Goal: Task Accomplishment & Management: Manage account settings

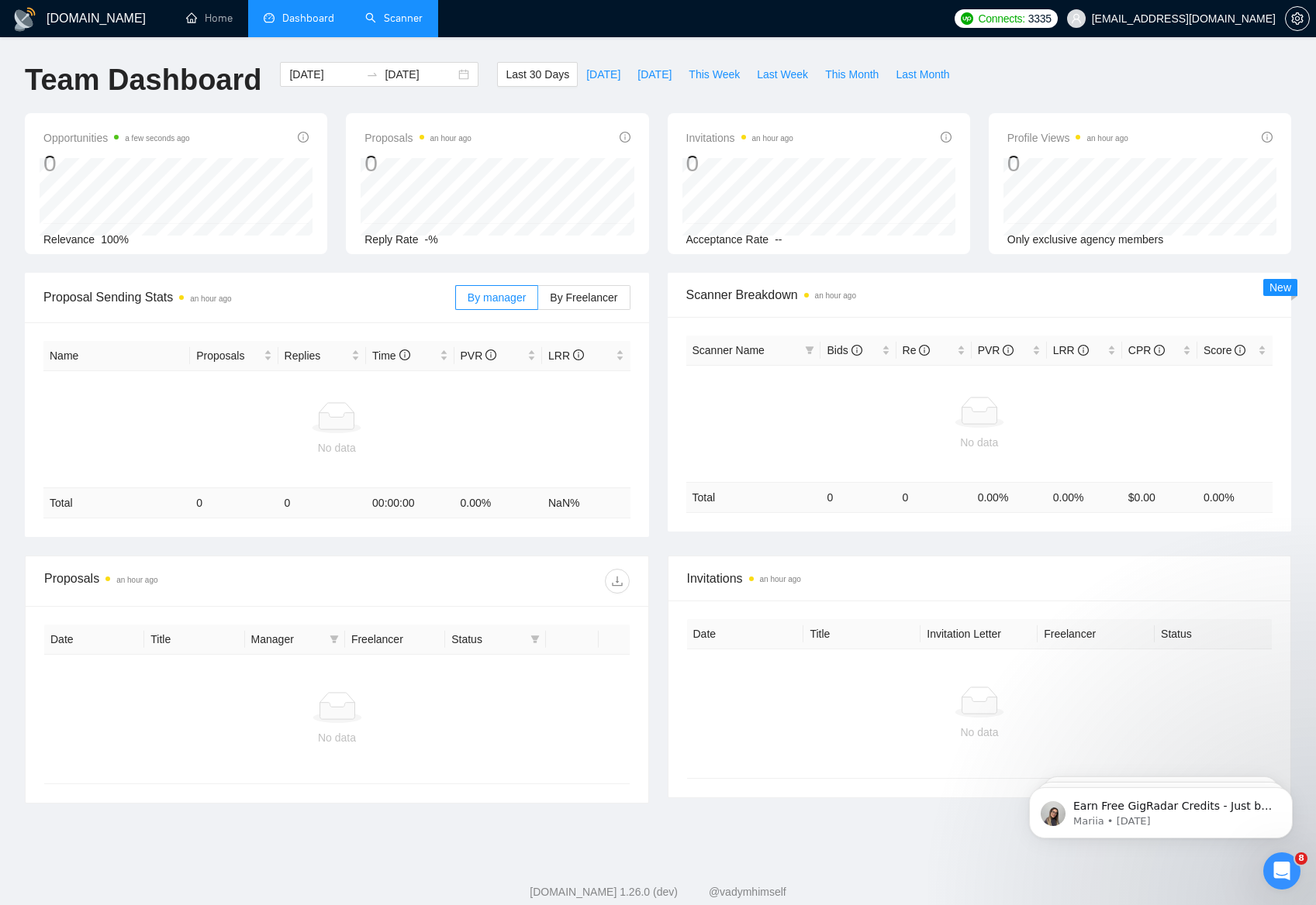
click at [394, 25] on link "Scanner" at bounding box center [394, 18] width 57 height 13
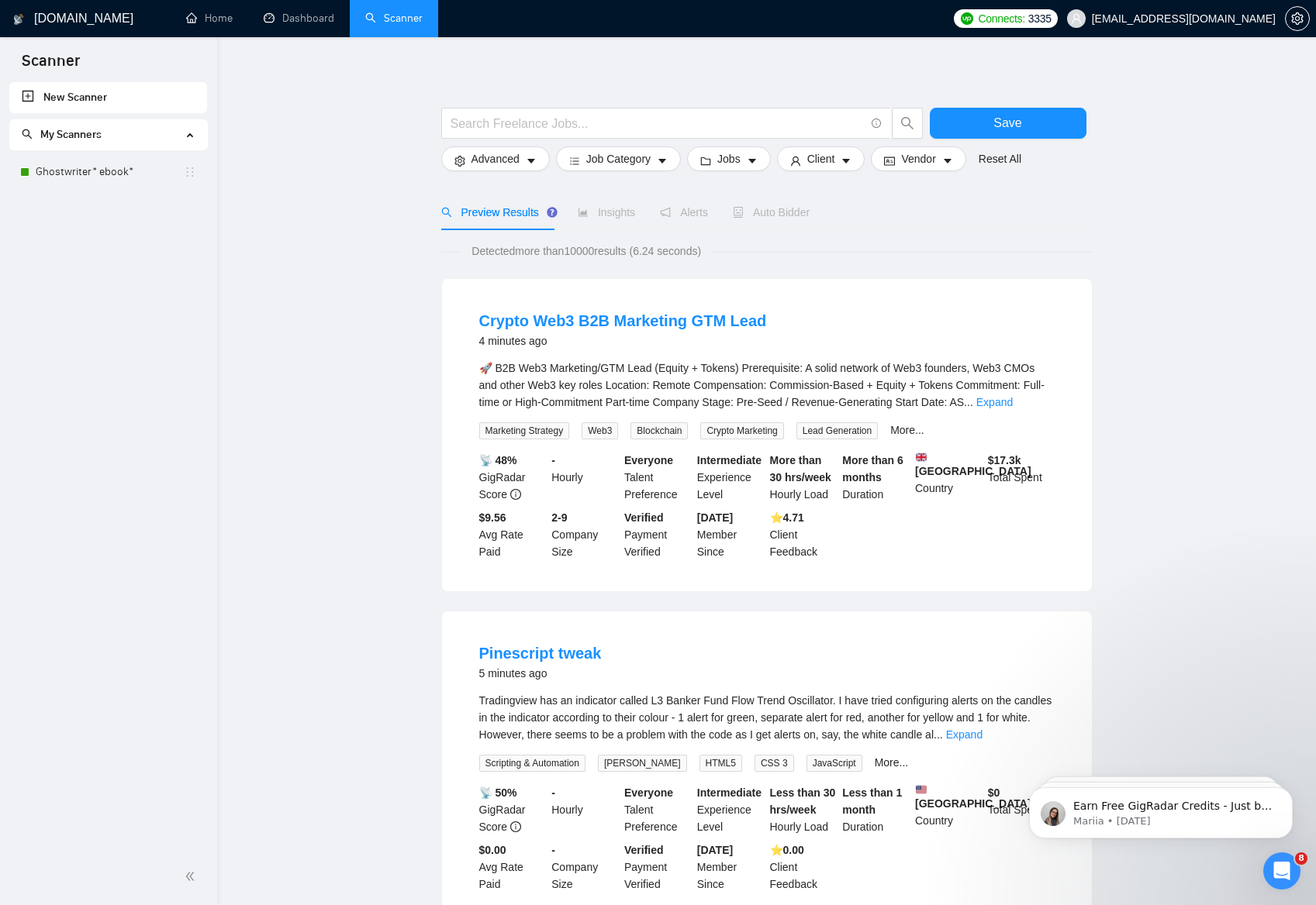
scroll to position [14, 0]
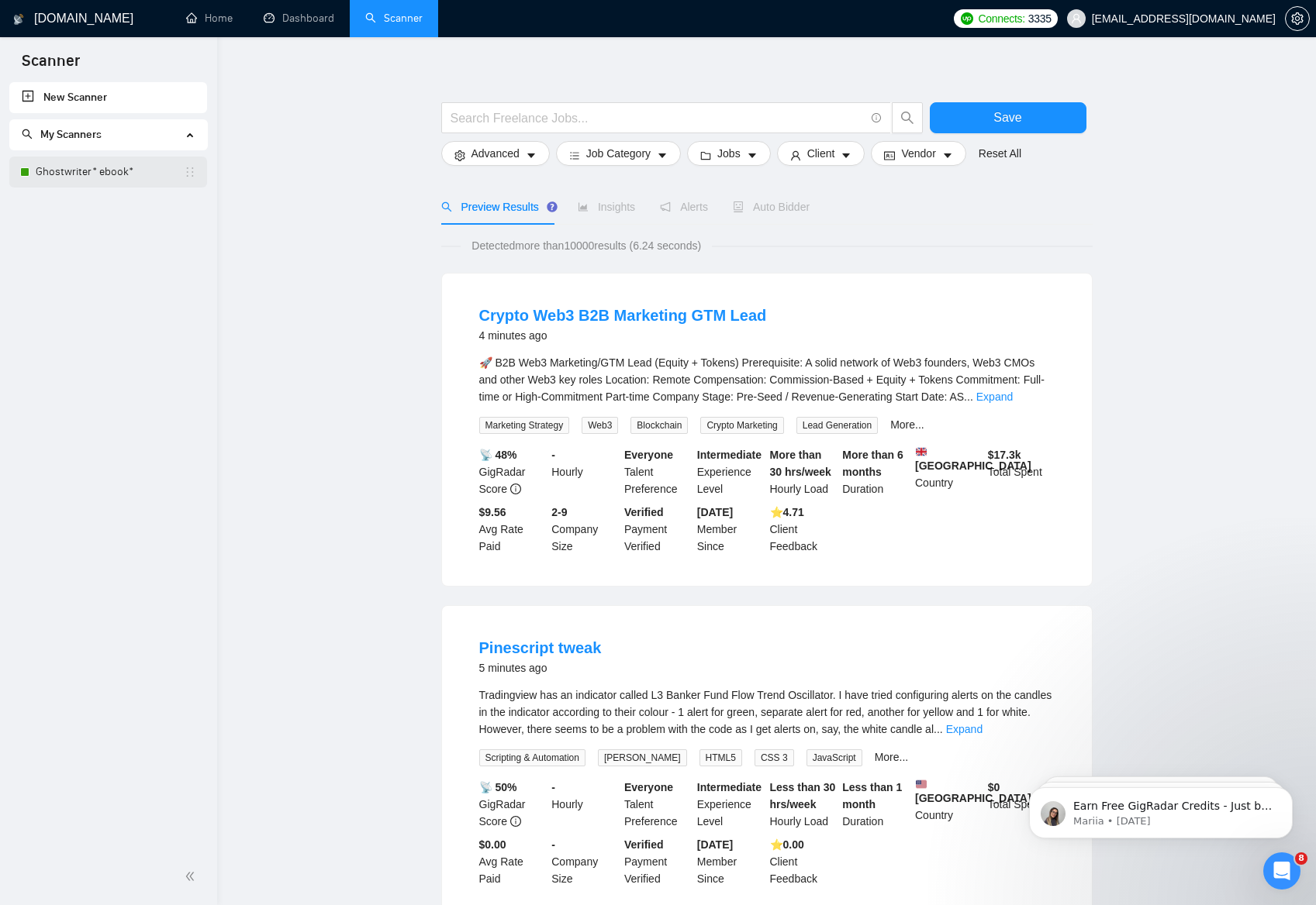
click at [79, 181] on link "Ghostwriter* ebook*" at bounding box center [110, 171] width 148 height 31
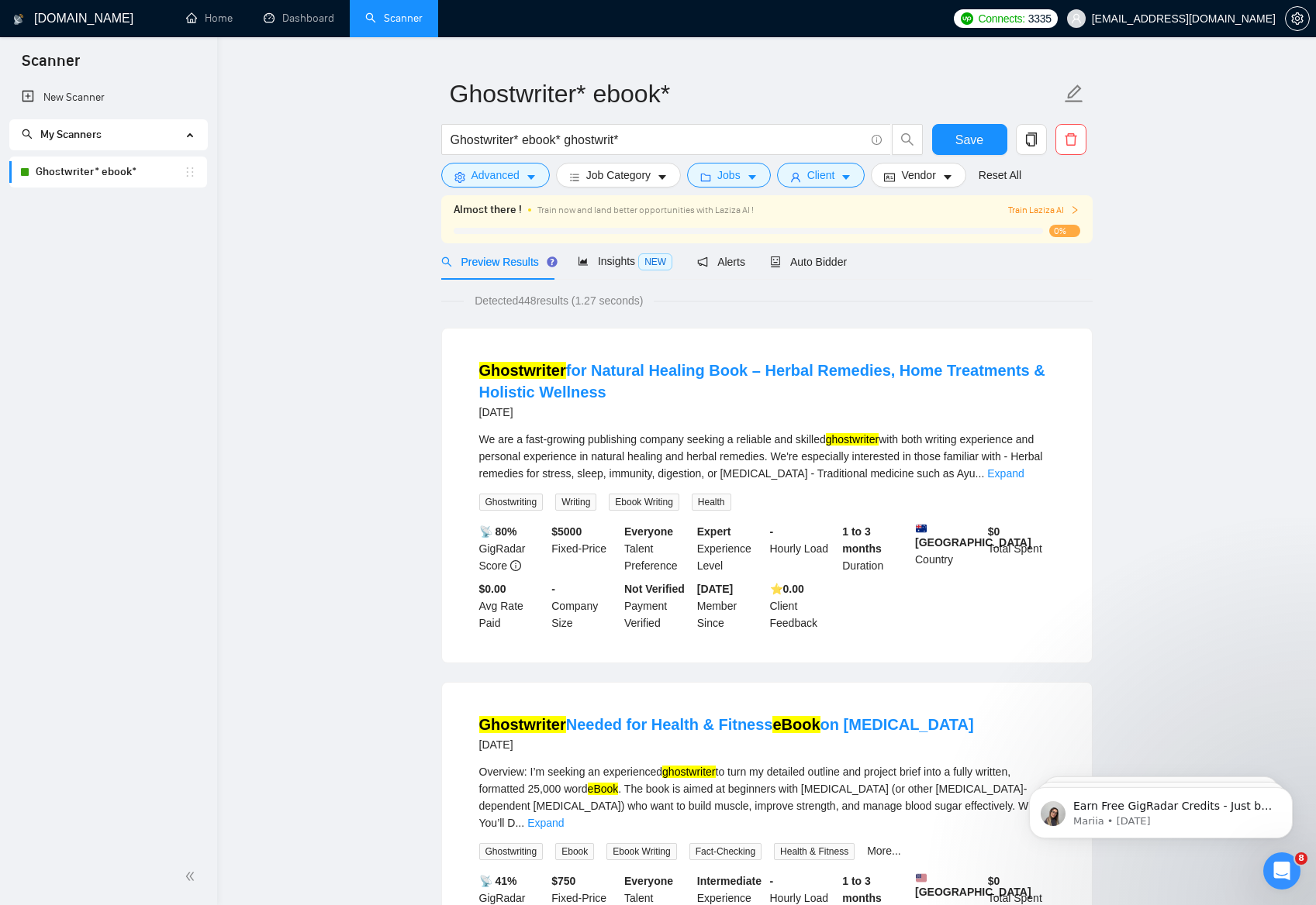
scroll to position [35, 0]
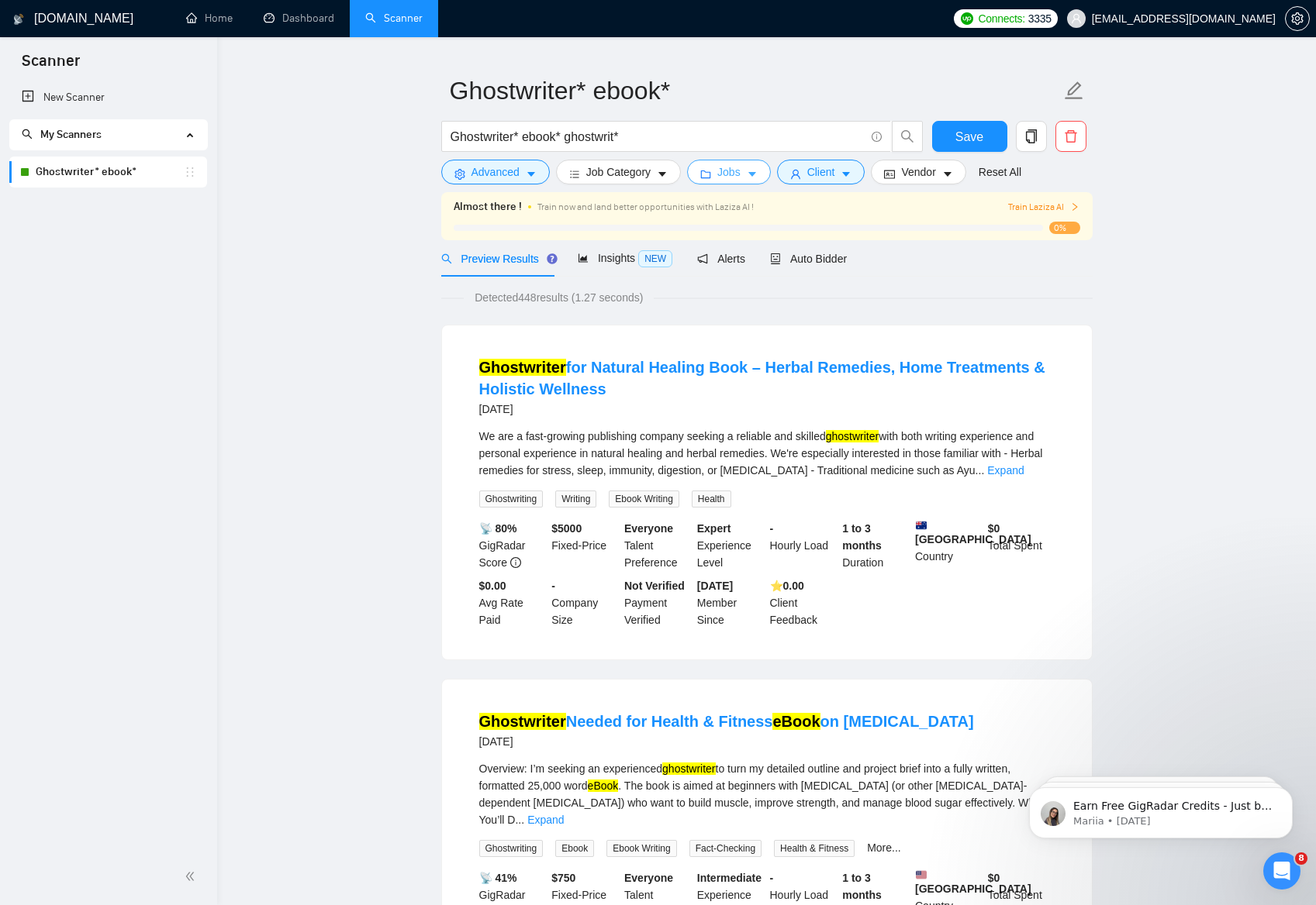
click at [754, 165] on button "Jobs" at bounding box center [728, 171] width 84 height 25
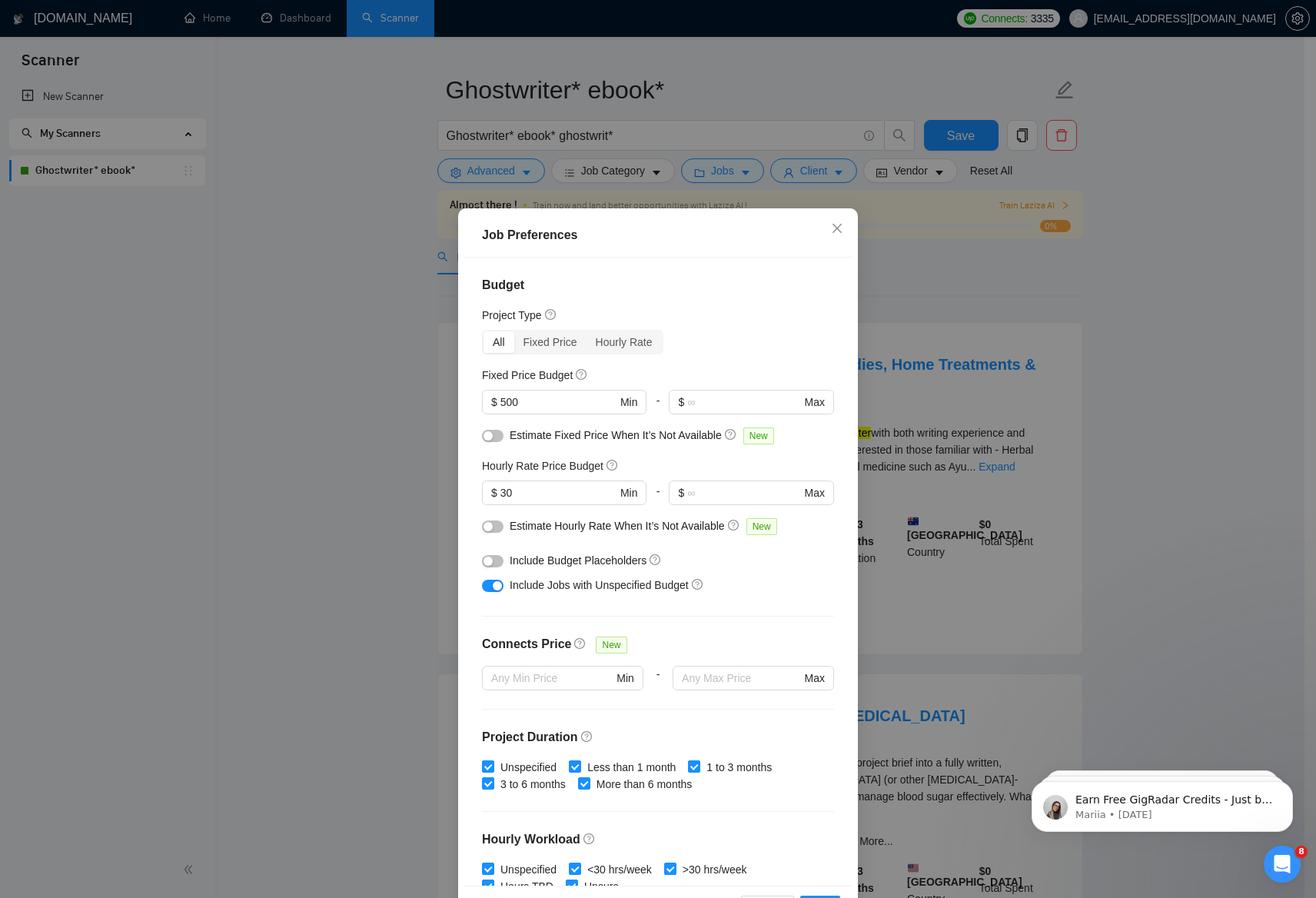
click at [275, 461] on div "Job Preferences Budget Project Type All Fixed Price Hourly Rate Fixed Price Bud…" at bounding box center [658, 449] width 1316 height 898
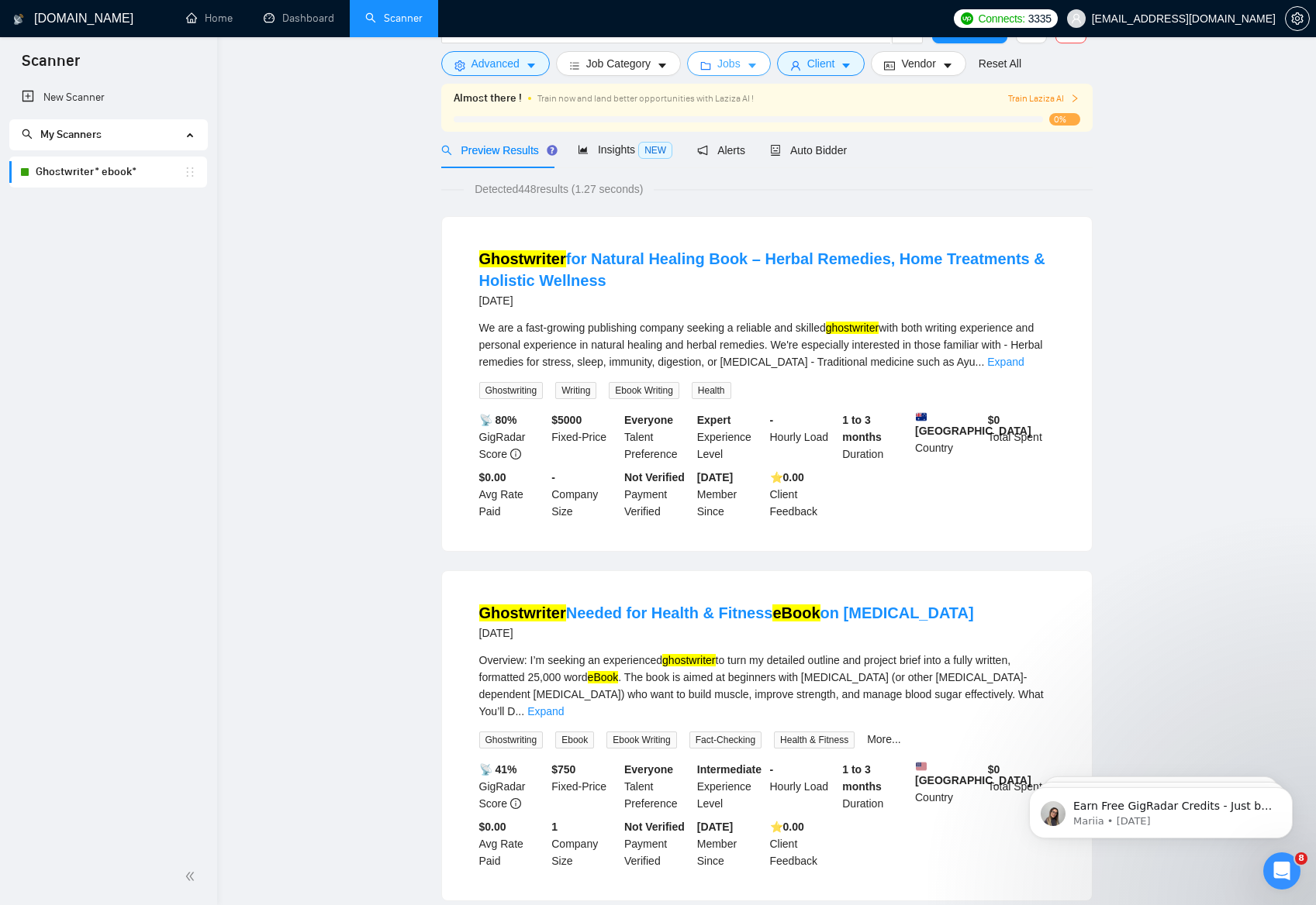
scroll to position [0, 0]
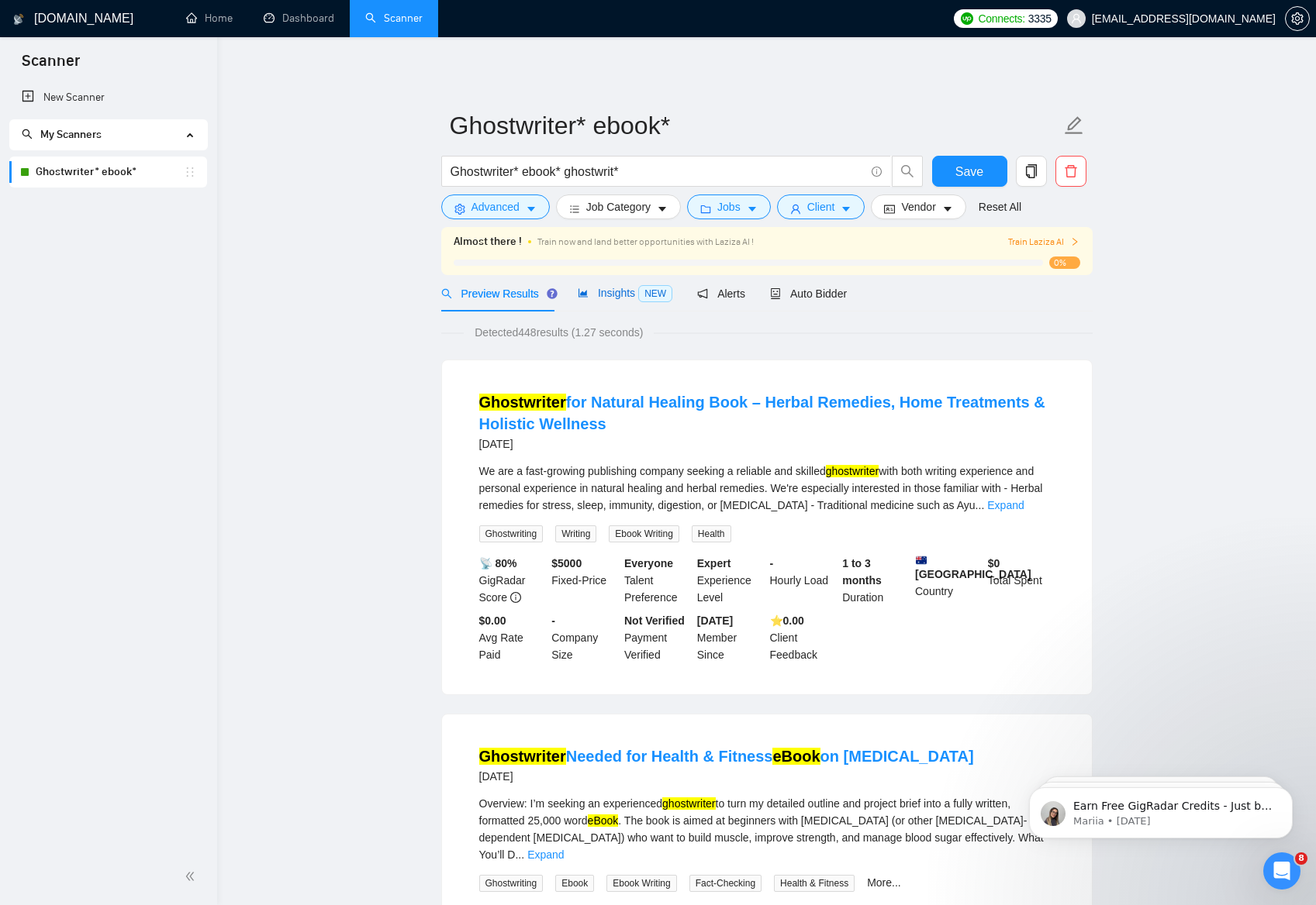
click at [617, 288] on span "Insights NEW" at bounding box center [625, 293] width 95 height 13
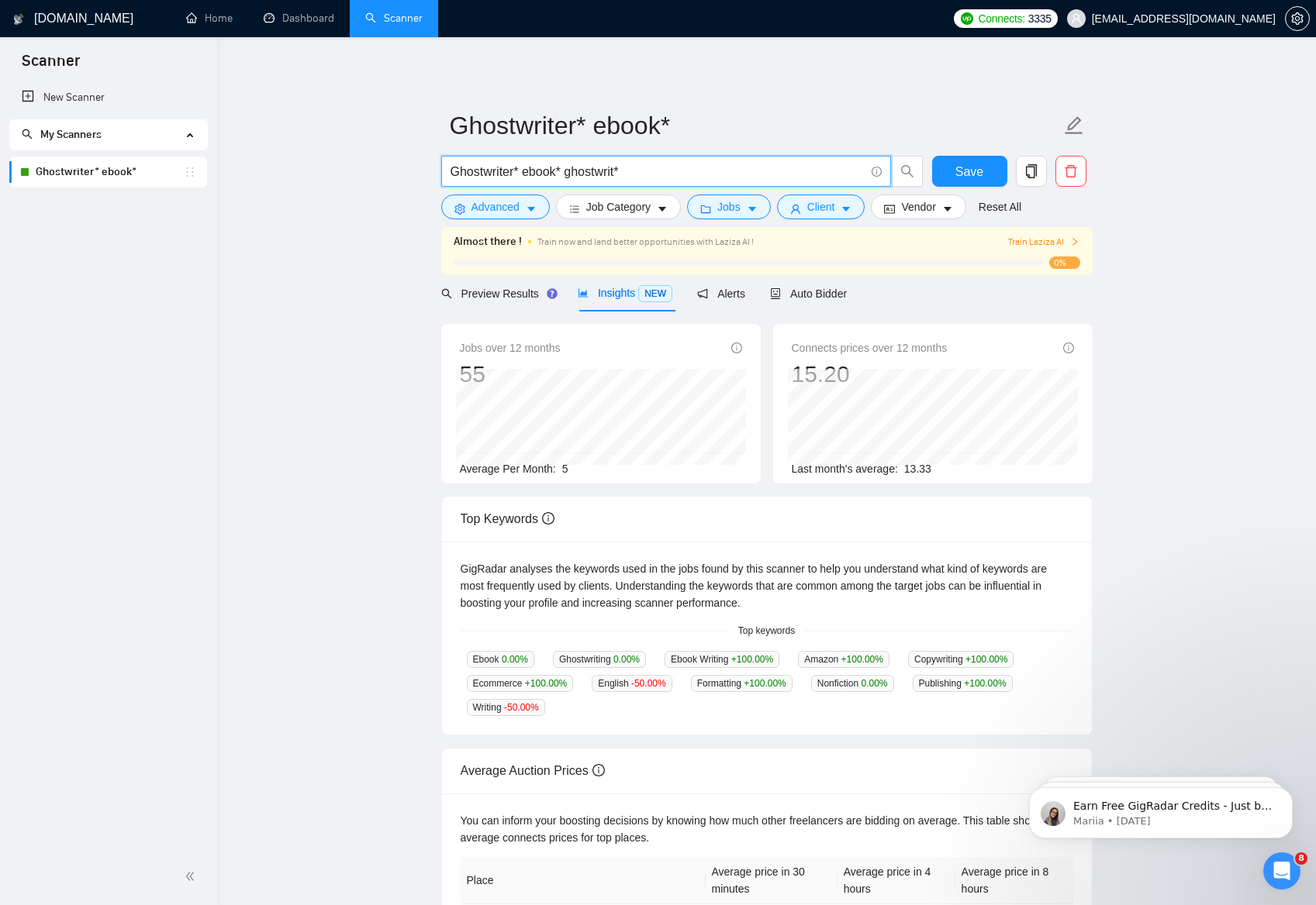
click at [651, 176] on input "Ghostwriter* ebook* ghostwrit*" at bounding box center [657, 172] width 414 height 20
paste input "((Ghostwrit*) | (Writ*) ) ( (SEO Content) | (SEO Articles) | (Blog*) | (Travel*…"
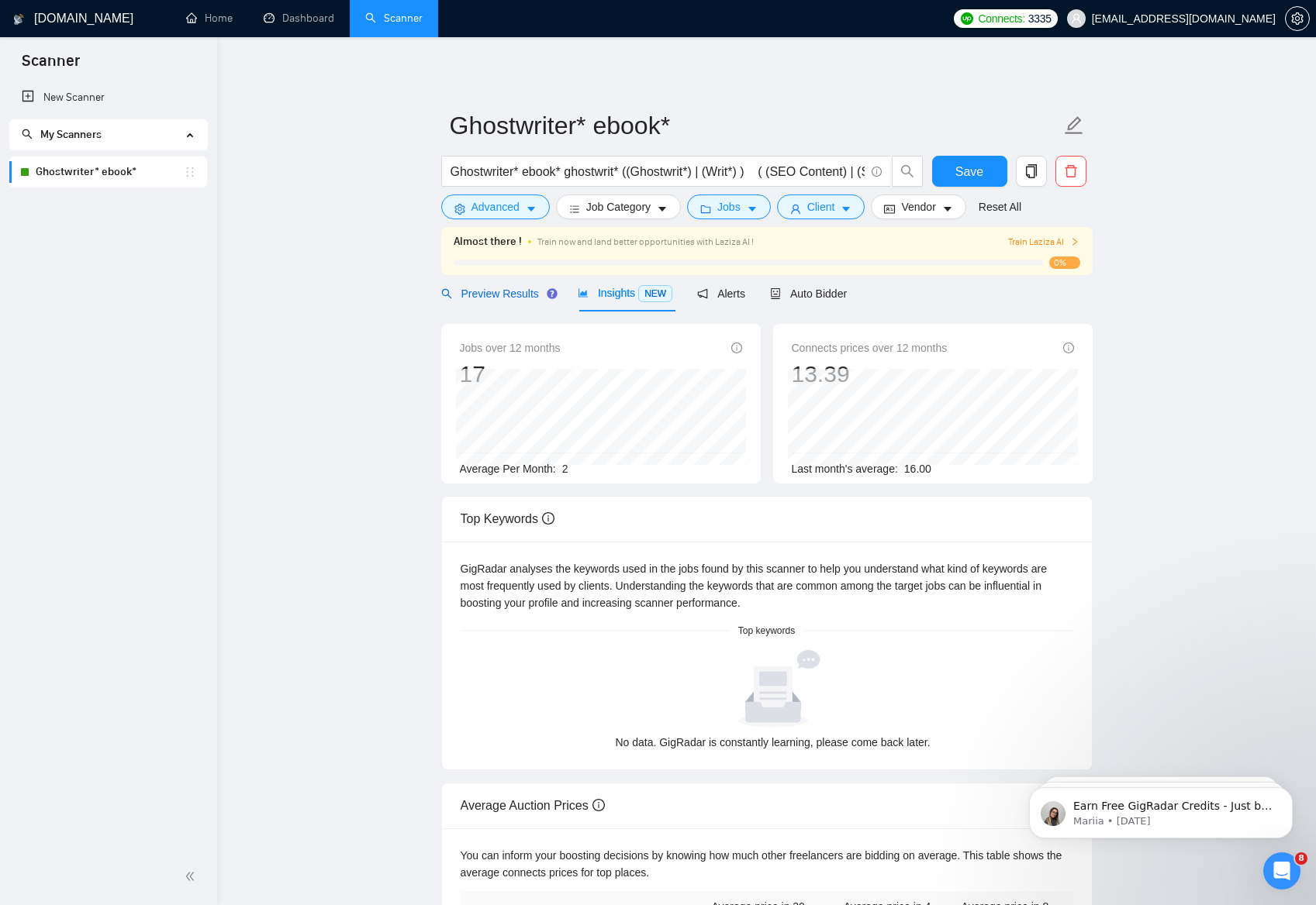
click at [494, 293] on span "Preview Results" at bounding box center [497, 294] width 112 height 13
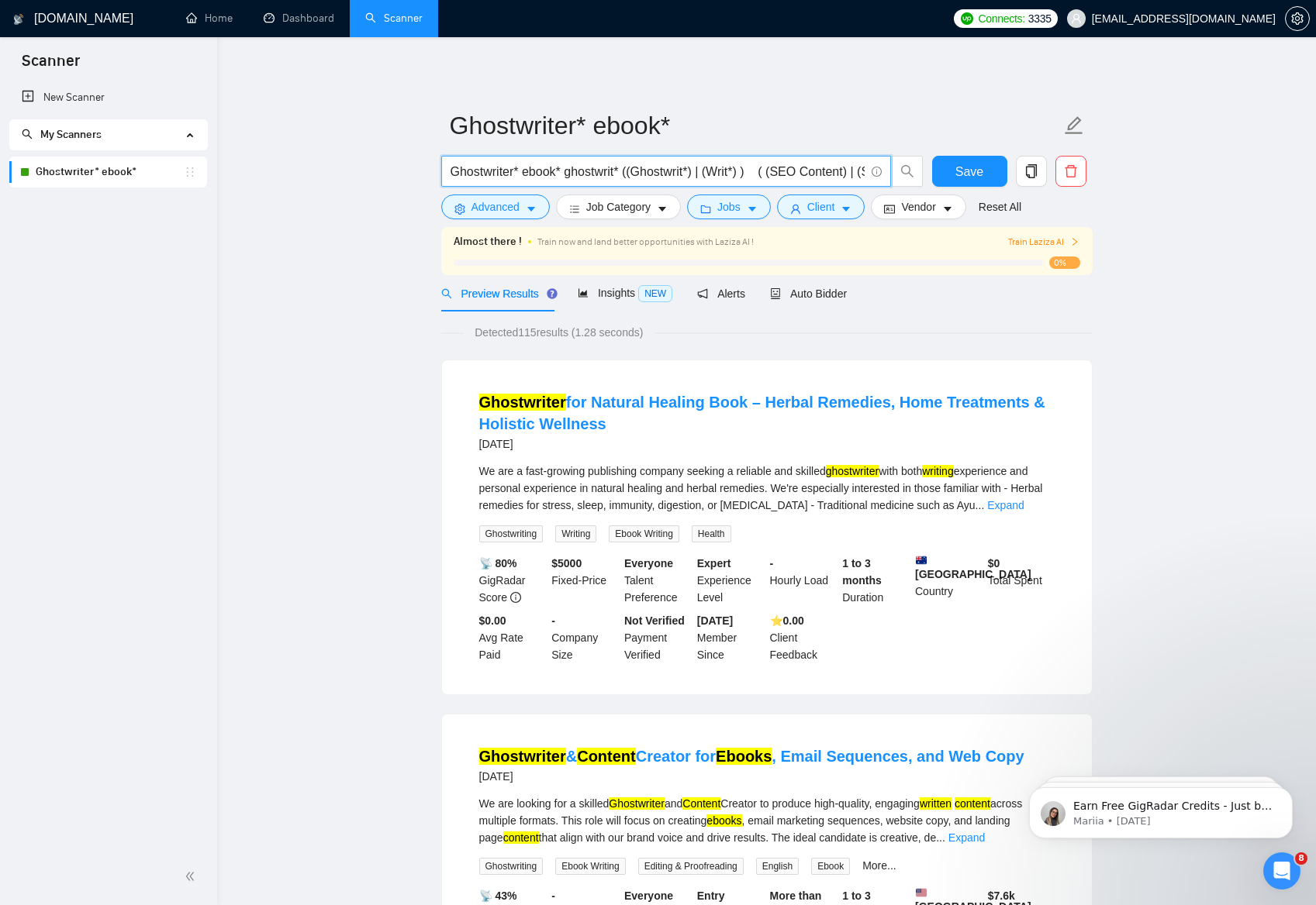
click at [646, 175] on input "Ghostwriter* ebook* ghostwrit* ((Ghostwrit*) | (Writ*) ) ( (SEO Content) | (SEO…" at bounding box center [657, 172] width 414 height 20
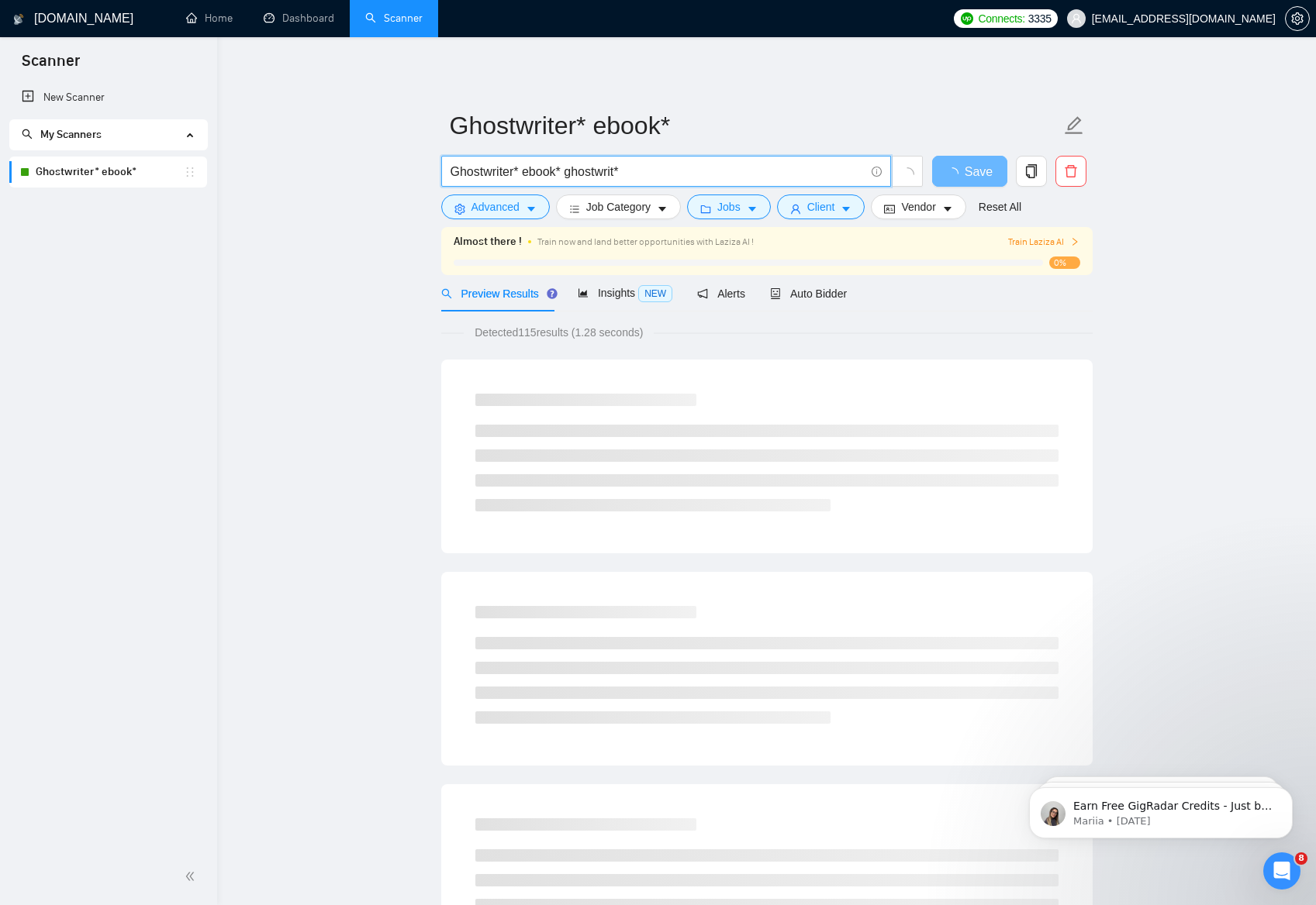
drag, startPoint x: 647, startPoint y: 177, endPoint x: 446, endPoint y: 174, distance: 201.0
click at [446, 174] on span "Ghostwriter* ebook* ghostwrit*" at bounding box center [666, 170] width 449 height 31
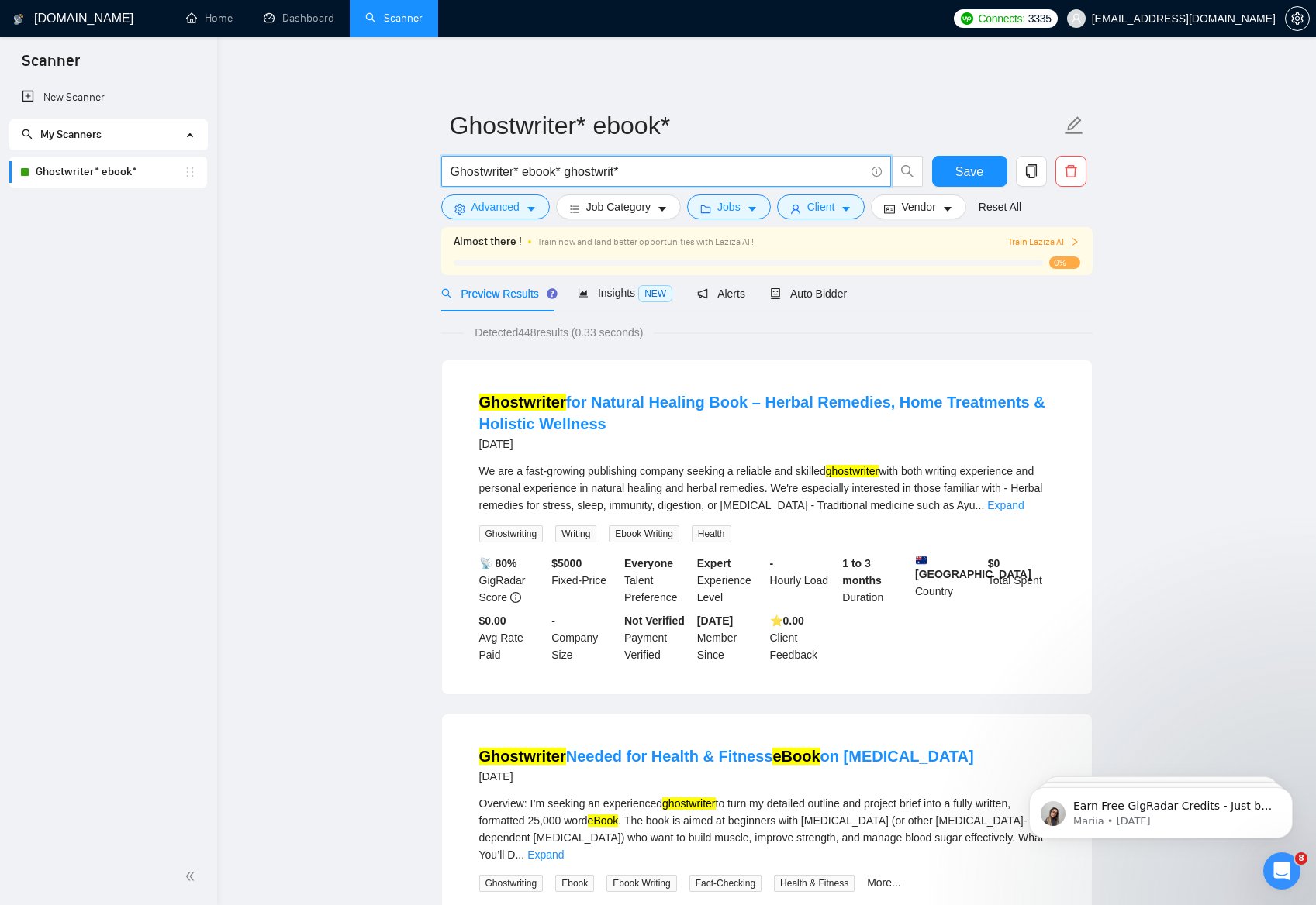
type input "Ghostwriter* ebook* ghostwrit*"
click at [79, 99] on link "New Scanner" at bounding box center [108, 97] width 173 height 31
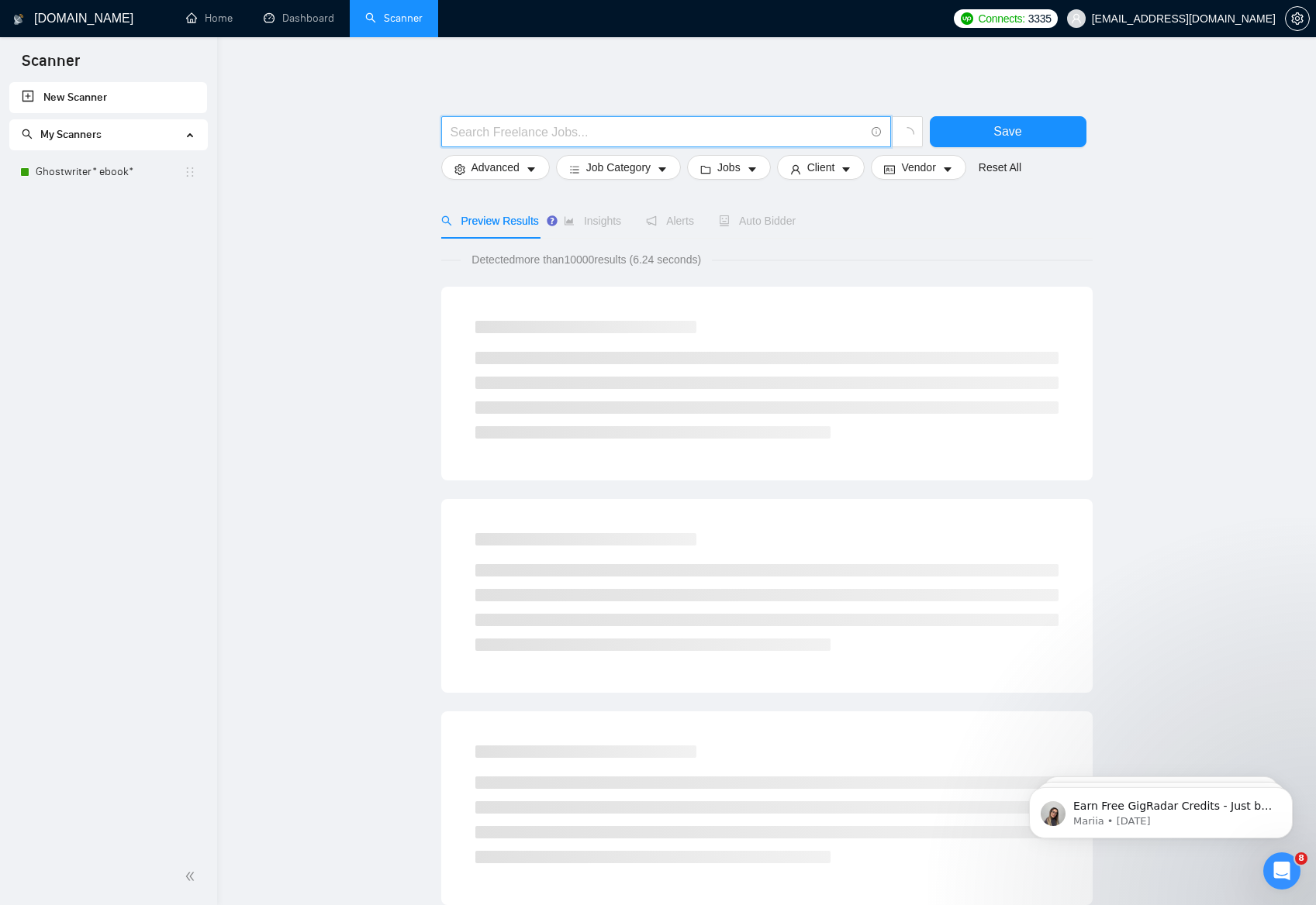
click at [609, 134] on input "text" at bounding box center [657, 133] width 414 height 20
paste input "((Ghostwrit*) | (Writ*) ) ( (SEO Content) | (SEO Articles) | (Blog*) | (Travel*…"
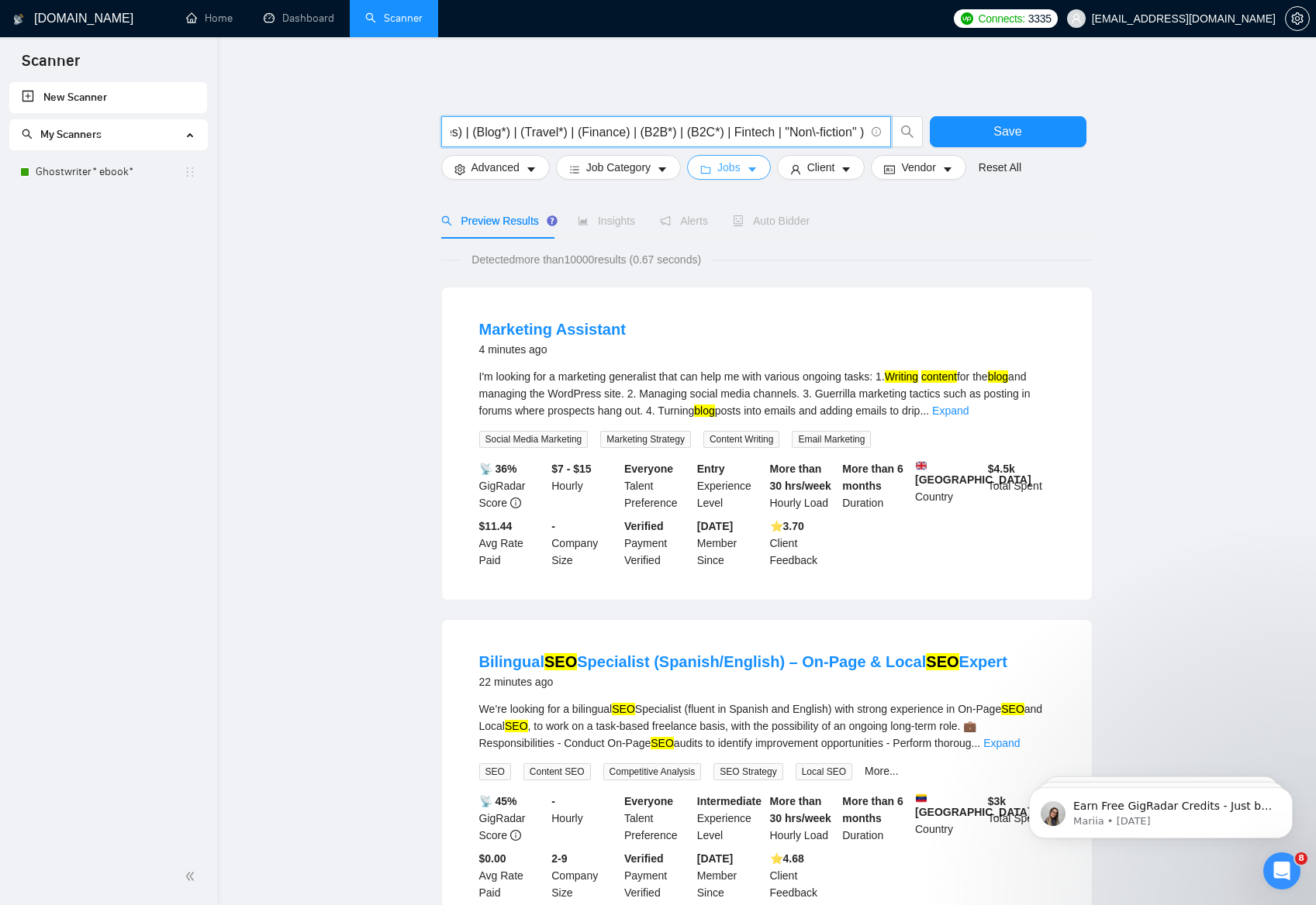
type input "((Ghostwrit*) | (Writ*) ) ( (SEO Content) | (SEO Articles) | (Blog*) | (Travel*…"
click at [721, 167] on span "Jobs" at bounding box center [729, 167] width 24 height 17
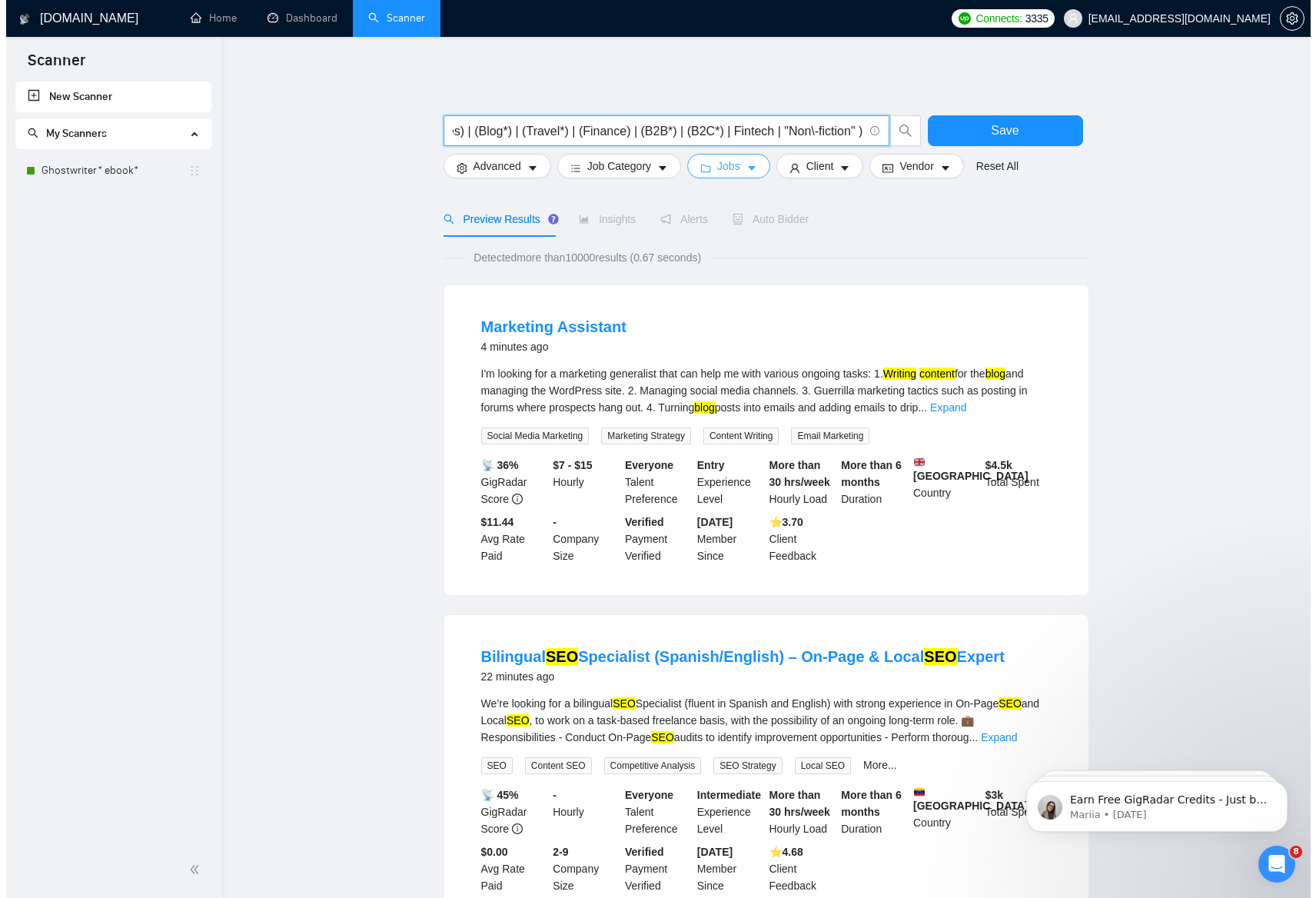
scroll to position [0, 0]
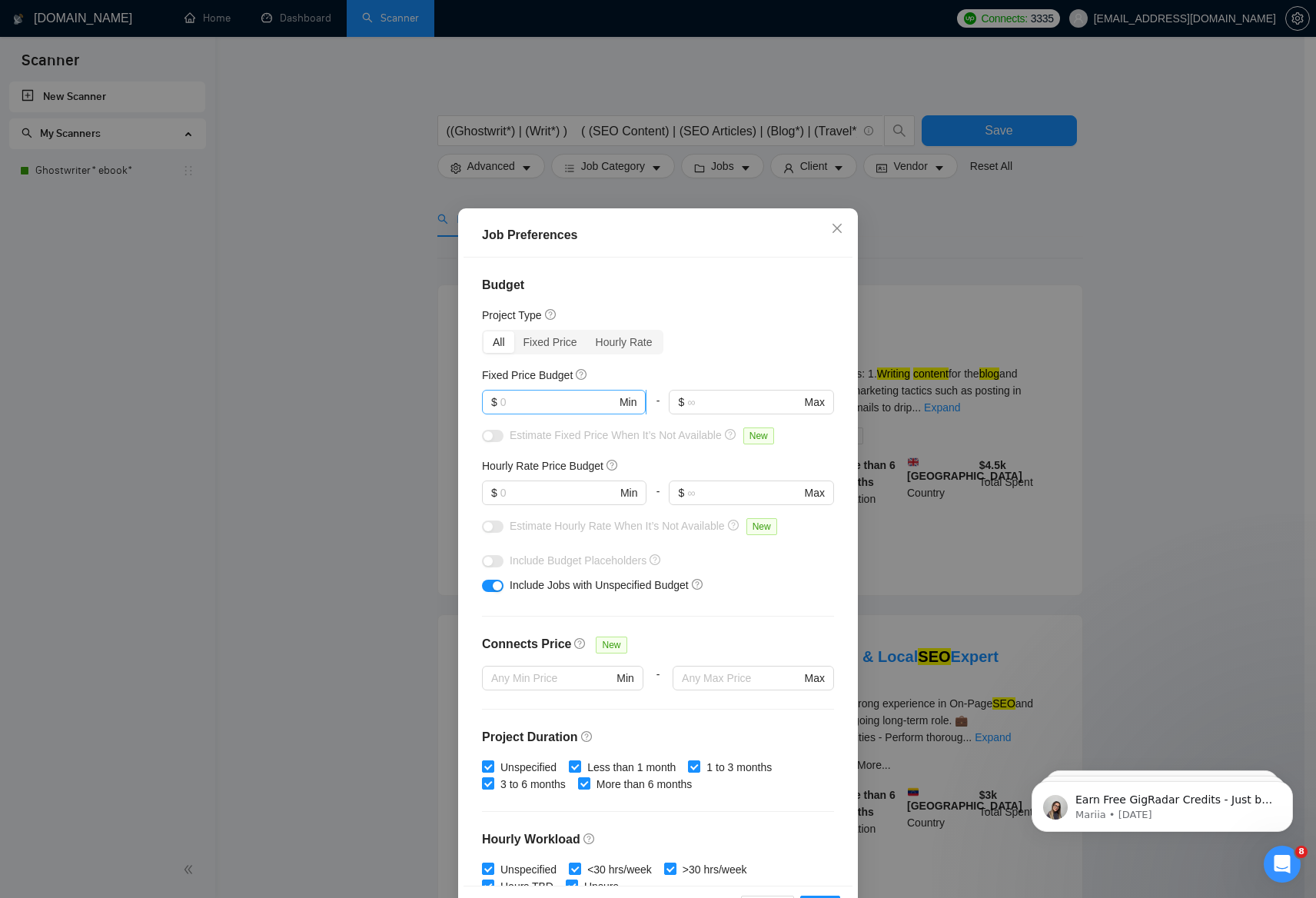
click at [553, 401] on input "text" at bounding box center [558, 401] width 116 height 17
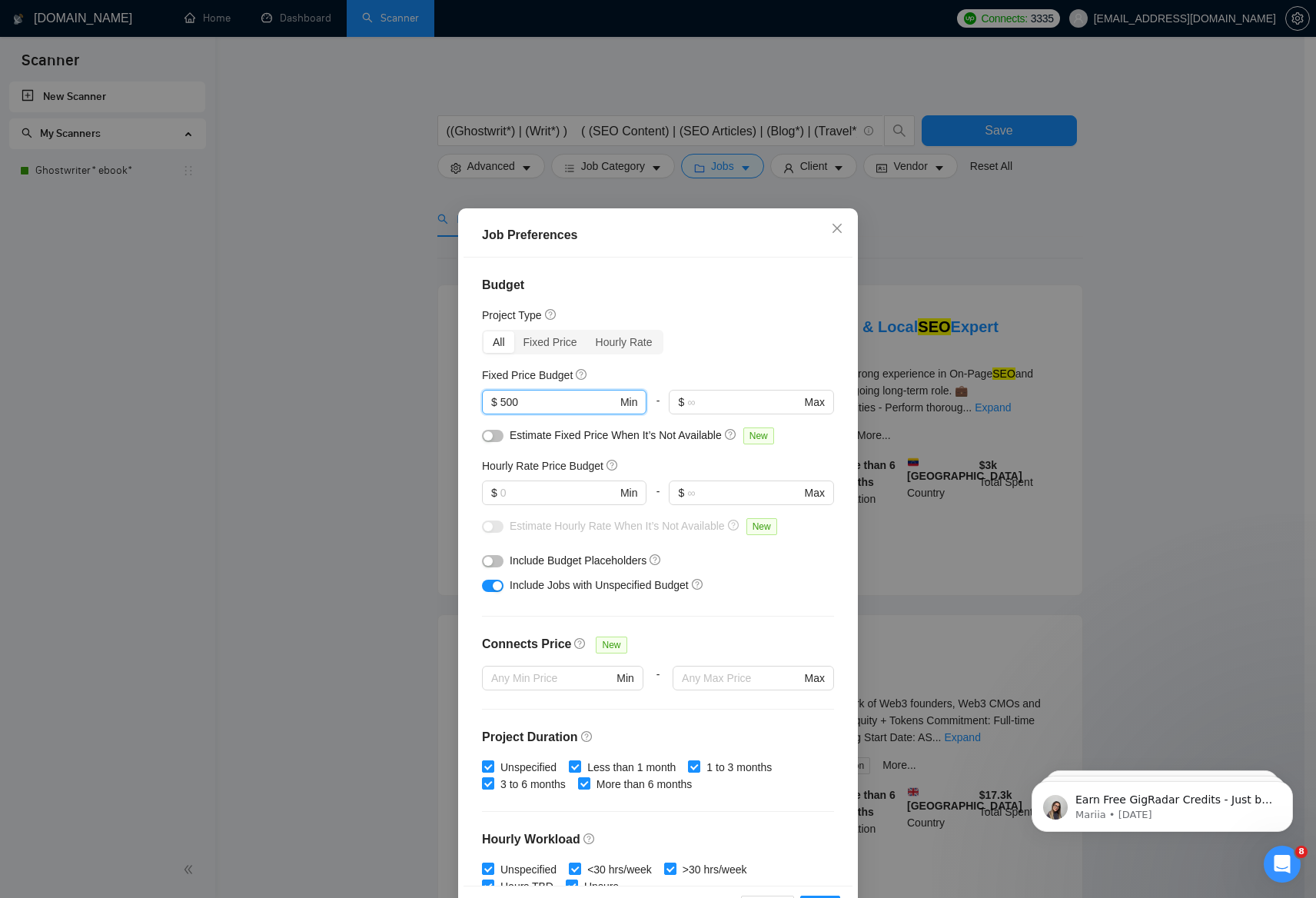
type input "500"
click at [692, 363] on div "Budget Project Type All Fixed Price Hourly Rate Fixed Price Budget 500 $ 500 Mi…" at bounding box center [658, 571] width 389 height 629
click at [594, 494] on input "text" at bounding box center [558, 493] width 116 height 17
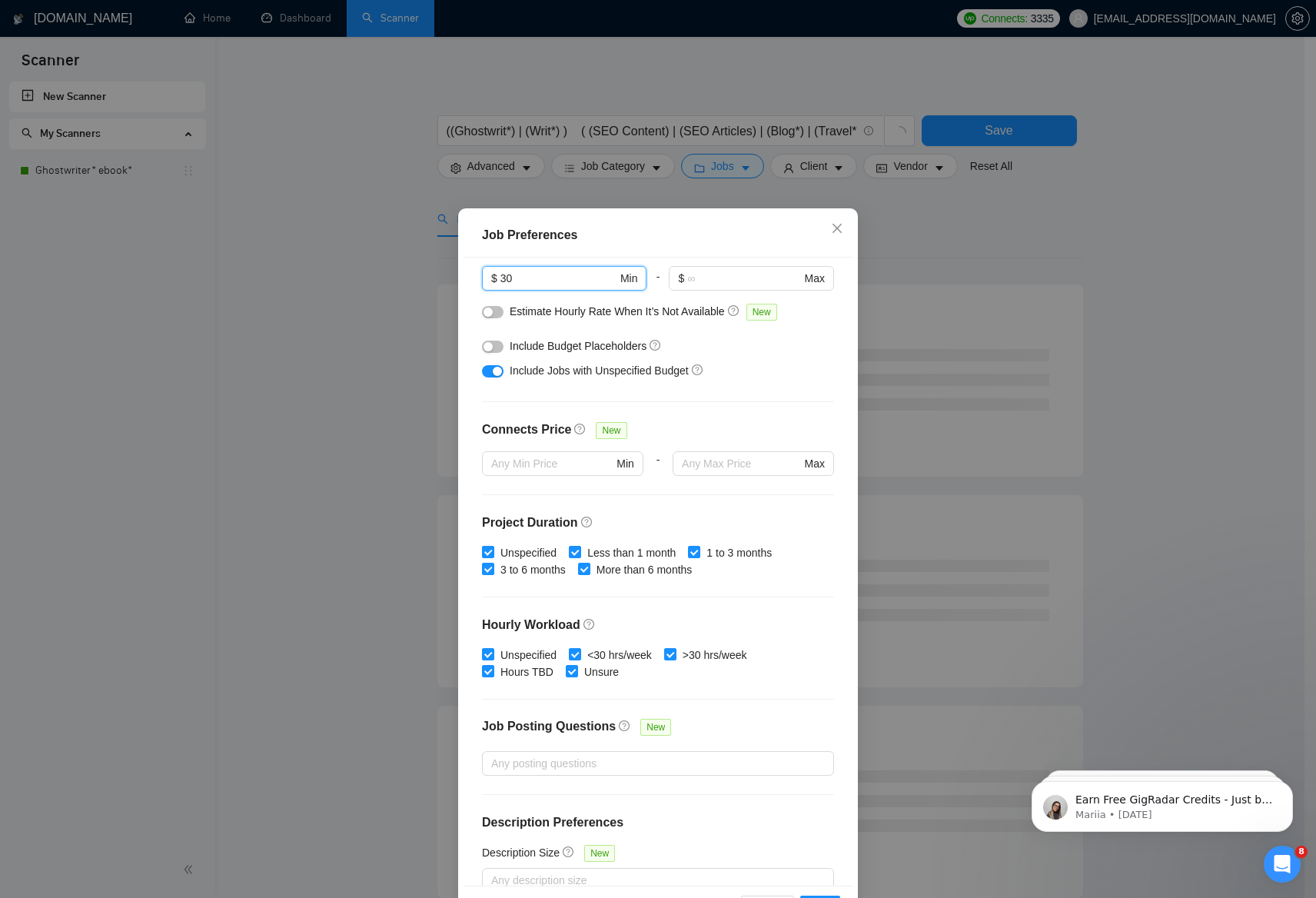
scroll to position [238, 0]
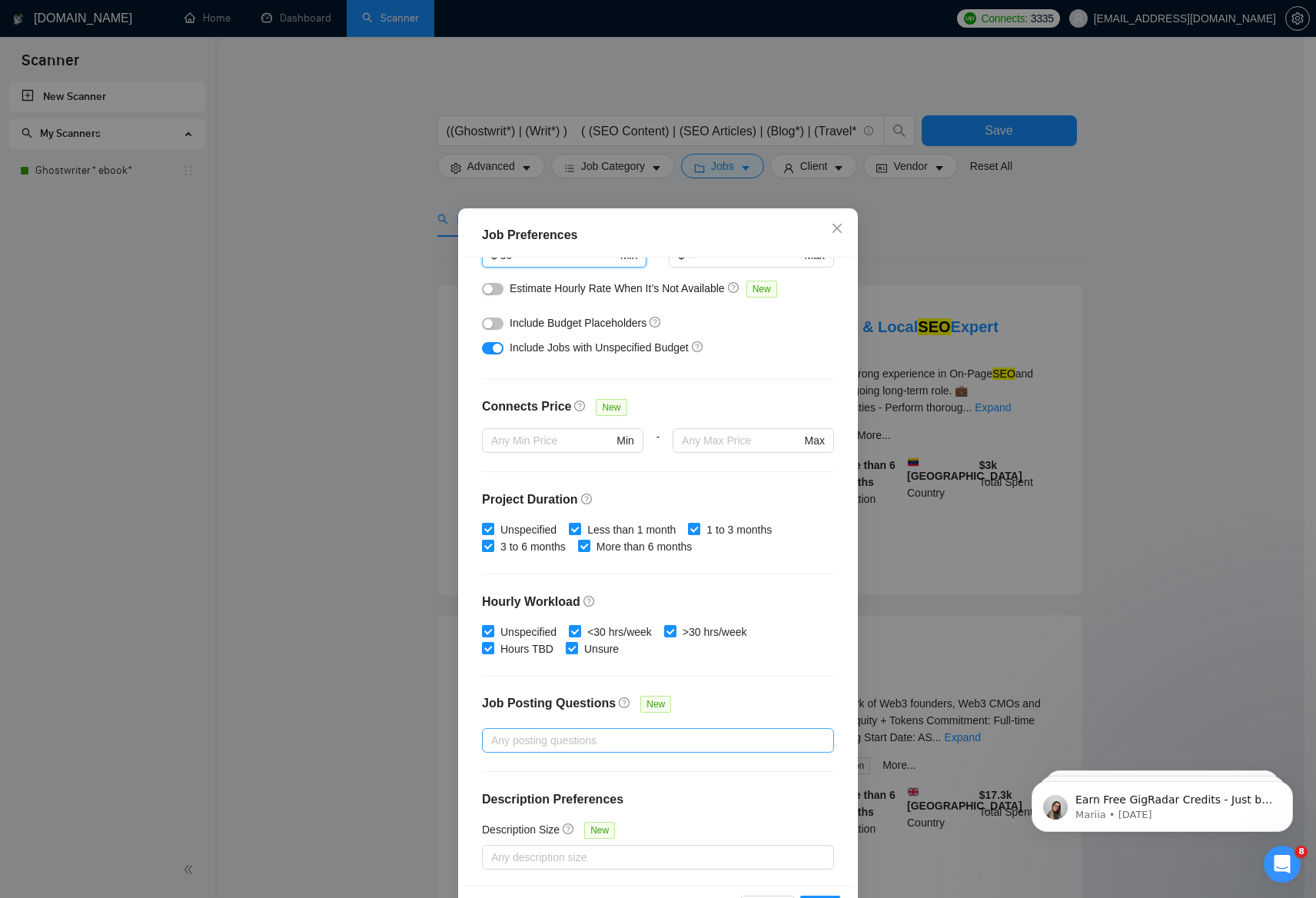
click at [567, 749] on div "Any posting questions" at bounding box center [658, 740] width 352 height 25
type input "30"
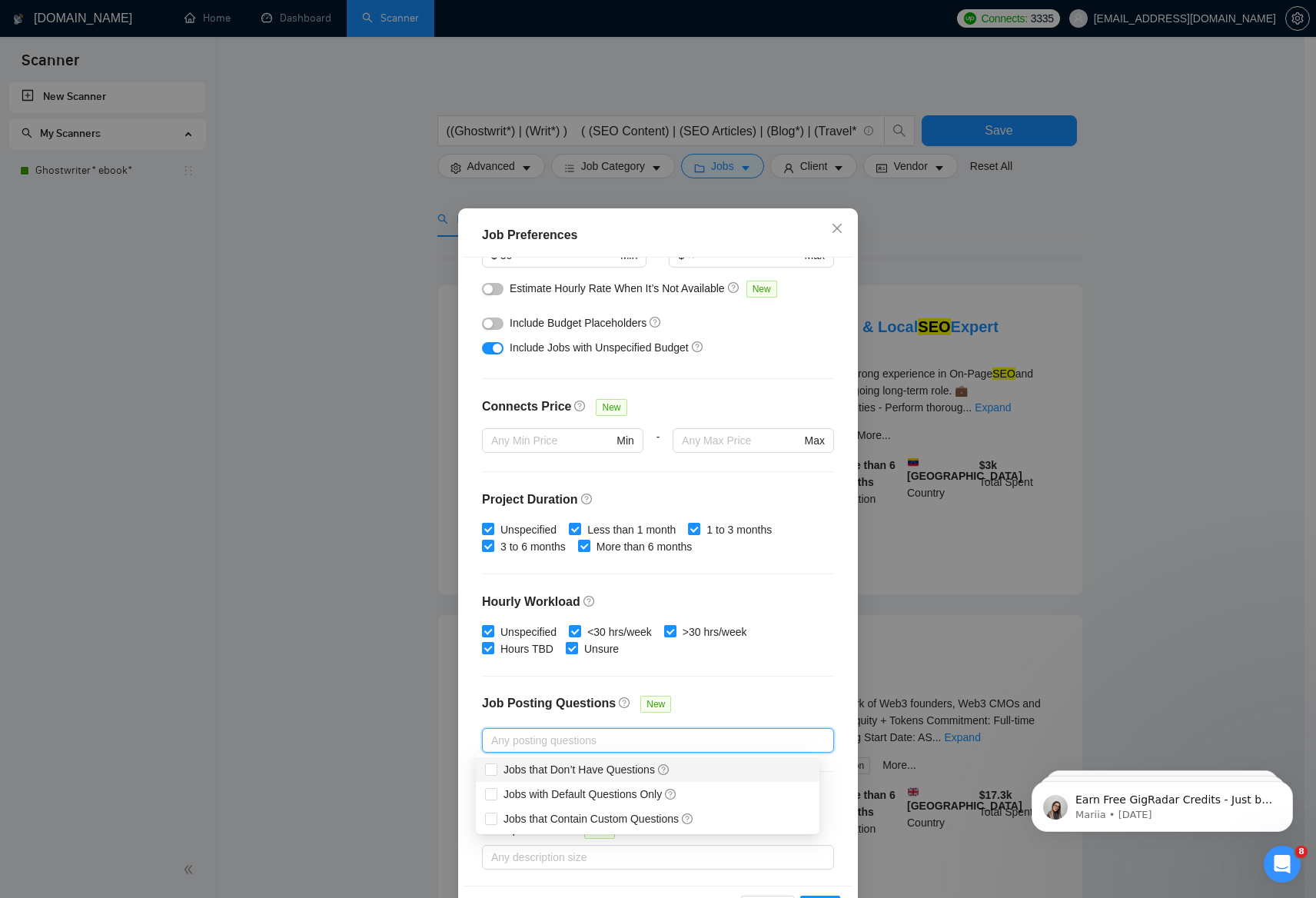
click at [506, 687] on div "Budget Project Type All Fixed Price Hourly Rate Fixed Price Budget $ 500 Min - …" at bounding box center [658, 571] width 389 height 629
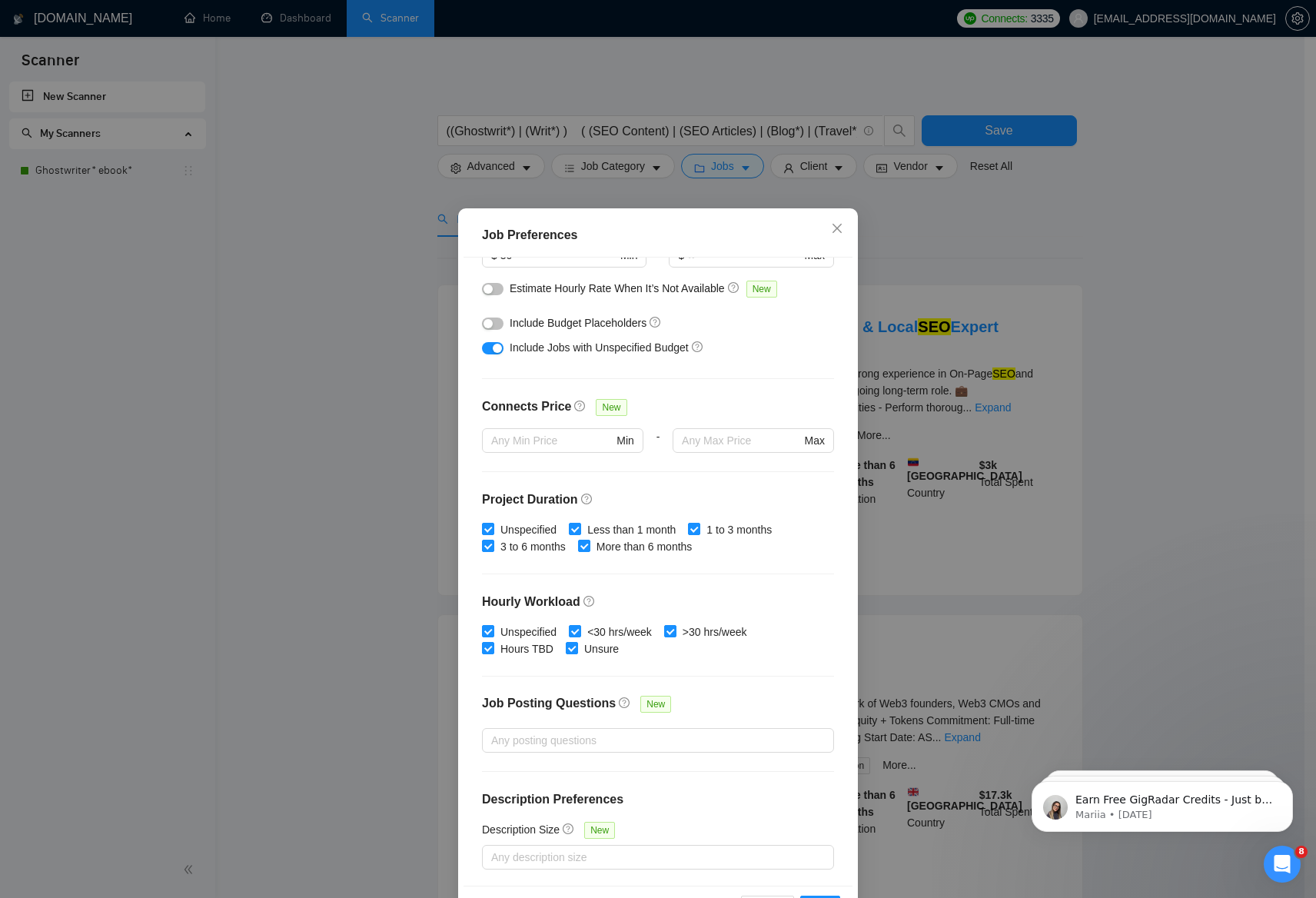
scroll to position [55, 0]
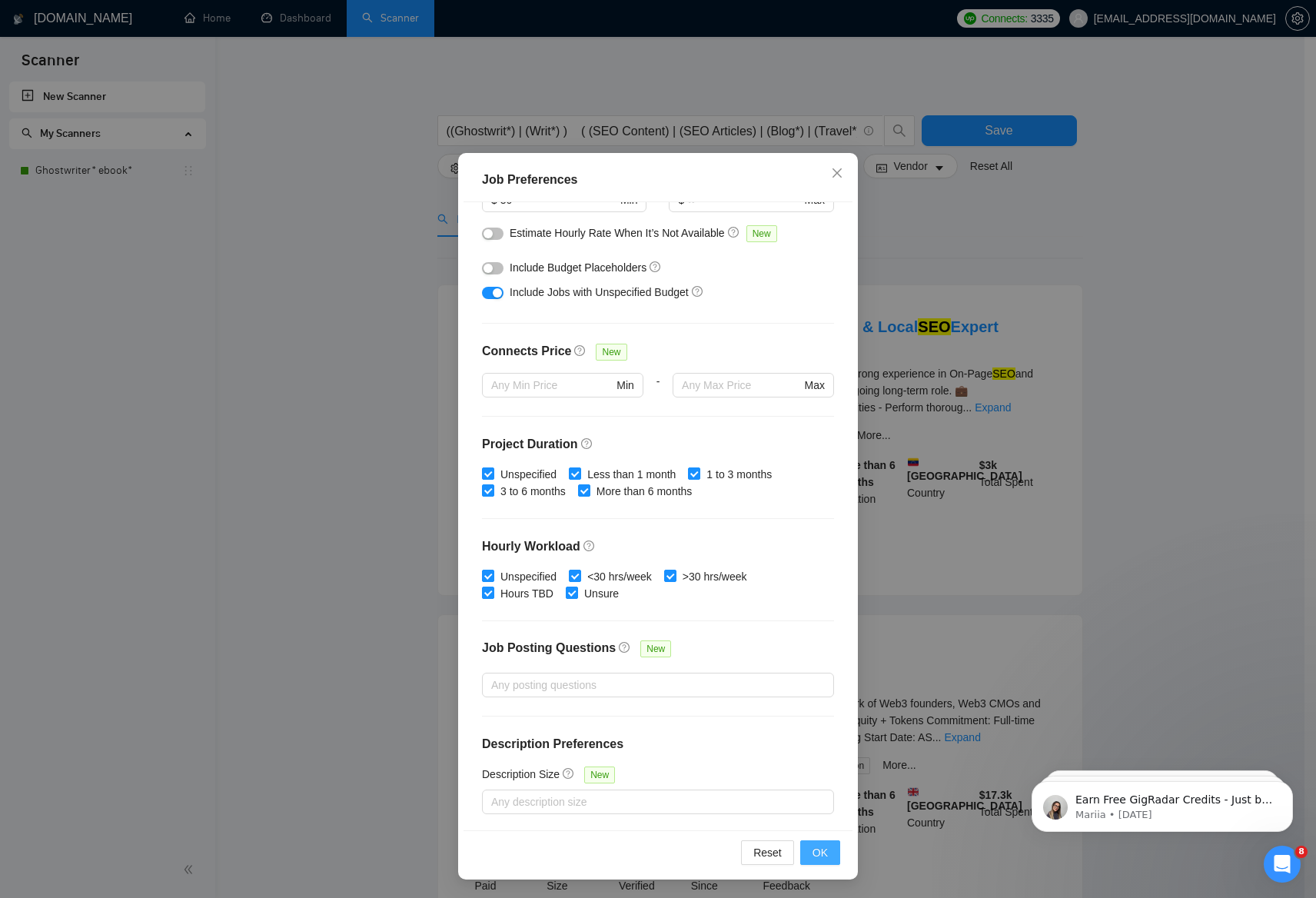
click at [813, 859] on span "OK" at bounding box center [820, 852] width 16 height 17
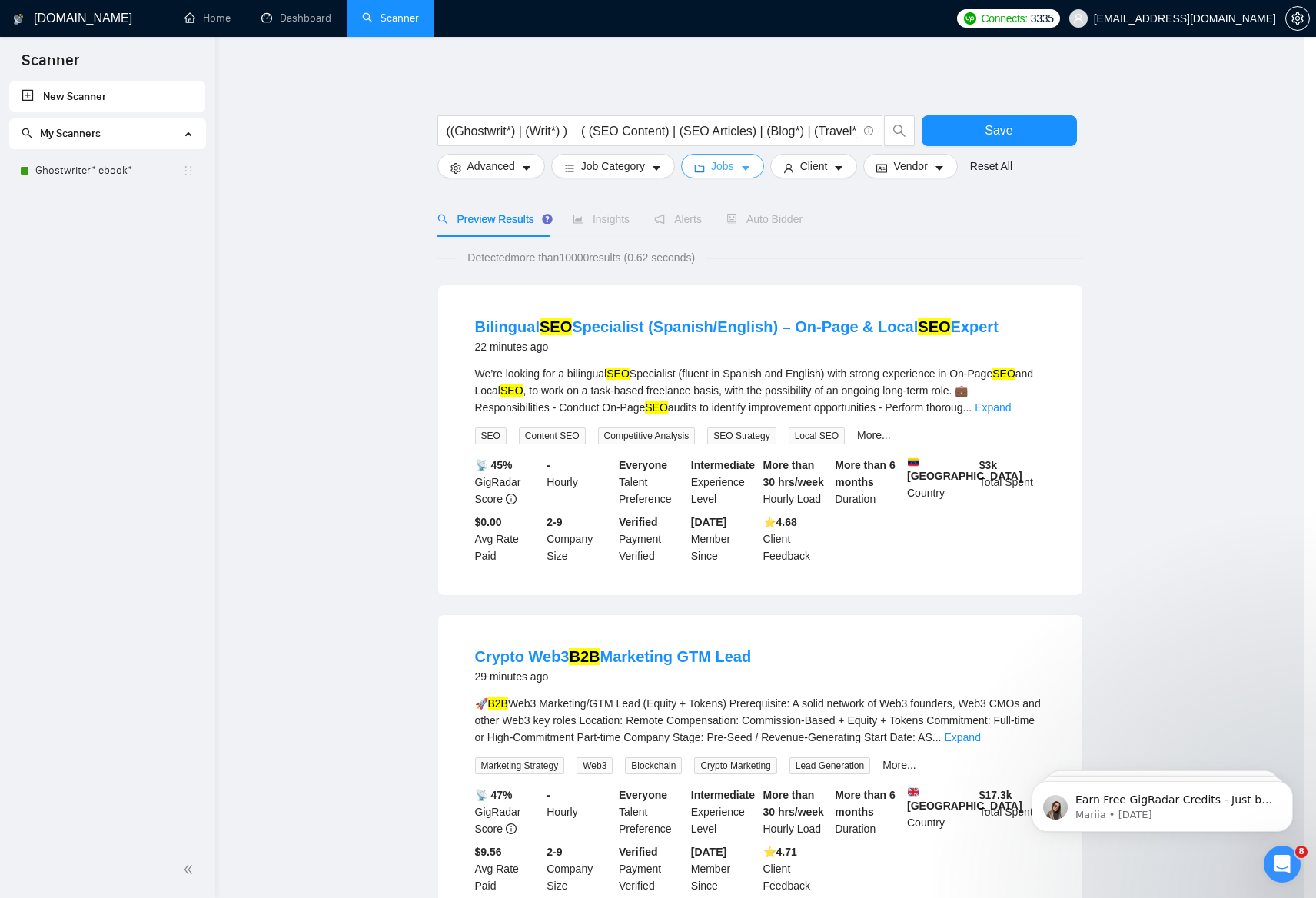
scroll to position [0, 0]
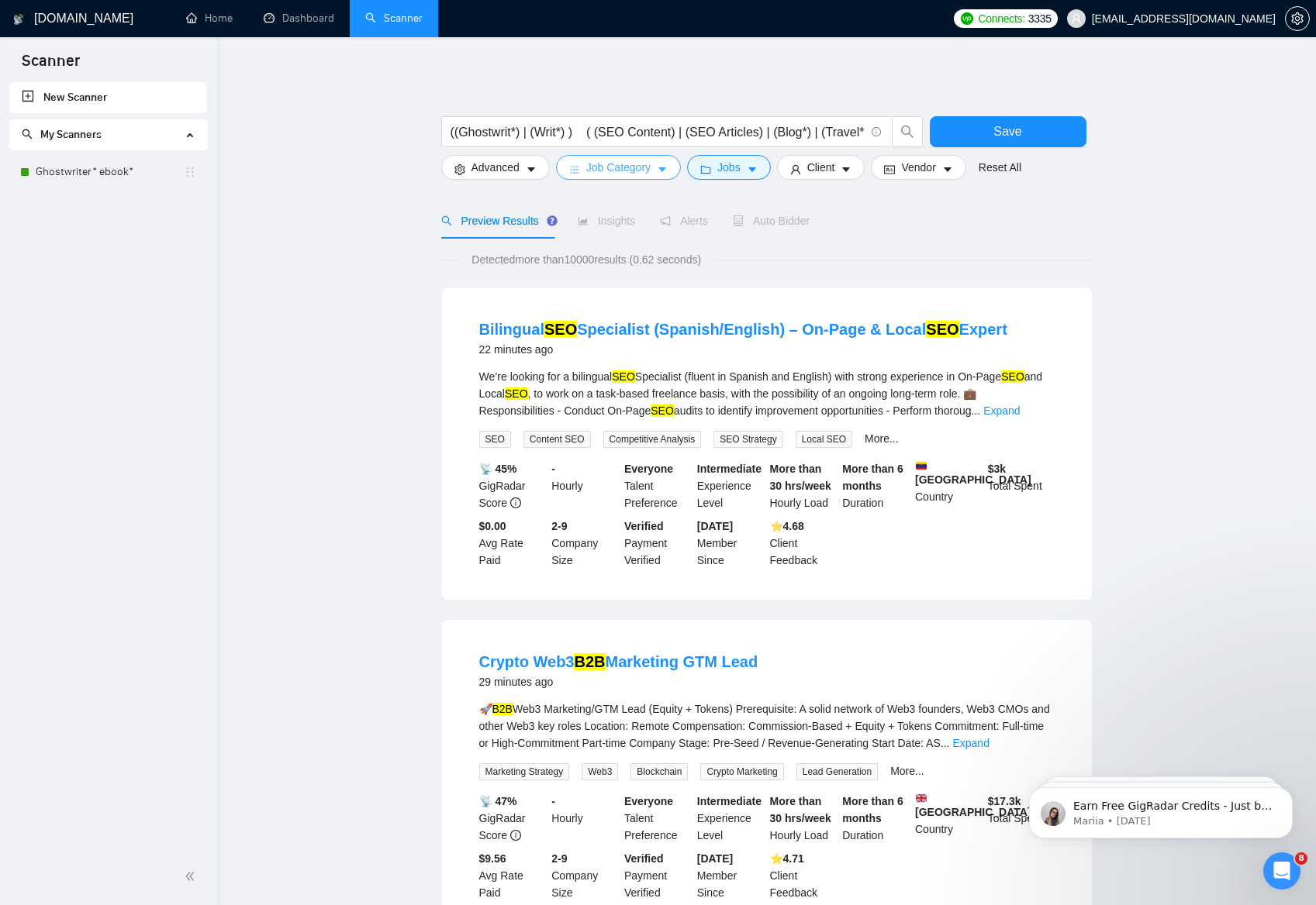
click at [661, 172] on icon "caret-down" at bounding box center [662, 169] width 11 height 11
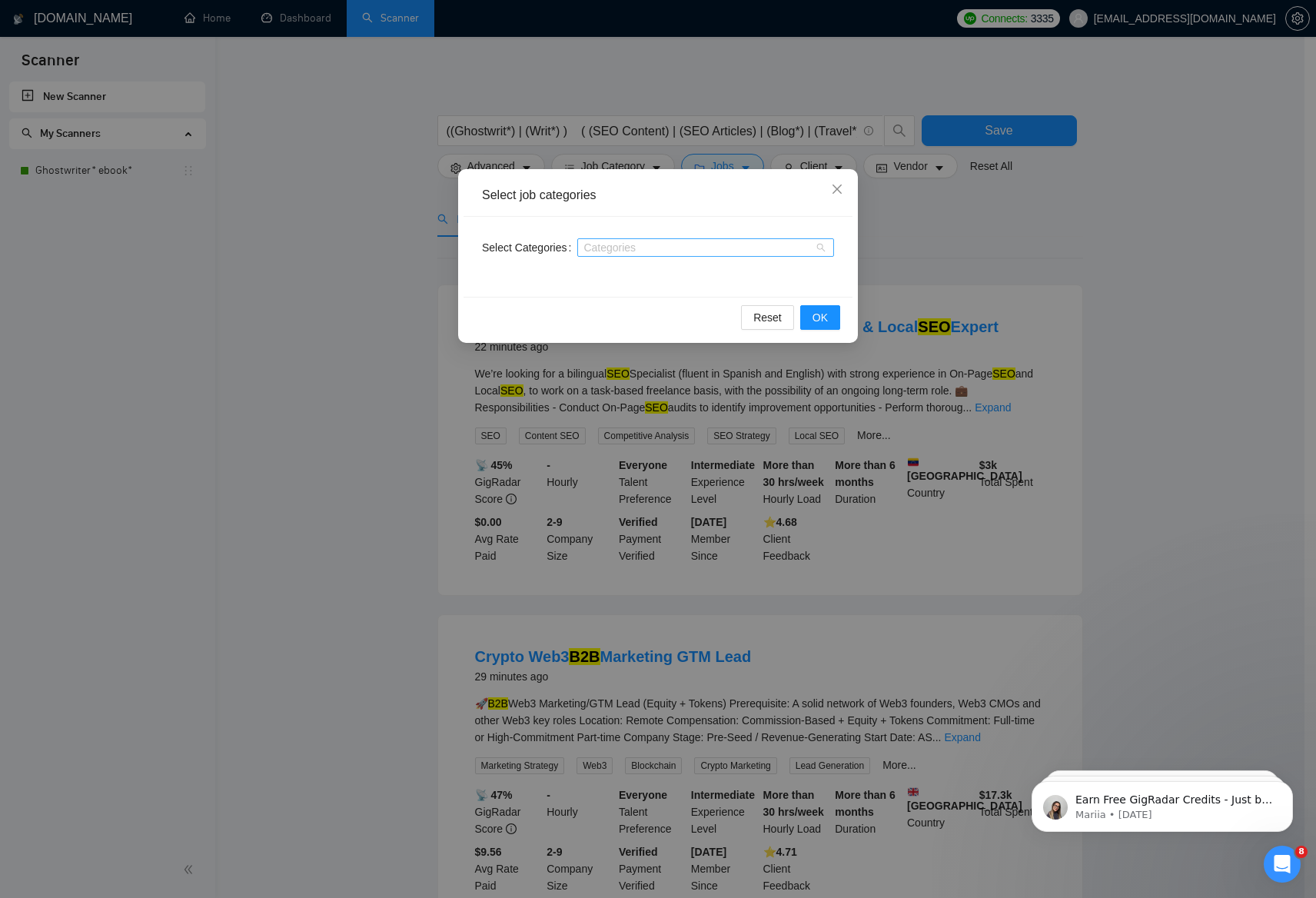
click at [705, 249] on div at bounding box center [698, 247] width 234 height 13
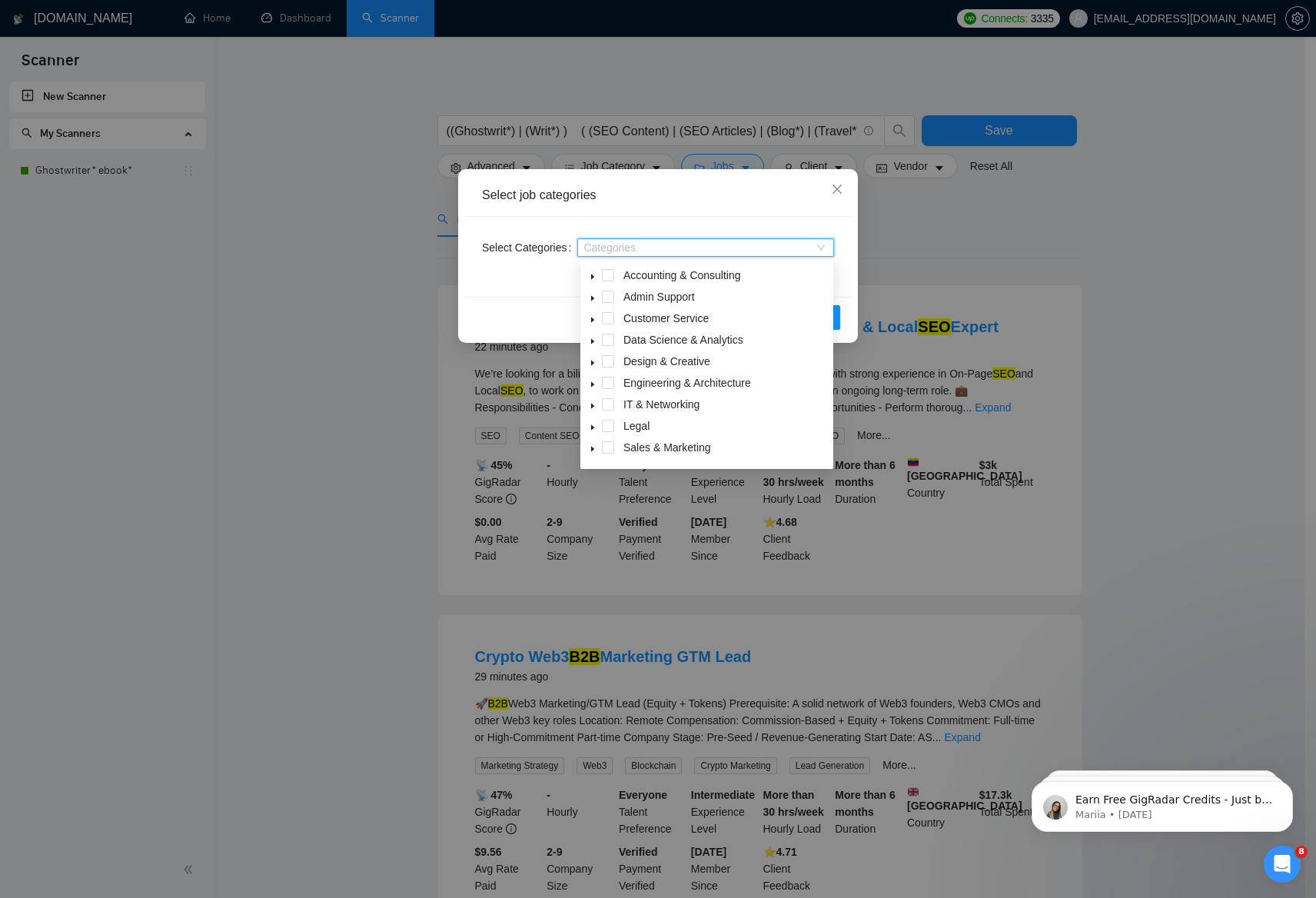
click at [705, 249] on div at bounding box center [698, 247] width 234 height 13
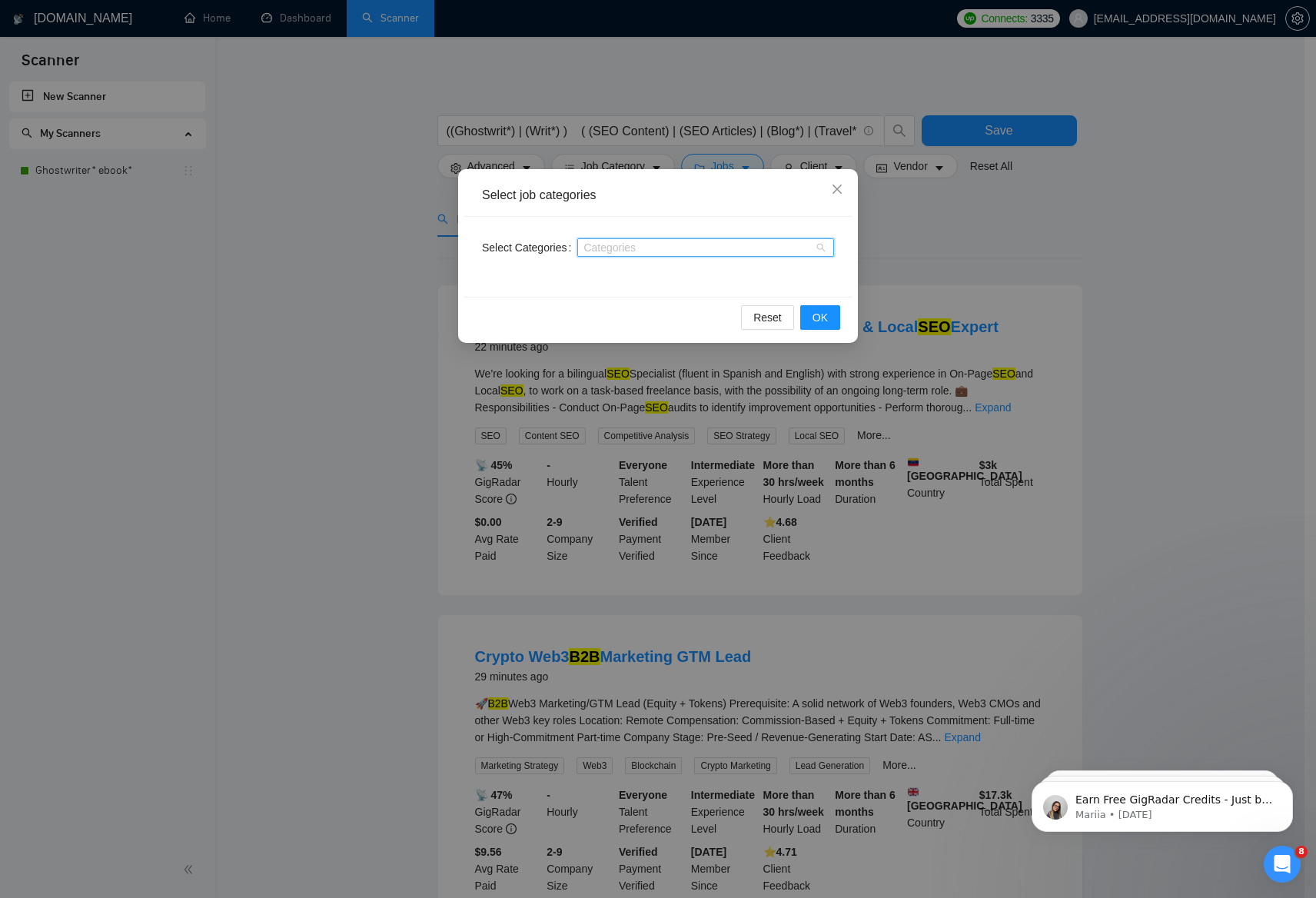
click at [705, 249] on div at bounding box center [698, 247] width 234 height 13
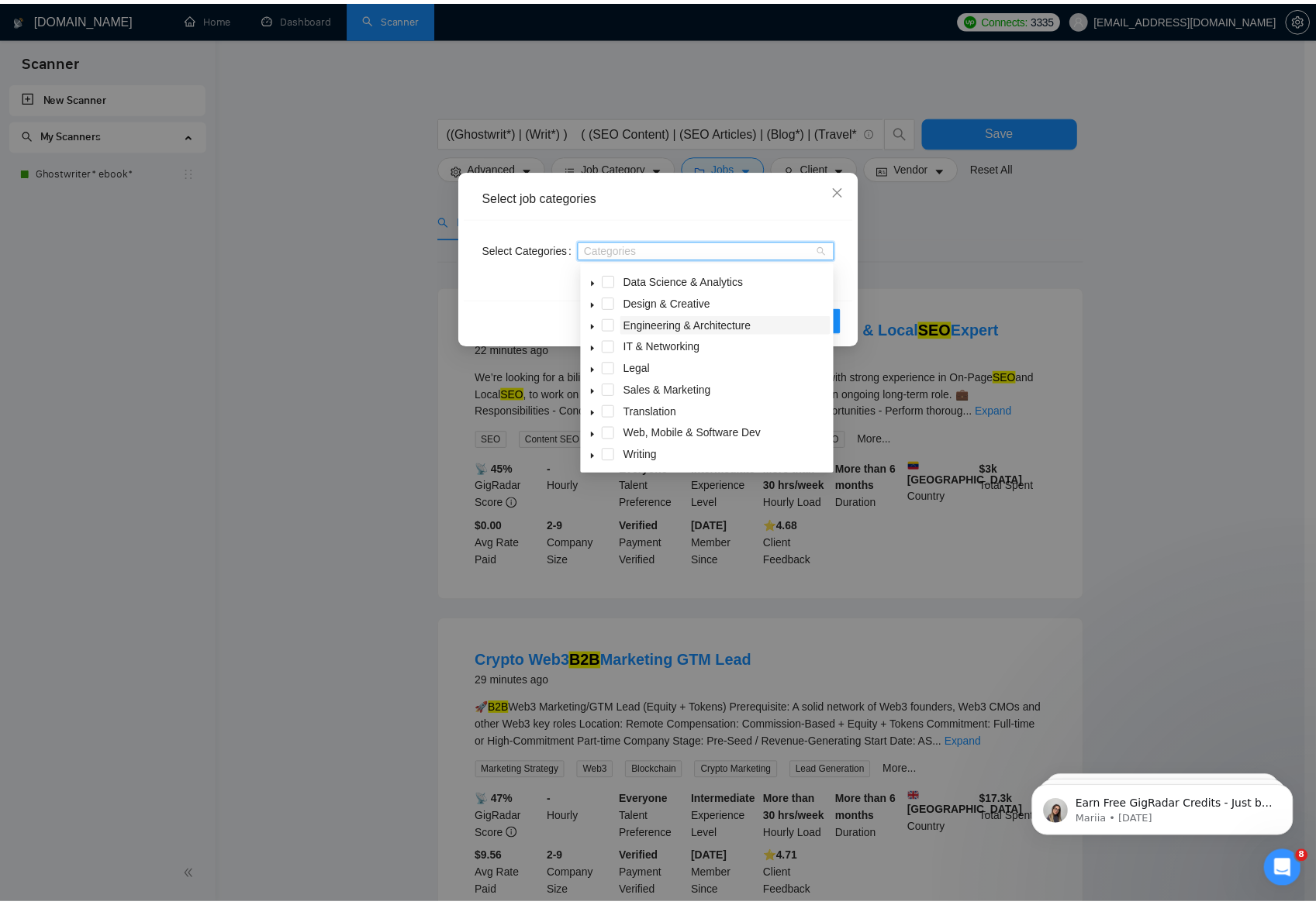
scroll to position [62, 0]
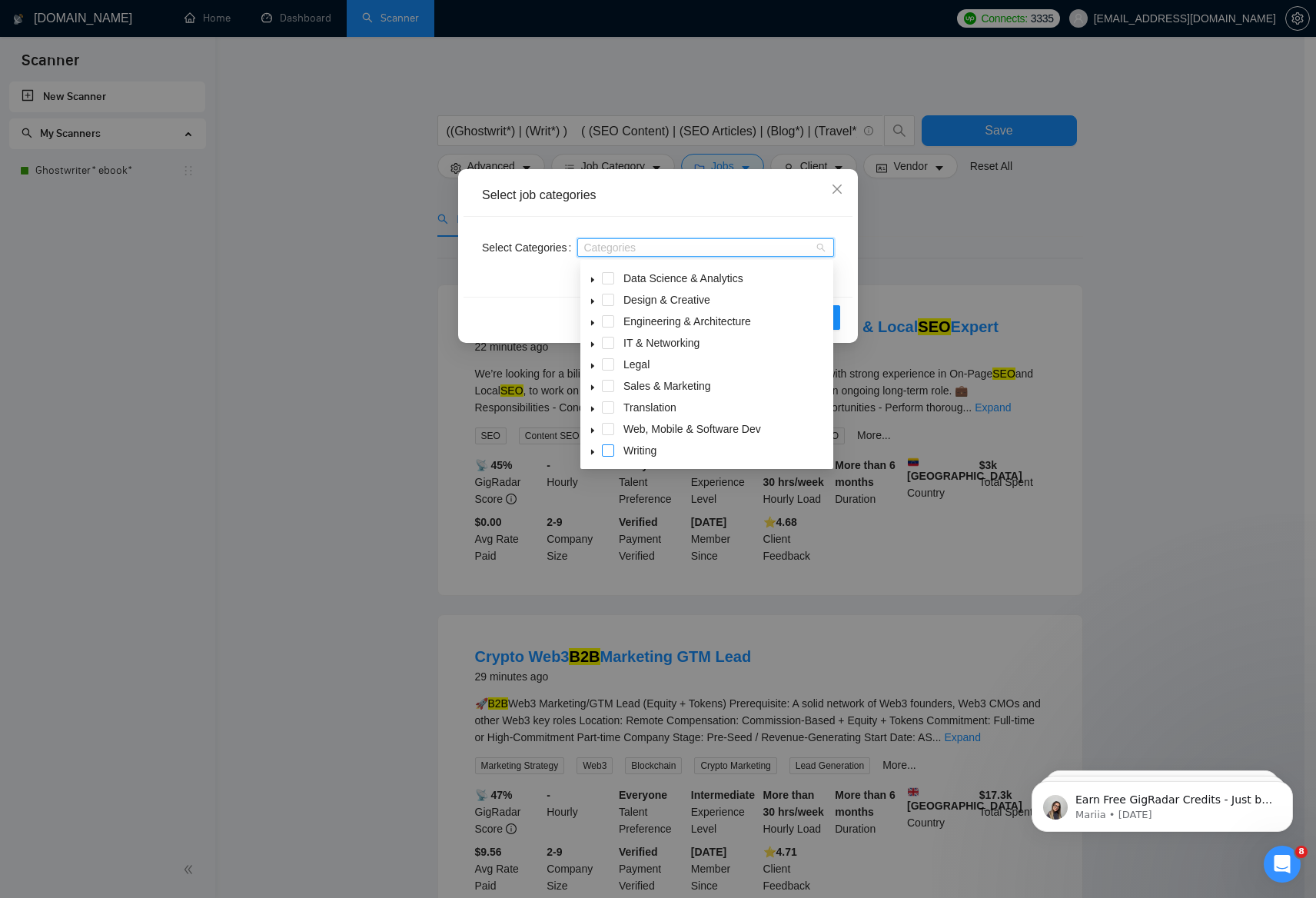
click at [606, 453] on span at bounding box center [607, 450] width 13 height 13
click at [767, 219] on div "Select Categories Writing" at bounding box center [658, 256] width 389 height 79
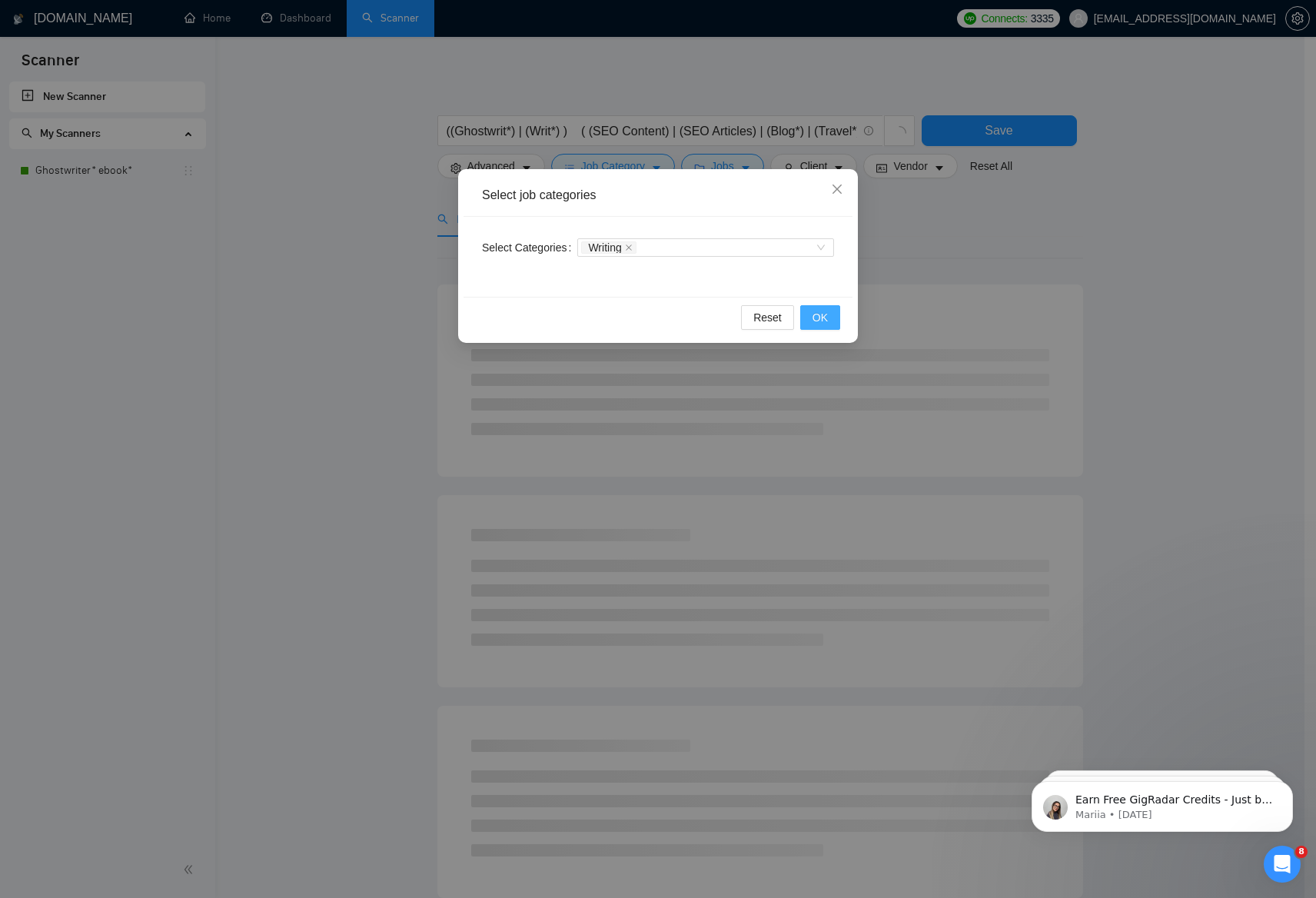
click at [817, 325] on span "OK" at bounding box center [820, 317] width 16 height 17
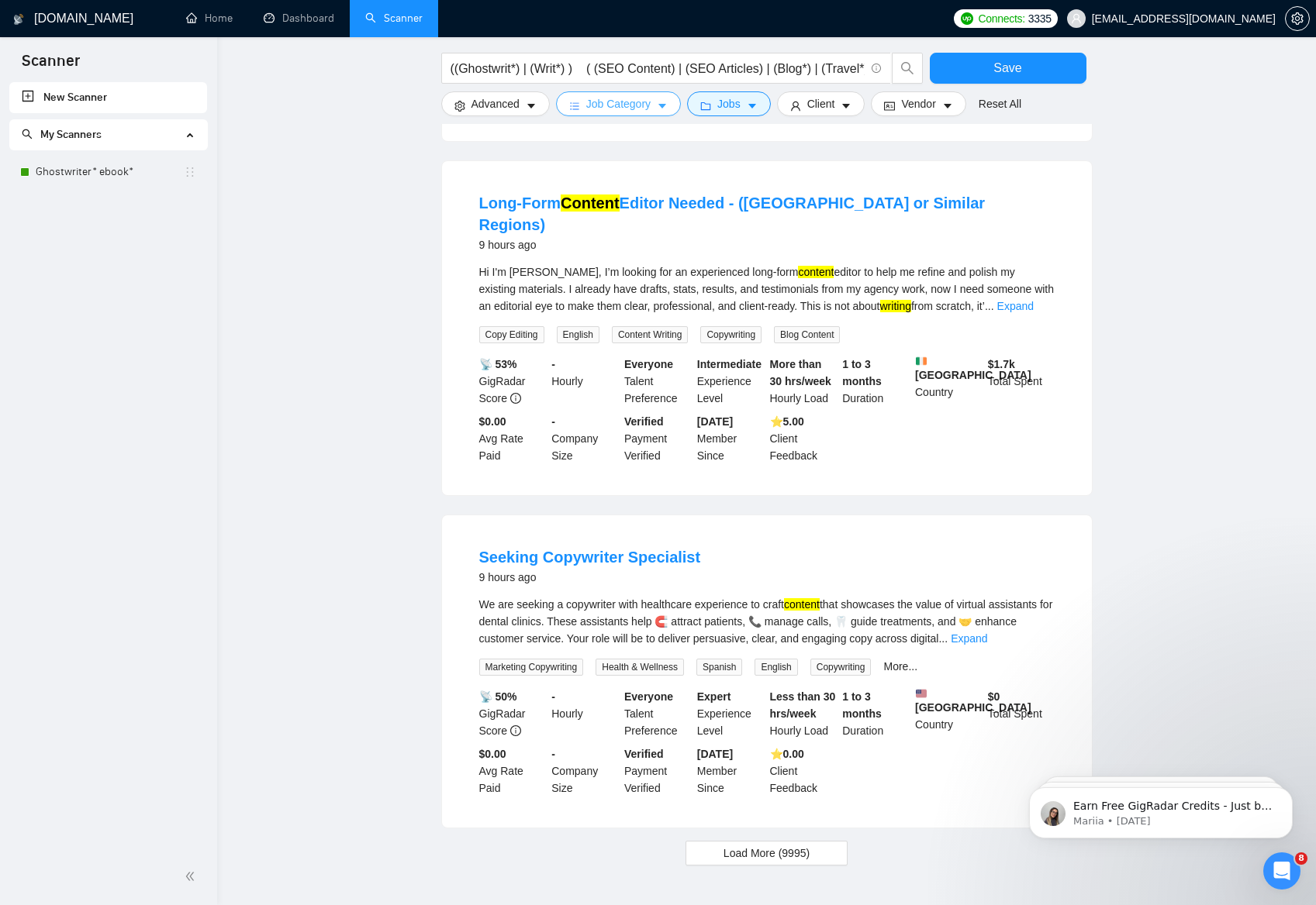
scroll to position [1190, 0]
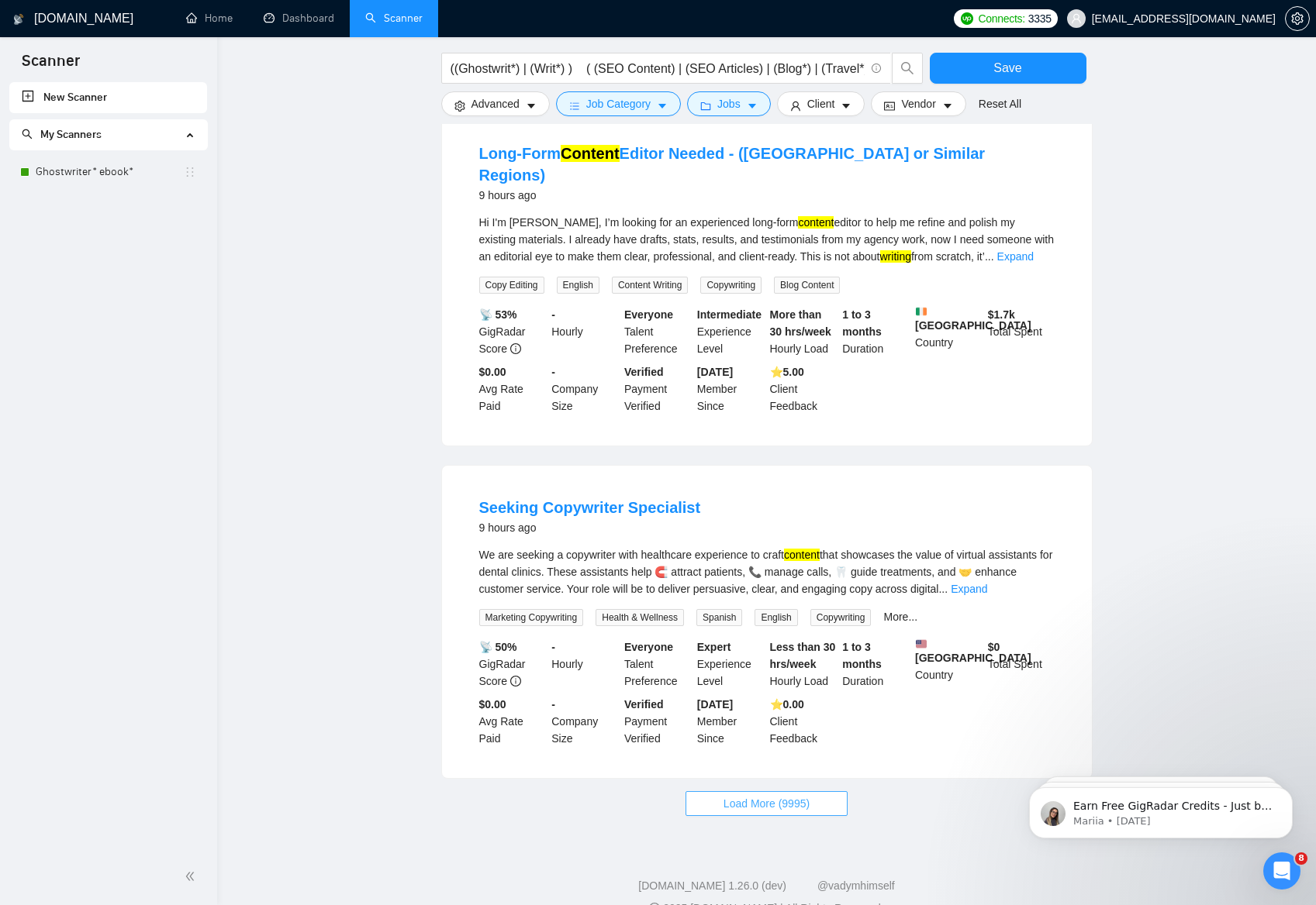
click at [786, 795] on span "Load More (9995)" at bounding box center [766, 803] width 86 height 17
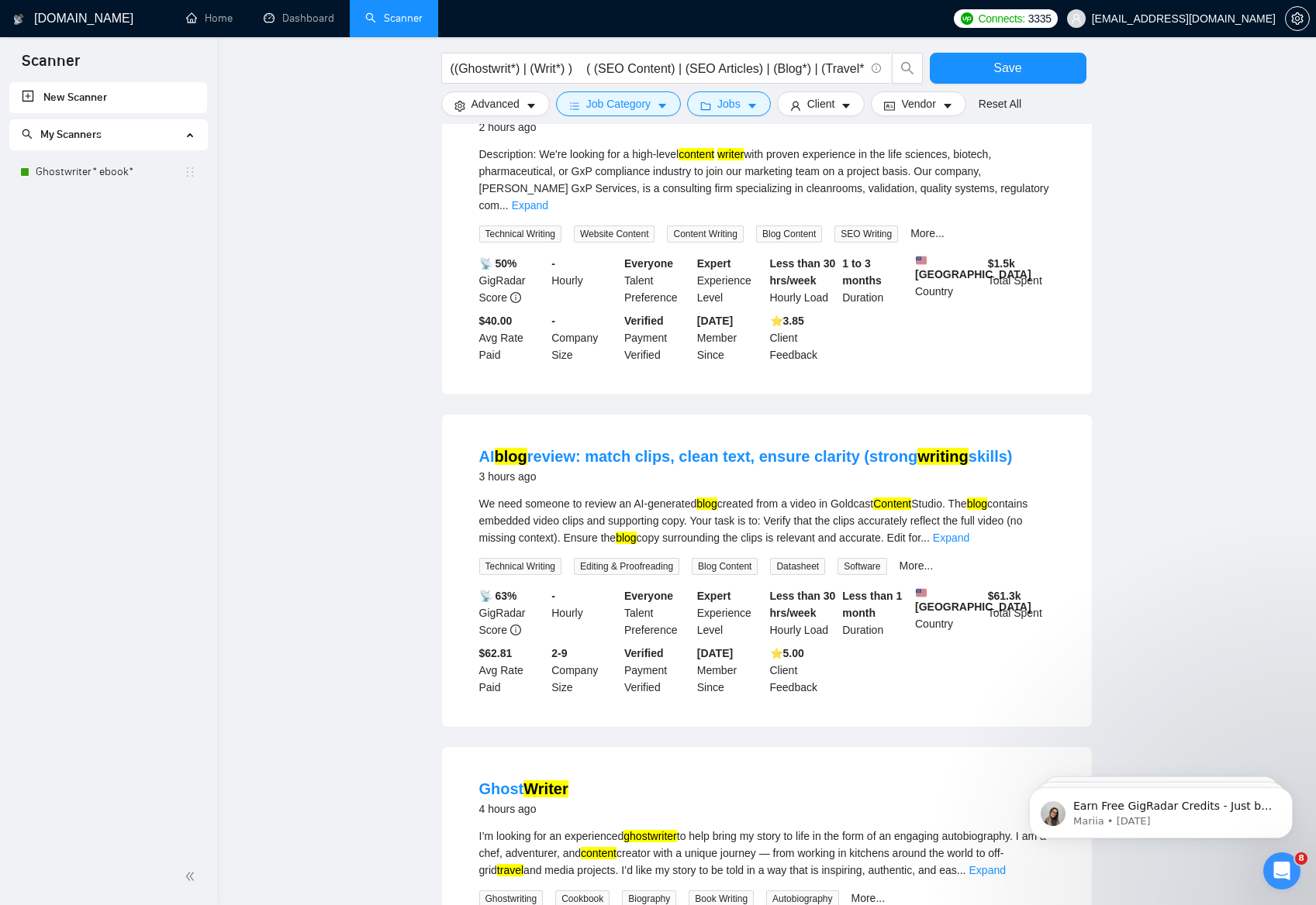
scroll to position [0, 0]
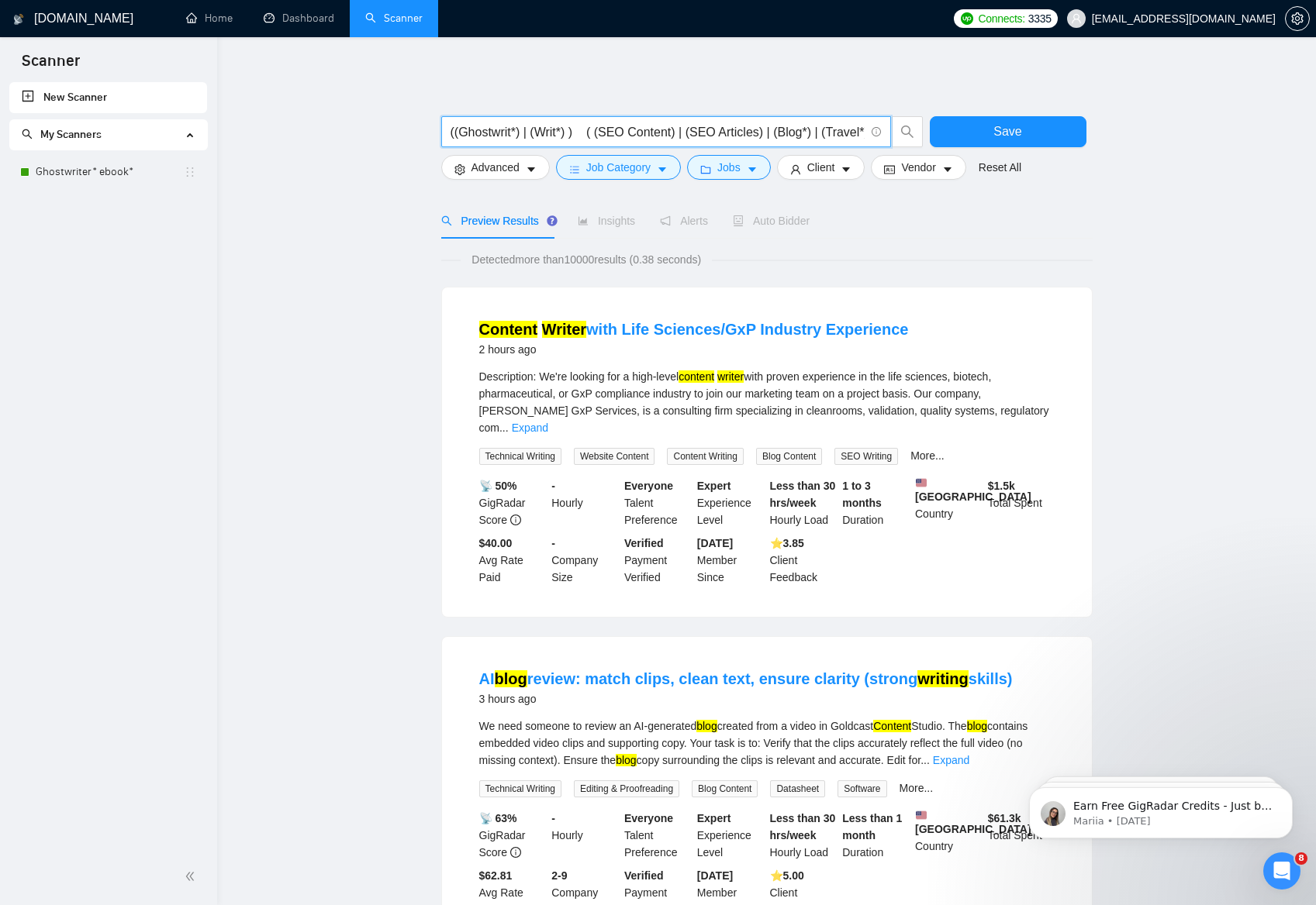
drag, startPoint x: 593, startPoint y: 134, endPoint x: 780, endPoint y: 136, distance: 187.0
click at [780, 136] on input "((Ghostwrit*) | (Writ*) ) ( (SEO Content) | (SEO Articles) | (Blog*) | (Travel*…" at bounding box center [657, 133] width 414 height 20
drag, startPoint x: 770, startPoint y: 131, endPoint x: 553, endPoint y: 132, distance: 217.0
click at [553, 132] on input "((Ghostwrit*) | (Writ*) ) (Blog*) | (Travel*) | (Finance) | (B2B*) | (B2C*) | F…" at bounding box center [657, 133] width 414 height 20
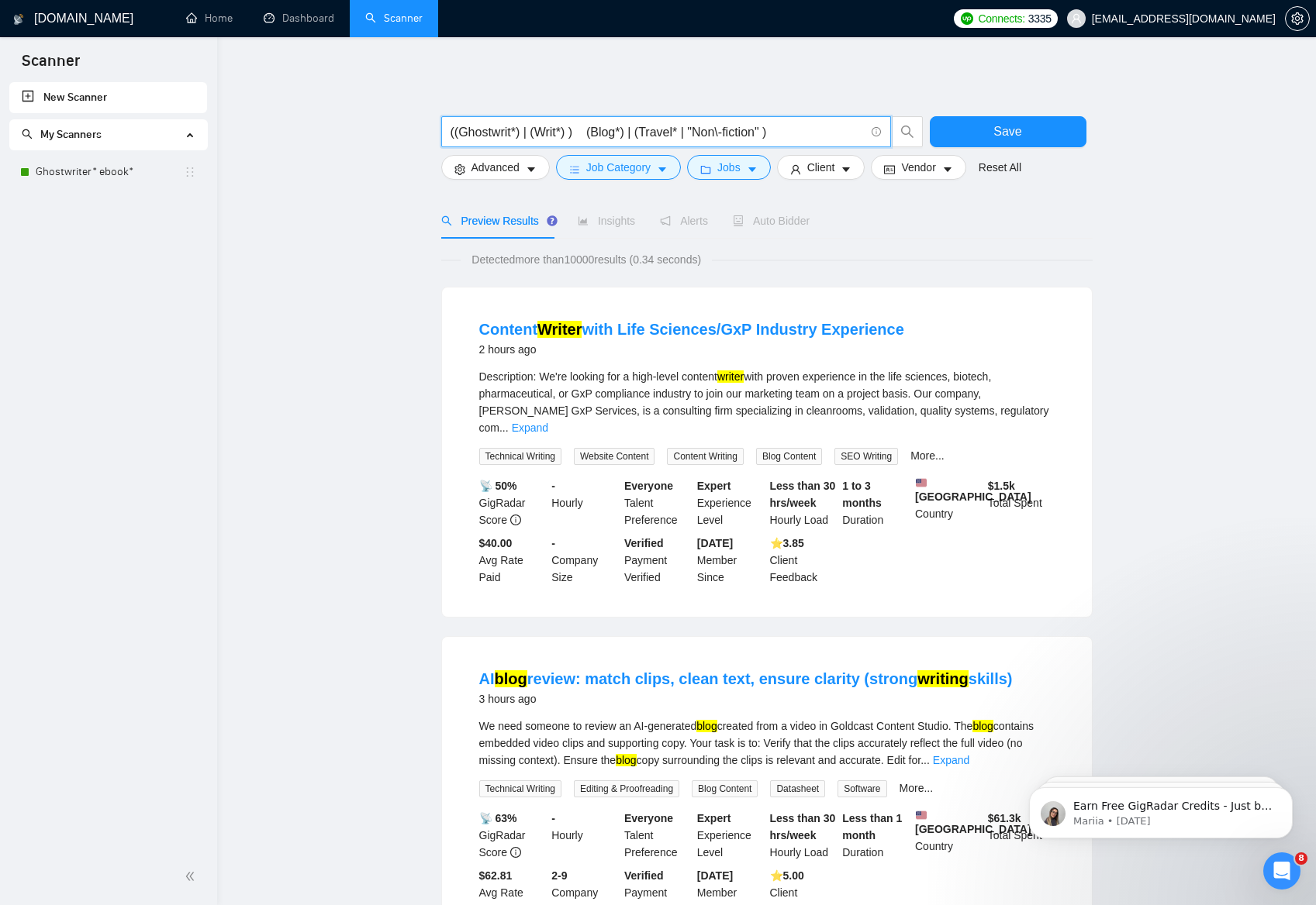
scroll to position [0, 0]
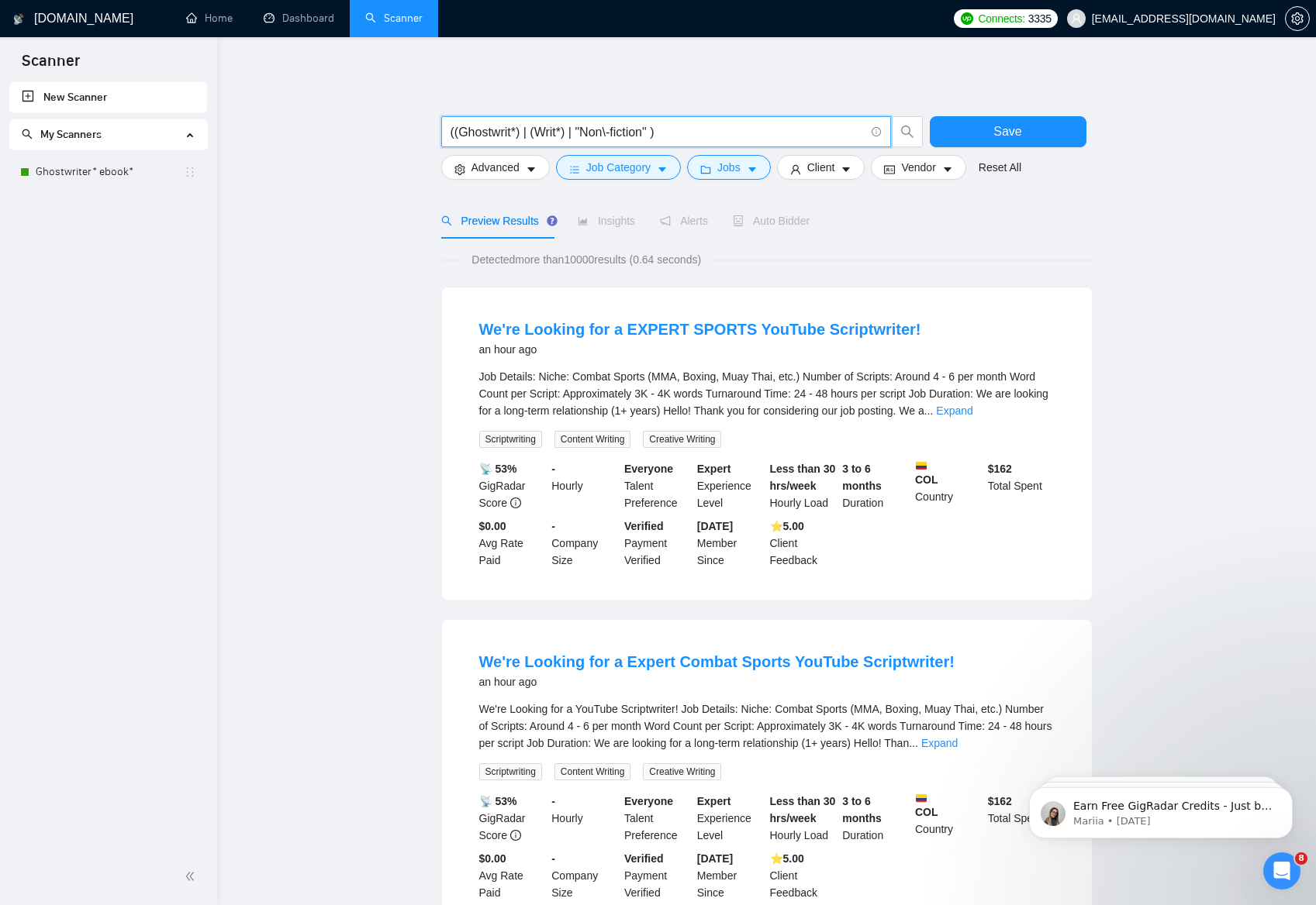
click at [675, 131] on input "((Ghostwrit*) | (Writ*) | "Non\-fiction" )" at bounding box center [657, 133] width 414 height 20
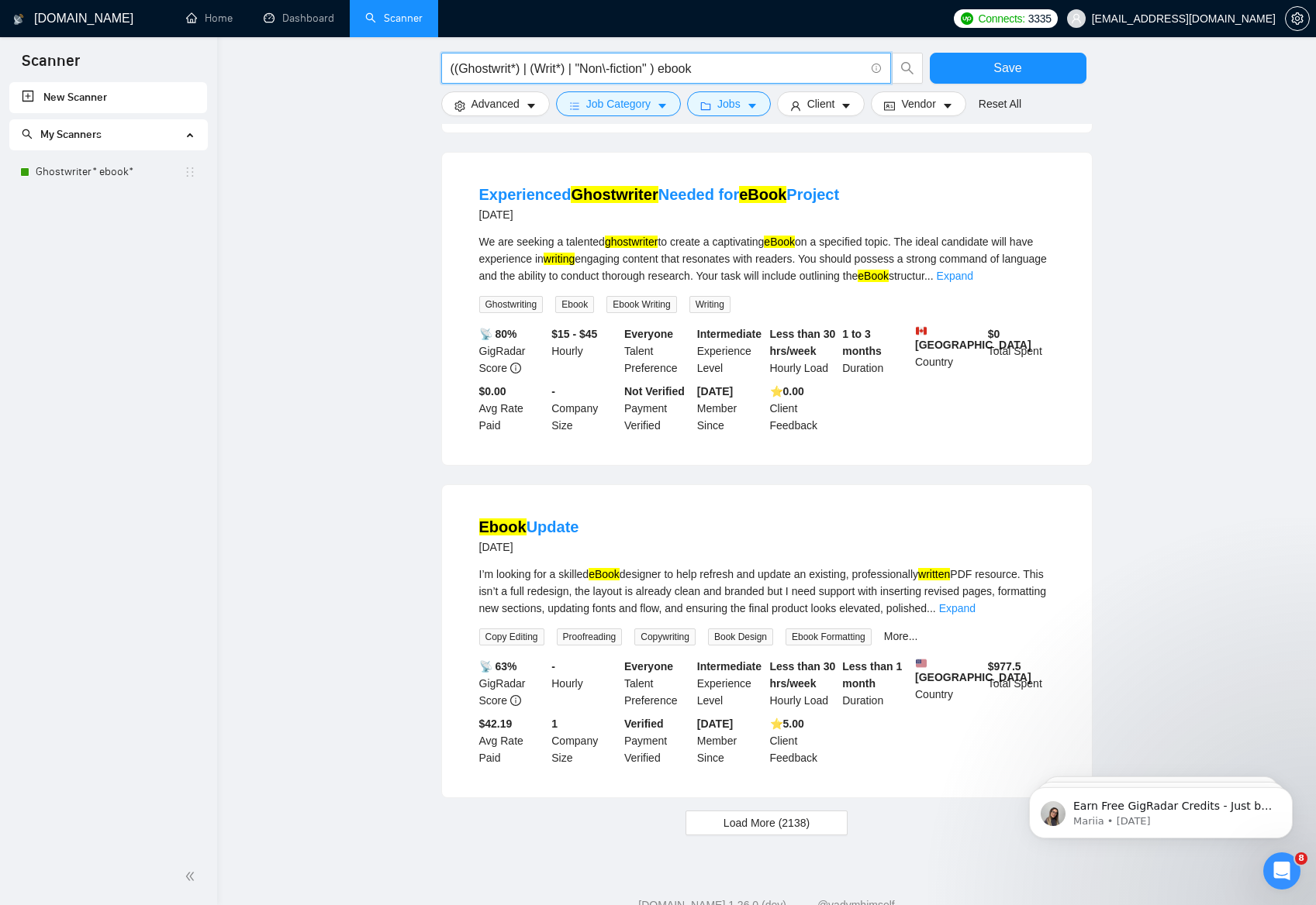
scroll to position [1222, 0]
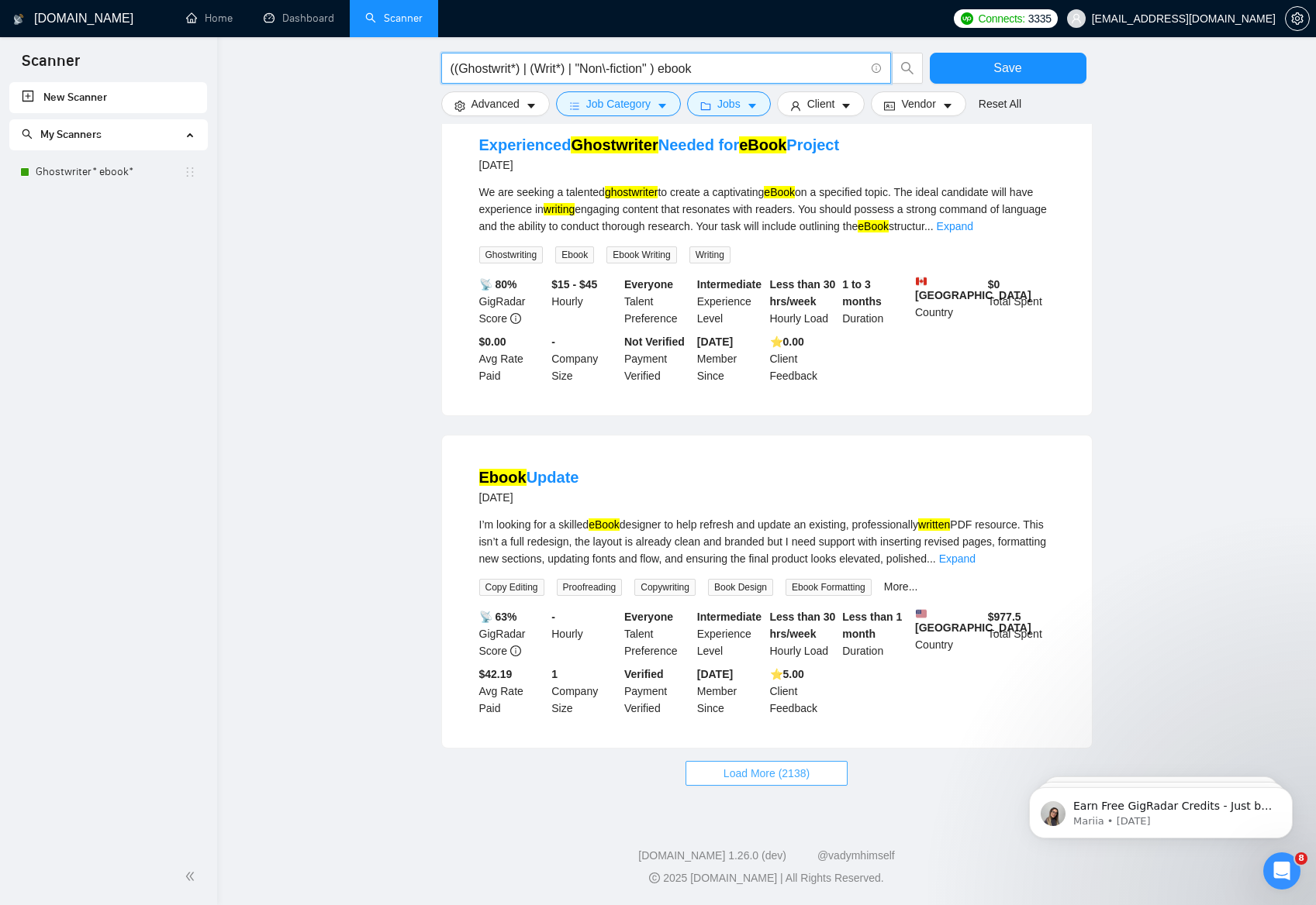
click at [739, 775] on span "Load More (2138)" at bounding box center [766, 772] width 86 height 17
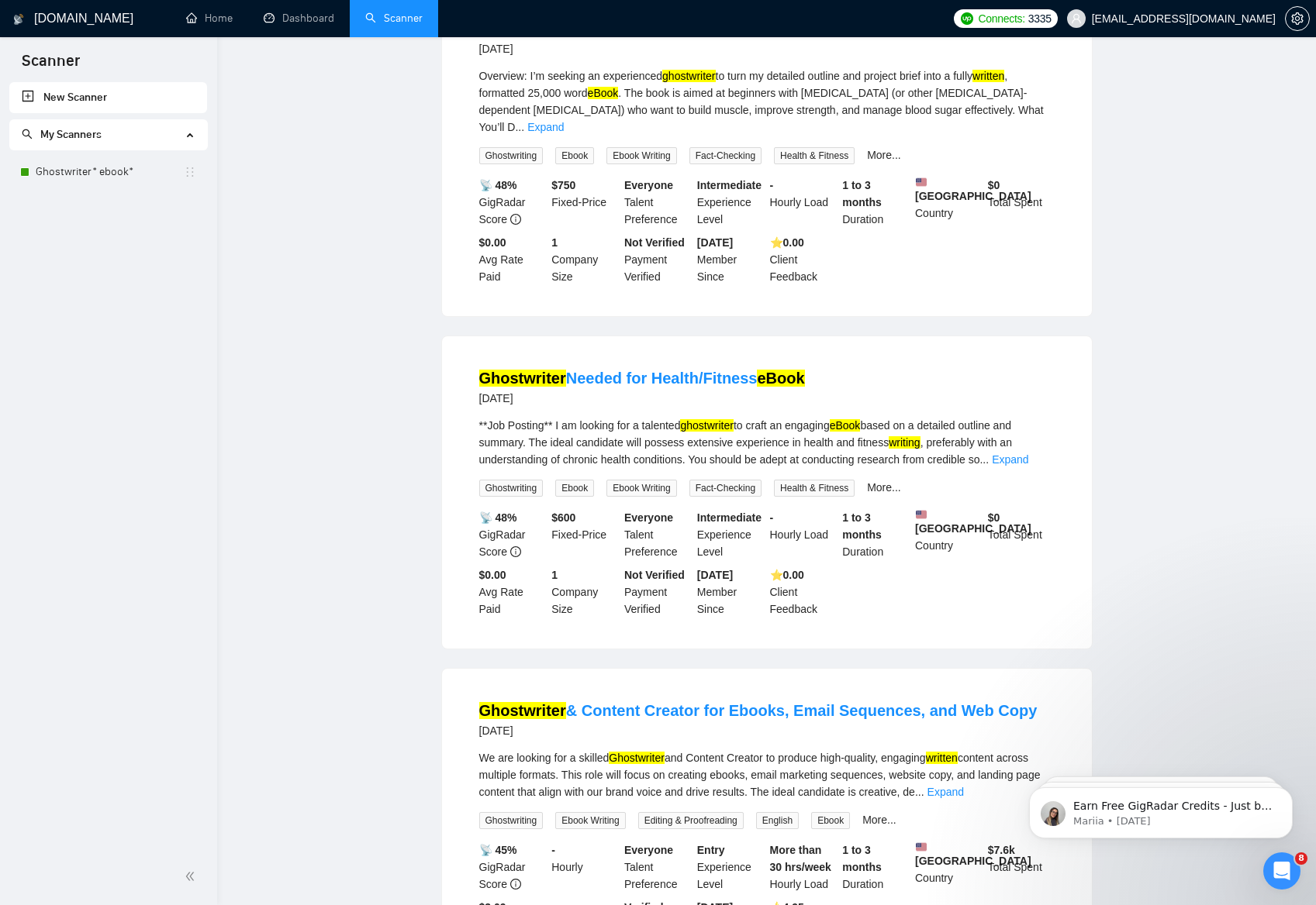
scroll to position [0, 0]
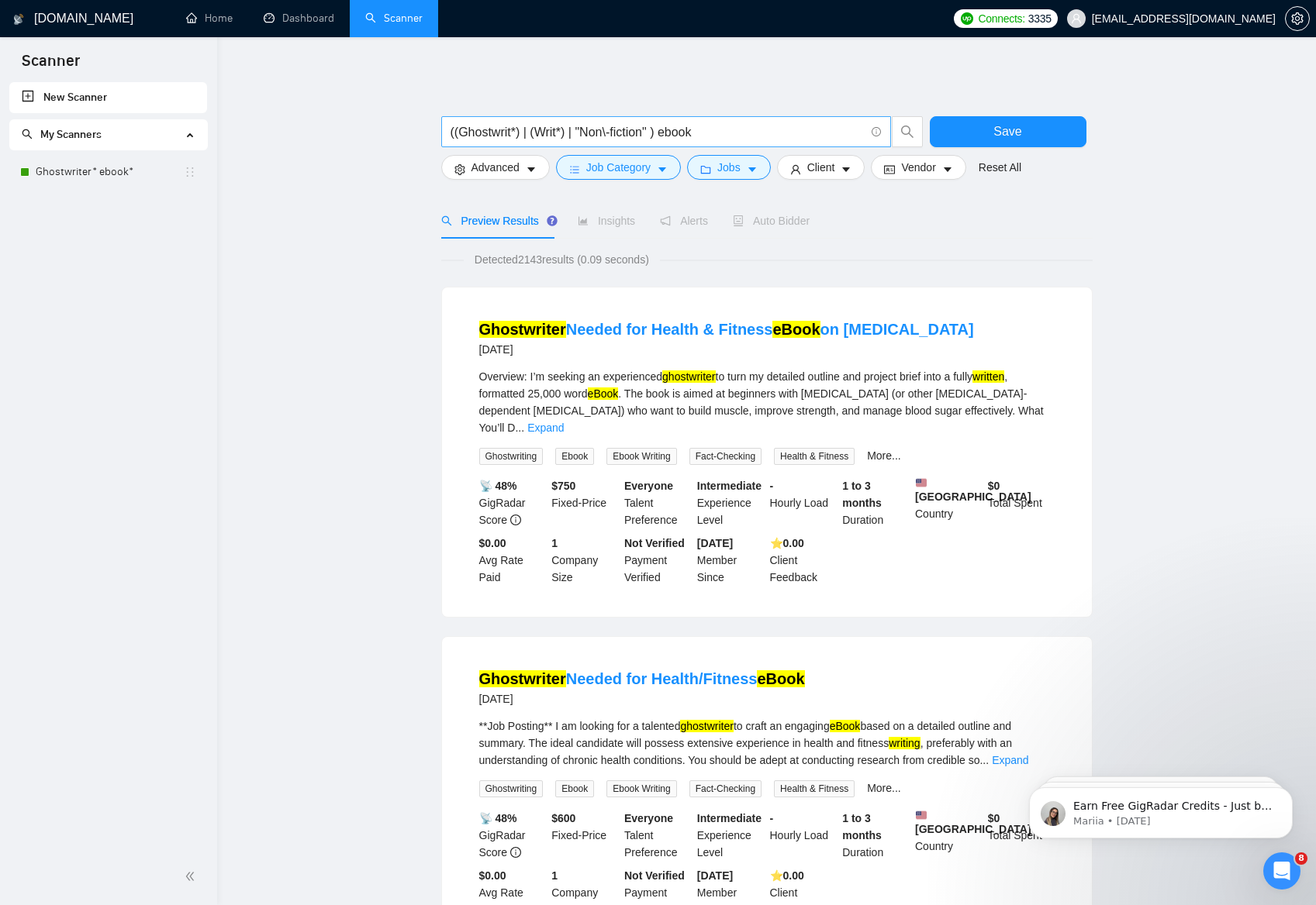
click at [714, 136] on input "((Ghostwrit*) | (Writ*) | "Non\-fiction" ) ebook" at bounding box center [657, 133] width 414 height 20
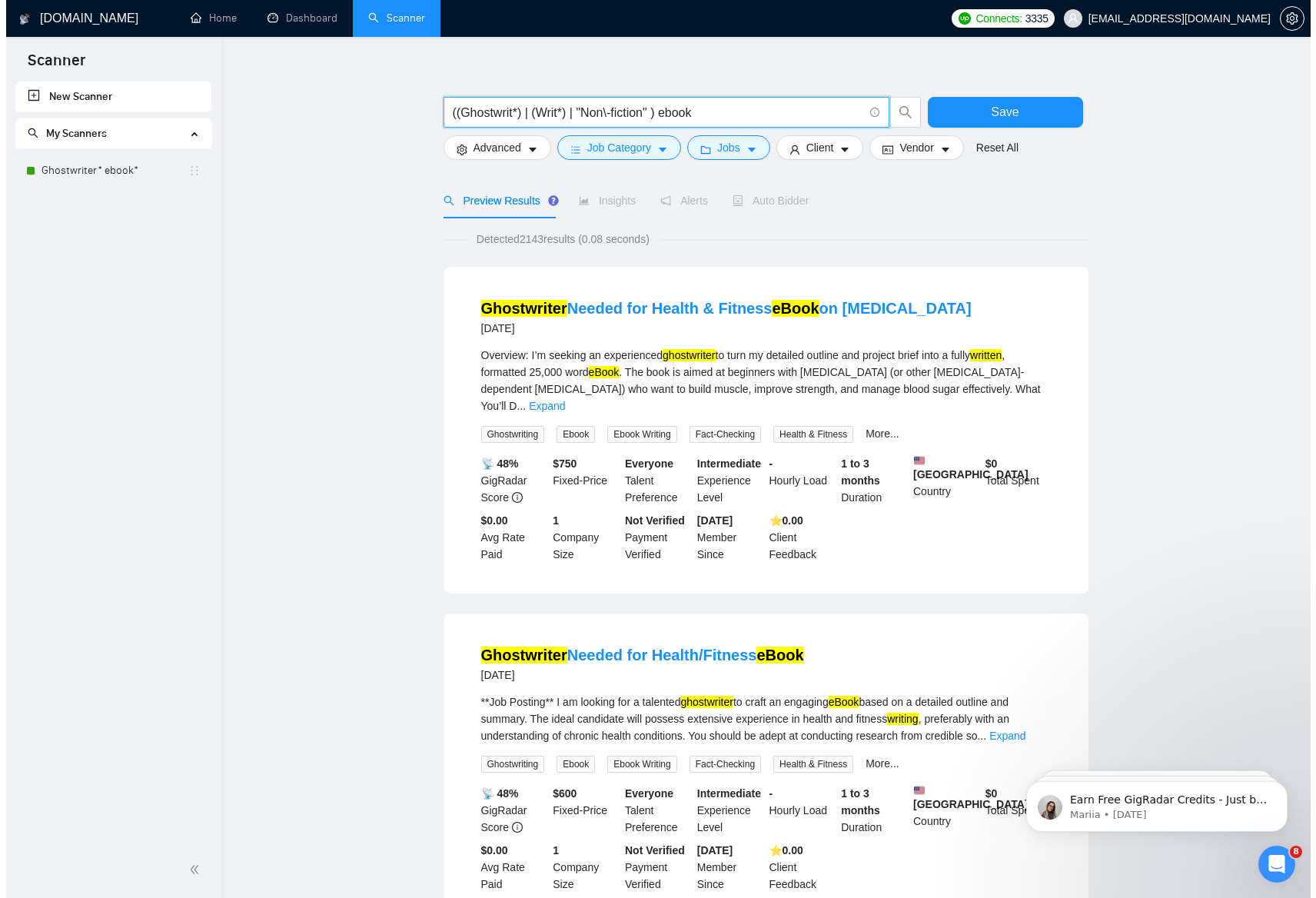
scroll to position [18, 0]
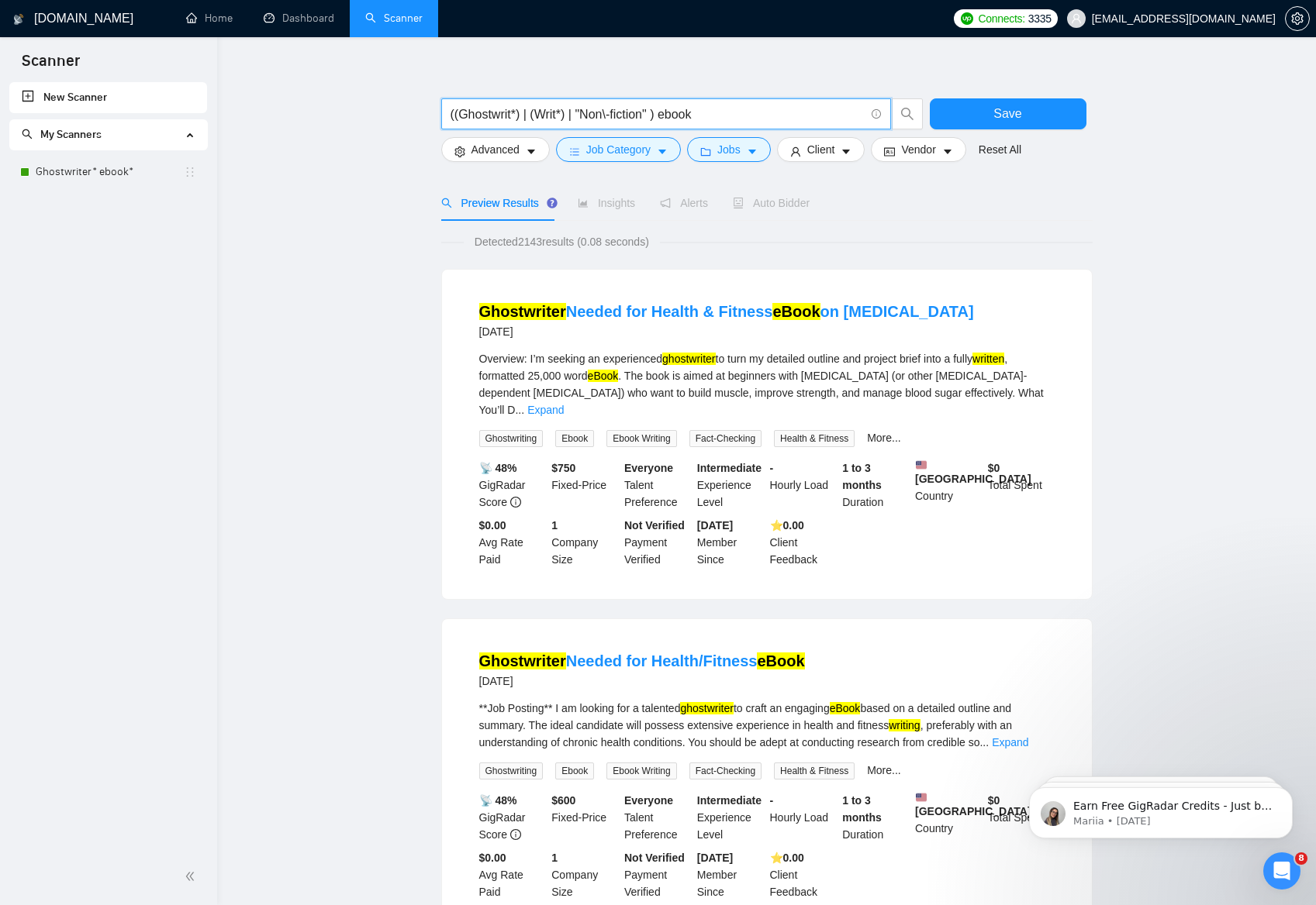
click at [670, 113] on input "((Ghostwrit*) | (Writ*) | "Non\-fiction" ) ebook" at bounding box center [657, 115] width 414 height 20
click at [717, 112] on input "((Ghostwrit*) | (Writ*) | "Non\-fiction" ) "ebook" at bounding box center [657, 115] width 414 height 20
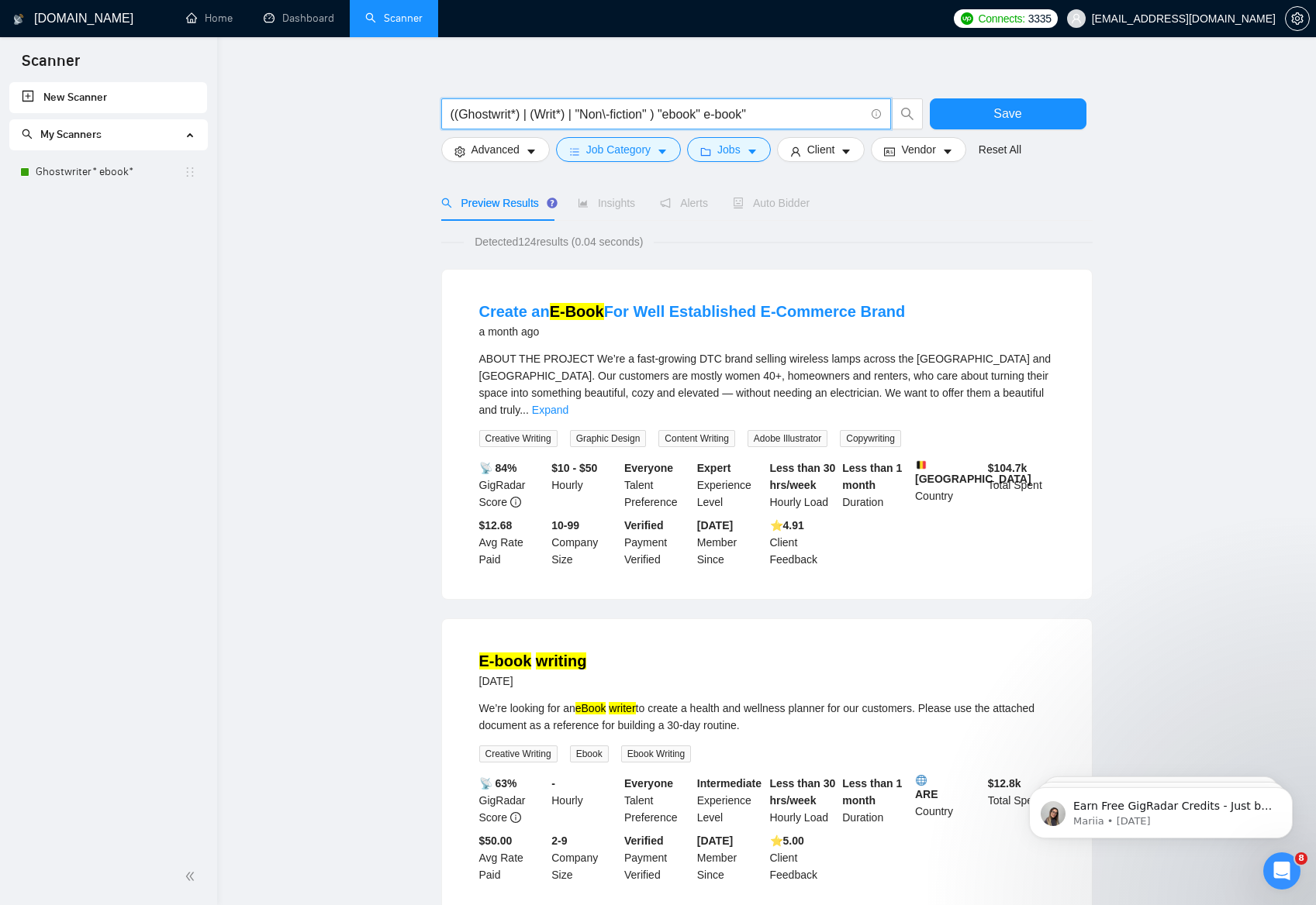
click at [720, 114] on input "((Ghostwrit*) | (Writ*) | "Non\-fiction" ) "ebook" e-book"" at bounding box center [657, 115] width 414 height 20
click at [776, 113] on input "((Ghostwrit*) | (Writ*) | "Non\-fiction" ) "ebook" "e-book"" at bounding box center [657, 115] width 414 height 20
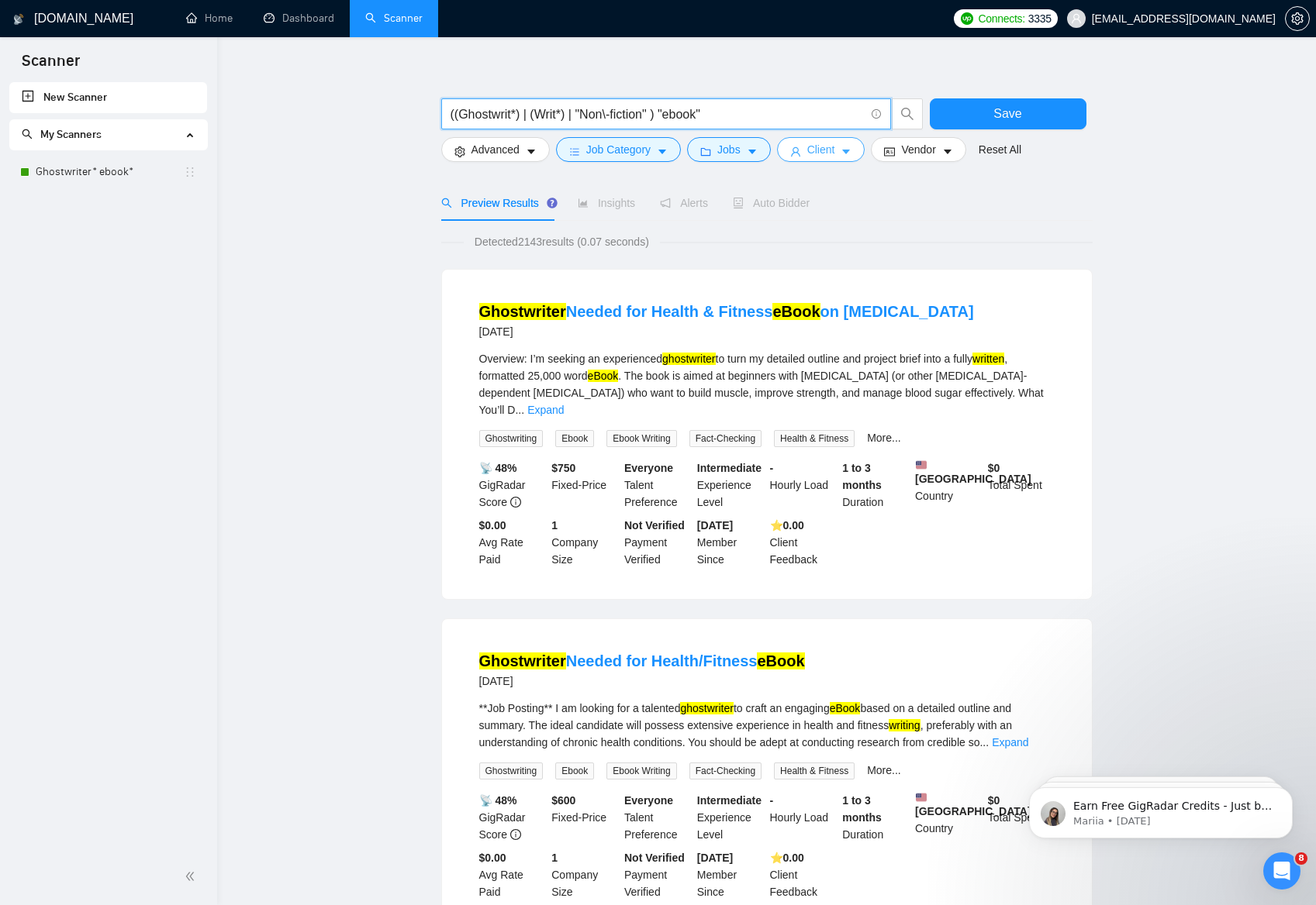
type input "((Ghostwrit*) | (Writ*) | "Non\-fiction" ) "ebook""
click at [845, 145] on button "Client" at bounding box center [820, 149] width 88 height 25
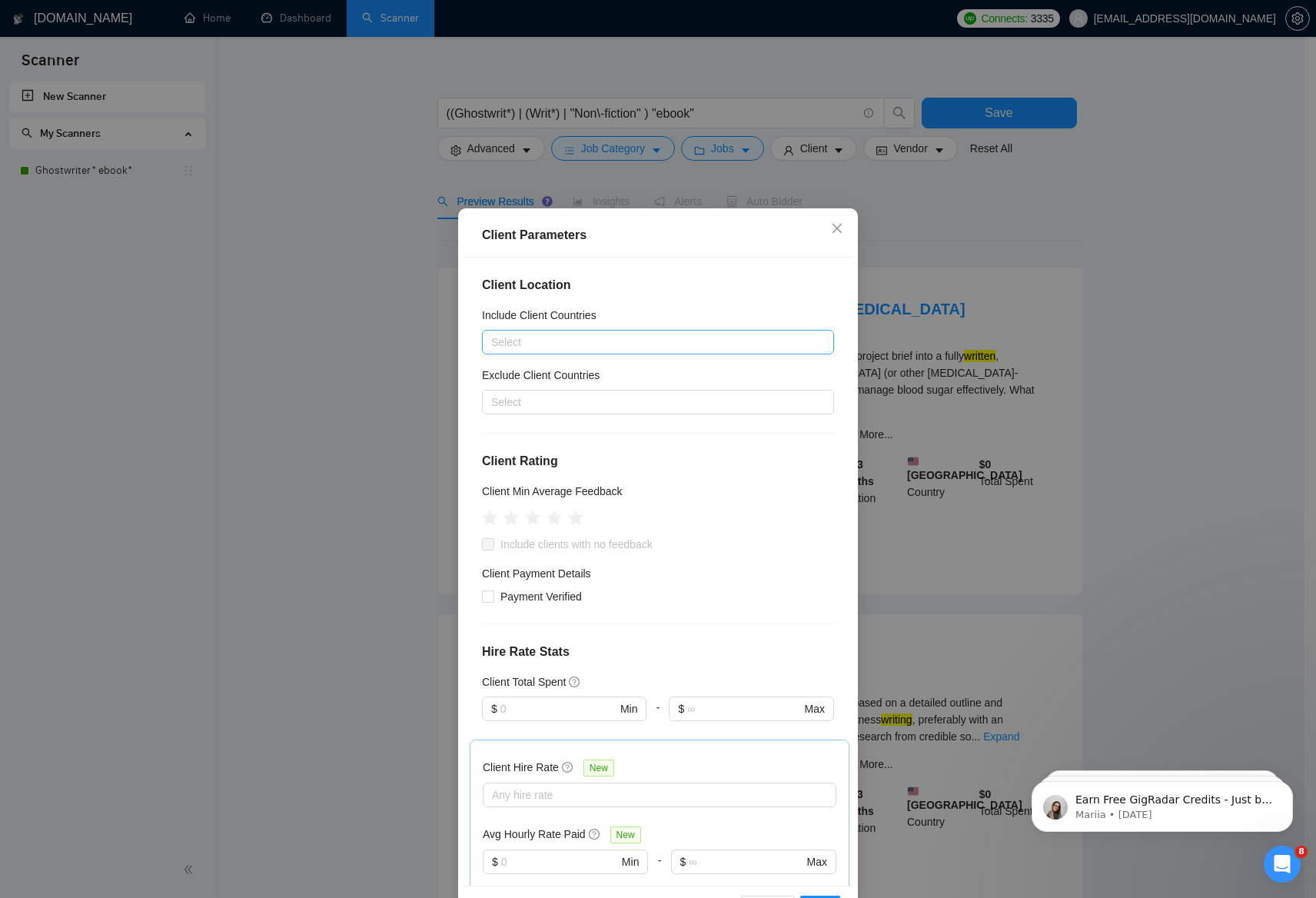
click at [603, 348] on div at bounding box center [650, 342] width 329 height 19
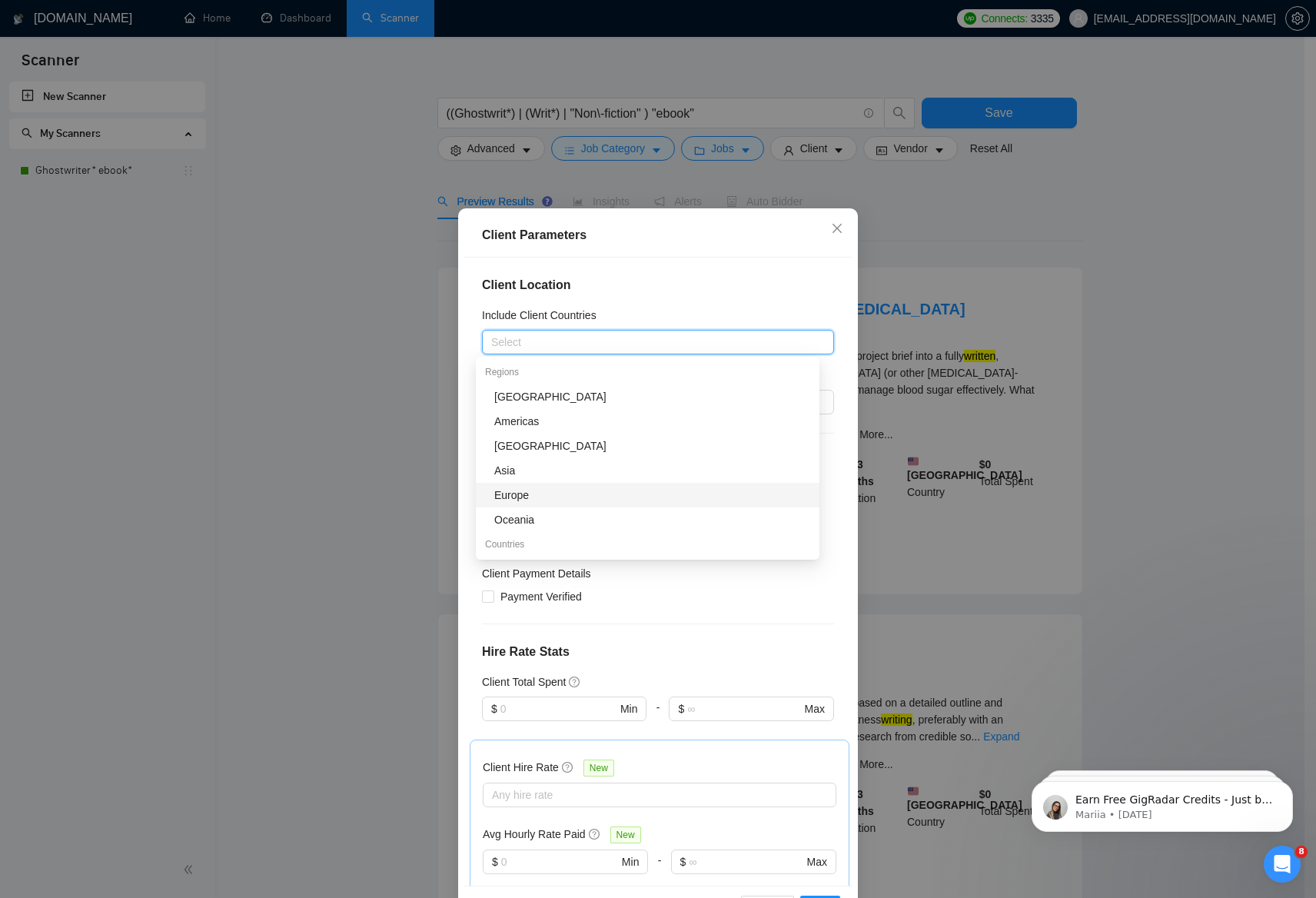
click at [529, 493] on div "Europe" at bounding box center [653, 495] width 316 height 17
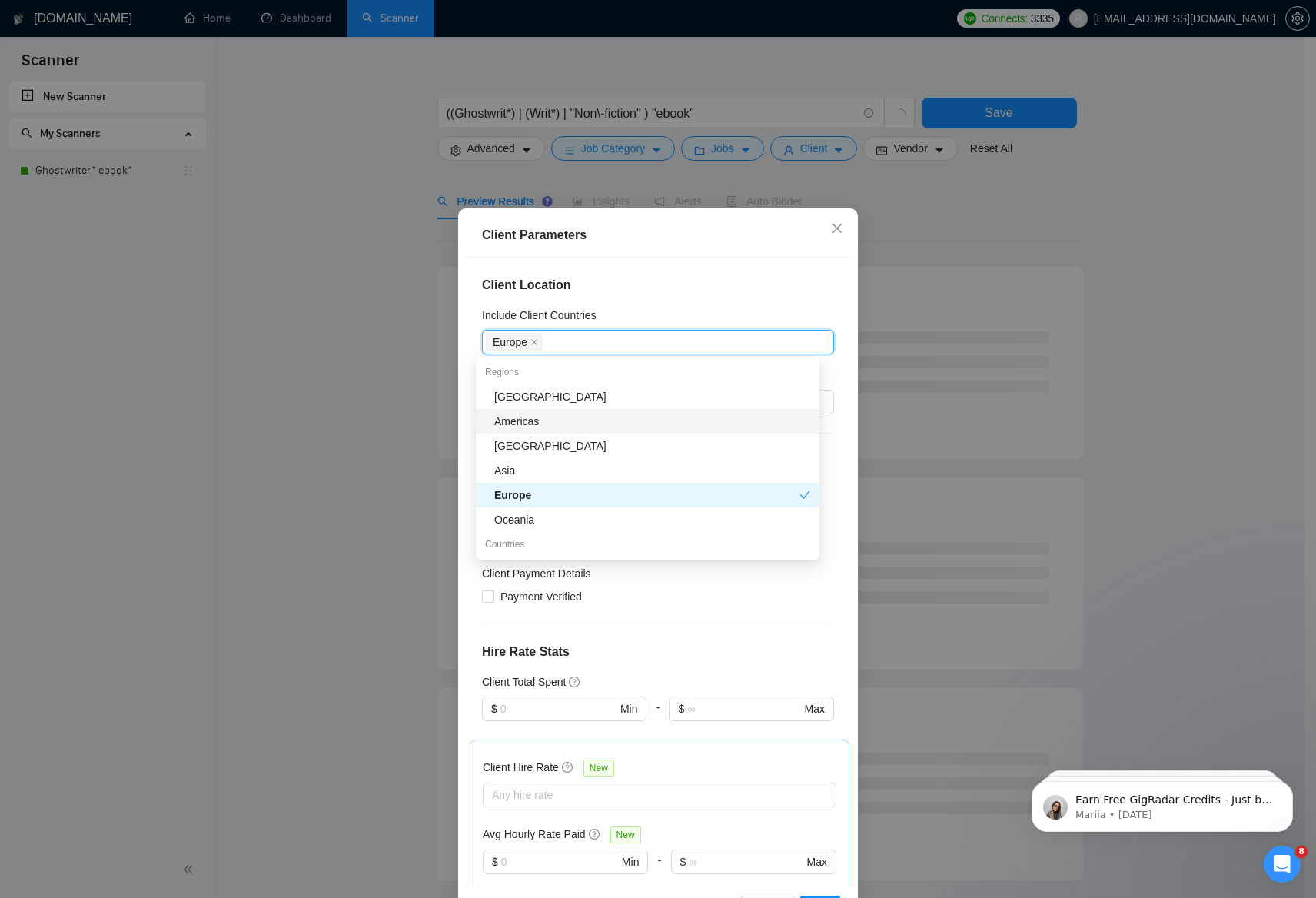
click at [538, 421] on div "Americas" at bounding box center [653, 421] width 316 height 17
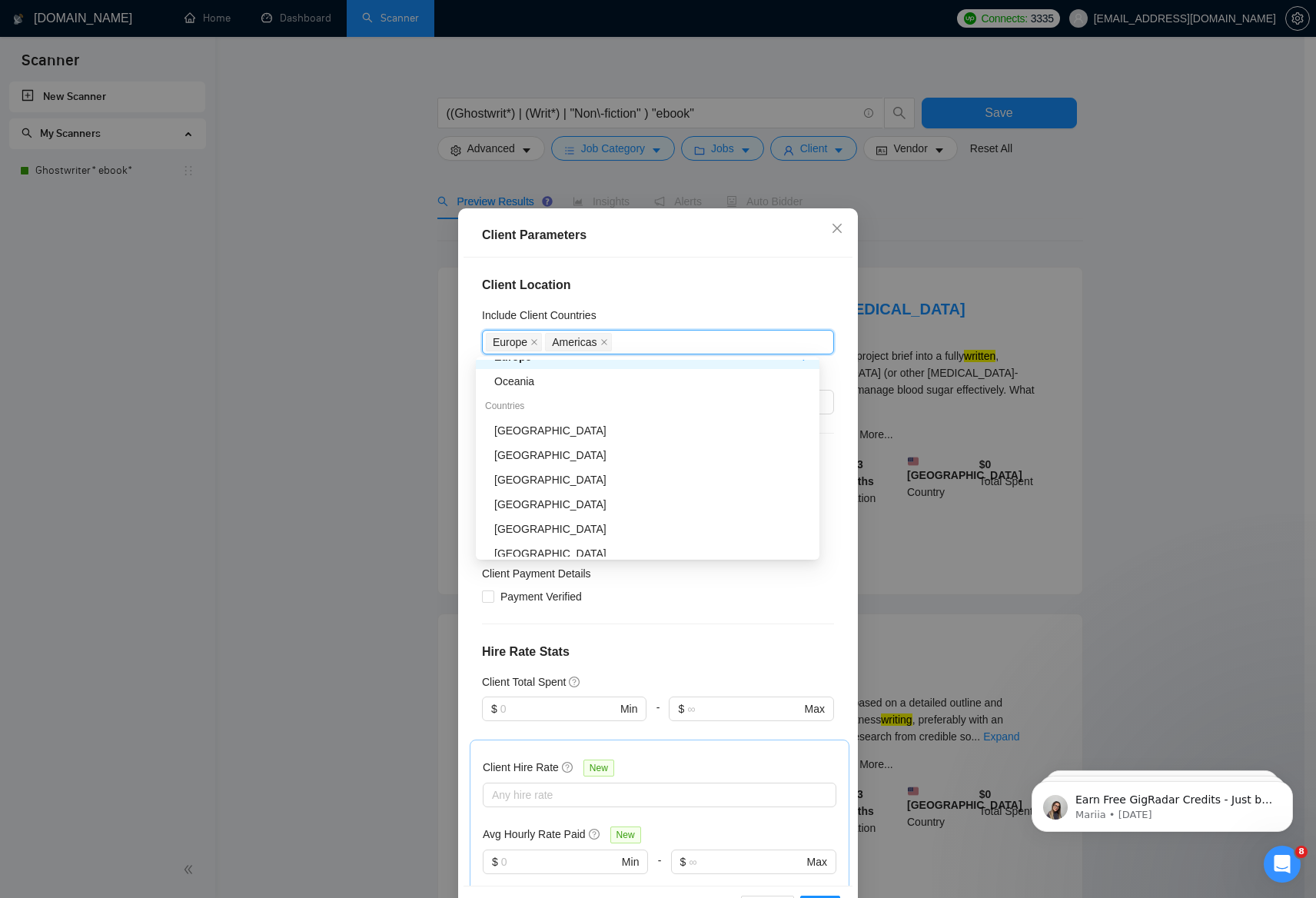
scroll to position [143, 0]
click at [698, 297] on div "Client Location Include Client Countries Europe Americas Exclude Client Countri…" at bounding box center [658, 571] width 389 height 629
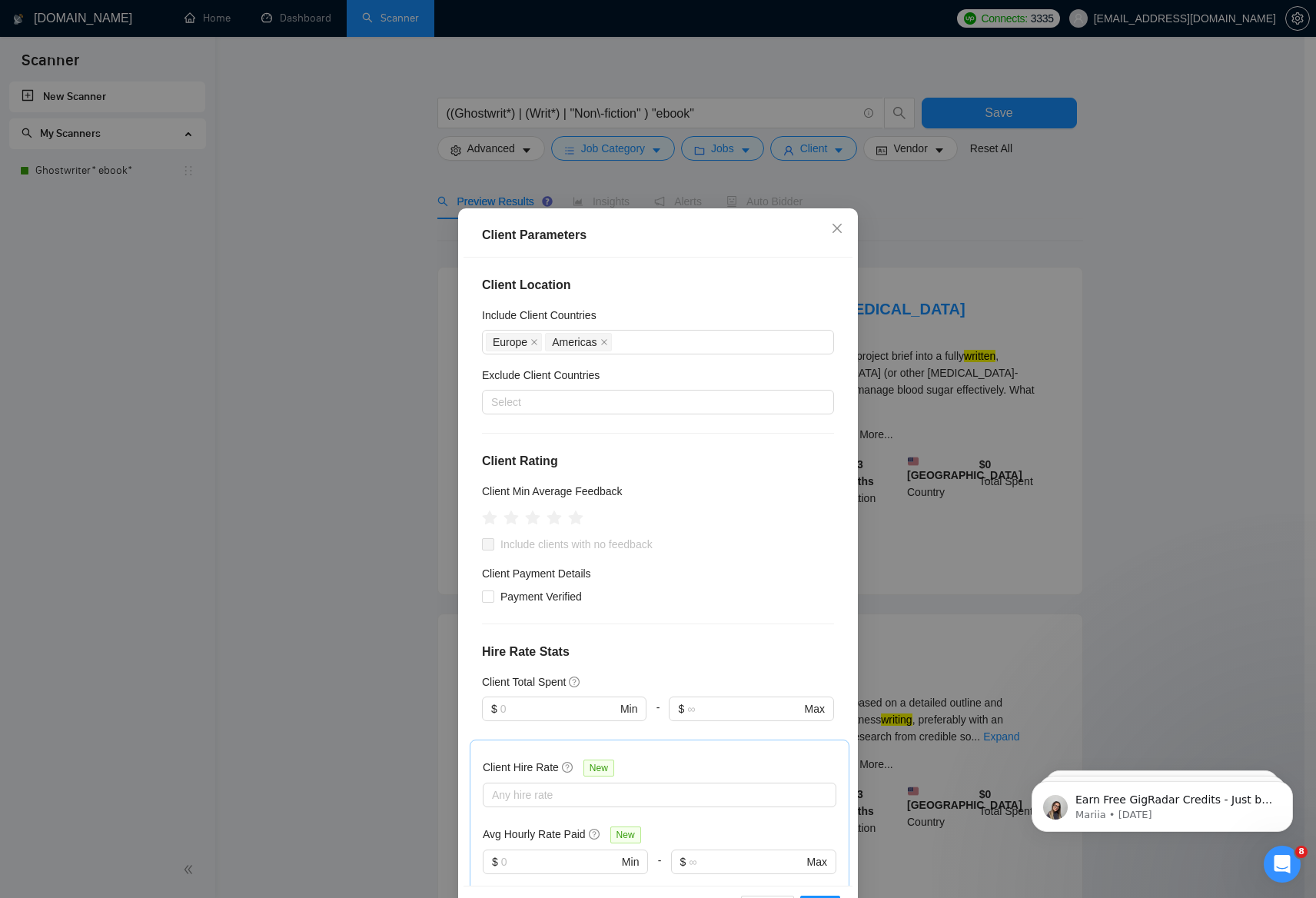
scroll to position [25, 0]
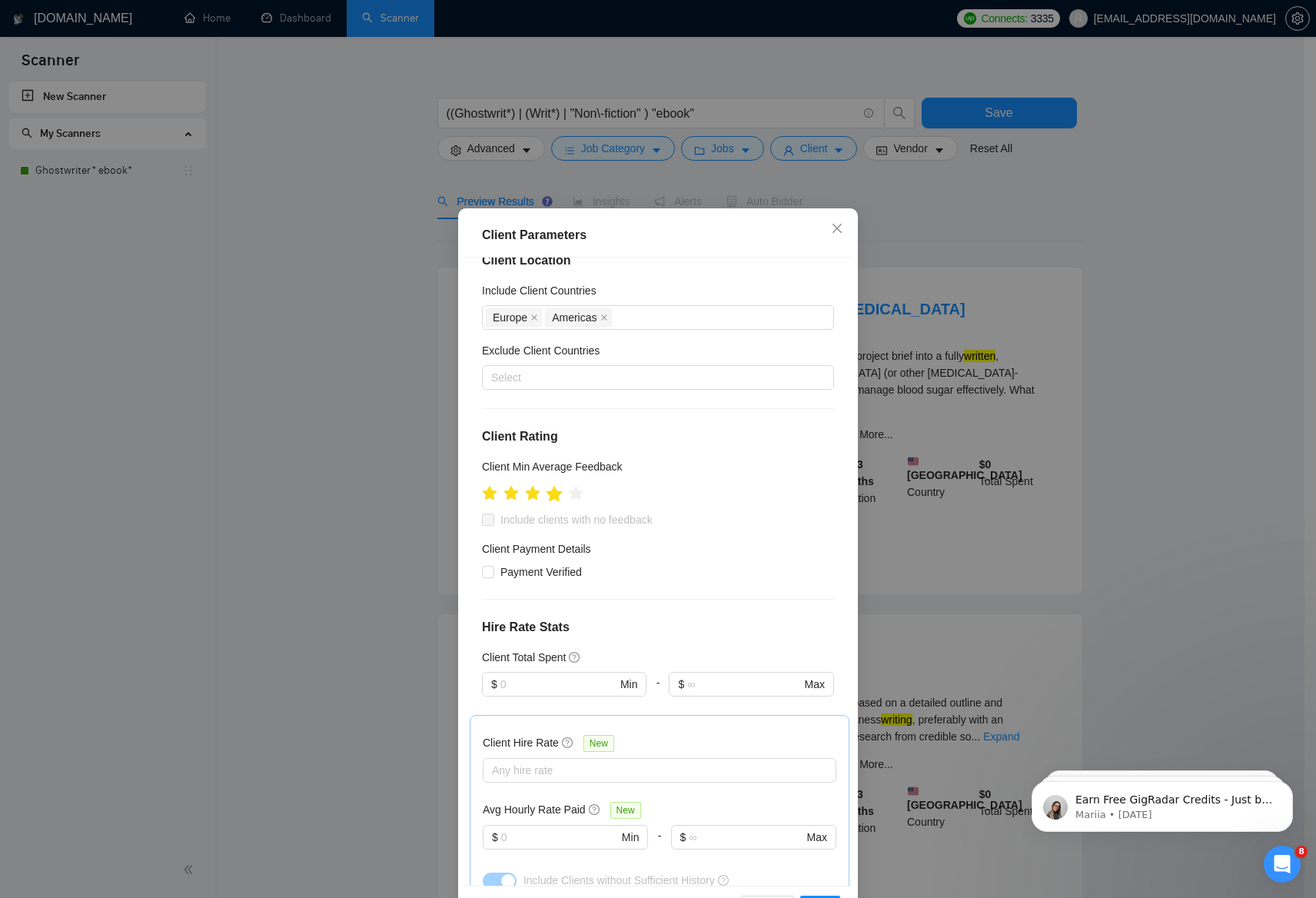
click at [553, 499] on icon "star" at bounding box center [554, 494] width 16 height 16
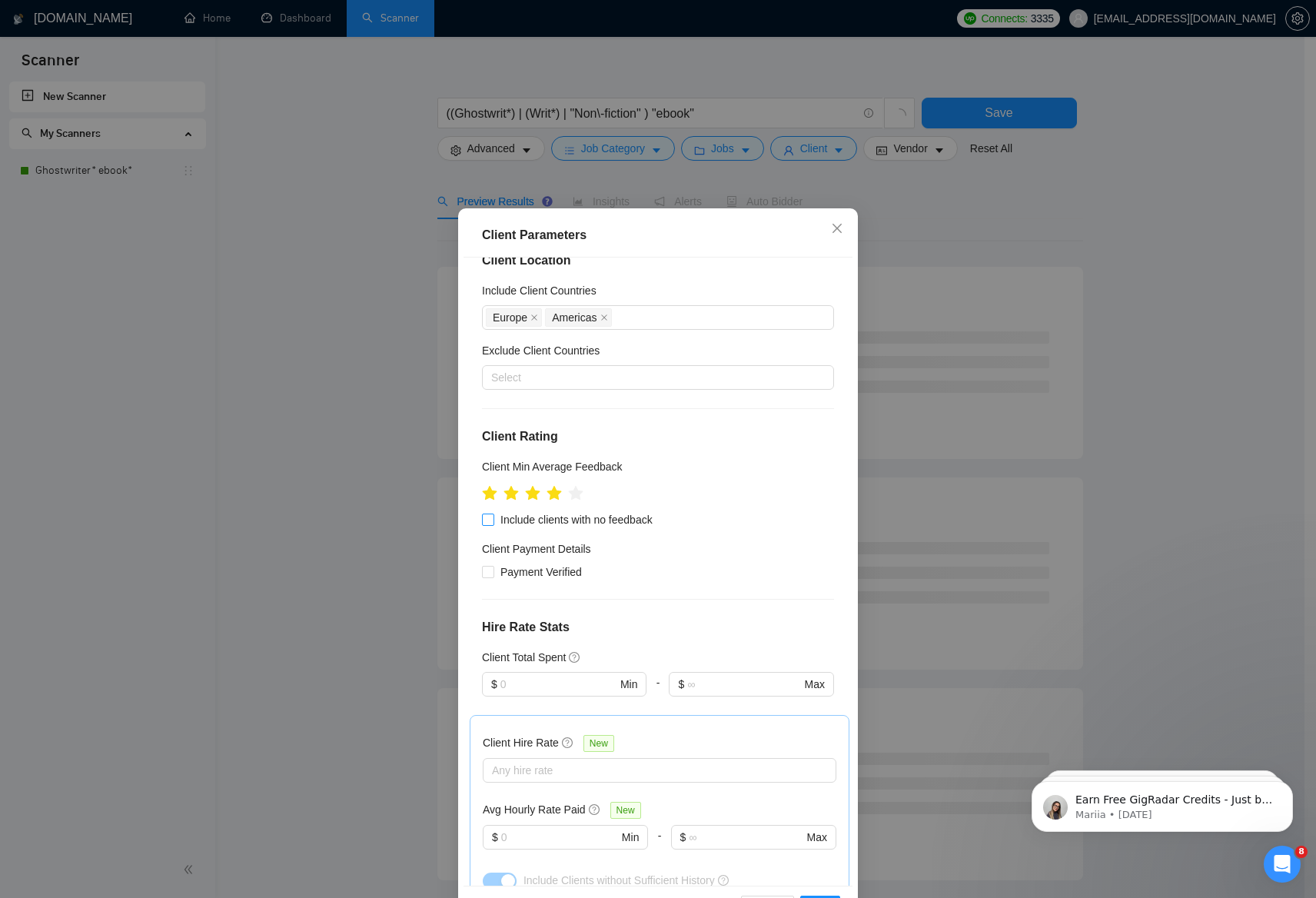
click at [483, 522] on input "Include clients with no feedback" at bounding box center [487, 518] width 11 height 11
checkbox input "true"
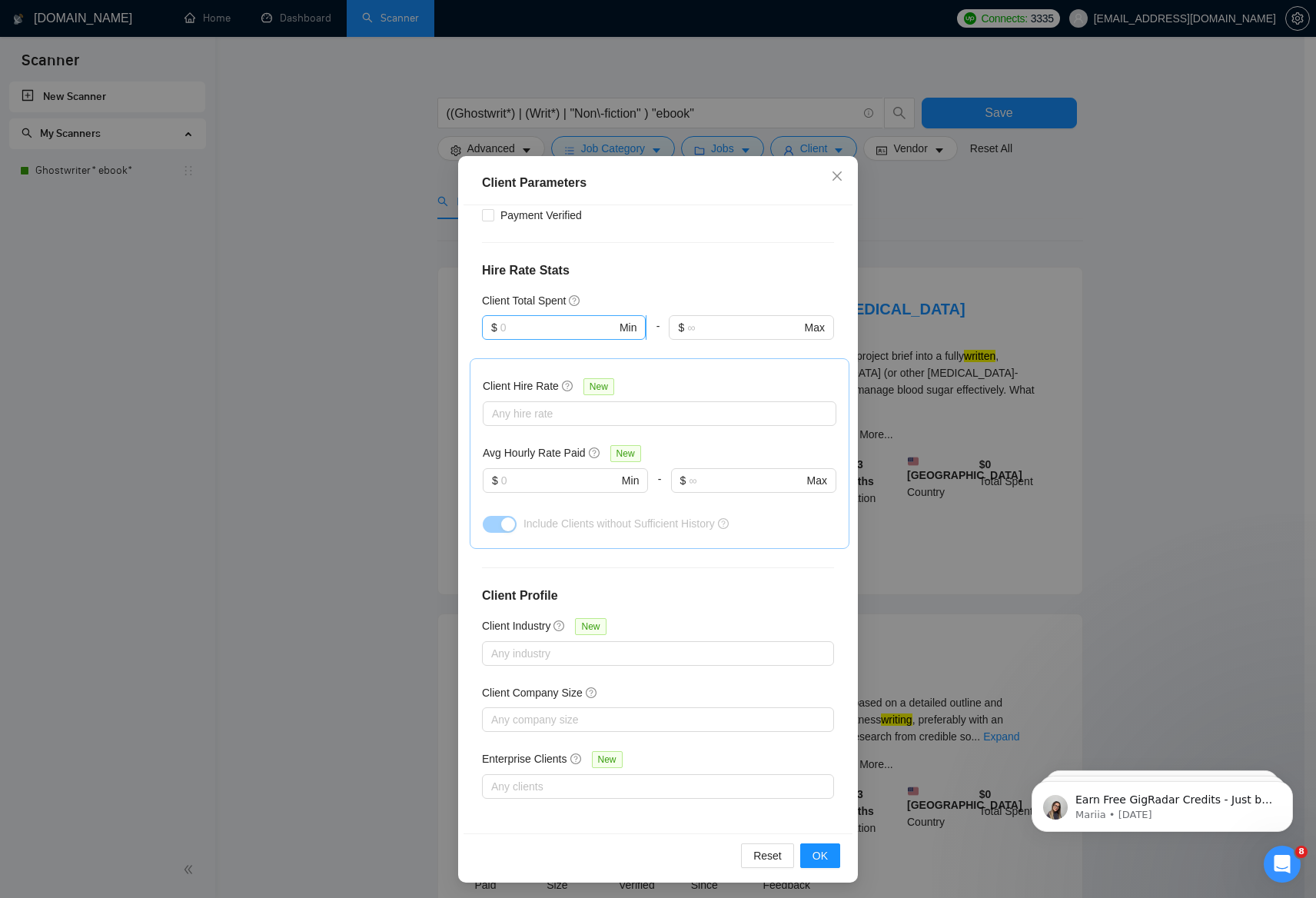
scroll to position [55, 0]
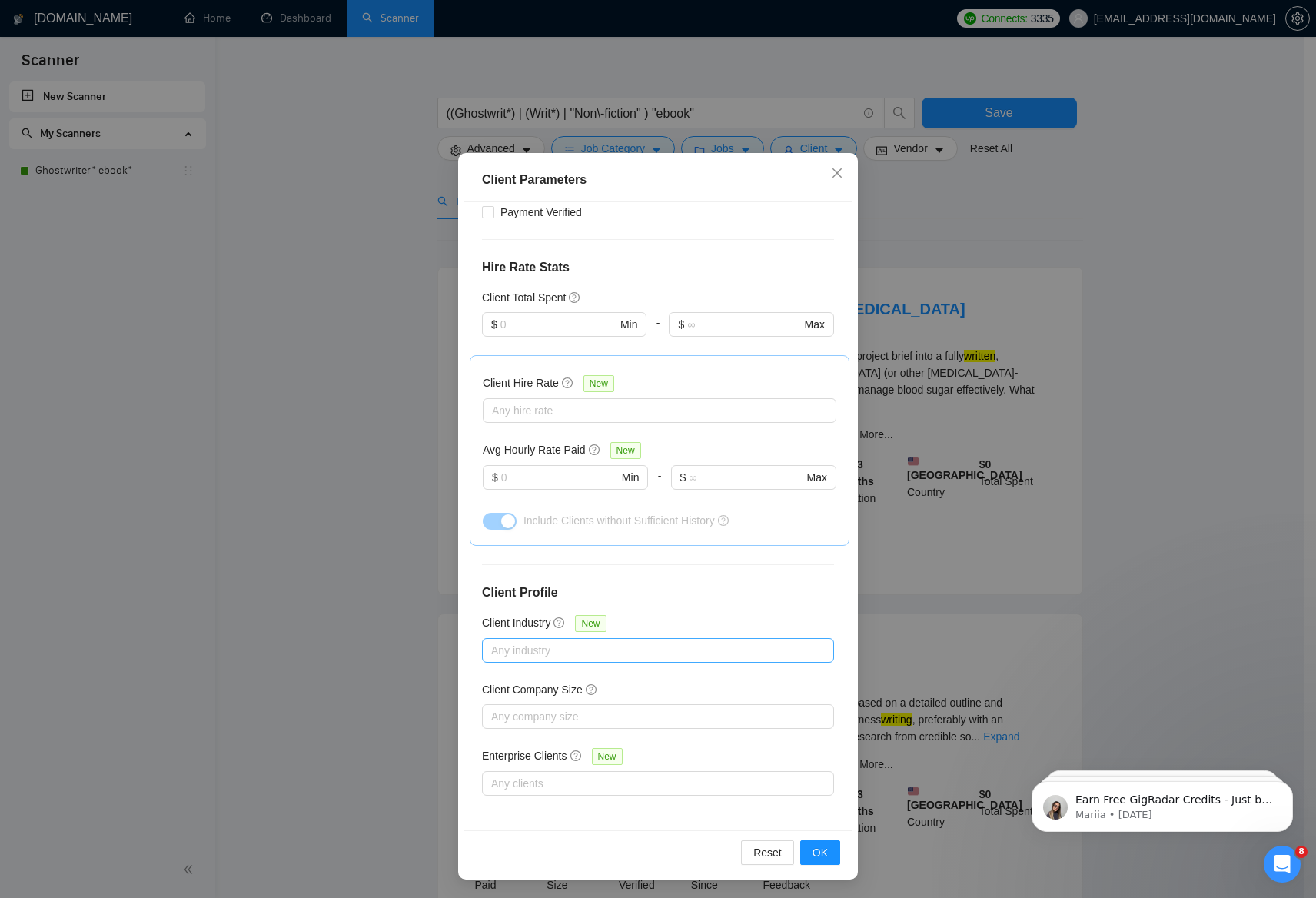
click at [517, 652] on div at bounding box center [650, 650] width 329 height 19
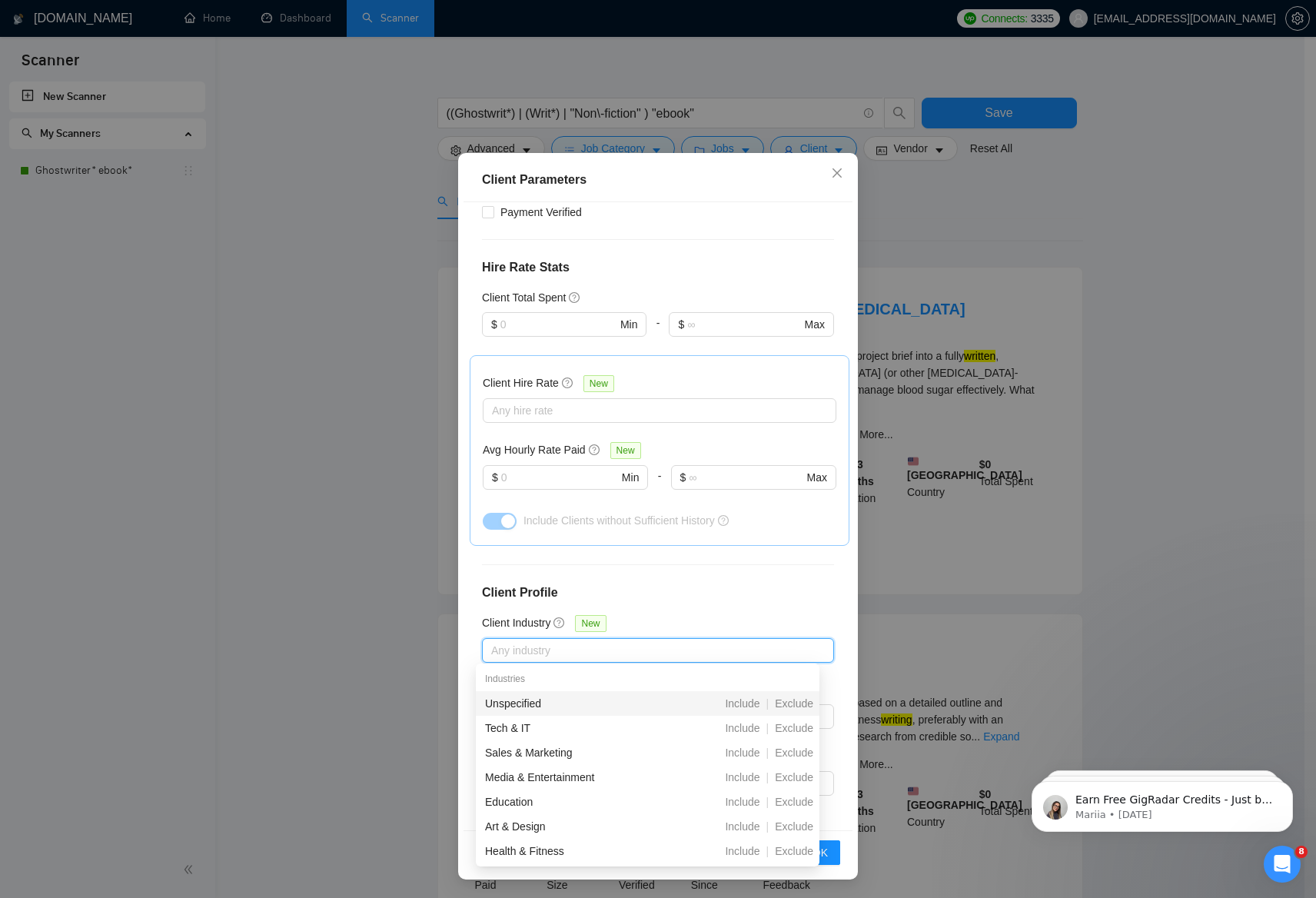
click at [517, 652] on div at bounding box center [650, 650] width 329 height 19
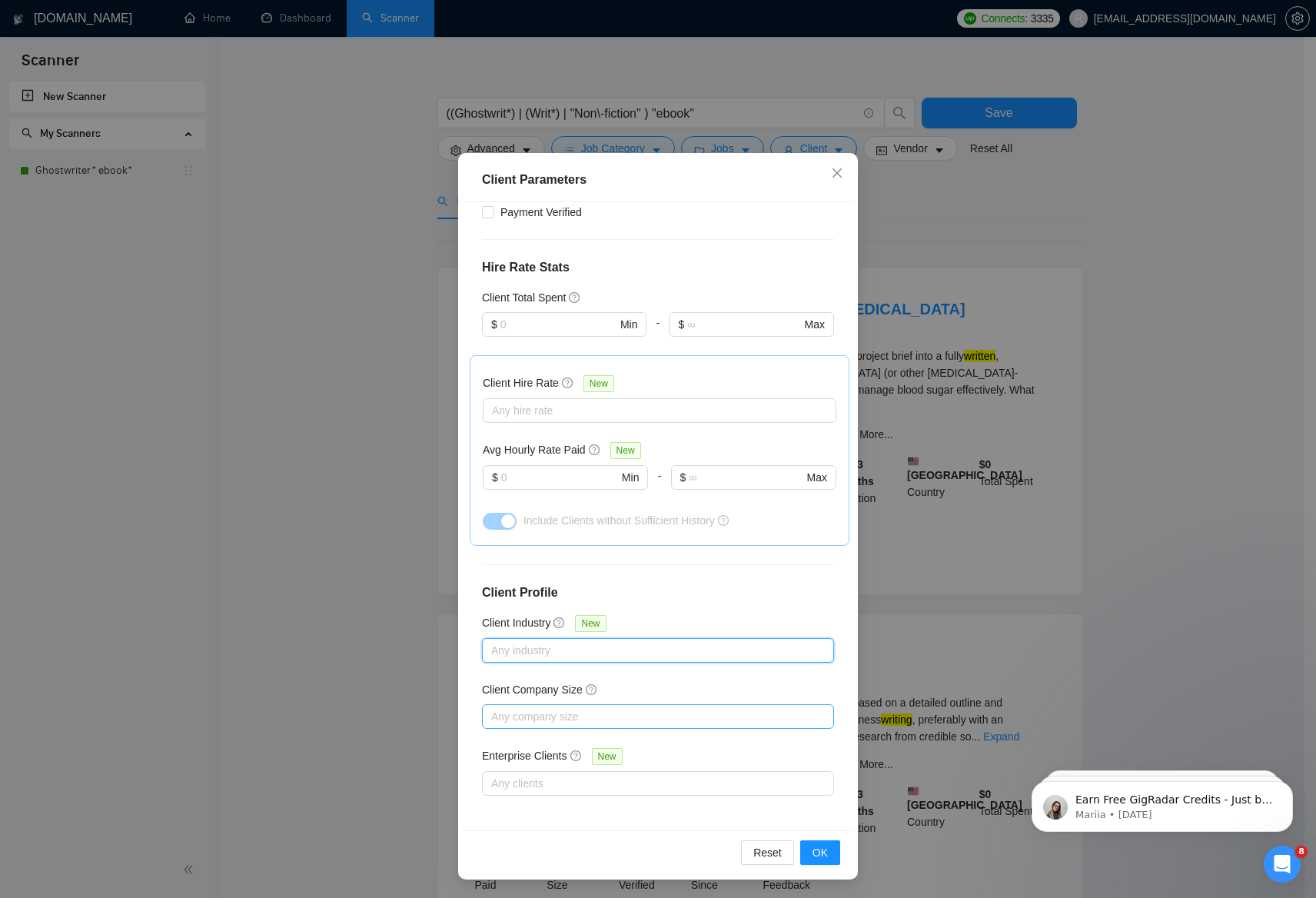
click at [507, 711] on div at bounding box center [650, 716] width 329 height 19
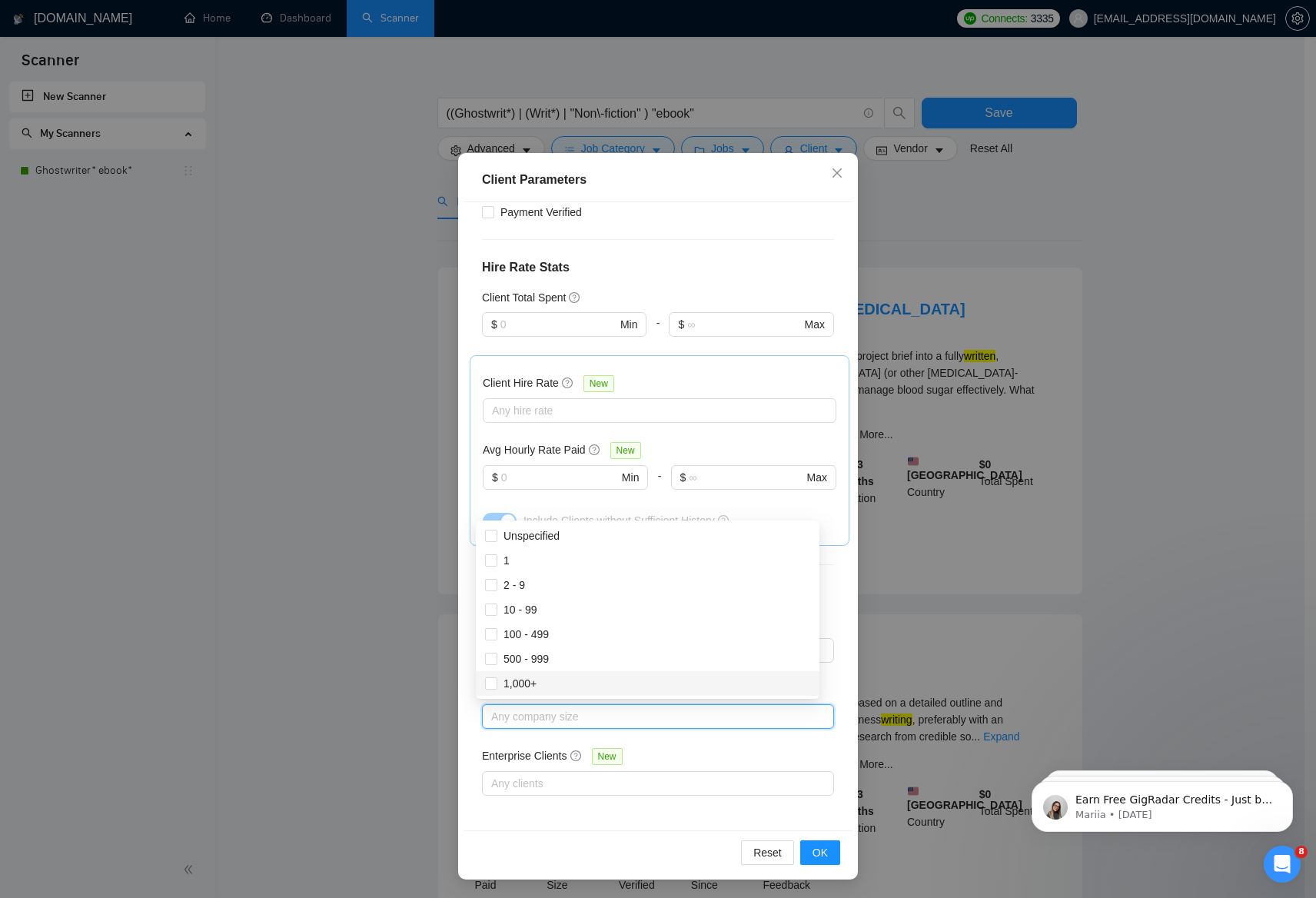
click at [517, 720] on div at bounding box center [650, 716] width 329 height 19
click at [516, 778] on div at bounding box center [650, 783] width 329 height 19
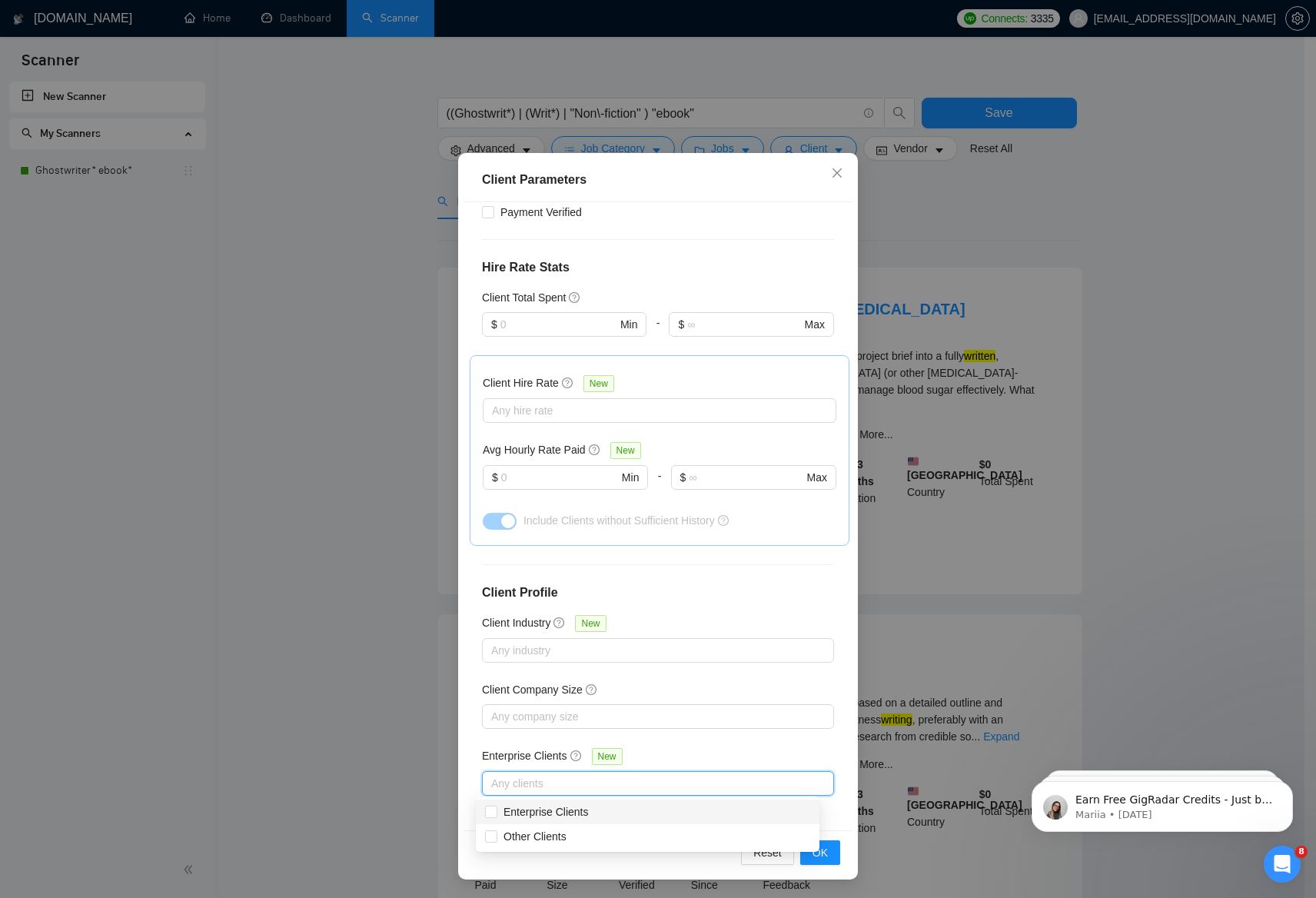
click at [516, 771] on div "Any clients" at bounding box center [658, 783] width 352 height 25
click at [814, 854] on span "OK" at bounding box center [820, 852] width 16 height 17
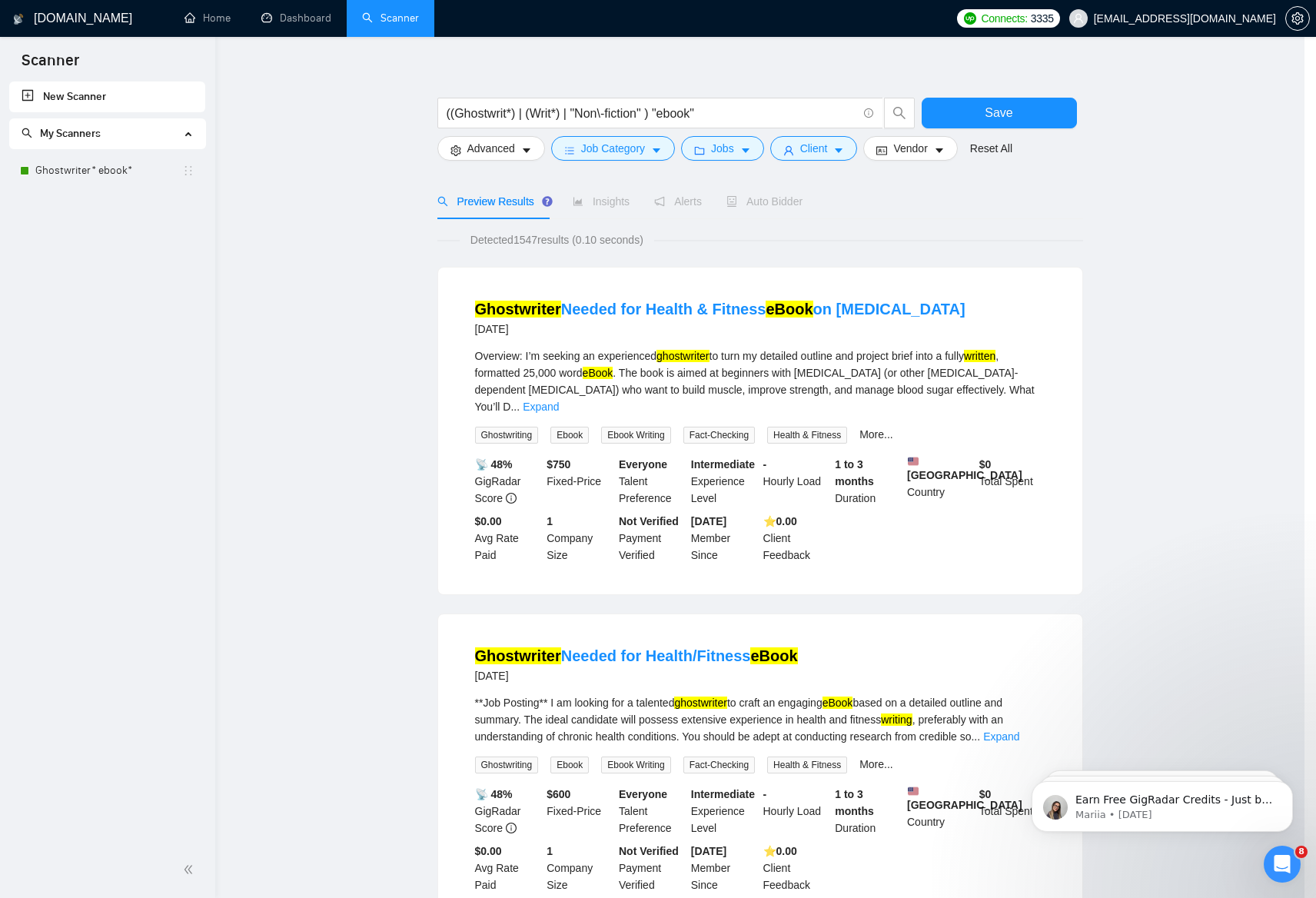
scroll to position [0, 0]
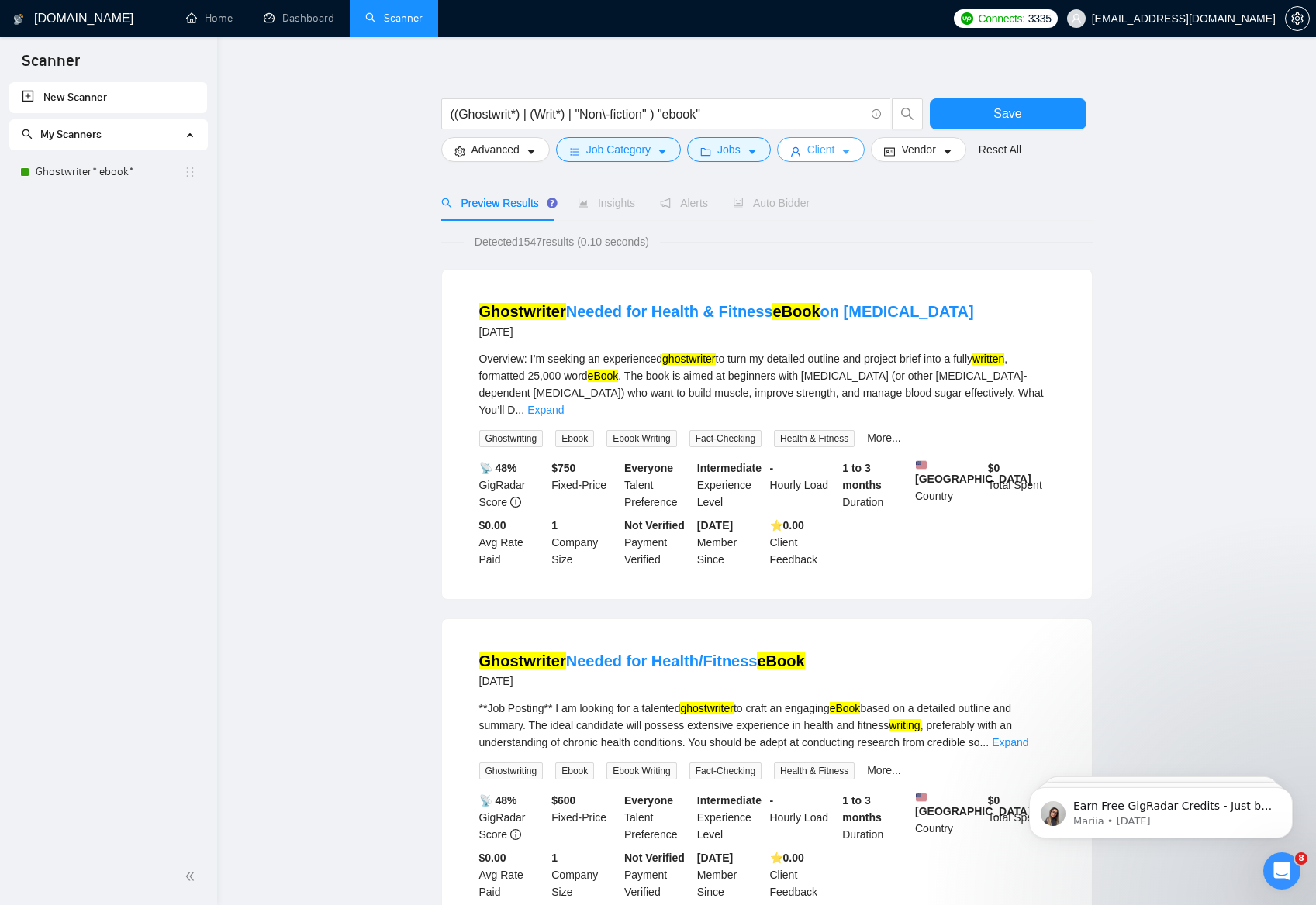
click at [850, 150] on icon "caret-down" at bounding box center [847, 151] width 8 height 5
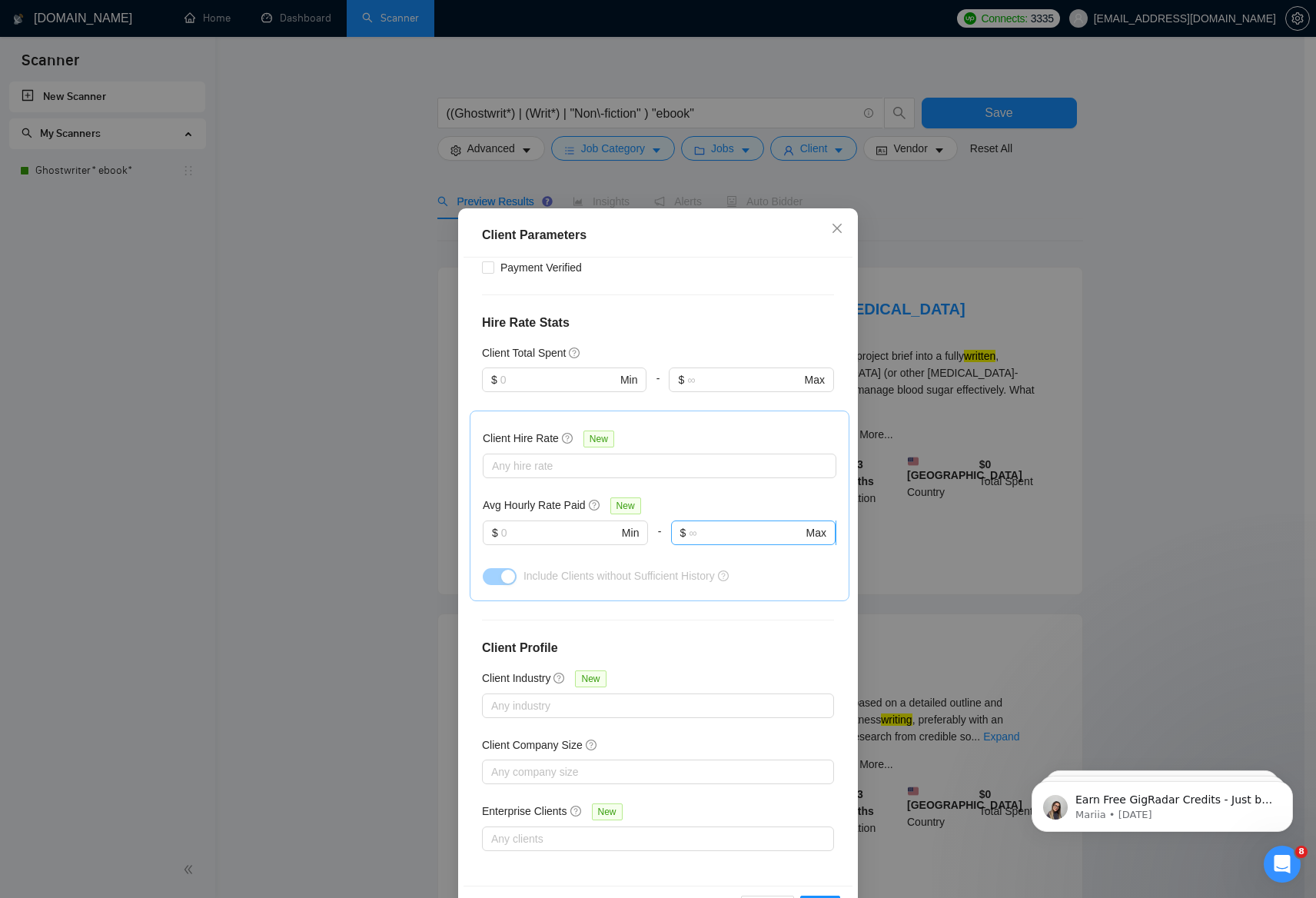
scroll to position [55, 0]
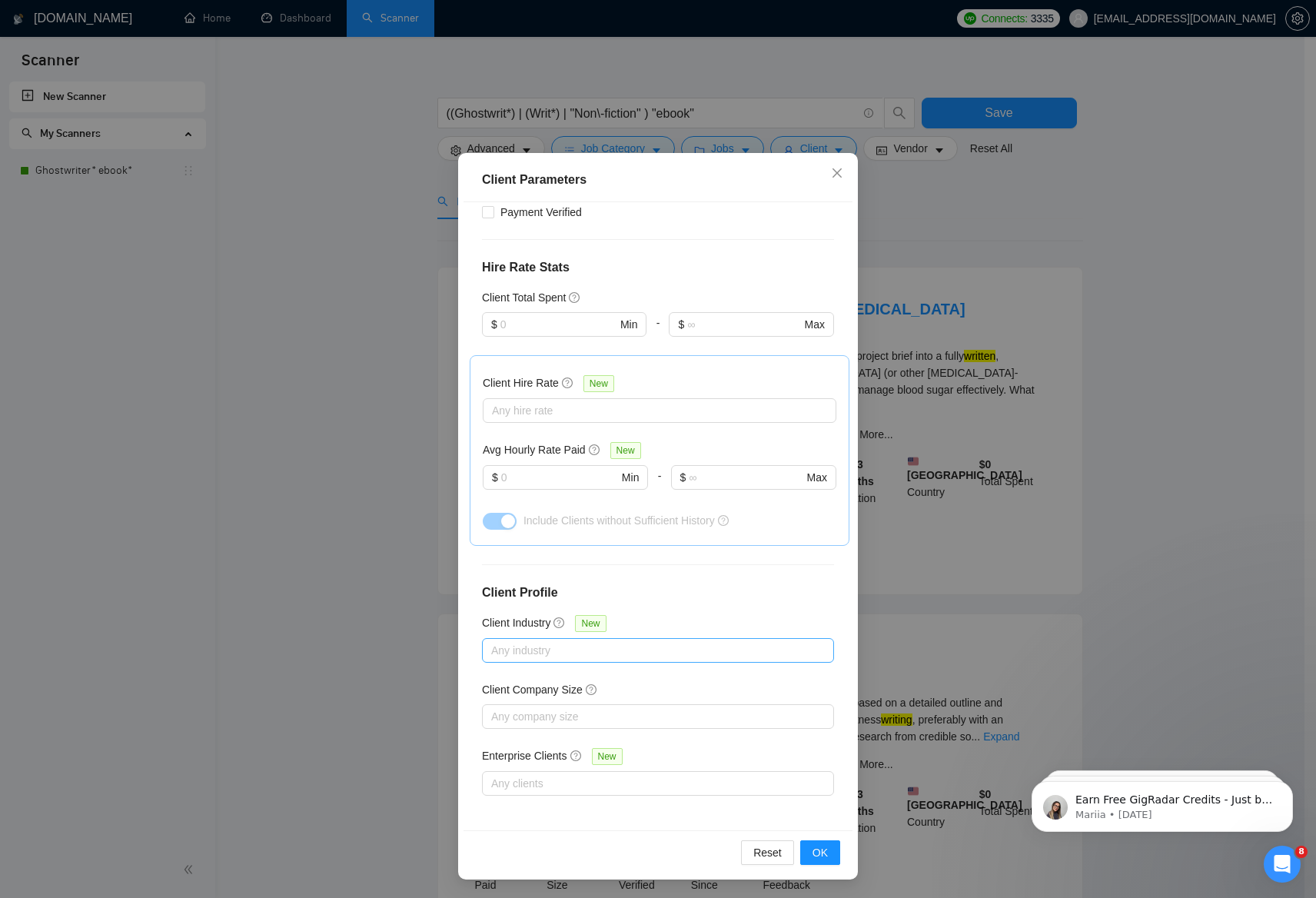
click at [542, 644] on div at bounding box center [650, 650] width 329 height 19
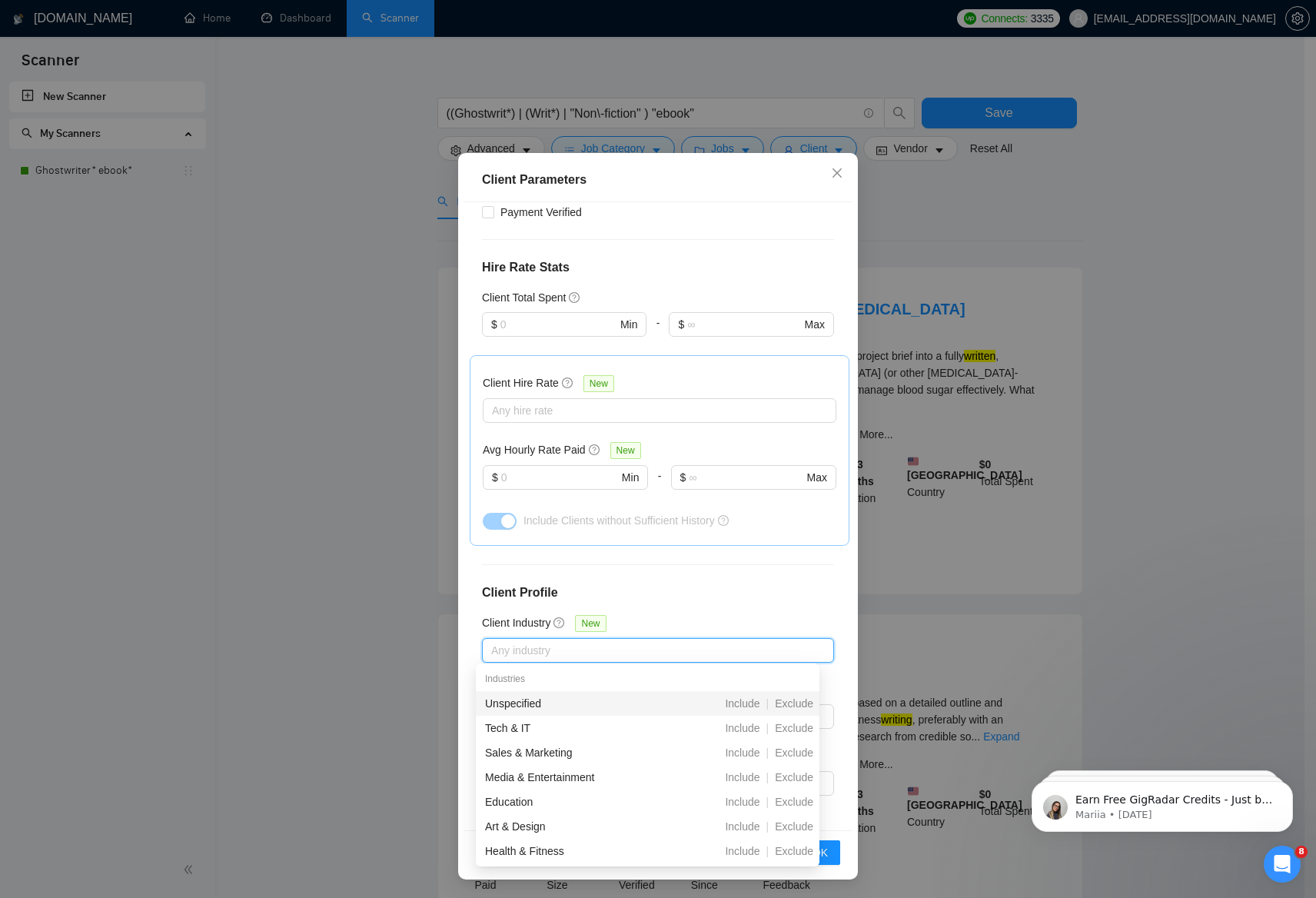
click at [542, 644] on div at bounding box center [650, 650] width 329 height 19
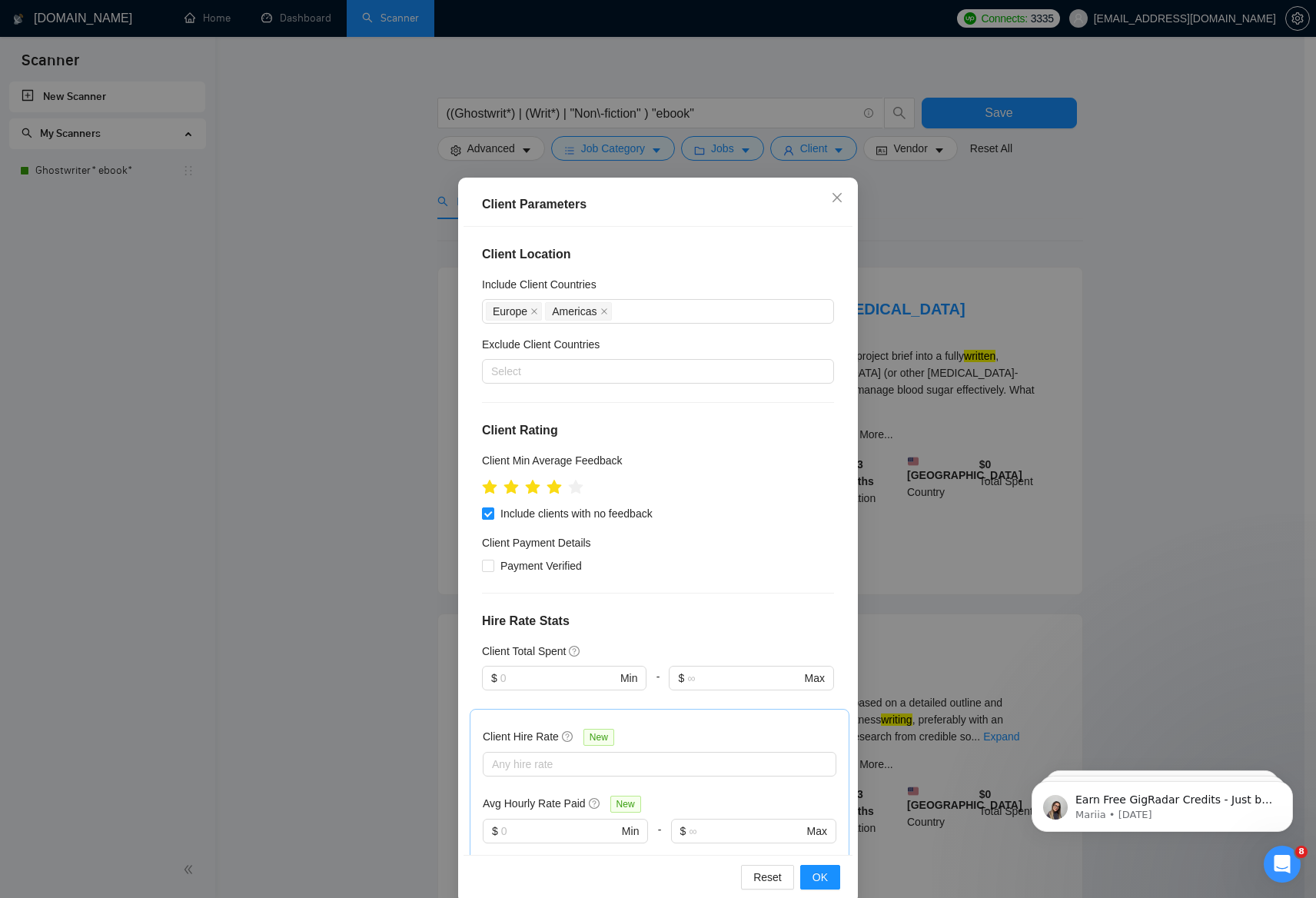
scroll to position [25, 0]
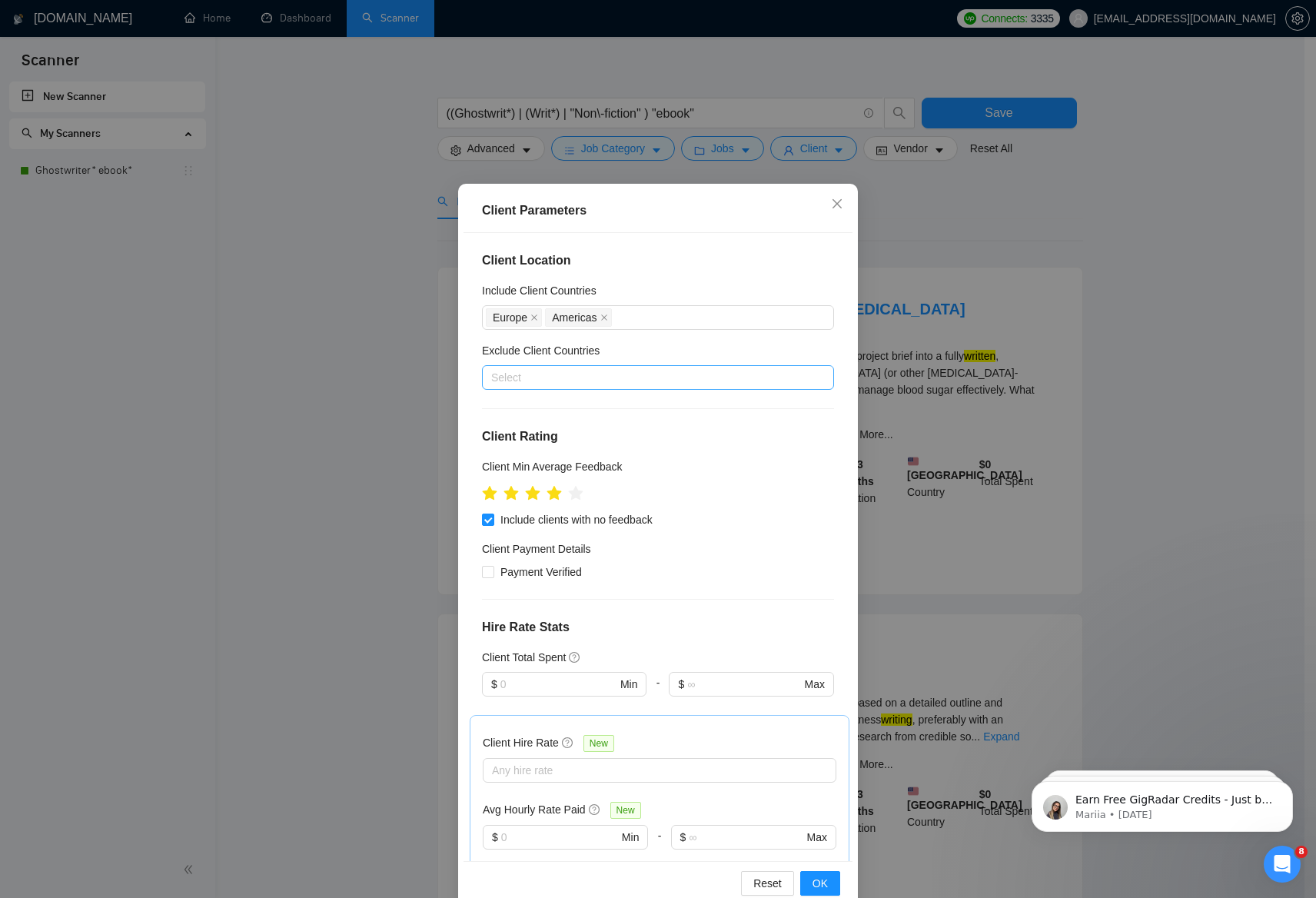
click at [596, 380] on div at bounding box center [650, 377] width 329 height 19
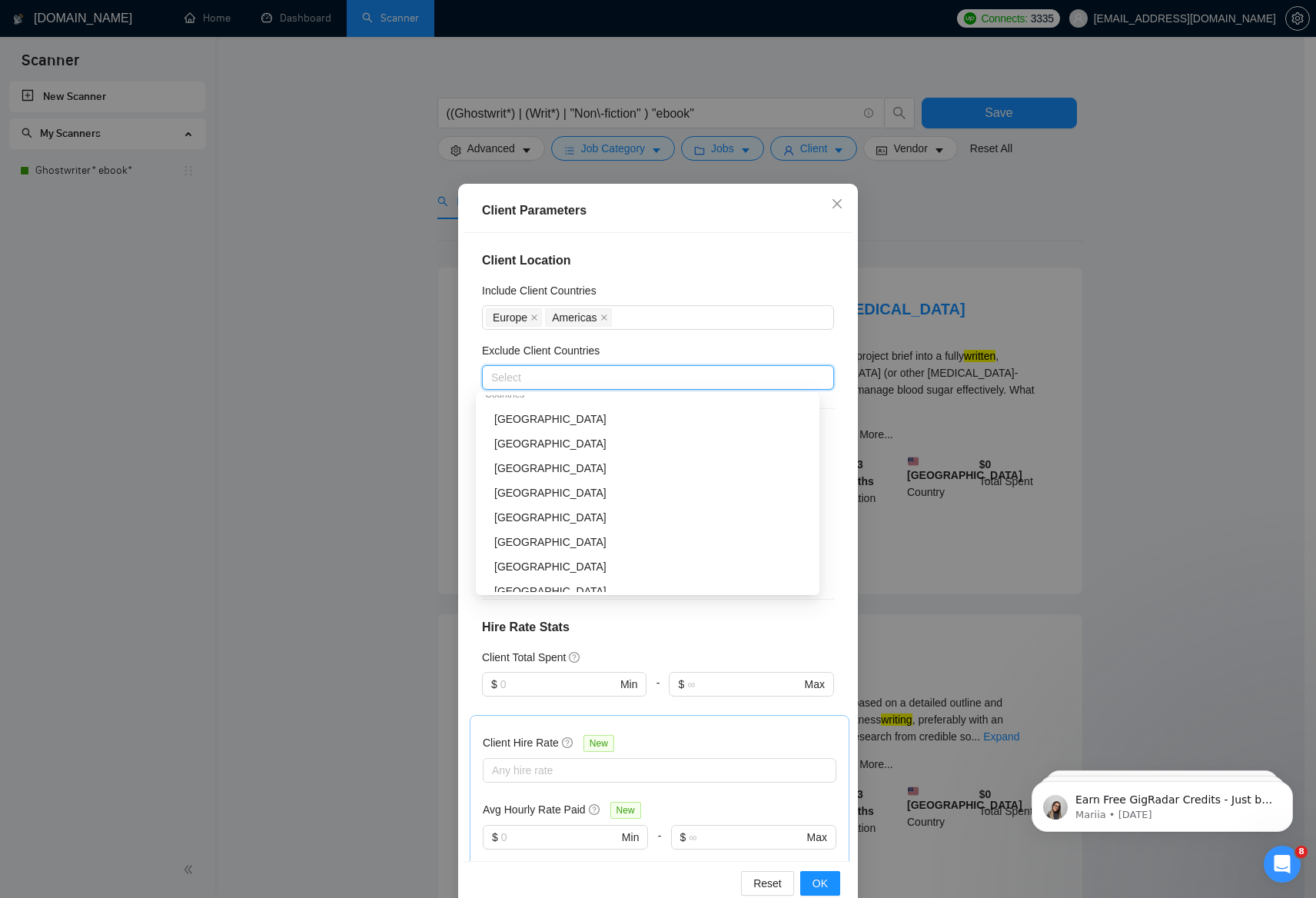
scroll to position [172, 0]
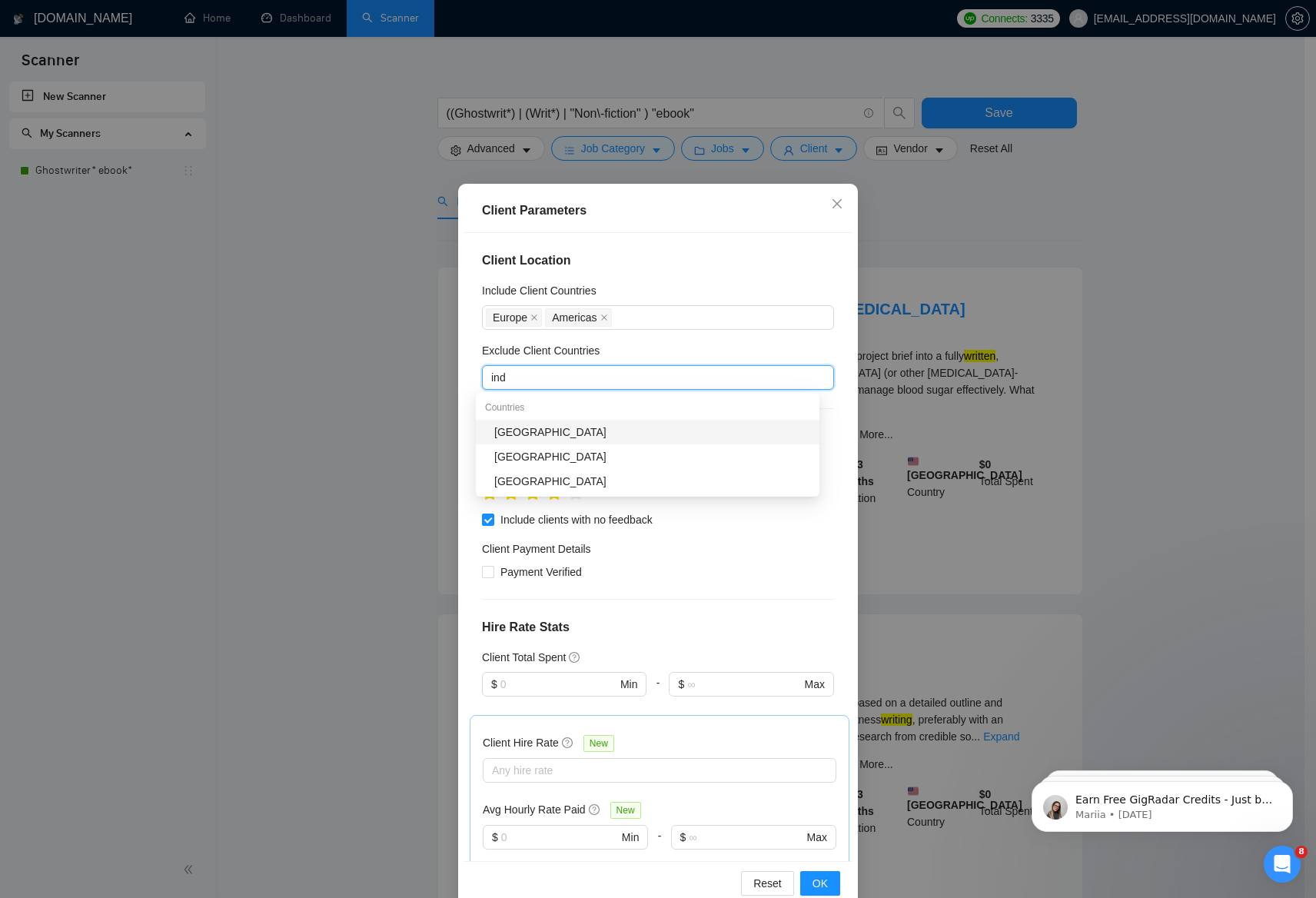
type input "indi"
click at [525, 430] on div "India" at bounding box center [653, 432] width 316 height 17
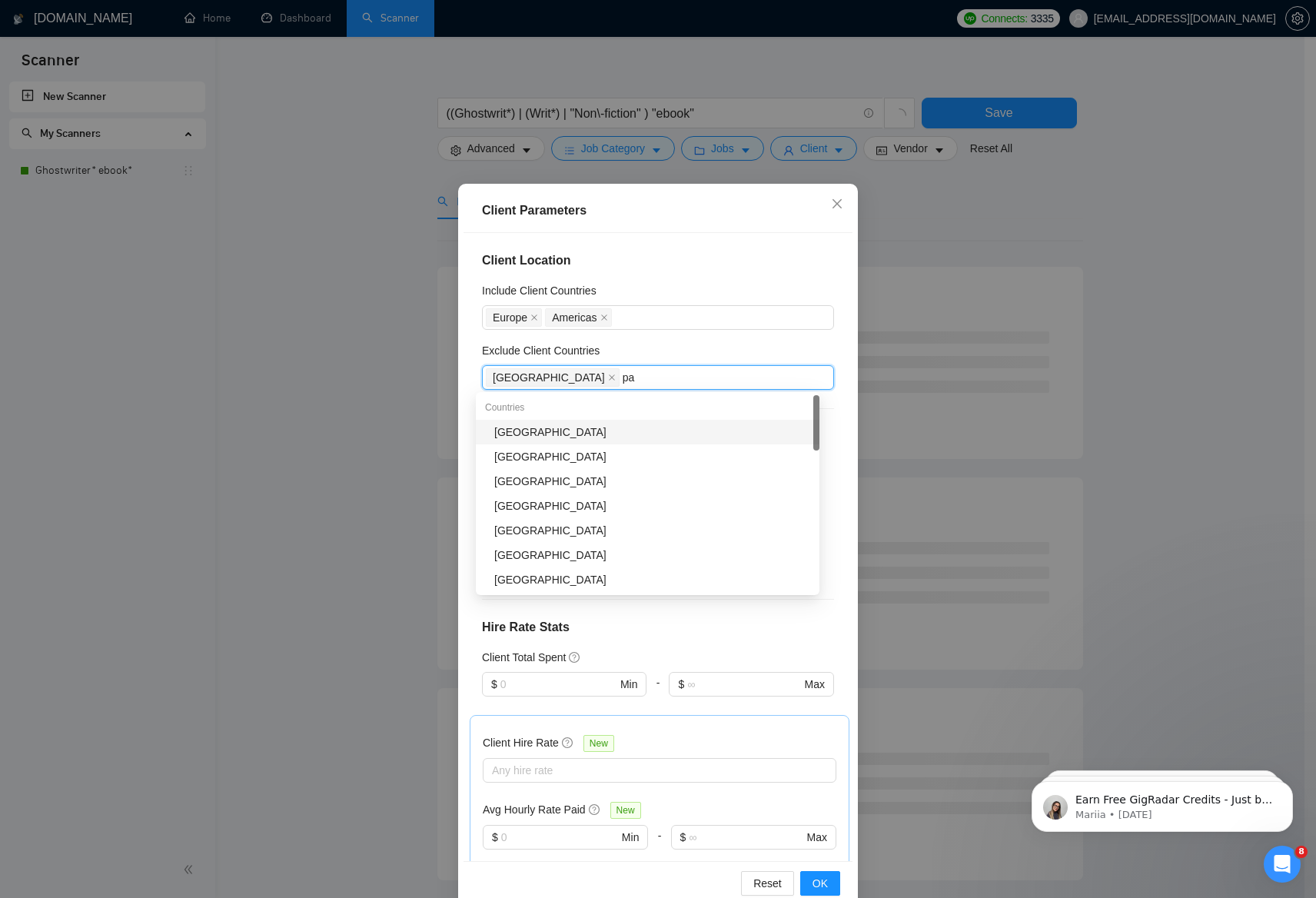
type input "pak"
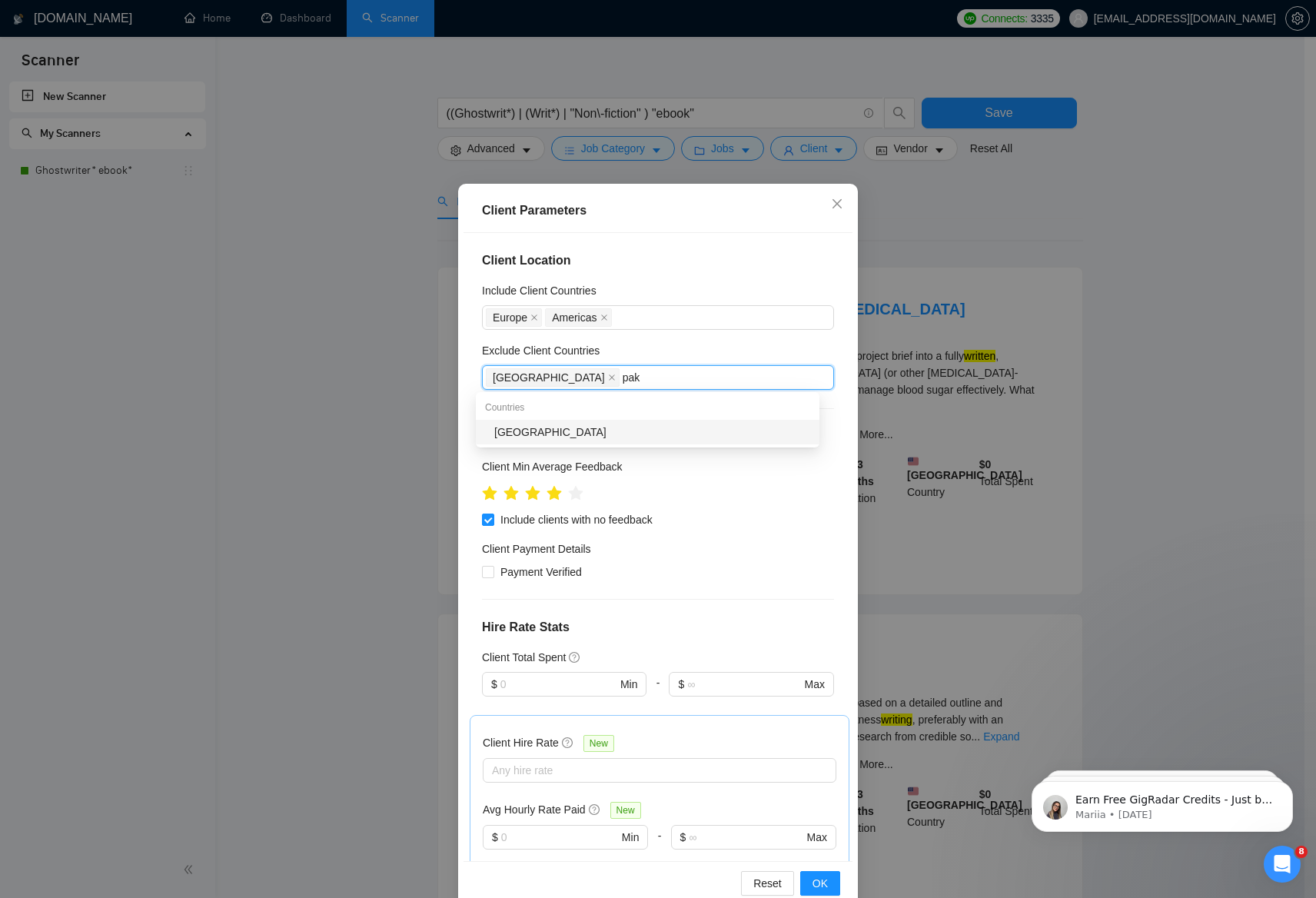
click at [526, 425] on div "Pakistan" at bounding box center [653, 432] width 316 height 17
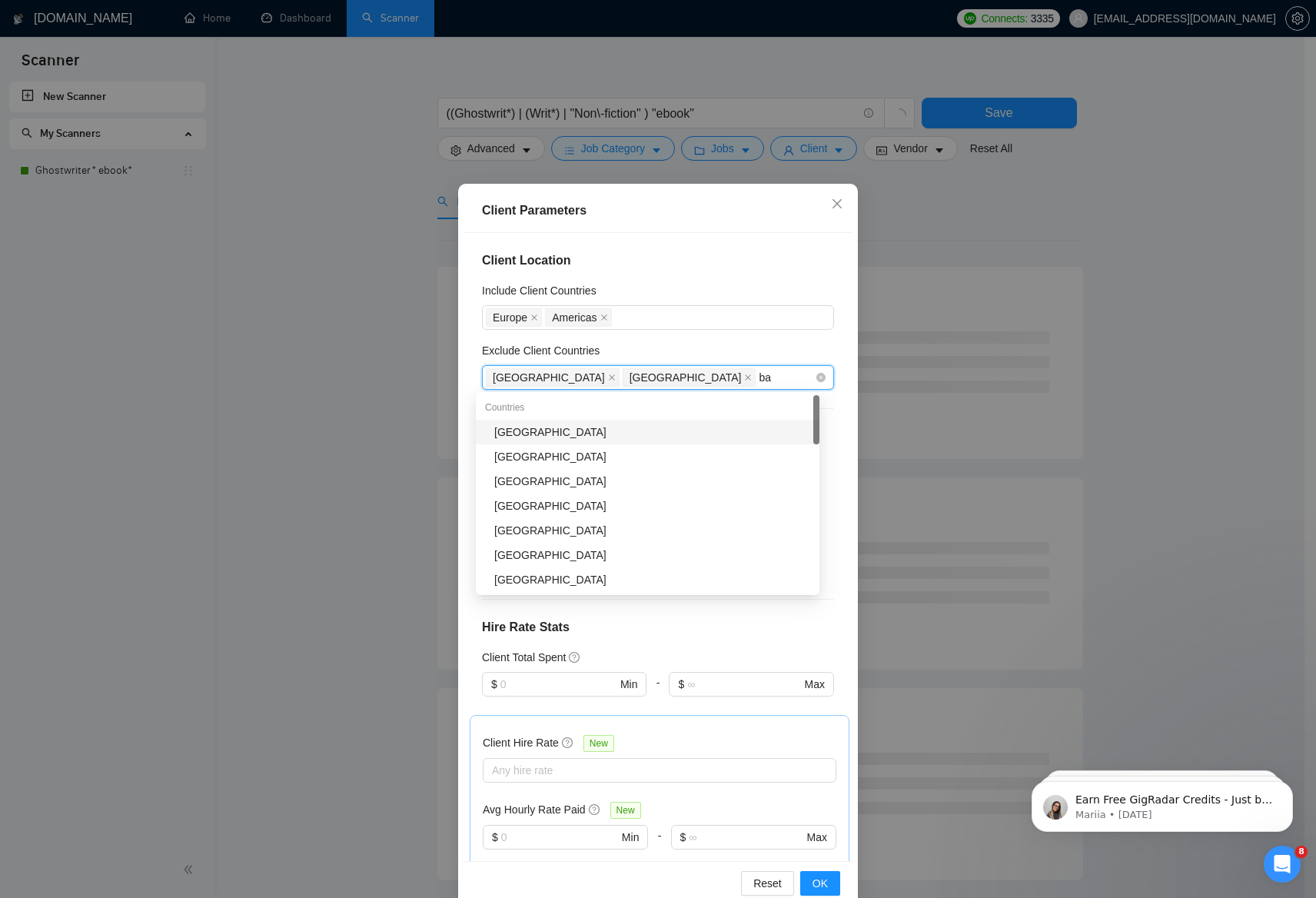
type input "ban"
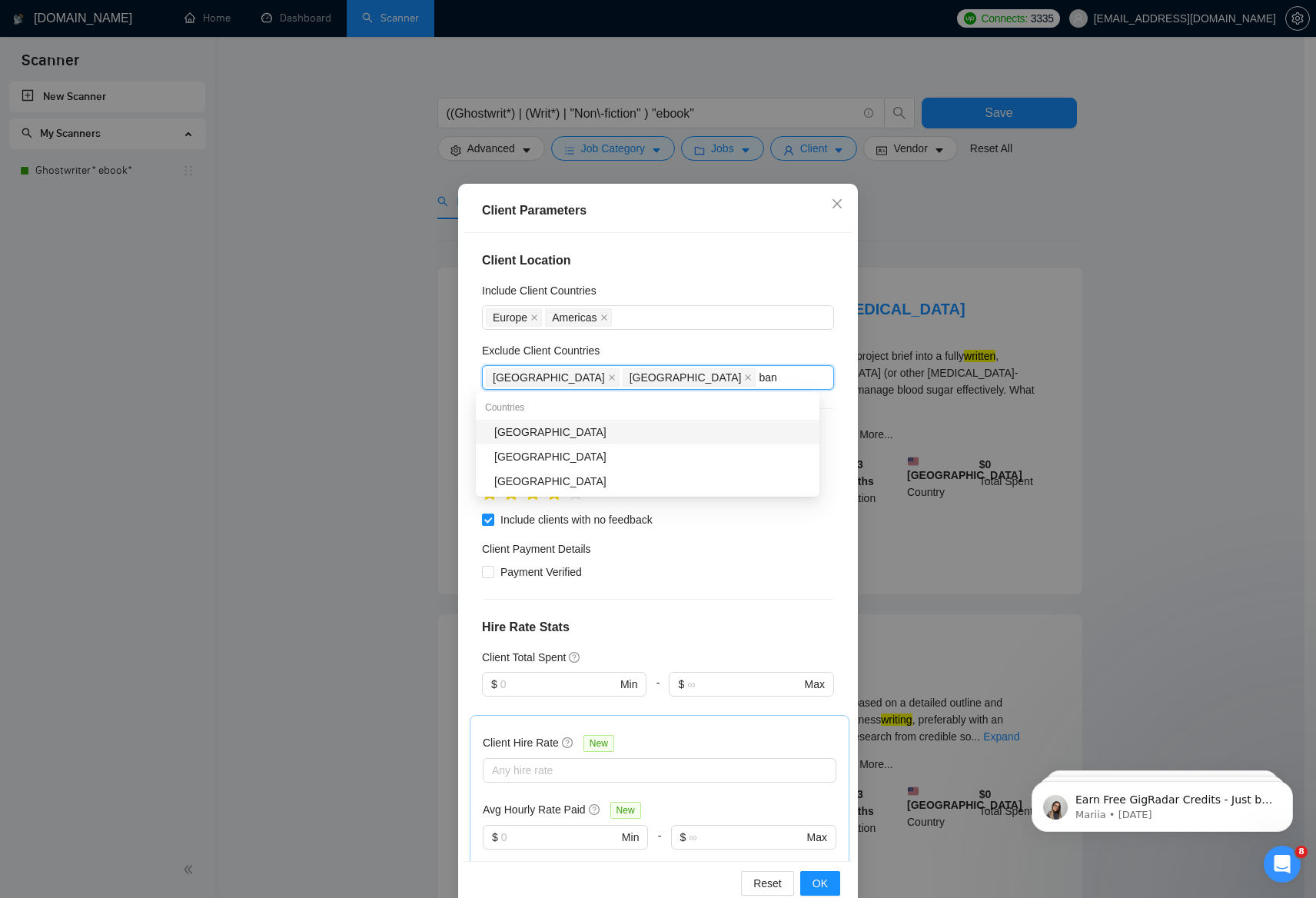
click at [572, 432] on div "Bangladesh" at bounding box center [653, 432] width 316 height 17
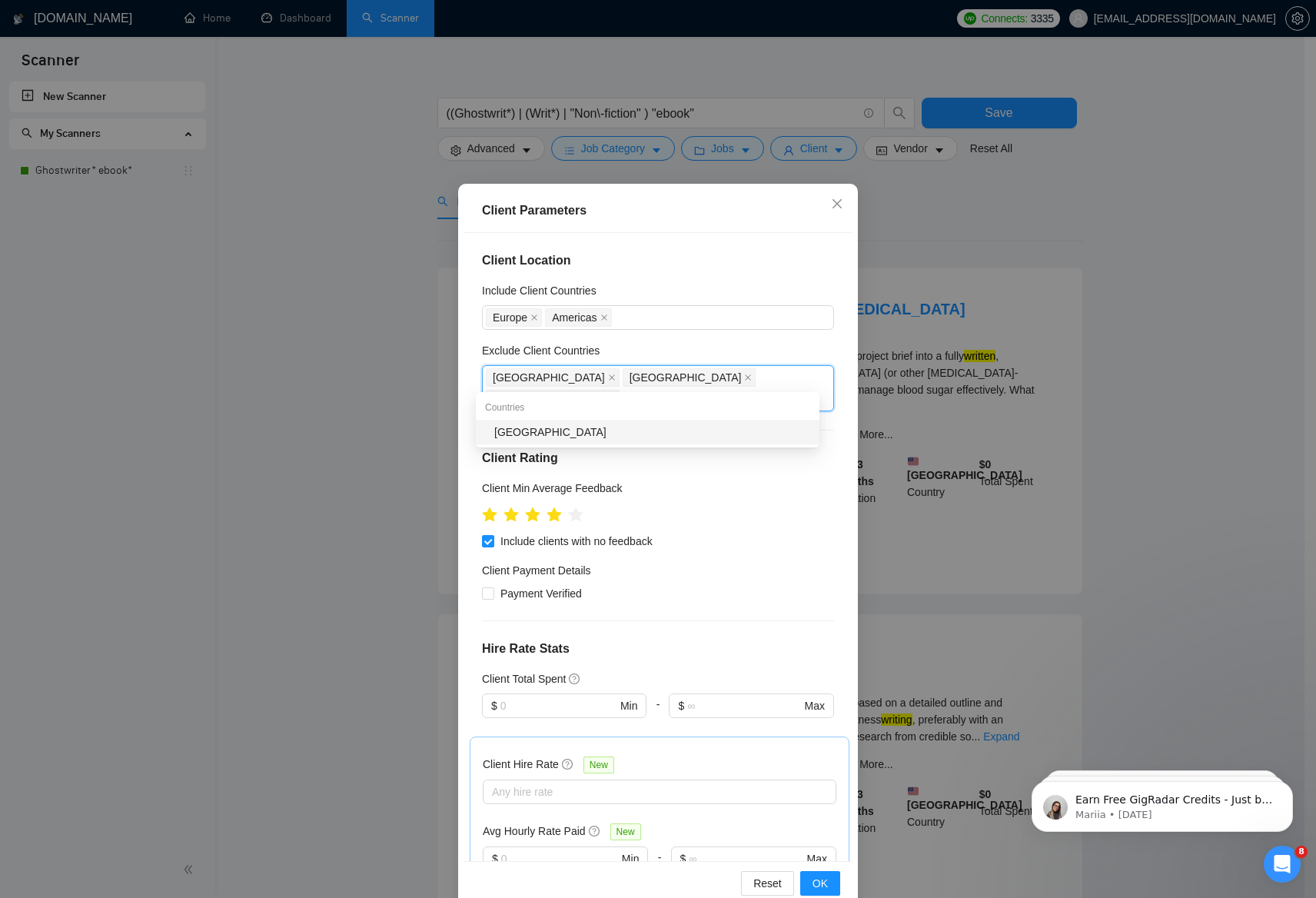
type input "phi"
click at [542, 435] on div "Philippines" at bounding box center [653, 432] width 316 height 17
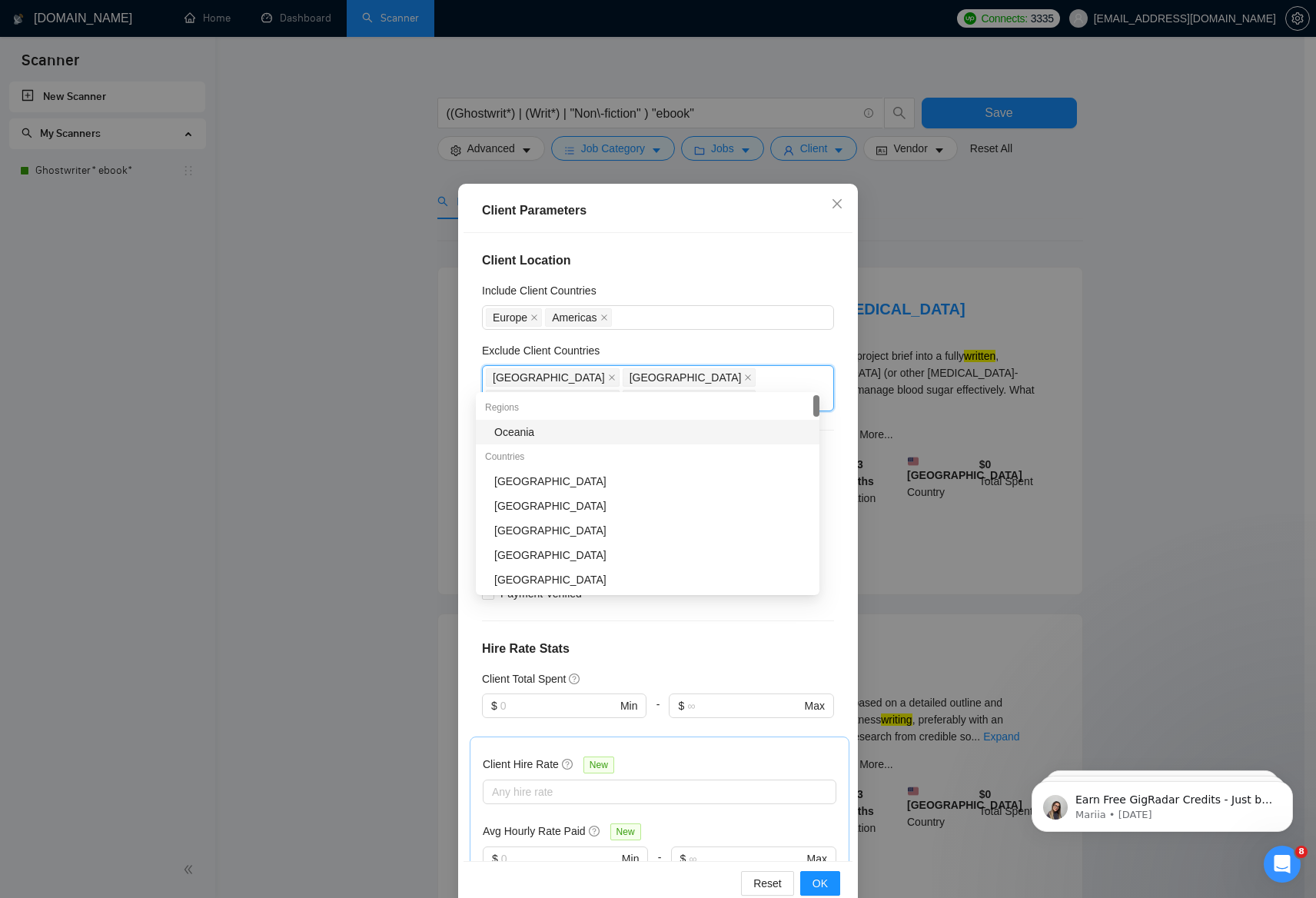
type input "nig"
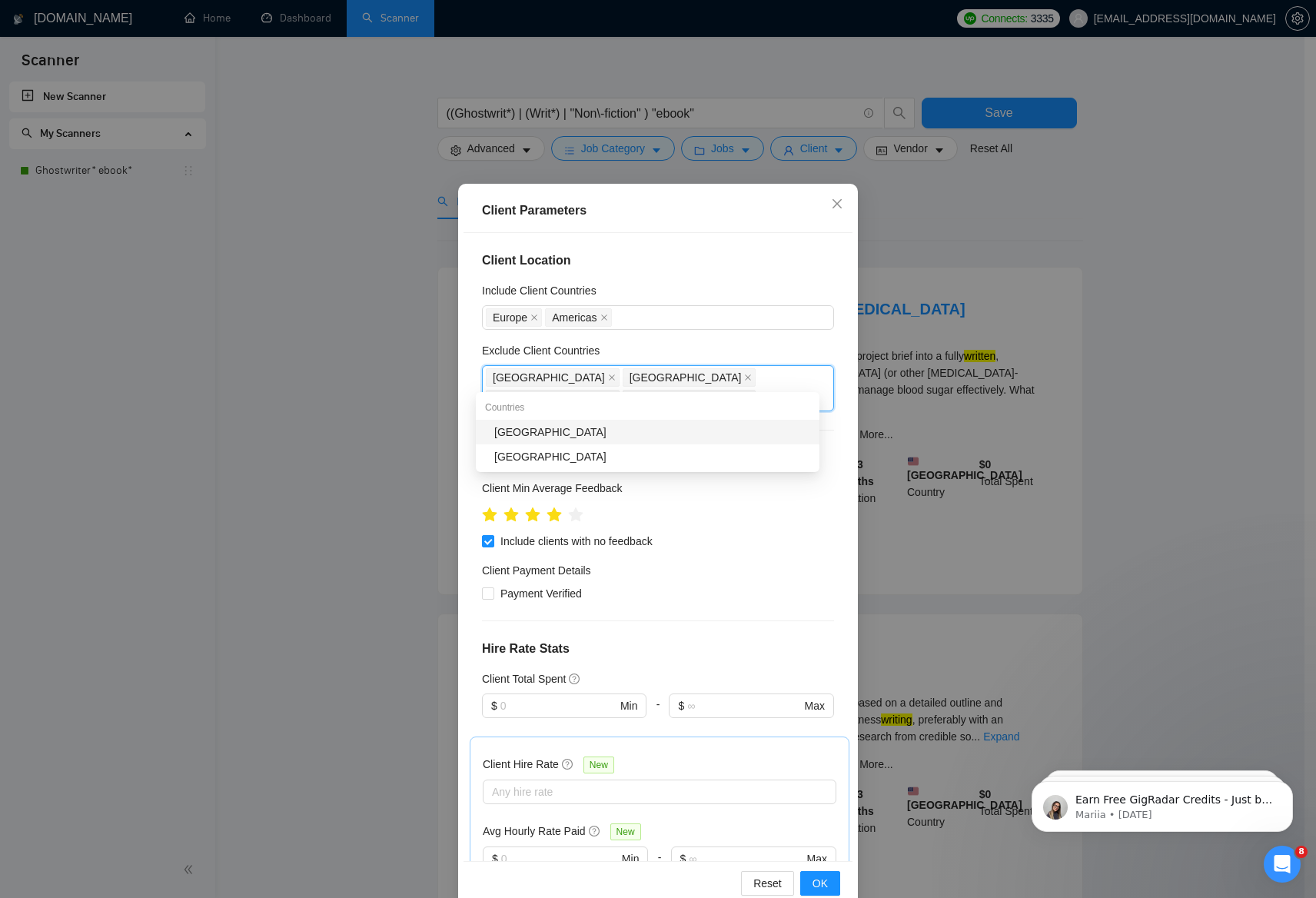
click at [545, 428] on div "Nigeria" at bounding box center [653, 432] width 316 height 17
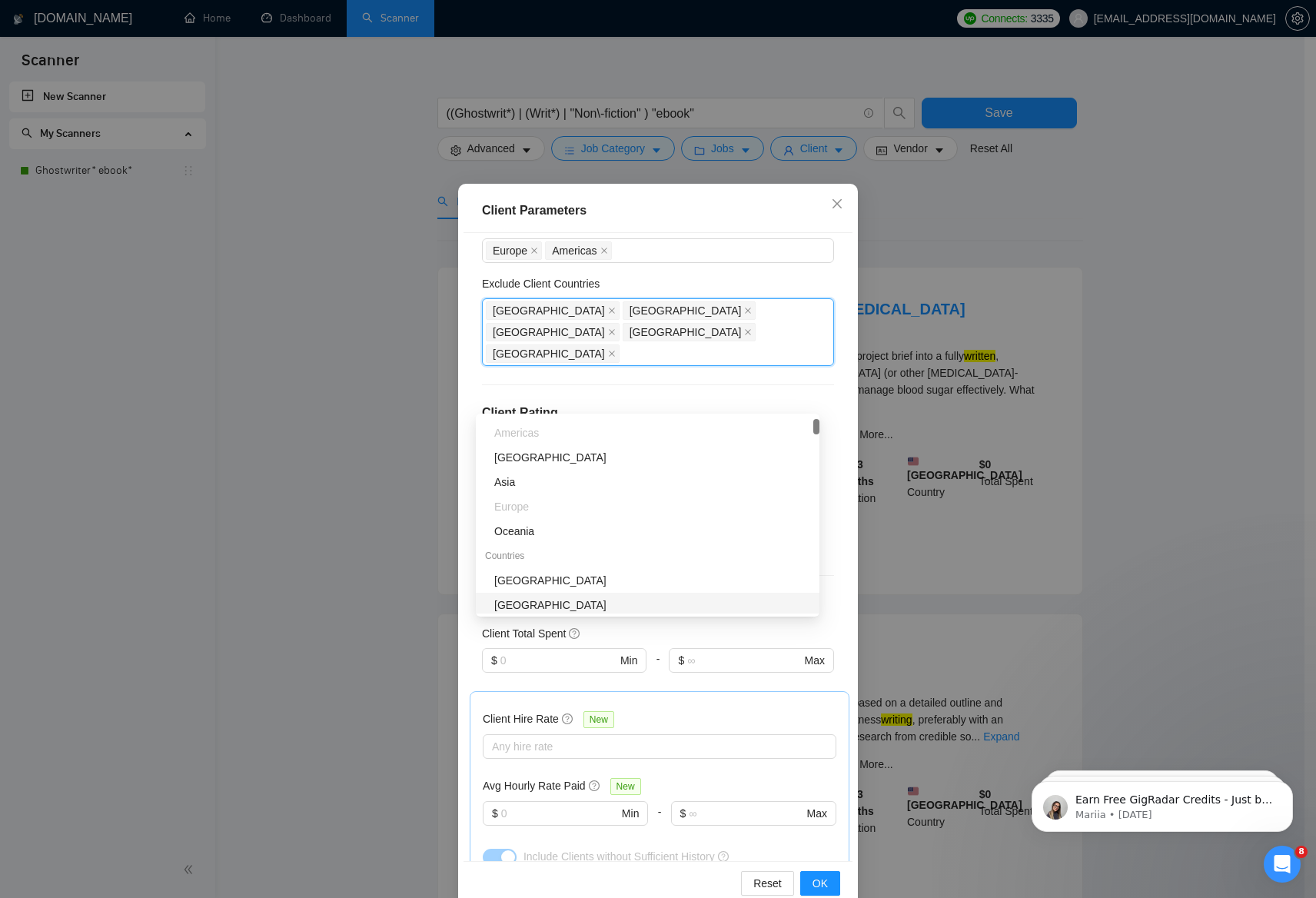
scroll to position [70, 0]
click at [682, 709] on div "Client Hire Rate New" at bounding box center [659, 720] width 353 height 24
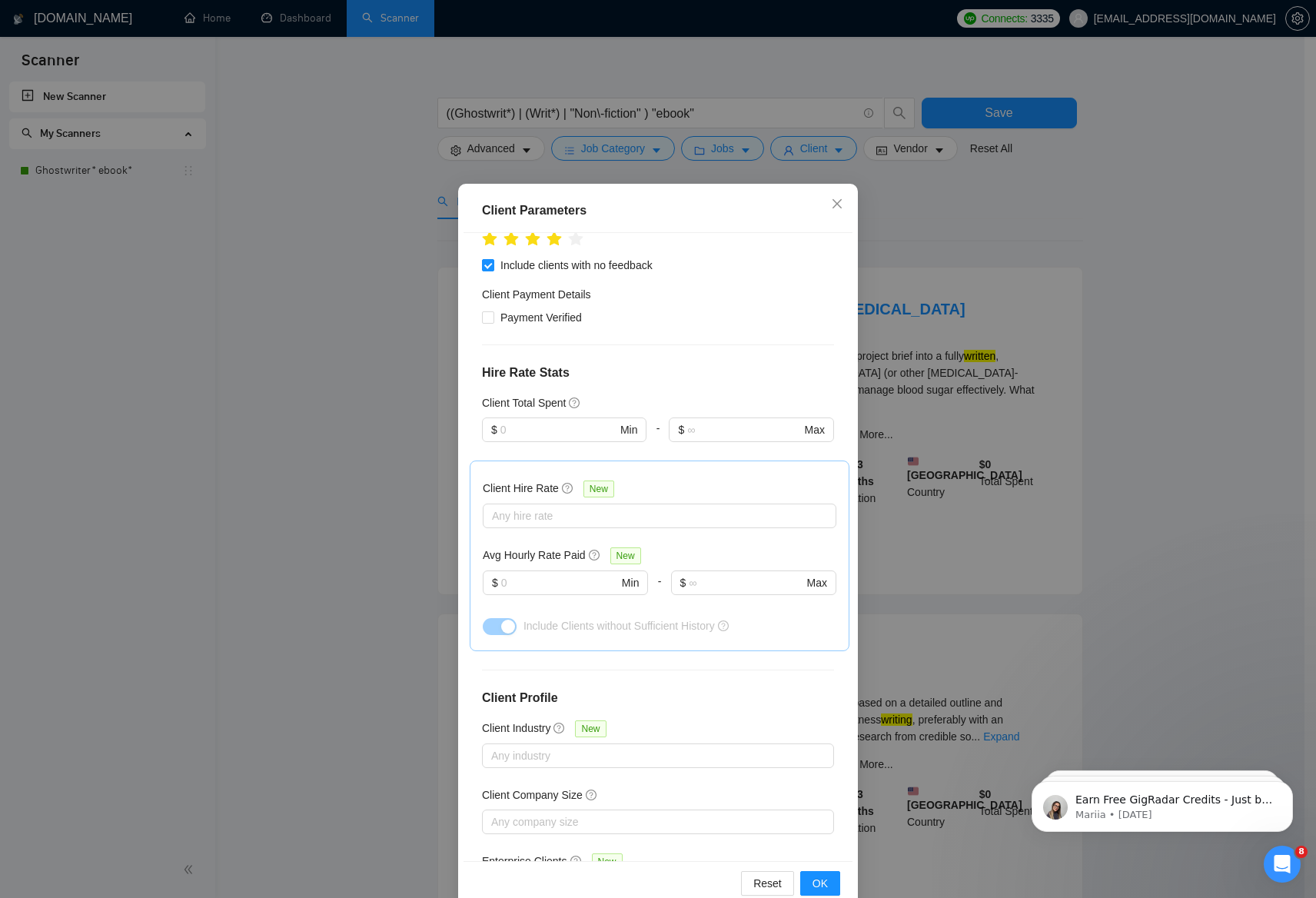
scroll to position [350, 0]
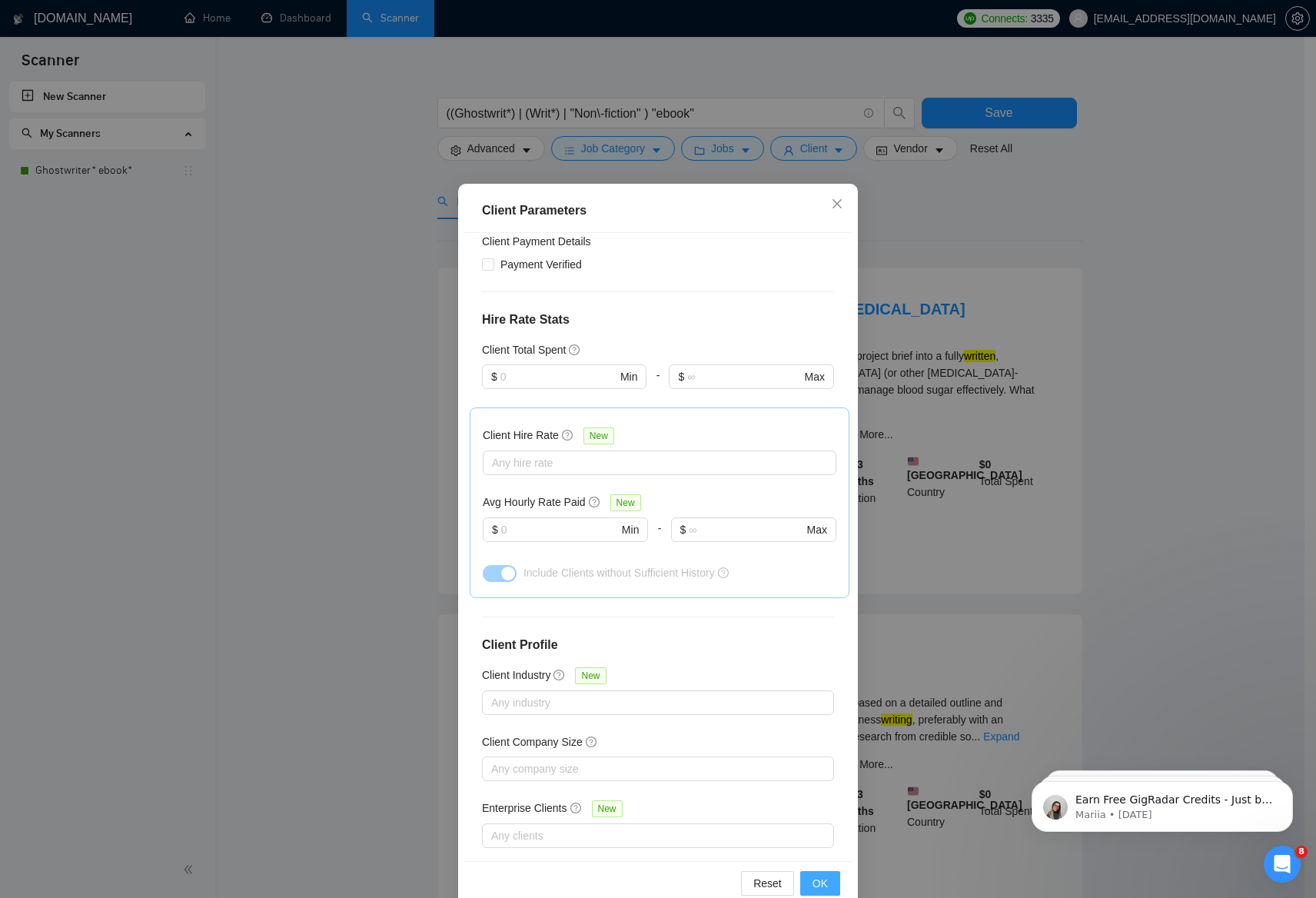
click at [813, 886] on span "OK" at bounding box center [820, 883] width 16 height 17
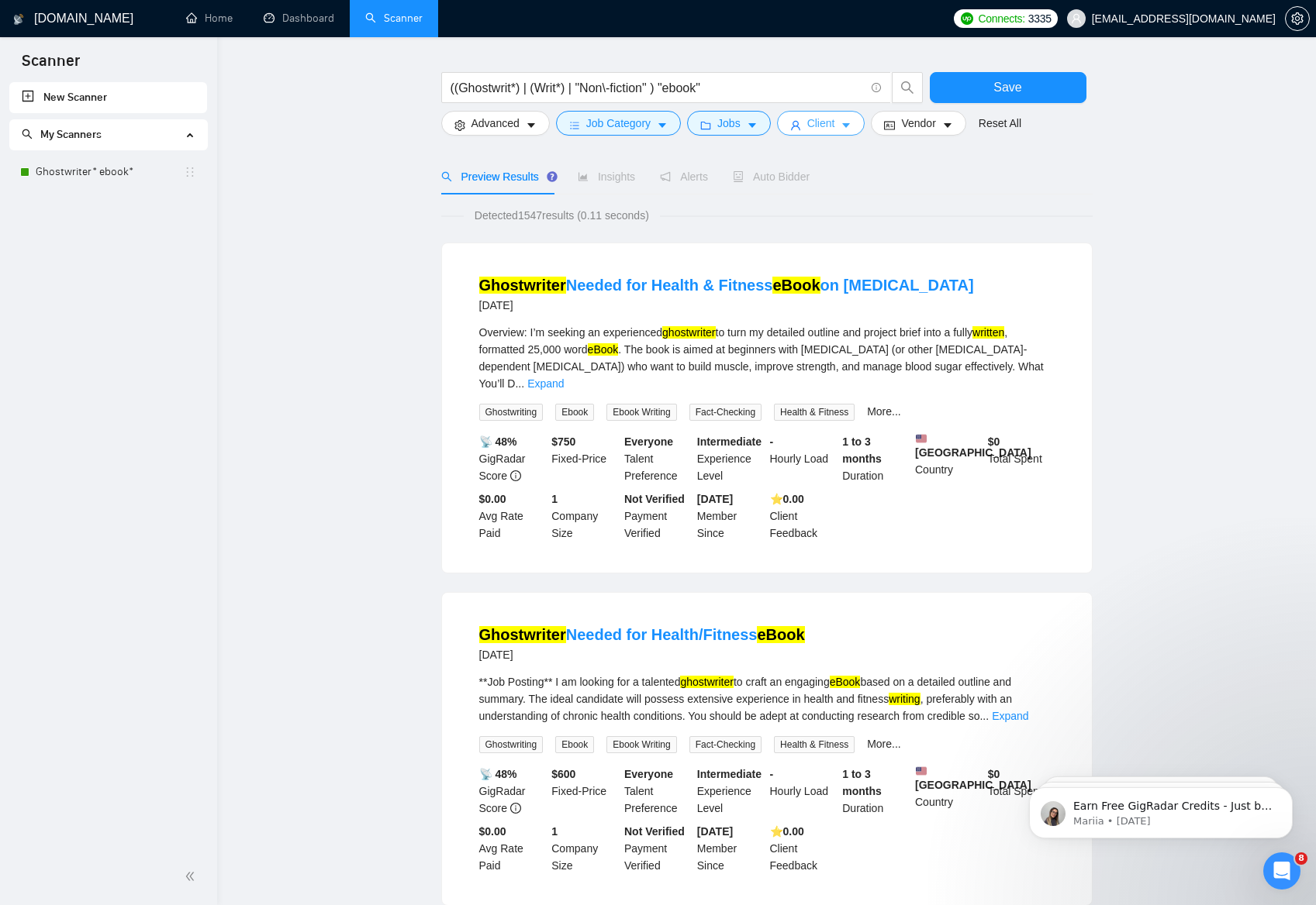
scroll to position [0, 0]
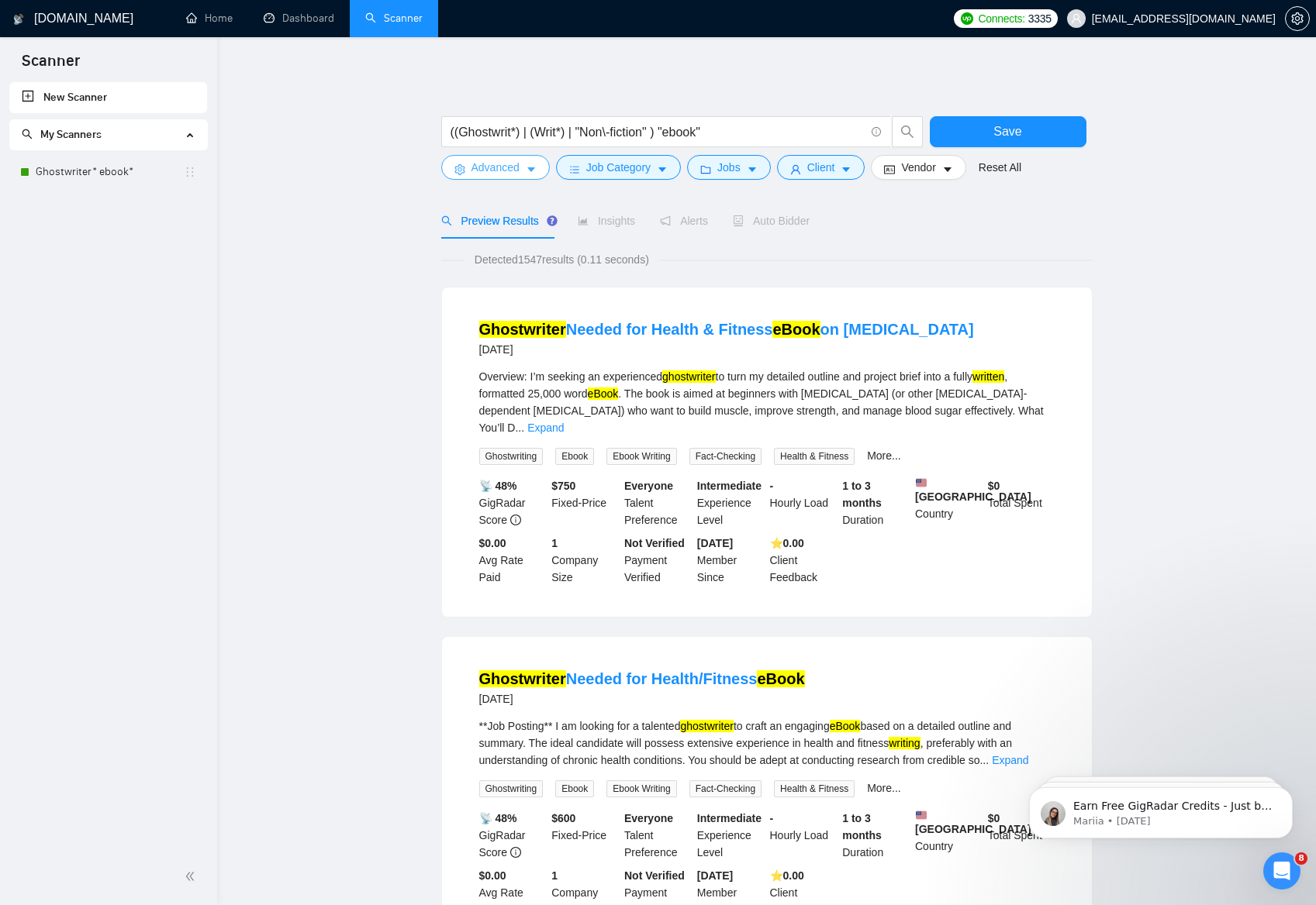
click at [536, 169] on icon "caret-down" at bounding box center [530, 169] width 11 height 11
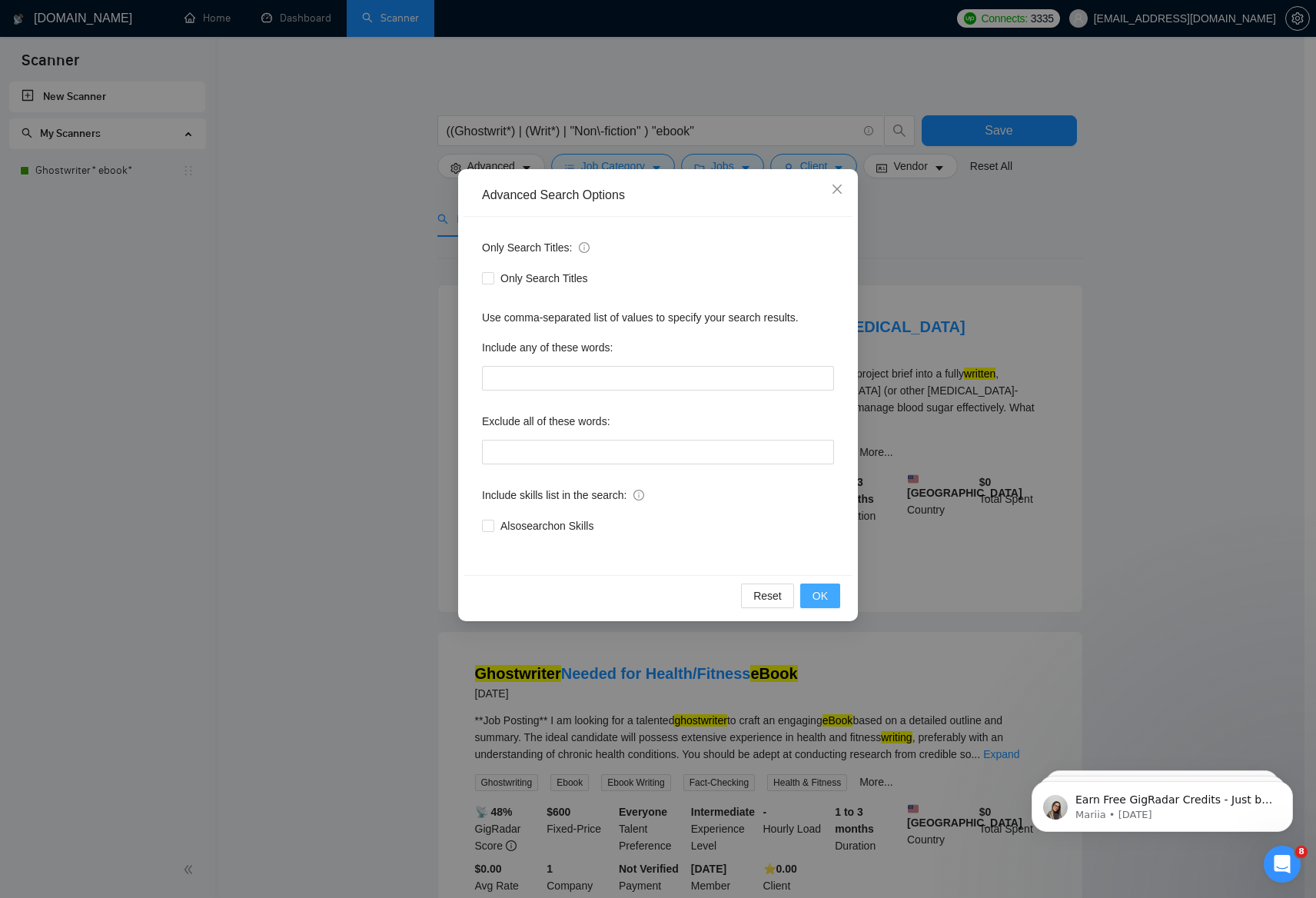
click at [823, 595] on span "OK" at bounding box center [820, 596] width 16 height 17
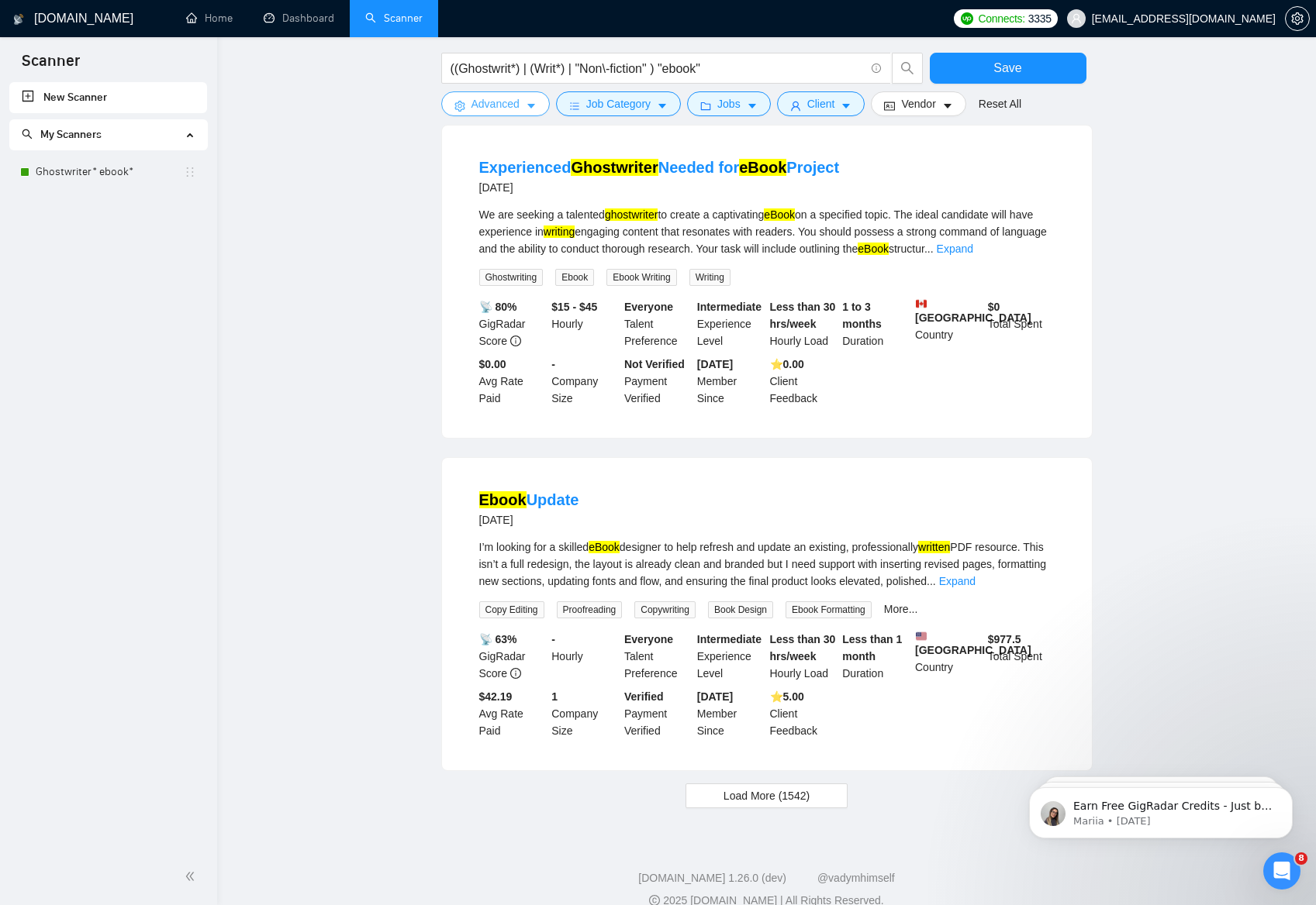
scroll to position [1222, 0]
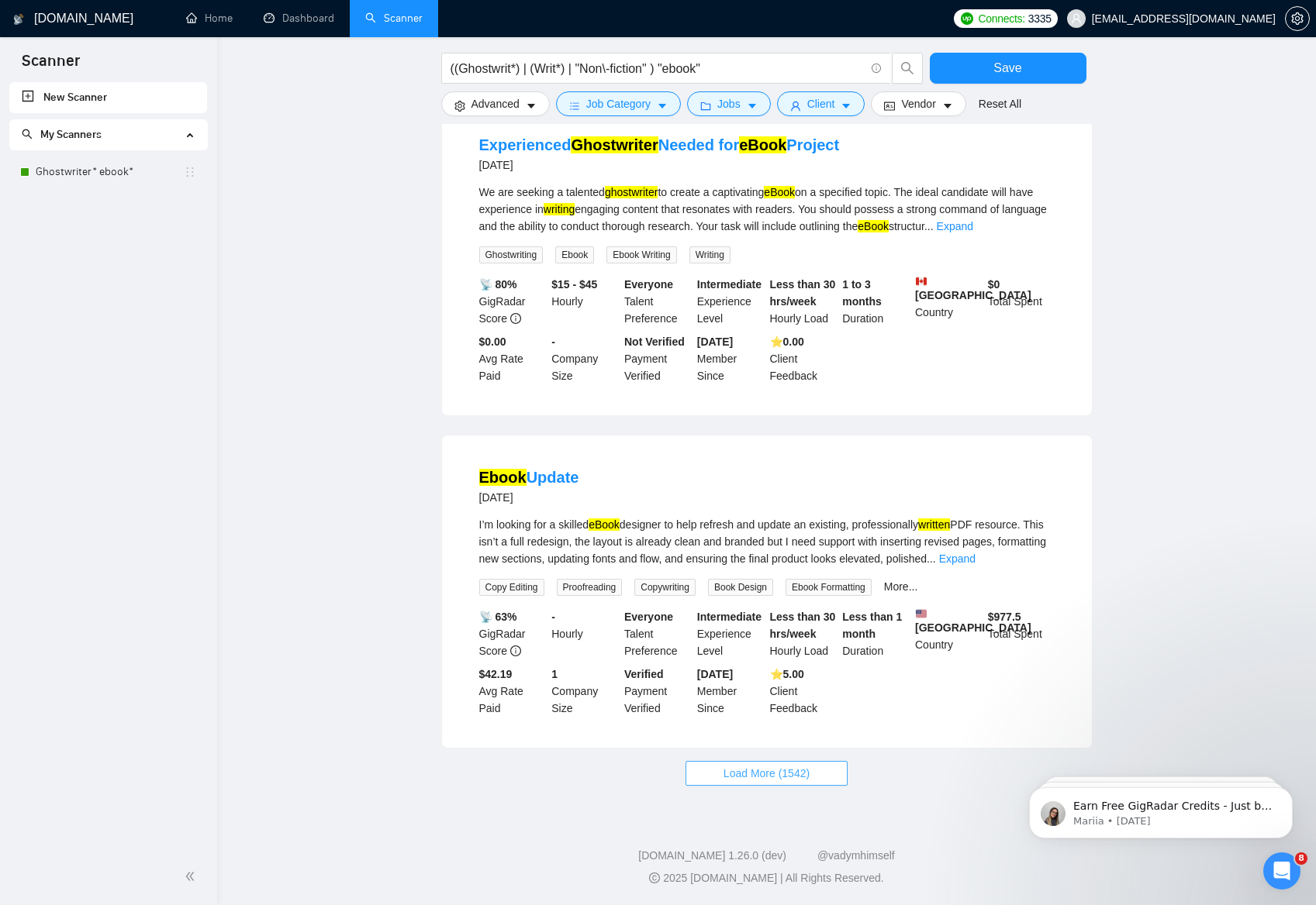
click at [741, 778] on span "Load More (1542)" at bounding box center [766, 772] width 86 height 17
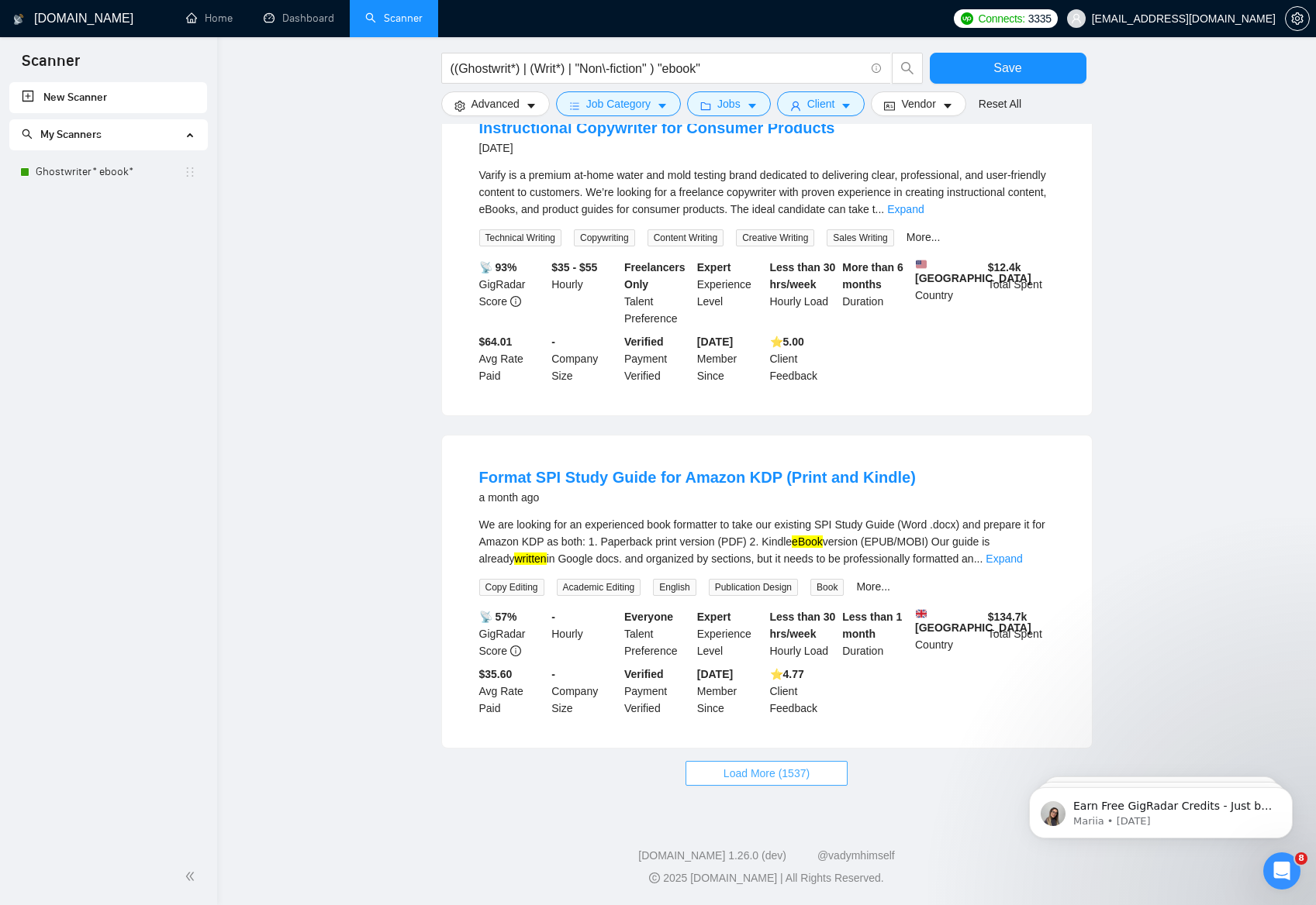
scroll to position [2943, 0]
click at [768, 774] on span "Load More (1537)" at bounding box center [766, 772] width 86 height 17
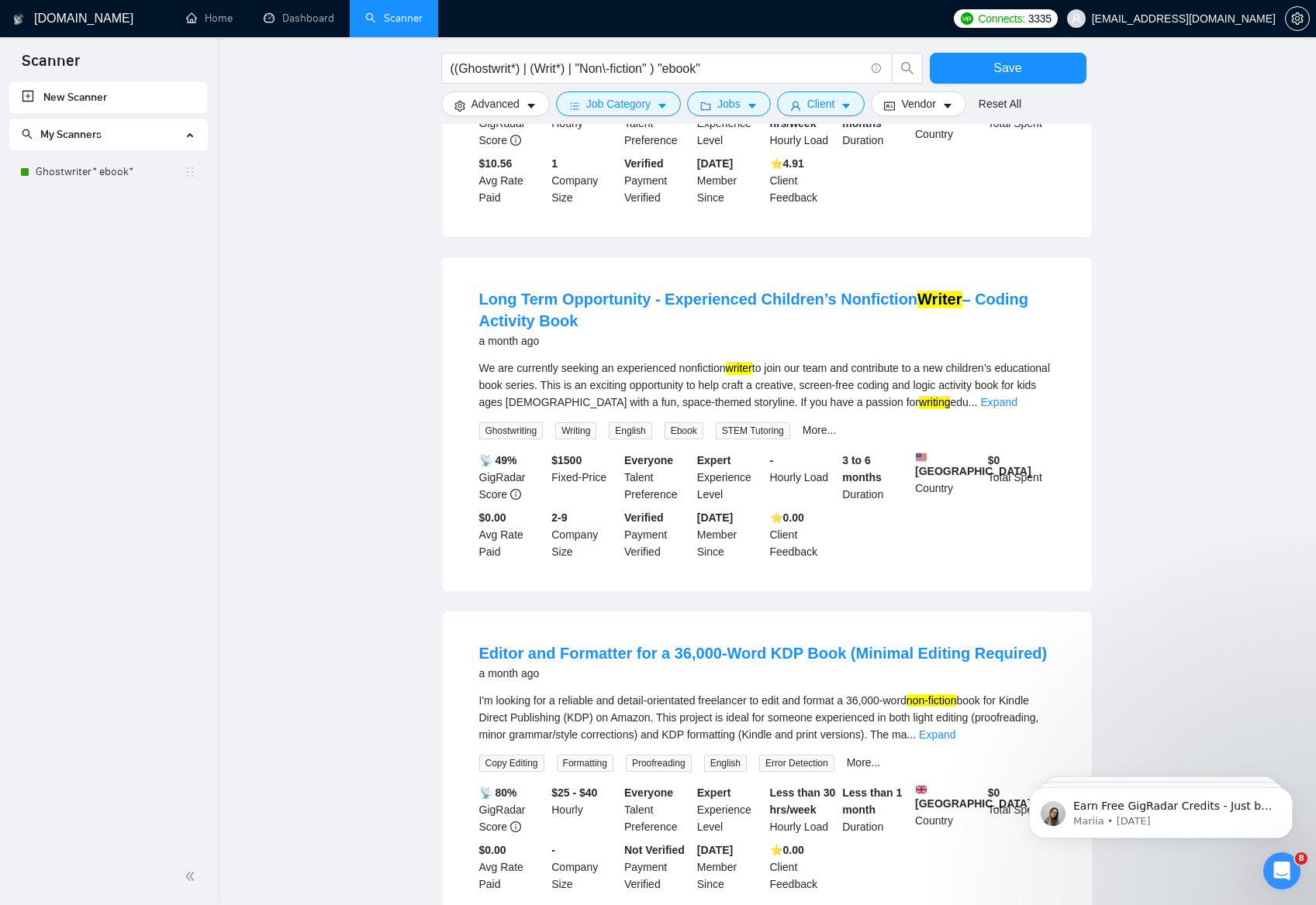
scroll to position [3744, 0]
click at [1017, 407] on link "Expand" at bounding box center [998, 402] width 37 height 13
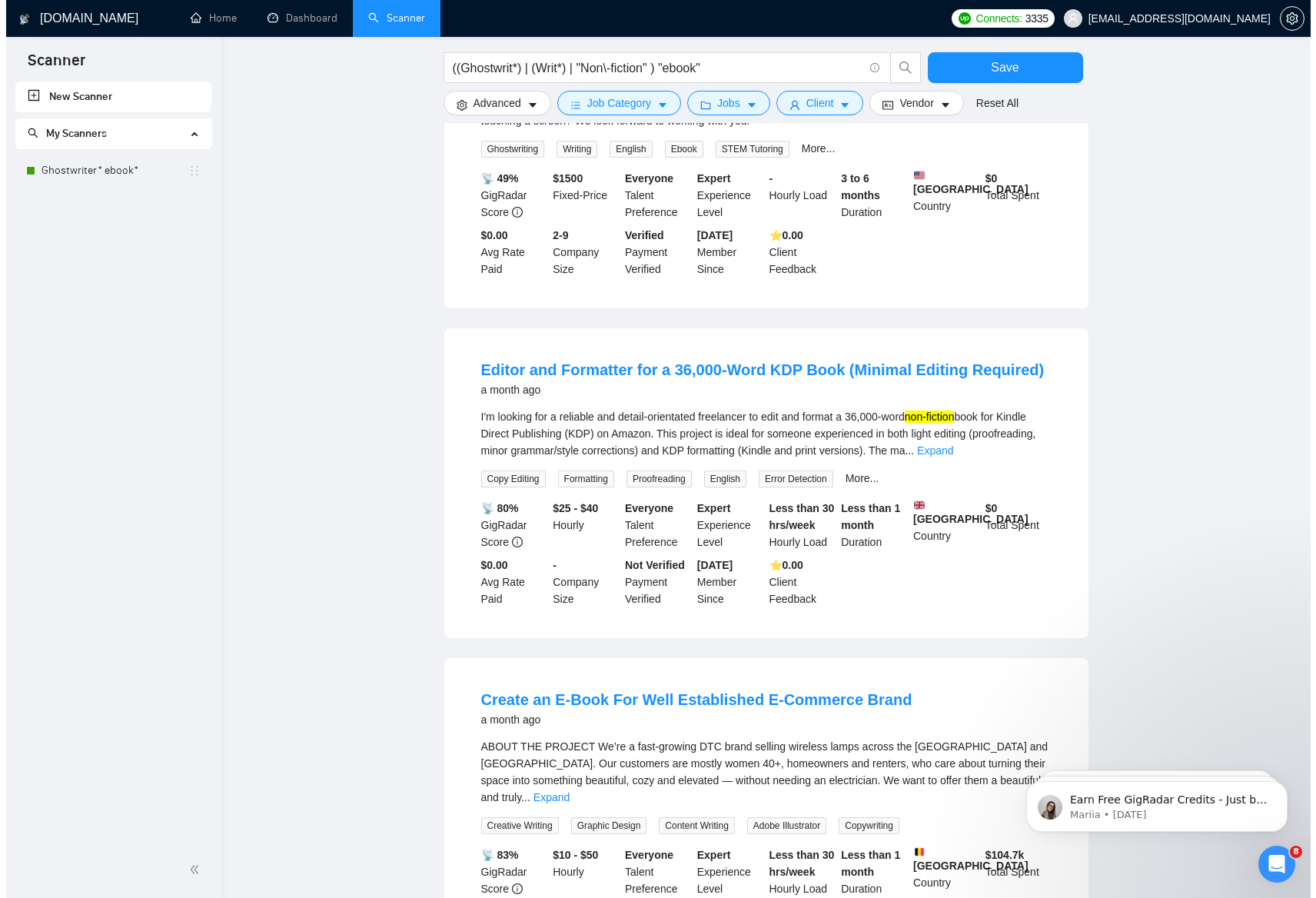
scroll to position [4576, 0]
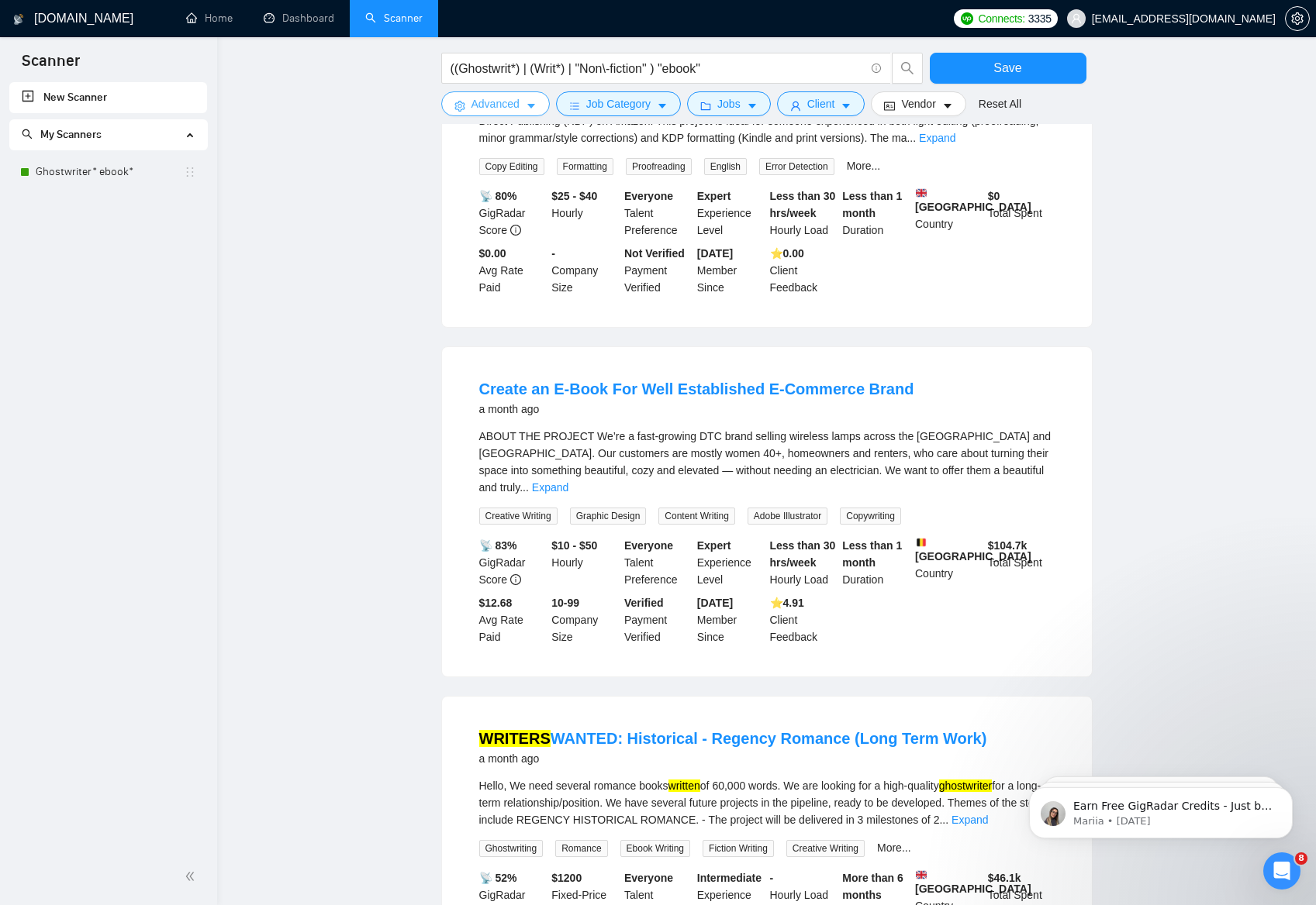
click at [514, 103] on span "Advanced" at bounding box center [495, 103] width 48 height 17
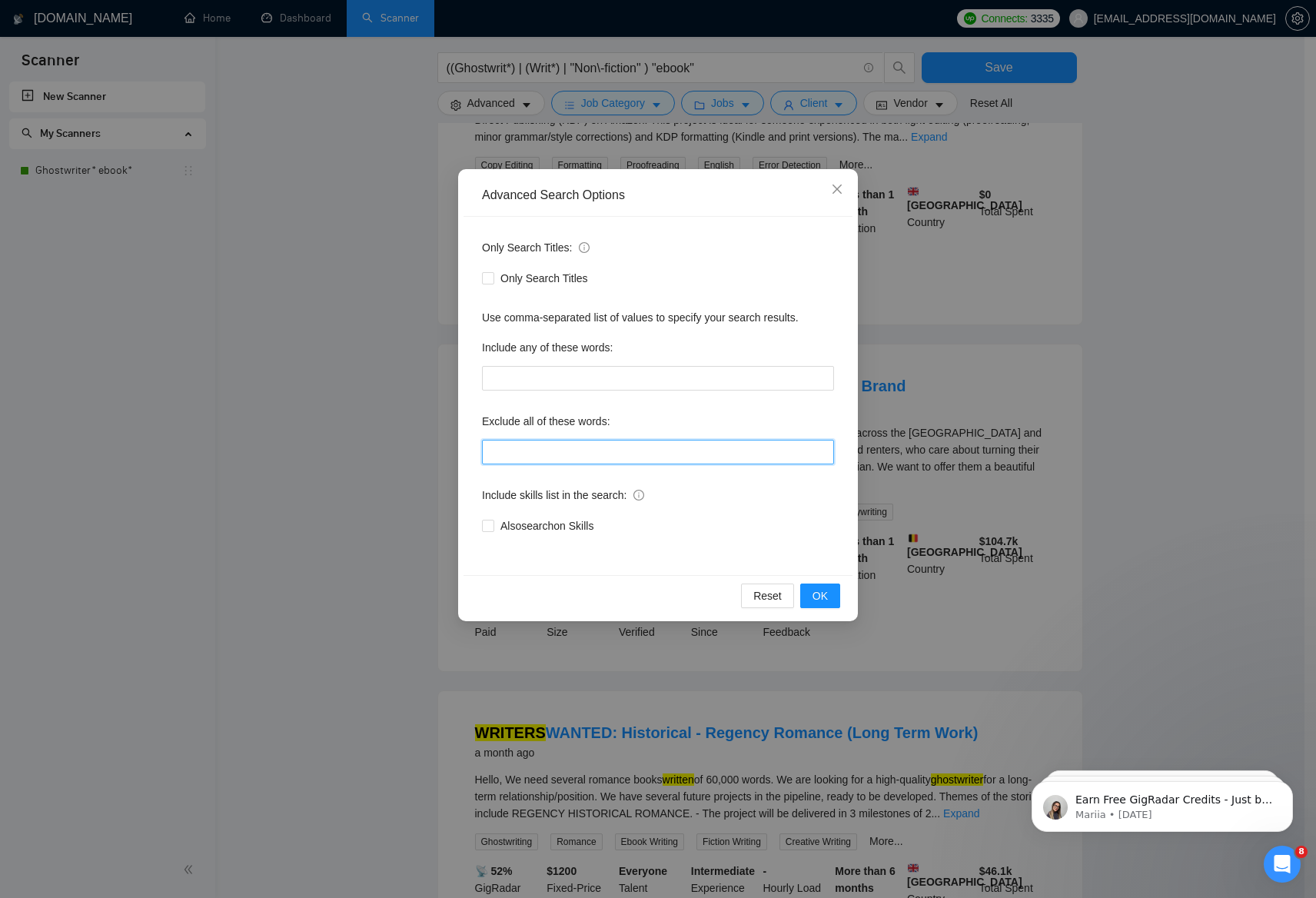
click at [529, 449] on input "text" at bounding box center [658, 451] width 352 height 25
click at [645, 452] on input "novel | fiction | romance |" at bounding box center [658, 451] width 352 height 25
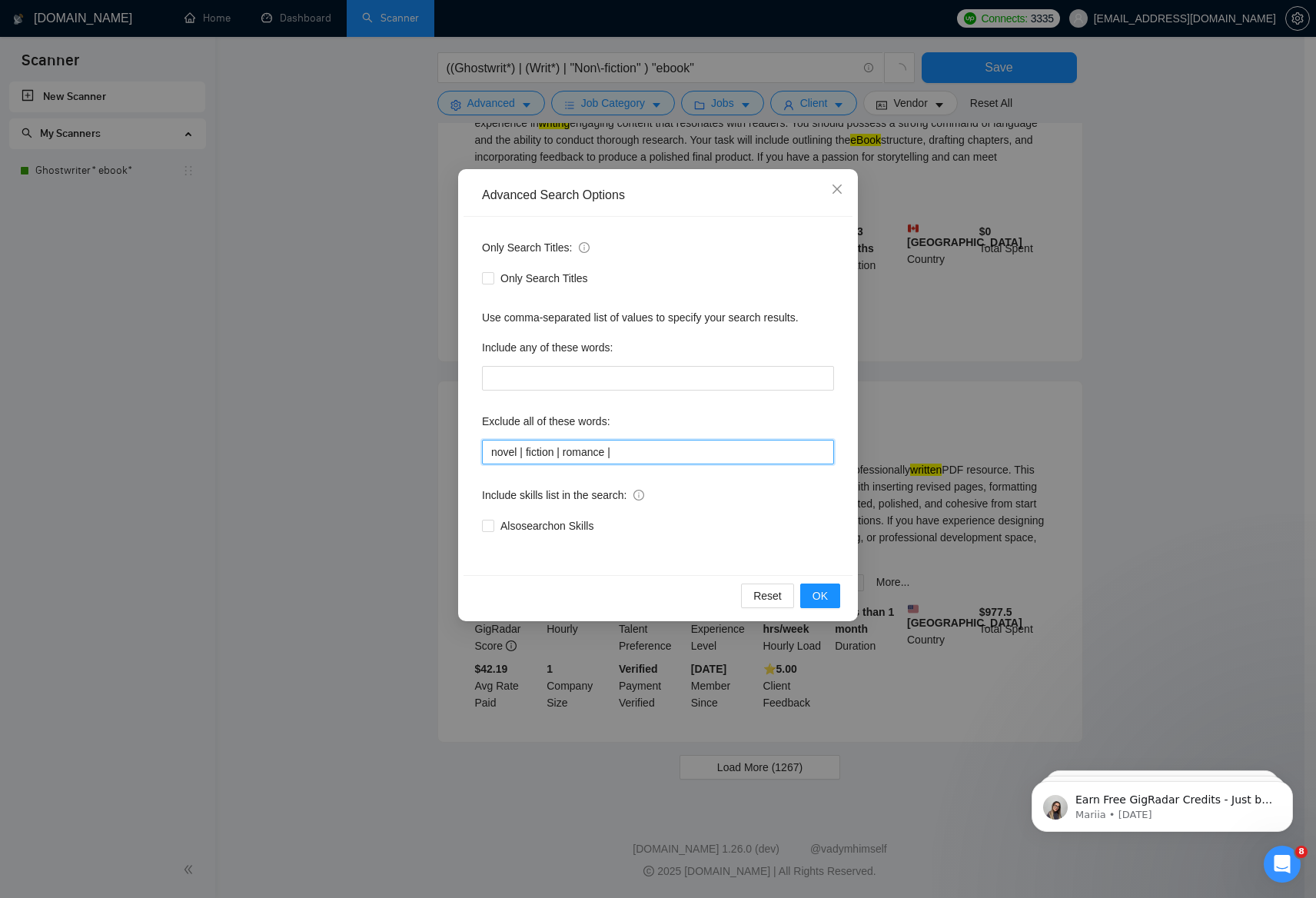
scroll to position [1213, 0]
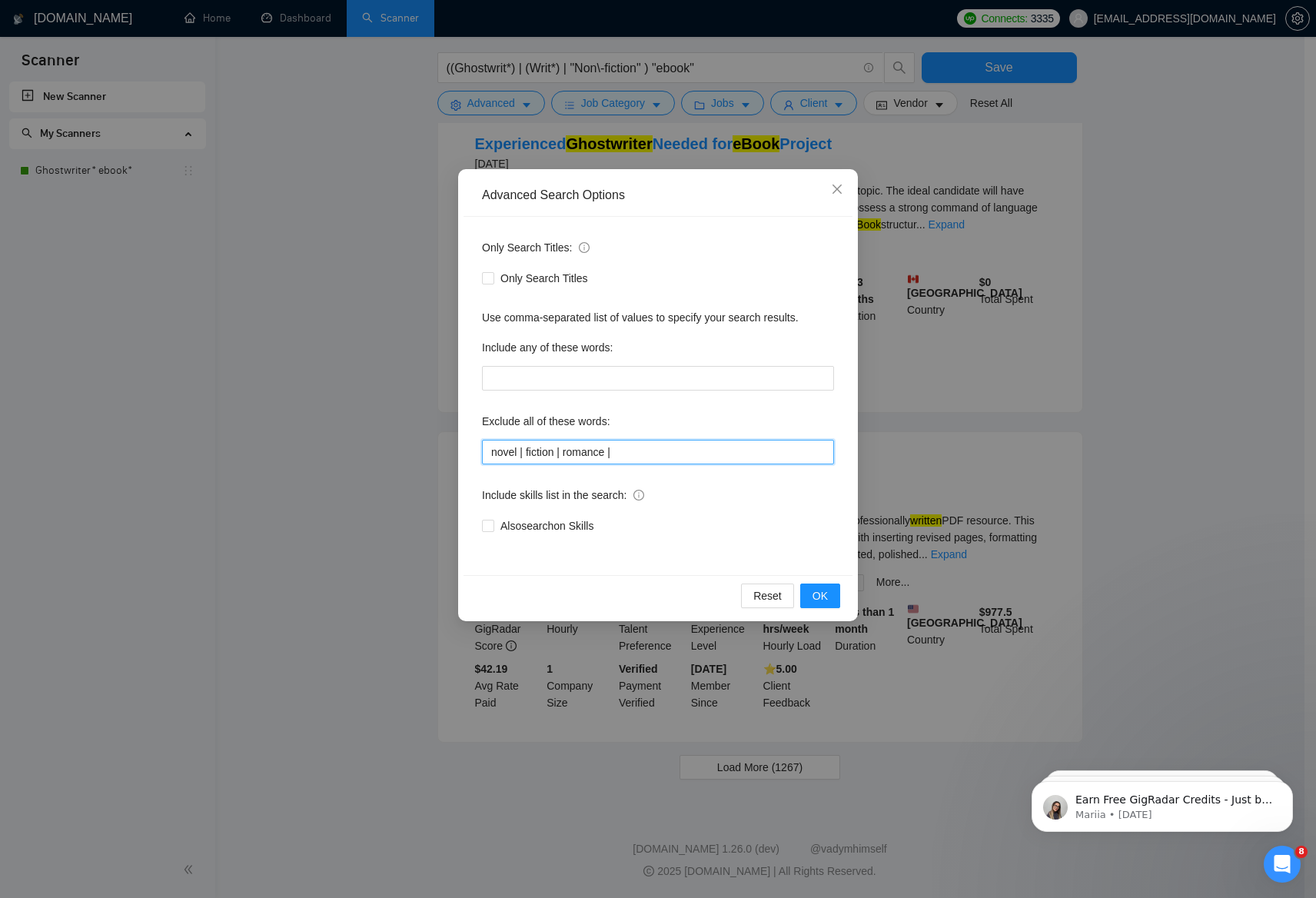
click at [651, 454] on input "novel | fiction | romance |" at bounding box center [658, 451] width 352 height 25
click at [826, 595] on span "OK" at bounding box center [820, 596] width 16 height 17
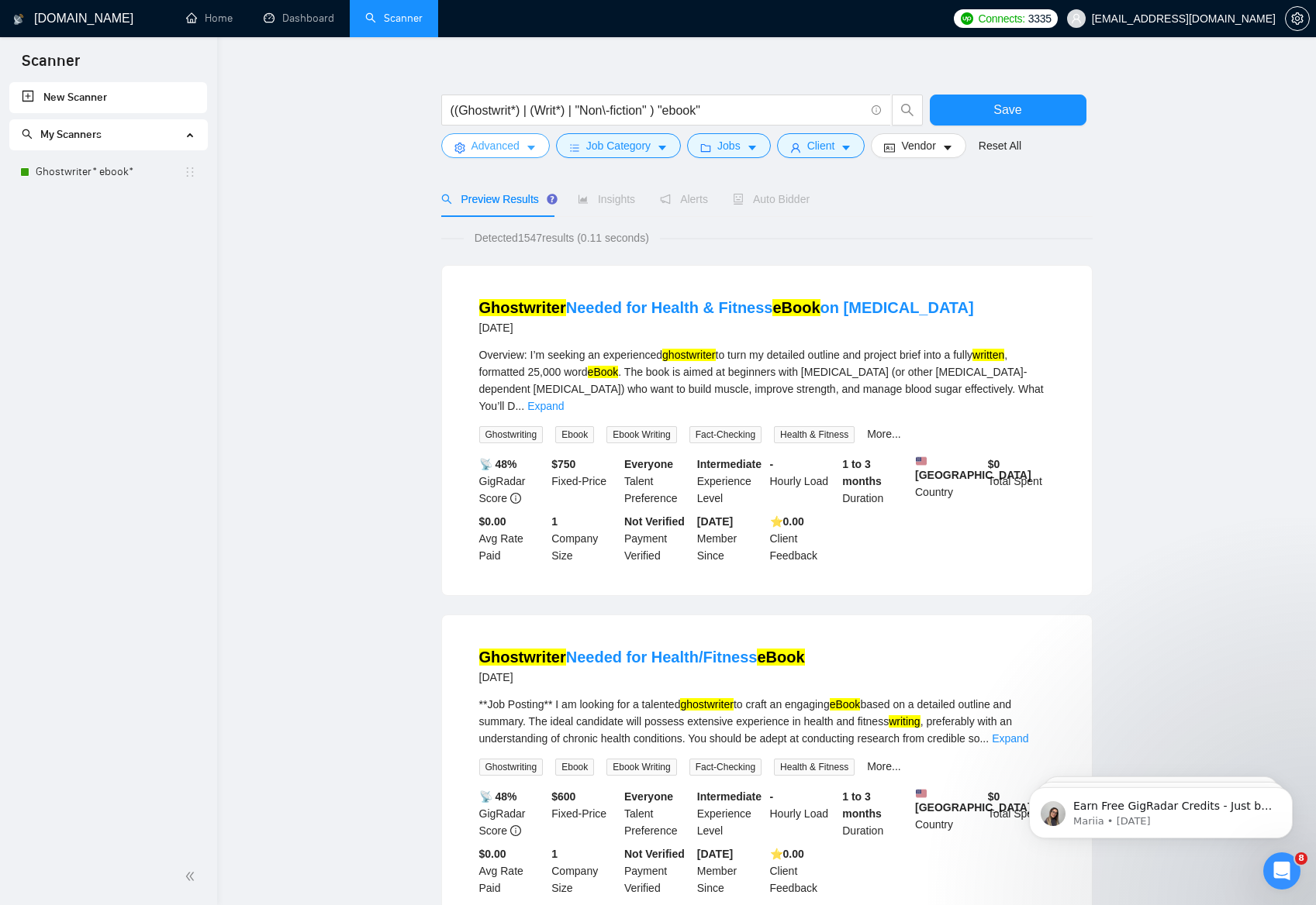
scroll to position [0, 0]
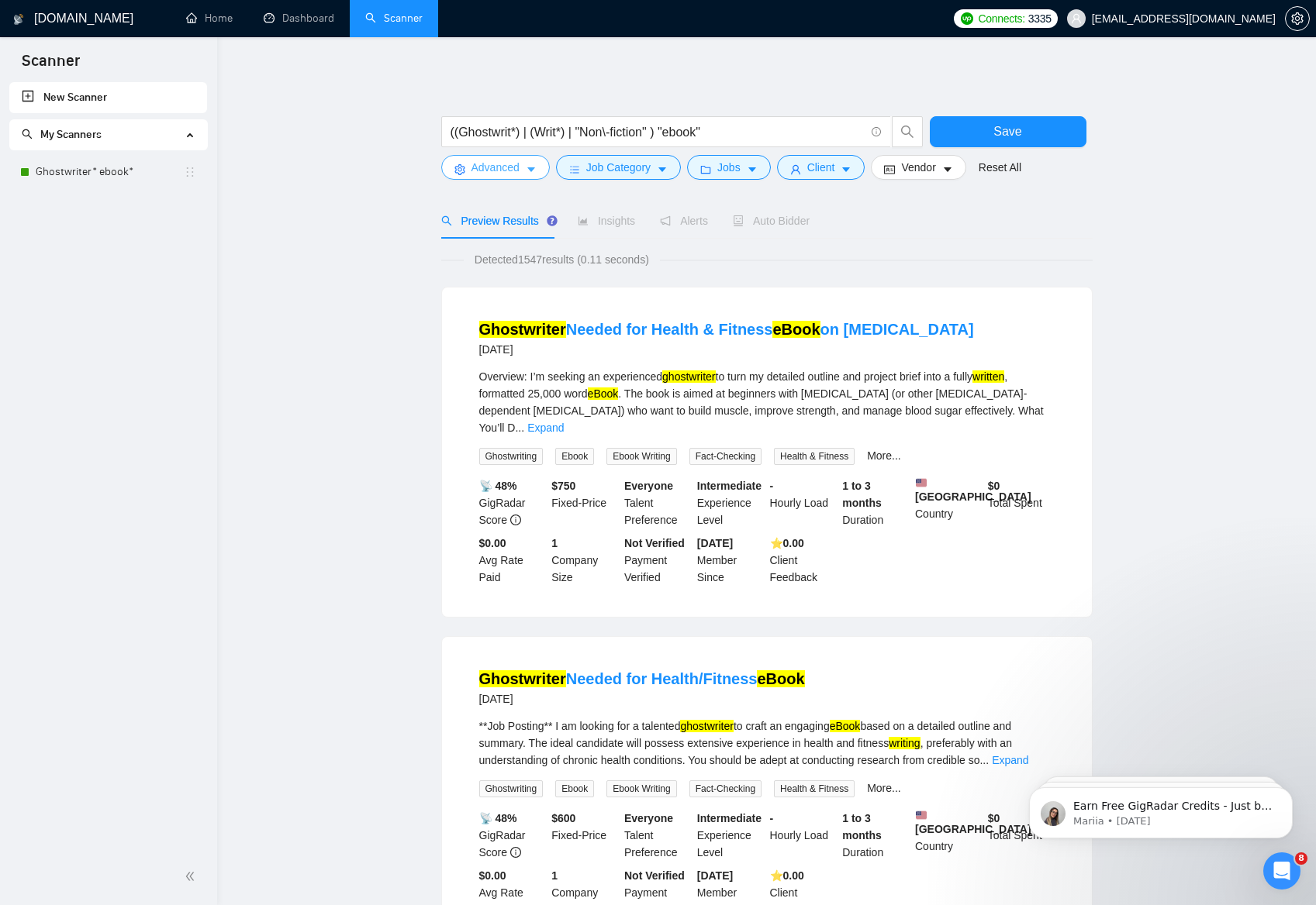
click at [511, 172] on span "Advanced" at bounding box center [495, 167] width 48 height 17
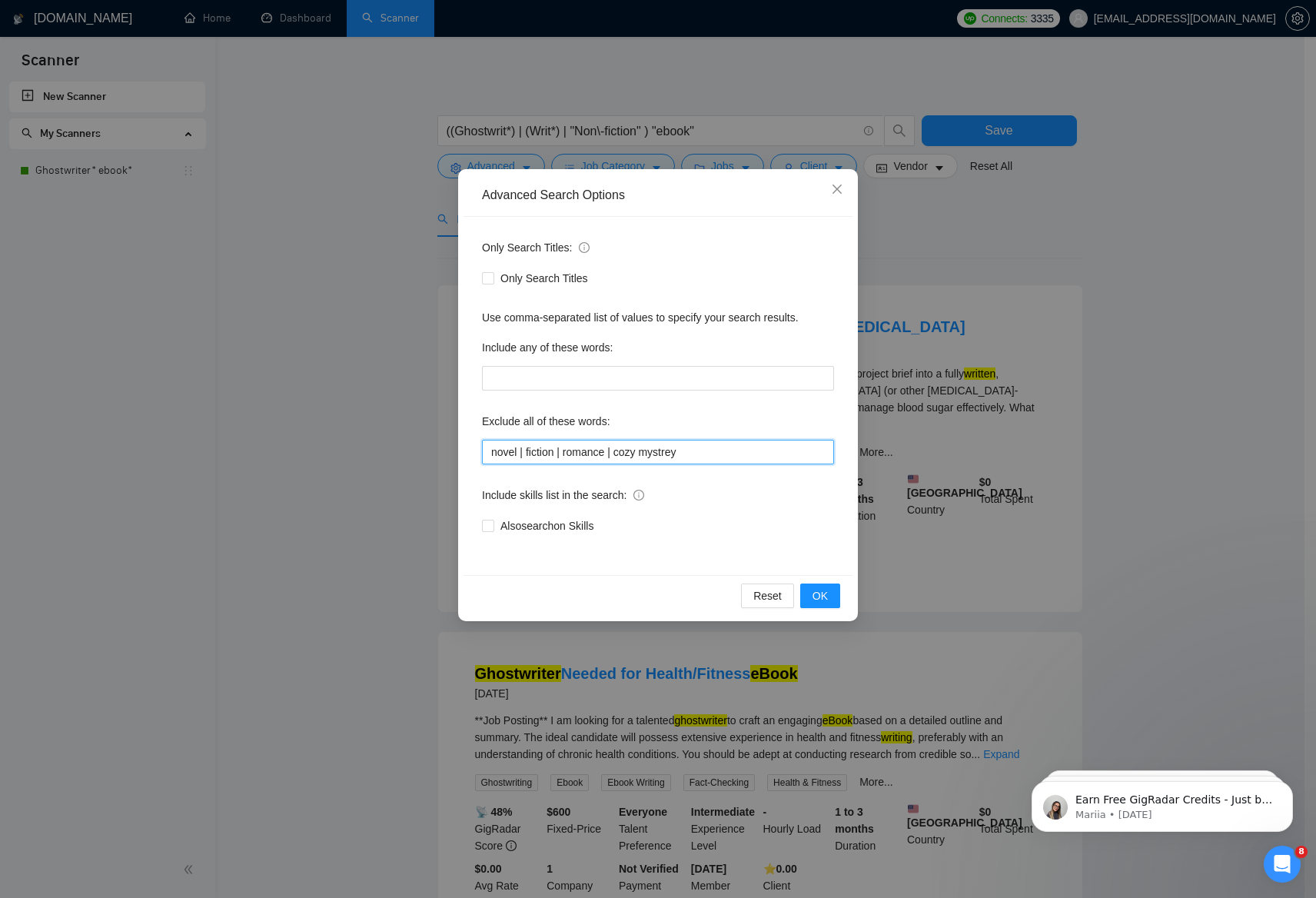
click at [698, 457] on input "novel | fiction | romance | cozy mystrey" at bounding box center [658, 451] width 352 height 25
click at [526, 450] on input "novel | fiction | romance | cozy mystrey" at bounding box center [658, 451] width 352 height 25
click at [563, 452] on input "novel, fiction | romance | cozy mystrey" at bounding box center [658, 451] width 352 height 25
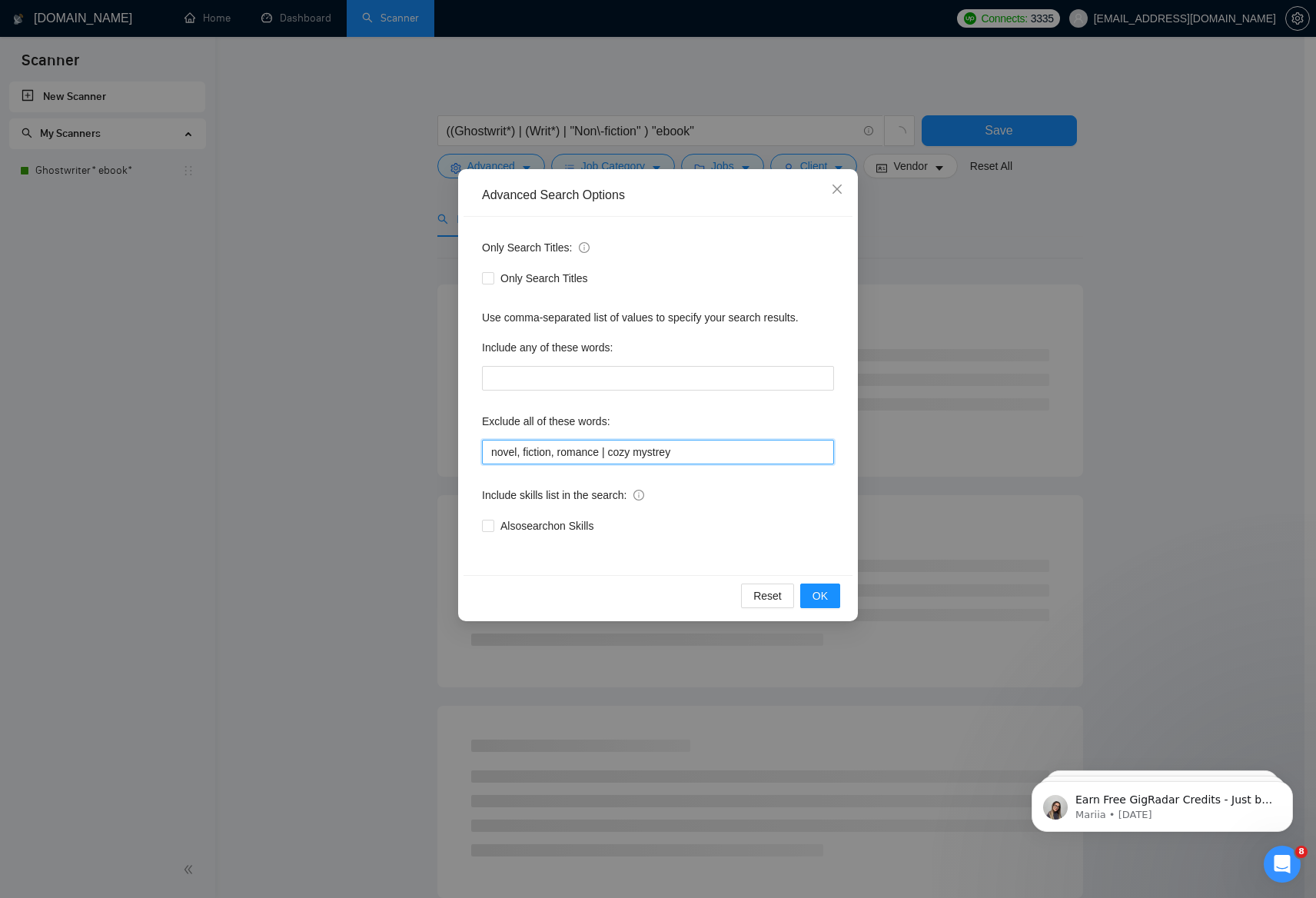
click at [609, 452] on input "novel, fiction, romance | cozy mystrey" at bounding box center [658, 451] width 352 height 25
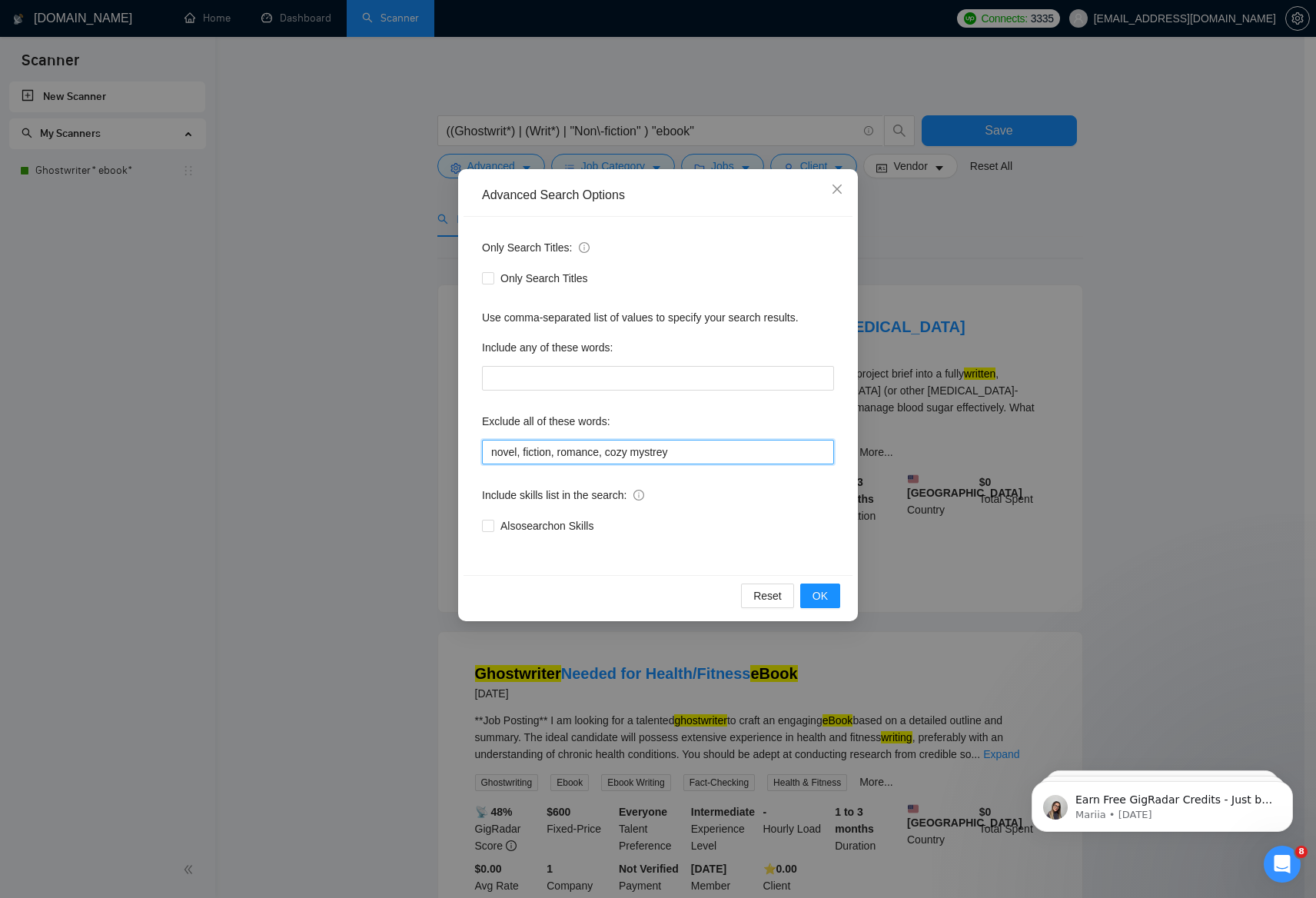
click at [611, 453] on input "novel, fiction, romance, cozy mystrey" at bounding box center [658, 451] width 352 height 25
click at [688, 449] on input "novel, fiction, romance, *cozy mystrey" at bounding box center [658, 451] width 352 height 25
type input "novel, fiction, romance, *cozy mystrey*"
click at [812, 594] on button "OK" at bounding box center [820, 596] width 40 height 25
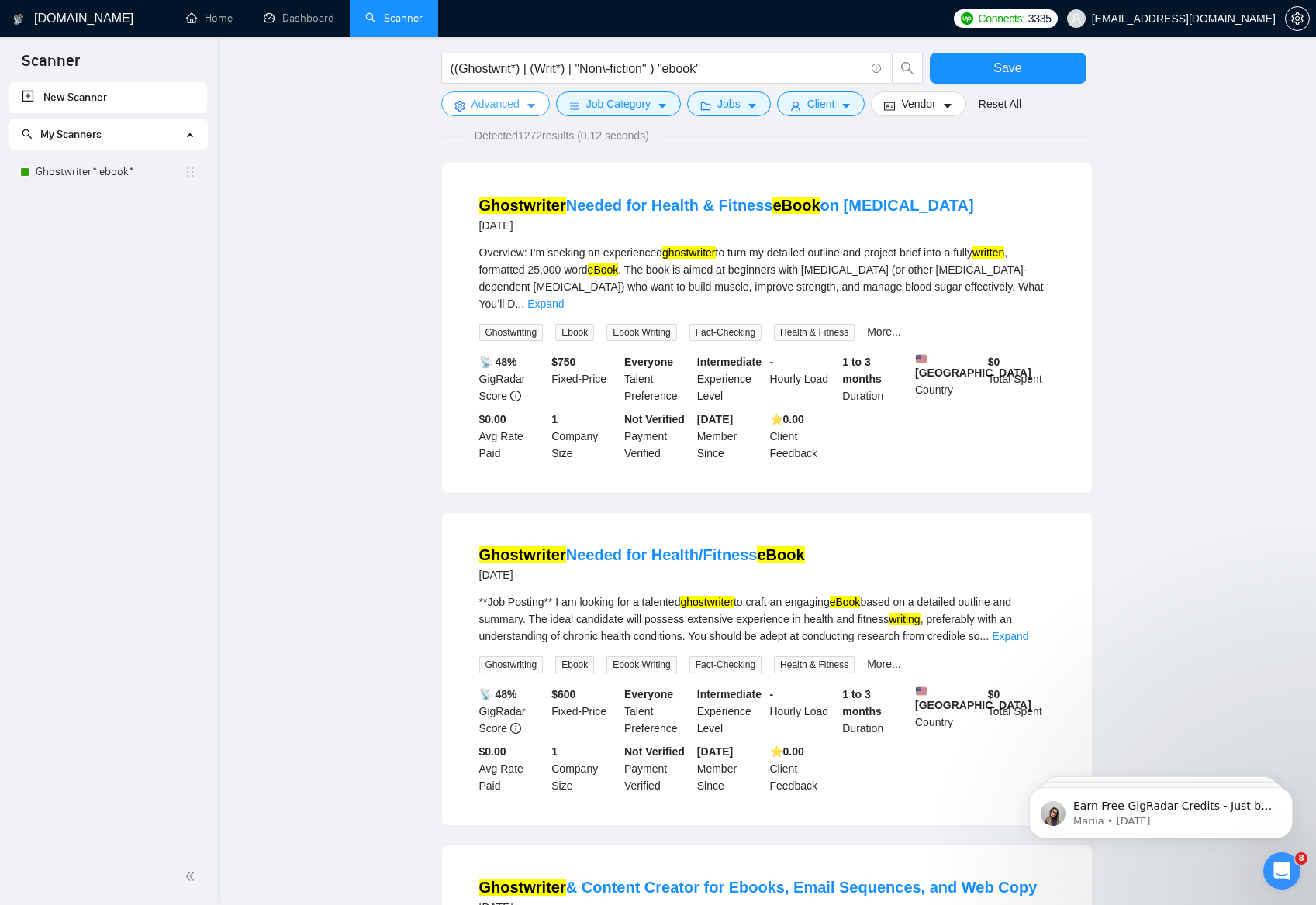
scroll to position [9, 0]
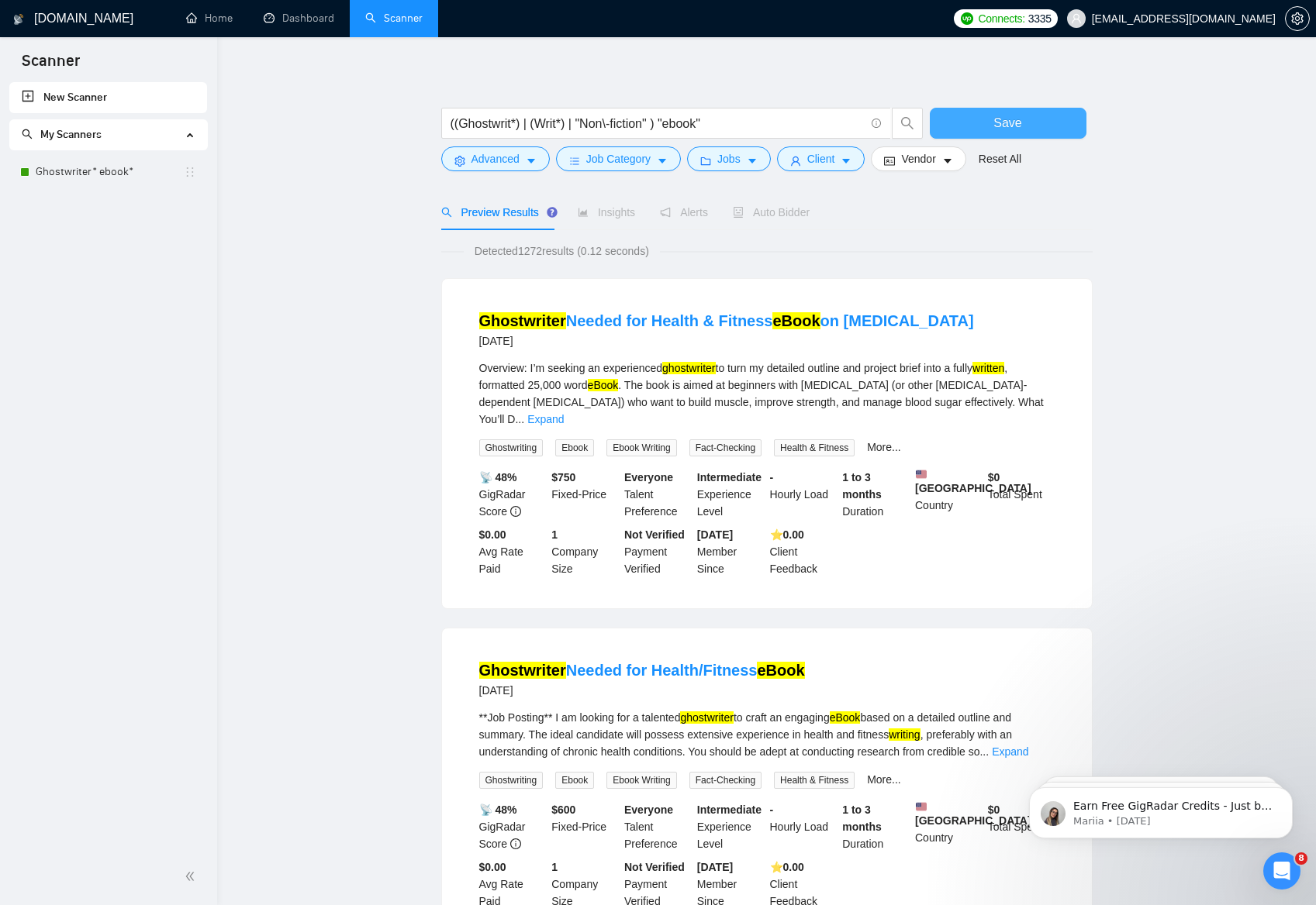
click at [999, 127] on span "Save" at bounding box center [1007, 123] width 28 height 20
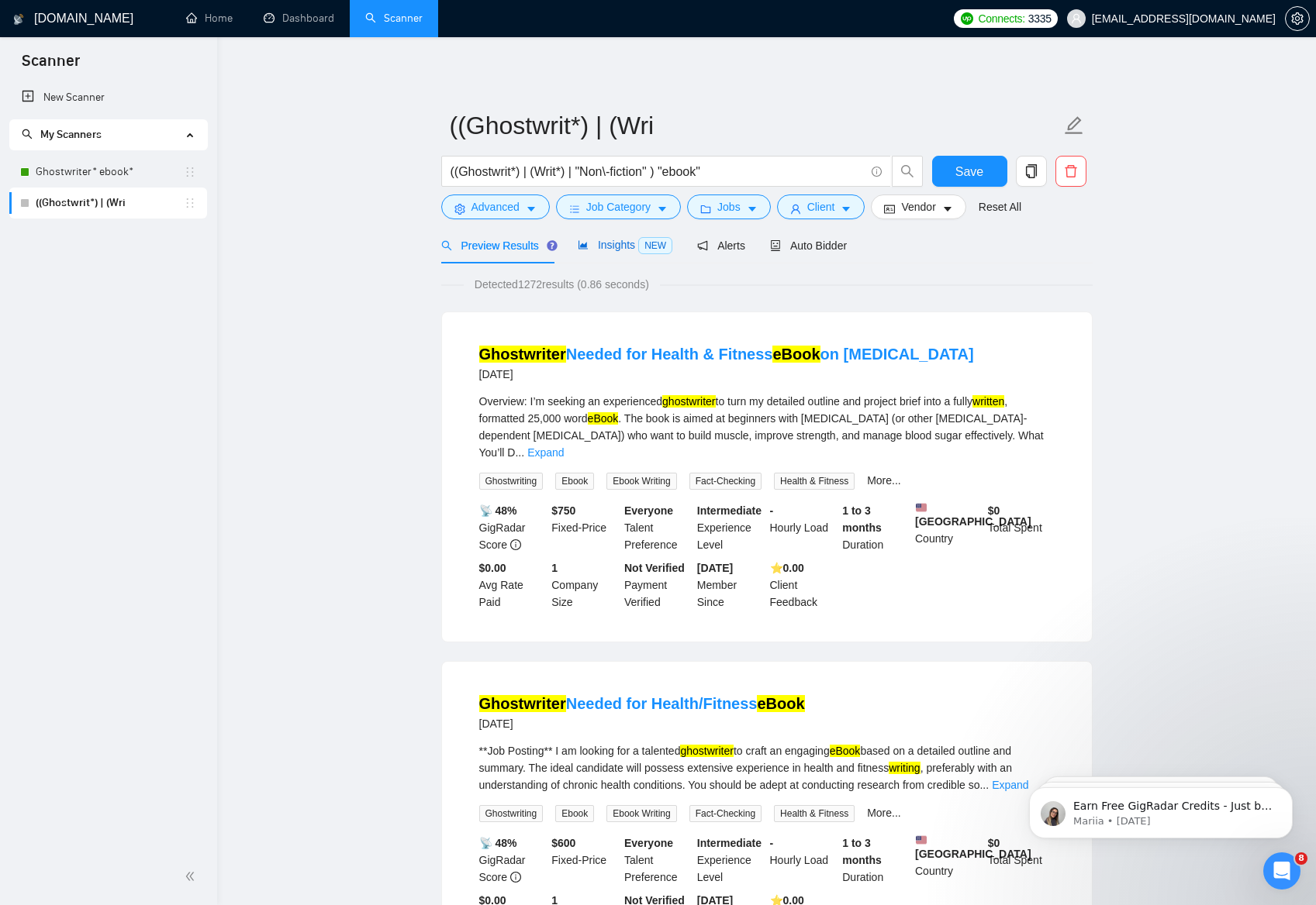
click at [617, 246] on span "Insights NEW" at bounding box center [625, 244] width 95 height 13
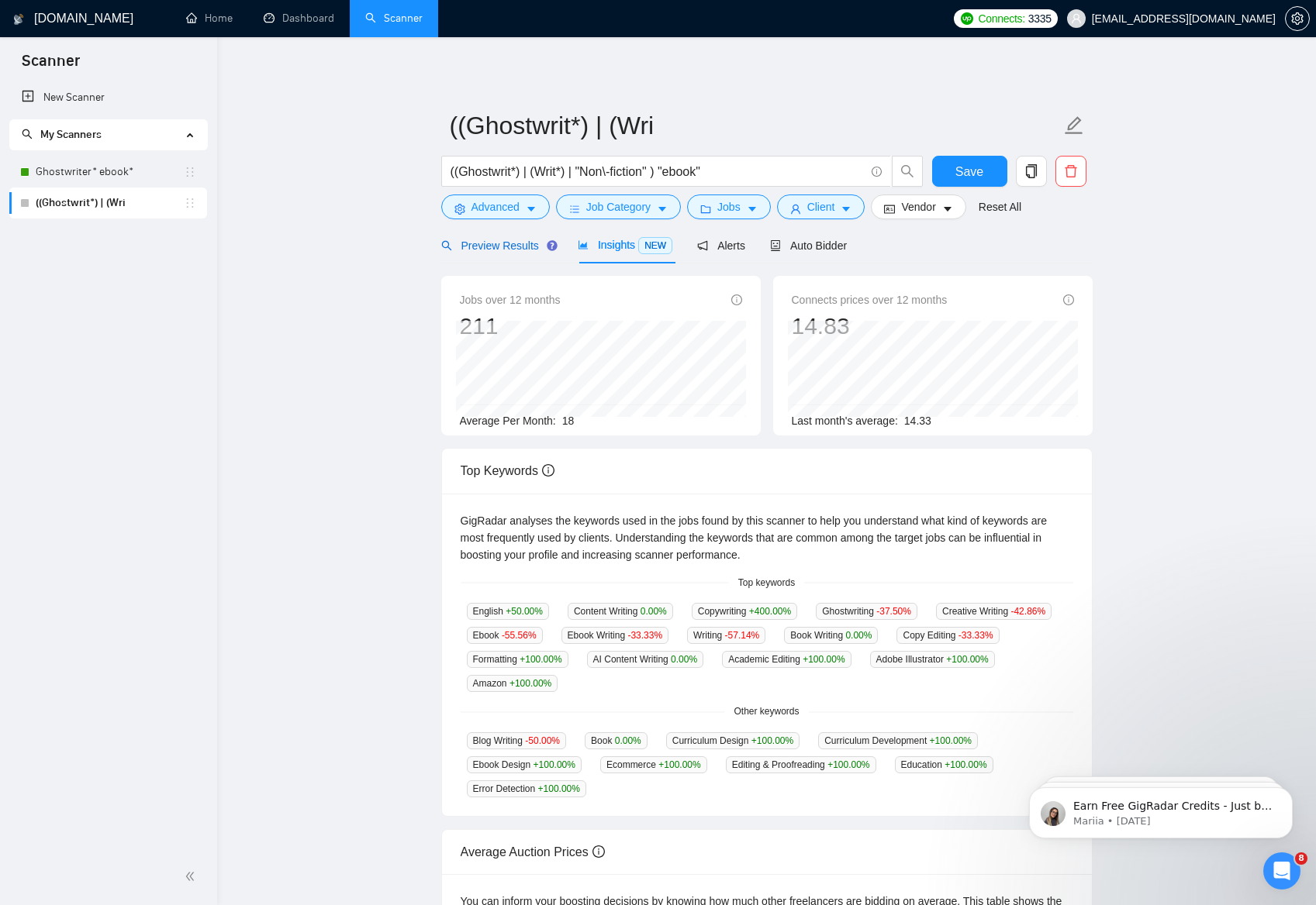
click at [508, 246] on span "Preview Results" at bounding box center [497, 245] width 112 height 13
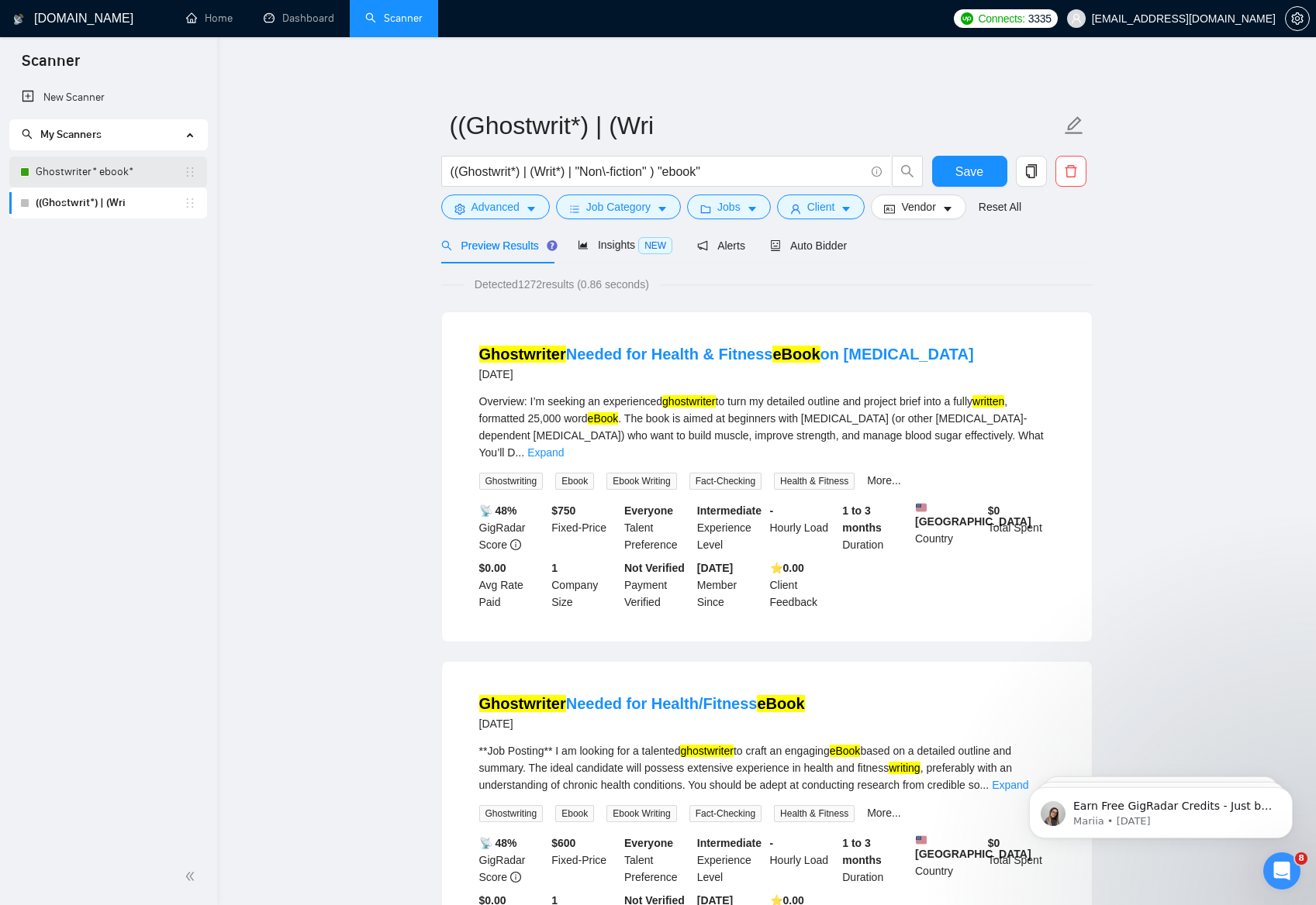
click at [73, 169] on link "Ghostwriter* ebook*" at bounding box center [110, 171] width 148 height 31
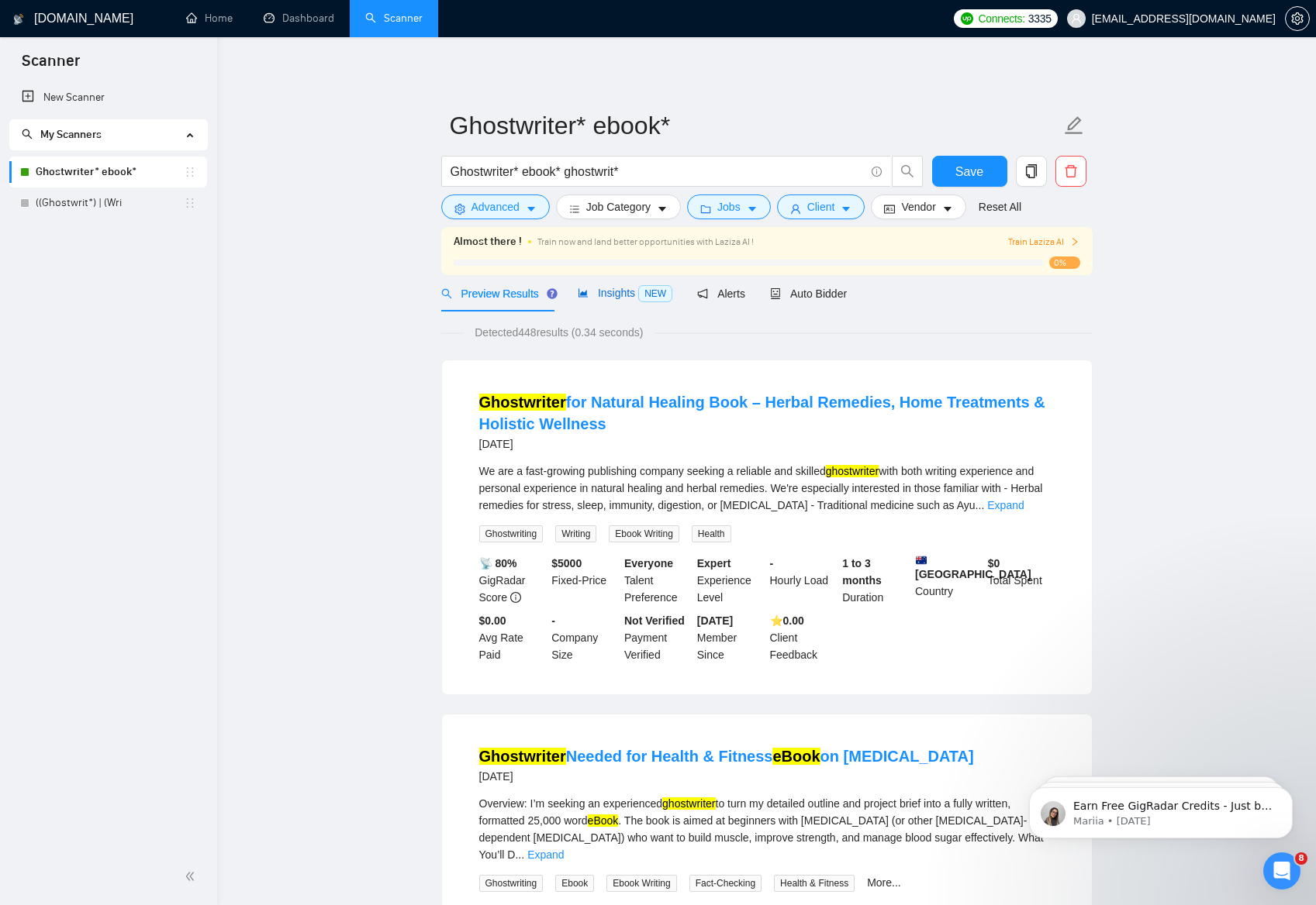
click at [618, 295] on span "Insights NEW" at bounding box center [625, 293] width 95 height 13
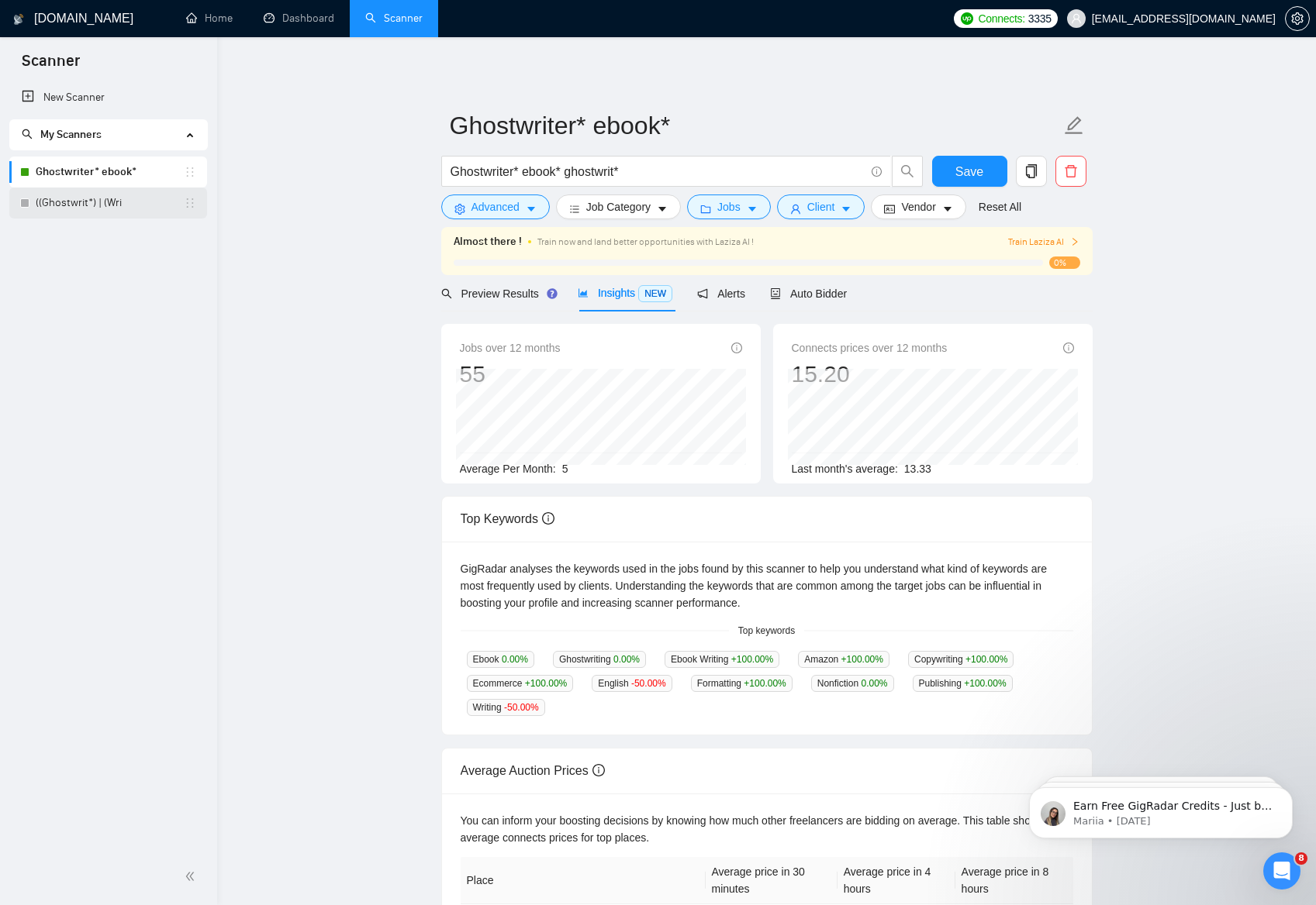
click at [93, 206] on link "((Ghostwrit*) | (Wri" at bounding box center [110, 203] width 148 height 31
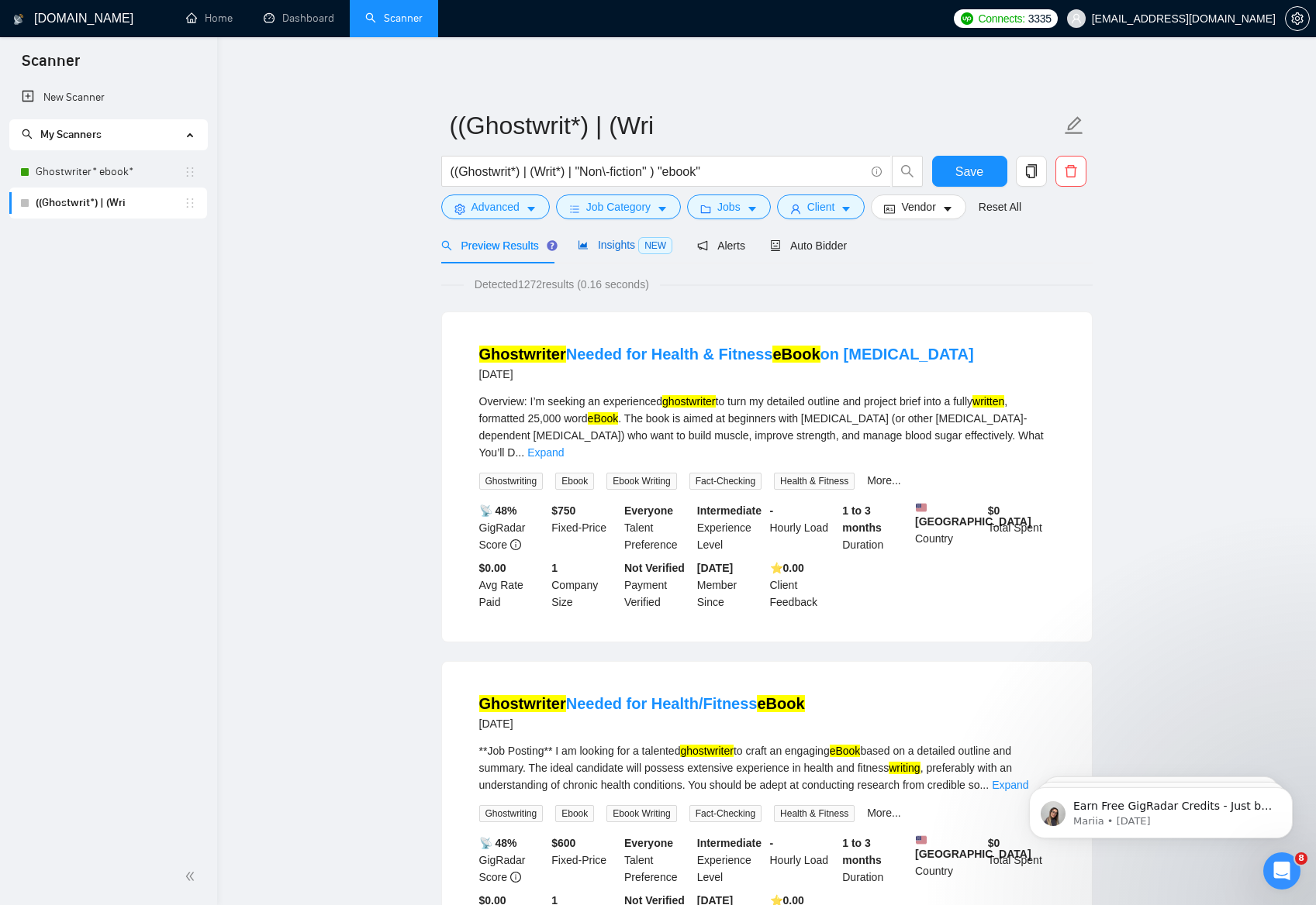
click at [625, 248] on span "Insights NEW" at bounding box center [625, 244] width 95 height 13
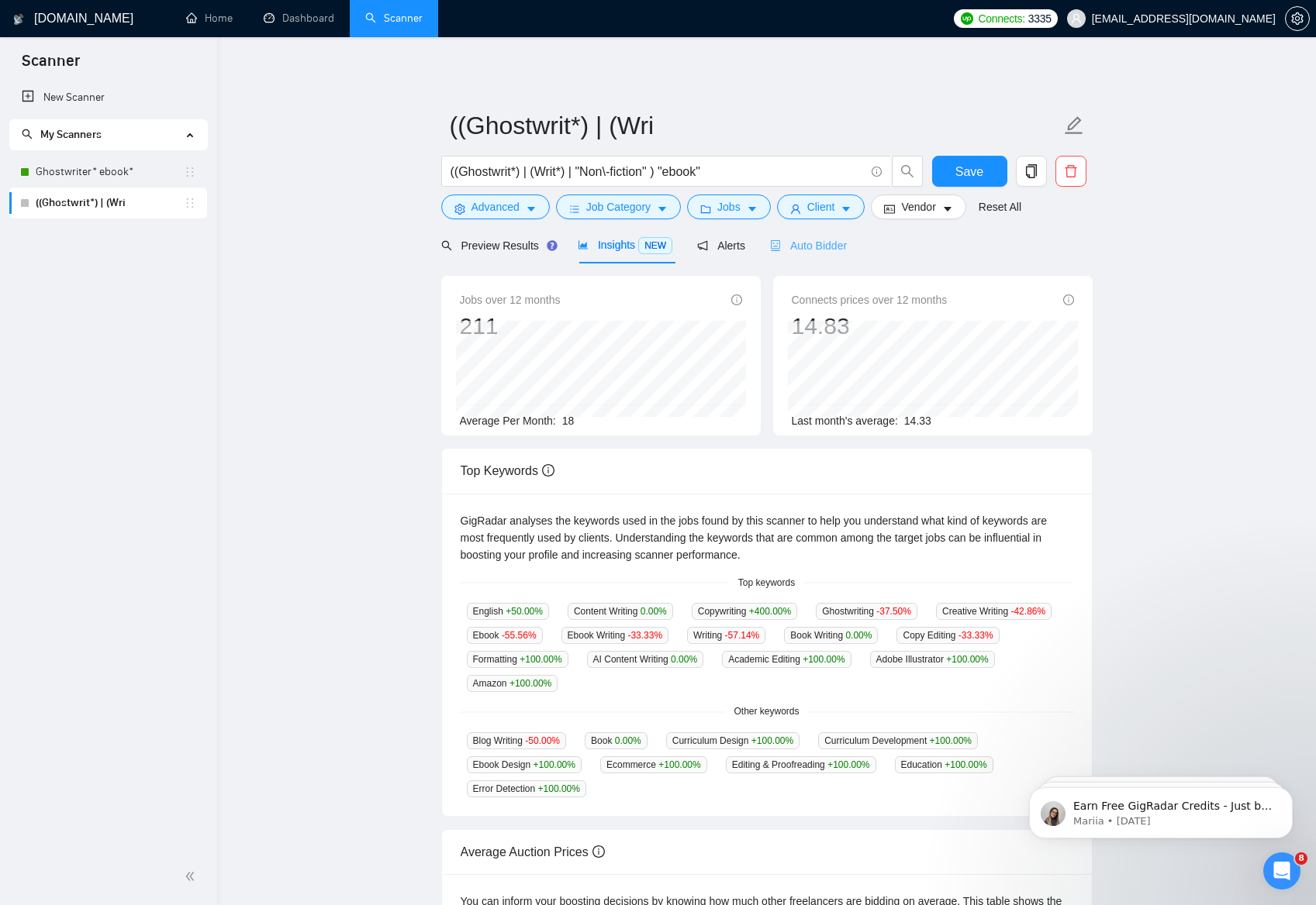
click at [816, 258] on div "Auto Bidder" at bounding box center [808, 245] width 77 height 37
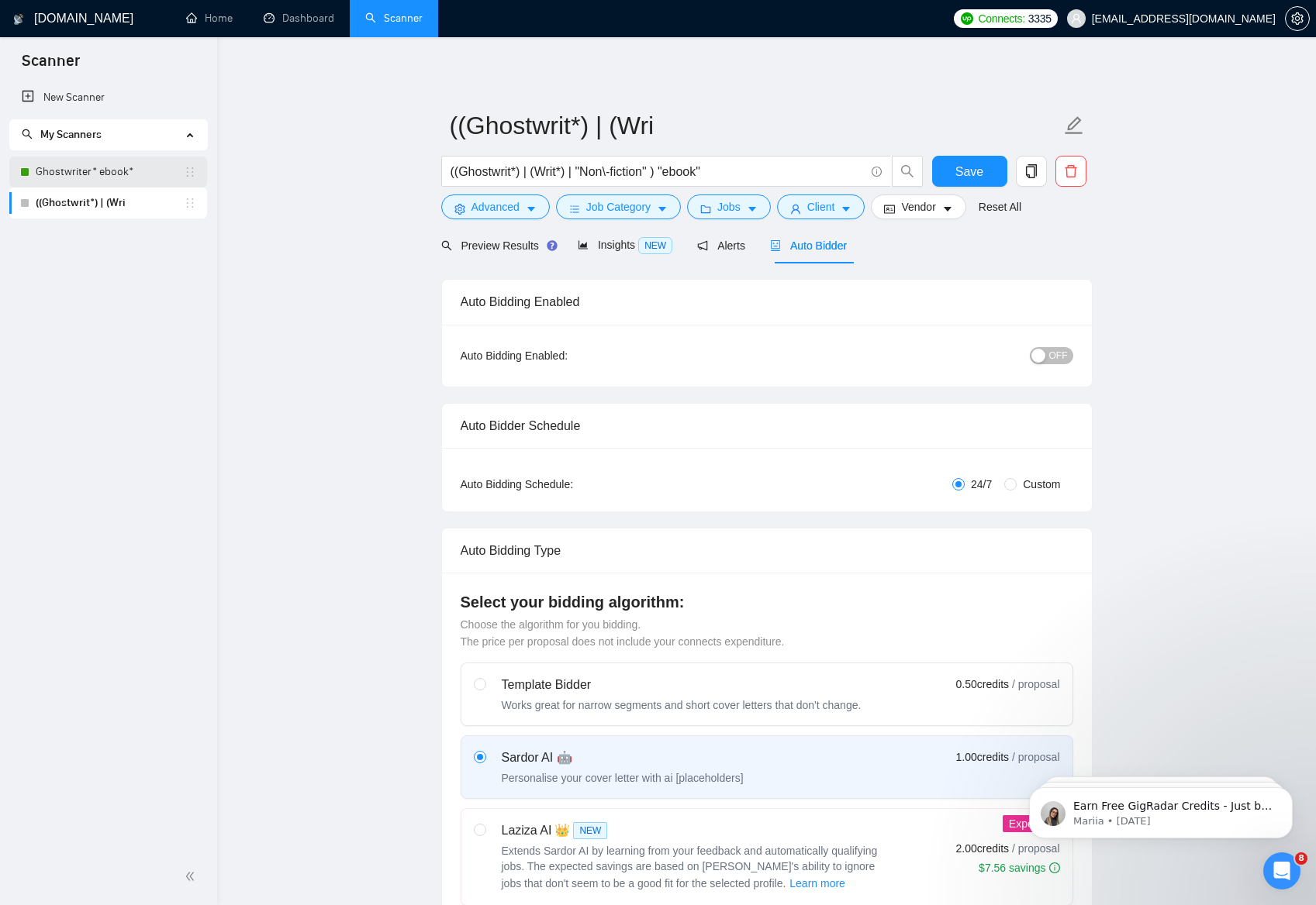
click at [87, 167] on link "Ghostwriter* ebook*" at bounding box center [110, 171] width 148 height 31
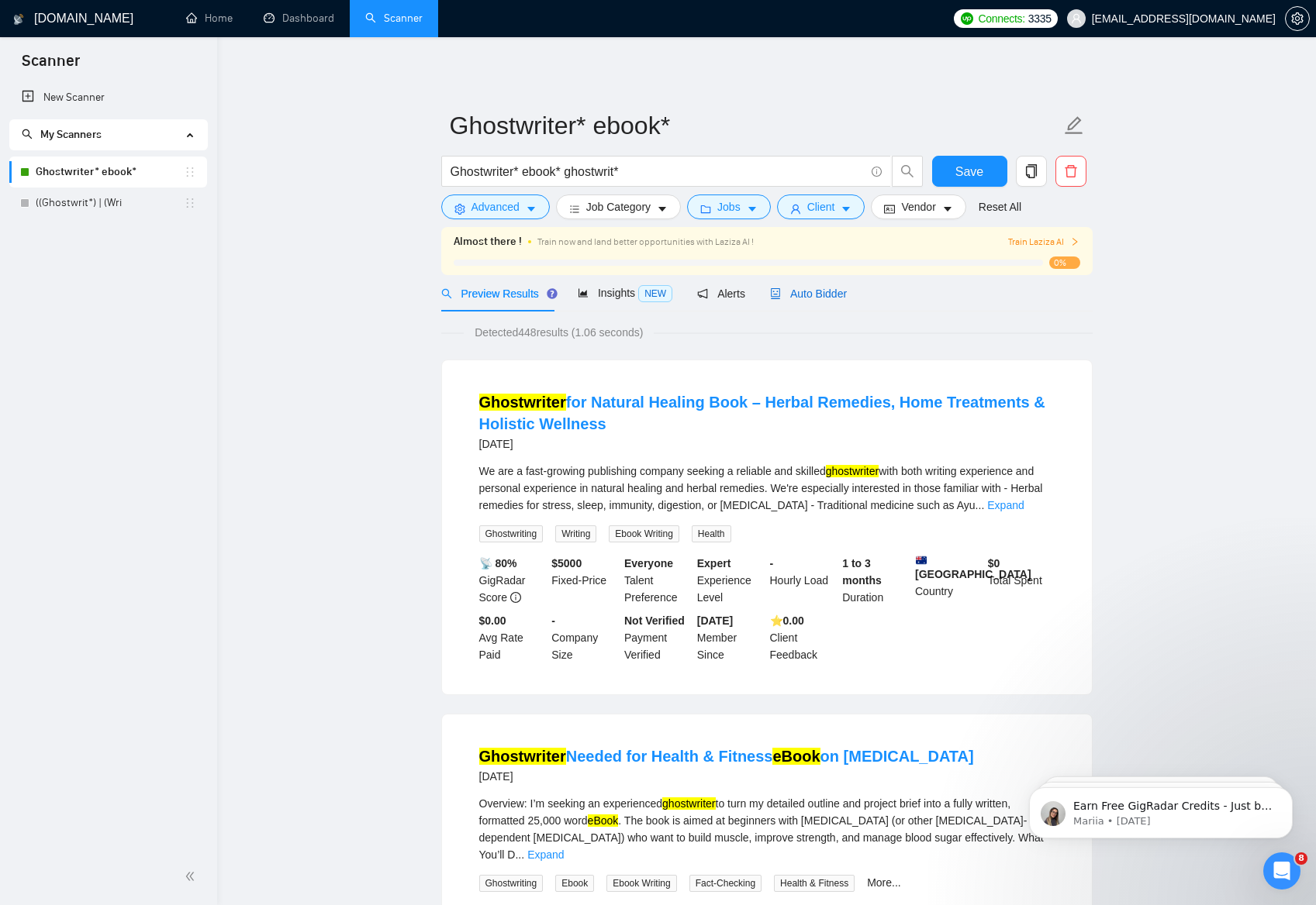
click at [821, 295] on span "Auto Bidder" at bounding box center [808, 294] width 77 height 13
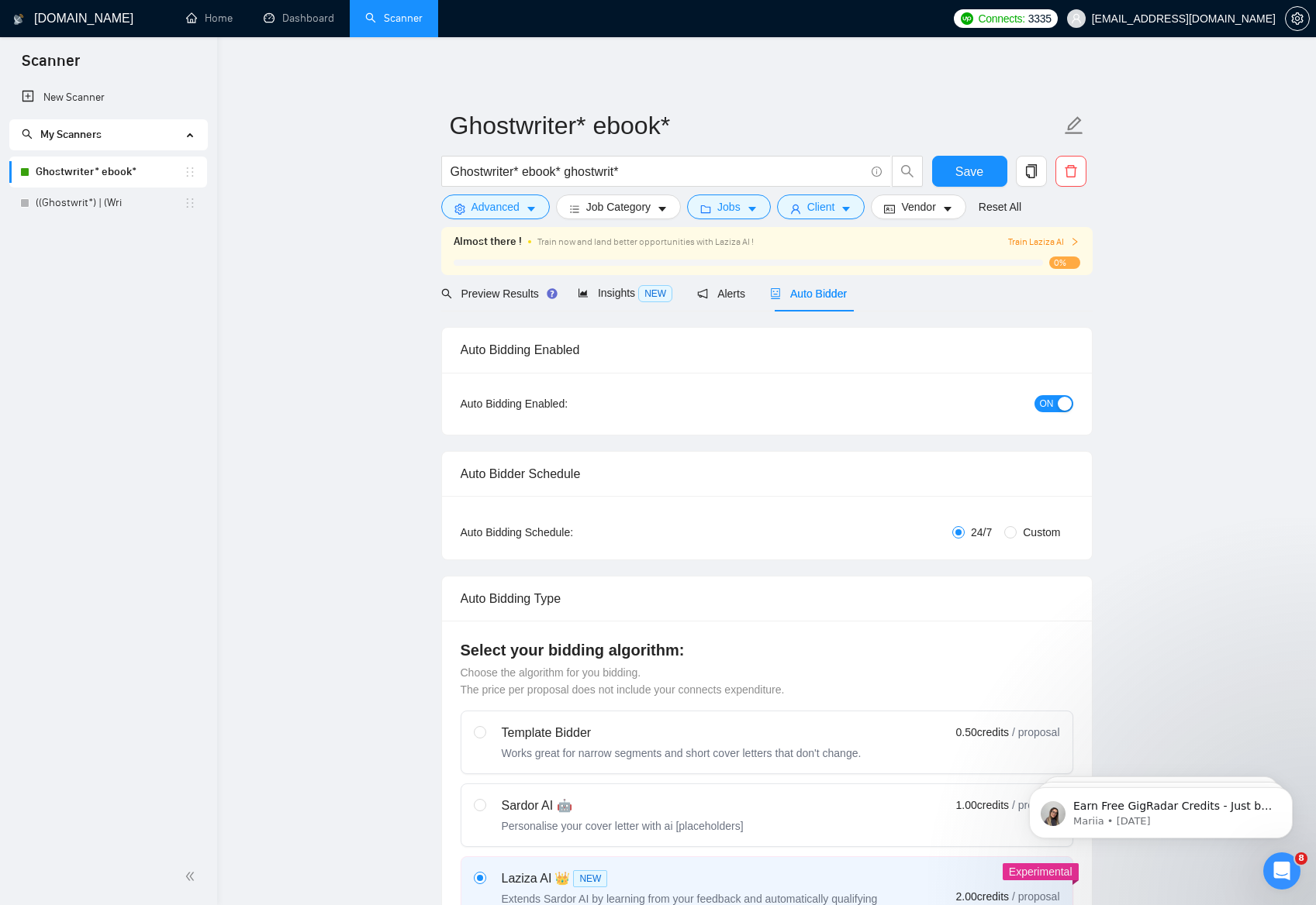
checkbox input "true"
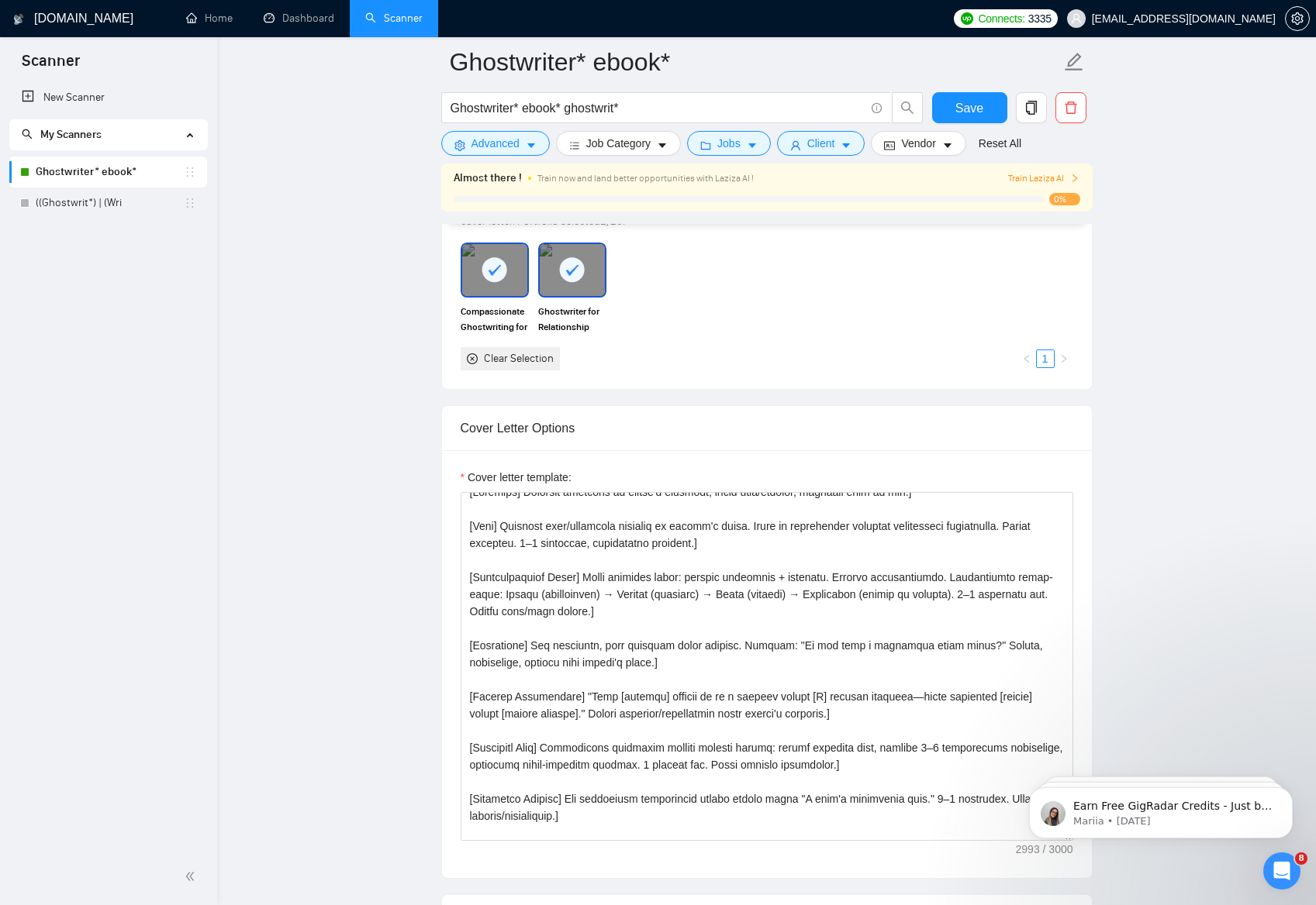
scroll to position [15, 0]
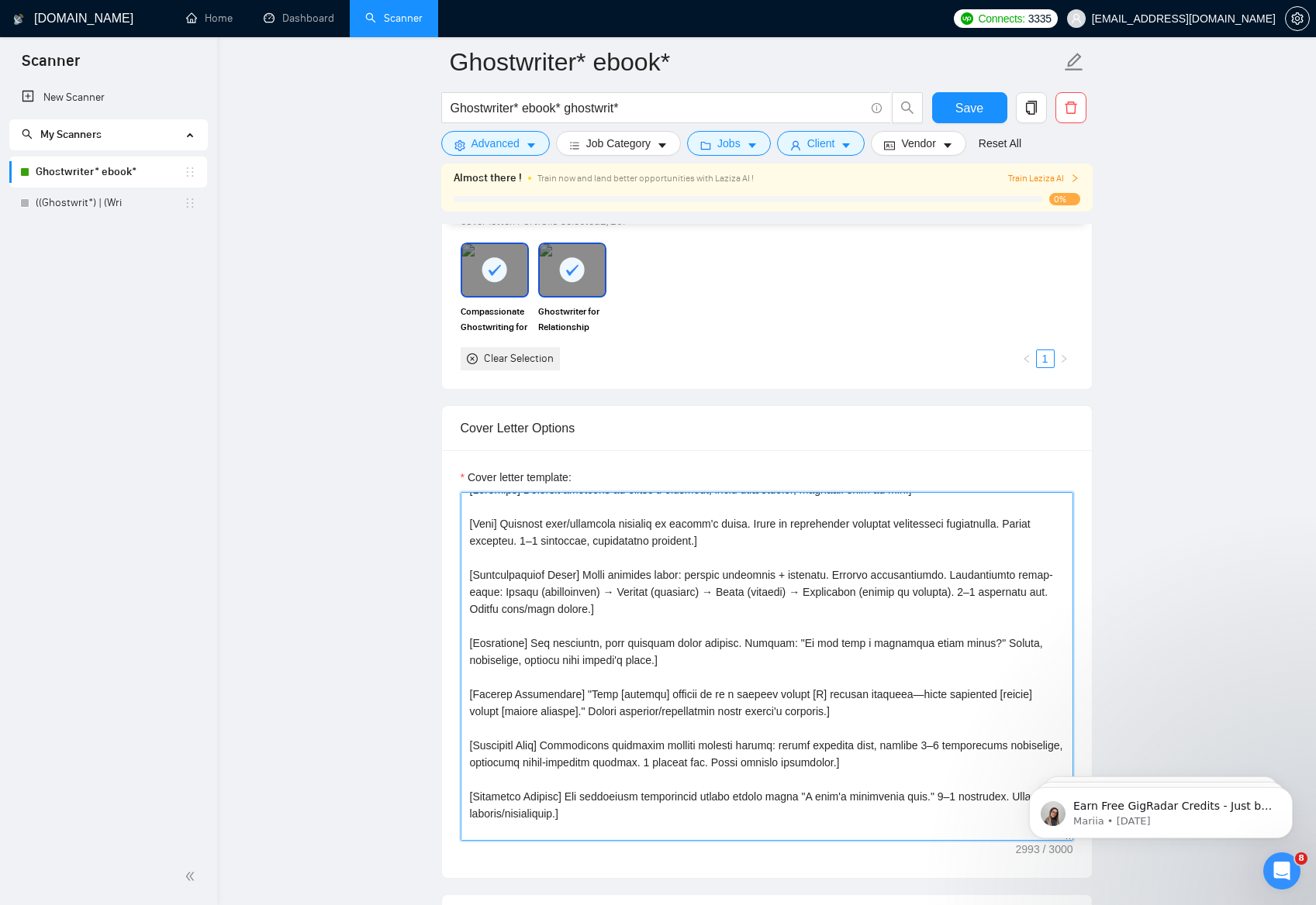
click at [800, 585] on textarea "Cover letter template:" at bounding box center [766, 667] width 612 height 349
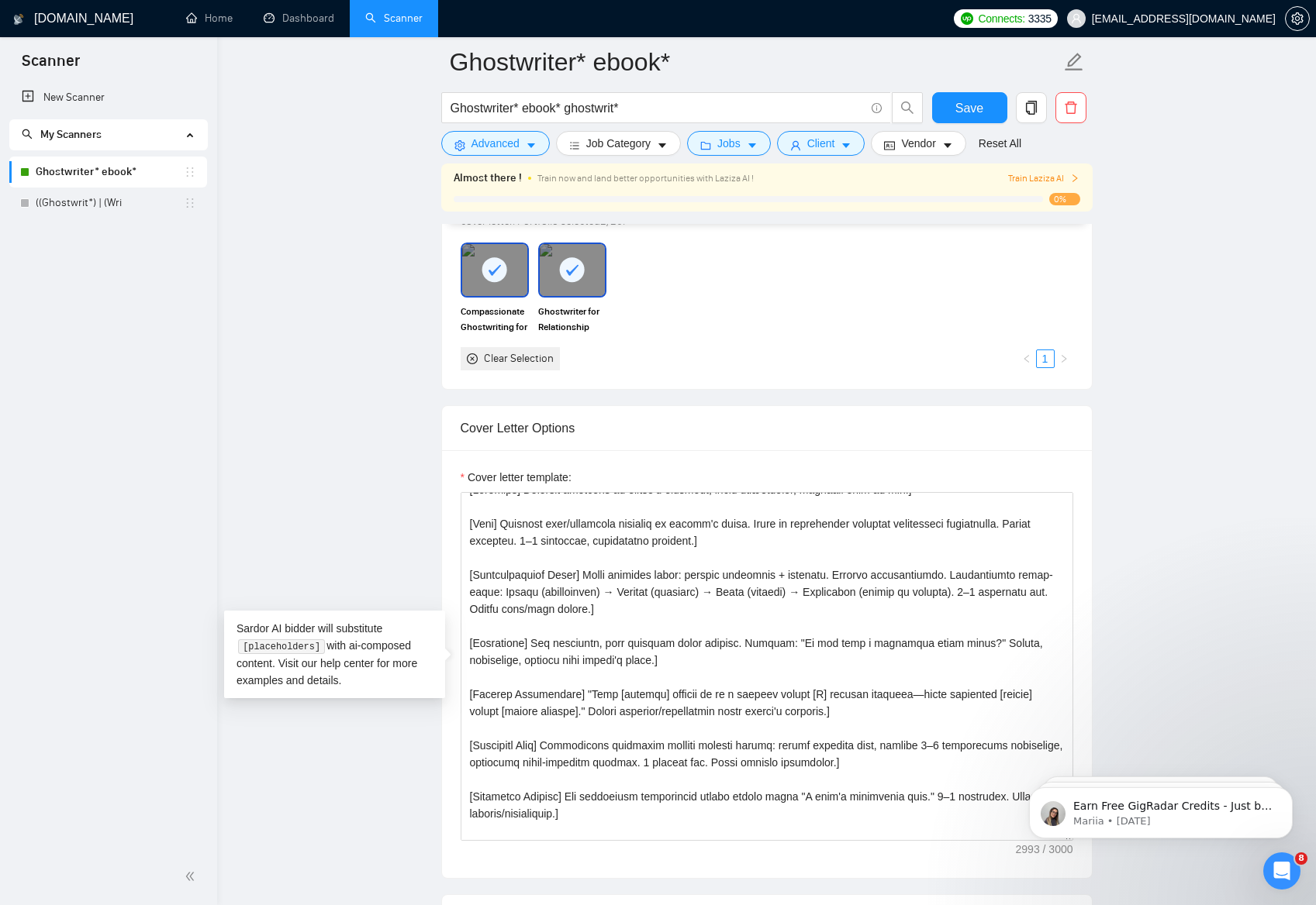
click at [331, 427] on main "Ghostwriter* ebook* Ghostwriter* ebook* ghostwrit* Save Advanced Job Category J…" at bounding box center [766, 827] width 1049 height 4443
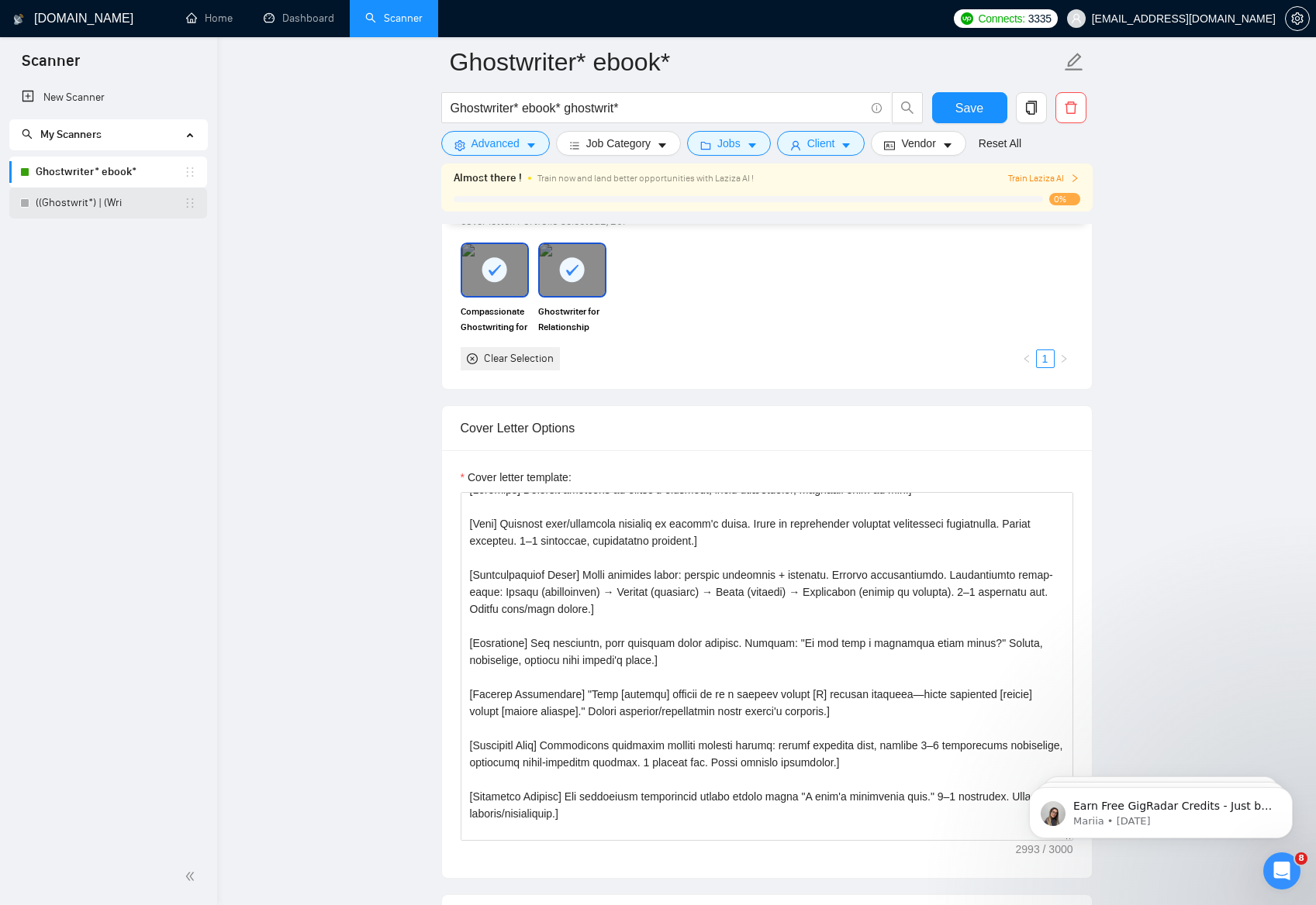
click at [105, 210] on link "((Ghostwrit*) | (Wri" at bounding box center [110, 203] width 148 height 31
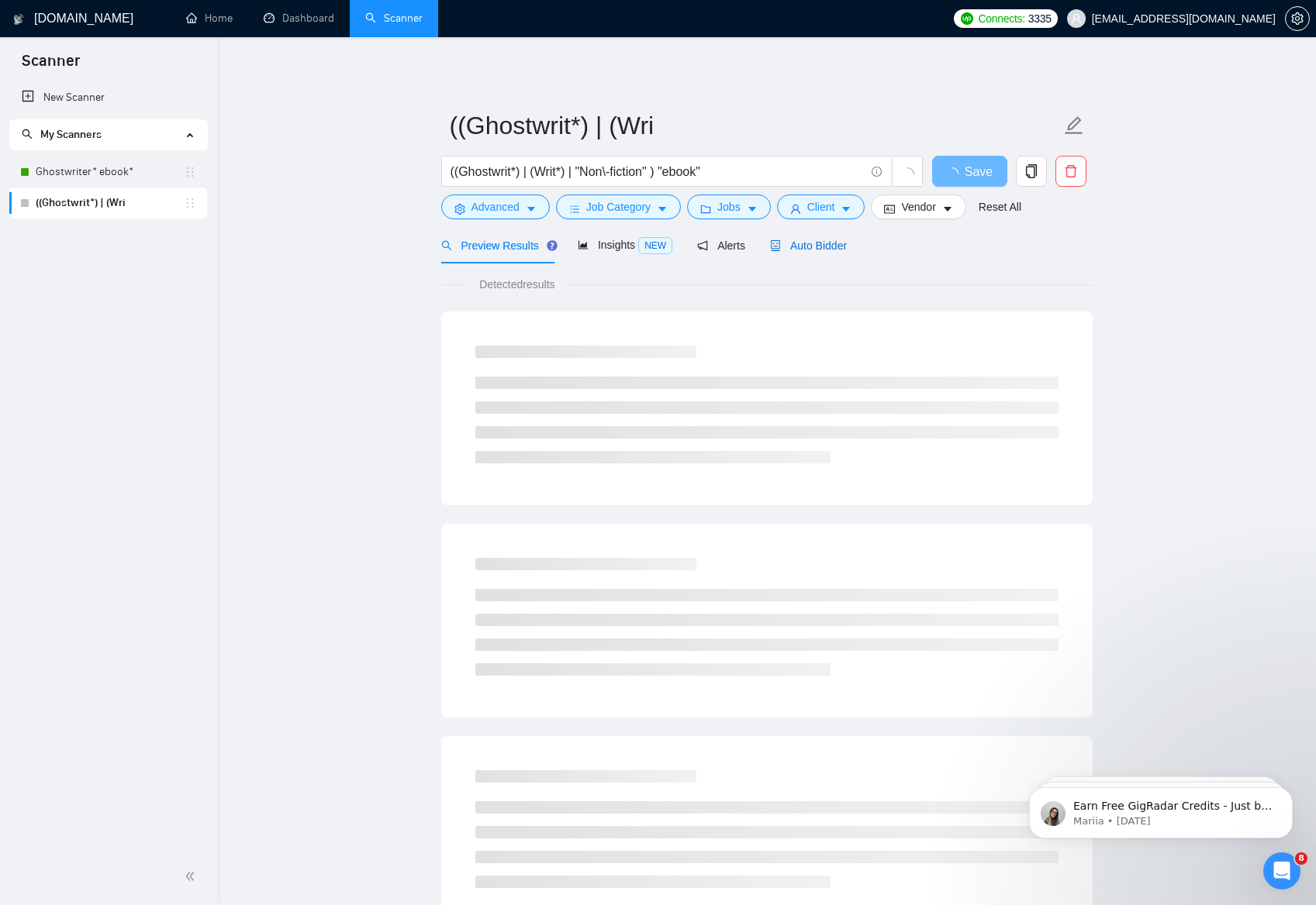
click at [815, 251] on span "Auto Bidder" at bounding box center [808, 245] width 77 height 13
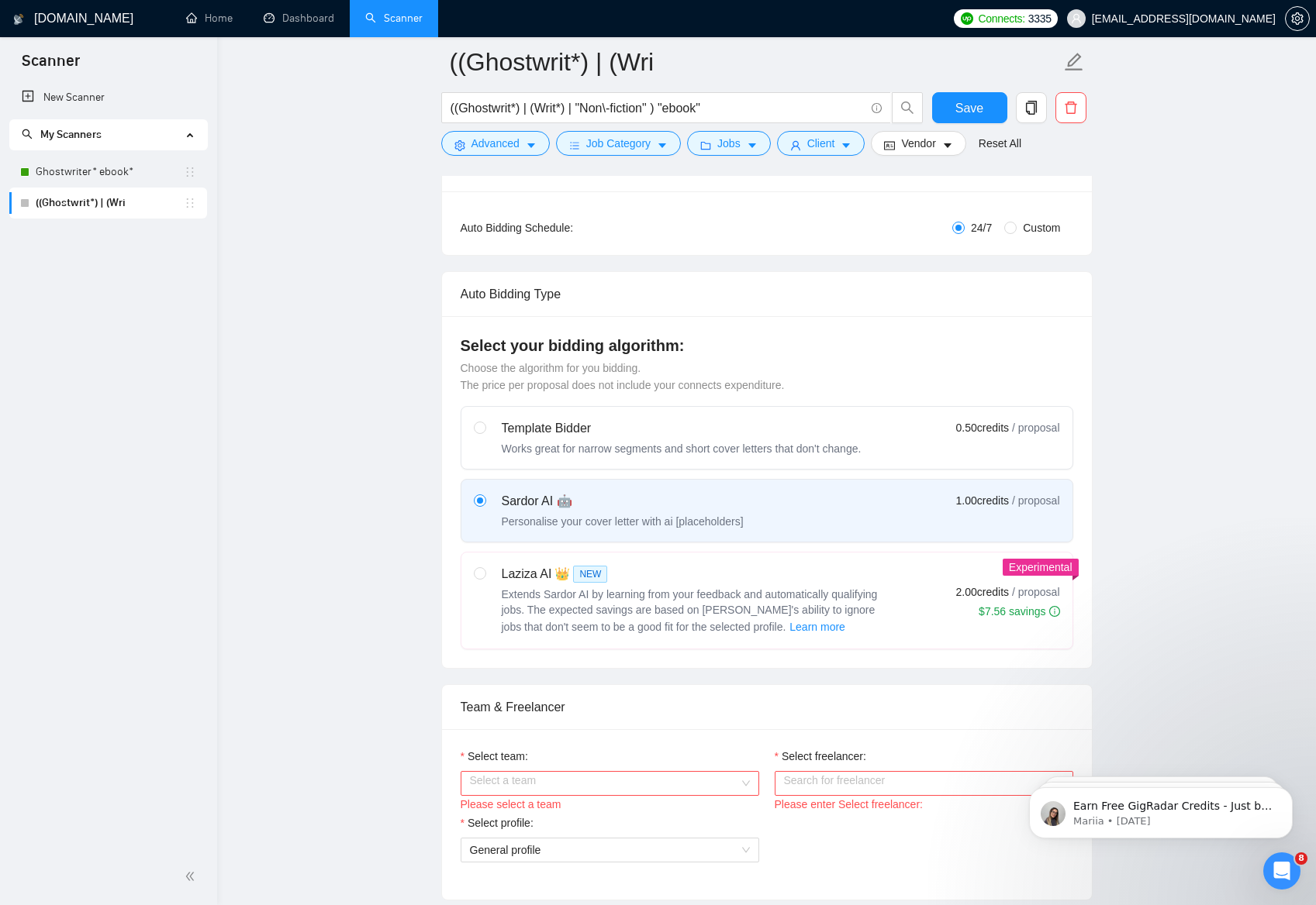
scroll to position [290, 0]
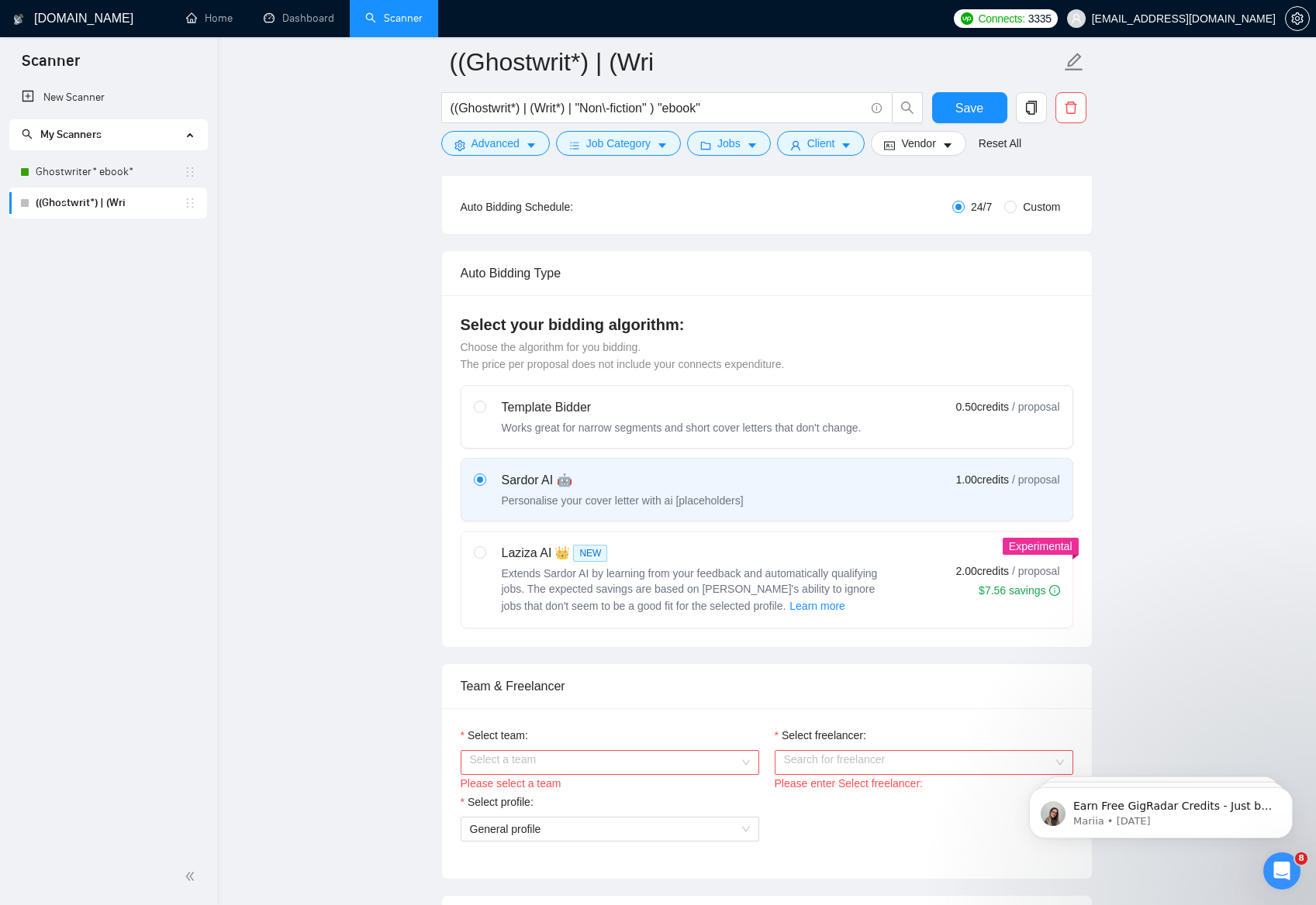
click at [731, 592] on span "Extends Sardor AI by learning from your feedback and automatically qualifying j…" at bounding box center [690, 589] width 376 height 45
click at [485, 557] on input "radio" at bounding box center [479, 551] width 11 height 11
radio input "true"
radio input "false"
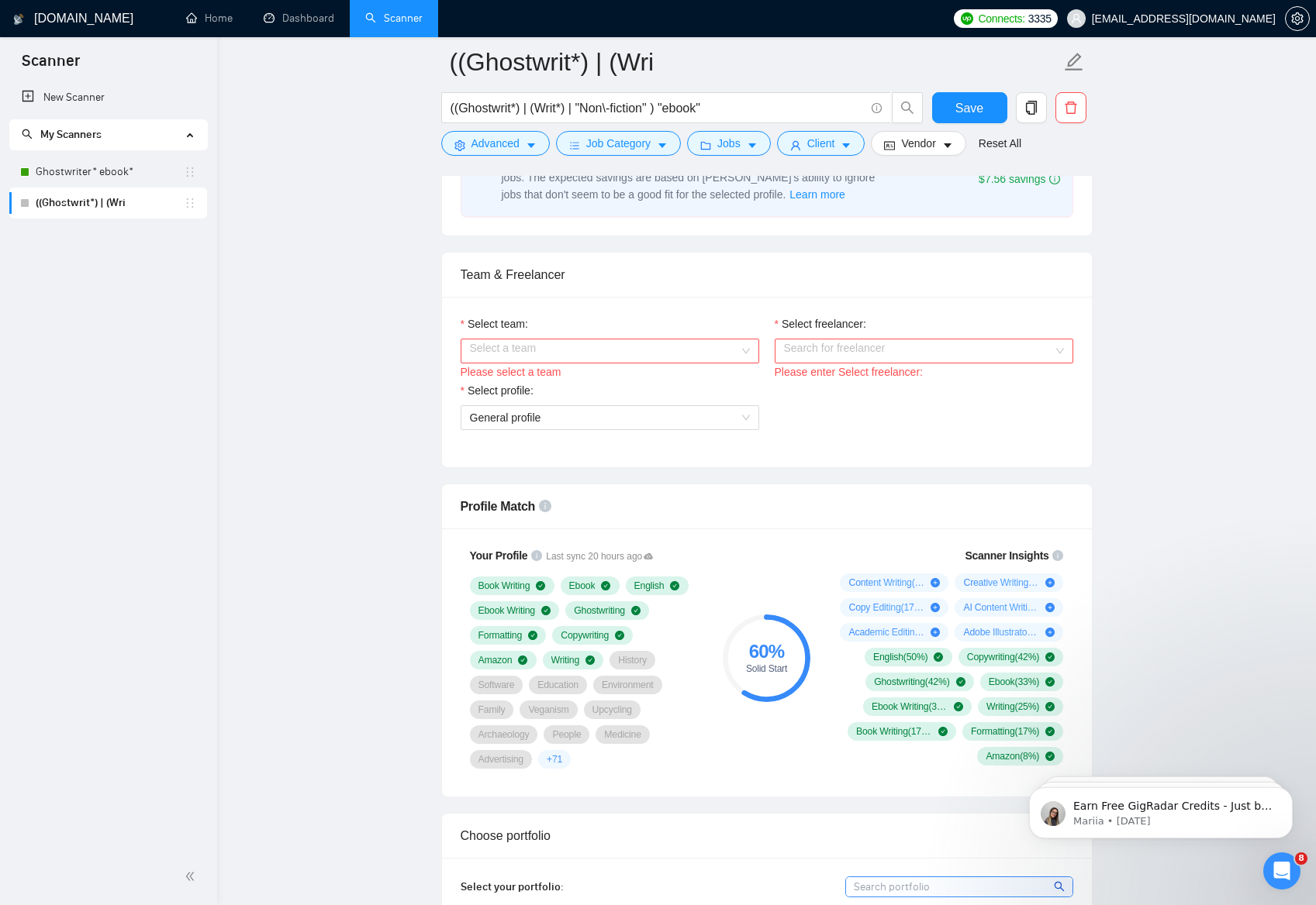
scroll to position [703, 0]
click at [728, 351] on input "Select team:" at bounding box center [605, 350] width 269 height 24
click at [682, 379] on div "UDC Media" at bounding box center [609, 379] width 280 height 17
click at [856, 357] on input "Select freelancer:" at bounding box center [918, 350] width 269 height 24
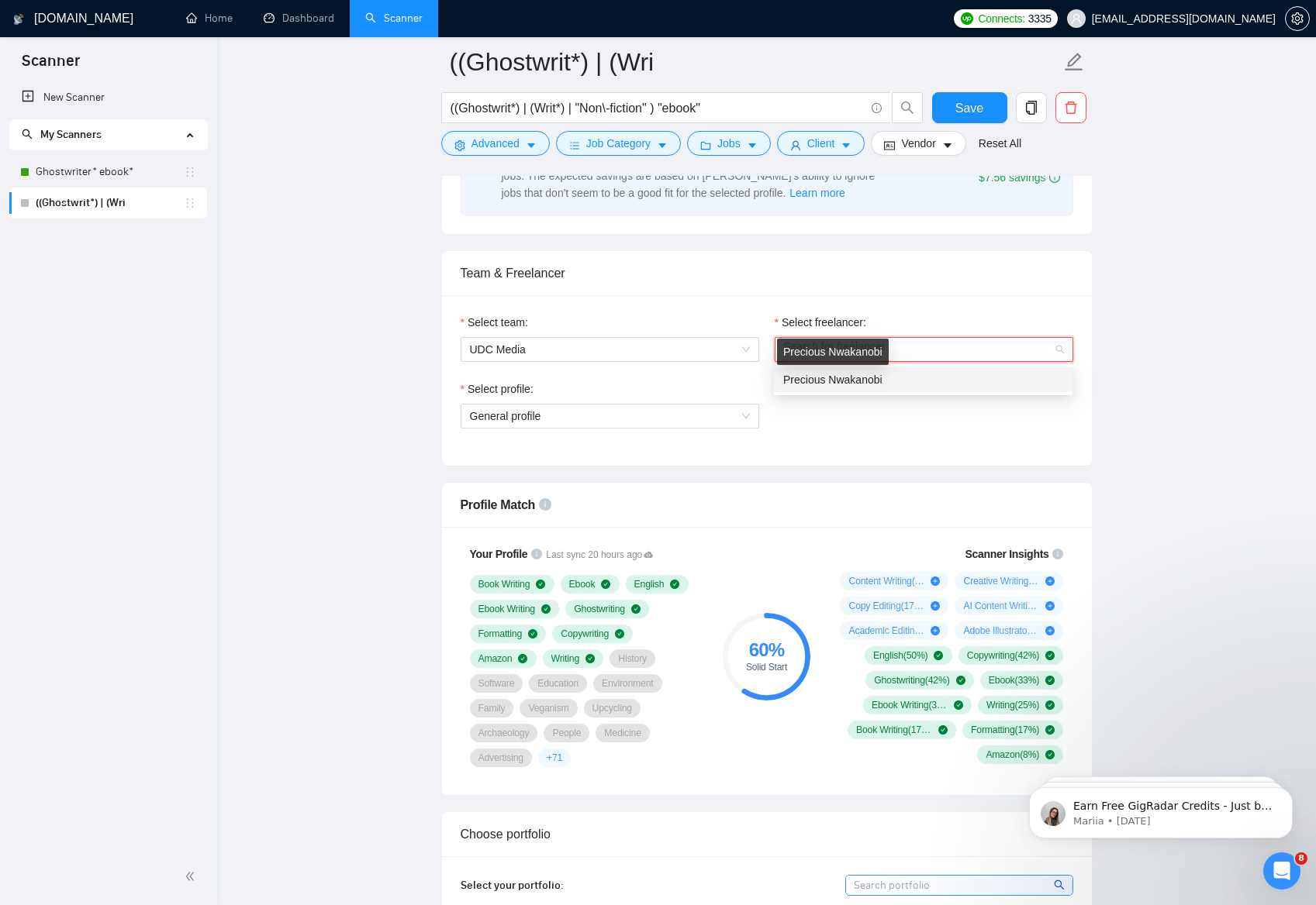
click at [854, 382] on span "Precious Nwakanobi" at bounding box center [832, 380] width 99 height 13
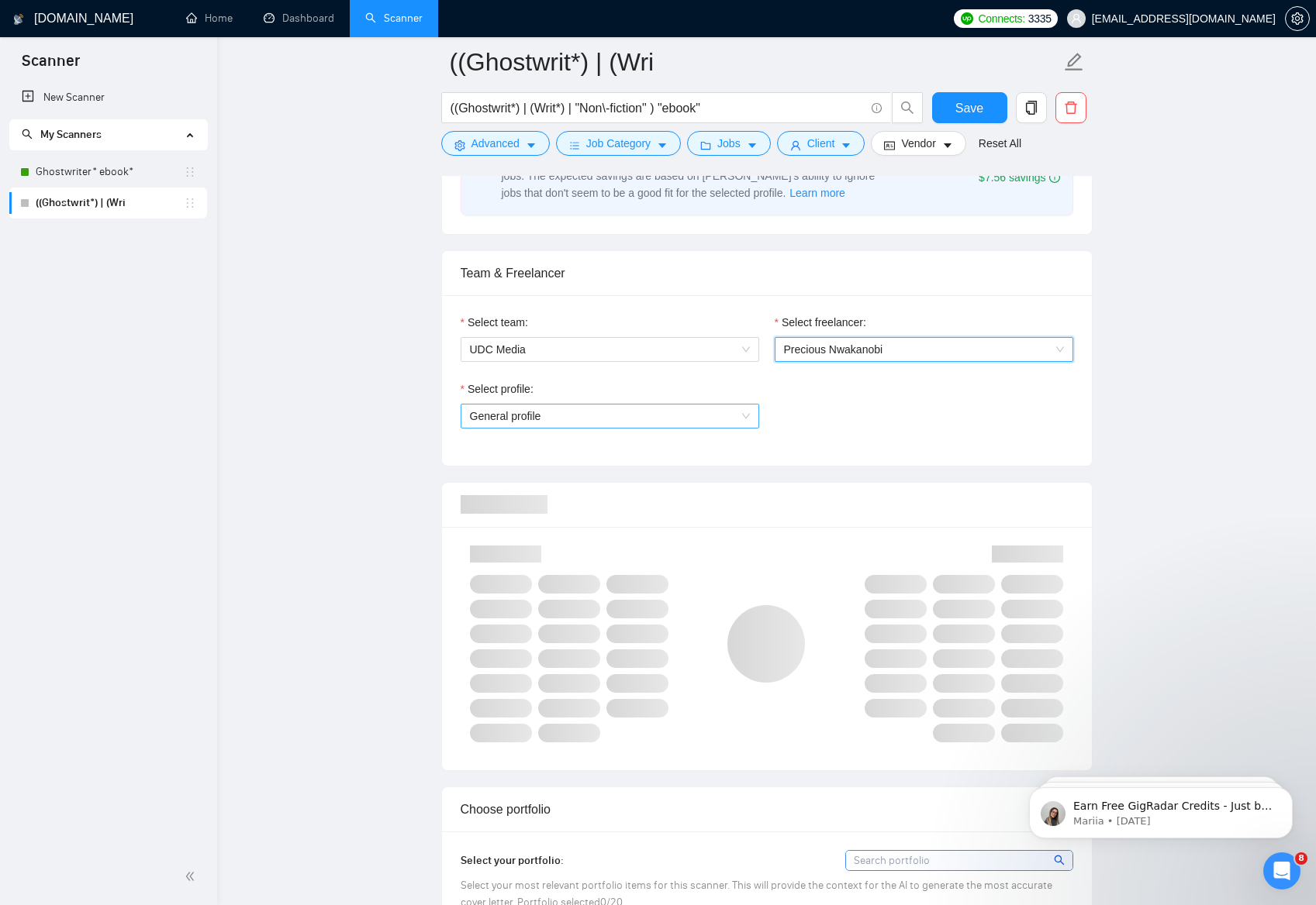
click at [705, 425] on span "General profile" at bounding box center [610, 416] width 280 height 24
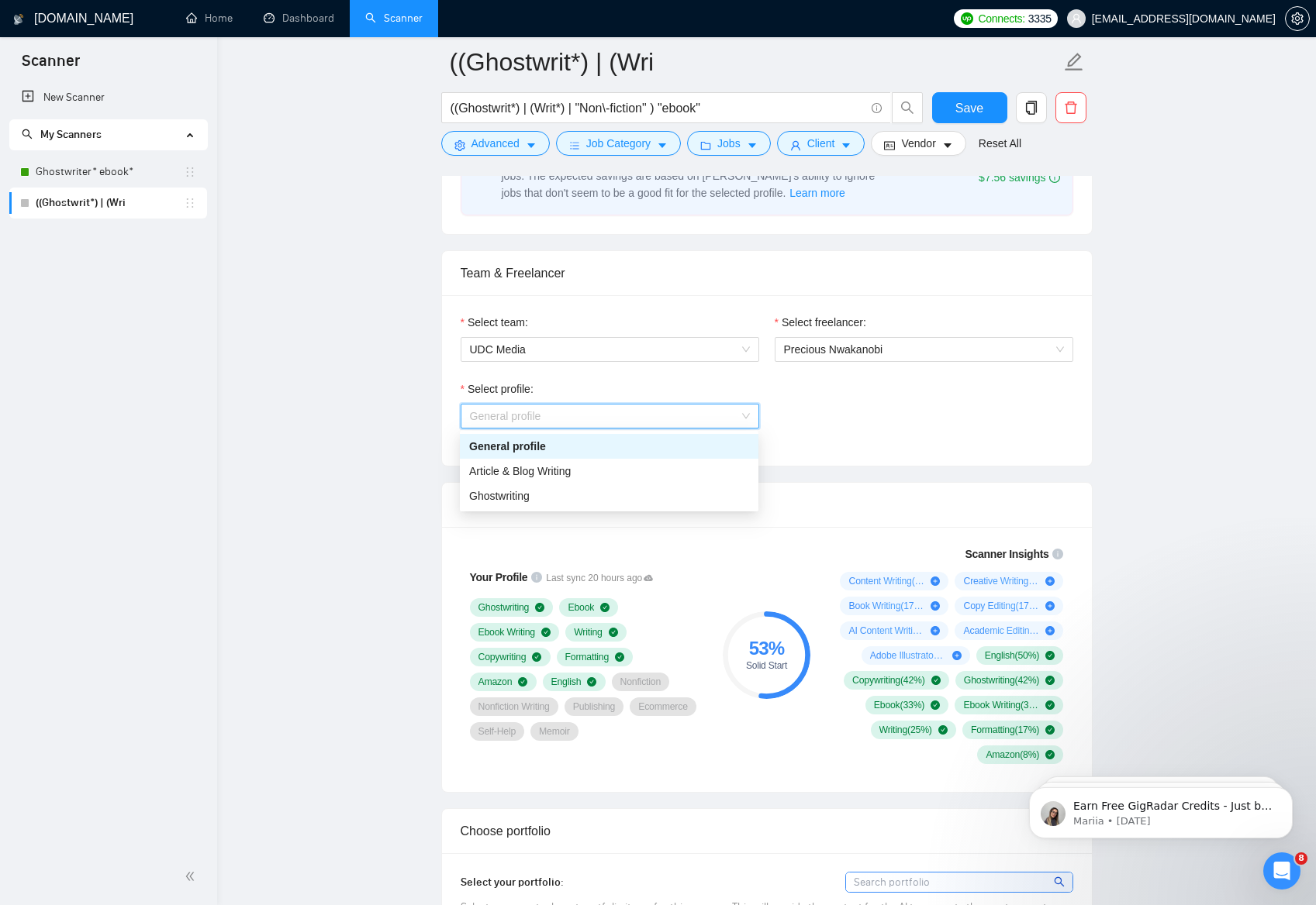
click at [671, 446] on div "General profile" at bounding box center [609, 446] width 280 height 17
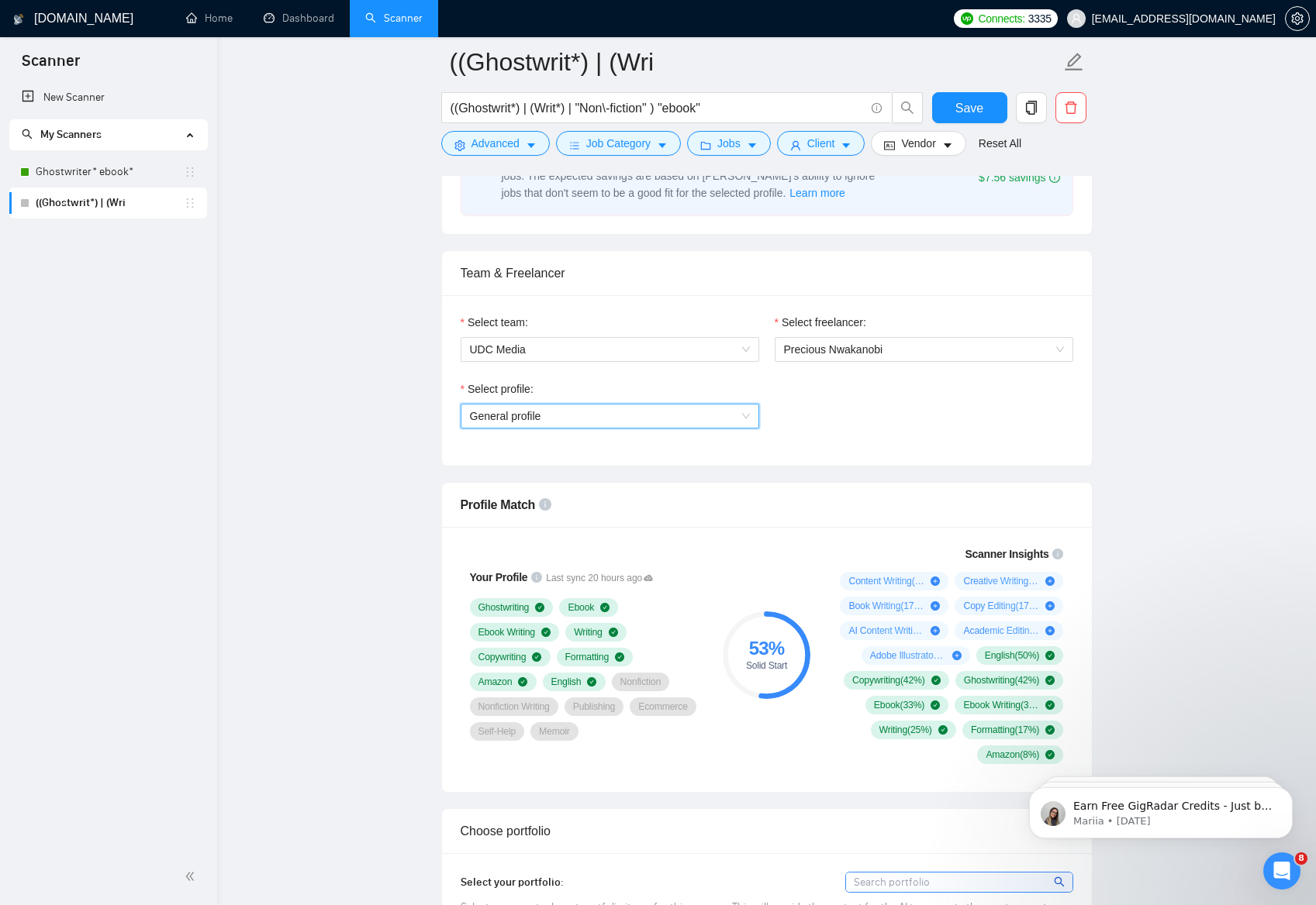
click at [811, 440] on div "Select profile: General profile General profile" at bounding box center [767, 413] width 628 height 66
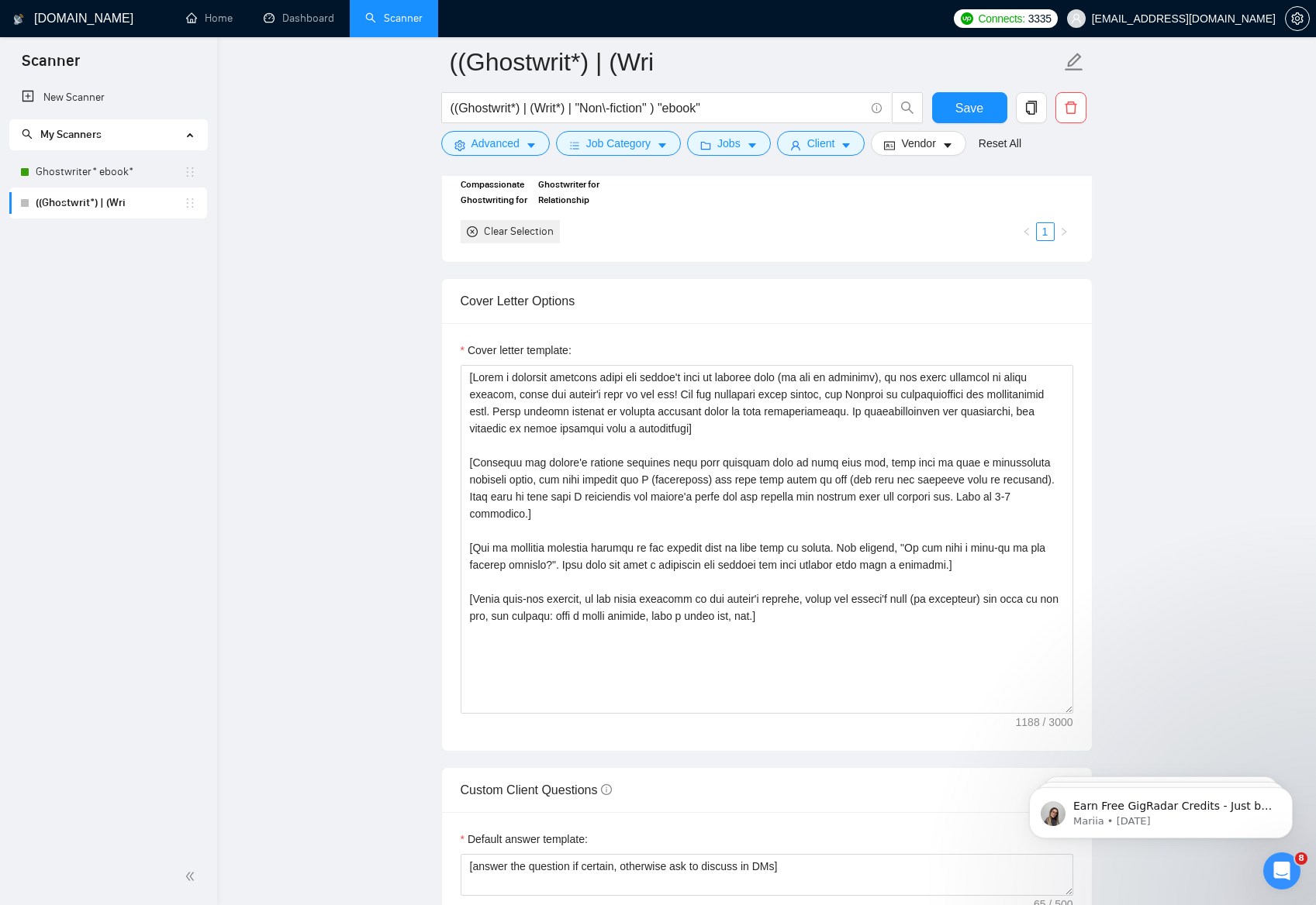
scroll to position [1538, 0]
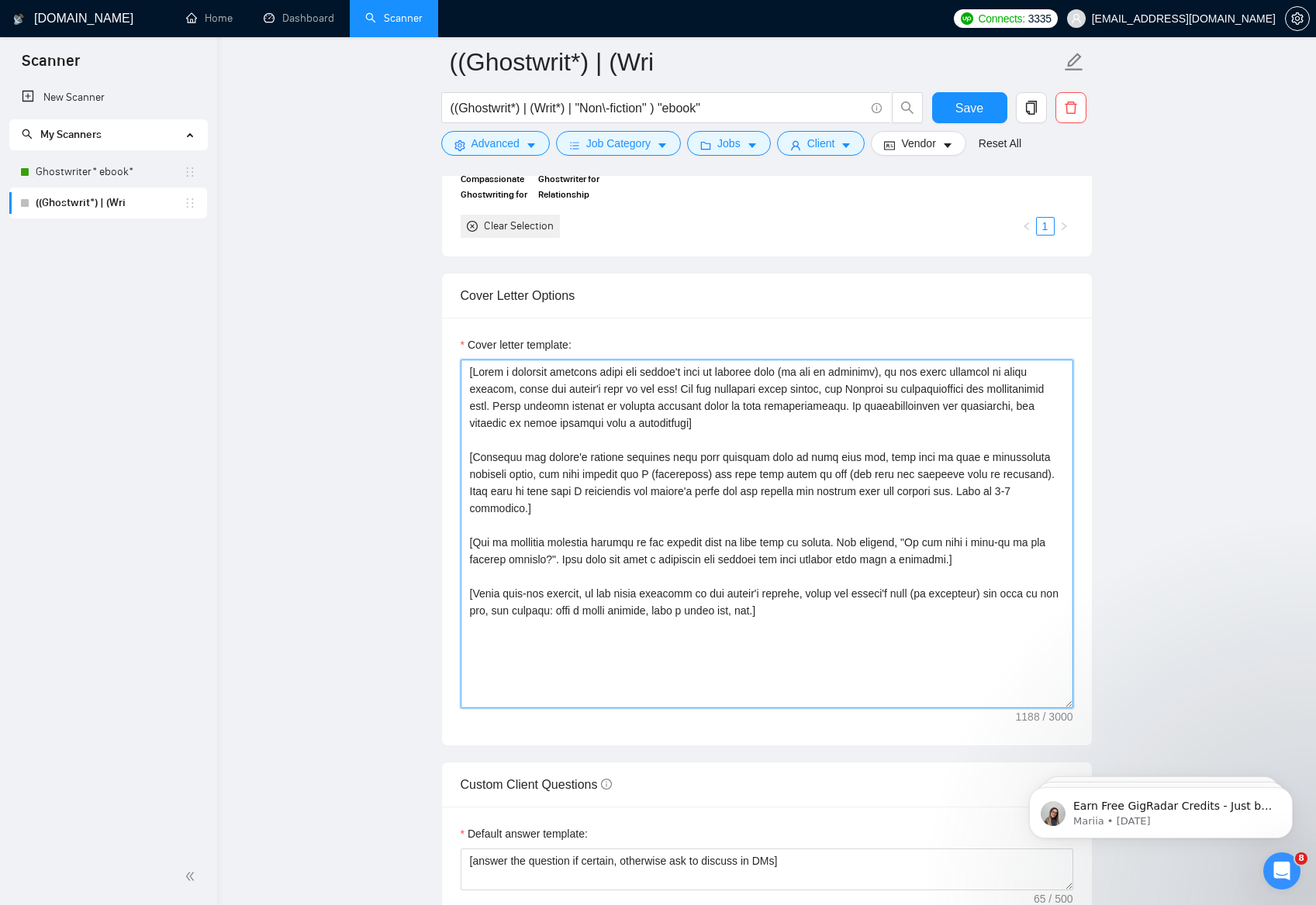
click at [751, 510] on textarea "Cover letter template:" at bounding box center [766, 534] width 612 height 349
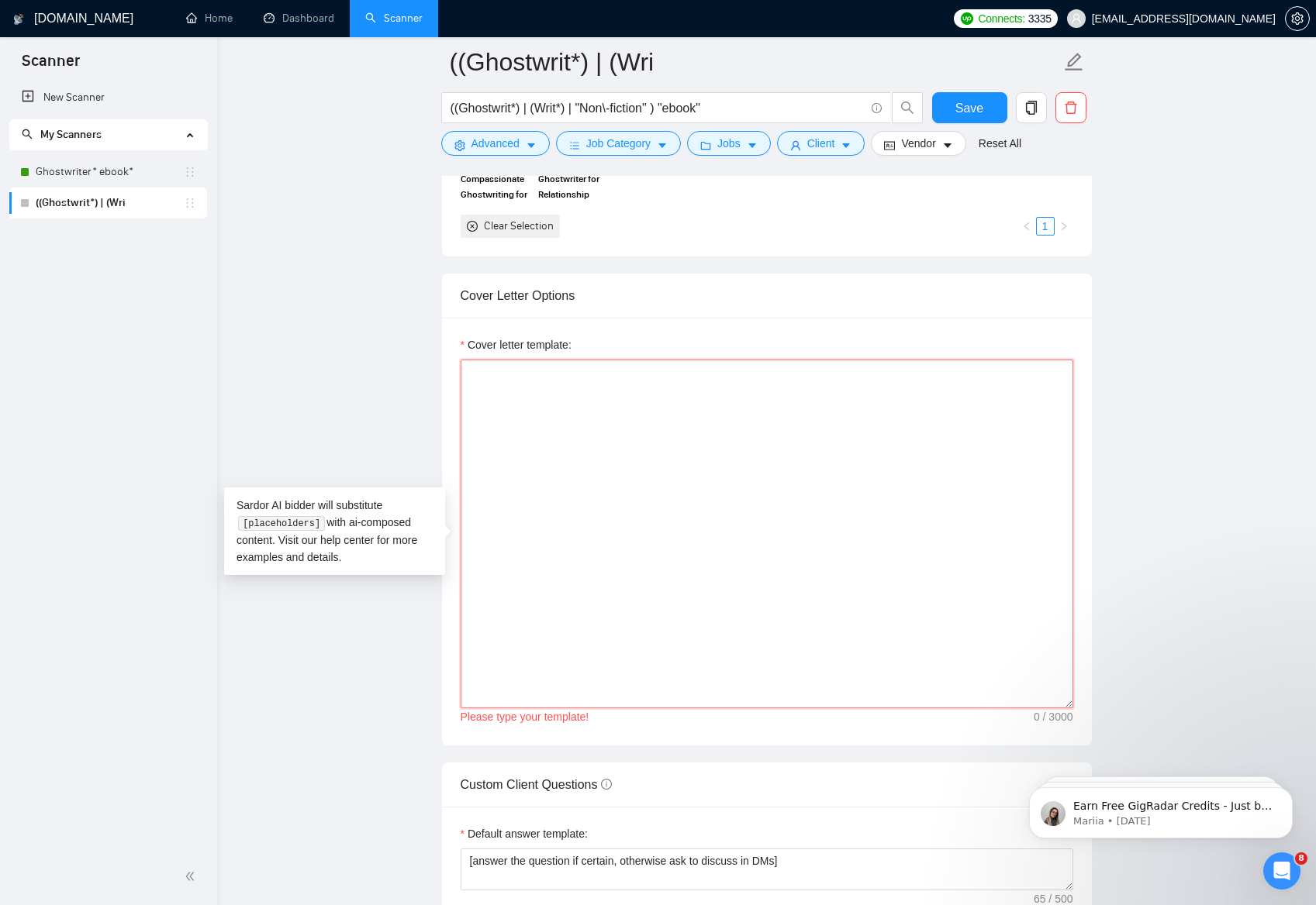
paste textarea "[Greeting] Personal greeting in client's language, using name/company, matching…"
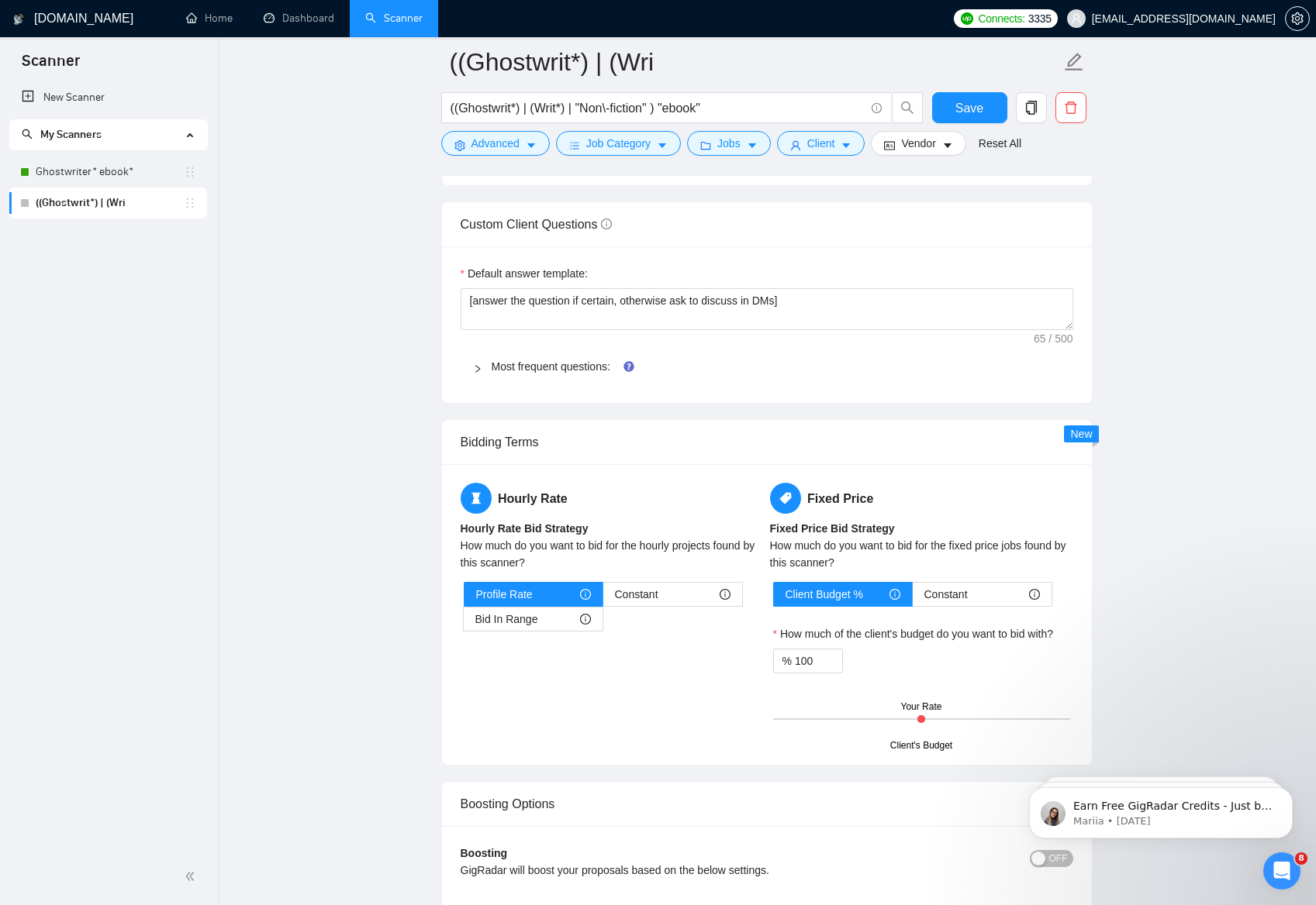
scroll to position [2108, 0]
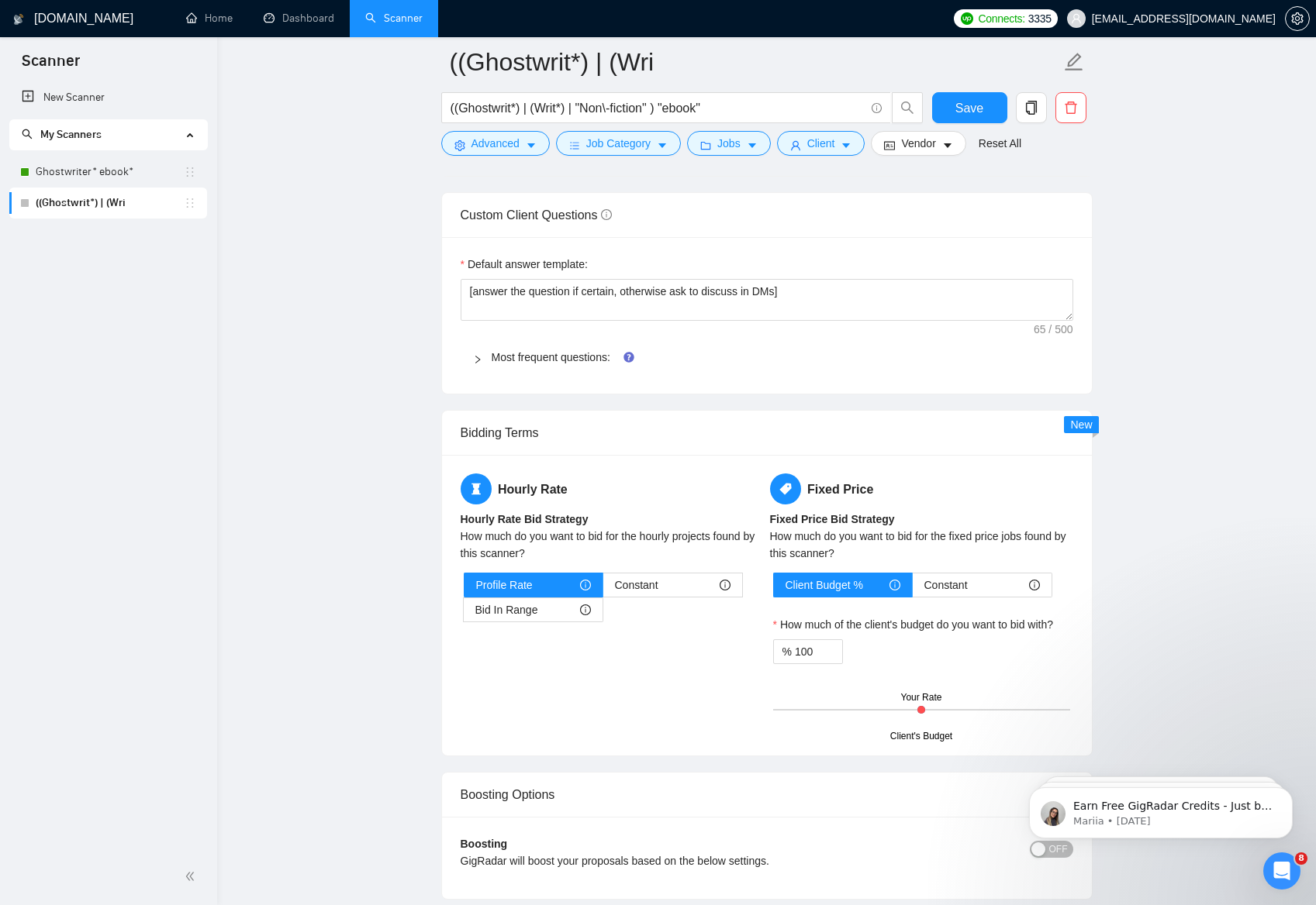
type textarea "[Greeting] Personal greeting in client's language, using name/company, matching…"
click at [478, 363] on icon "right" at bounding box center [477, 359] width 9 height 9
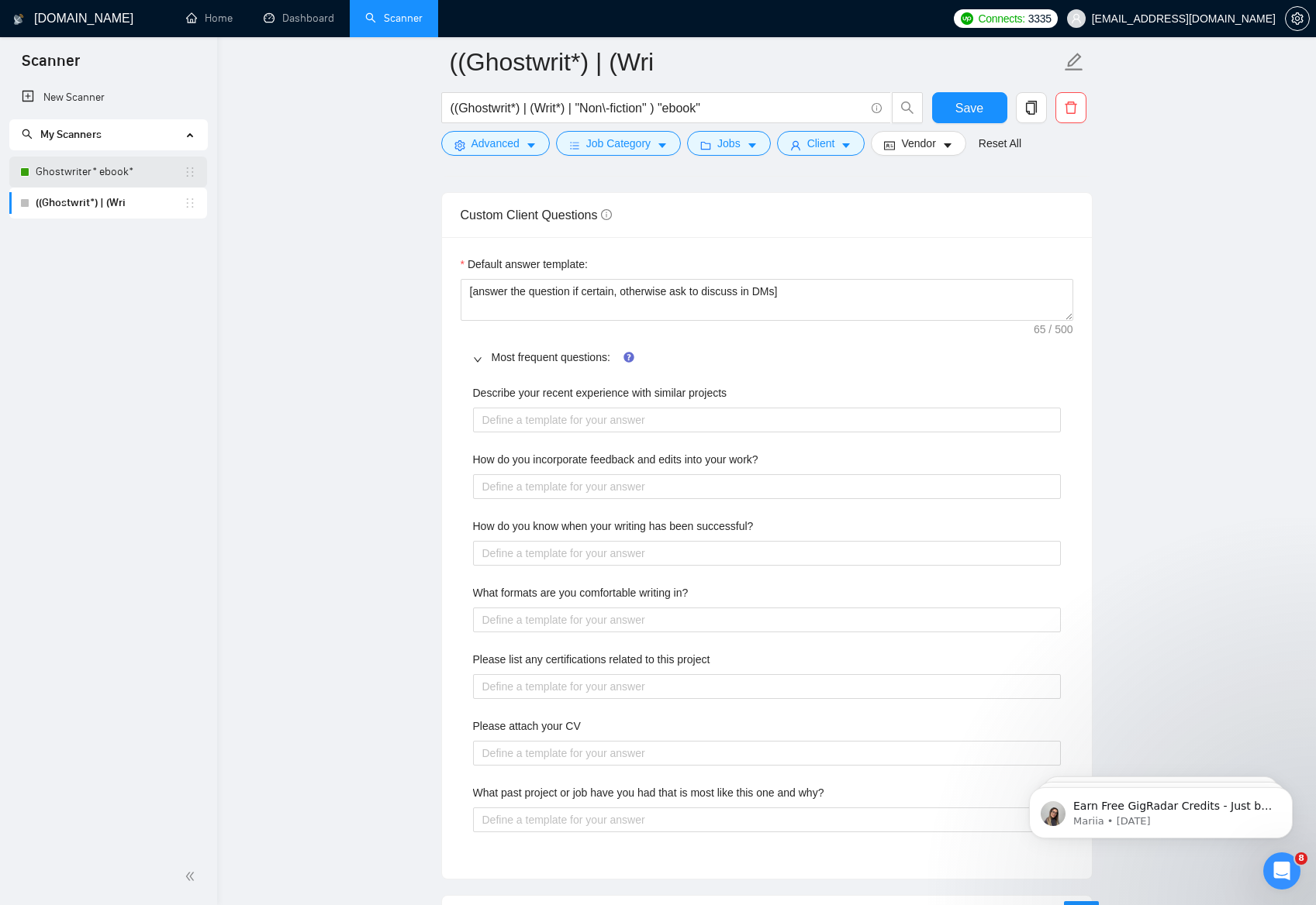
click at [99, 173] on link "Ghostwriter* ebook*" at bounding box center [110, 171] width 148 height 31
click at [968, 119] on button "Save" at bounding box center [970, 107] width 75 height 31
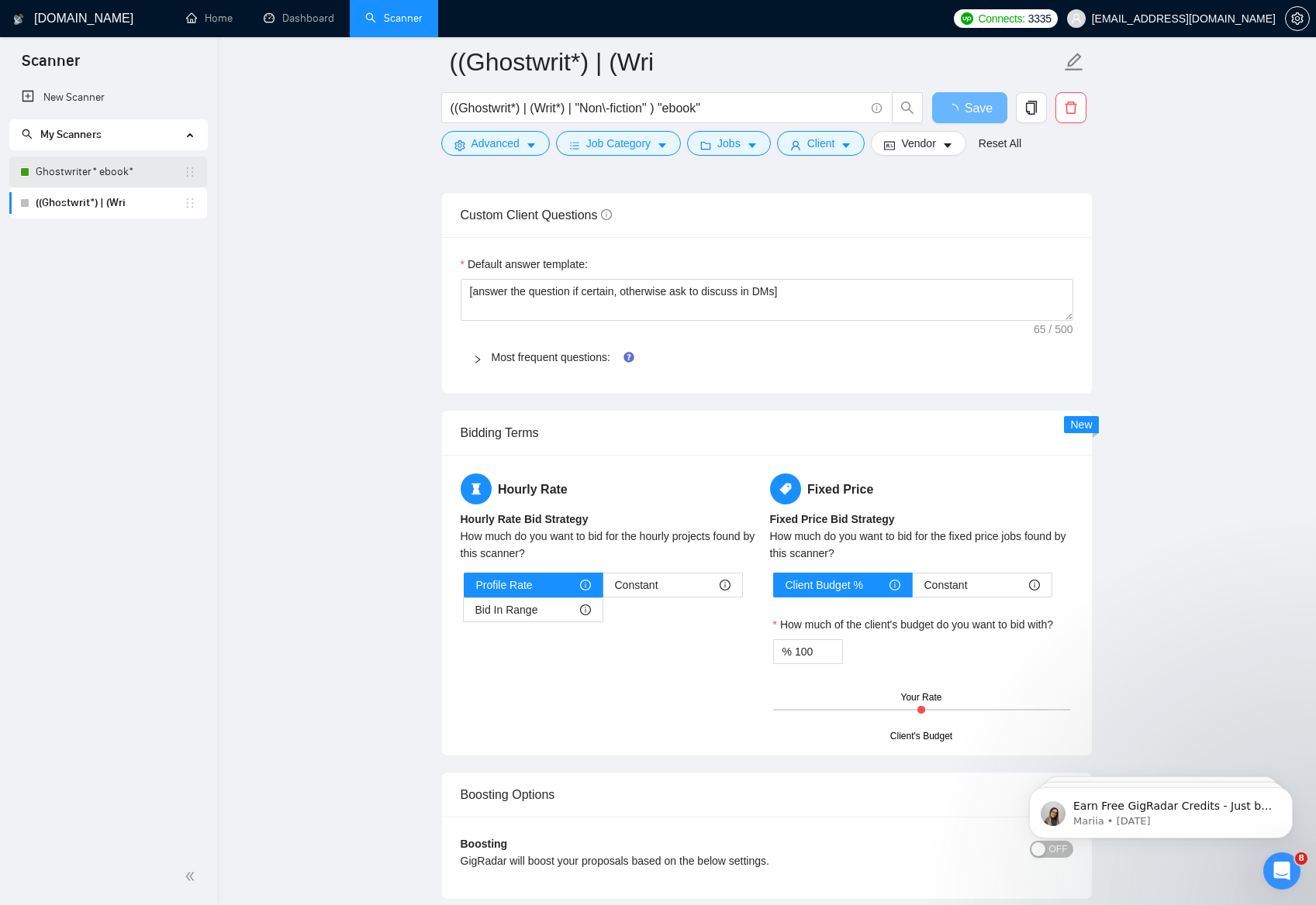
click at [56, 170] on link "Ghostwriter* ebook*" at bounding box center [110, 171] width 148 height 31
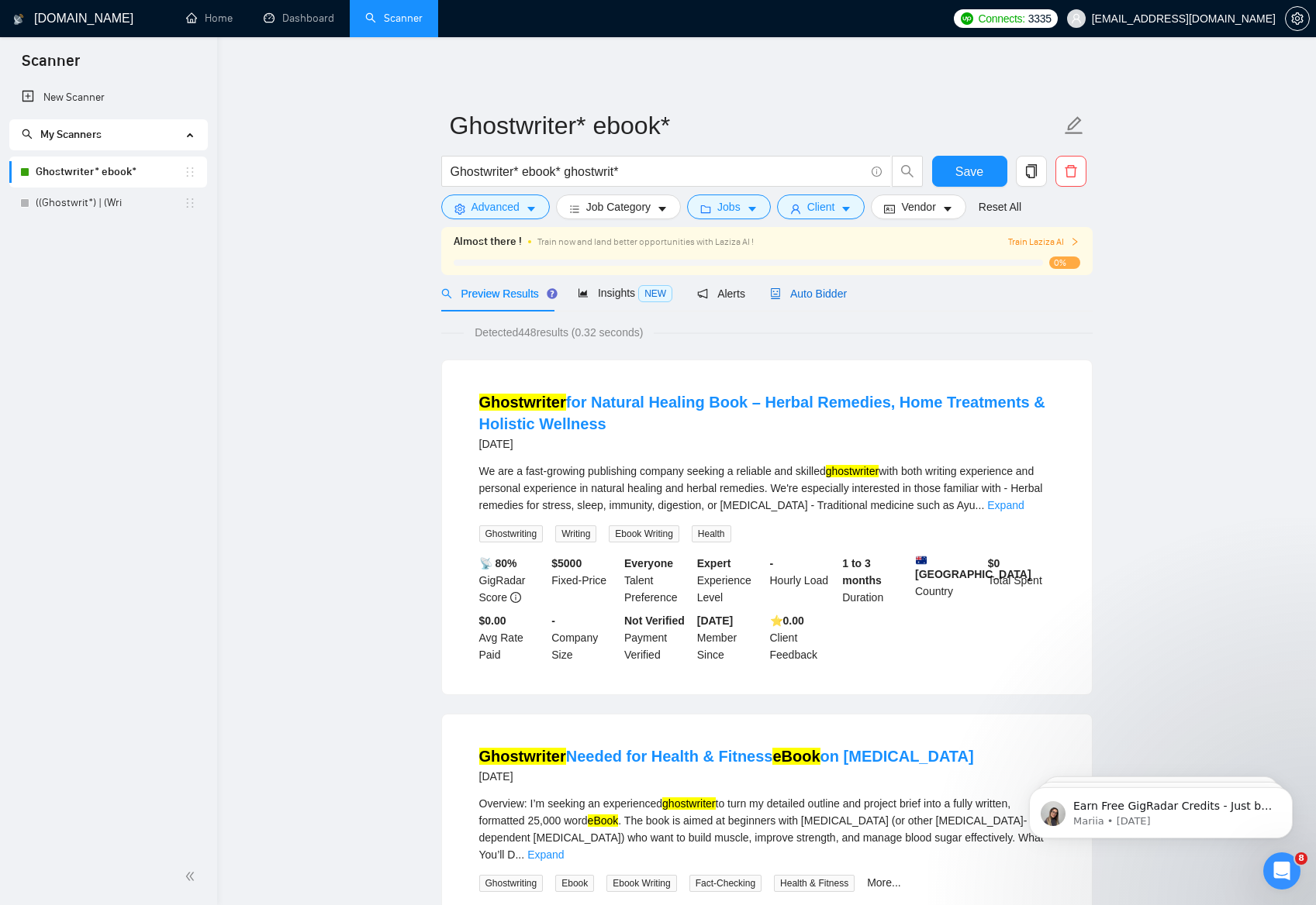
click at [806, 293] on span "Auto Bidder" at bounding box center [808, 294] width 77 height 13
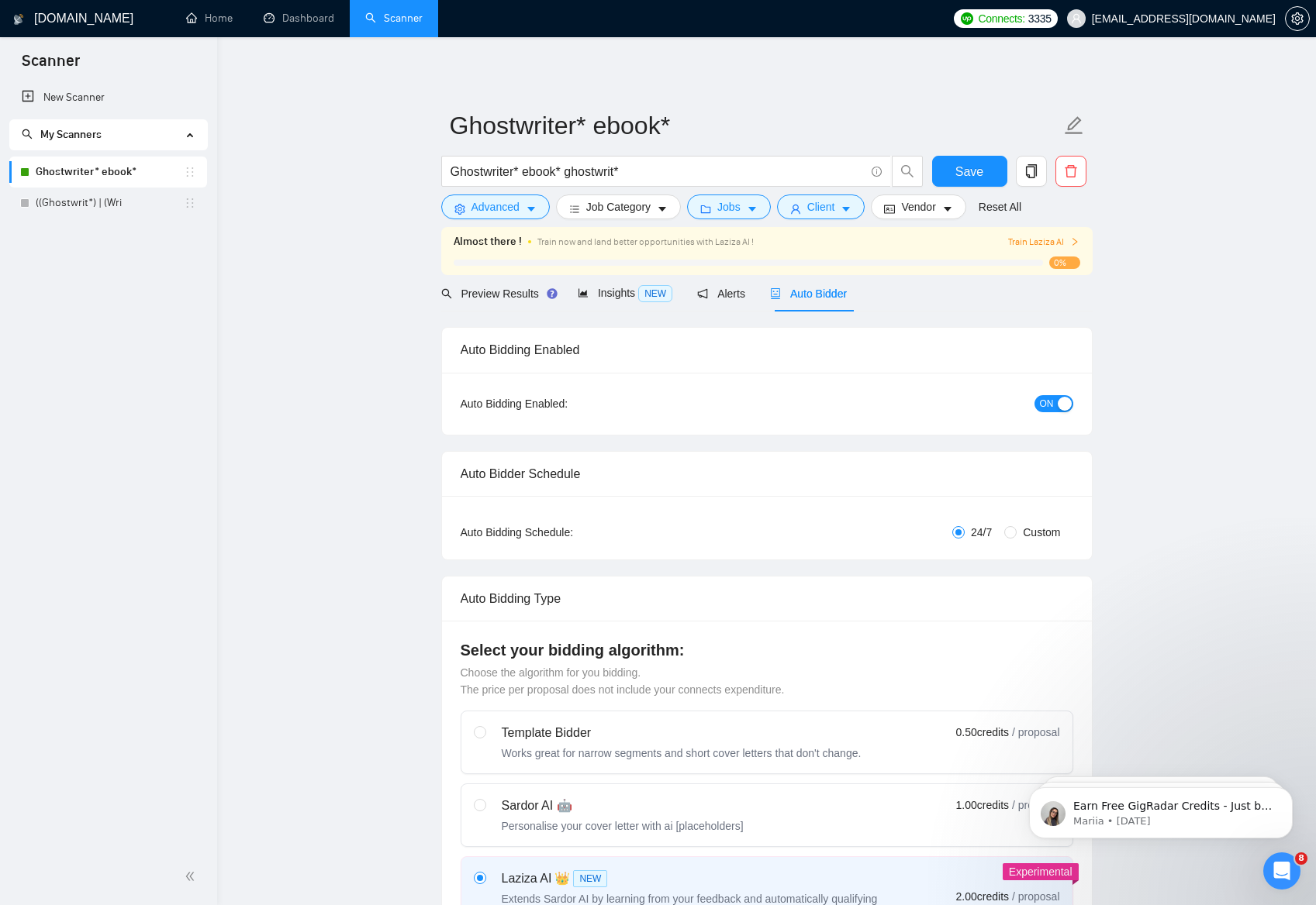
checkbox input "true"
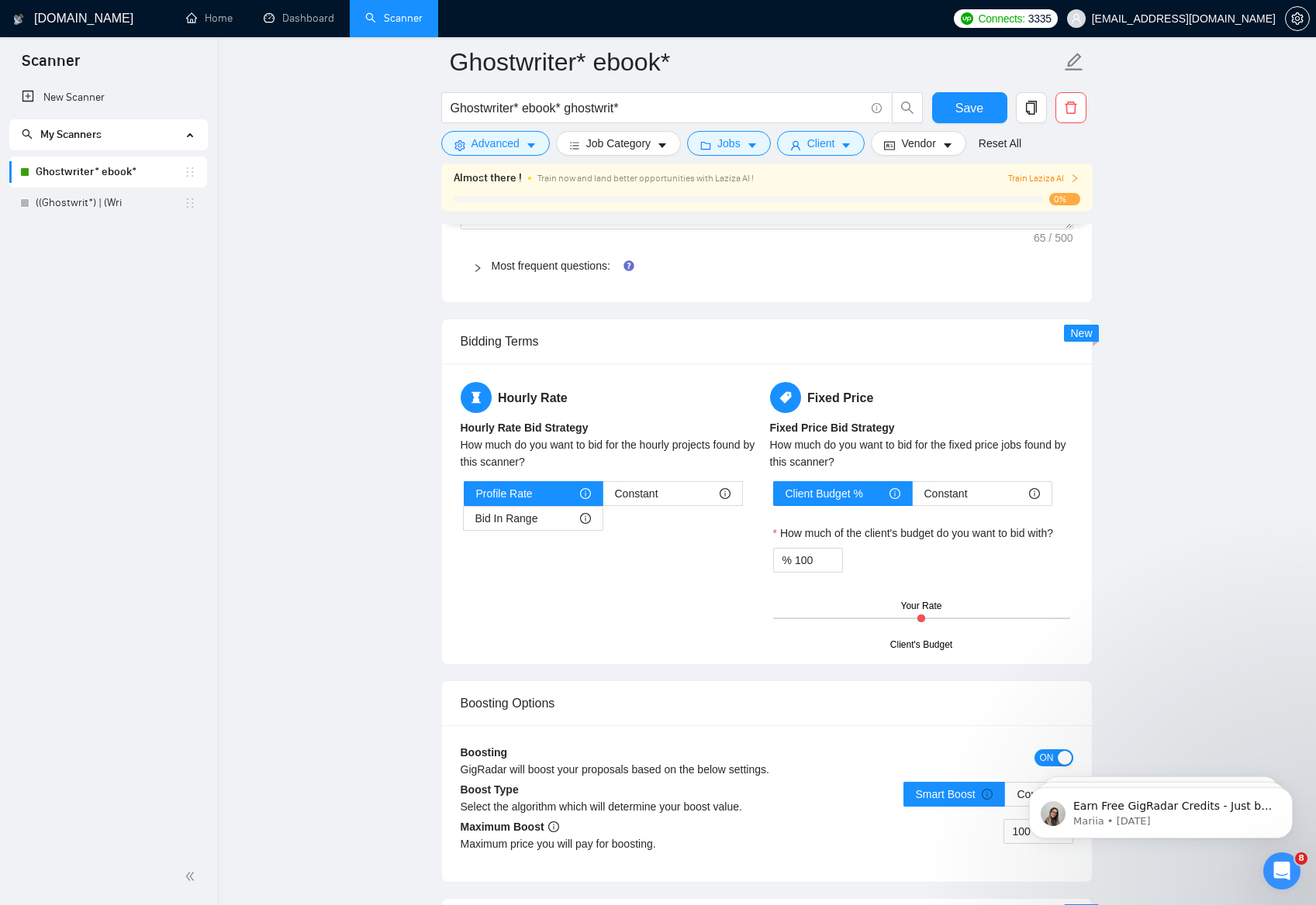
scroll to position [2215, 0]
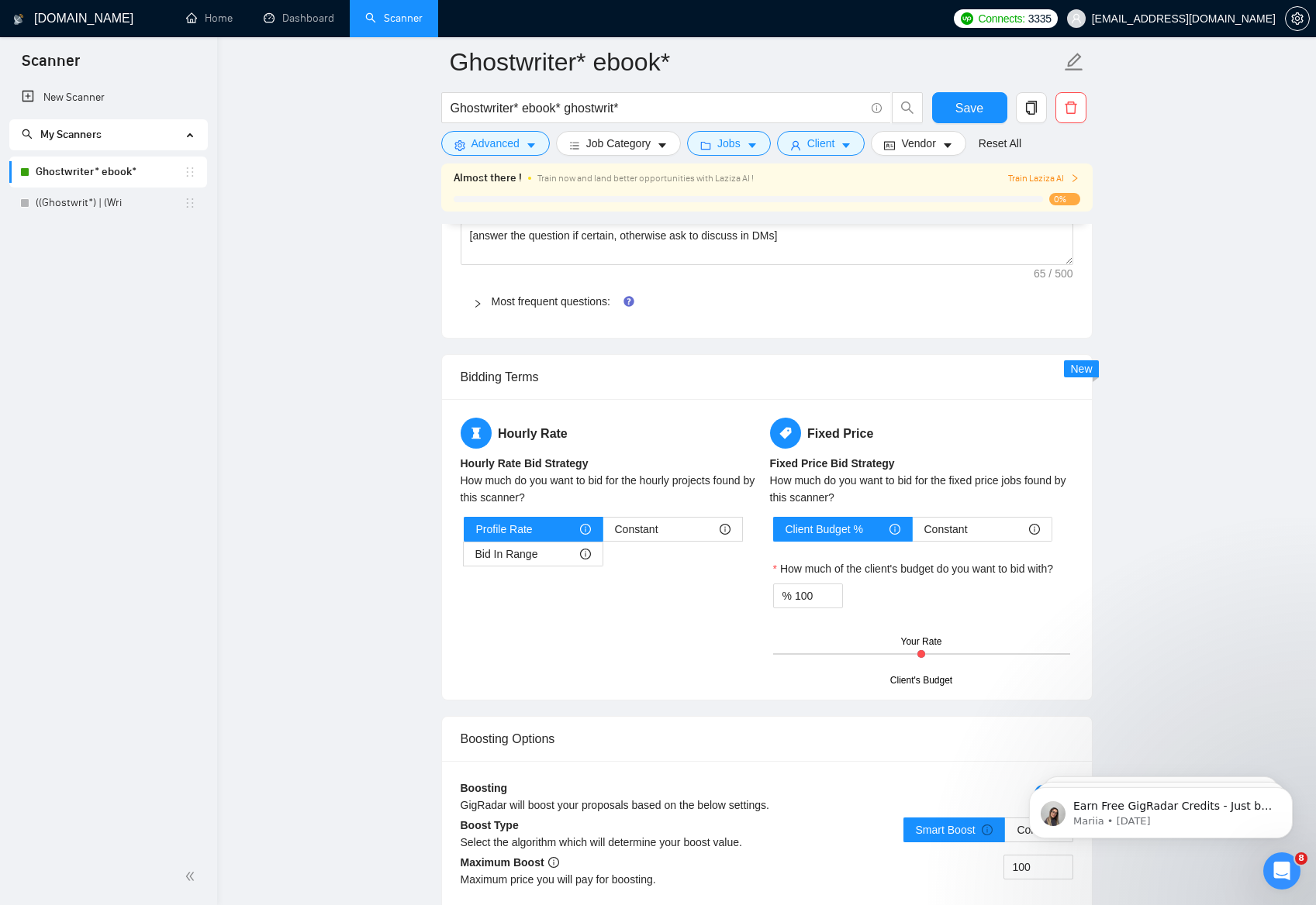
click at [480, 296] on div at bounding box center [482, 301] width 19 height 17
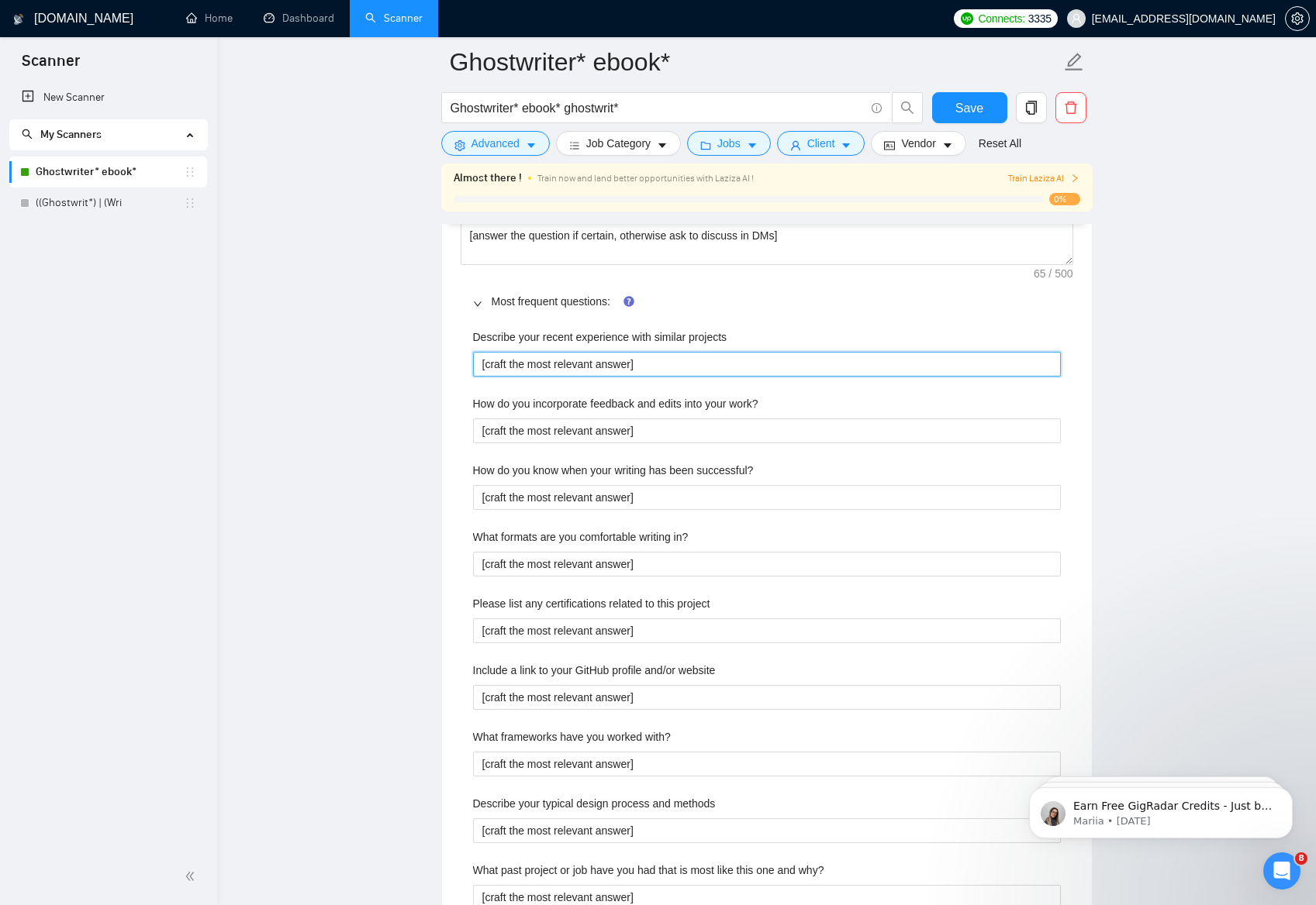
click at [665, 360] on projects "[craft the most relevant answer]" at bounding box center [767, 364] width 588 height 25
click at [373, 293] on main "Ghostwriter* ebook* Ghostwriter* ebook* ghostwrit* Save Advanced Job Category J…" at bounding box center [766, 511] width 1049 height 5327
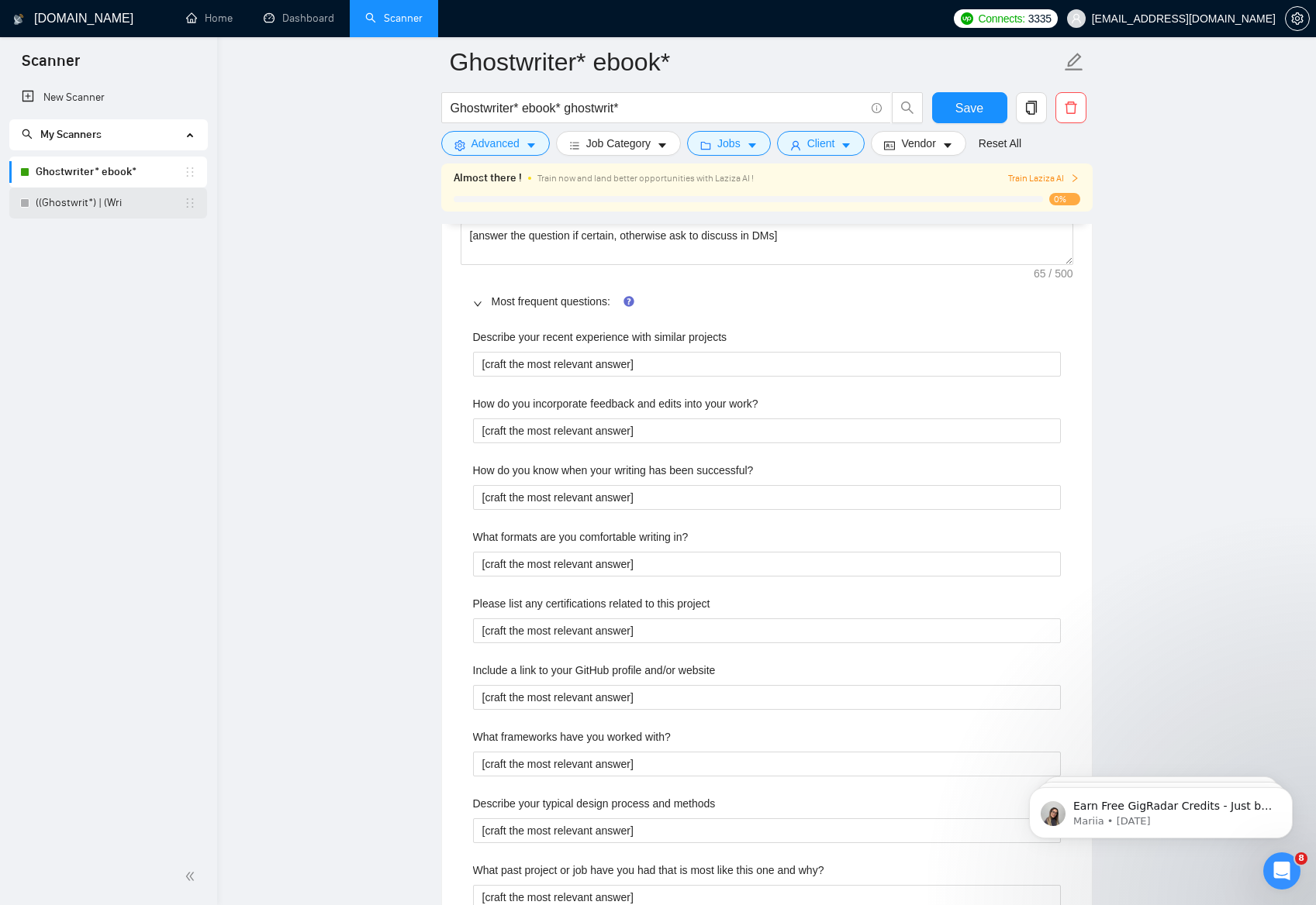
click at [82, 213] on link "((Ghostwrit*) | (Wri" at bounding box center [110, 203] width 148 height 31
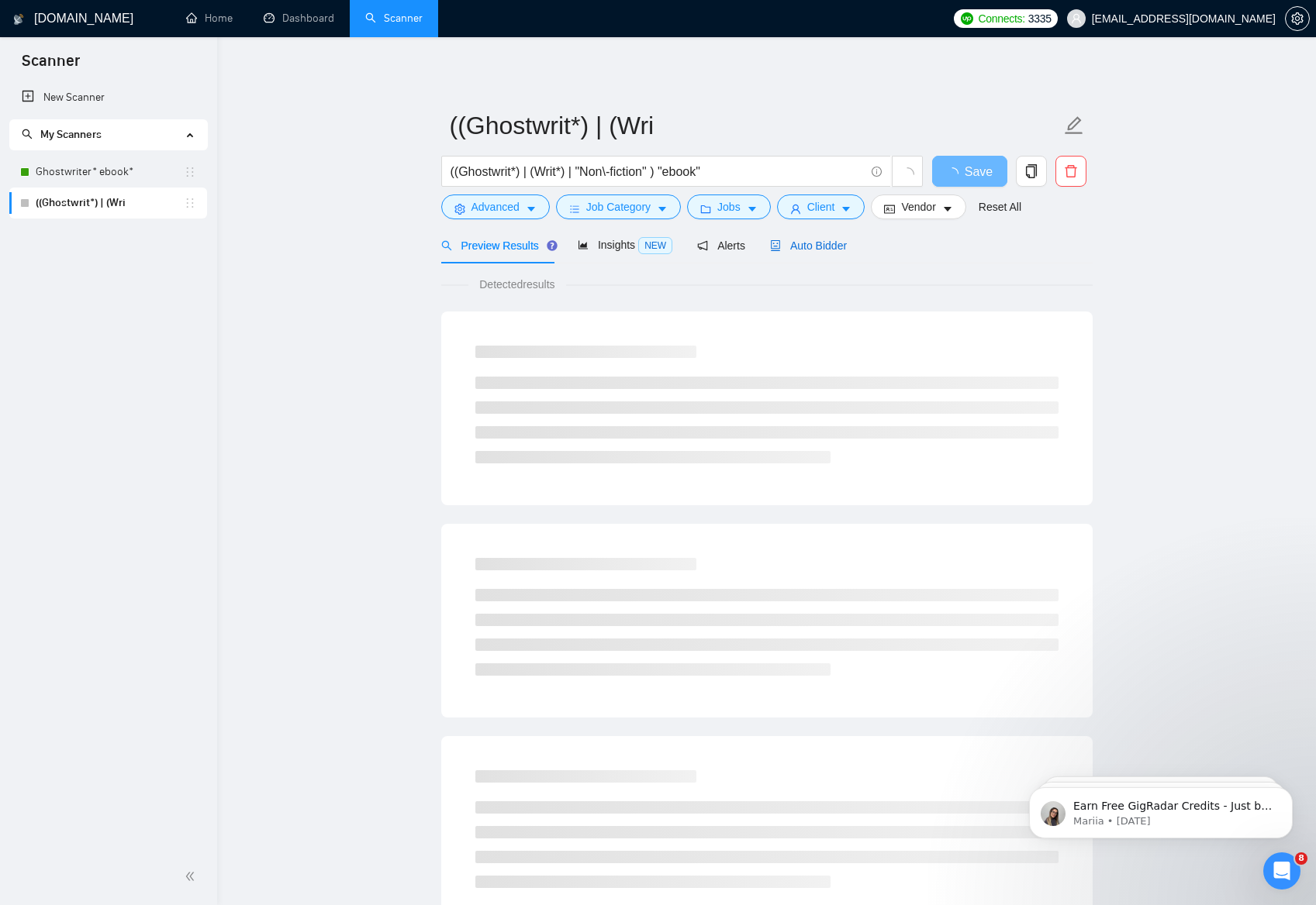
click at [800, 250] on span "Auto Bidder" at bounding box center [808, 245] width 77 height 13
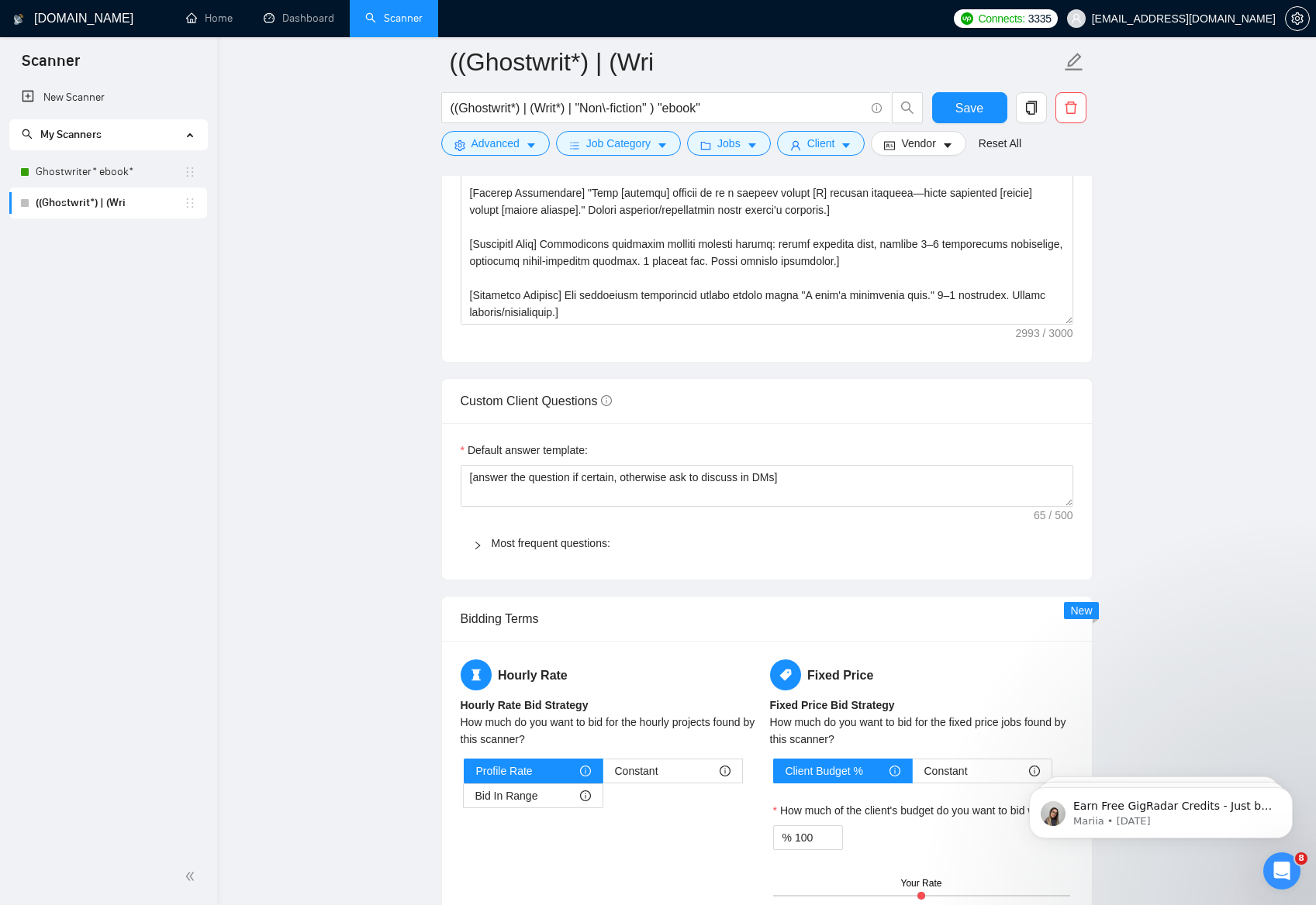
scroll to position [1920, 0]
click at [550, 541] on link "Most frequent questions:" at bounding box center [551, 545] width 119 height 13
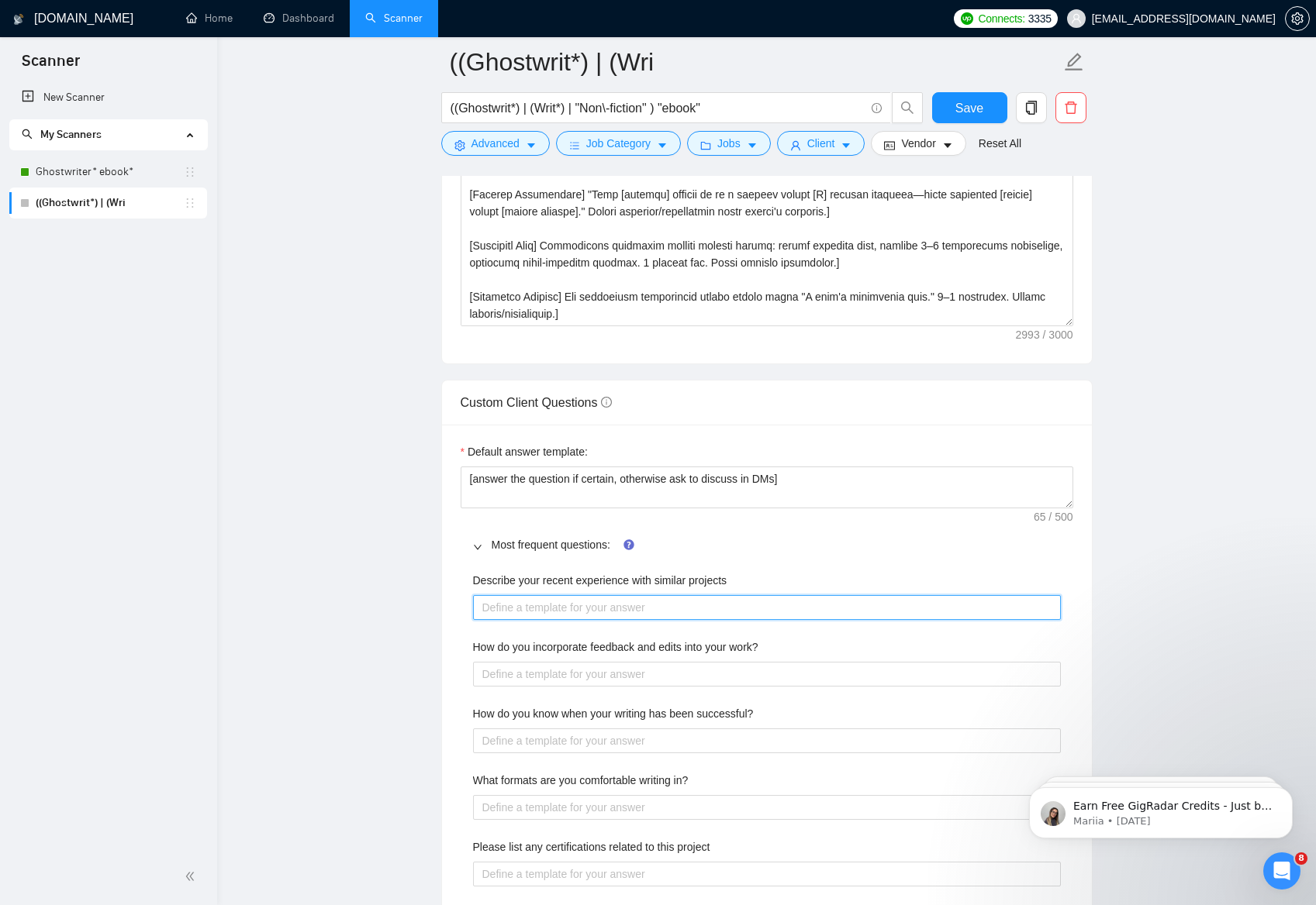
click at [572, 608] on projects "Describe your recent experience with similar projects" at bounding box center [767, 607] width 588 height 25
paste projects "[craft the most relevant answer]"
type projects "[craft the most relevant answer]"
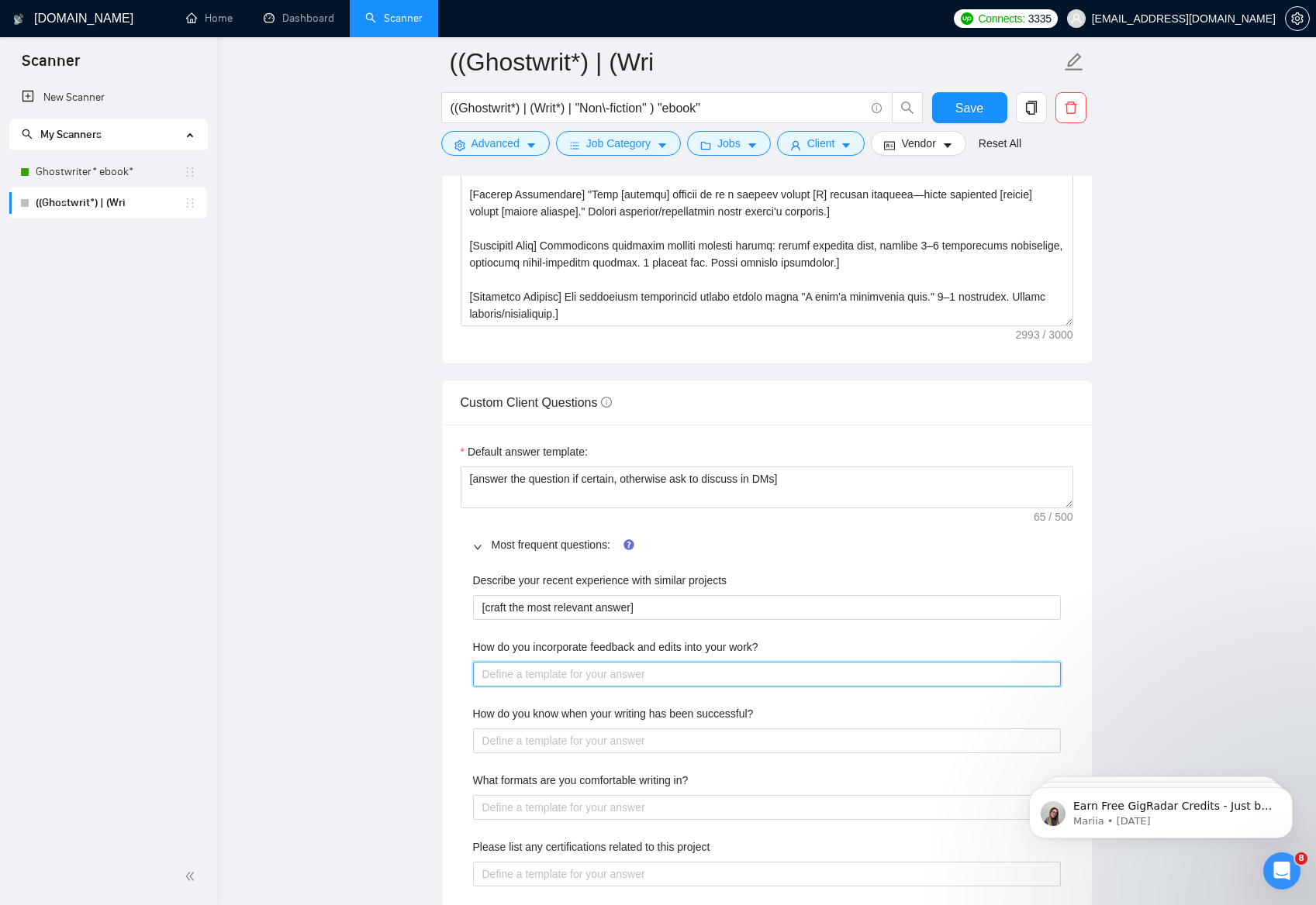
click at [572, 668] on work\? "How do you incorporate feedback and edits into your work?" at bounding box center [767, 674] width 588 height 25
paste work\? "[craft the most relevant answer]"
type work\? "[craft the most relevant answer]"
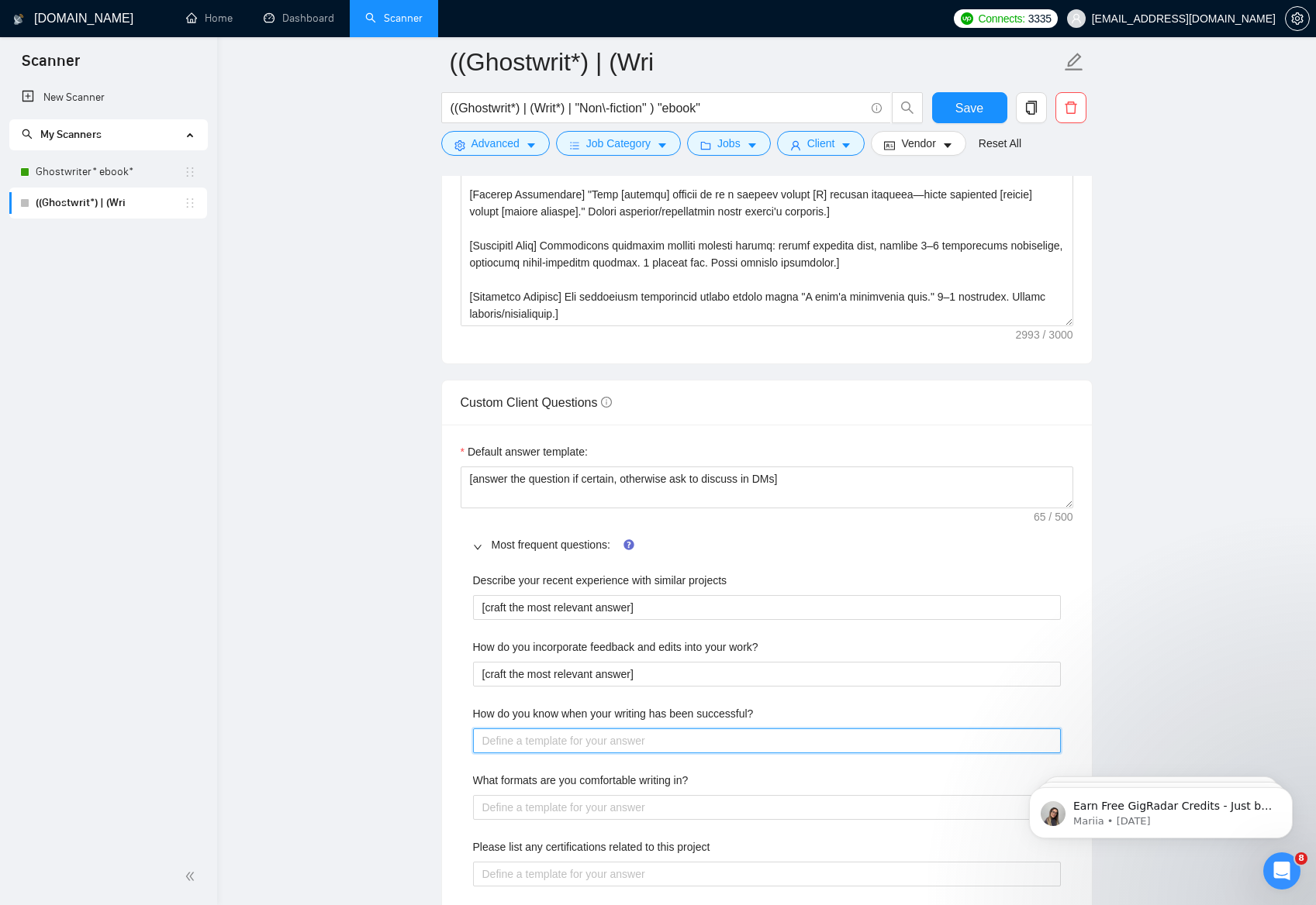
click at [581, 745] on successful\? "How do you know when your writing has been successful?" at bounding box center [767, 740] width 588 height 25
paste successful\? "[craft the most relevant answer]"
type successful\? "[craft the most relevant answer]"
click at [577, 803] on in\? "What formats are you comfortable writing in?" at bounding box center [767, 807] width 588 height 25
paste in\? "[craft the most relevant answer]"
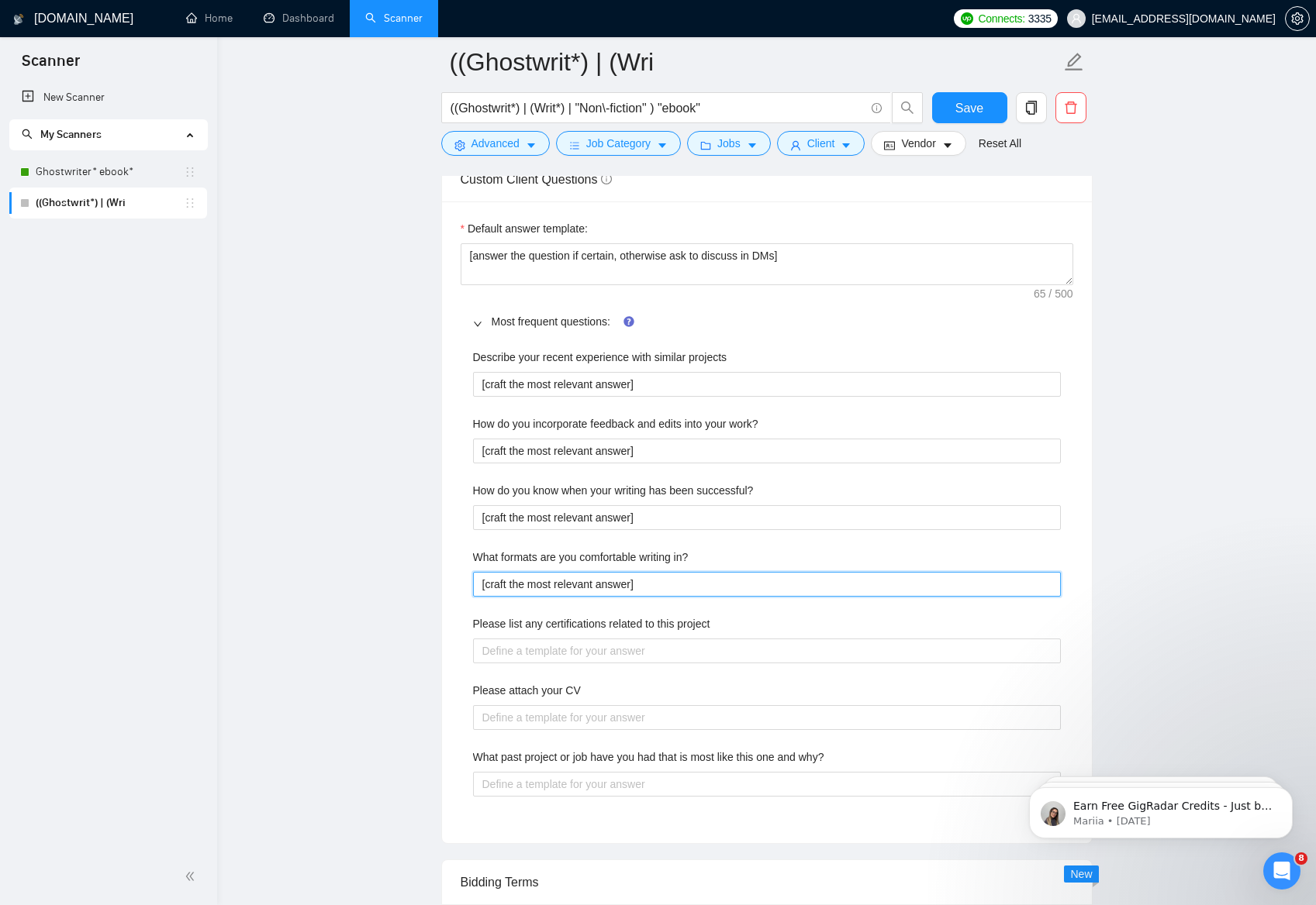
scroll to position [2148, 0]
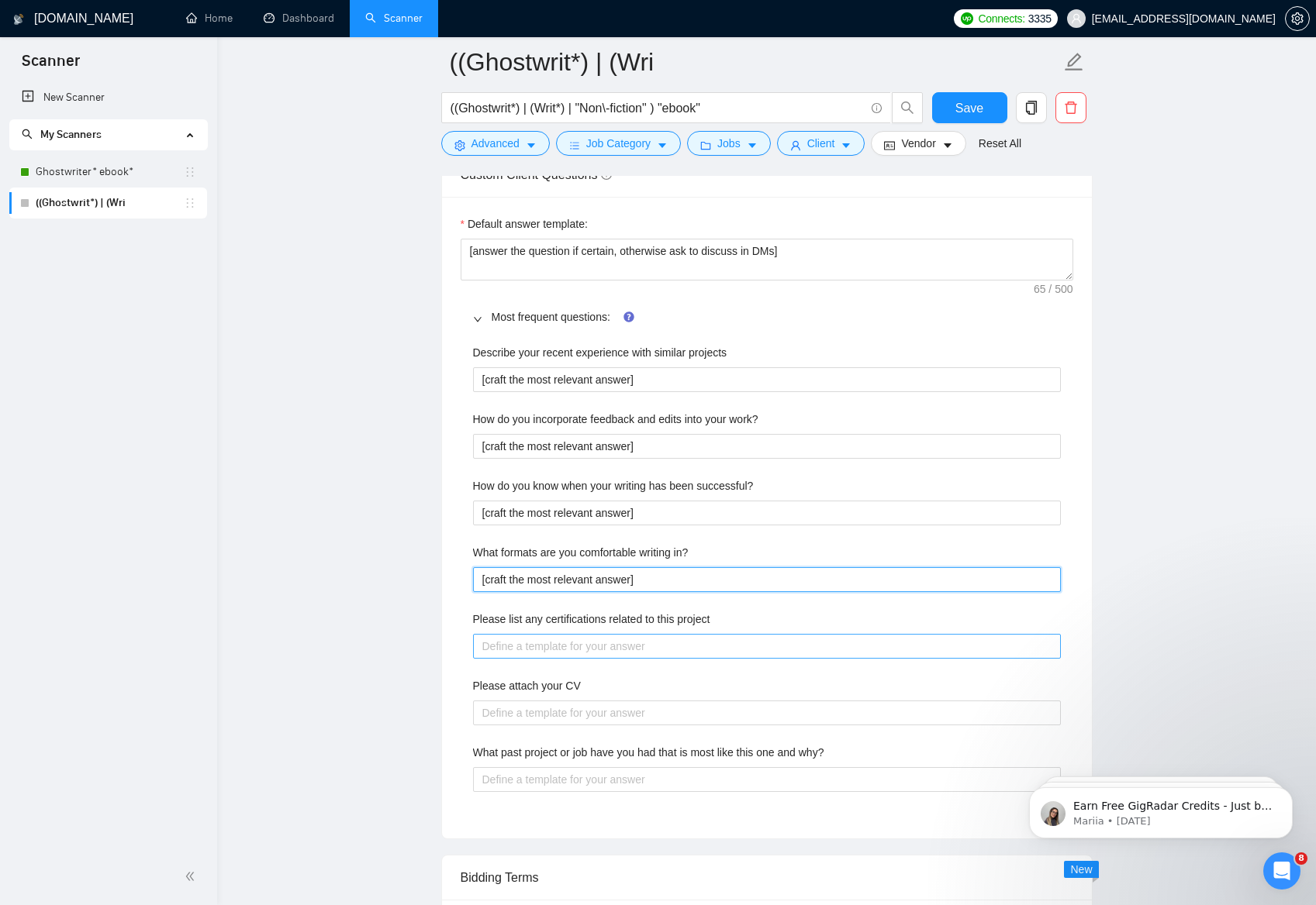
type in\? "[craft the most relevant answer]"
click at [594, 652] on project "Please list any certifications related to this project" at bounding box center [767, 646] width 588 height 25
paste project "[craft the most relevant answer]"
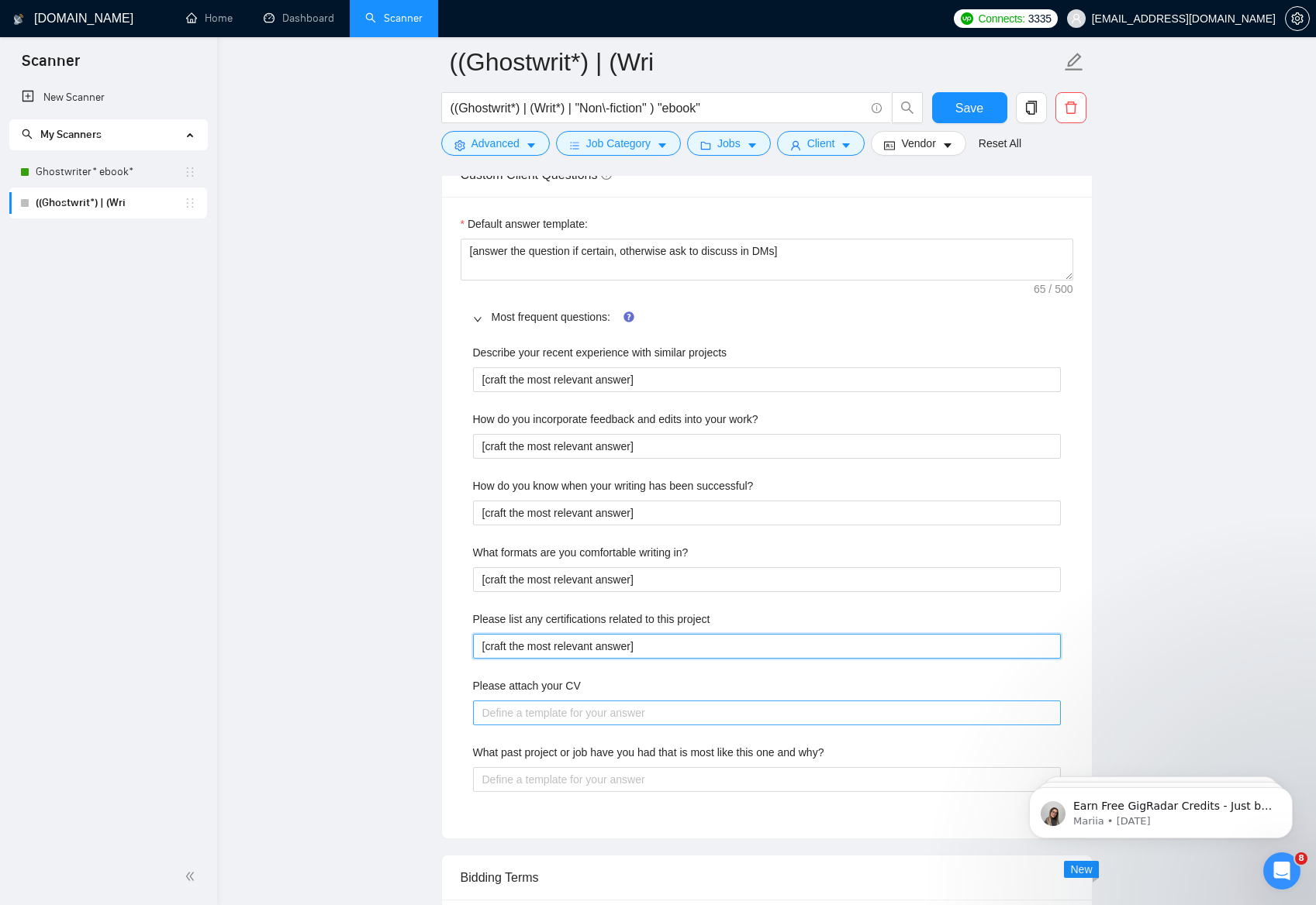
type project "[craft the most relevant answer]"
click at [576, 715] on CV "Please attach your CV" at bounding box center [767, 712] width 588 height 25
paste CV "[craft the most relevant answer]"
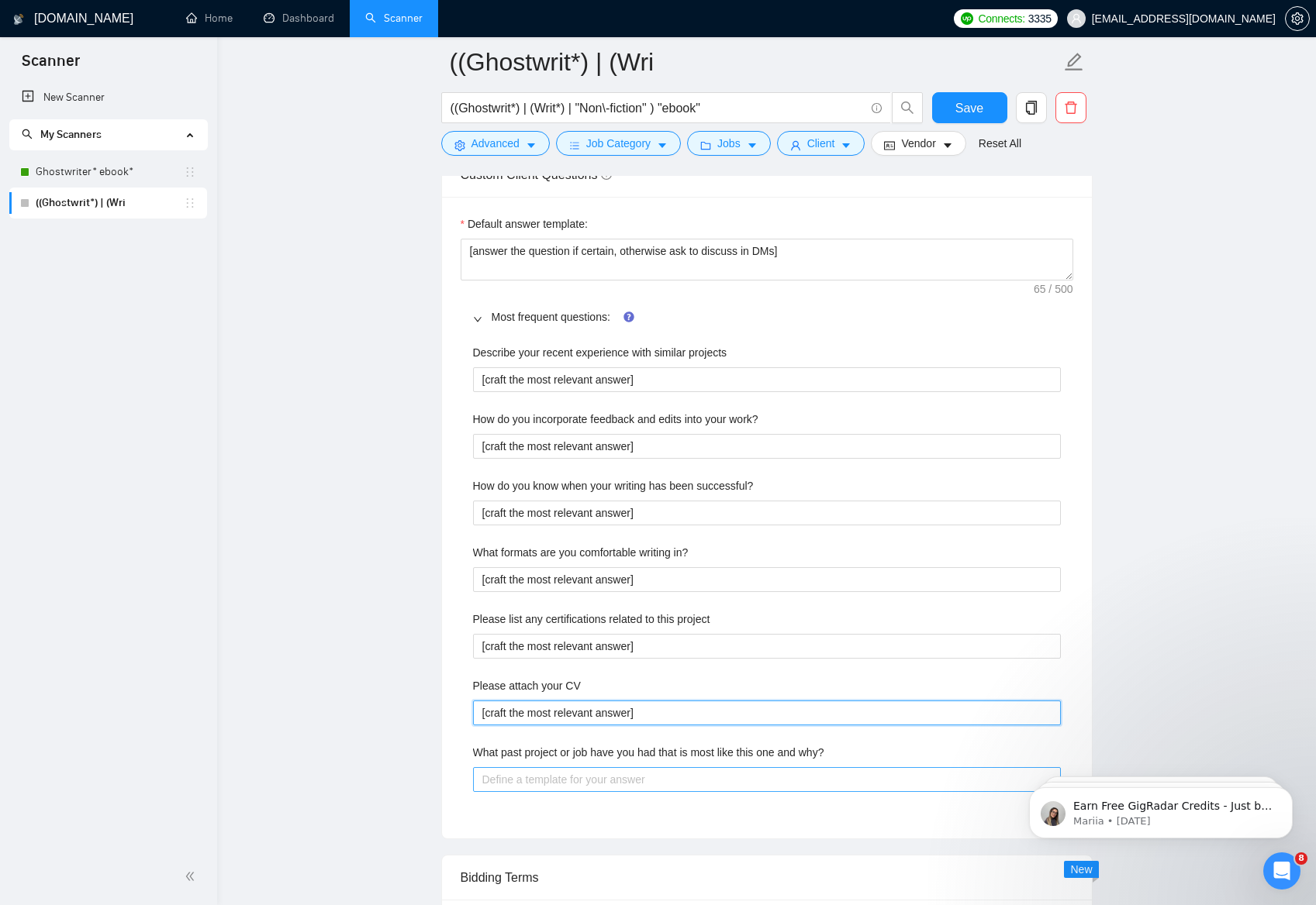
type CV "[craft the most relevant answer]"
click at [566, 776] on why\? "What past project or job have you had that is most like this one and why?" at bounding box center [767, 779] width 588 height 25
paste why\? "[craft the most relevant answer]"
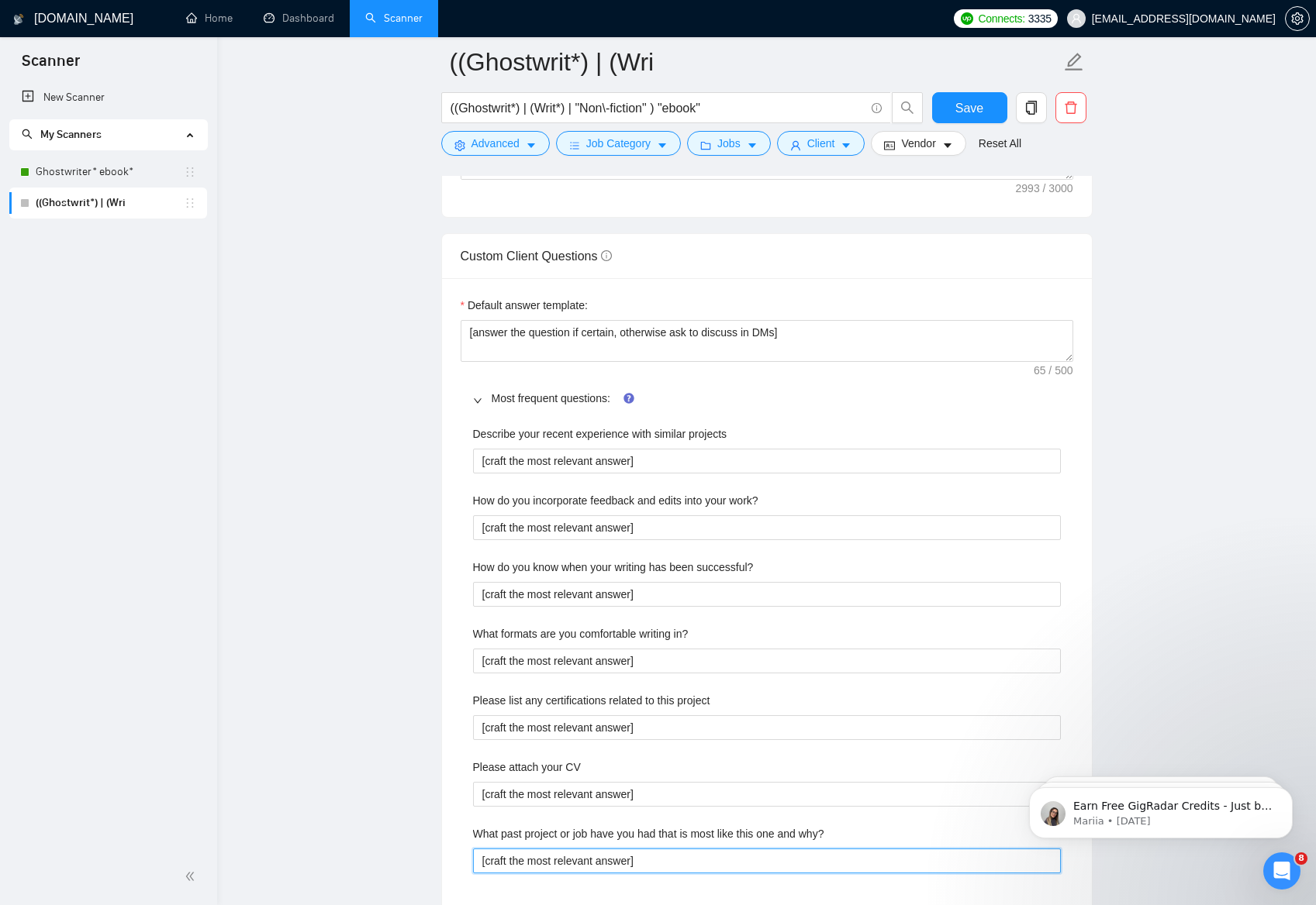
scroll to position [2063, 0]
type why\? "[craft the most relevant answer]"
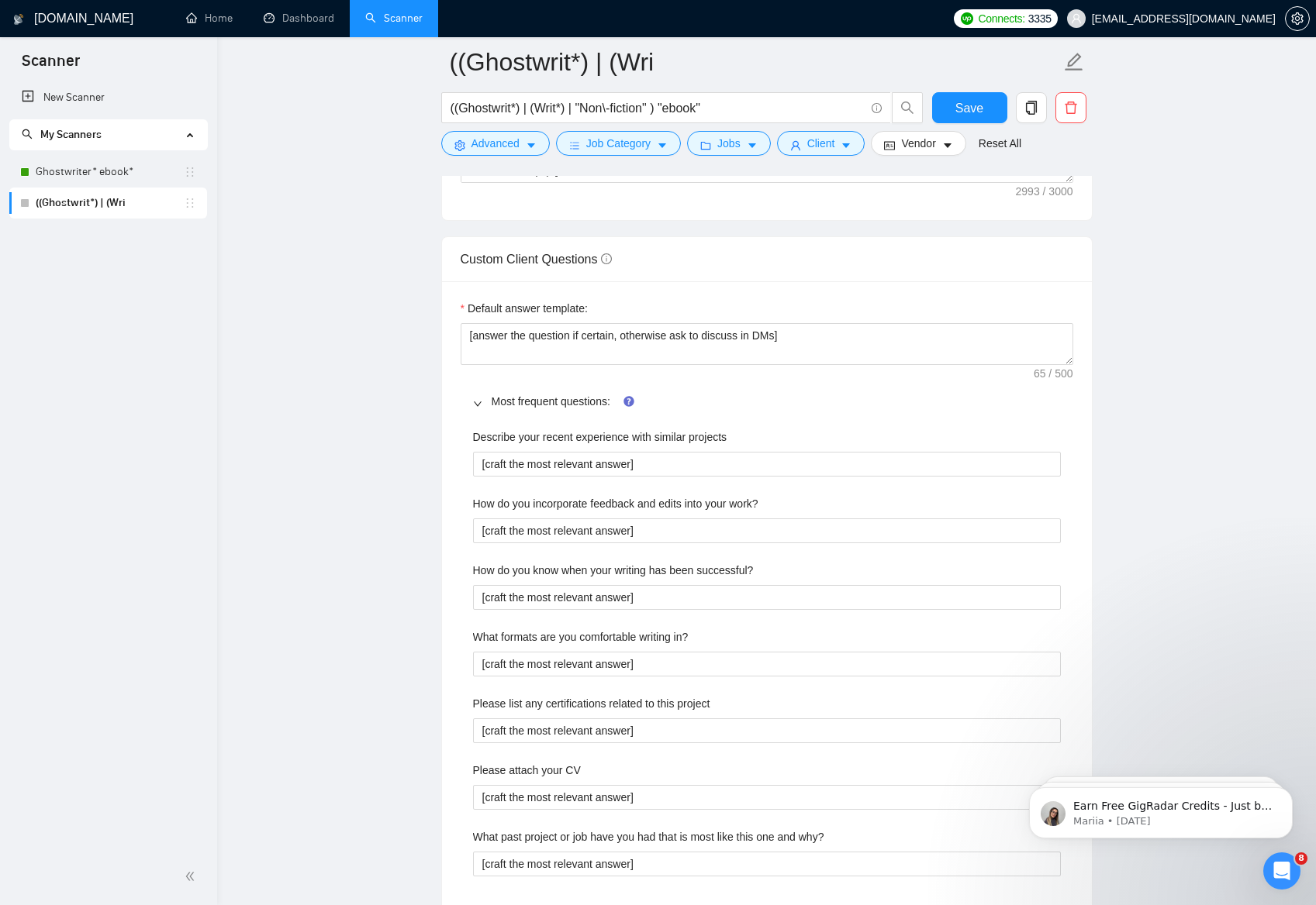
click at [482, 403] on icon "right" at bounding box center [477, 403] width 9 height 9
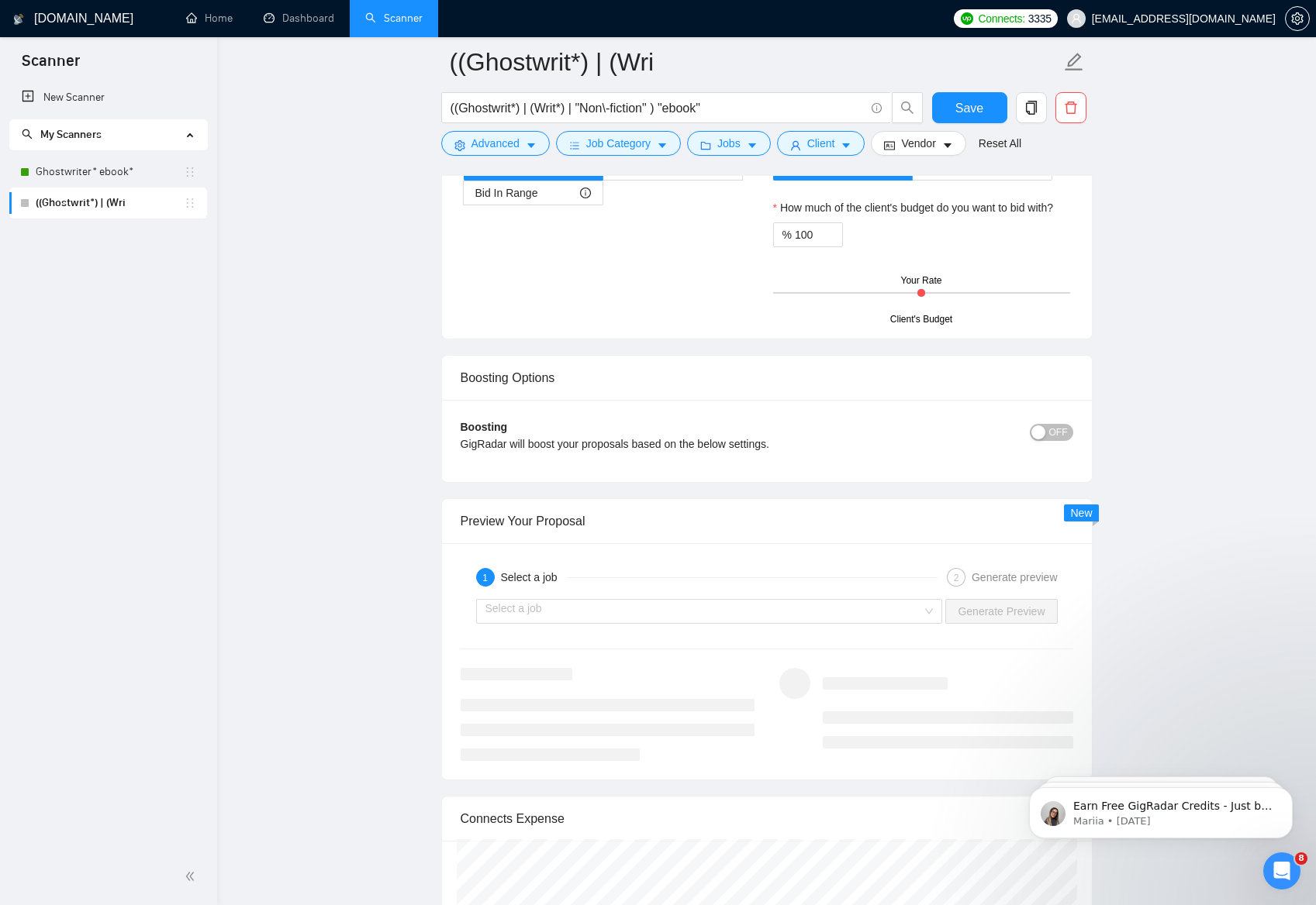
scroll to position [2577, 0]
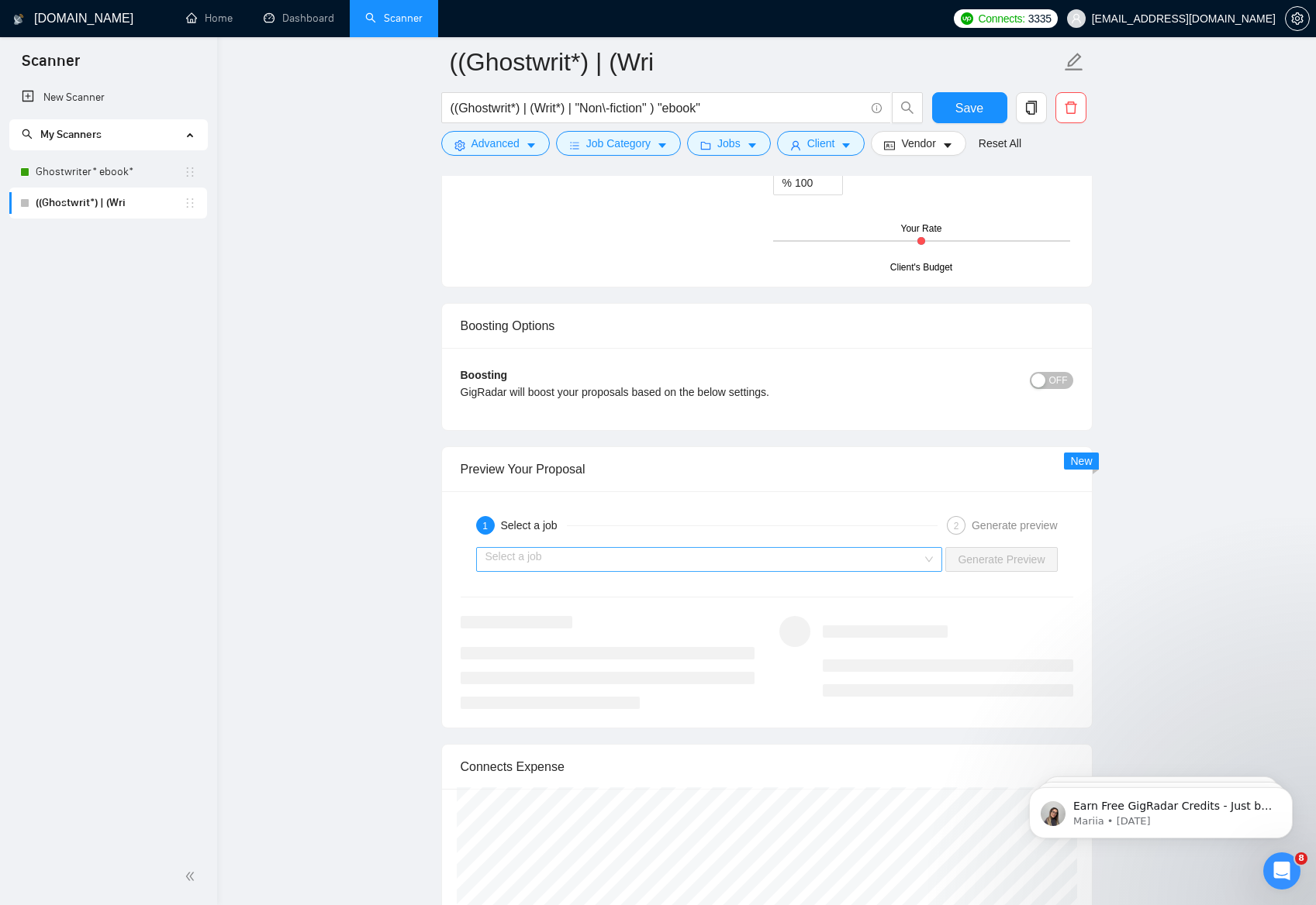
click at [728, 564] on input "search" at bounding box center [704, 560] width 437 height 24
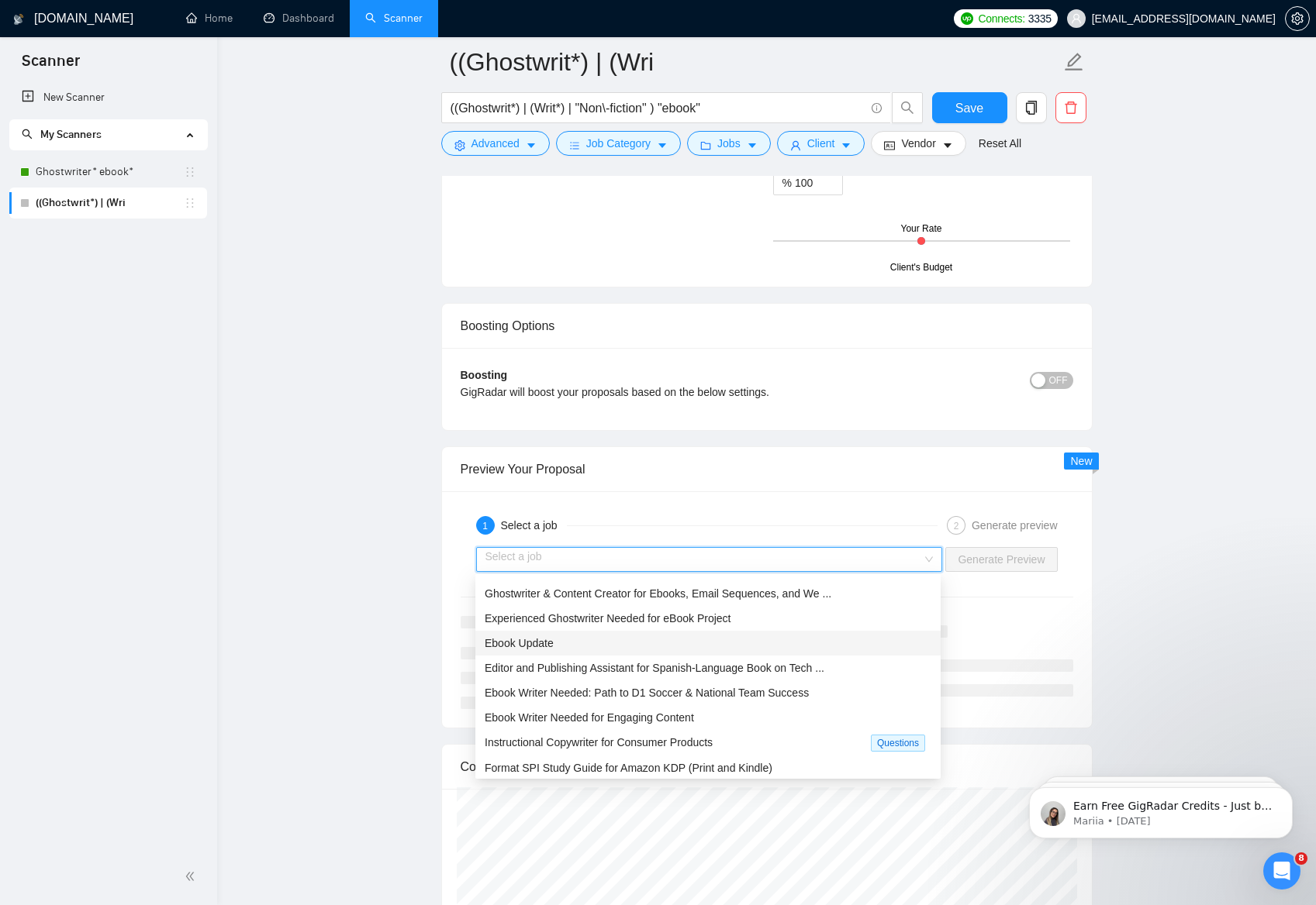
scroll to position [50, 0]
click at [708, 733] on span "Instructional Copywriter for Consumer Products" at bounding box center [599, 739] width 228 height 13
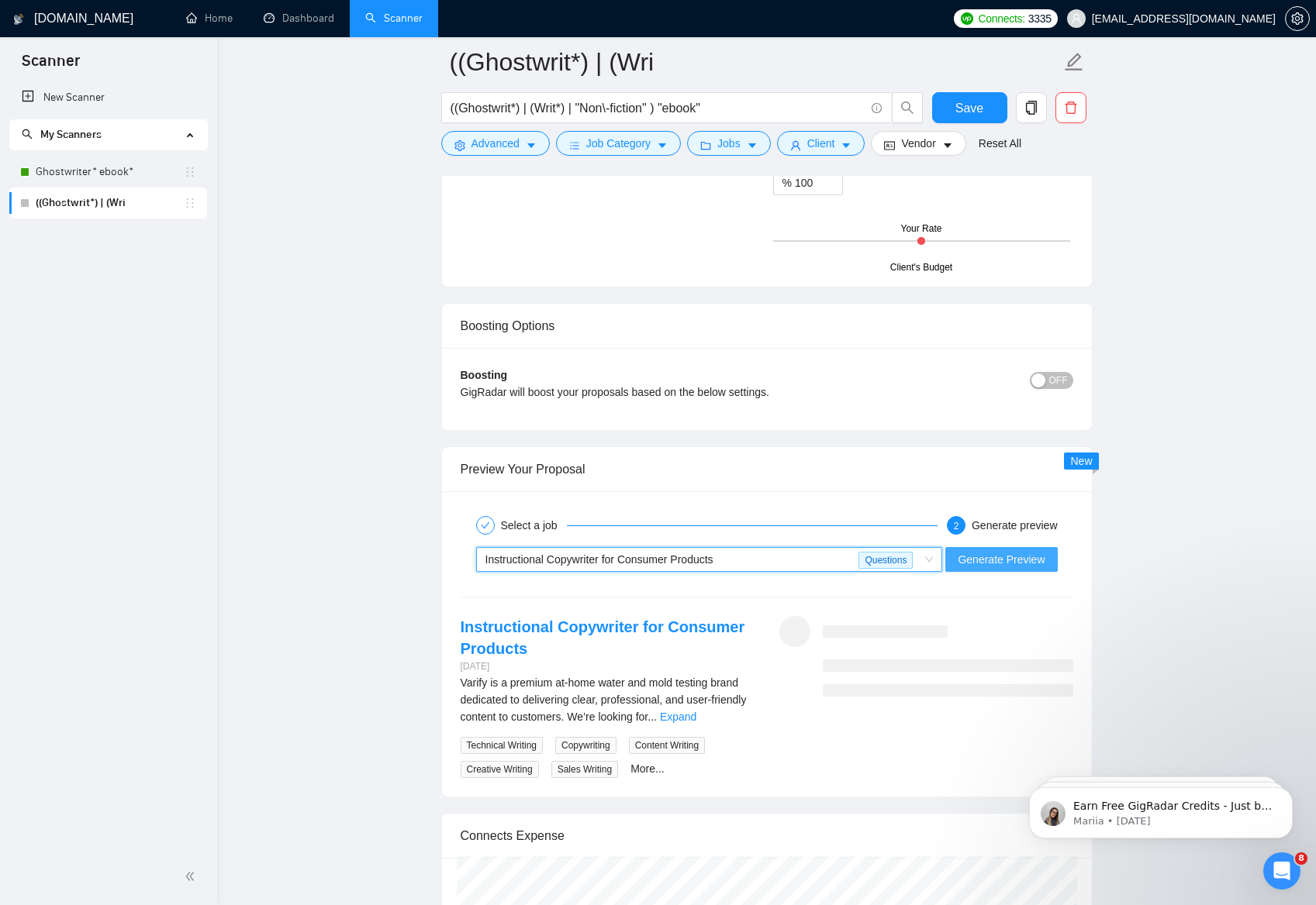
click at [987, 558] on span "Generate Preview" at bounding box center [1001, 559] width 87 height 17
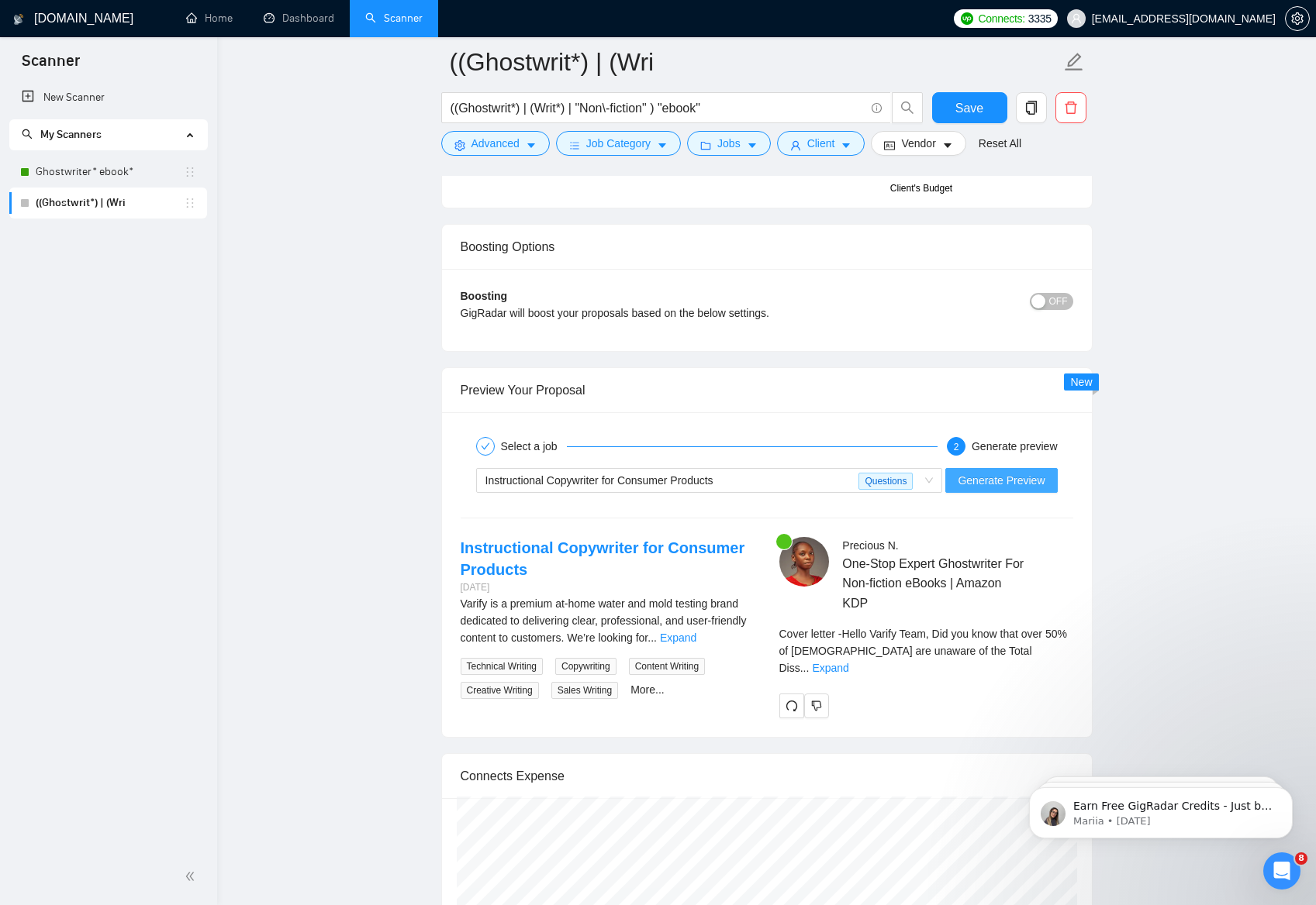
scroll to position [2665, 0]
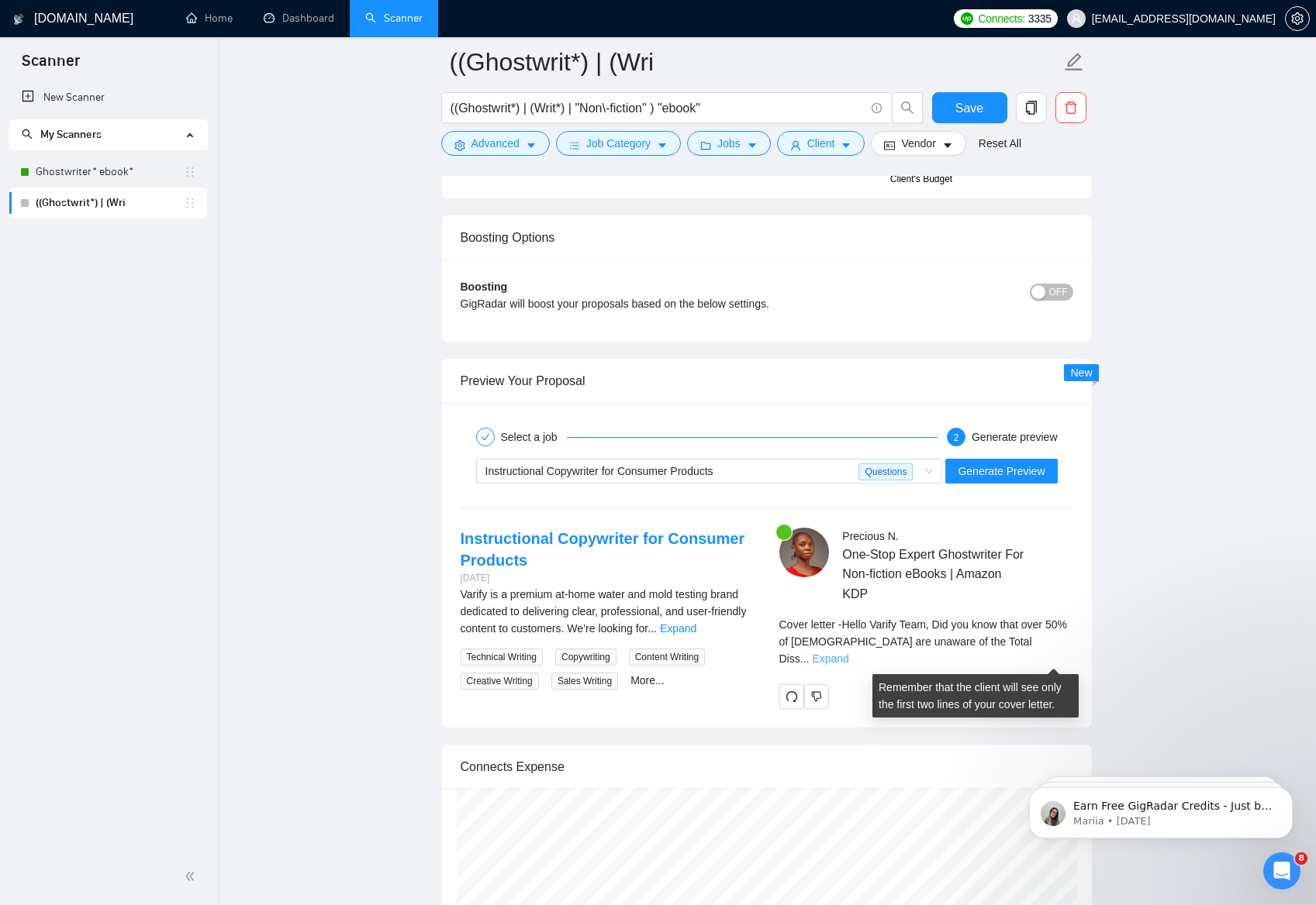
click at [848, 657] on link "Expand" at bounding box center [829, 659] width 37 height 13
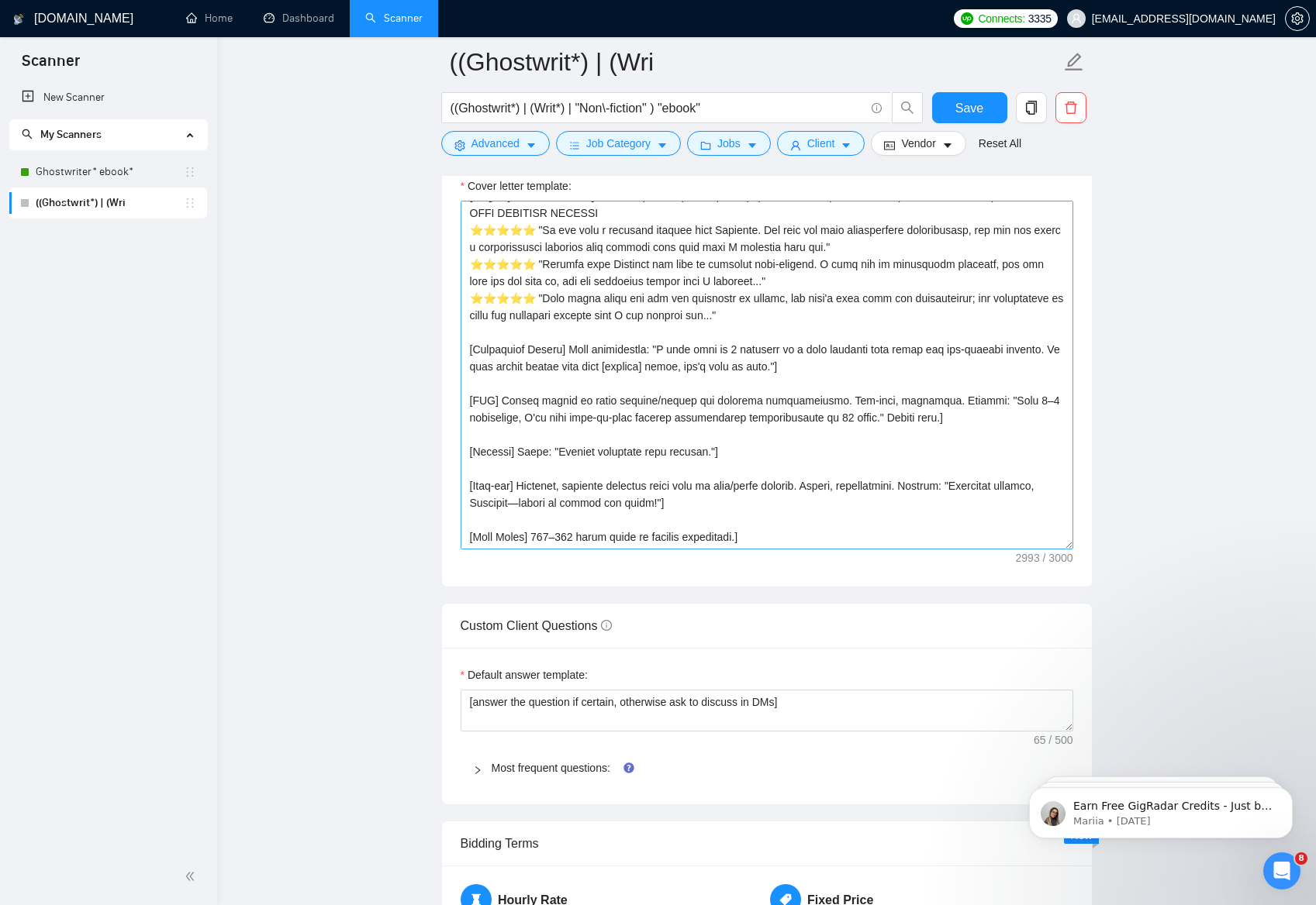
scroll to position [1699, 0]
click at [745, 503] on textarea "Cover letter template:" at bounding box center [766, 373] width 612 height 349
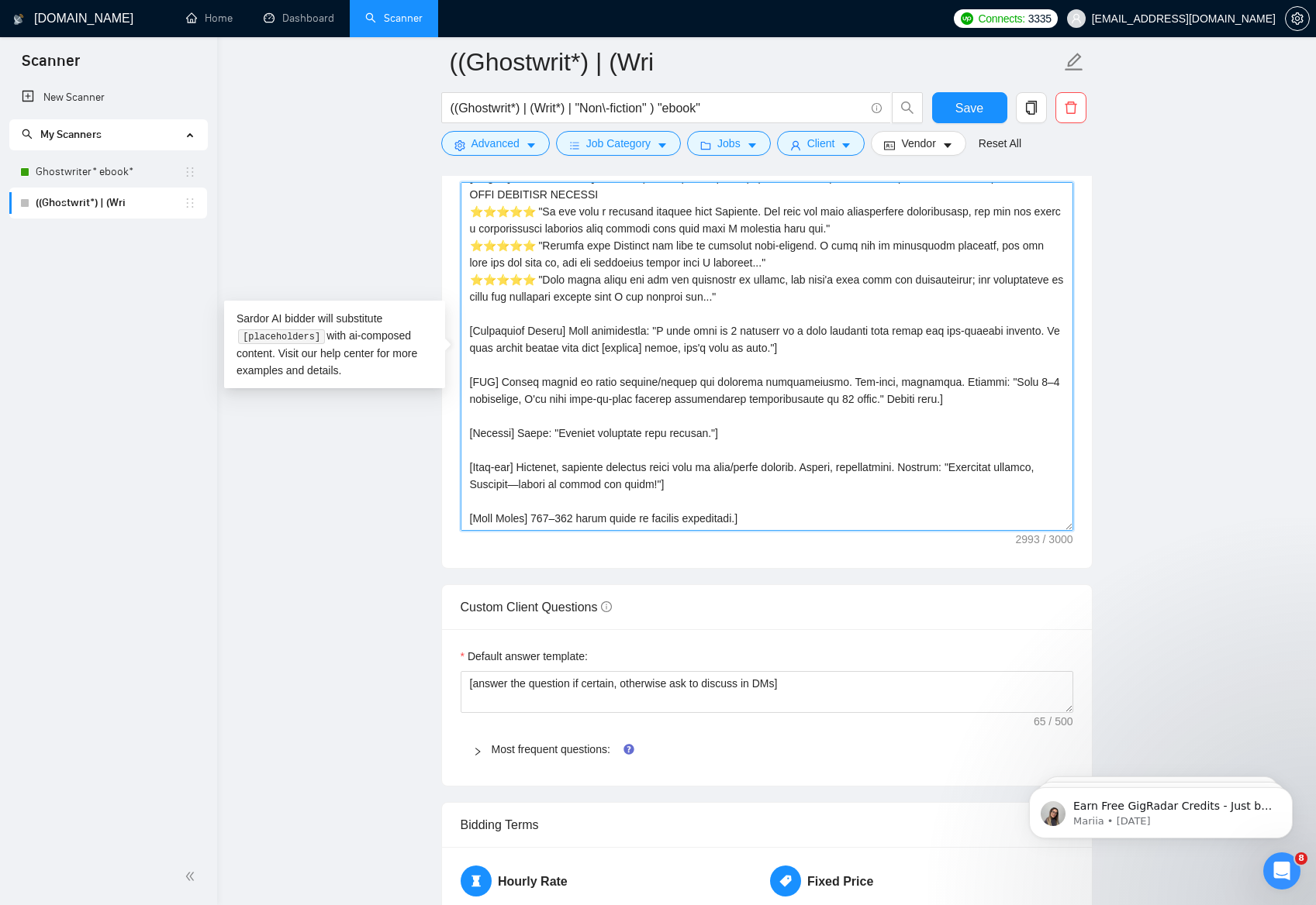
scroll to position [1710, 0]
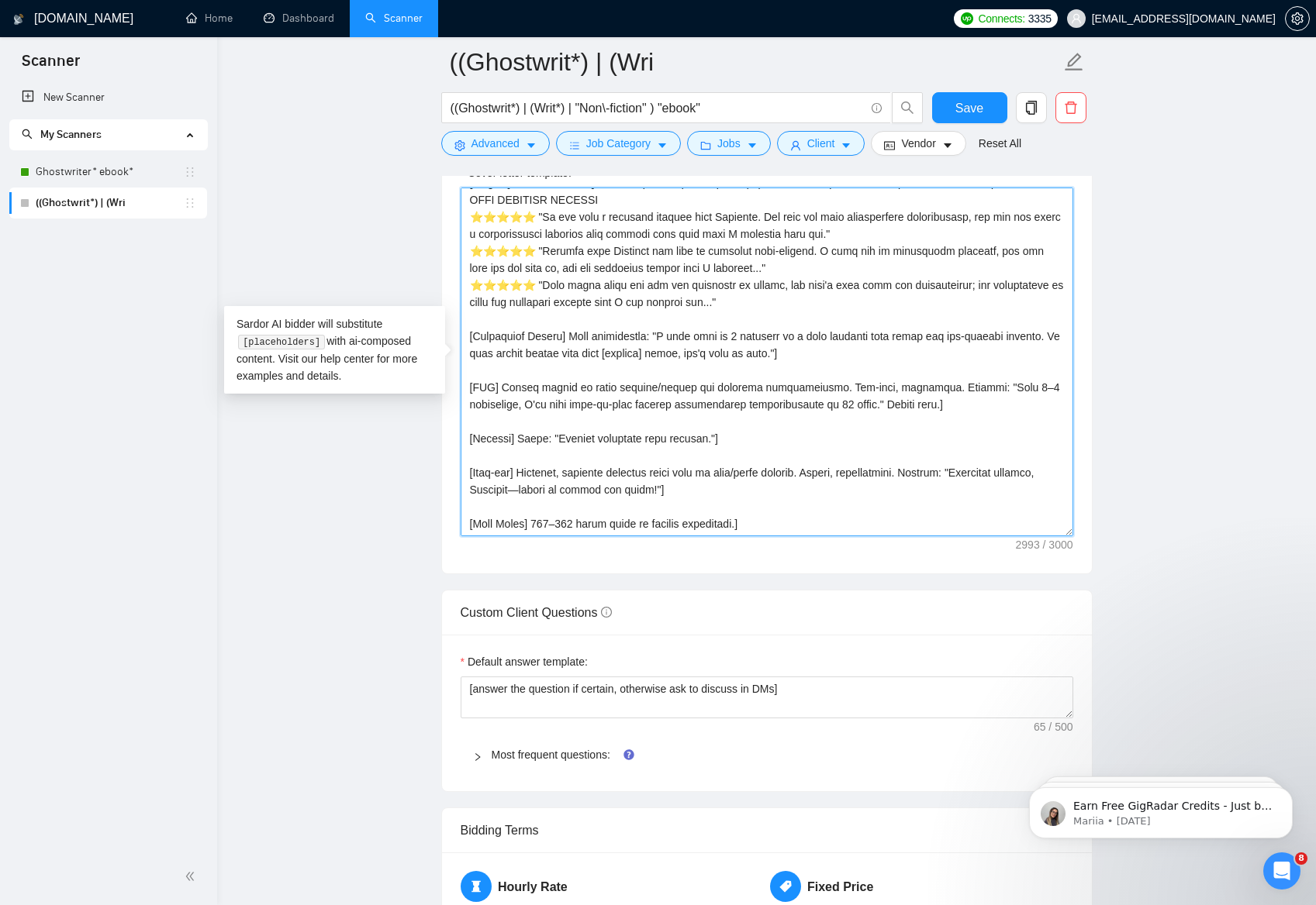
click at [787, 512] on textarea "Cover letter template:" at bounding box center [766, 362] width 612 height 349
click at [555, 491] on textarea "Cover letter template:" at bounding box center [766, 362] width 612 height 349
click at [559, 491] on textarea "Cover letter template:" at bounding box center [766, 362] width 612 height 349
click at [515, 490] on textarea "Cover letter template:" at bounding box center [766, 362] width 612 height 349
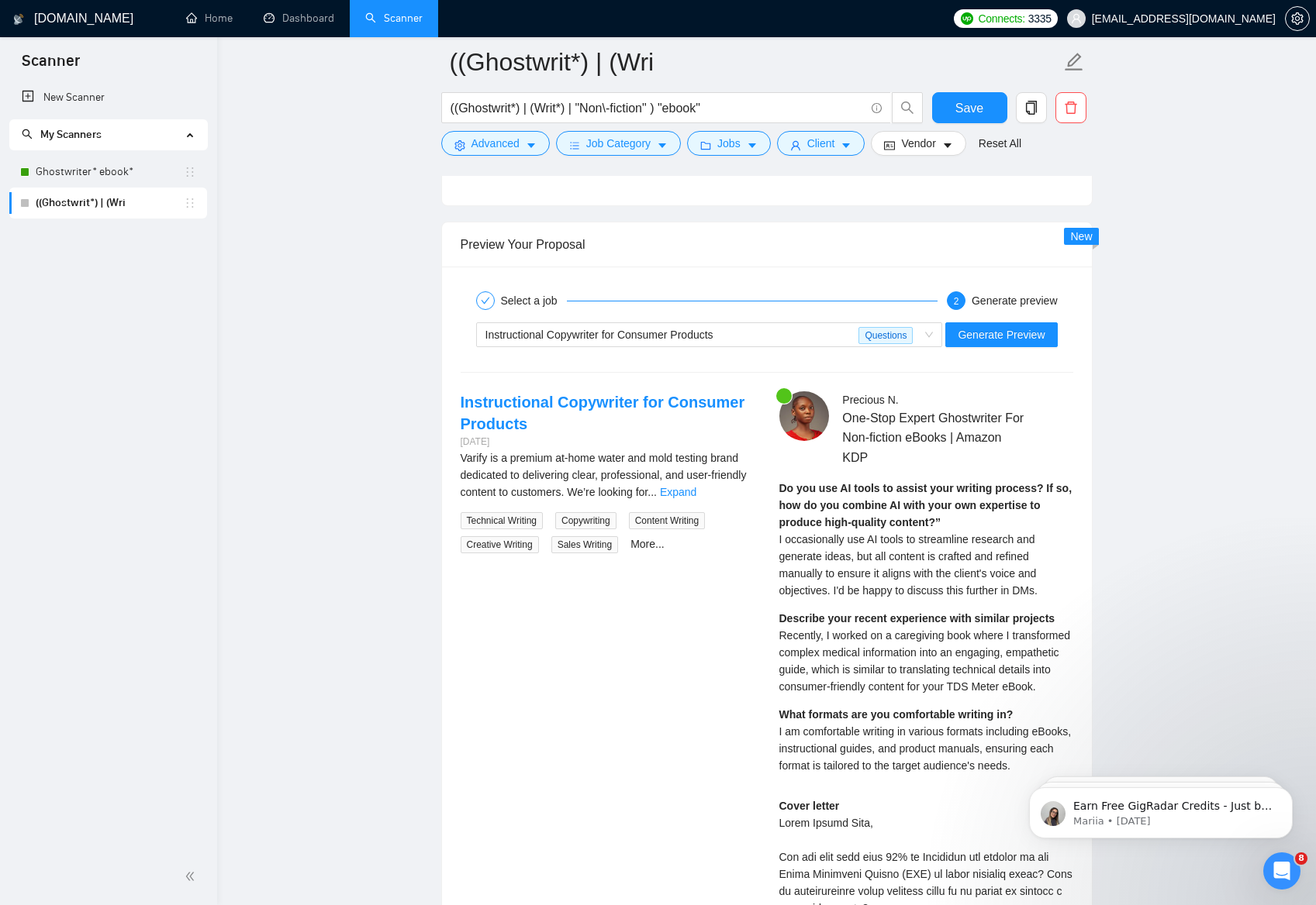
scroll to position [2800, 0]
click at [1009, 334] on span "Generate Preview" at bounding box center [1001, 335] width 87 height 17
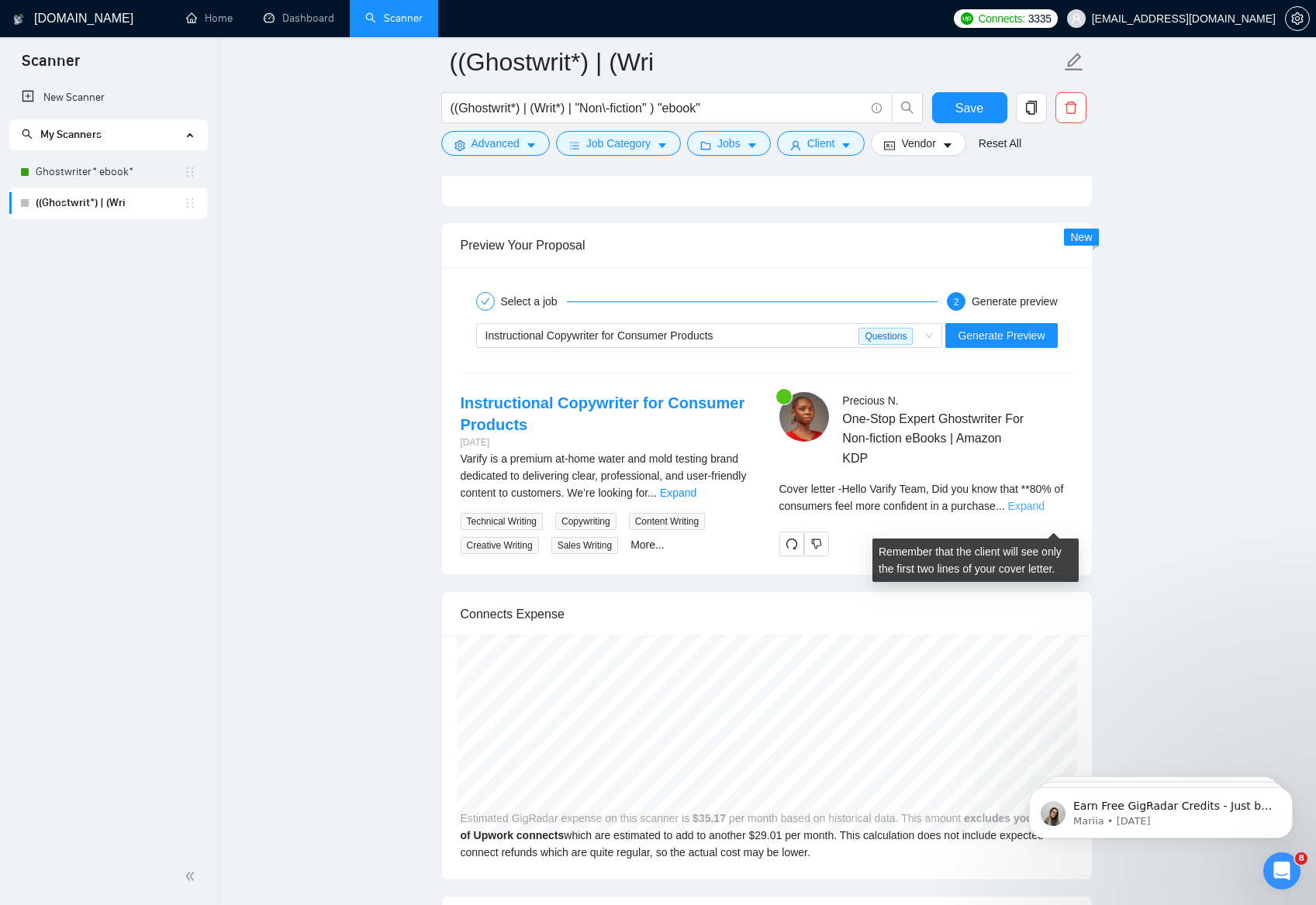
click at [1044, 512] on link "Expand" at bounding box center [1026, 505] width 37 height 13
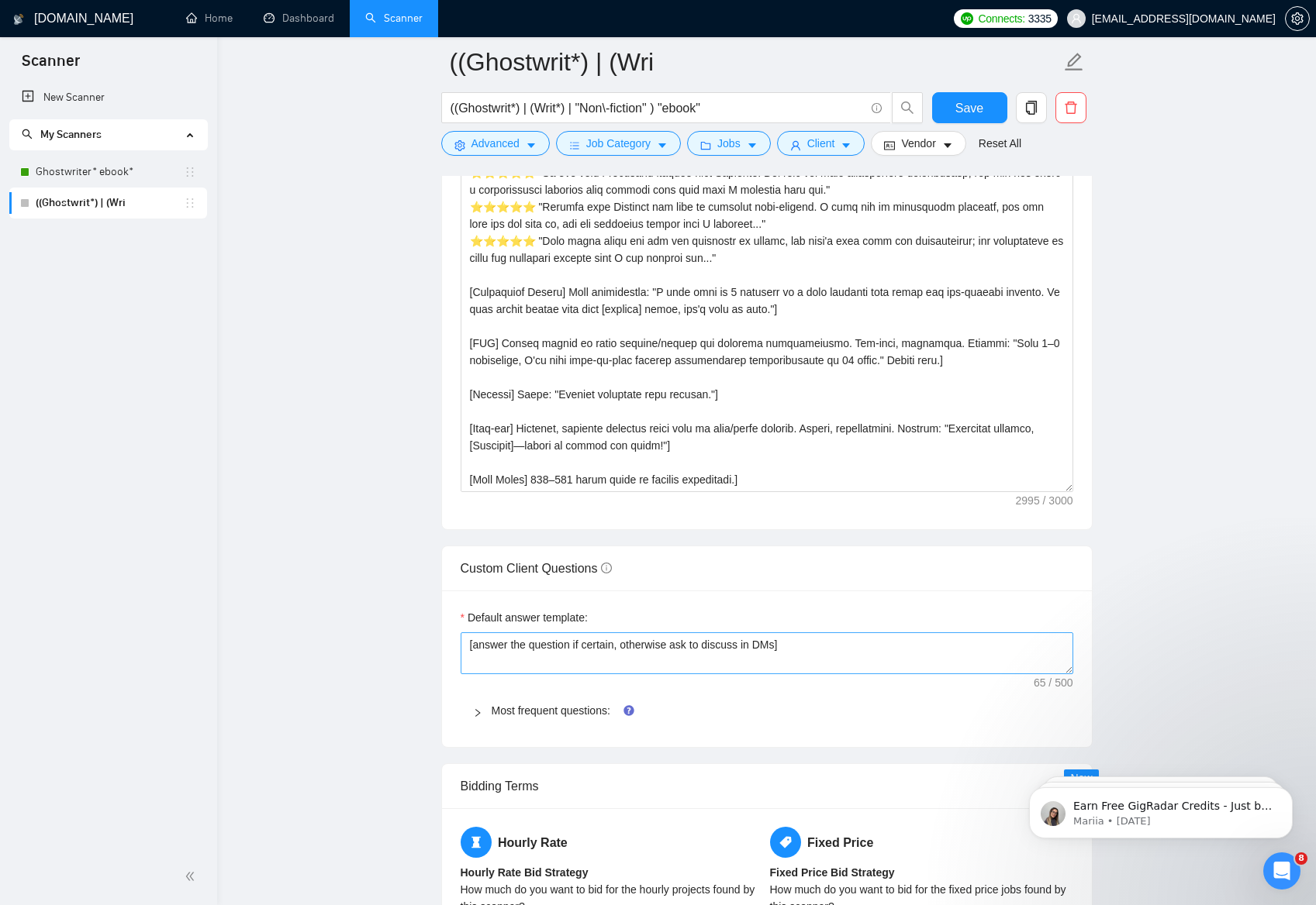
scroll to position [1754, 0]
click at [569, 446] on textarea "Cover letter template:" at bounding box center [766, 318] width 612 height 349
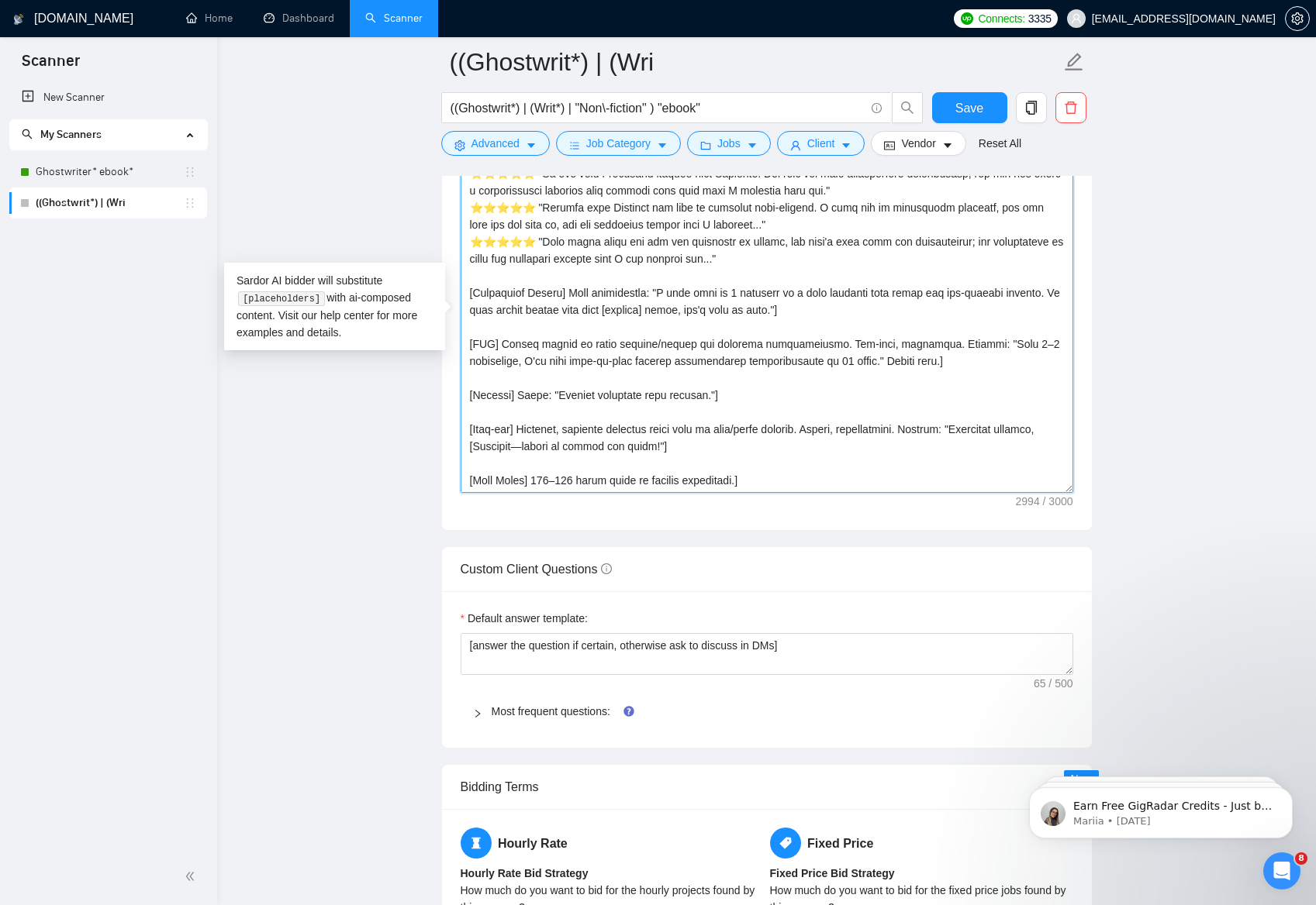
click at [520, 445] on textarea "Cover letter template:" at bounding box center [766, 318] width 612 height 349
click at [632, 392] on textarea "Cover letter template:" at bounding box center [766, 318] width 612 height 349
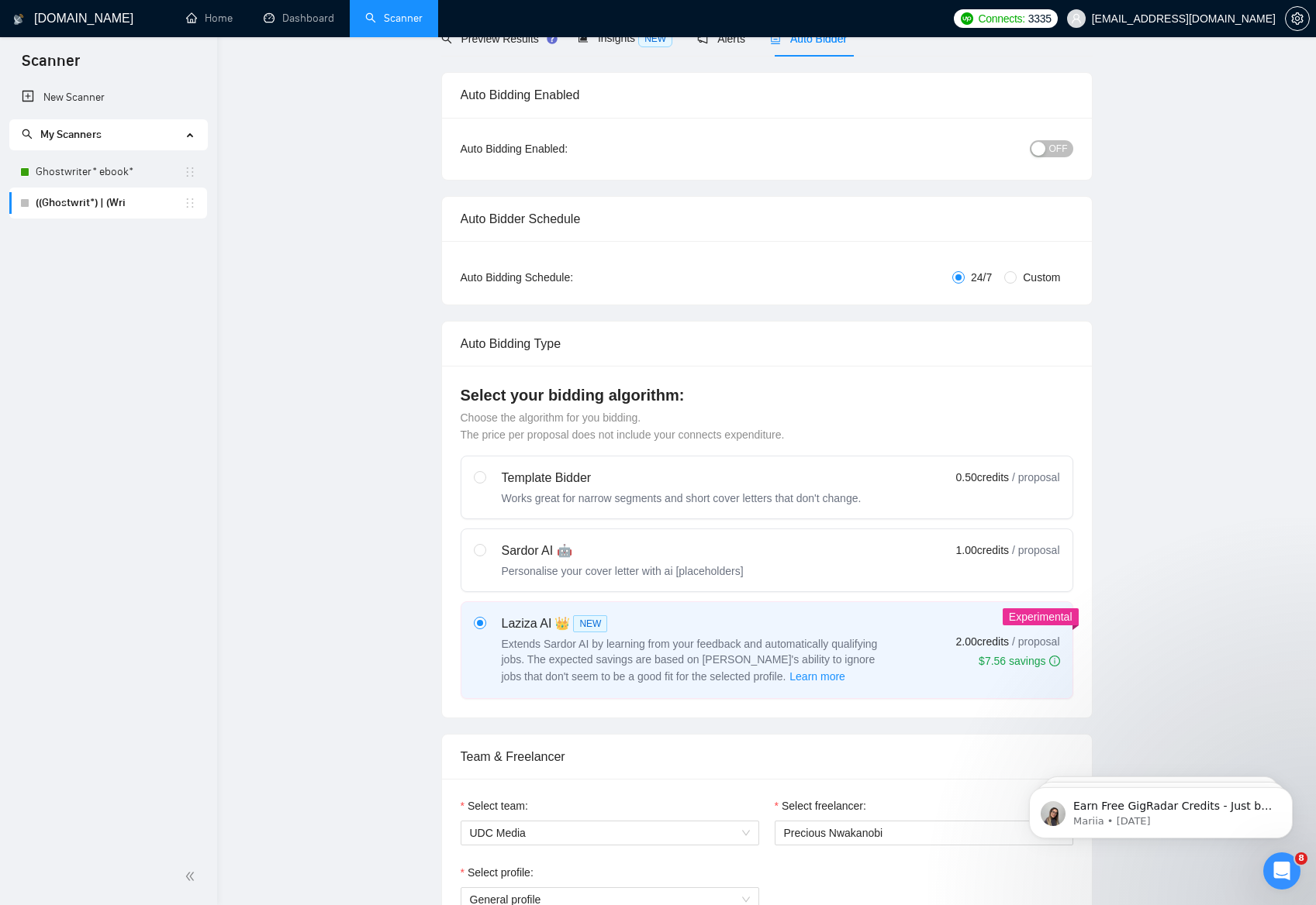
scroll to position [0, 0]
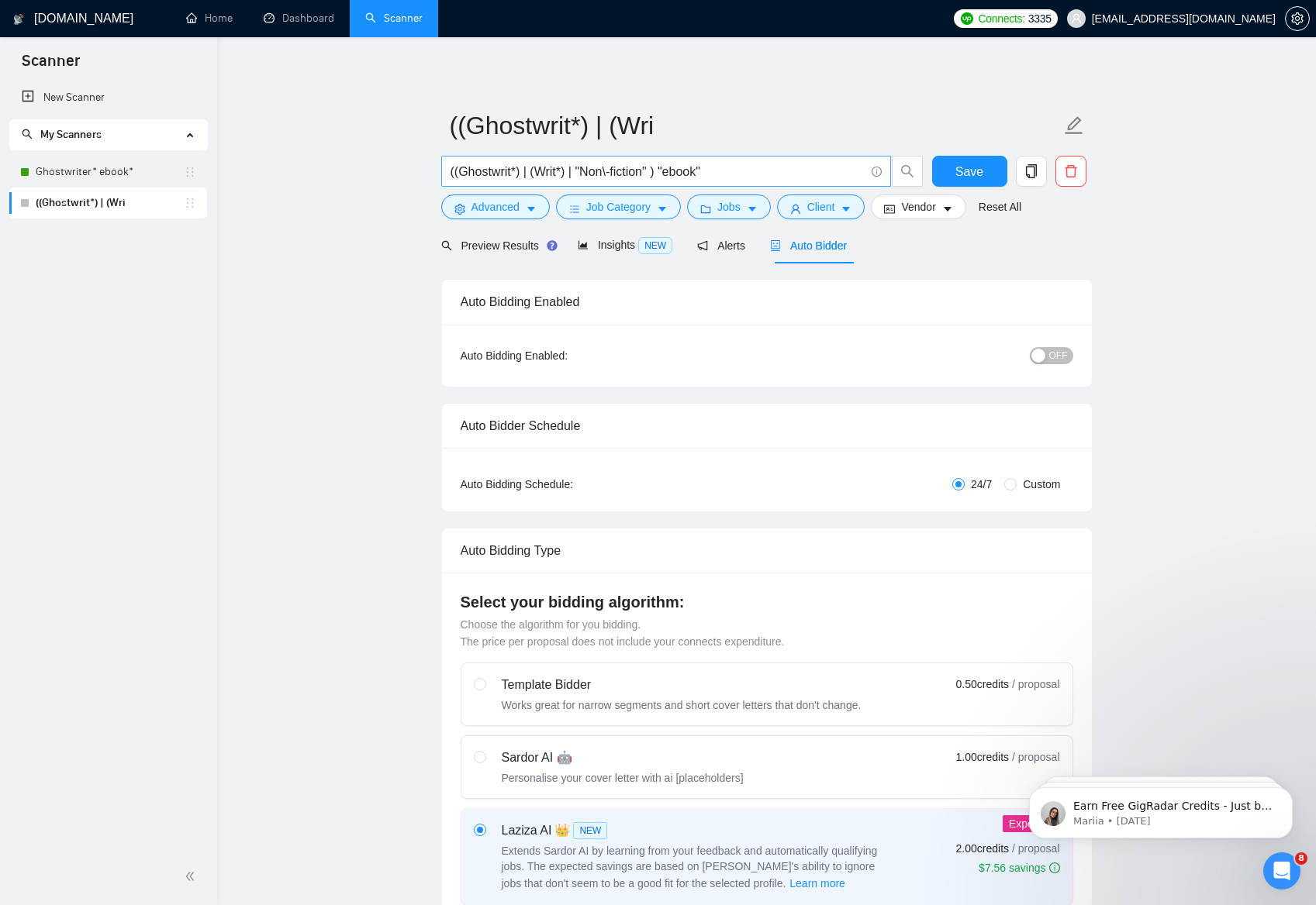
type textarea "[Greeting] Personal greeting in client's language, using name/company, matching…"
click at [738, 171] on input "((Ghostwrit*) | (Writ*) | "Non\-fiction" ) "ebook"" at bounding box center [657, 172] width 414 height 20
click at [500, 248] on span "Preview Results" at bounding box center [497, 245] width 112 height 13
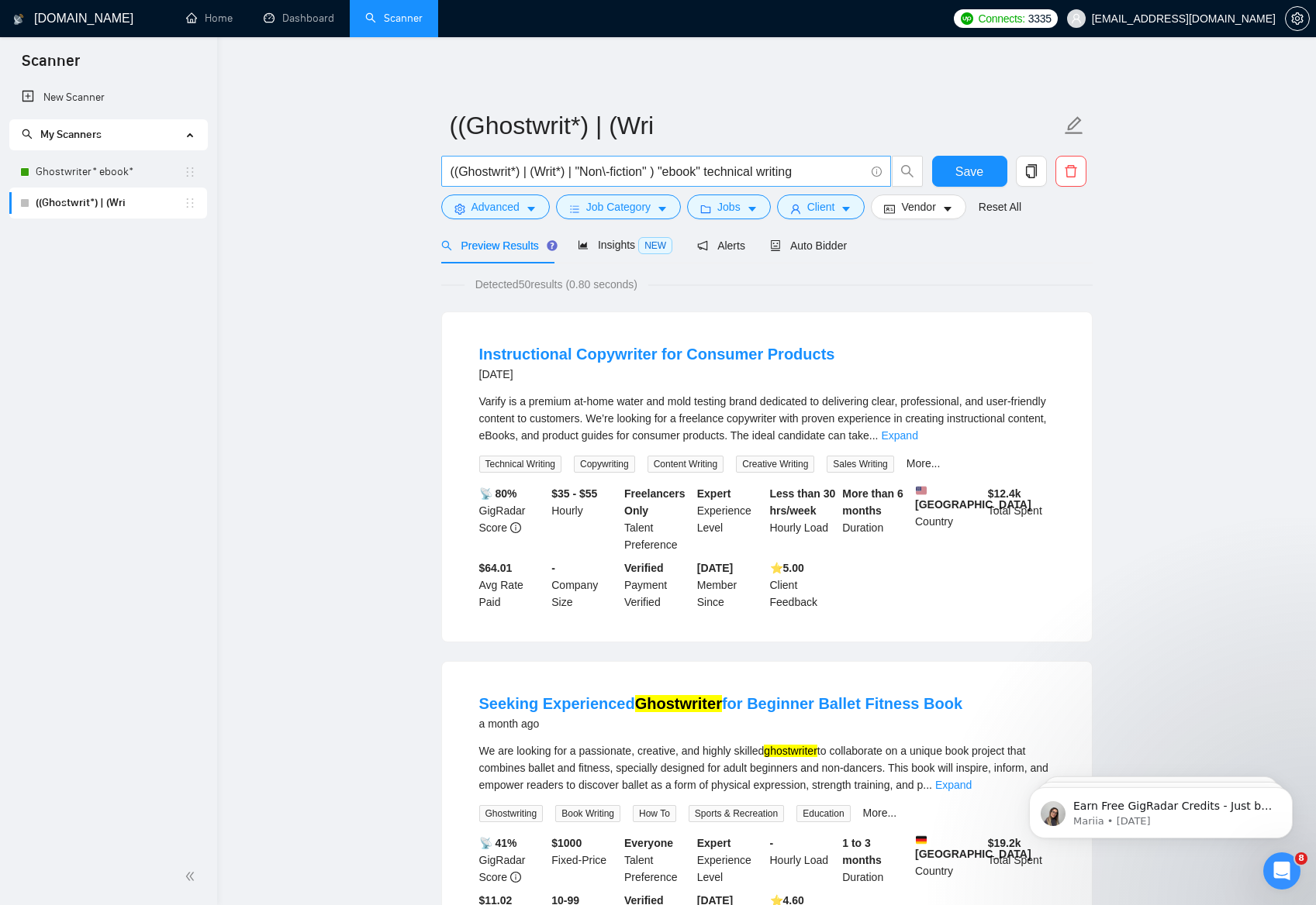
click at [816, 172] on input "((Ghostwrit*) | (Writ*) | "Non\-fiction" ) "ebook" technical writing" at bounding box center [657, 172] width 414 height 20
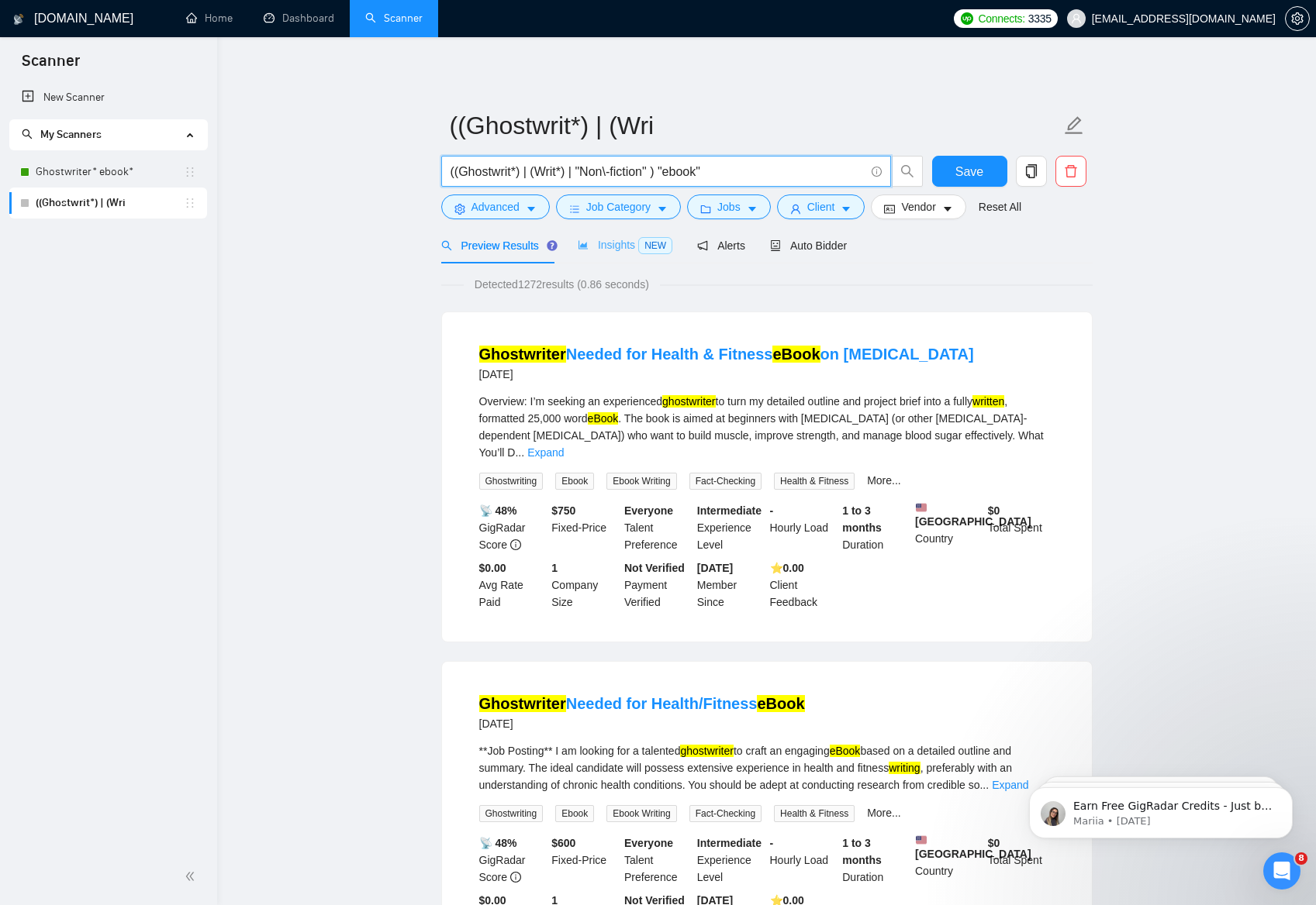
type input "((Ghostwrit*) | (Writ*) | "Non\-fiction" ) "ebook""
click at [604, 245] on span "Insights NEW" at bounding box center [625, 244] width 95 height 13
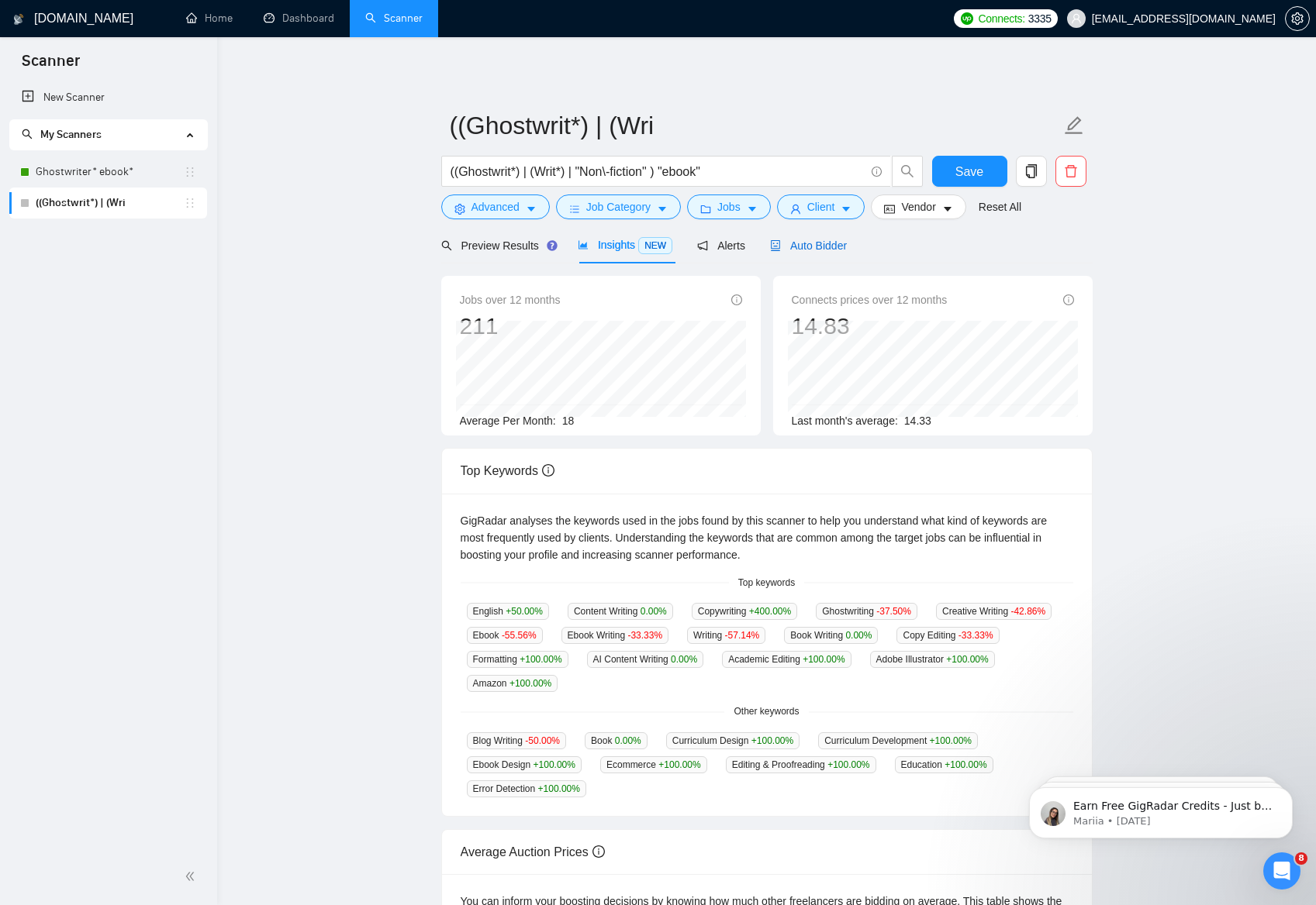
click at [818, 246] on span "Auto Bidder" at bounding box center [808, 245] width 77 height 13
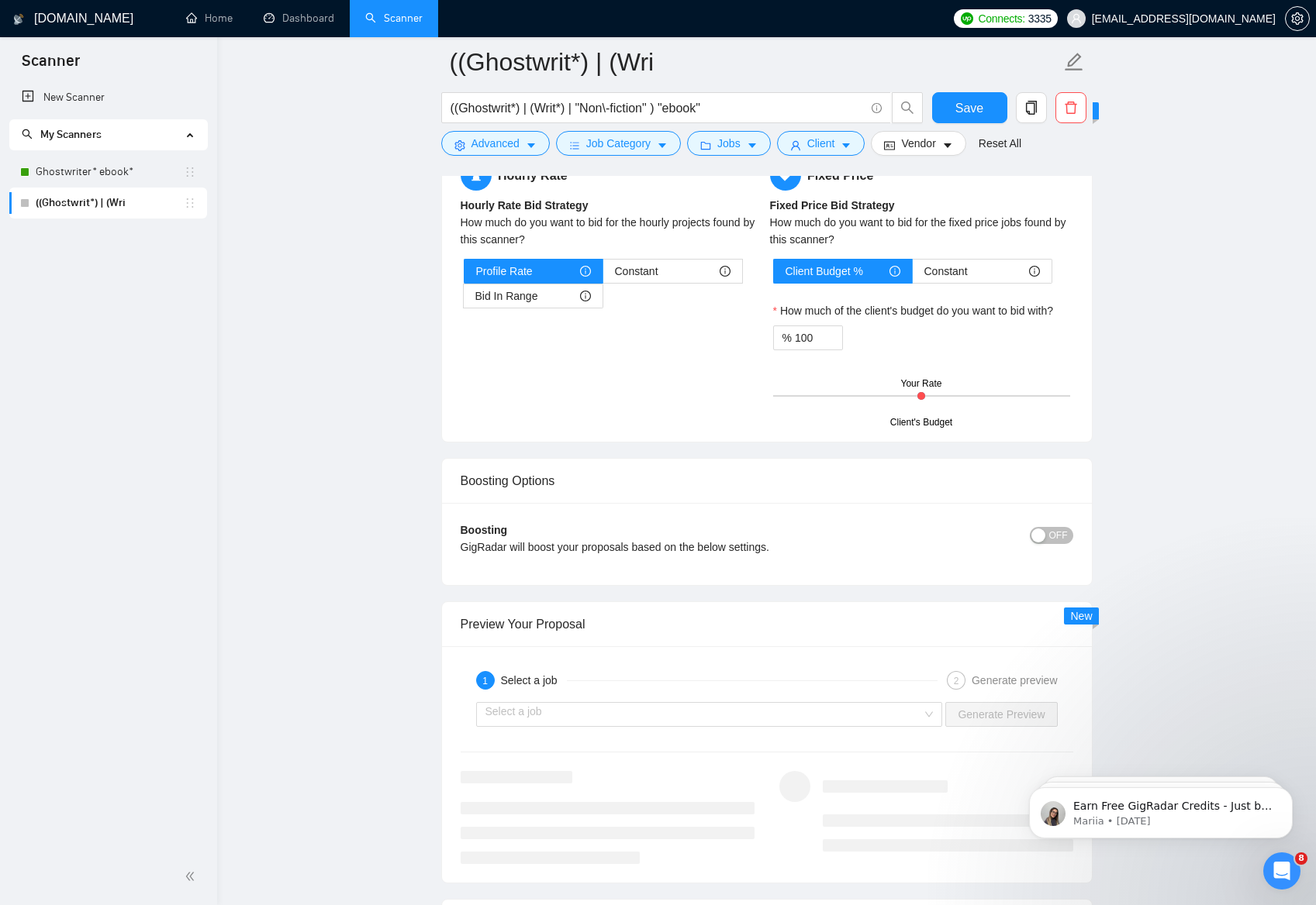
scroll to position [2427, 0]
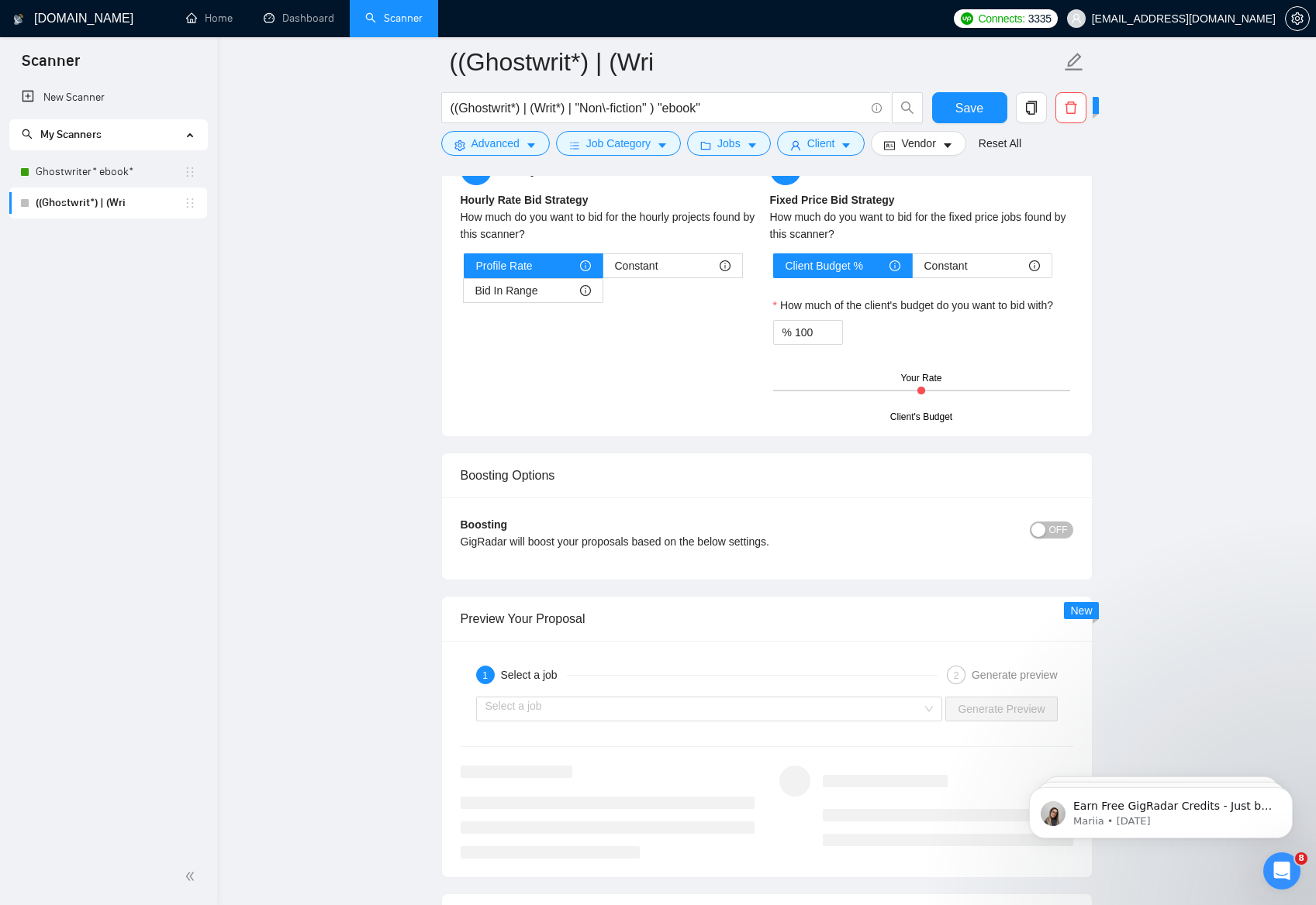
click at [1057, 528] on span "OFF" at bounding box center [1058, 529] width 19 height 17
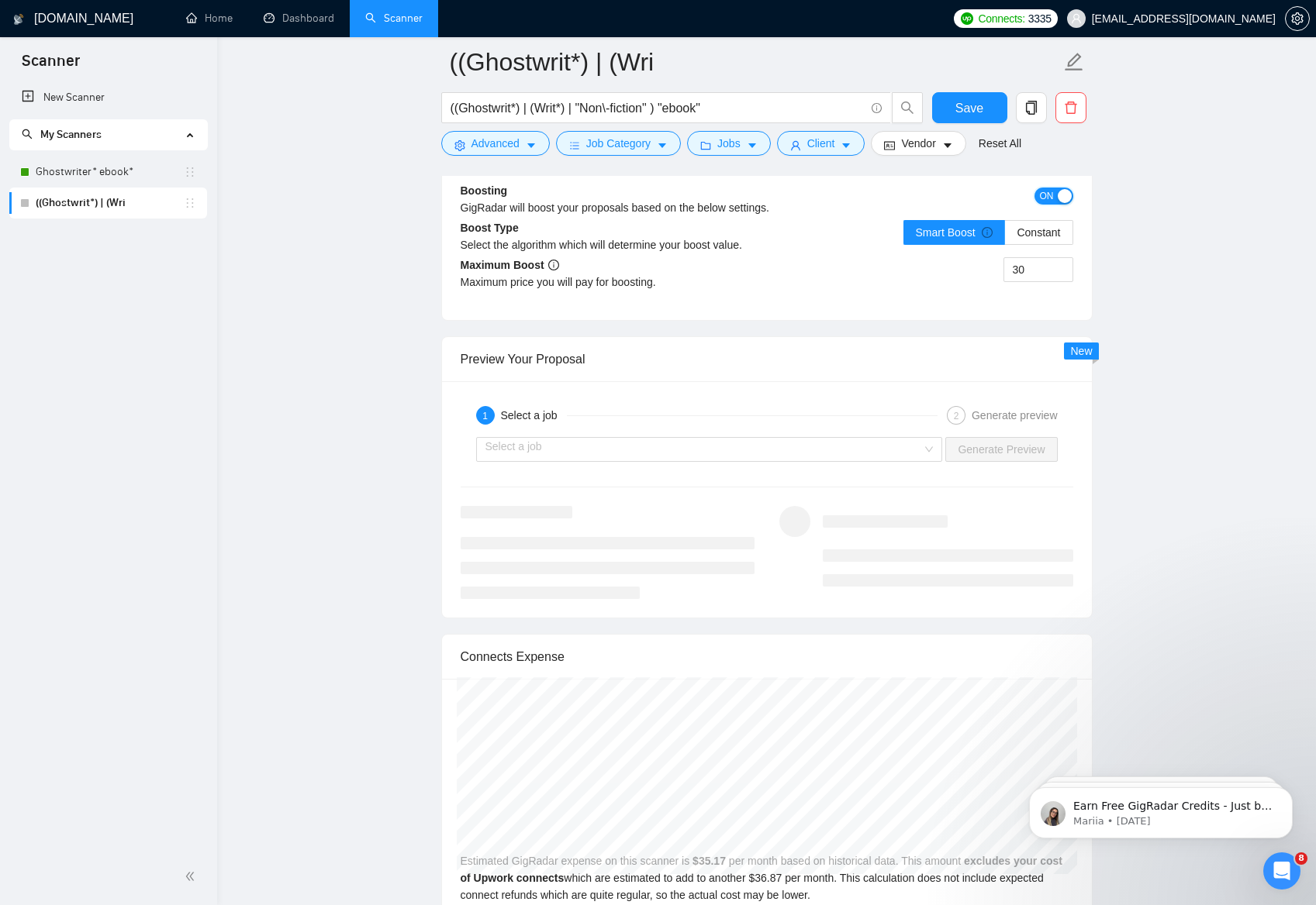
scroll to position [2779, 0]
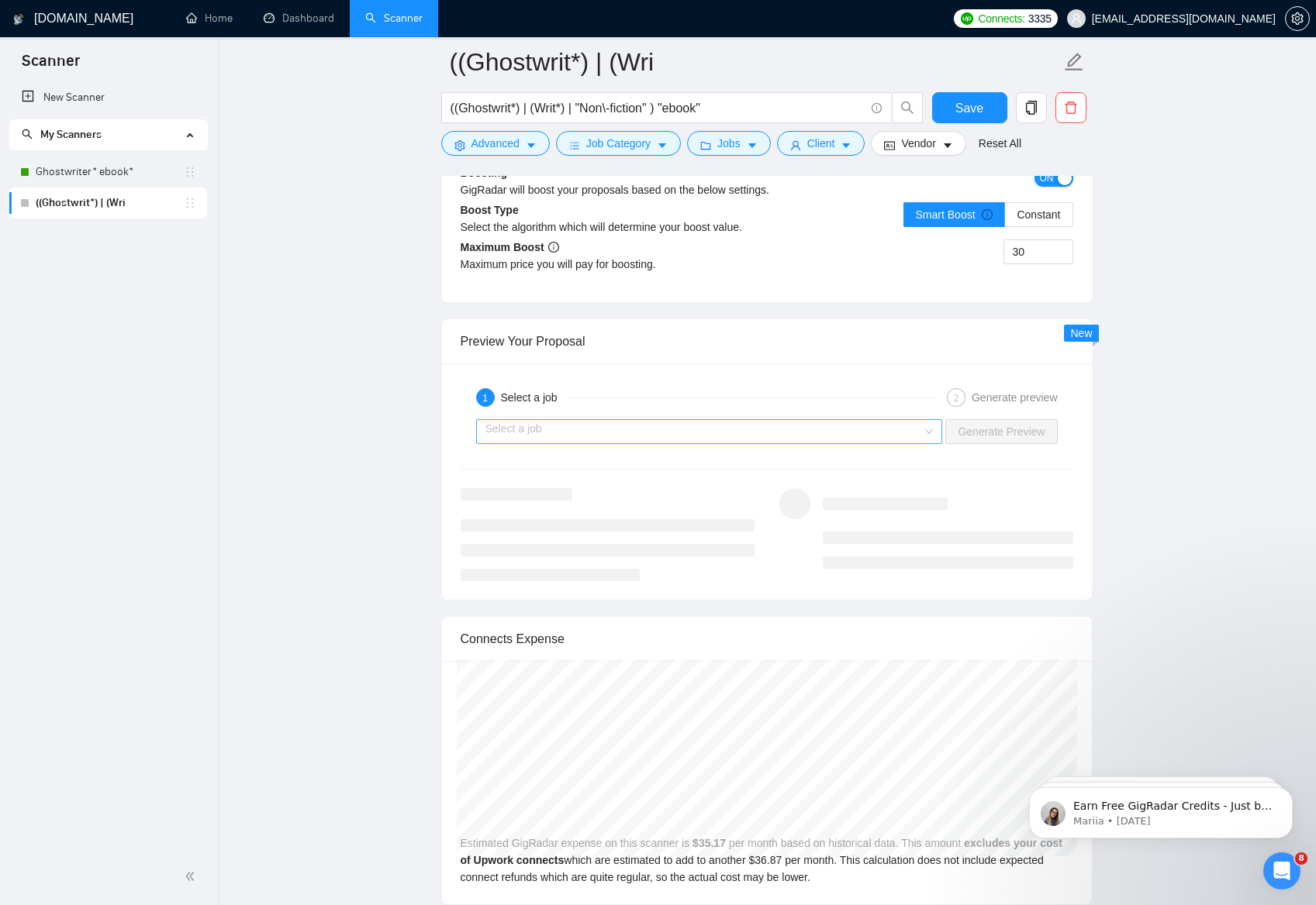
click at [921, 435] on div "Select a job" at bounding box center [709, 431] width 467 height 25
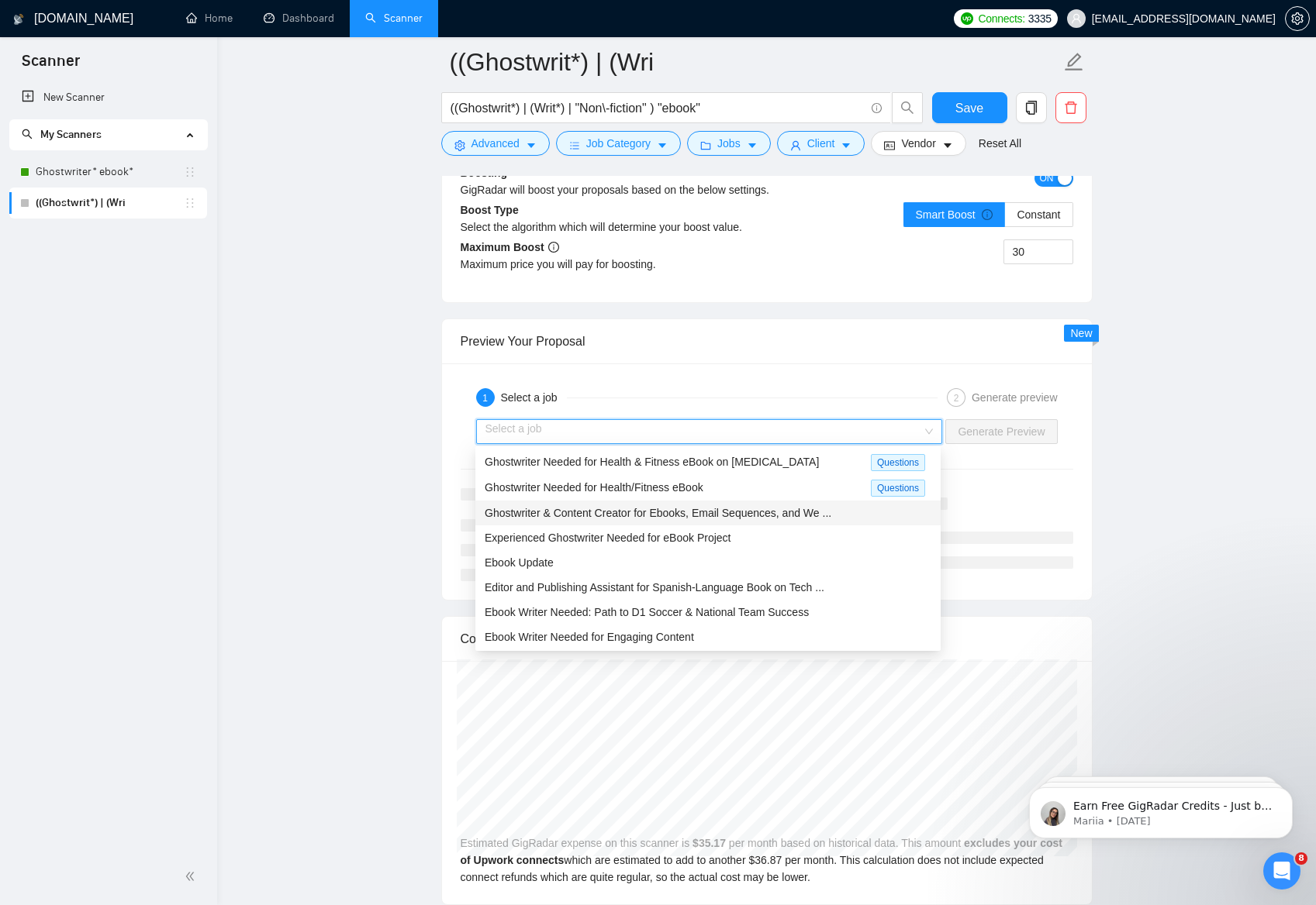
click at [727, 521] on div "Ghostwriter & Content Creator for Ebooks, Email Sequences, and We ..." at bounding box center [707, 512] width 465 height 25
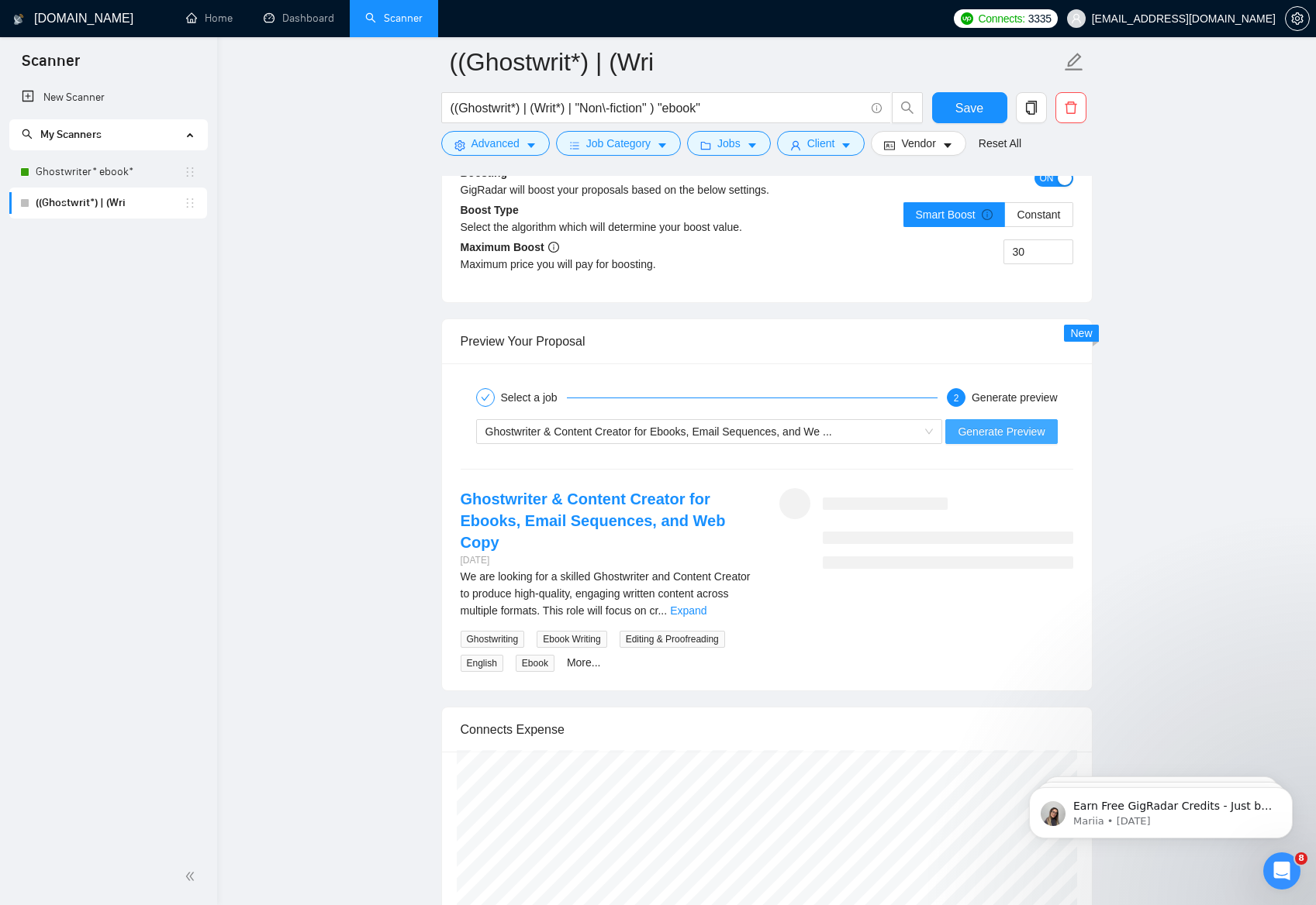
click at [1007, 431] on span "Generate Preview" at bounding box center [1001, 431] width 87 height 17
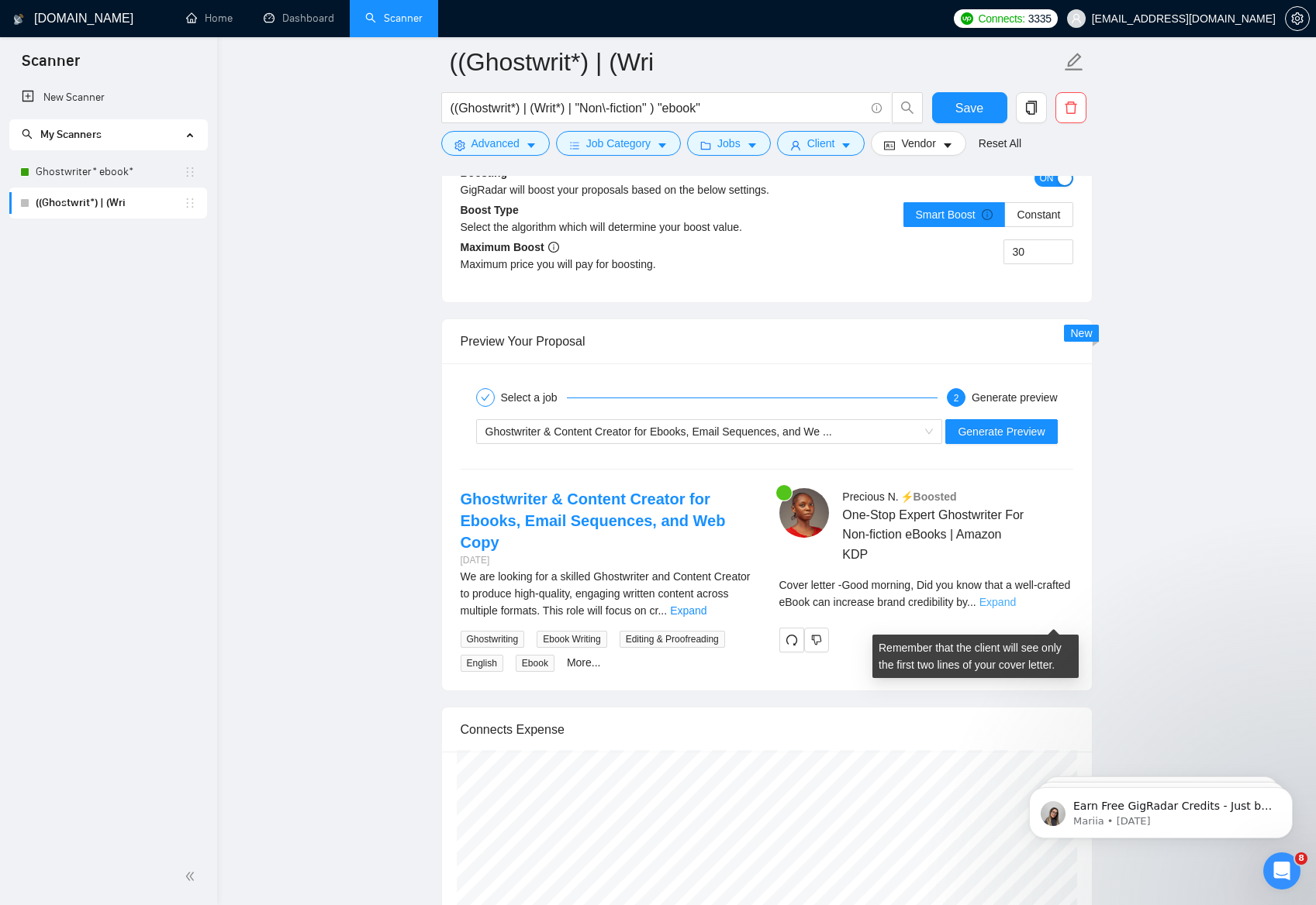
click at [1015, 608] on link "Expand" at bounding box center [997, 601] width 37 height 13
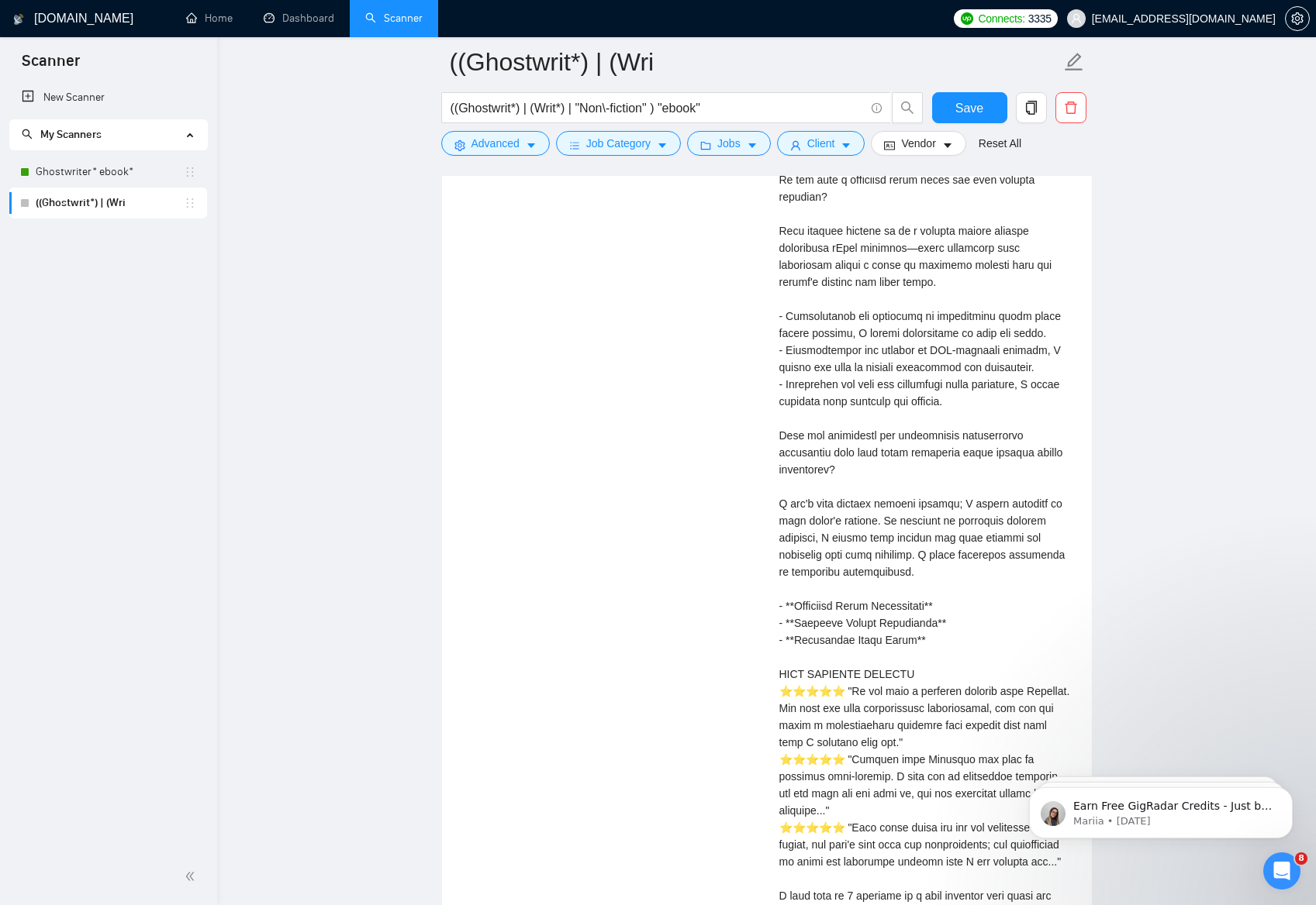
scroll to position [3471, 0]
click at [947, 615] on div "Cover letter" at bounding box center [925, 477] width 294 height 1159
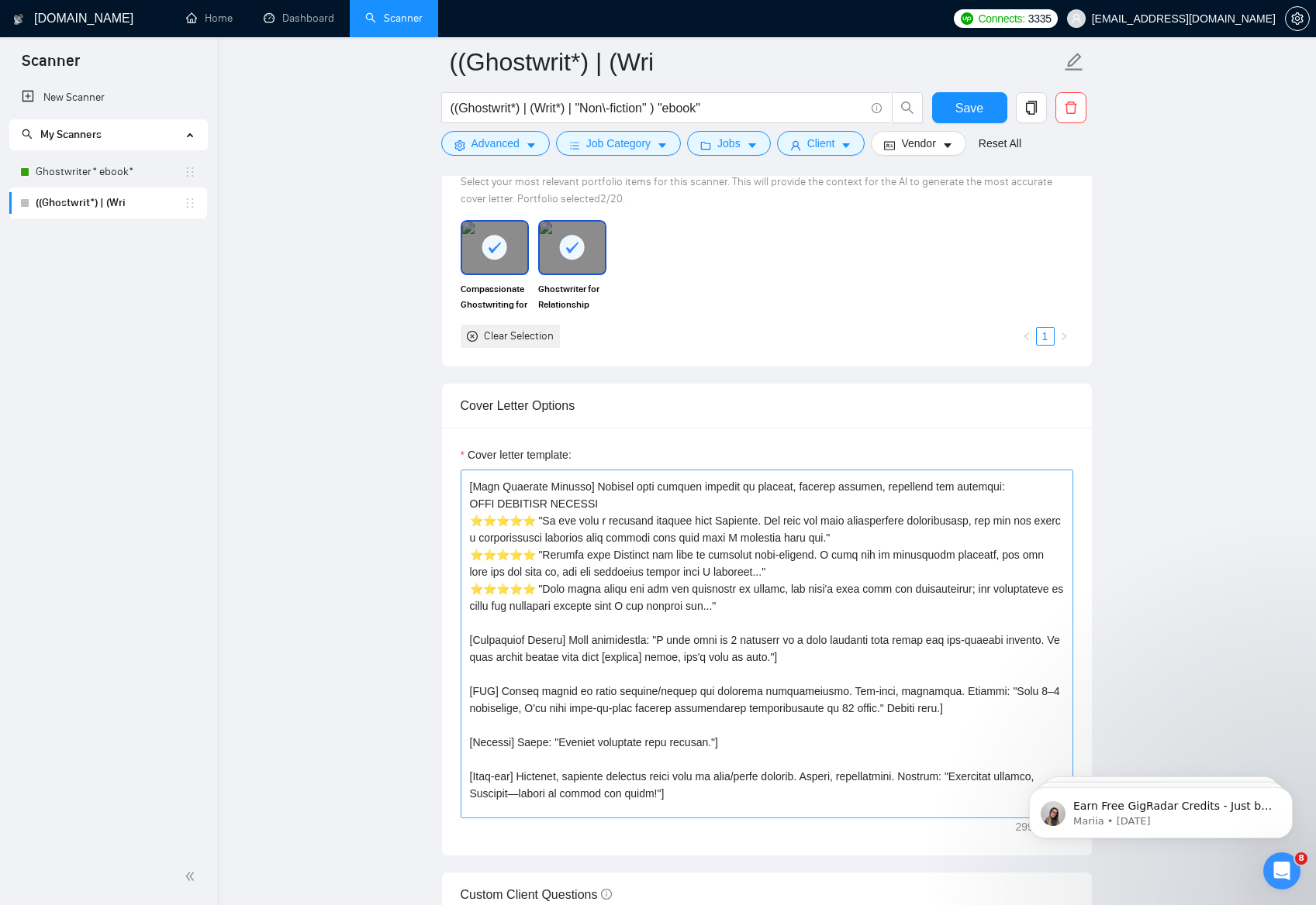
scroll to position [495, 0]
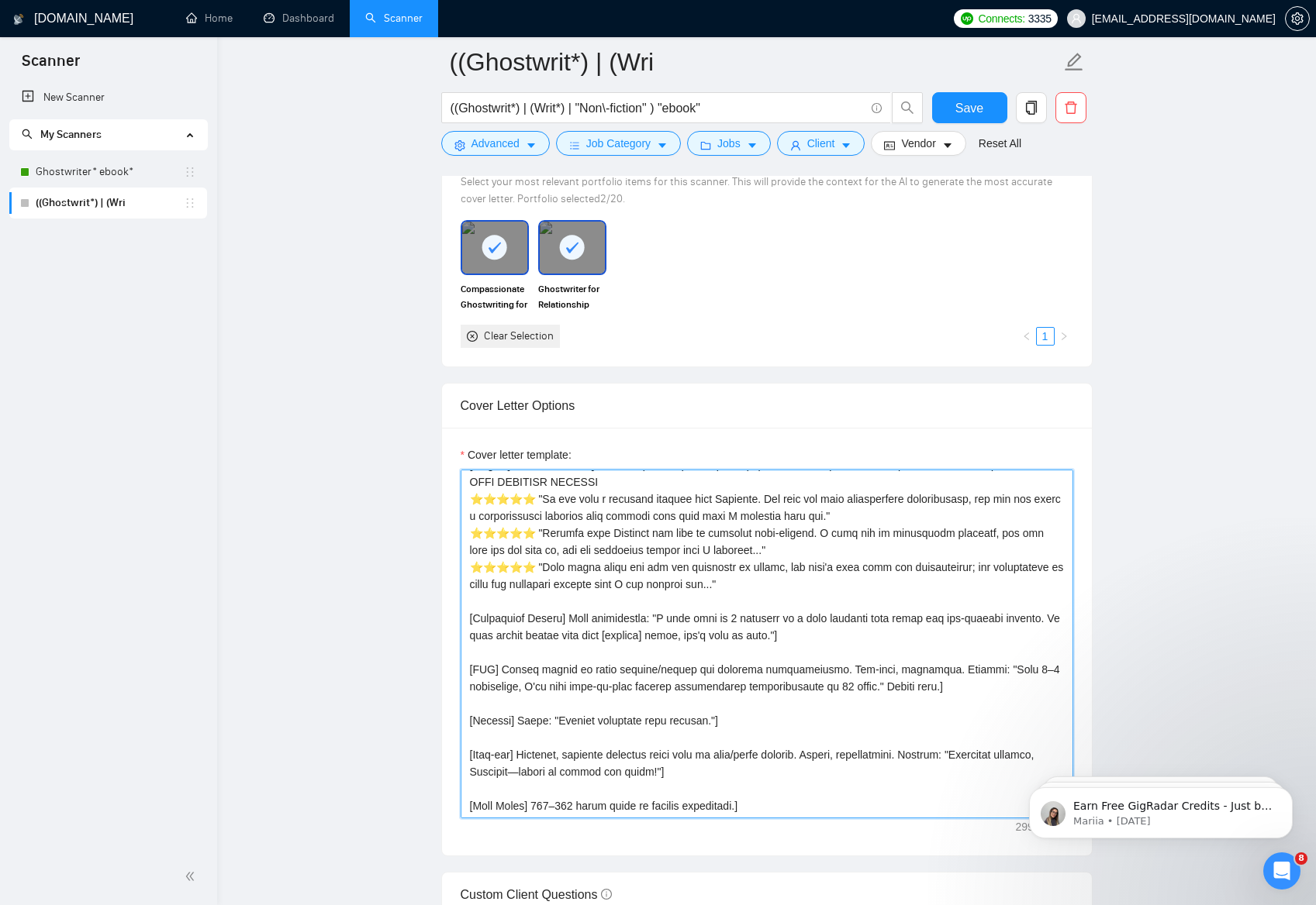
click at [725, 771] on textarea "Cover letter template:" at bounding box center [766, 644] width 612 height 349
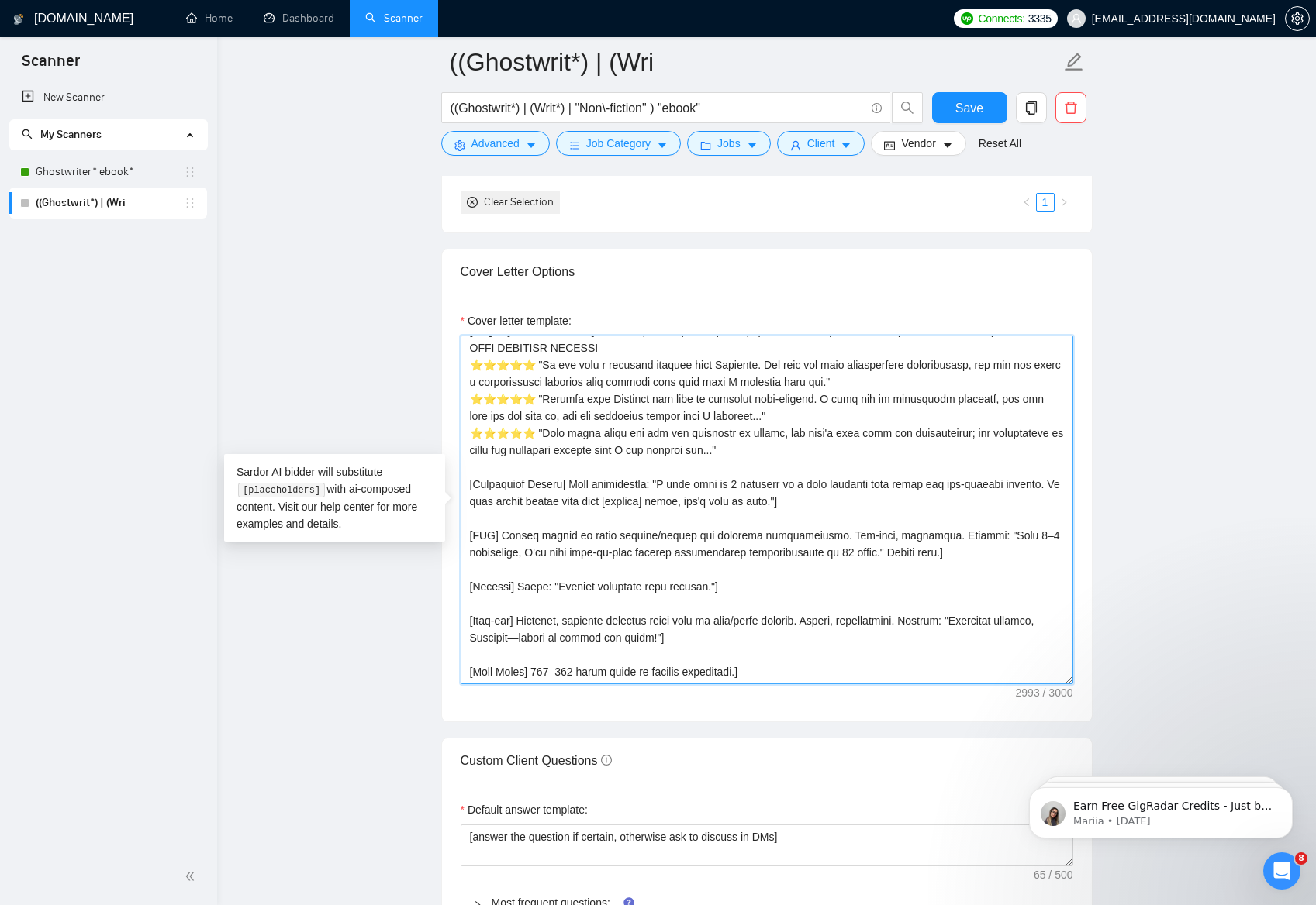
scroll to position [1566, 0]
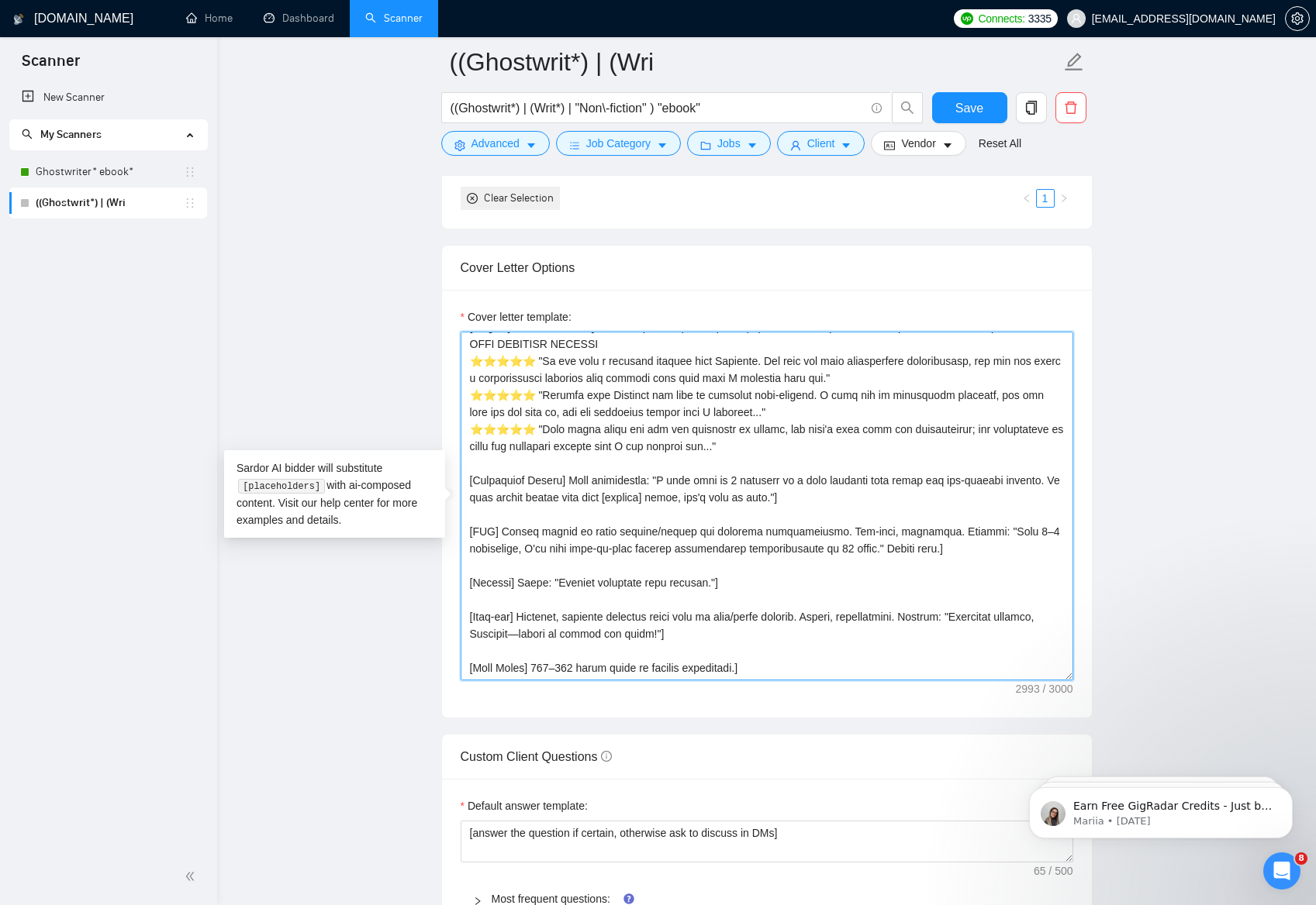
click at [586, 502] on textarea "Cover letter template:" at bounding box center [766, 505] width 612 height 349
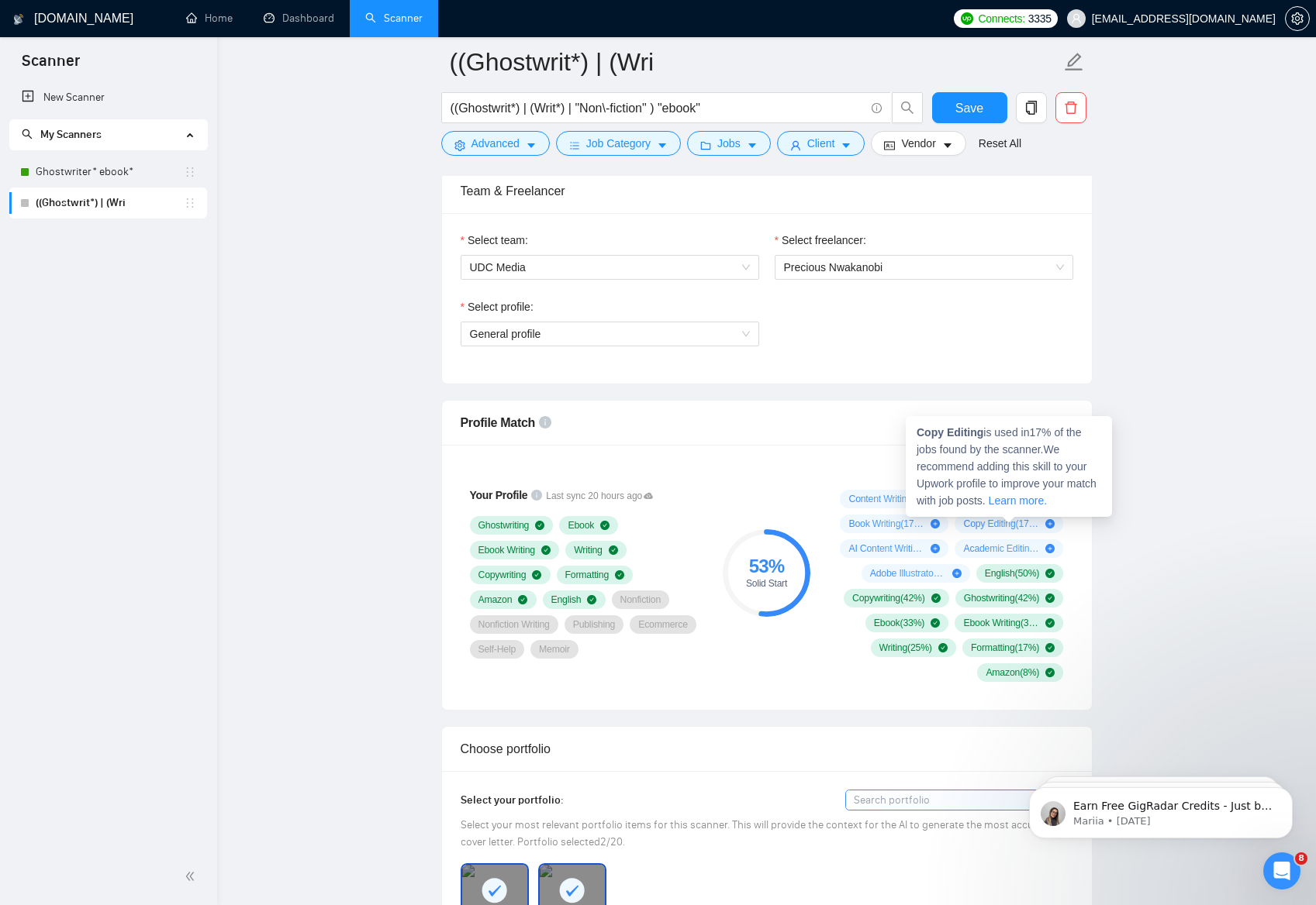
scroll to position [774, 0]
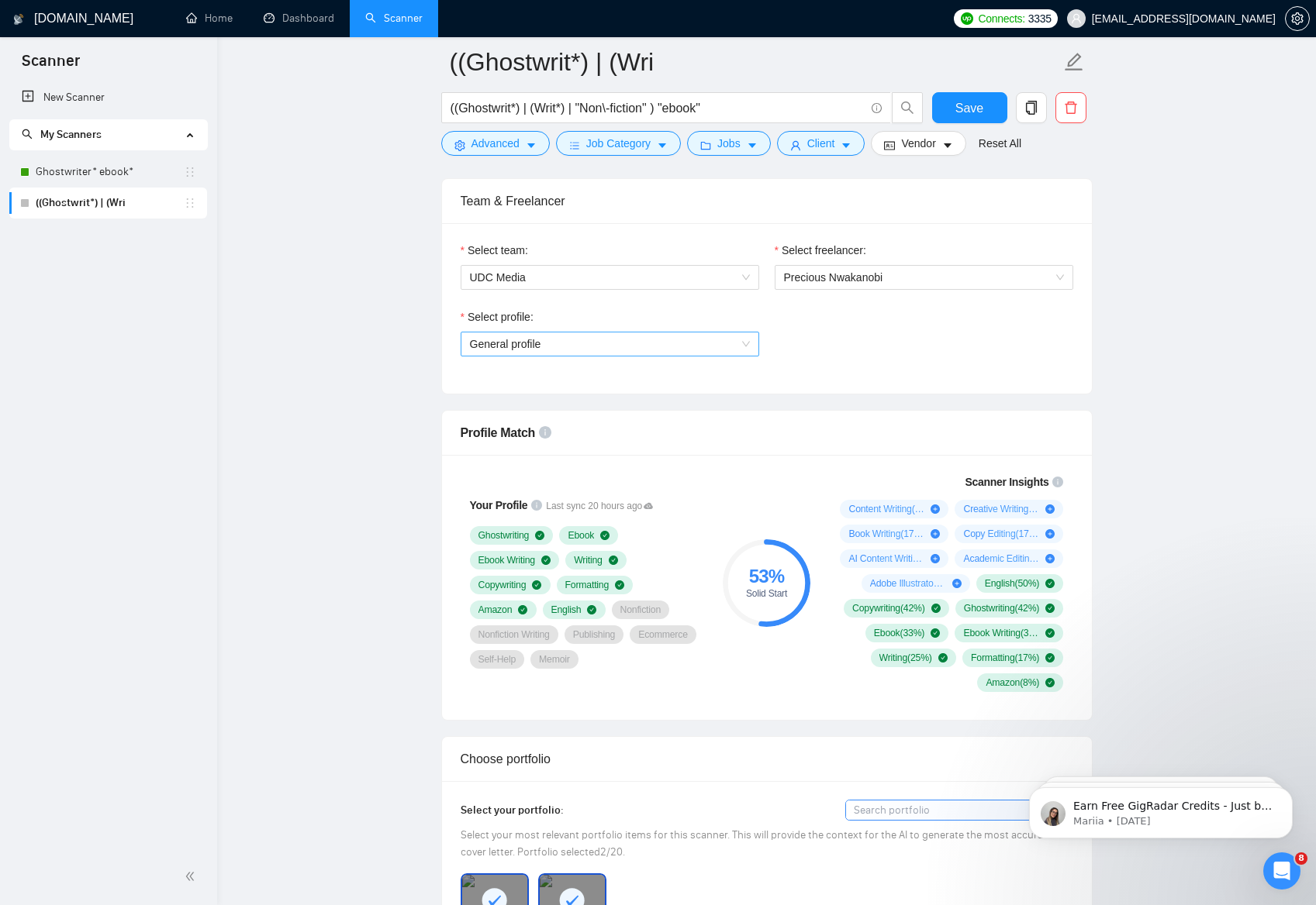
click at [568, 342] on span "General profile" at bounding box center [610, 344] width 280 height 24
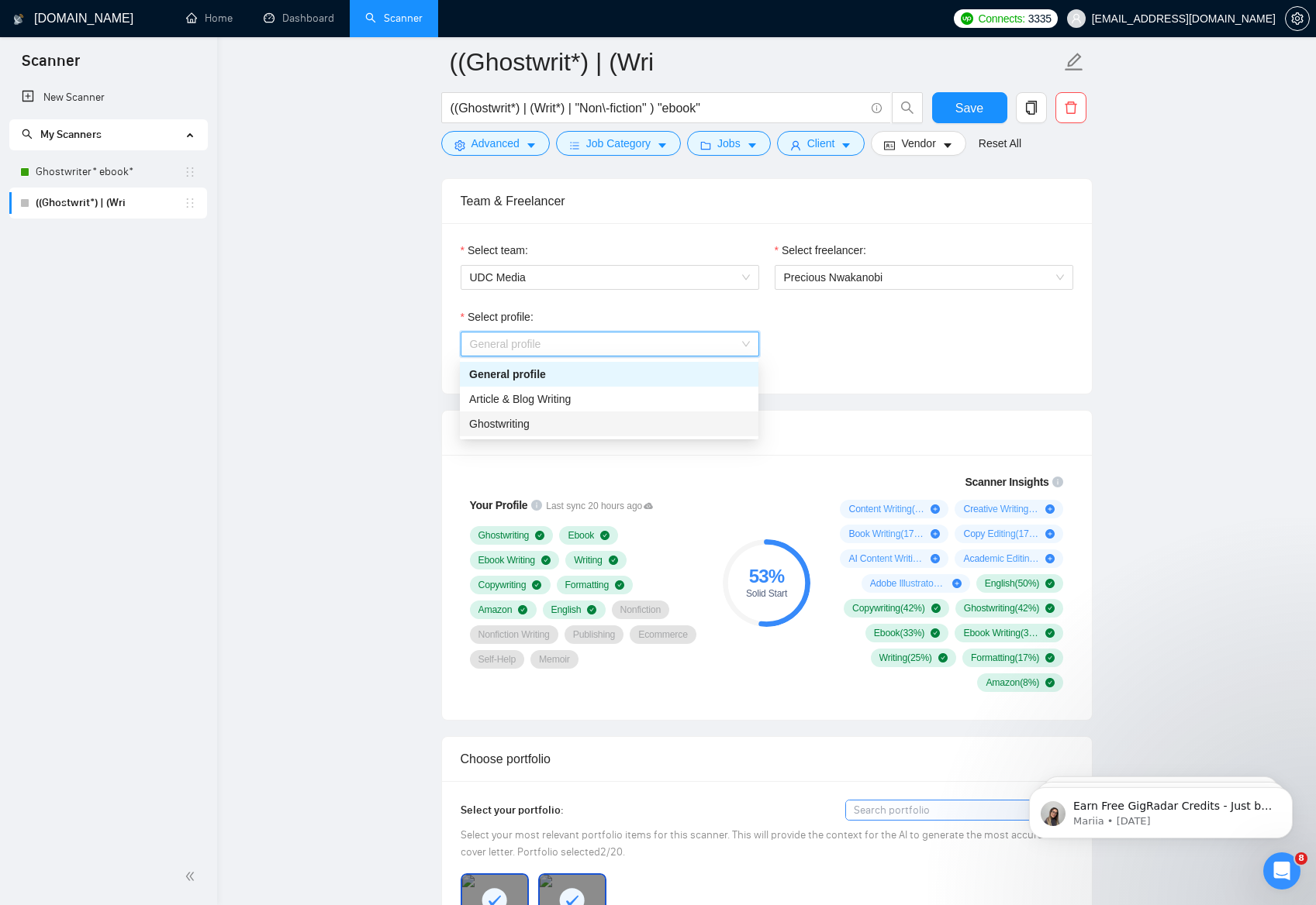
click at [548, 423] on div "Ghostwriting" at bounding box center [609, 423] width 280 height 17
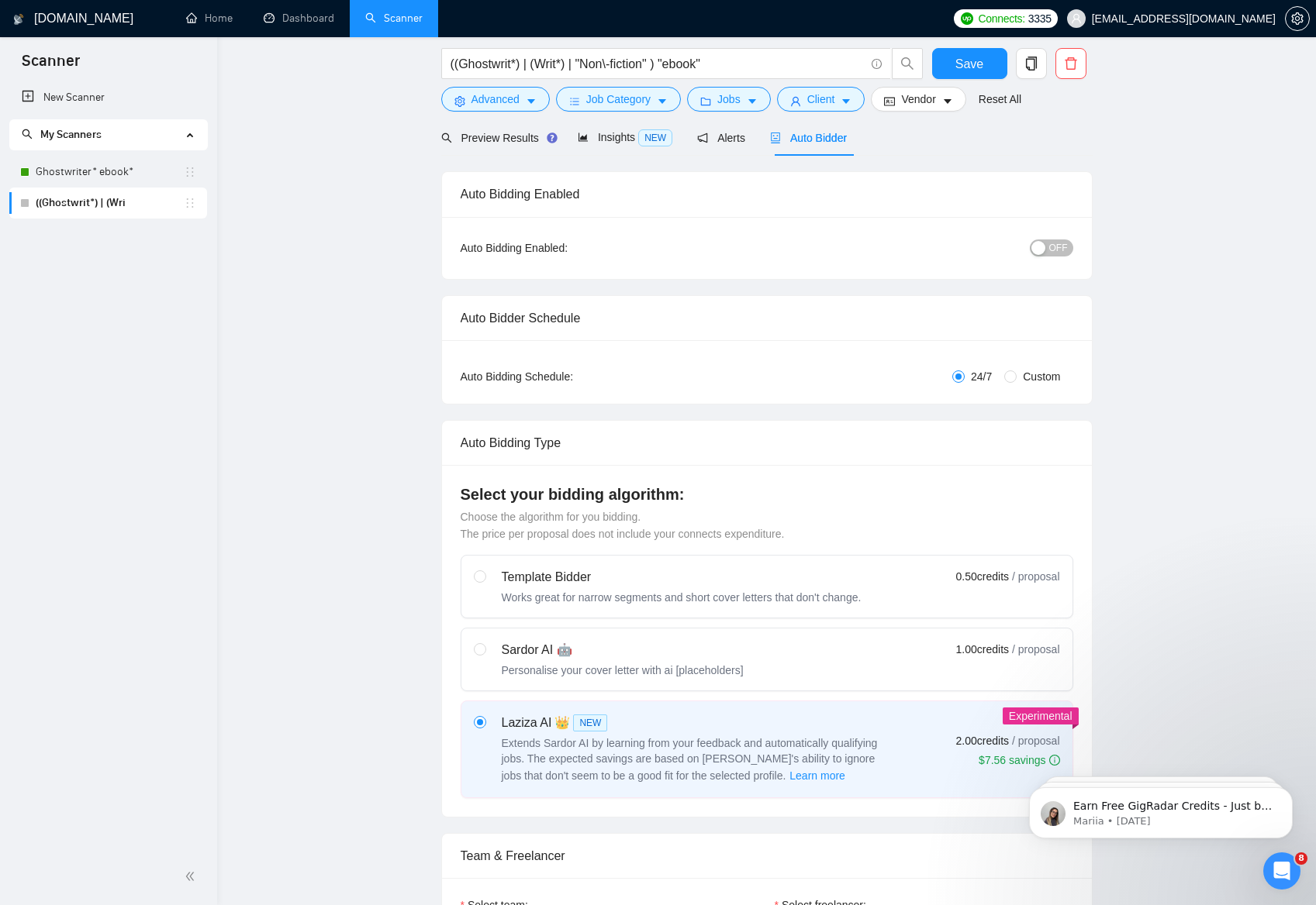
scroll to position [0, 0]
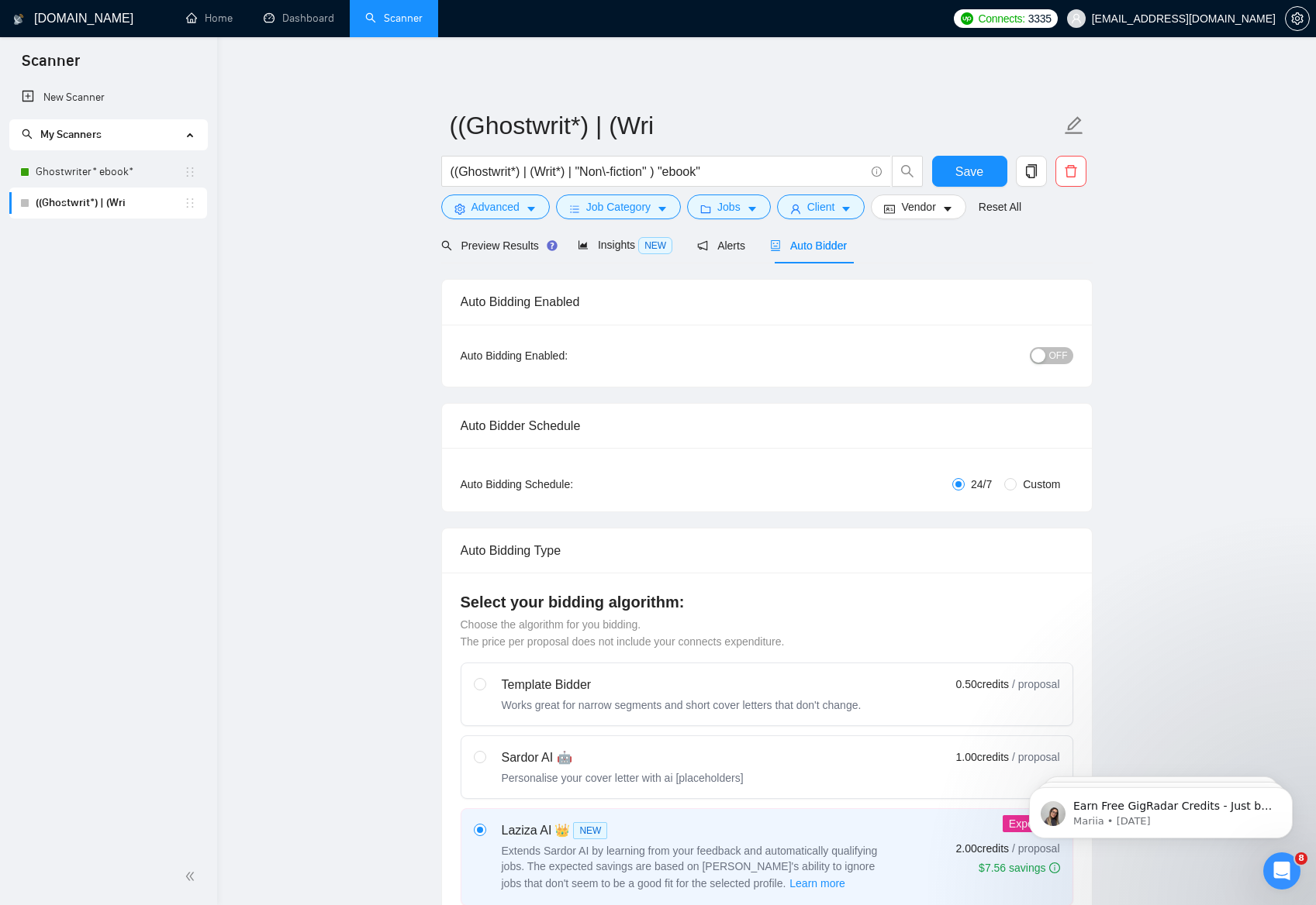
click at [1052, 356] on span "OFF" at bounding box center [1058, 355] width 19 height 17
click at [973, 171] on span "Save" at bounding box center [969, 172] width 28 height 20
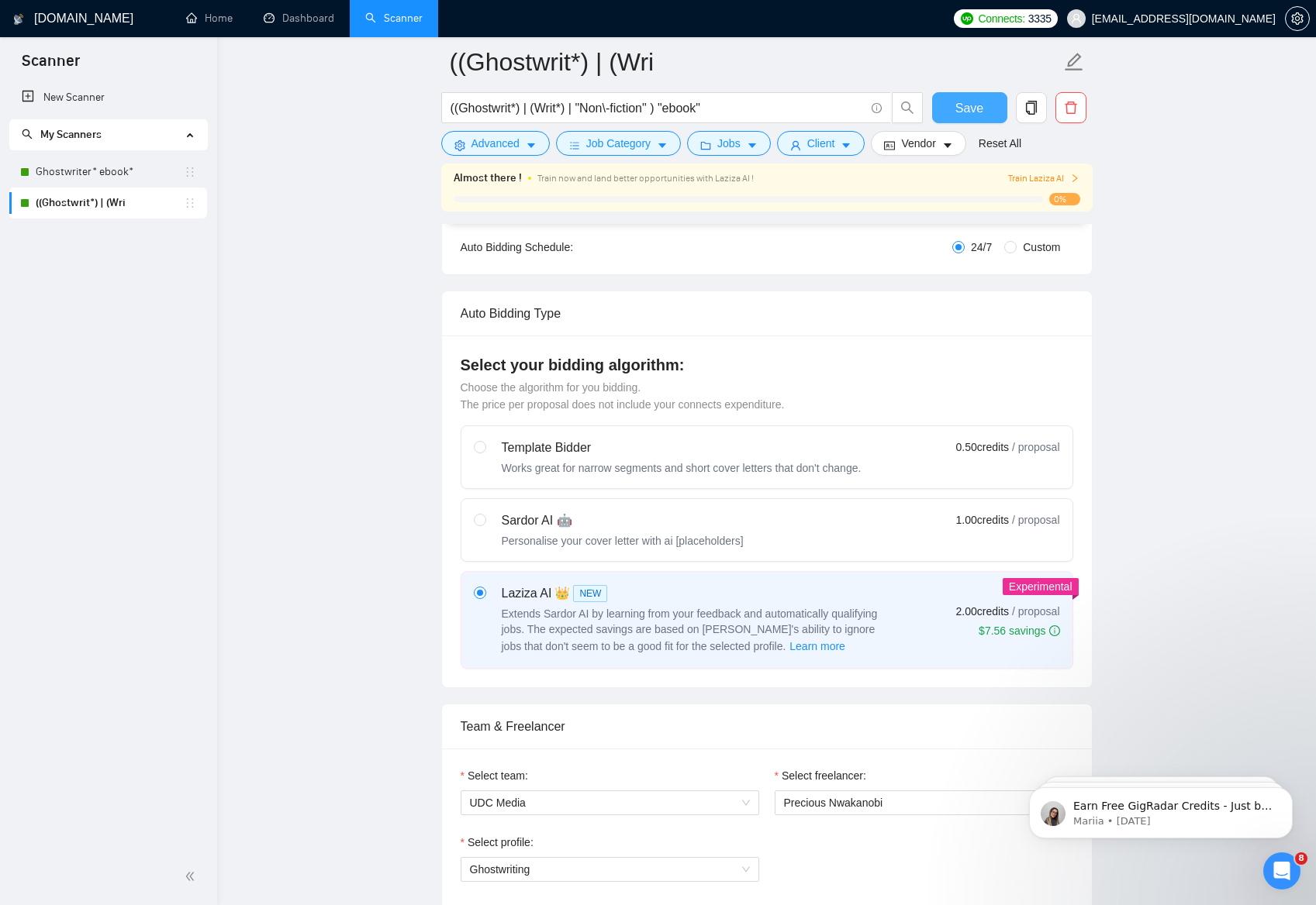
scroll to position [303, 0]
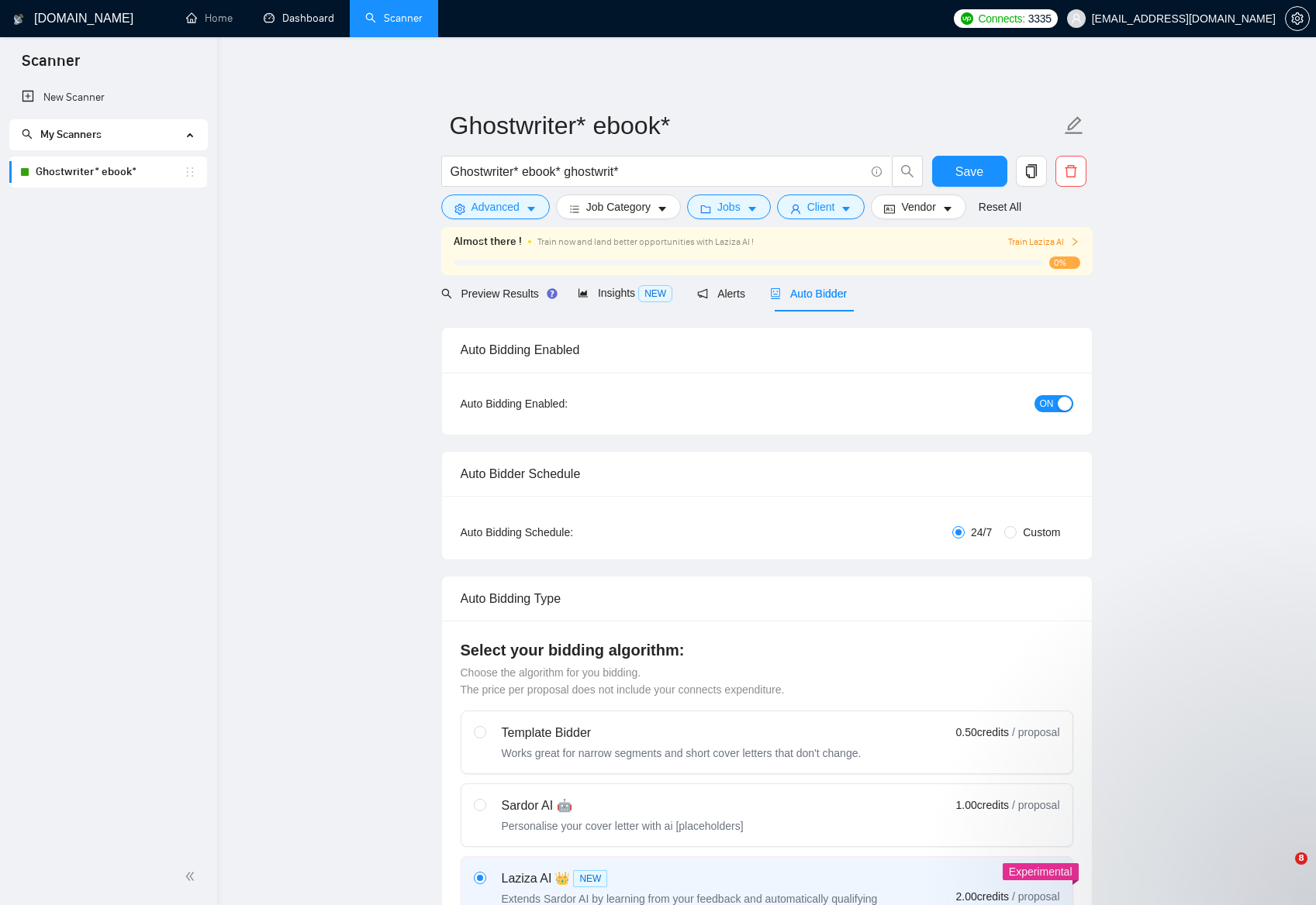
click at [279, 17] on link "Dashboard" at bounding box center [298, 18] width 70 height 13
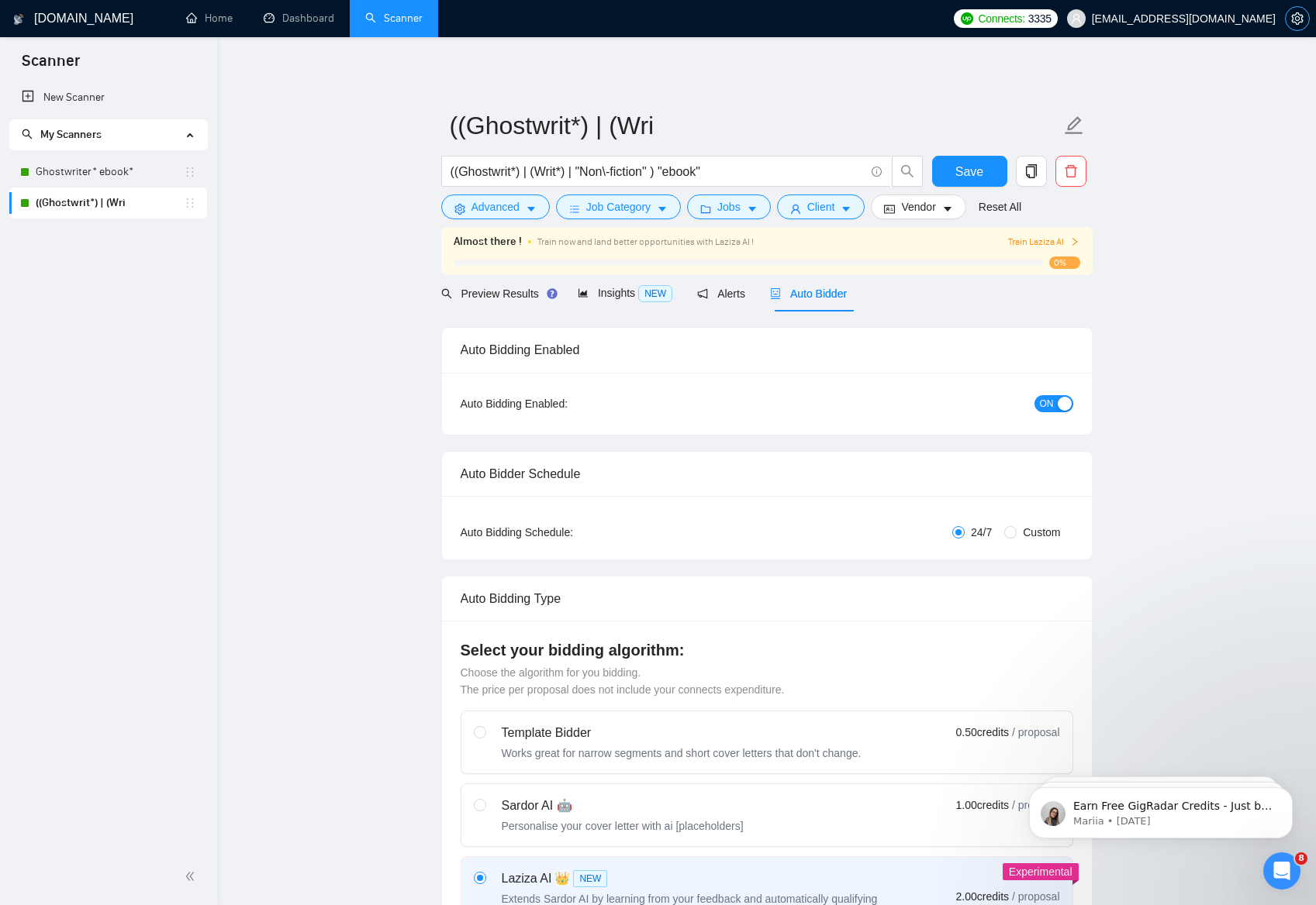
click at [1295, 27] on button "button" at bounding box center [1296, 18] width 25 height 25
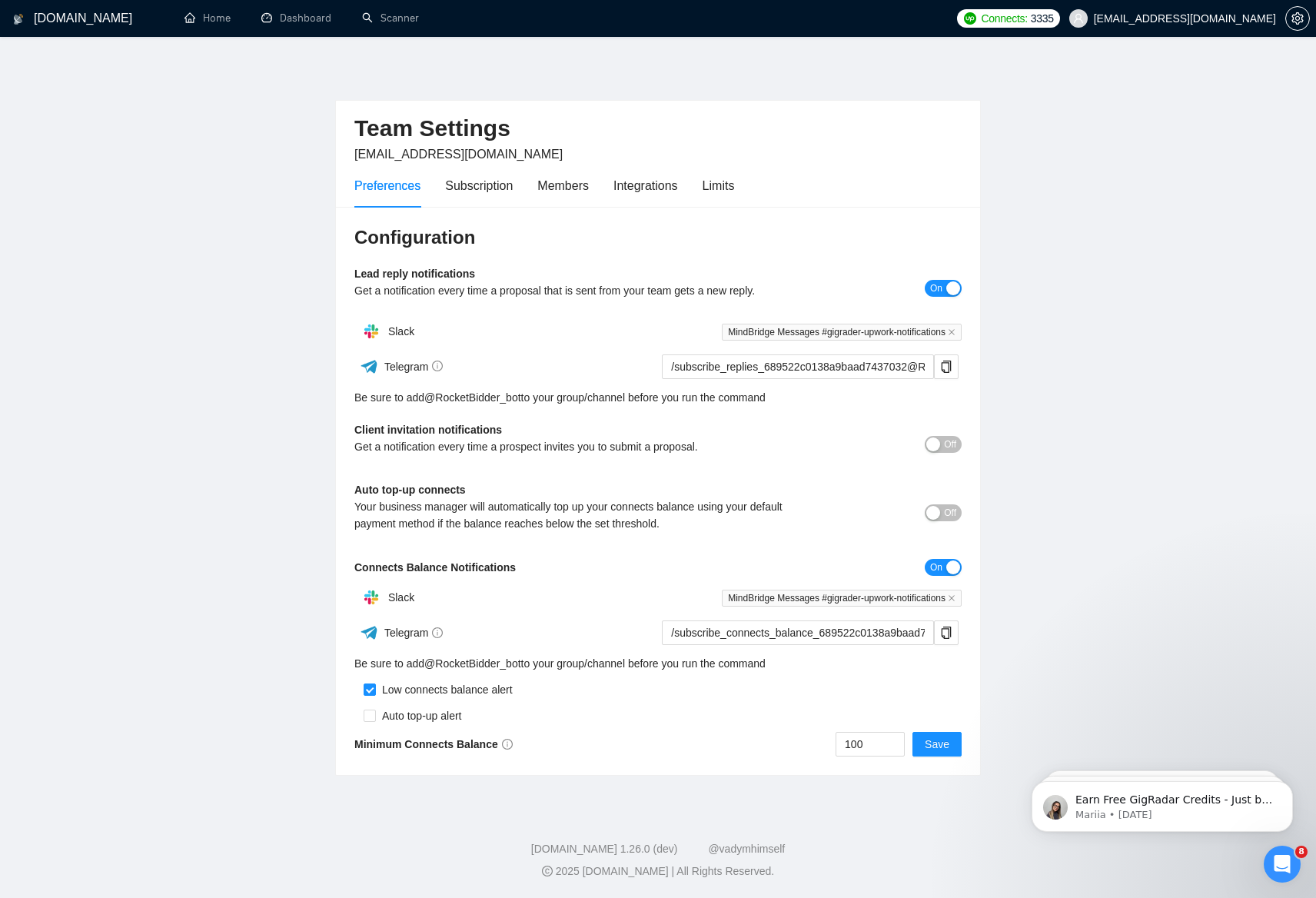
click at [520, 187] on div "Preferences Subscription Members Integrations Limits" at bounding box center [544, 185] width 380 height 44
click at [504, 190] on div "Subscription" at bounding box center [479, 185] width 68 height 20
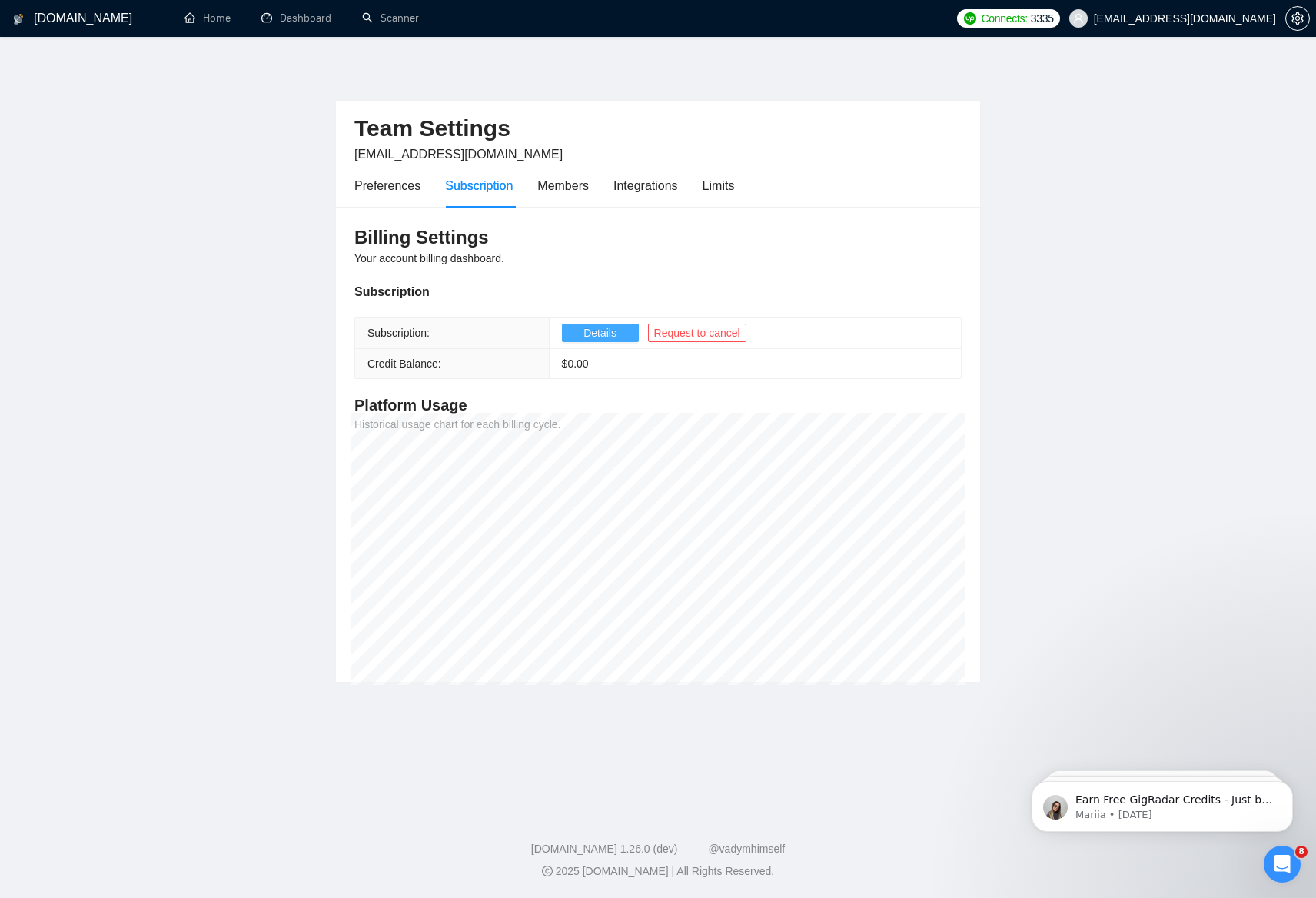
click at [601, 334] on span "Details" at bounding box center [601, 333] width 33 height 17
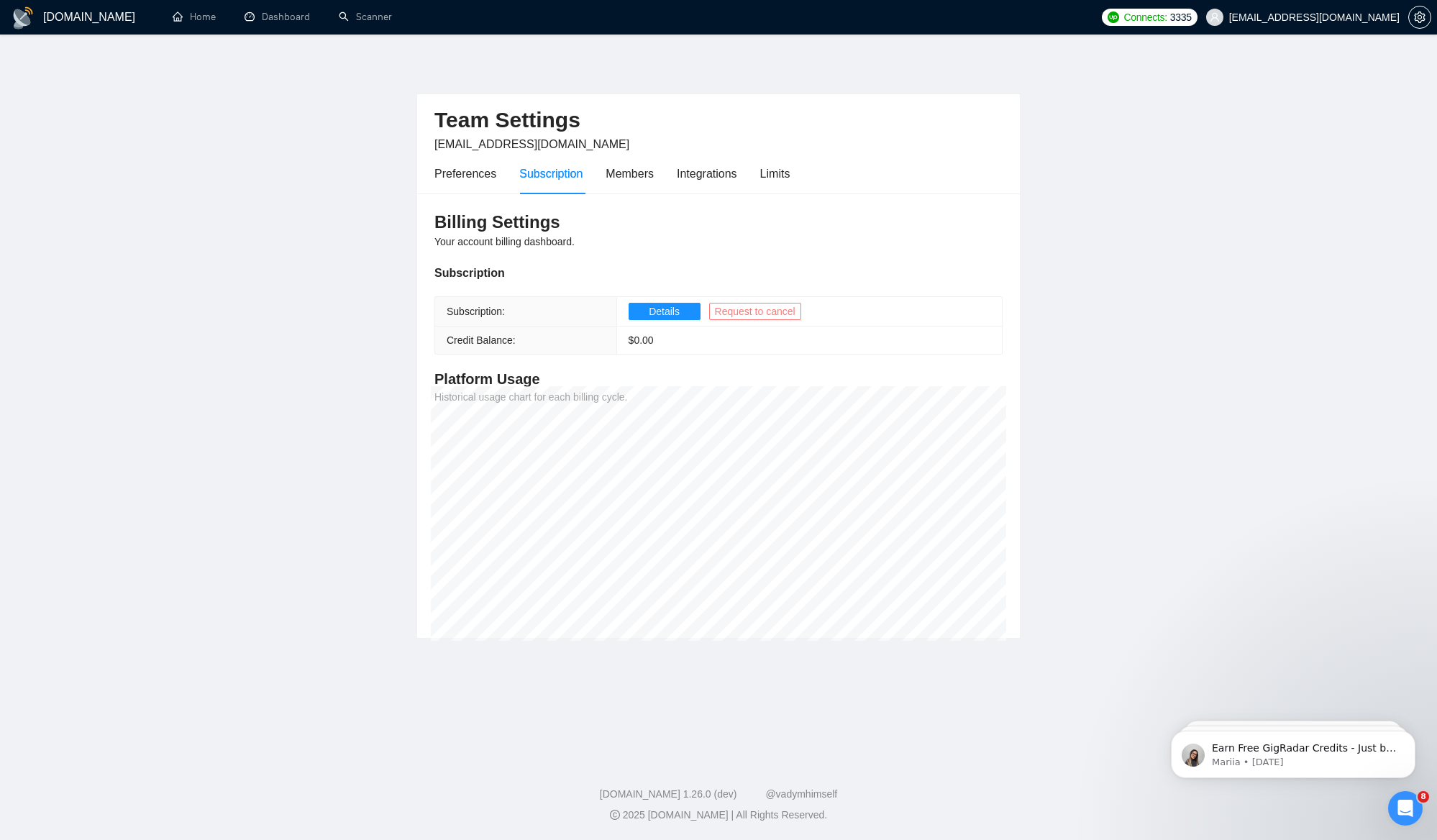
click at [735, 318] on span "Request to cancel" at bounding box center [756, 311] width 81 height 16
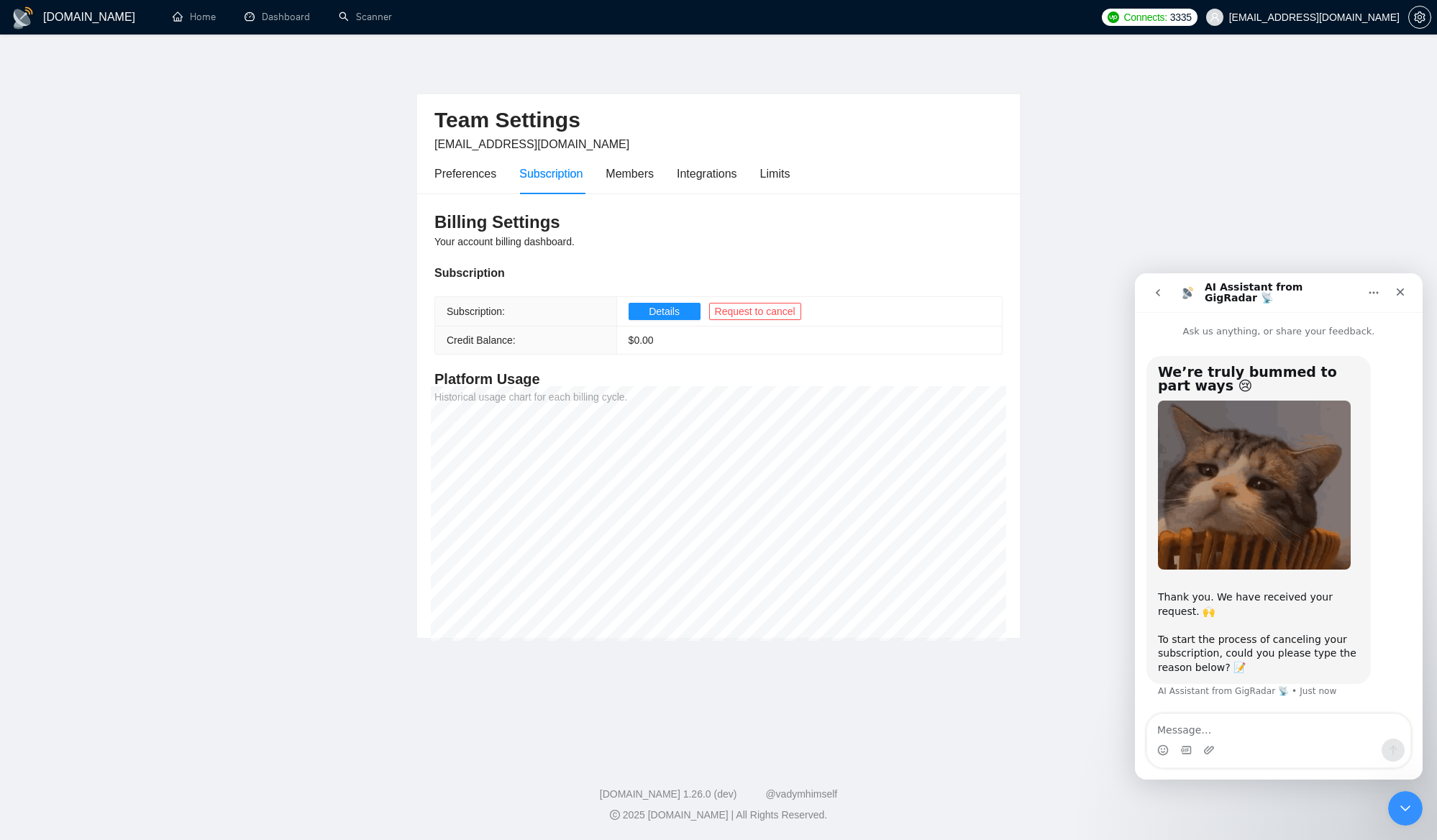
click at [1231, 294] on icon "Home" at bounding box center [1374, 293] width 12 height 12
click at [1231, 327] on p "Ask us anything, or share your feedback." at bounding box center [1278, 325] width 287 height 27
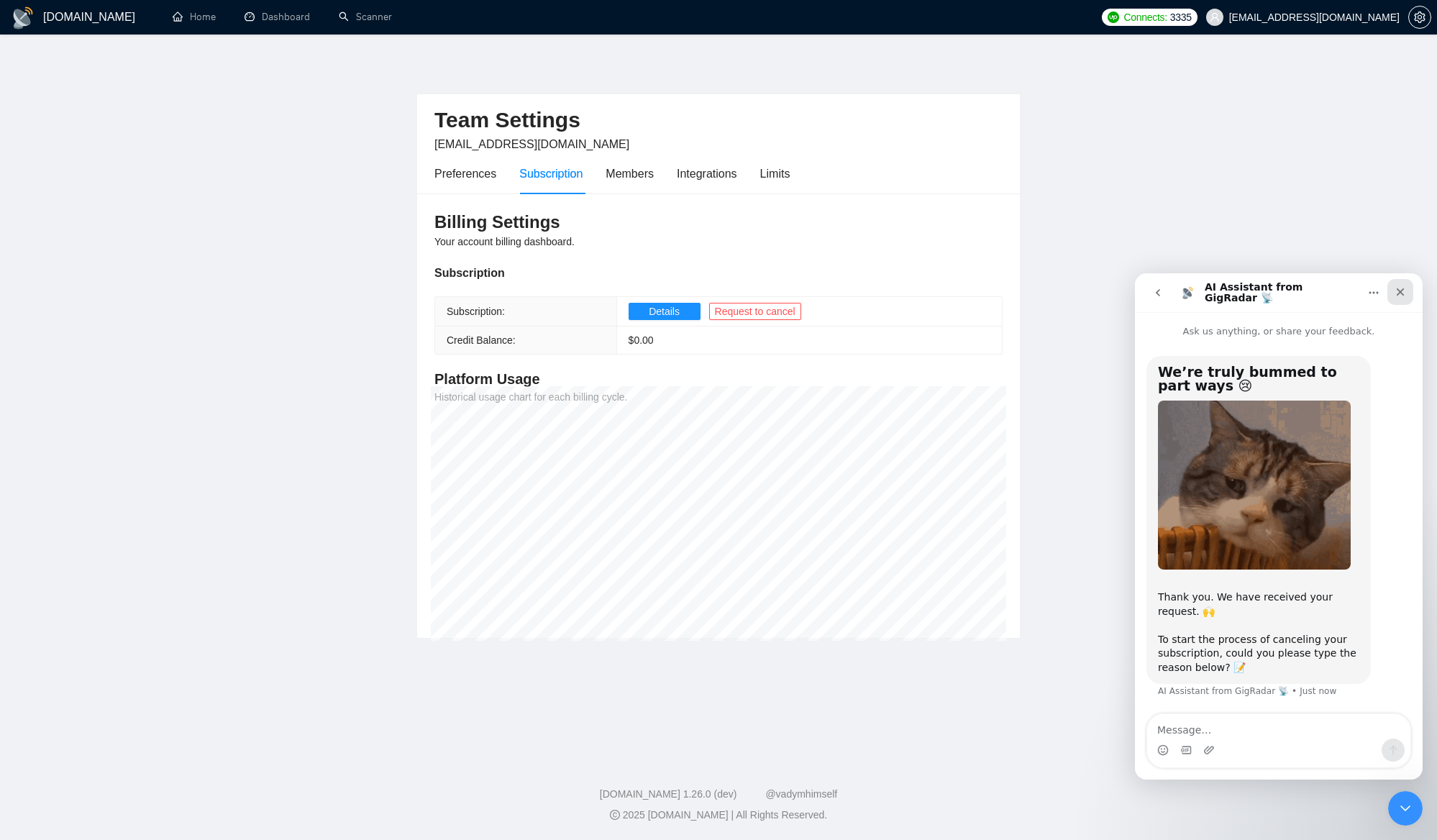
click at [1231, 297] on icon "Close" at bounding box center [1400, 292] width 12 height 12
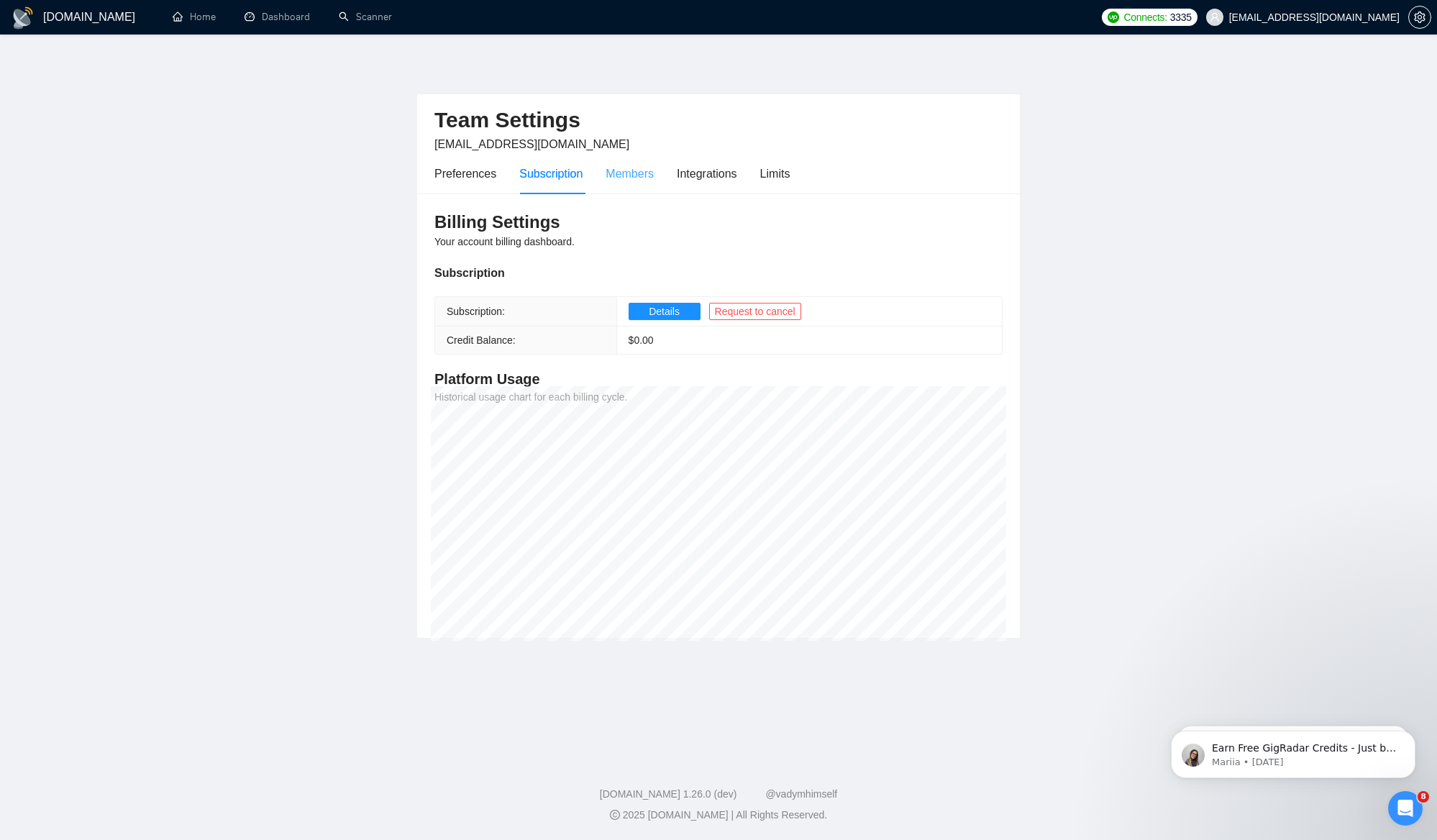
click at [641, 183] on div "Members" at bounding box center [630, 174] width 48 height 41
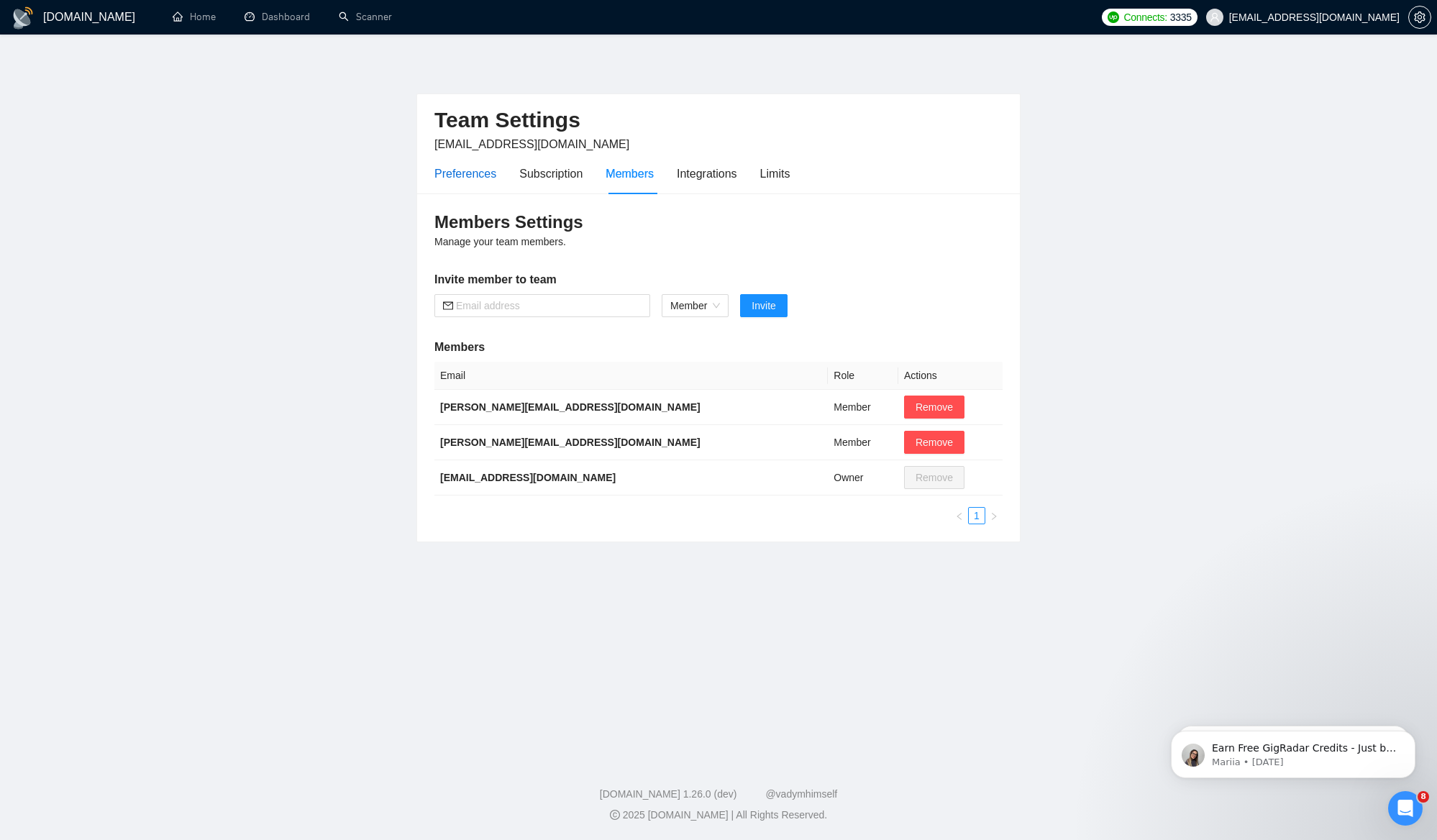
click at [477, 180] on div "Preferences" at bounding box center [465, 174] width 62 height 18
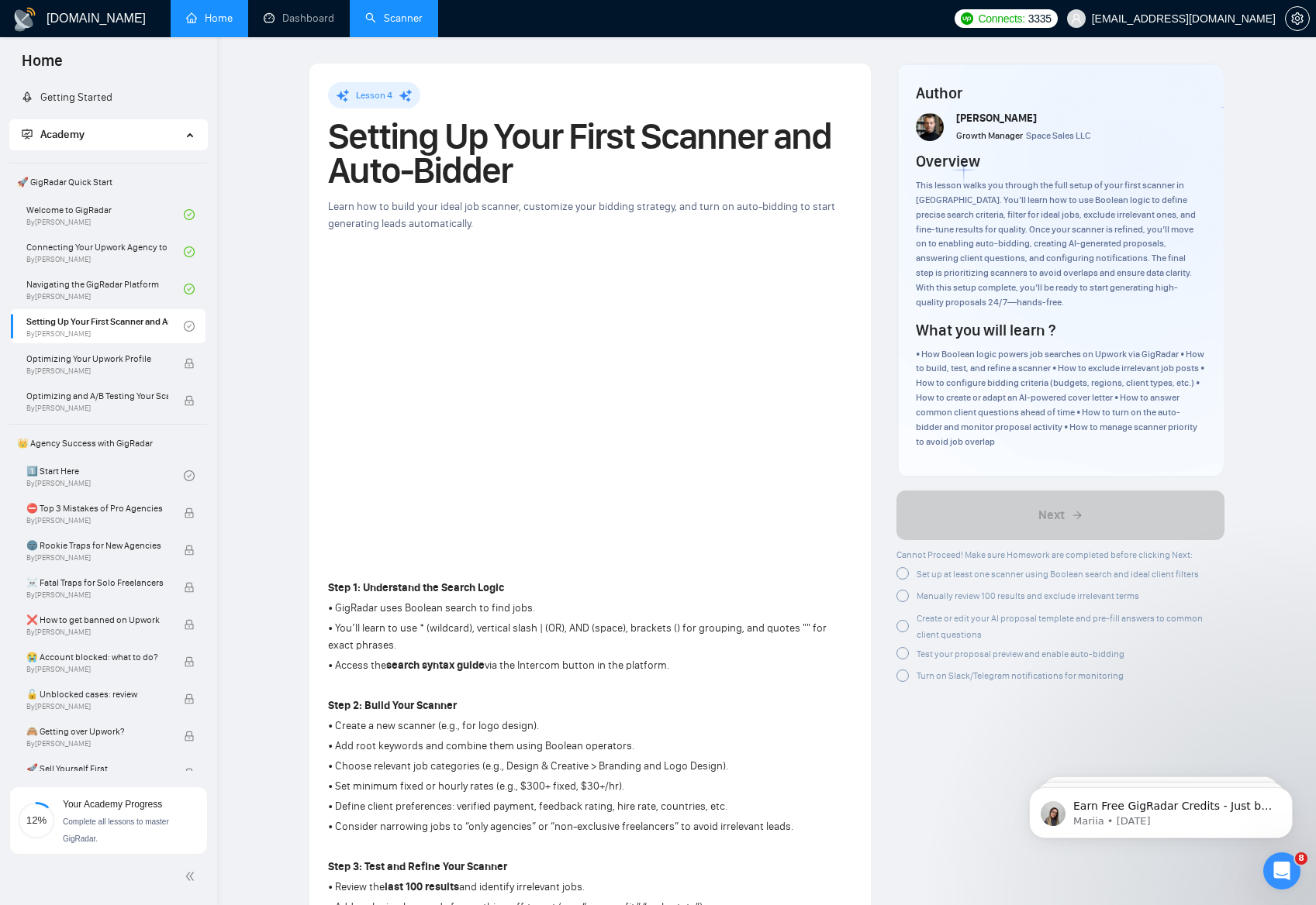
click at [374, 14] on link "Scanner" at bounding box center [394, 18] width 57 height 13
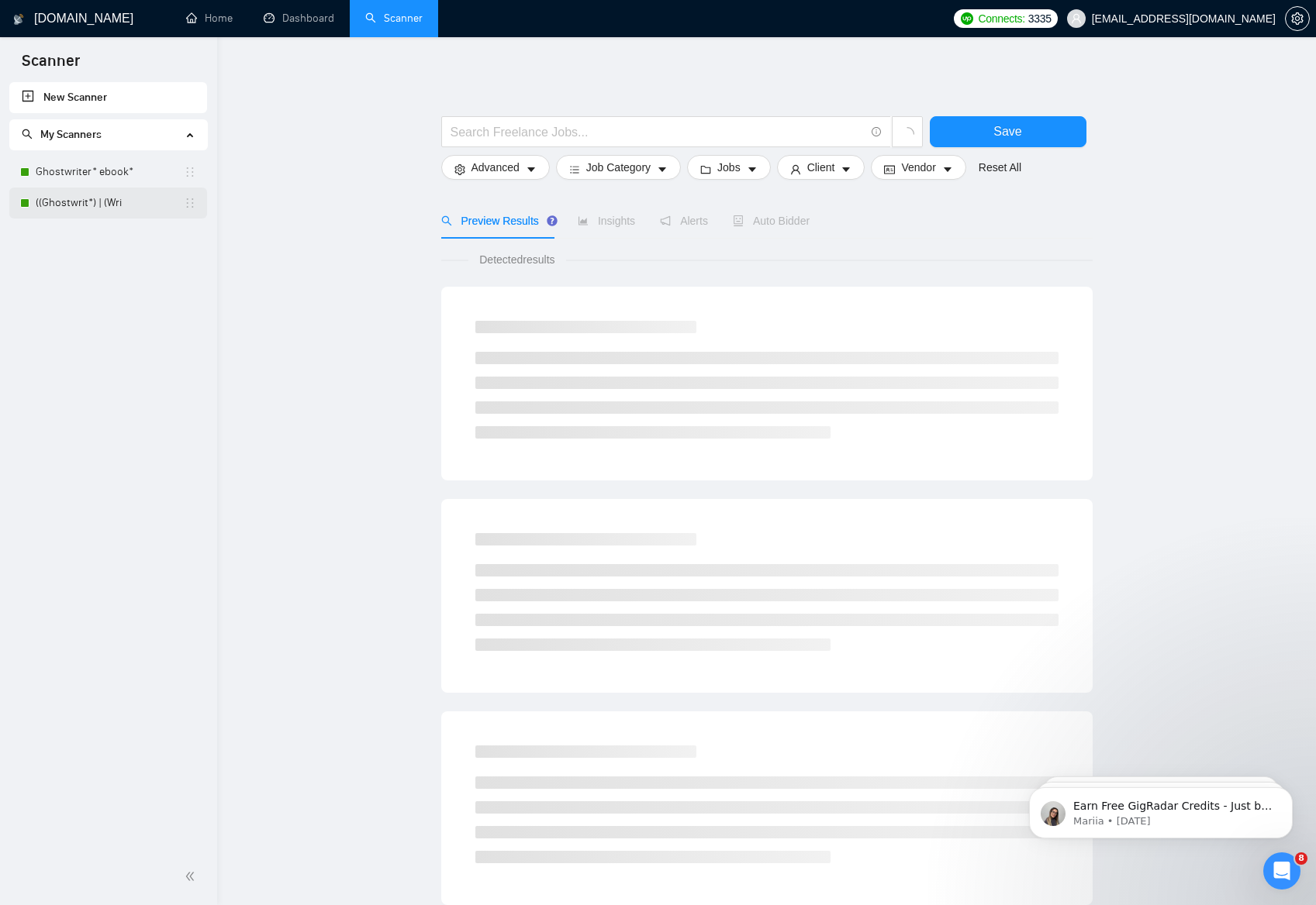
click at [86, 188] on link "((Ghostwrit*) | (Wri" at bounding box center [110, 203] width 148 height 31
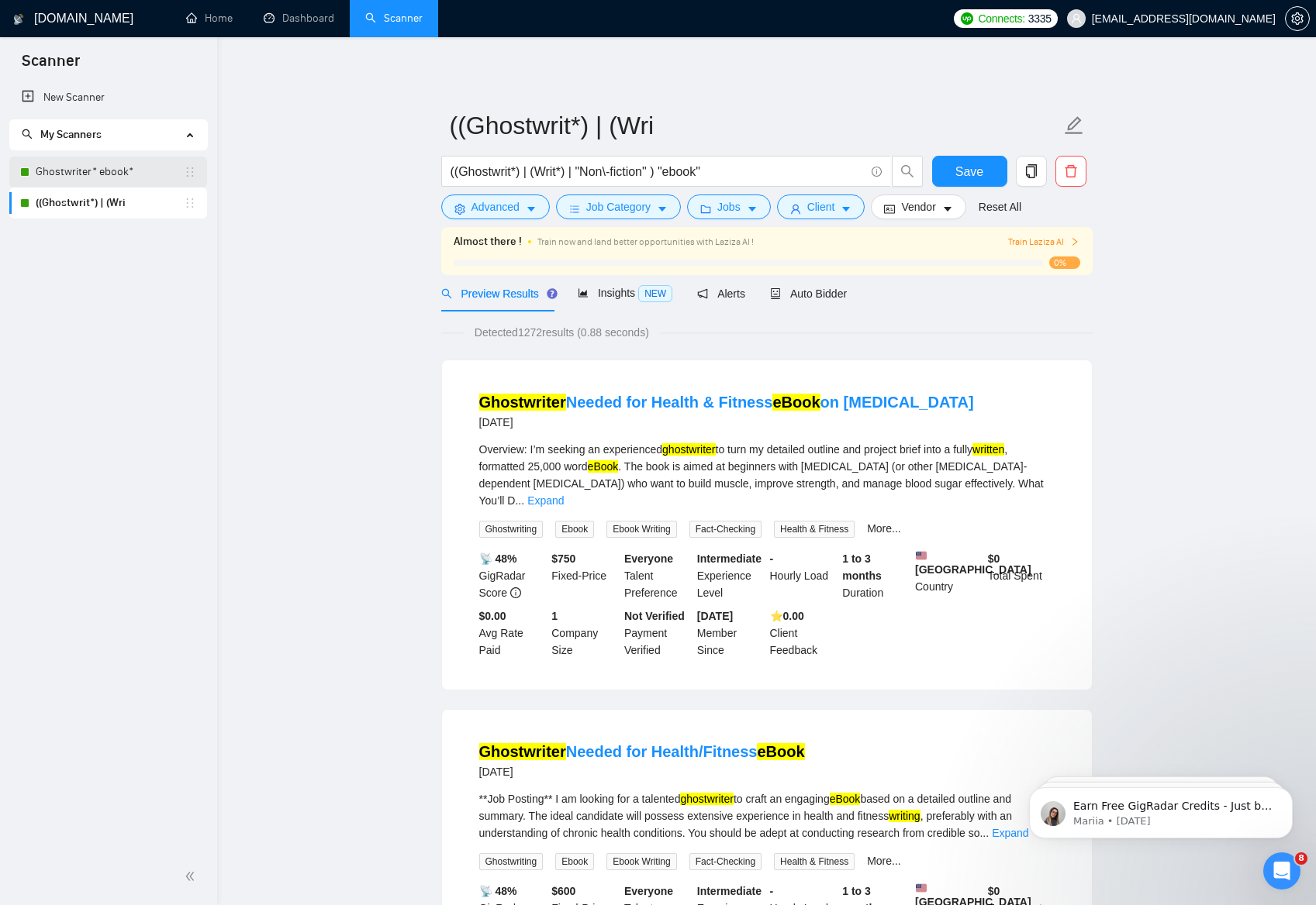
click at [91, 174] on link "Ghostwriter* ebook*" at bounding box center [110, 171] width 148 height 31
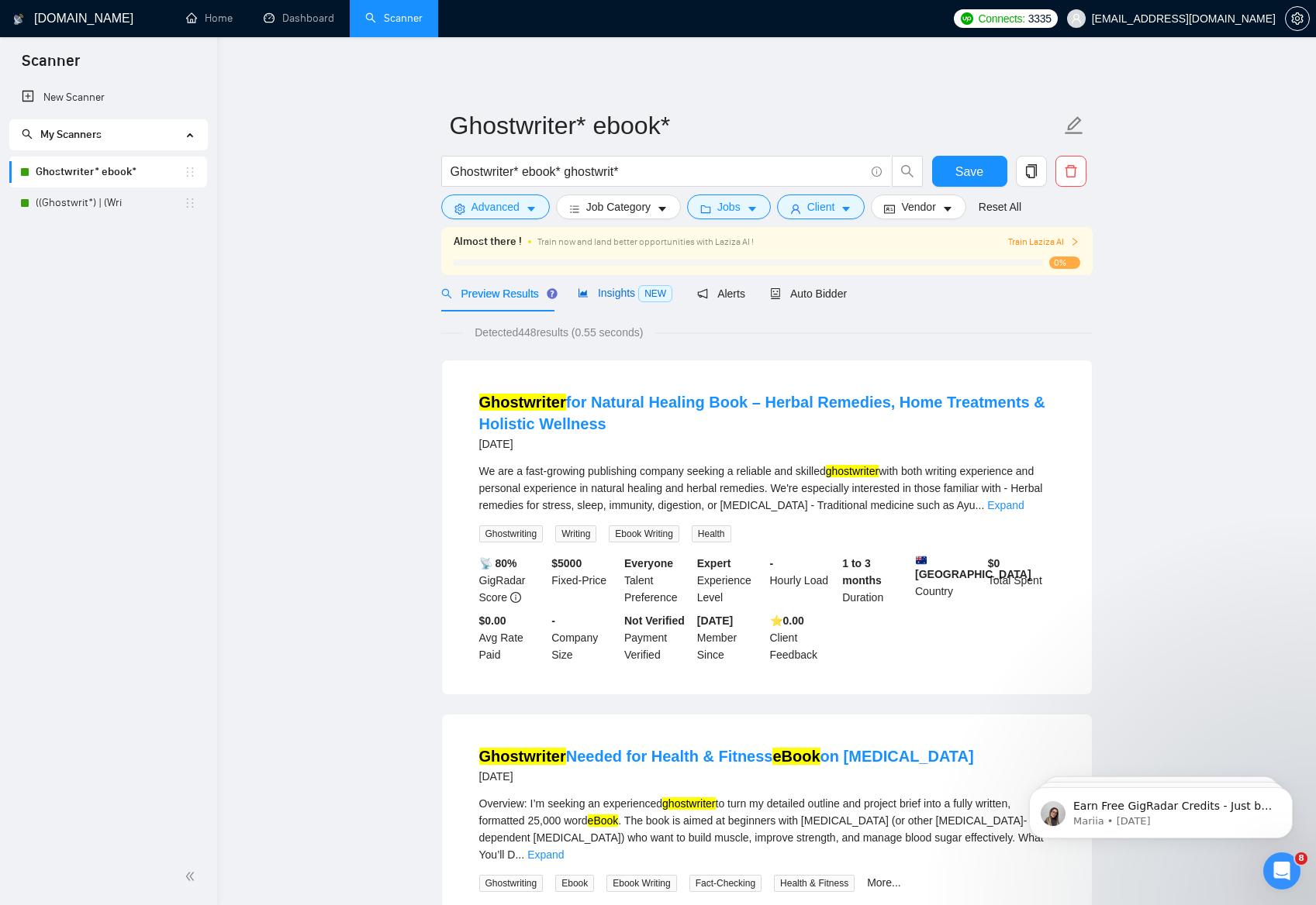
click at [625, 293] on span "Insights NEW" at bounding box center [625, 293] width 95 height 13
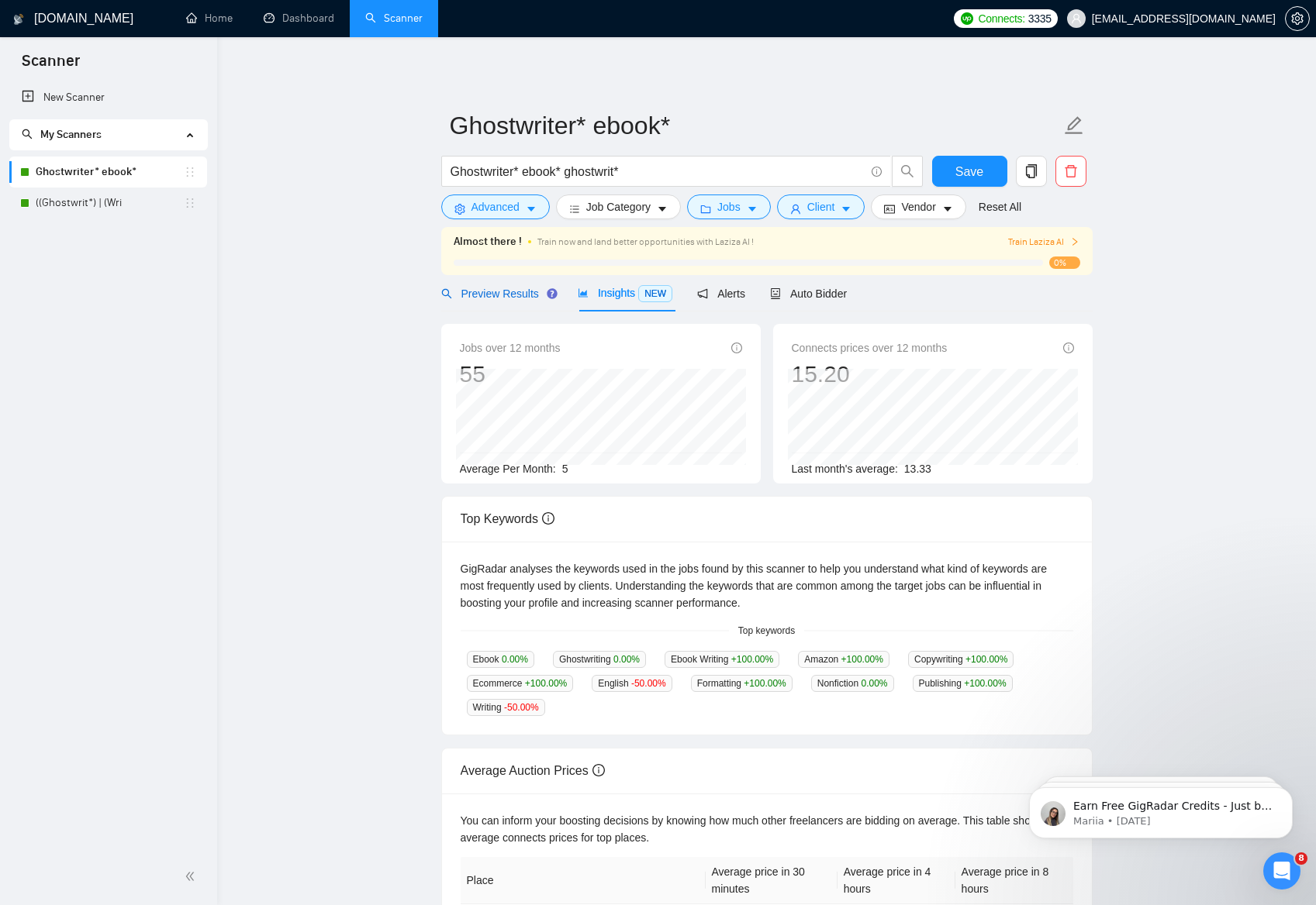
click at [504, 293] on span "Preview Results" at bounding box center [497, 294] width 112 height 13
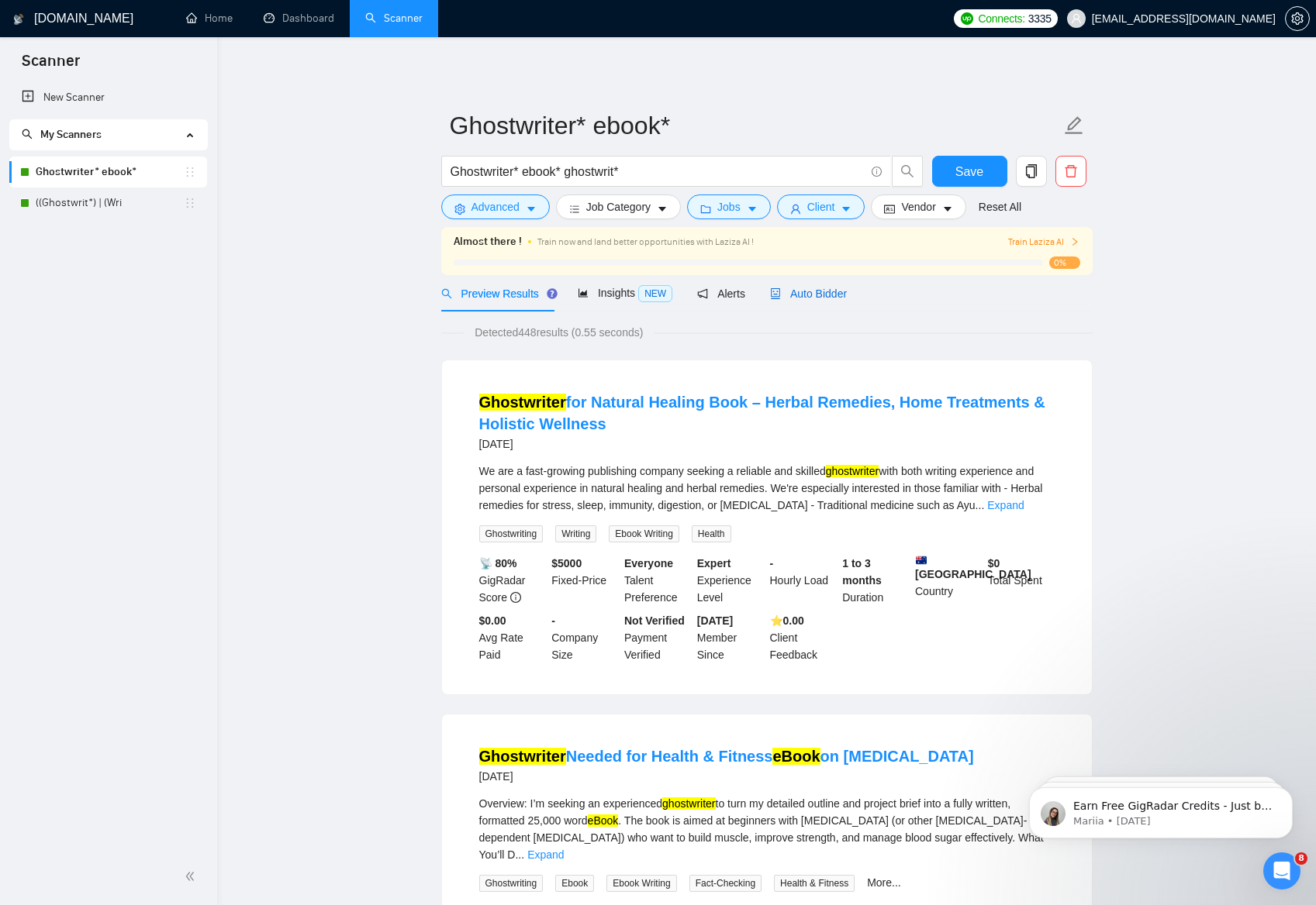
click at [811, 302] on div "Auto Bidder" at bounding box center [808, 293] width 77 height 17
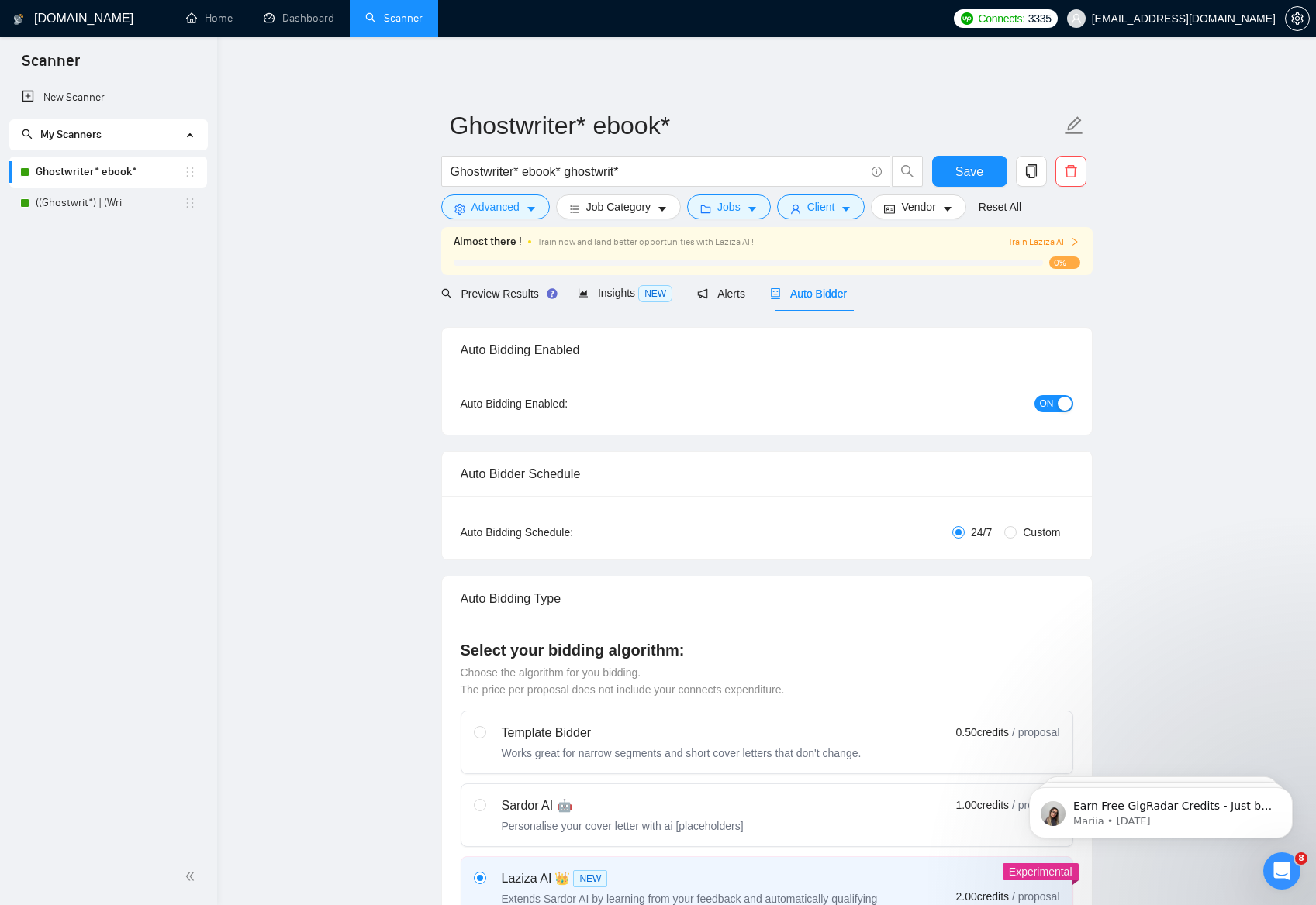
checkbox input "true"
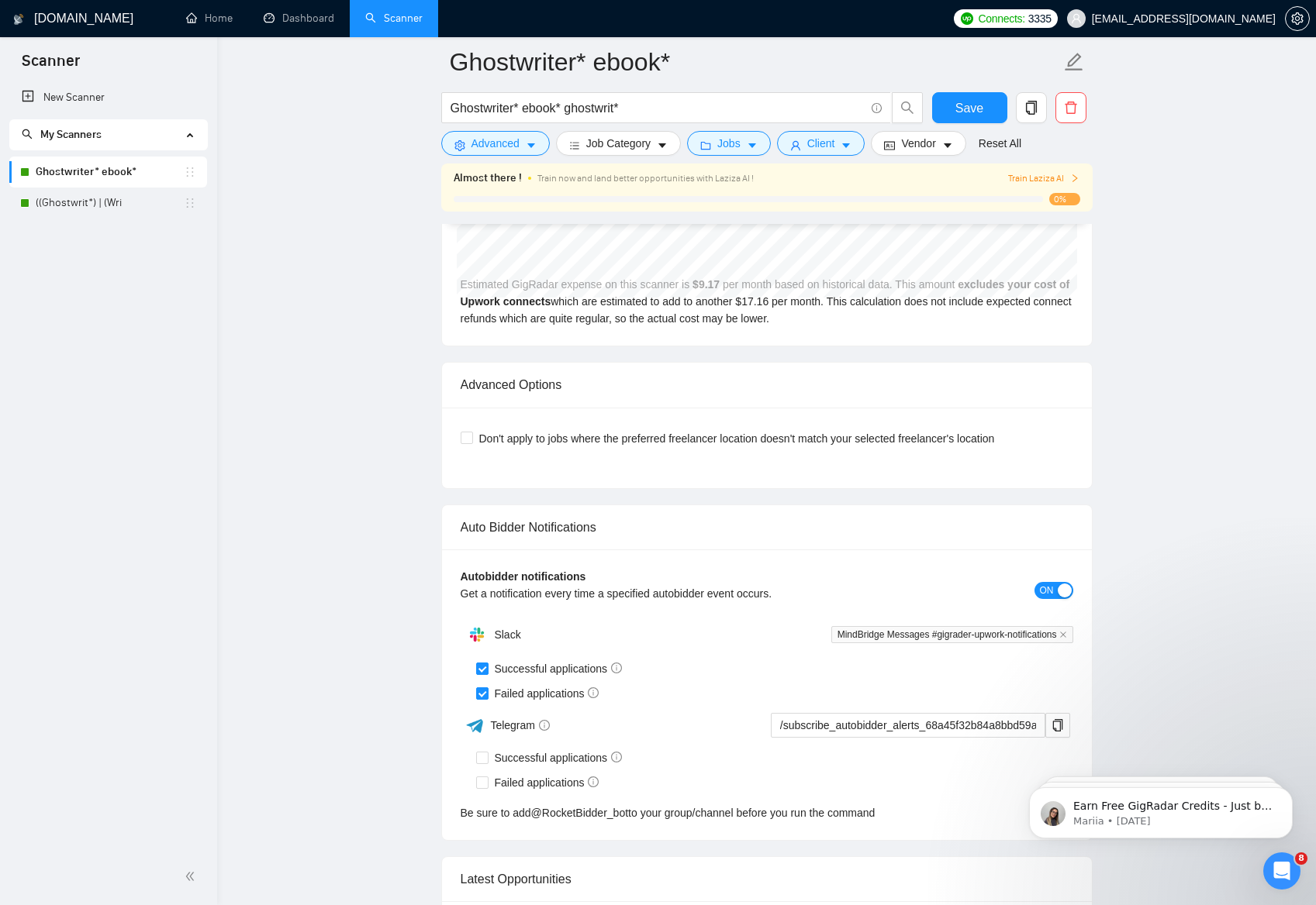
scroll to position [3180, 0]
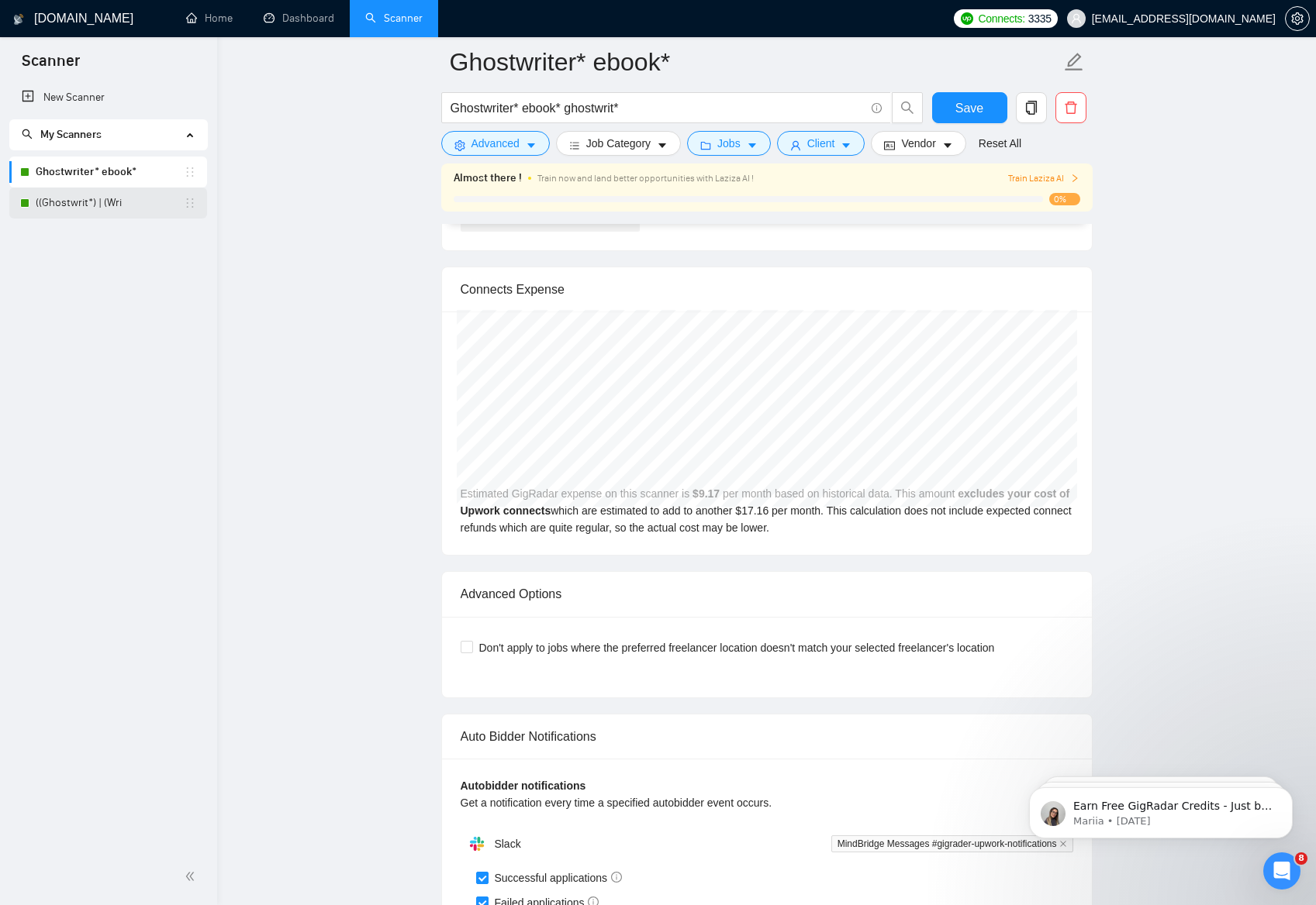
click at [91, 200] on link "((Ghostwrit*) | (Wri" at bounding box center [110, 203] width 148 height 31
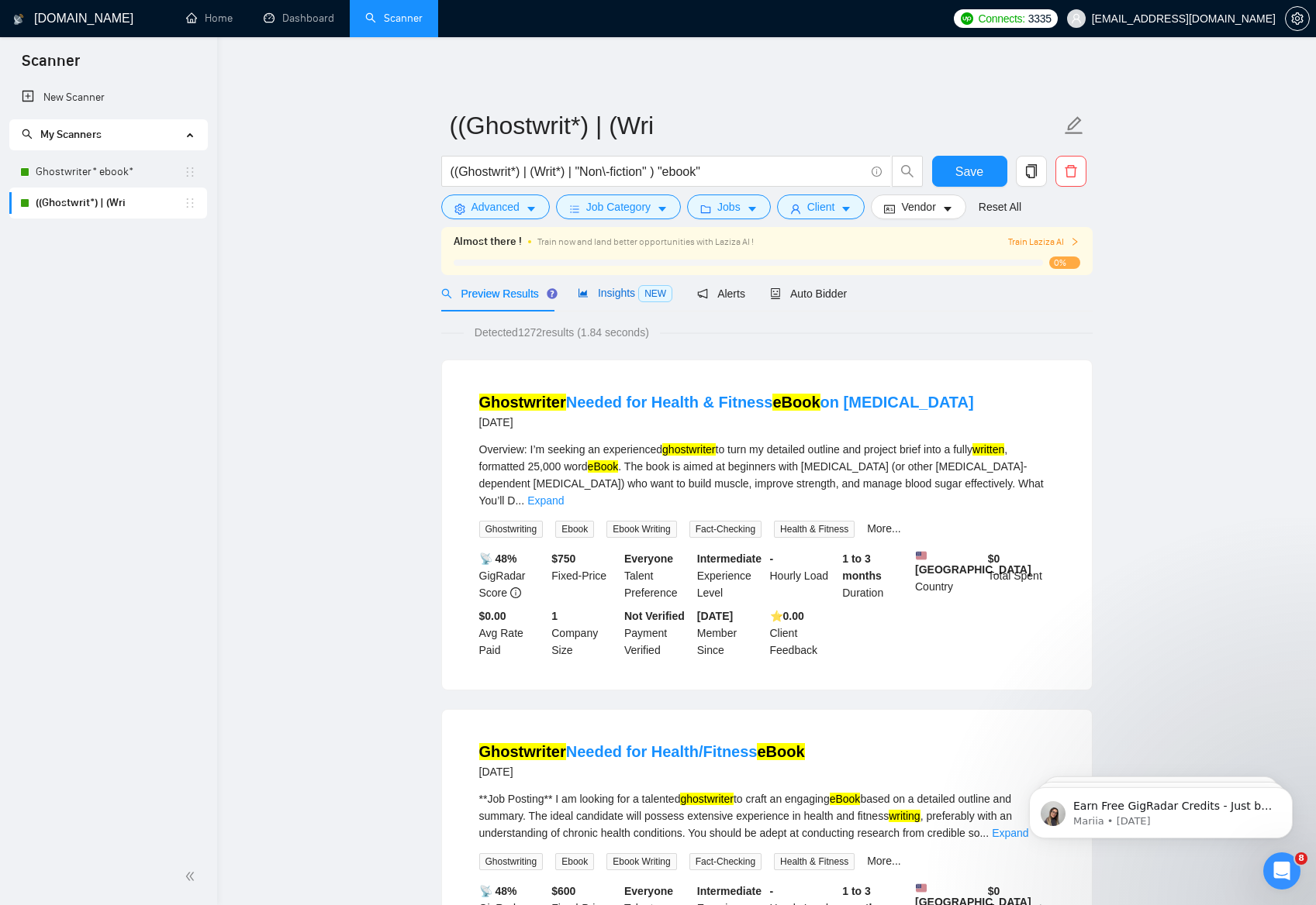
click at [632, 295] on span "Insights NEW" at bounding box center [625, 293] width 95 height 13
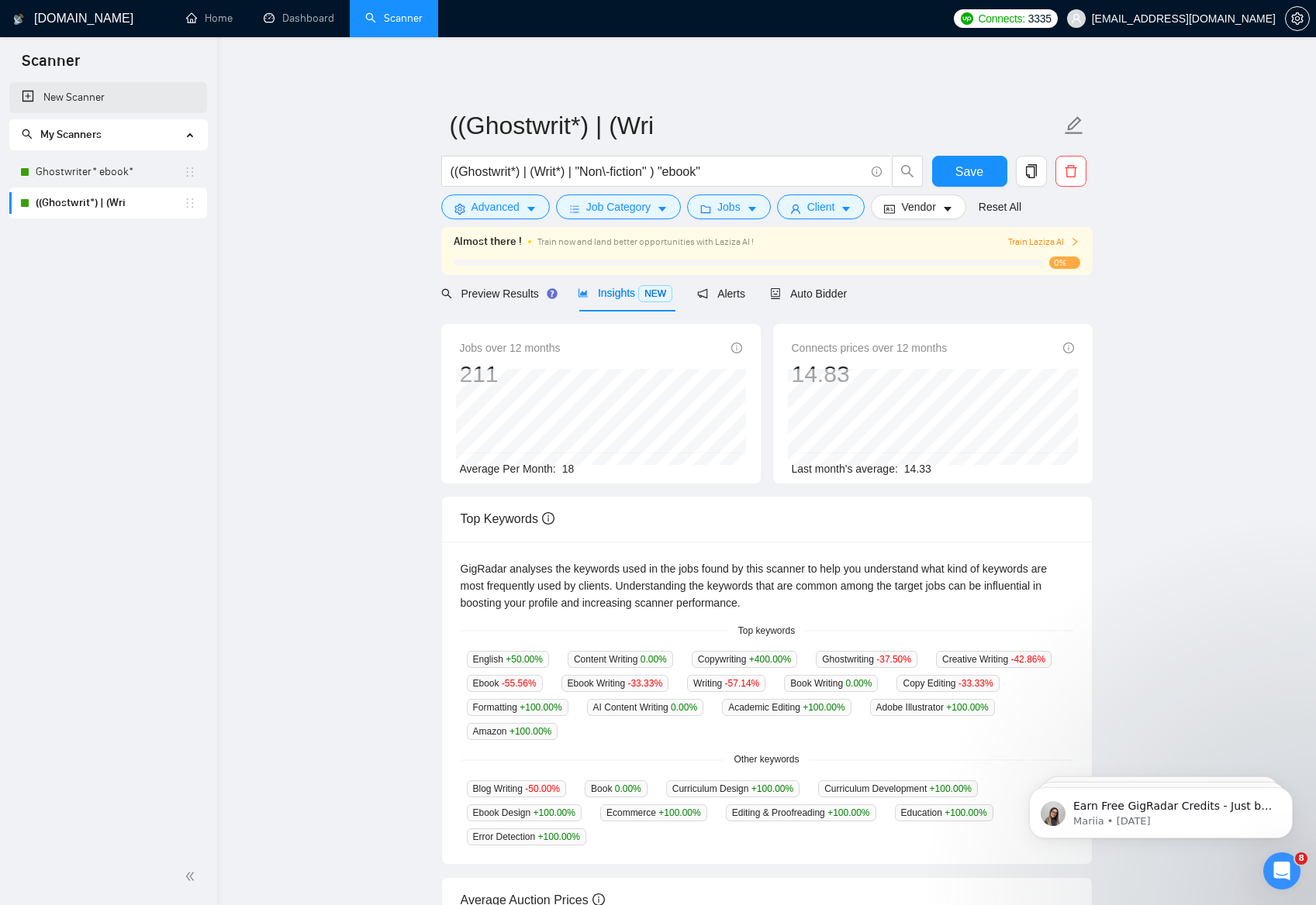
click at [73, 101] on link "New Scanner" at bounding box center [108, 97] width 173 height 31
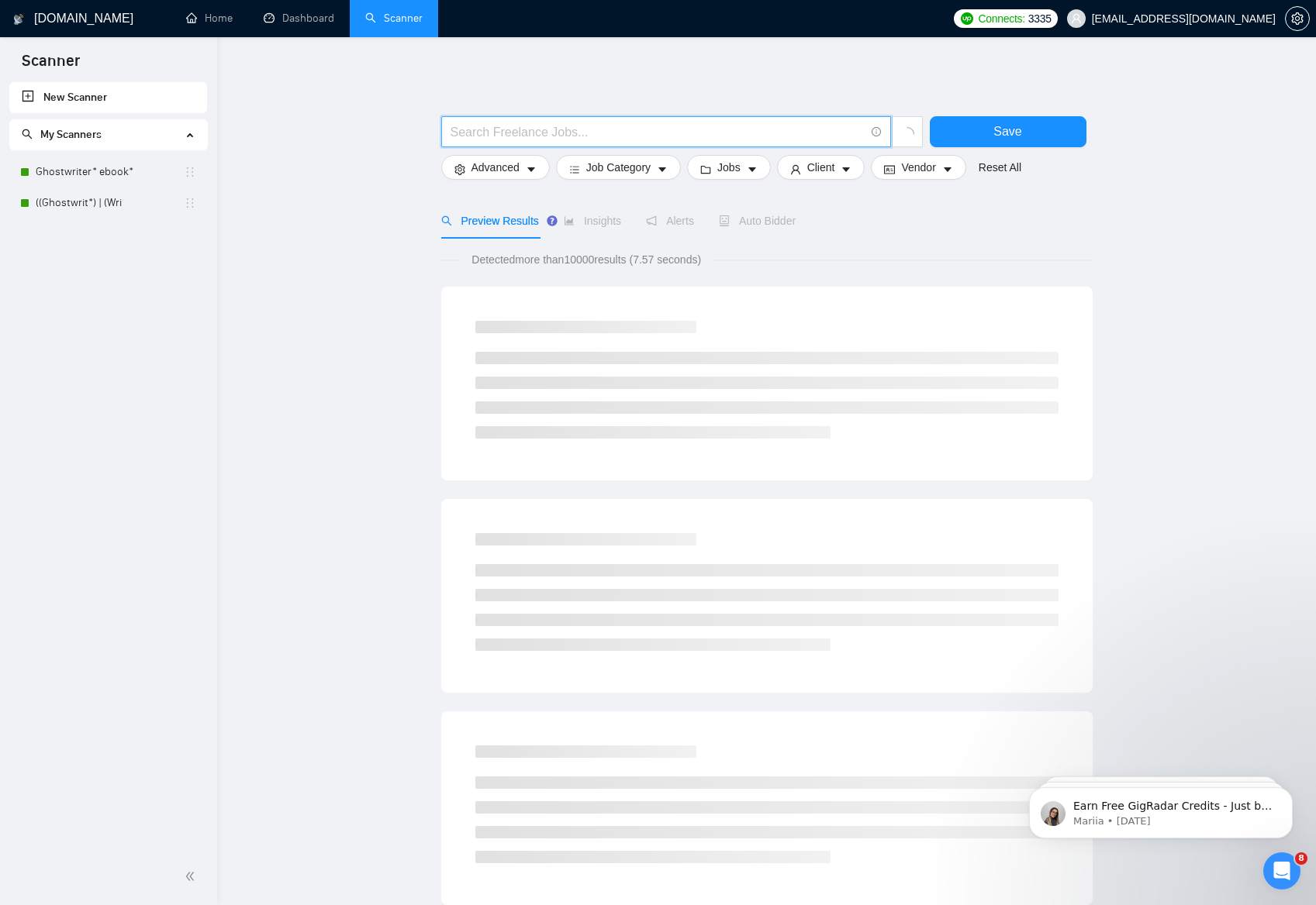
click at [519, 132] on input "text" at bounding box center [657, 133] width 414 height 20
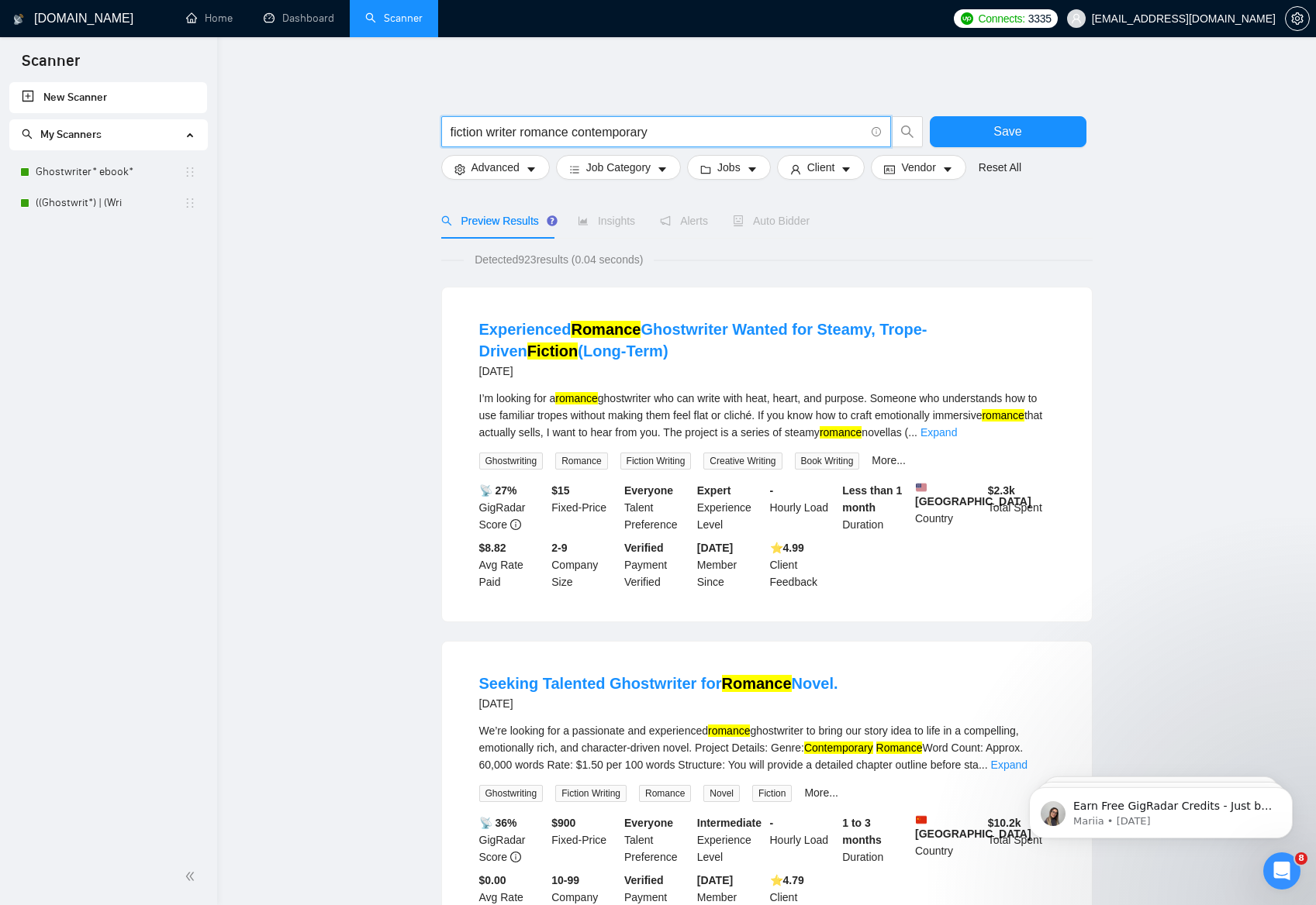
click at [450, 134] on input "fiction writer romance contemporary" at bounding box center [657, 133] width 414 height 20
click at [489, 129] on input "*fiction writer romance contemporary" at bounding box center [657, 133] width 414 height 20
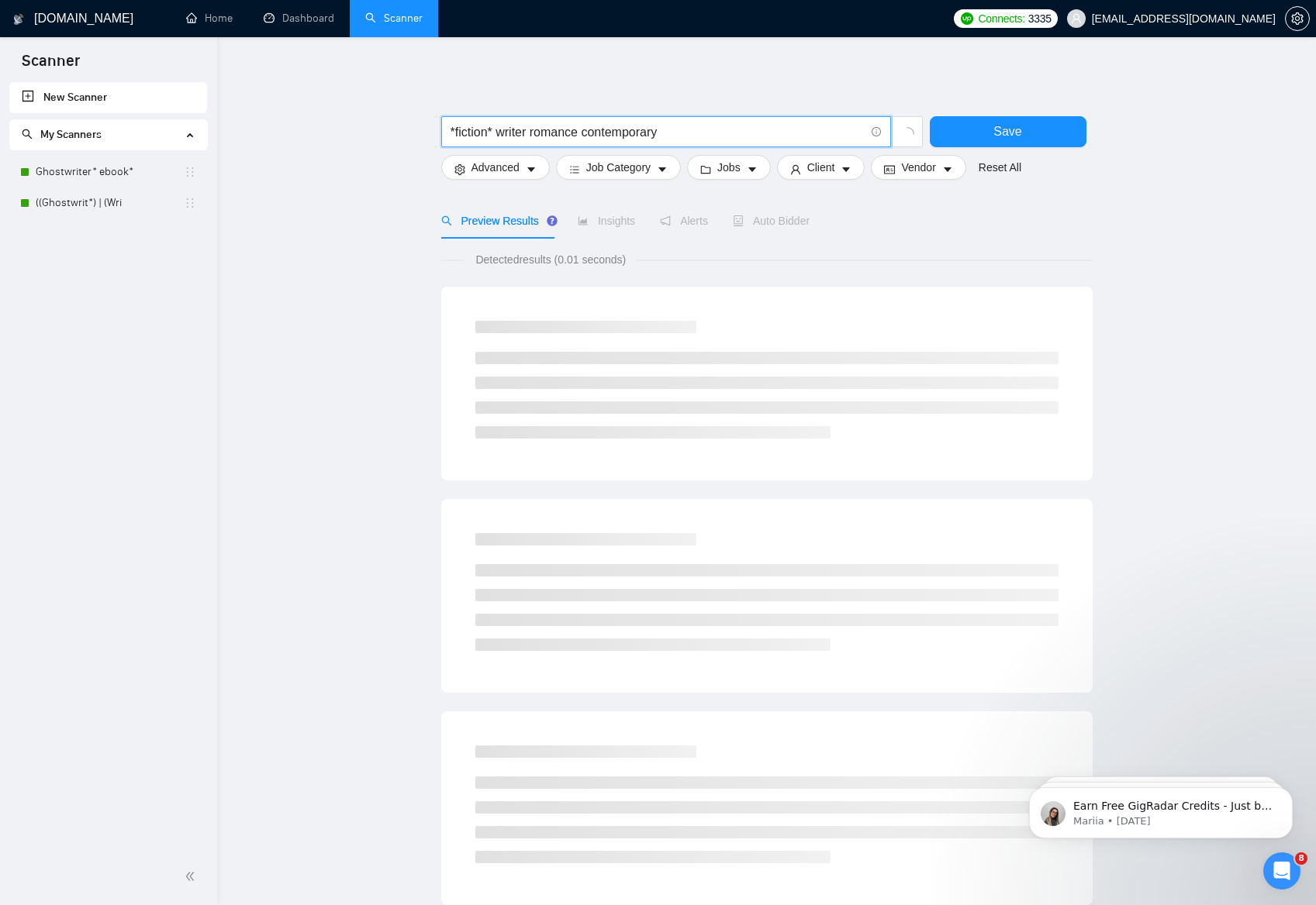
click at [507, 135] on input "*fiction* writer romance contemporary" at bounding box center [657, 133] width 414 height 20
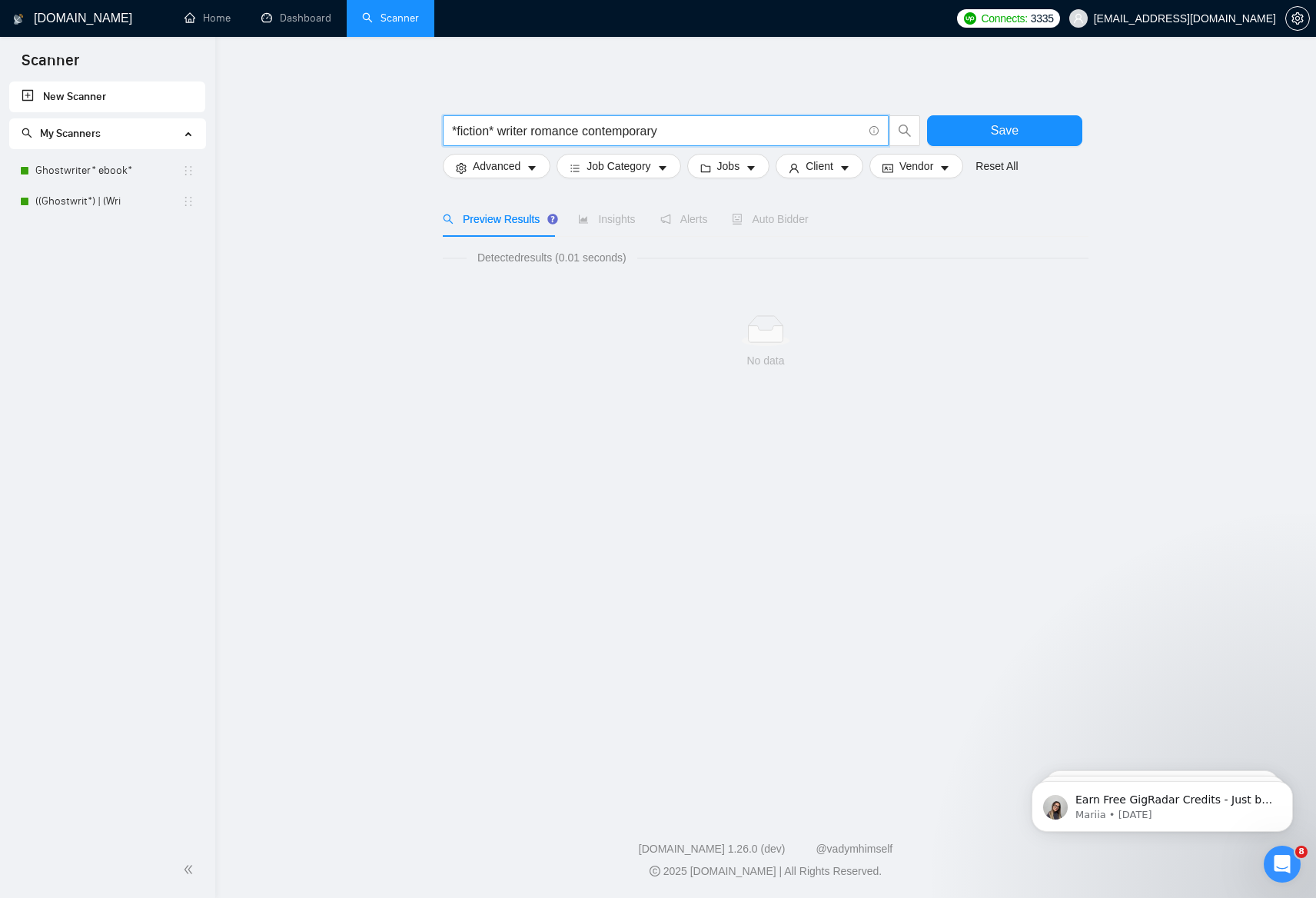
click at [502, 134] on input "*fiction* writer romance contemporary" at bounding box center [658, 132] width 410 height 20
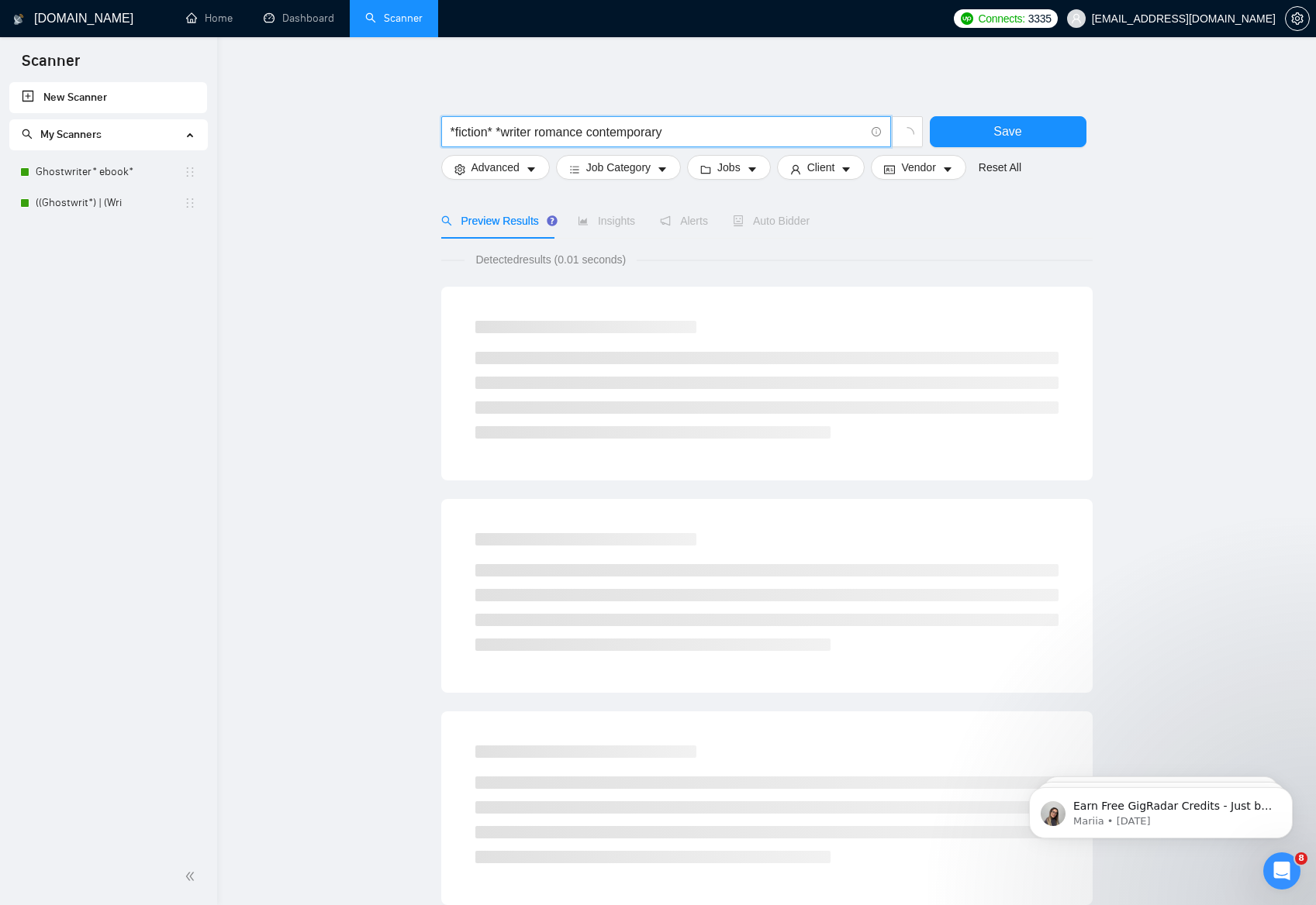
click at [542, 131] on input "*fiction* *writer romance contemporary" at bounding box center [657, 133] width 414 height 20
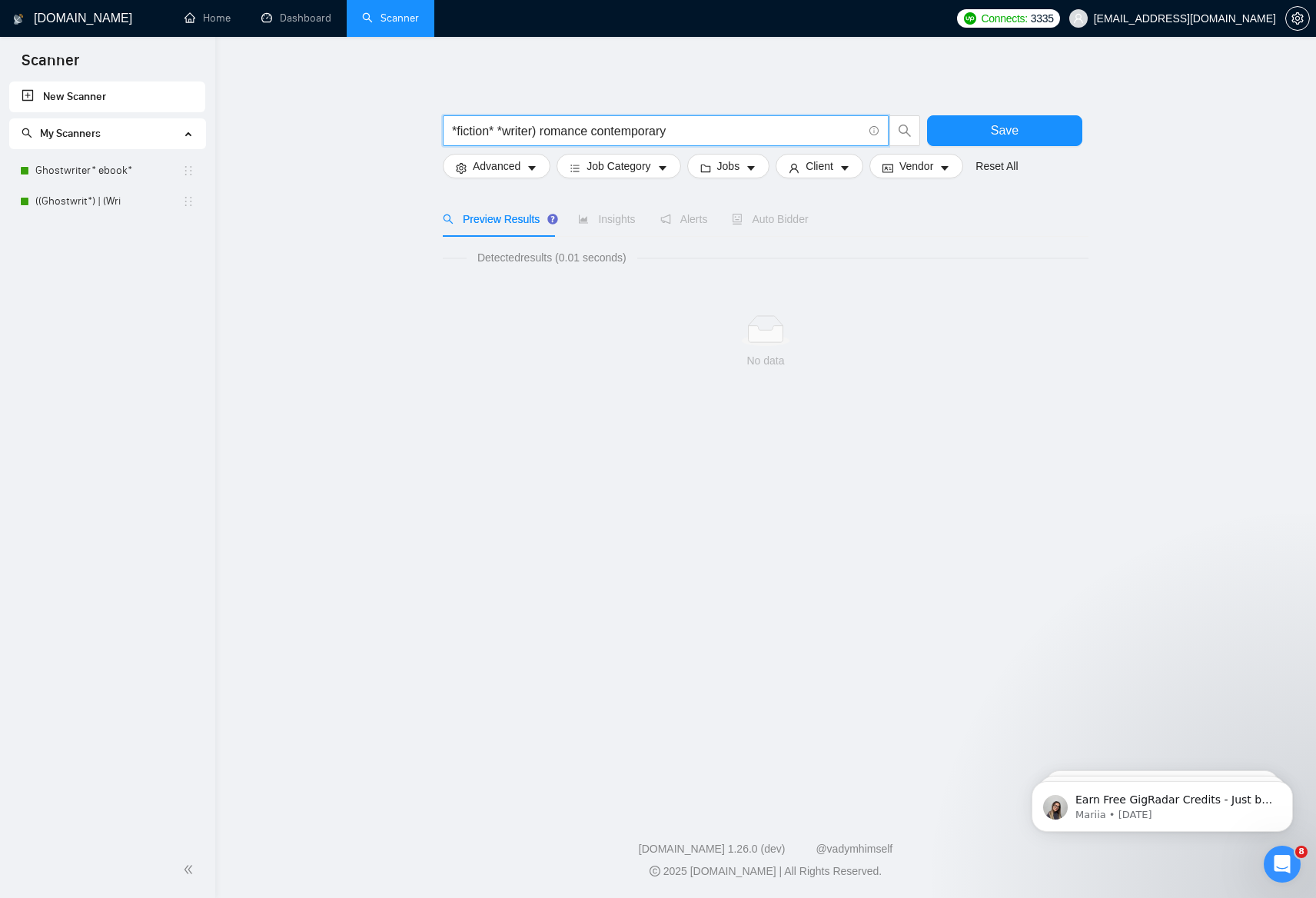
click at [506, 130] on input "*fiction* *writer) romance contemporary" at bounding box center [658, 132] width 410 height 20
click at [458, 131] on input "*fiction writer) romance contemporary" at bounding box center [658, 132] width 410 height 20
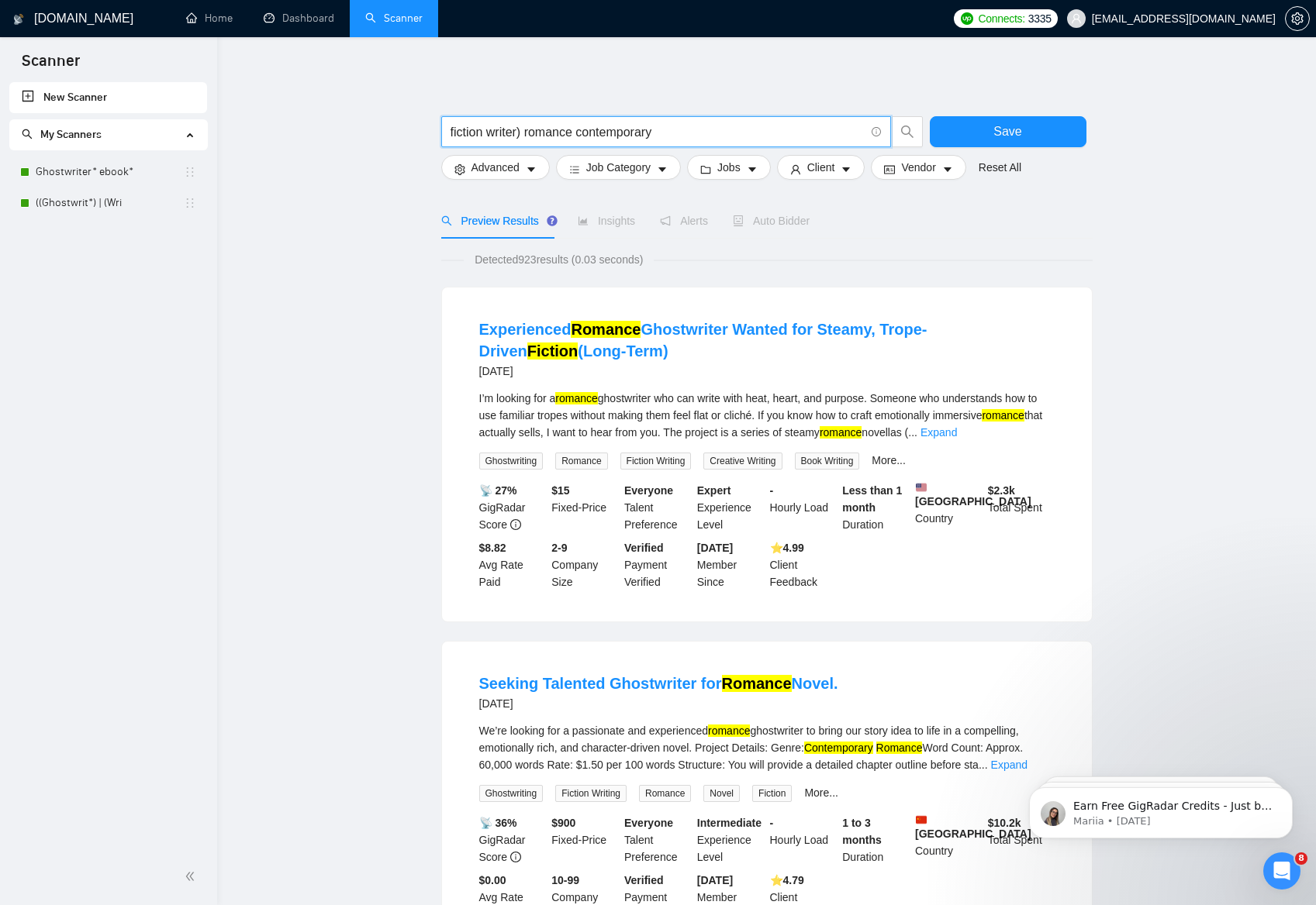
click at [524, 135] on input "fiction writer) romance contemporary" at bounding box center [657, 133] width 414 height 20
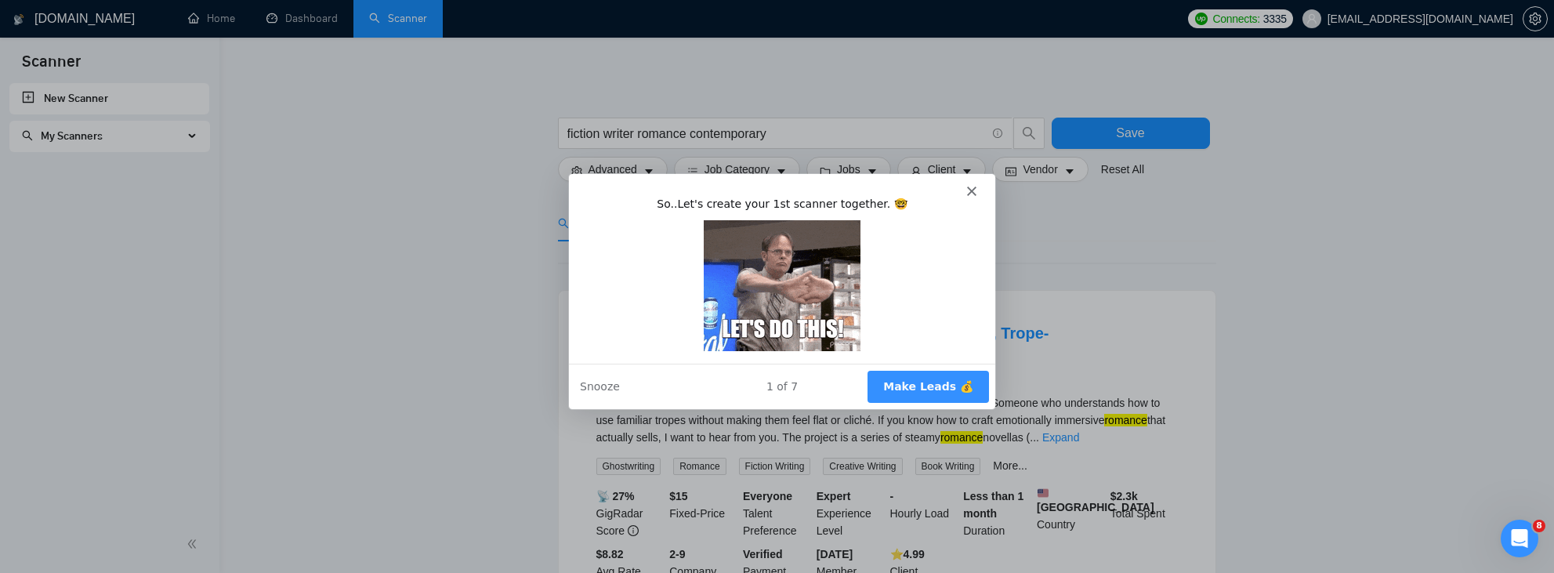
click at [969, 190] on polygon "Close" at bounding box center [969, 189] width 9 height 9
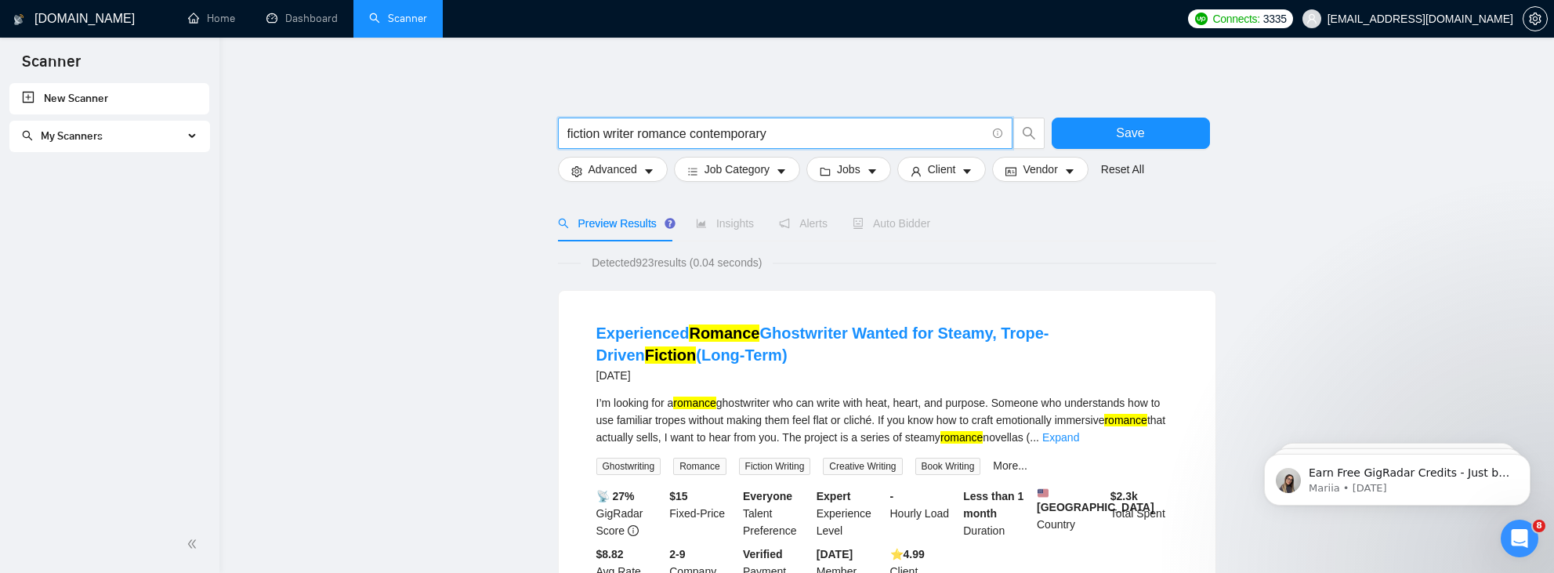
click at [787, 128] on input "fiction writer romance contemporary" at bounding box center [776, 134] width 418 height 20
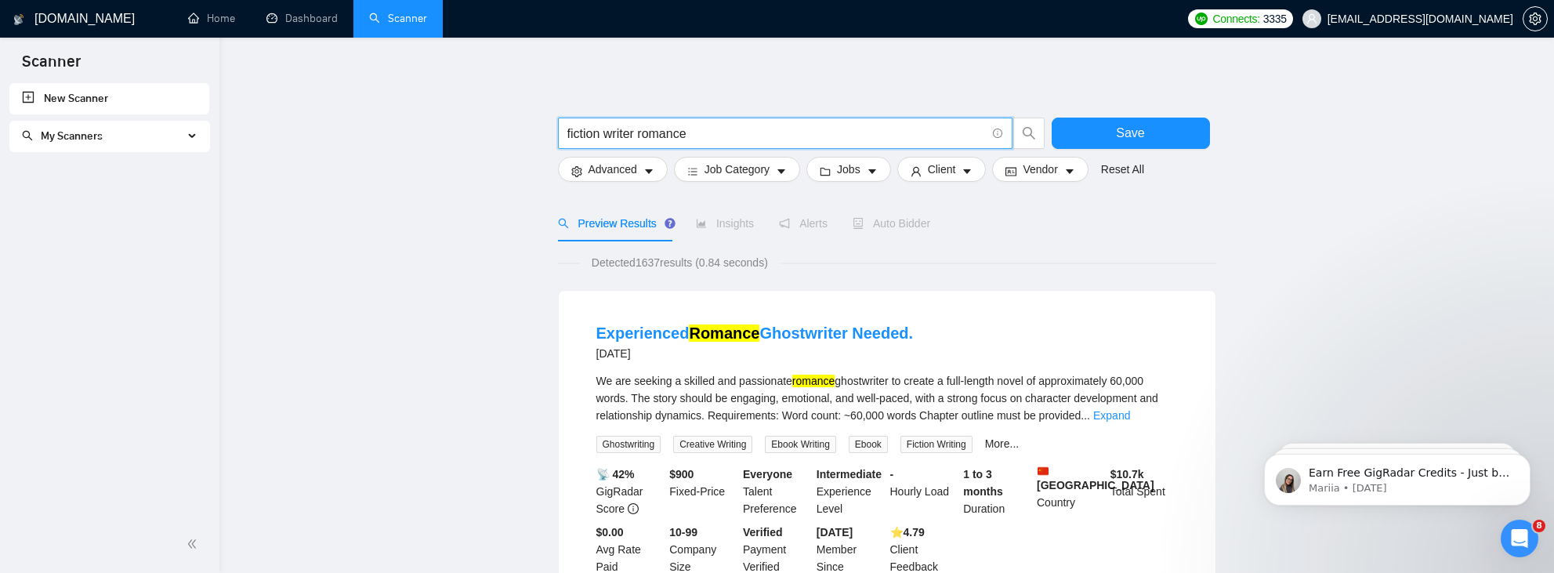
drag, startPoint x: 642, startPoint y: 137, endPoint x: 771, endPoint y: 139, distance: 129.3
click at [771, 139] on input "fiction writer romance" at bounding box center [776, 134] width 418 height 20
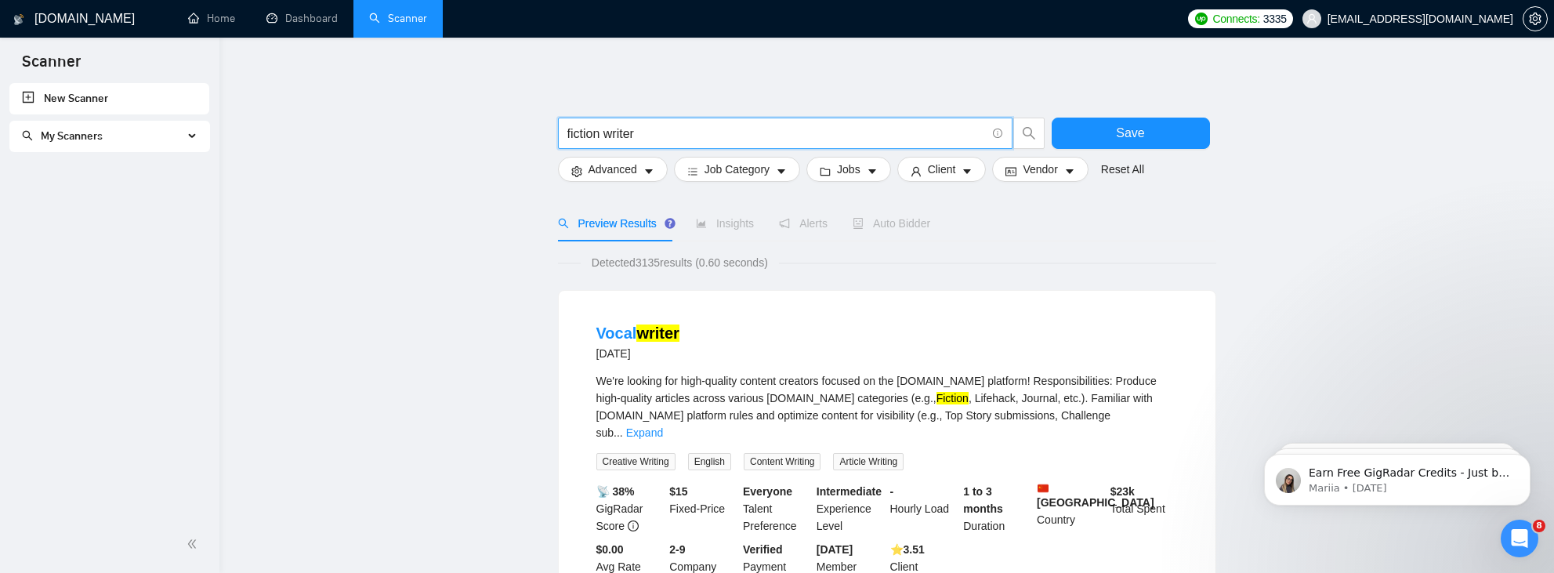
type input "fiction writer"
click at [870, 184] on form "fiction writer Save Advanced Job Category Jobs Client Vendor Reset All" at bounding box center [887, 146] width 658 height 88
click at [868, 161] on button "Jobs" at bounding box center [848, 169] width 85 height 25
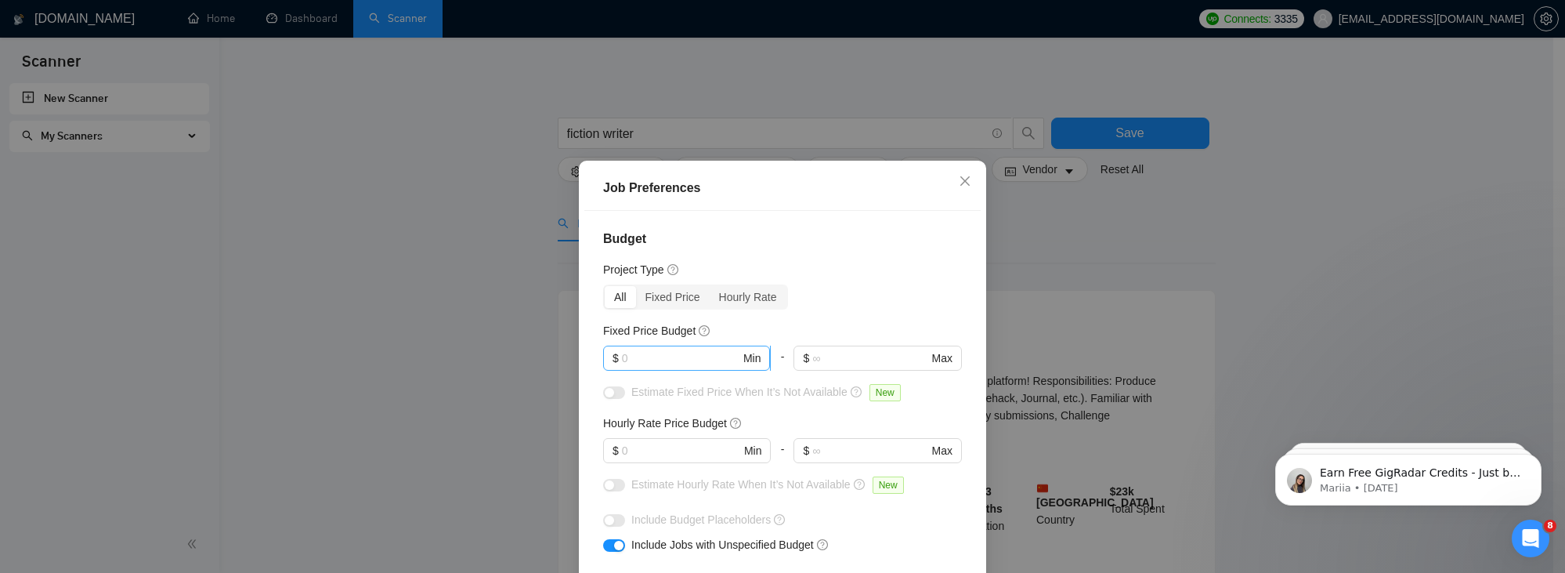
click at [671, 353] on input "text" at bounding box center [681, 357] width 118 height 17
type input "Okay 800"
drag, startPoint x: 688, startPoint y: 356, endPoint x: 593, endPoint y: 356, distance: 94.8
click at [593, 356] on div "Budget Project Type All Fixed Price Hourly Rate Fixed Price Budget Okay 800 $ O…" at bounding box center [782, 411] width 396 height 401
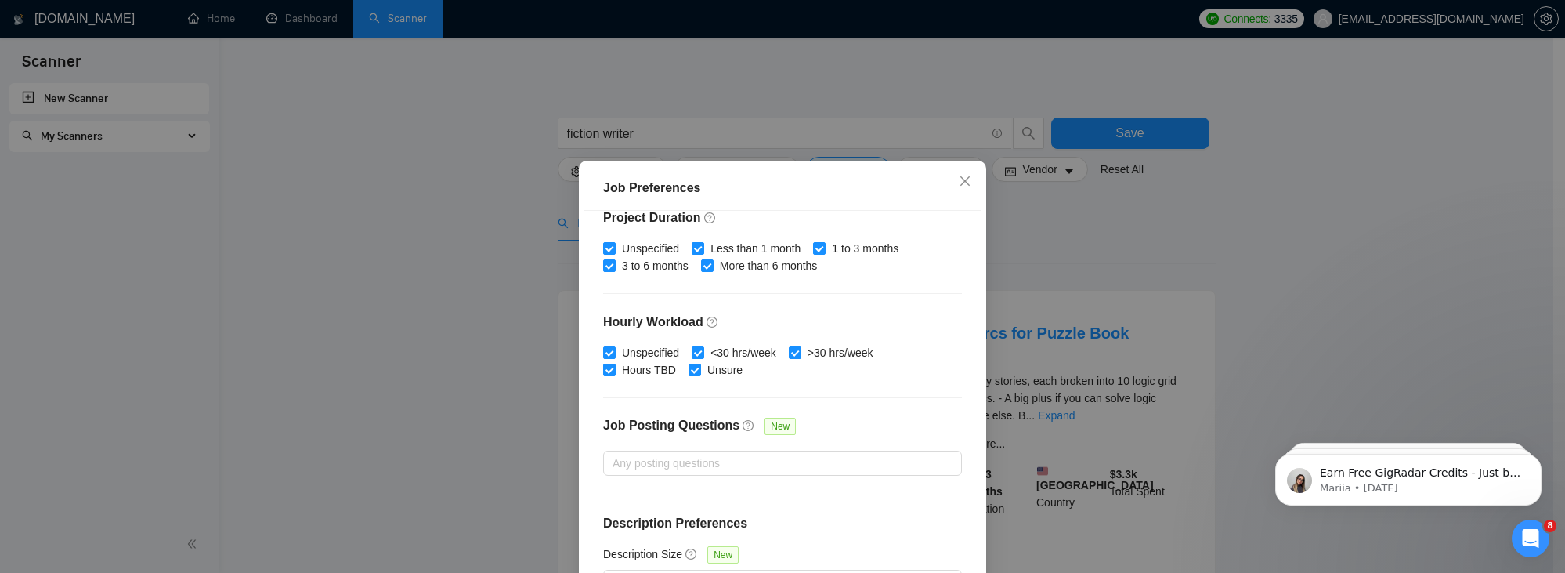
scroll to position [108, 0]
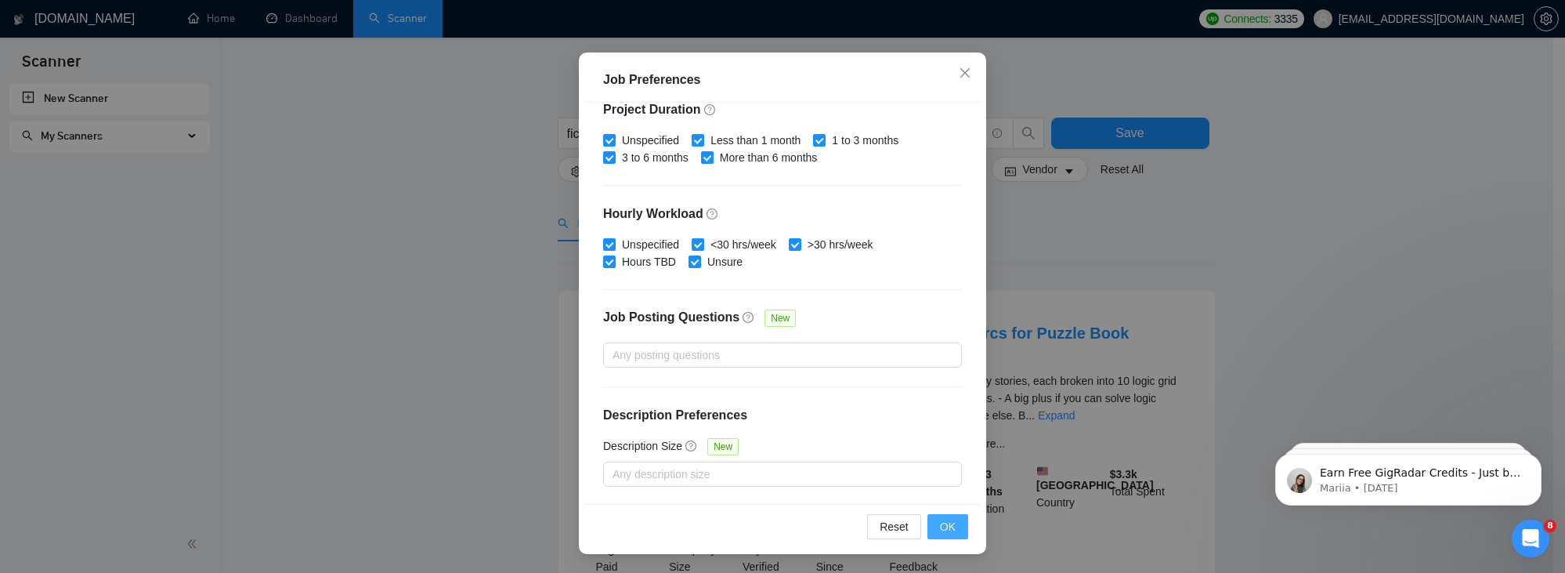
type input "800"
click at [943, 534] on span "OK" at bounding box center [948, 526] width 16 height 17
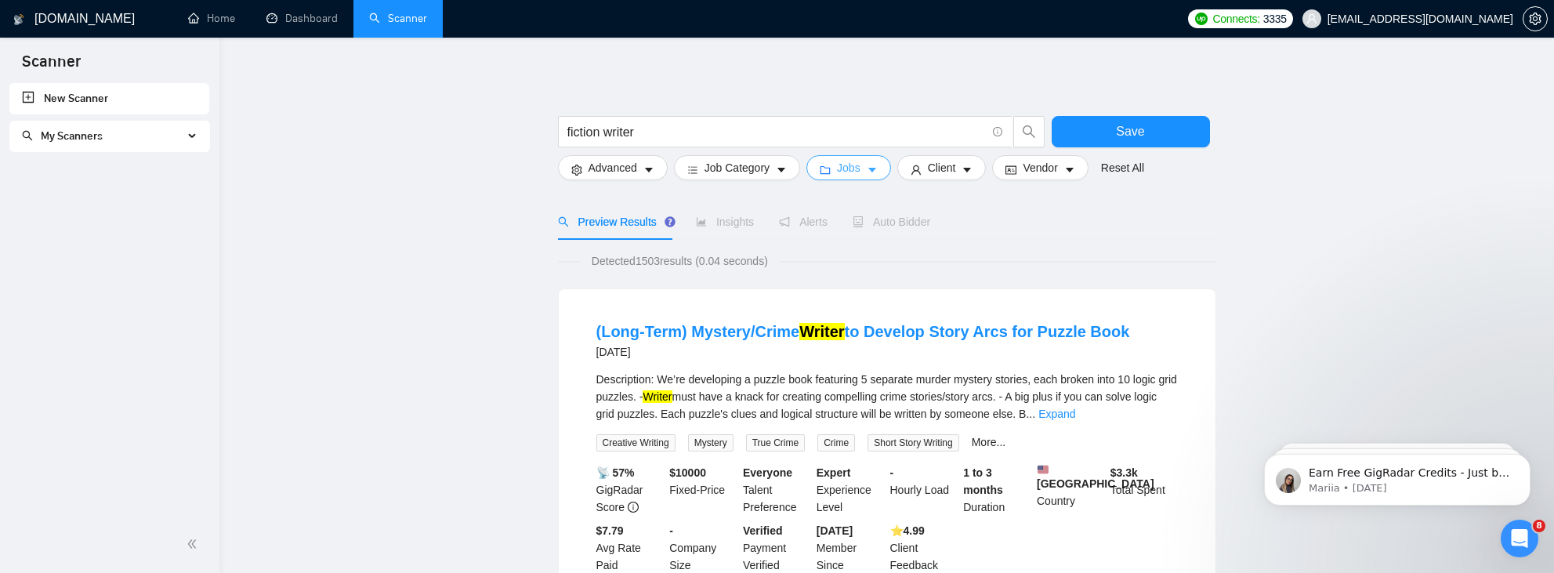
scroll to position [0, 0]
click at [181, 139] on span "My Scanners" at bounding box center [102, 136] width 161 height 31
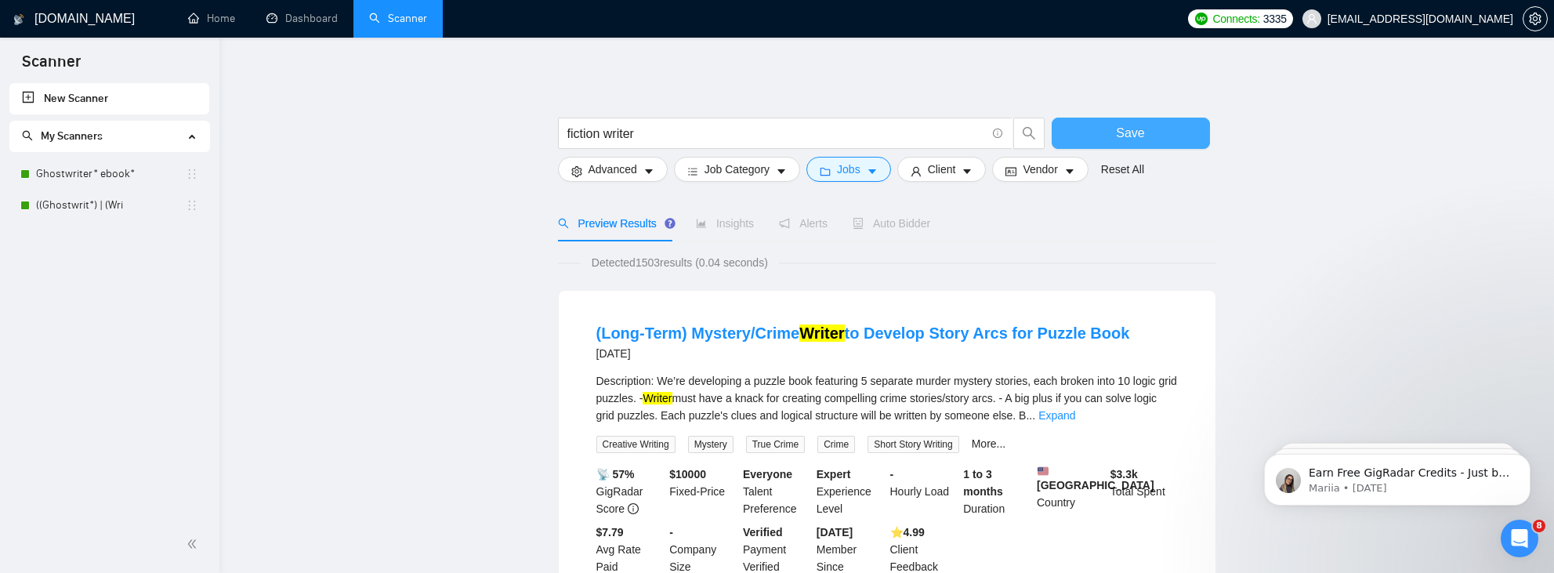
click at [1106, 130] on button "Save" at bounding box center [1130, 133] width 158 height 31
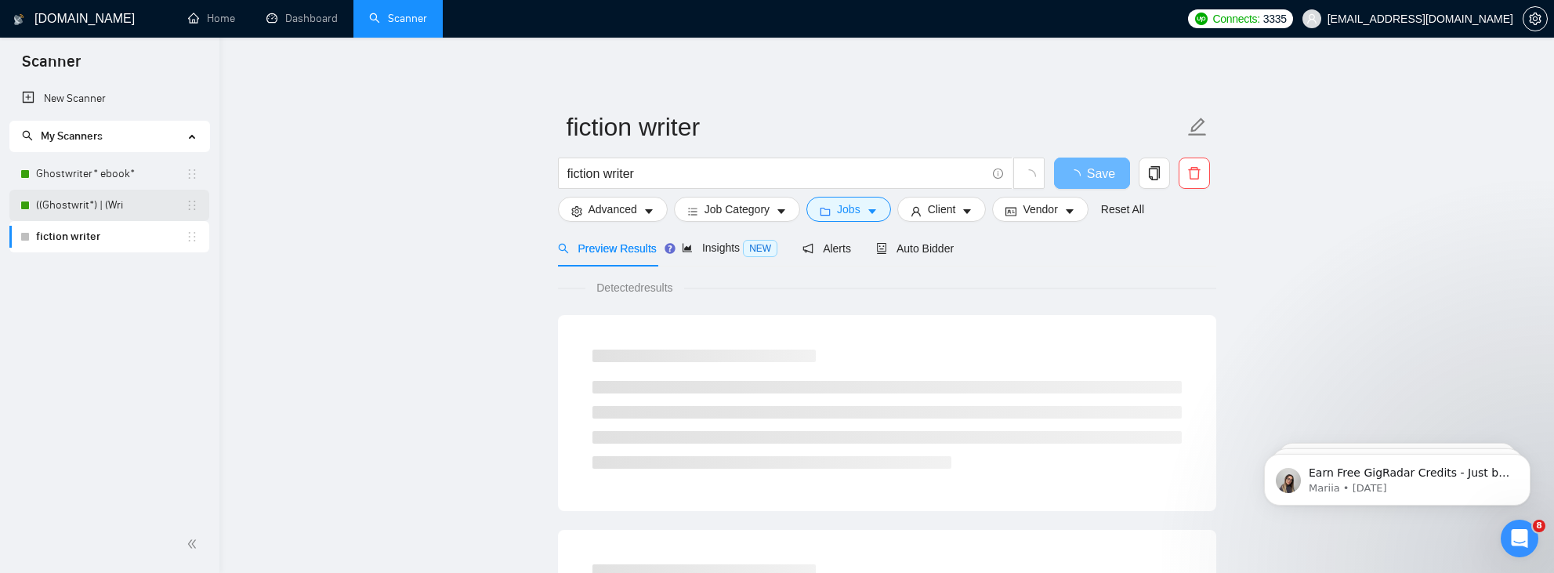
click at [95, 210] on link "((Ghostwrit*) | (Wri" at bounding box center [111, 205] width 150 height 31
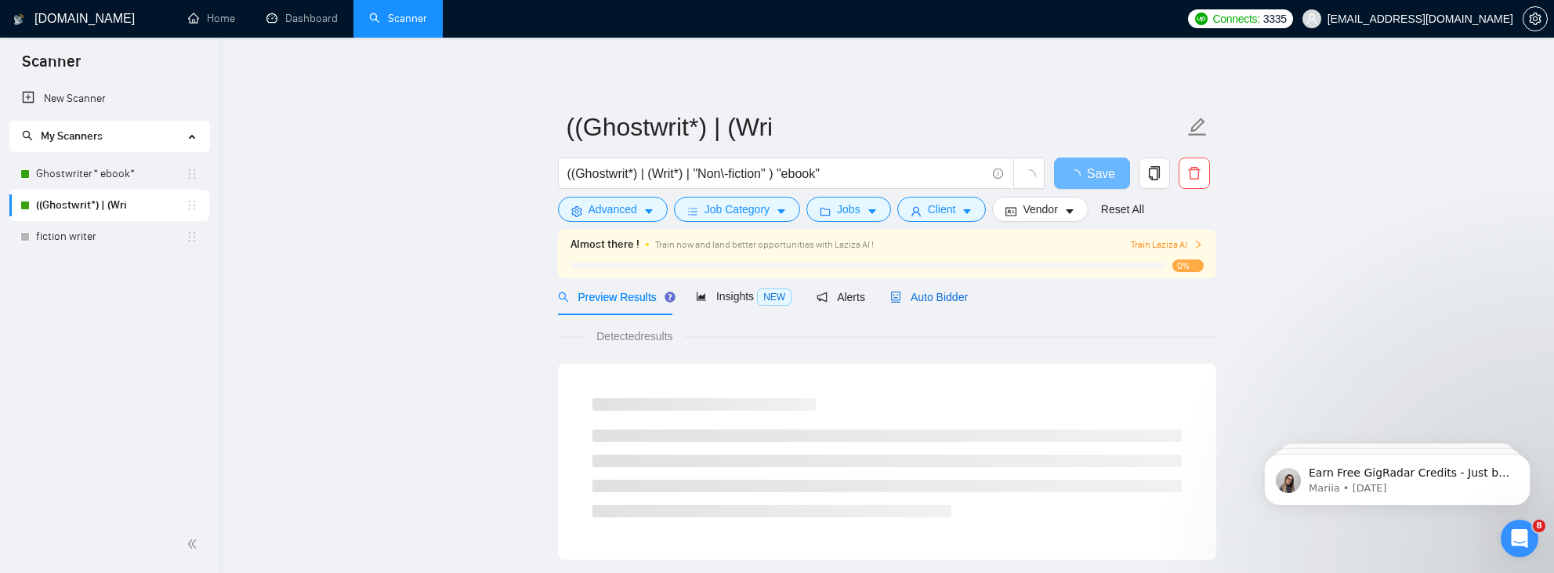
click at [917, 297] on span "Auto Bidder" at bounding box center [929, 297] width 78 height 13
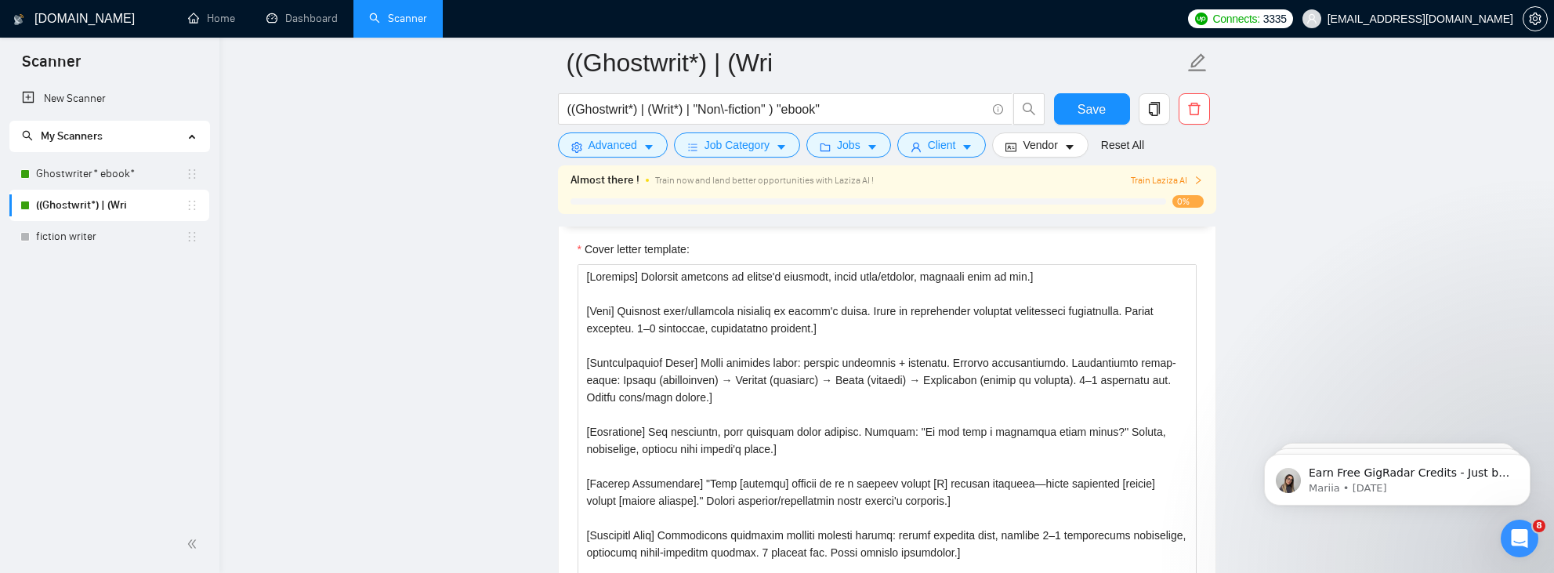
scroll to position [18, 0]
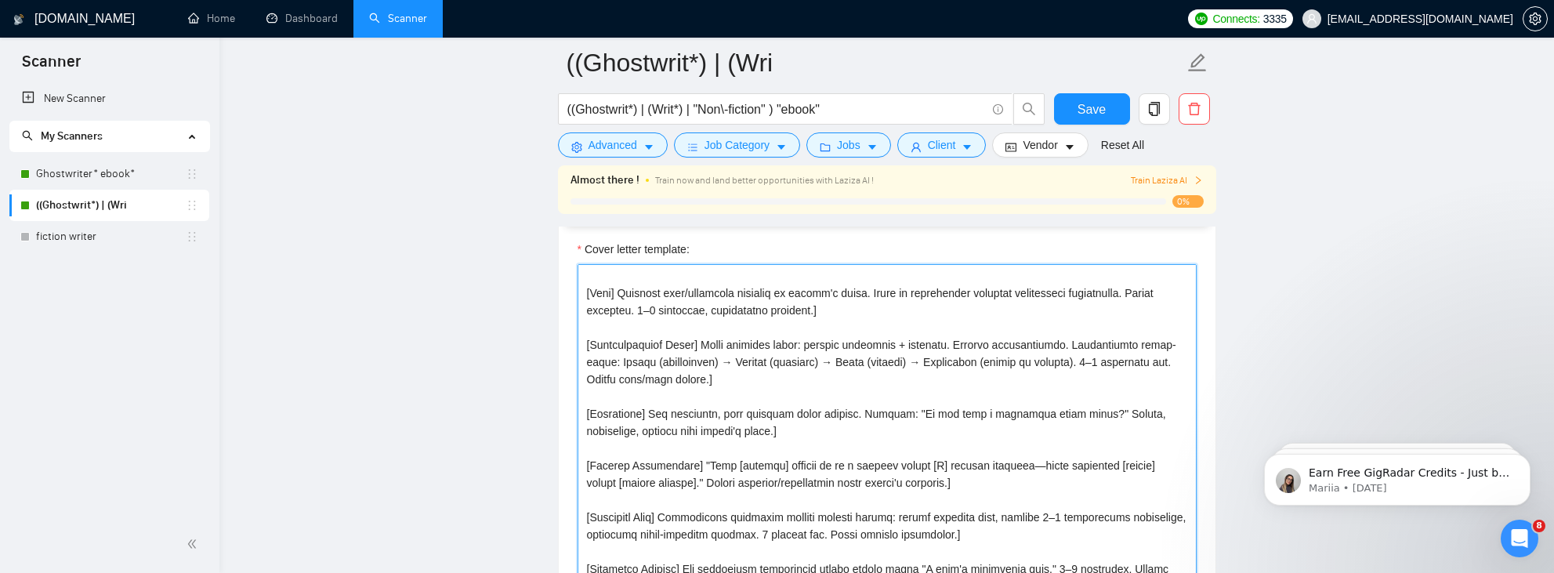
click at [874, 362] on textarea "Cover letter template:" at bounding box center [886, 440] width 619 height 353
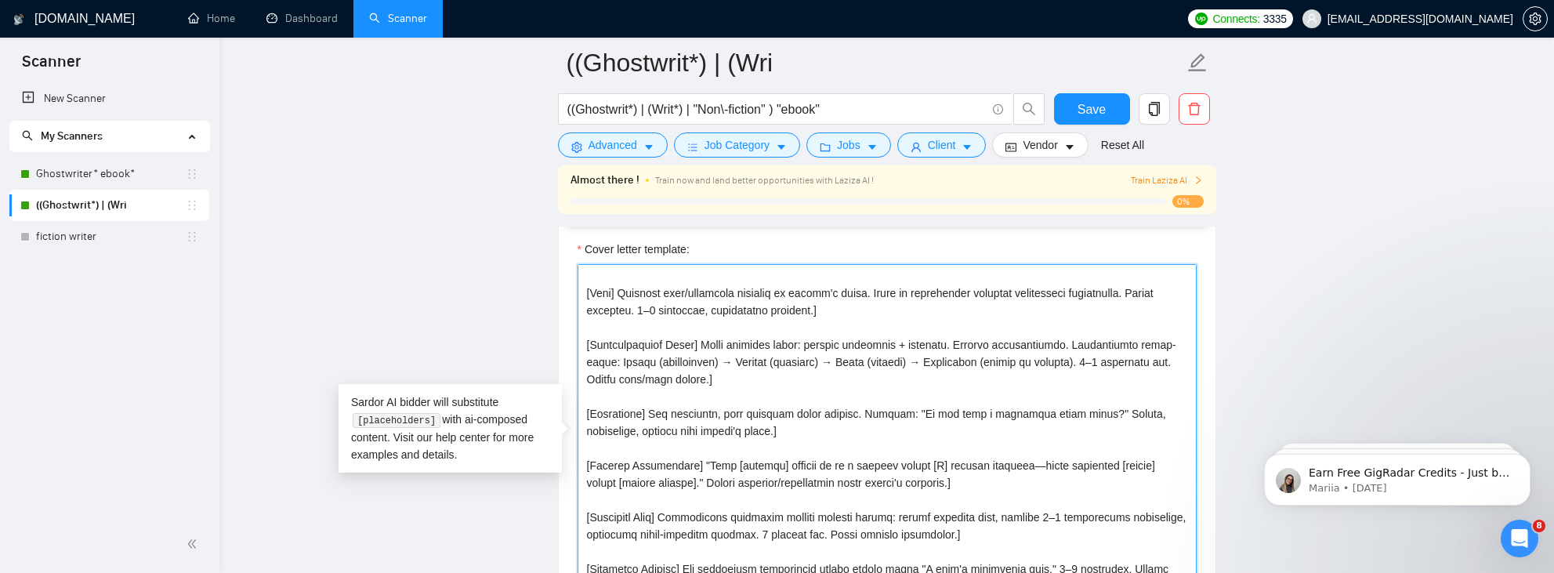
click at [864, 369] on textarea "Cover letter template:" at bounding box center [886, 440] width 619 height 353
click at [506, 326] on main "((Ghostwrit*) | (Wri ((Ghostwrit*) | (Writ*) | "Non\-fiction" ) "ebook" Save Ad…" at bounding box center [886, 496] width 1284 height 4281
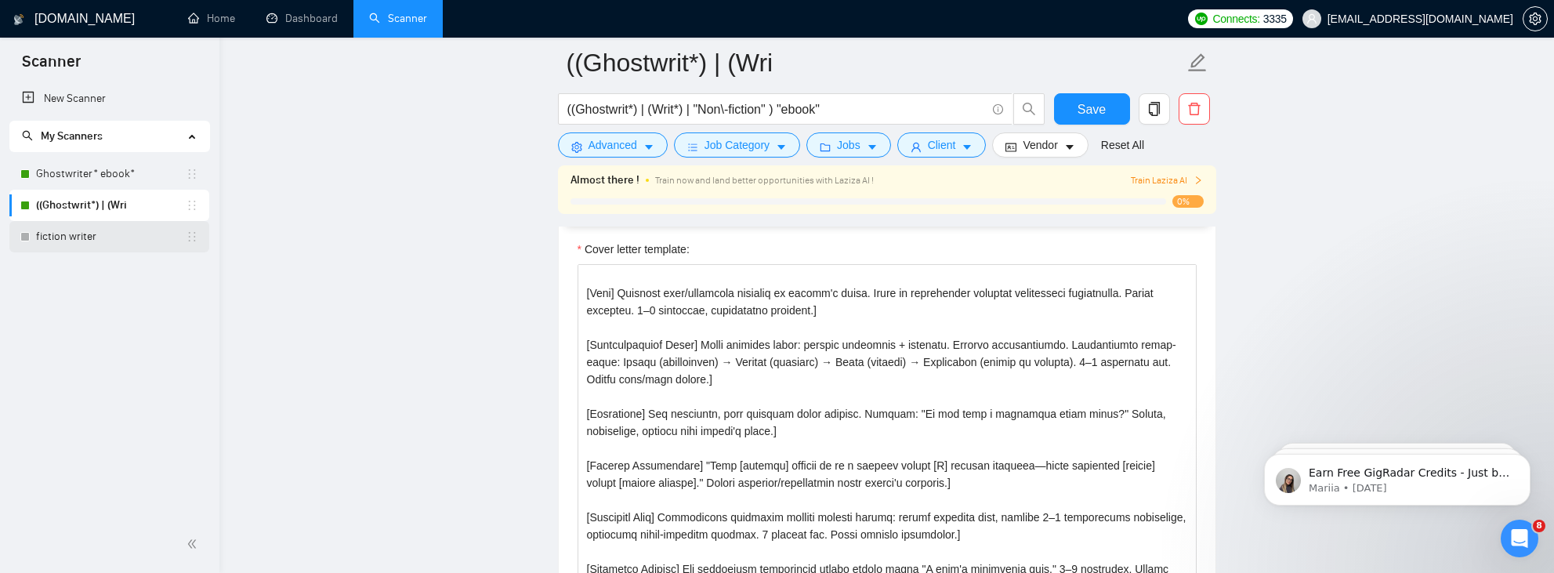
click at [55, 233] on link "fiction writer" at bounding box center [111, 236] width 150 height 31
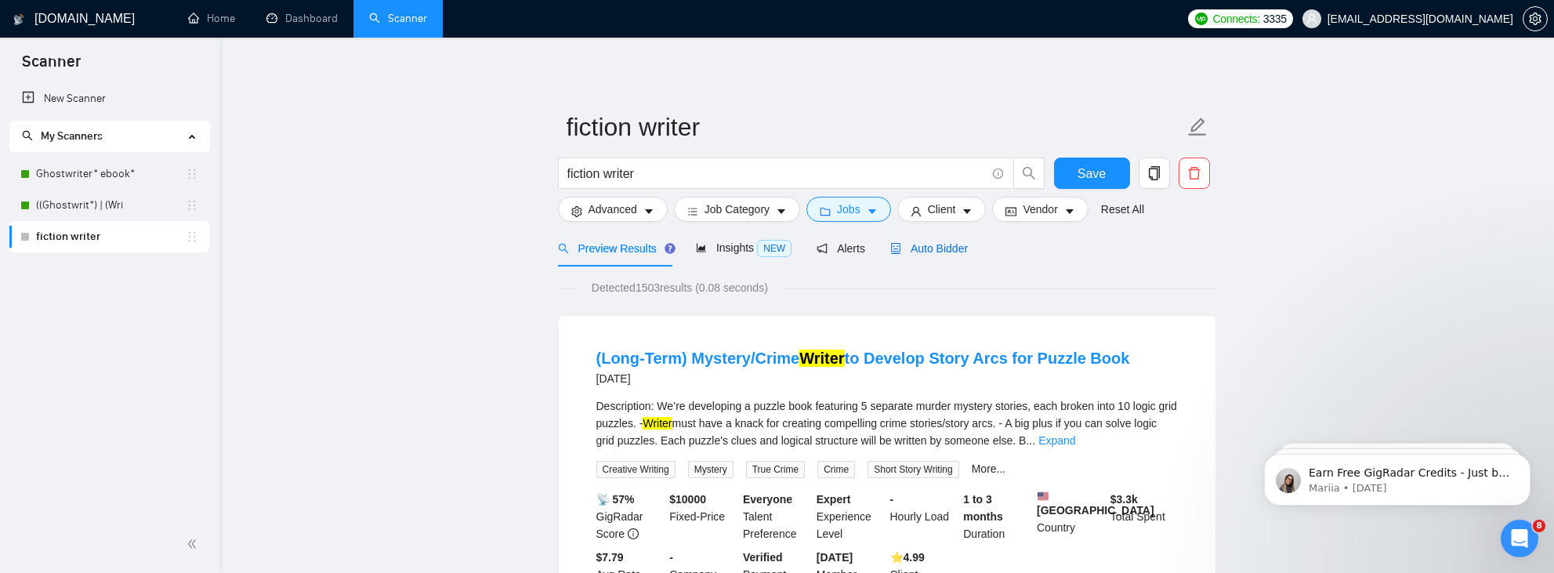
click at [922, 251] on span "Auto Bidder" at bounding box center [929, 248] width 78 height 13
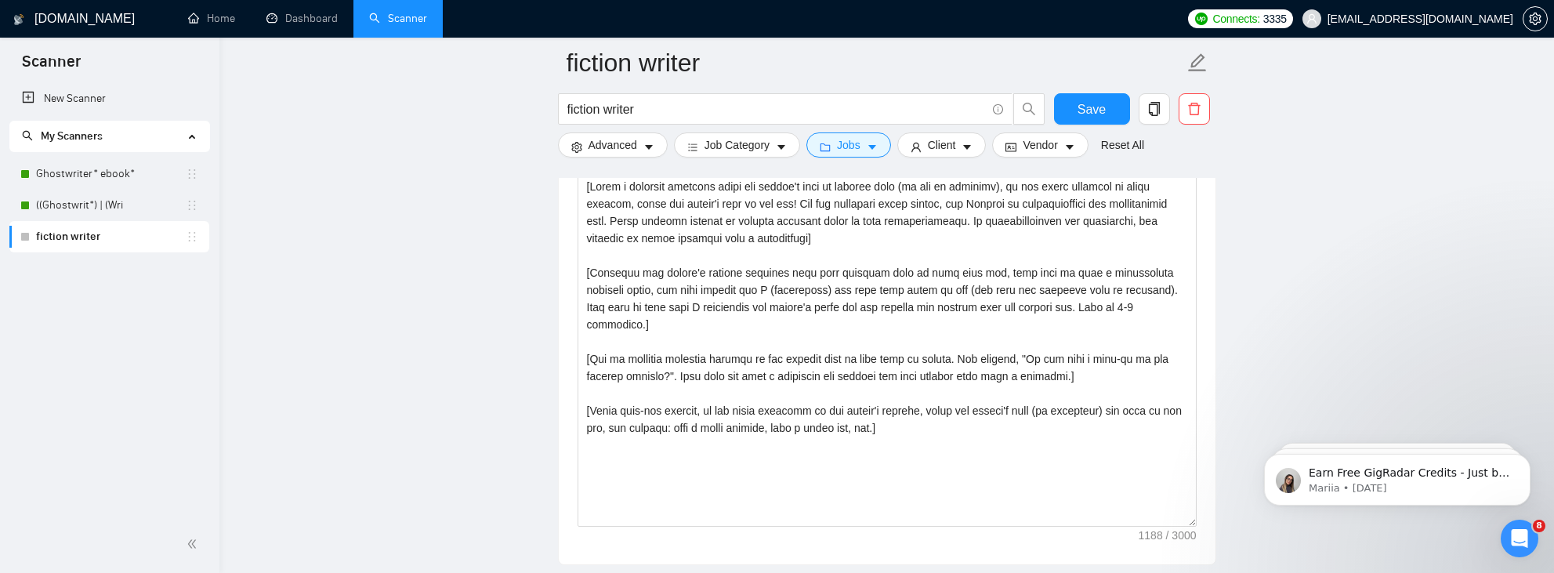
scroll to position [1715, 0]
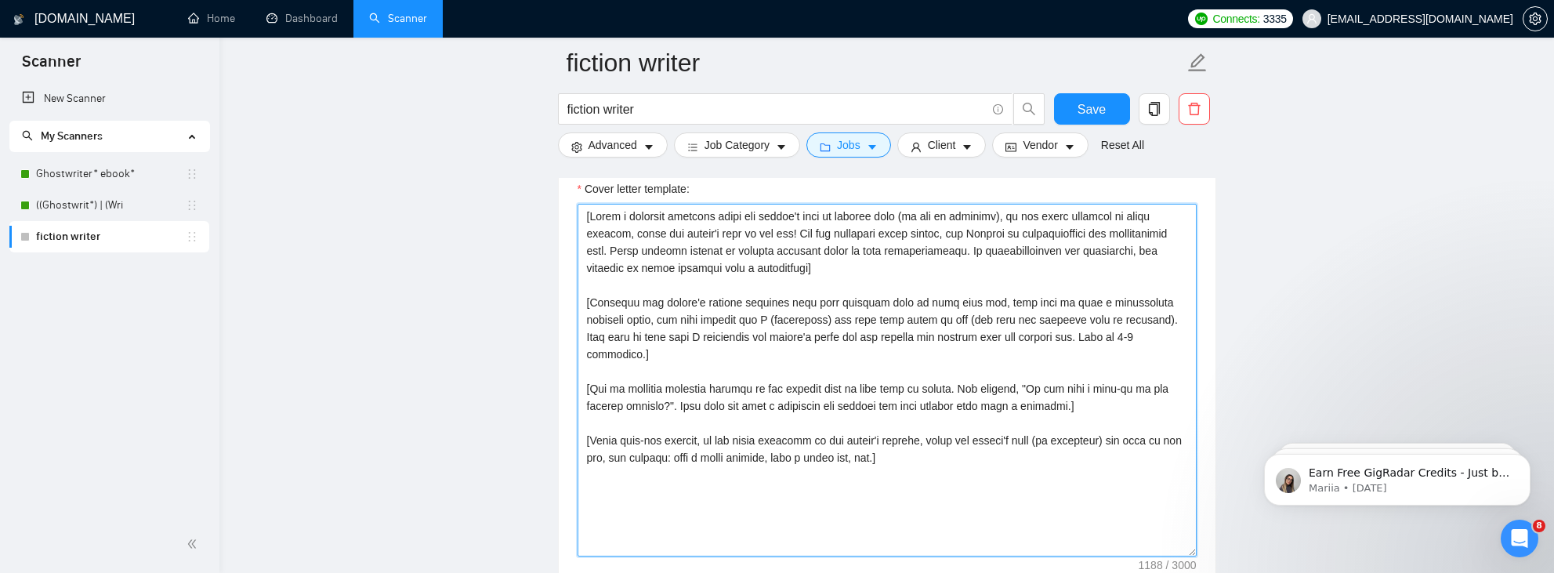
click at [885, 335] on textarea "Cover letter template:" at bounding box center [886, 380] width 619 height 353
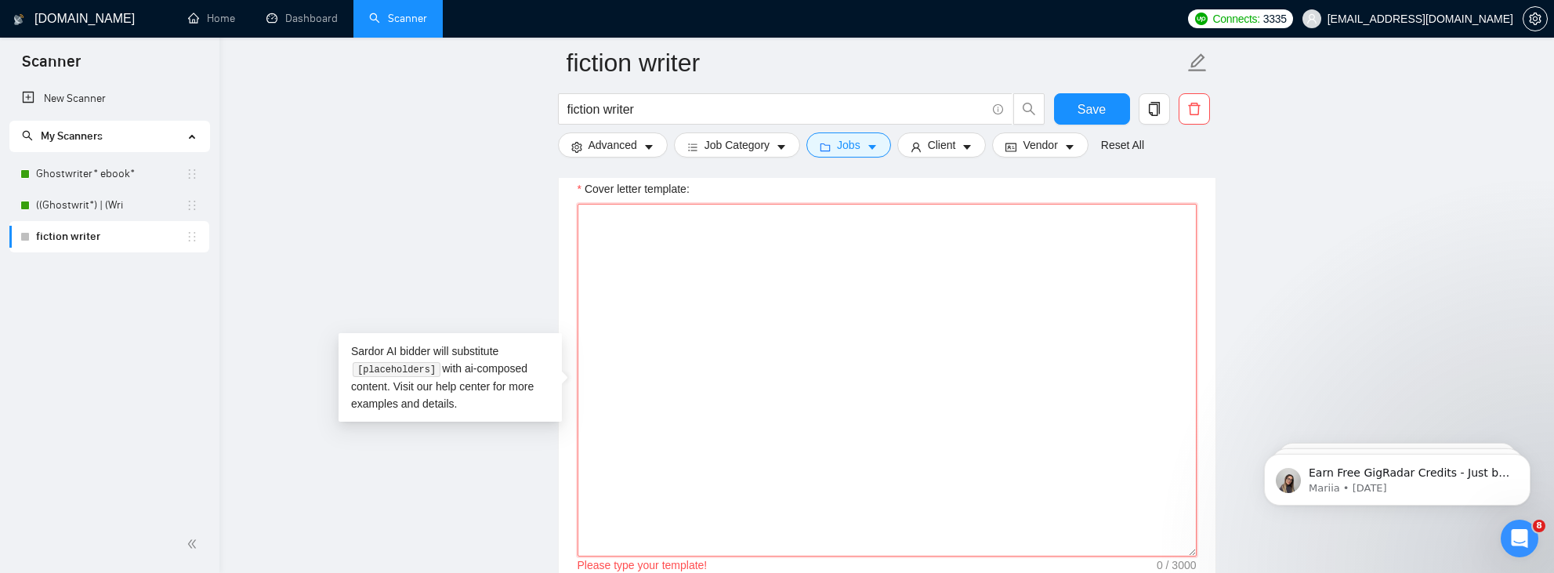
paste textarea "[Greeting] Personal greeting in client's language, using name/company, matching…"
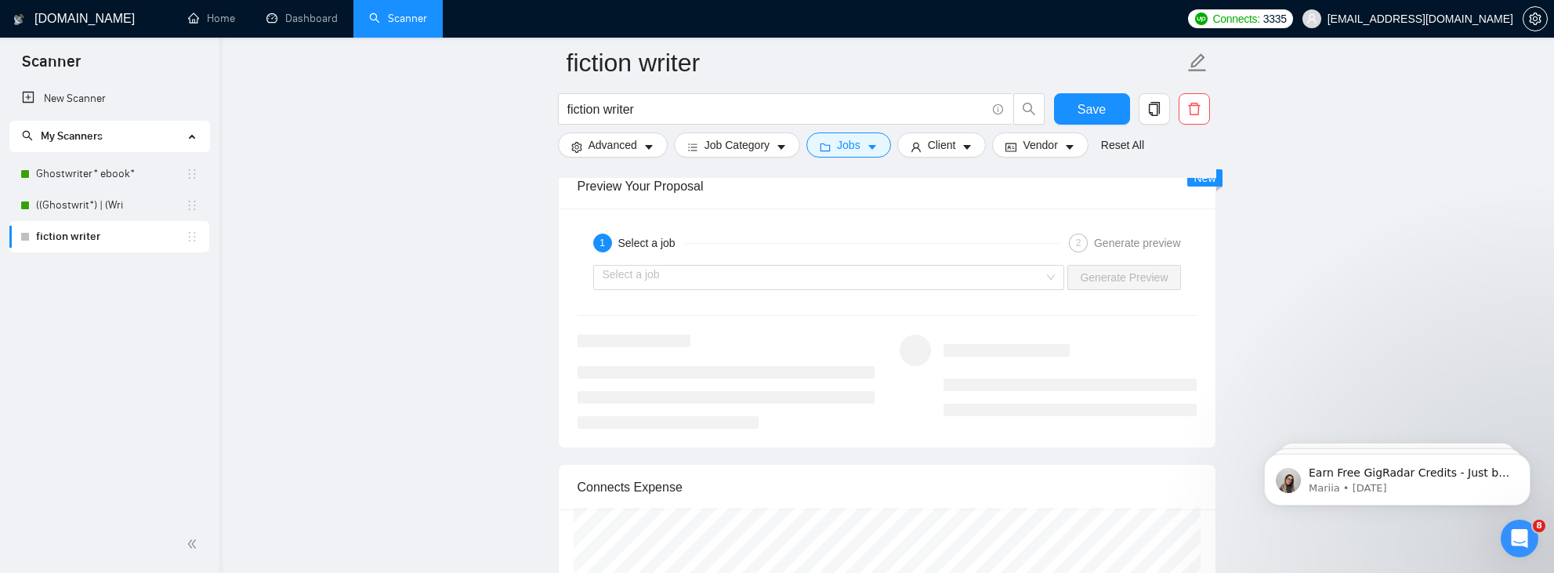
scroll to position [2902, 0]
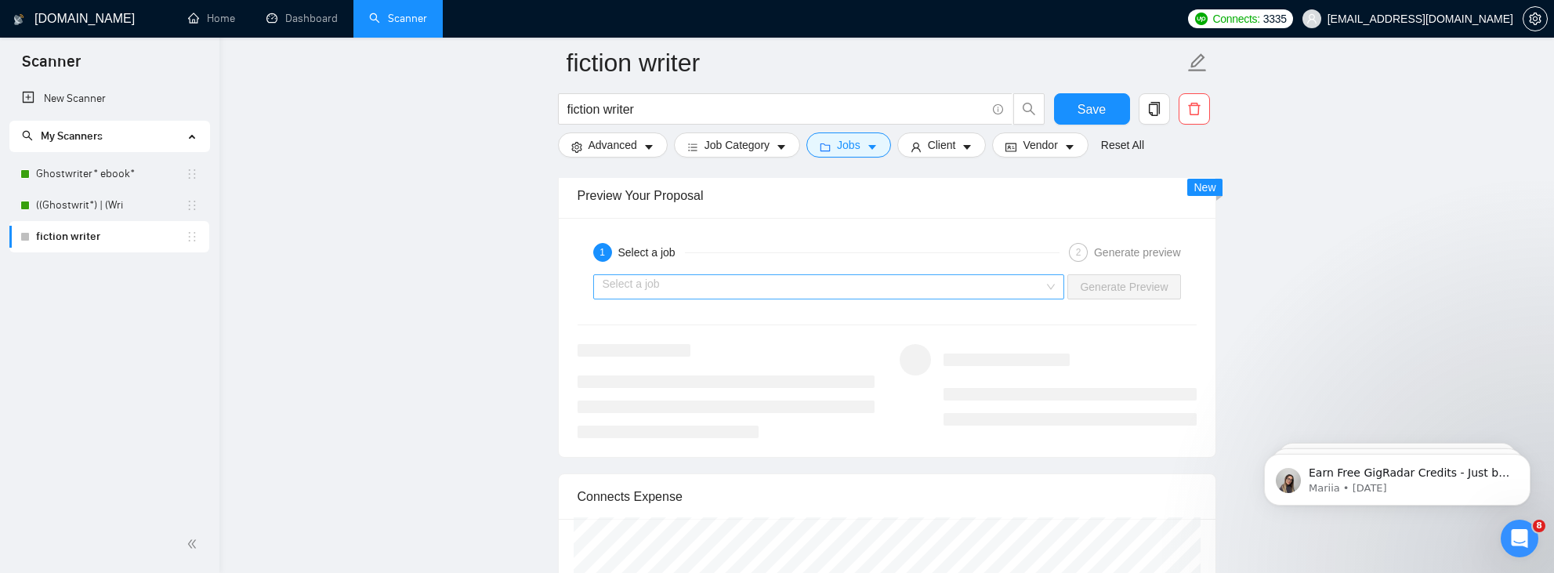
type textarea "[Greeting] Personal greeting in client's language, using name/company, matching…"
click at [1002, 284] on input "search" at bounding box center [823, 287] width 442 height 24
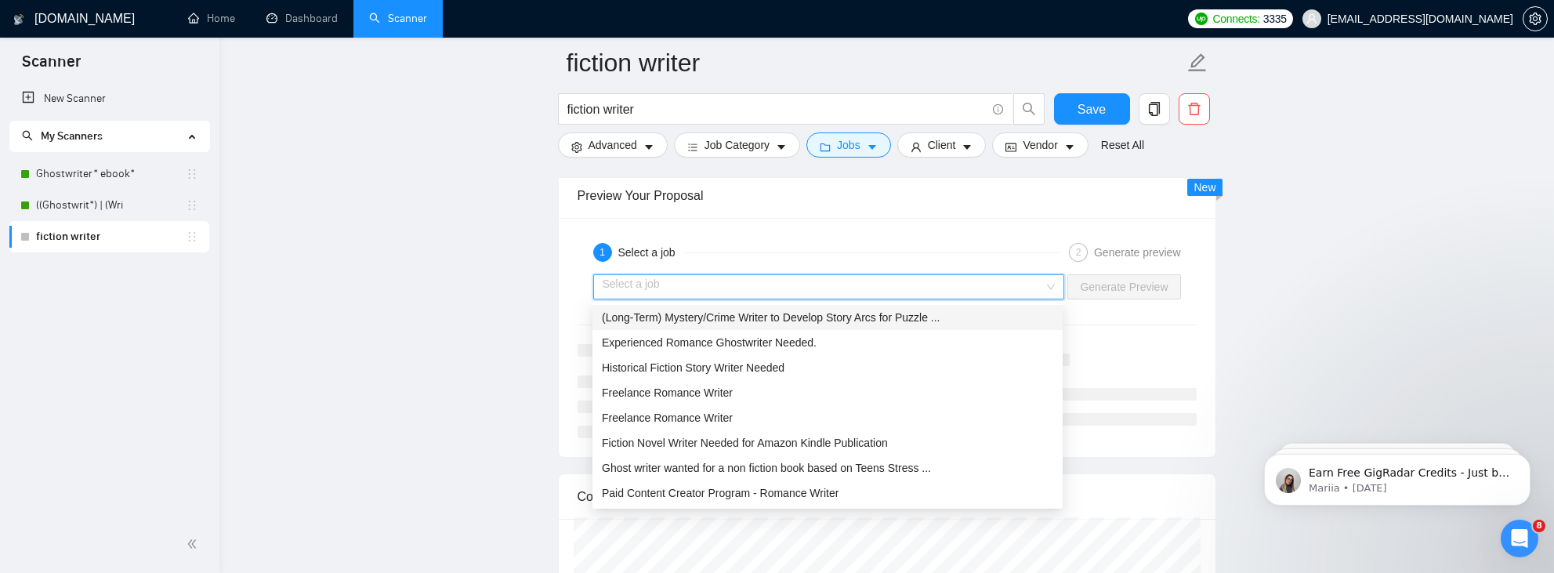
click at [816, 317] on span "(Long-Term) Mystery/Crime Writer to Develop Story Arcs for Puzzle ..." at bounding box center [771, 317] width 338 height 13
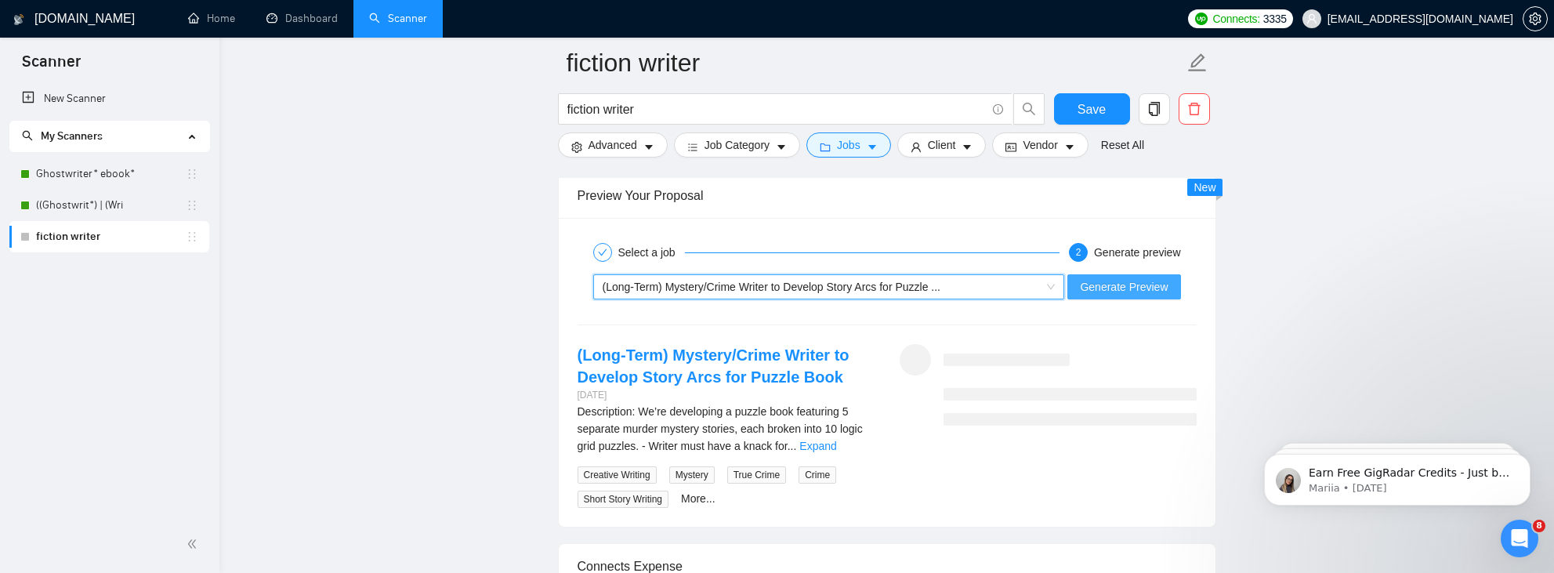
click at [1105, 288] on span "Generate Preview" at bounding box center [1124, 286] width 88 height 17
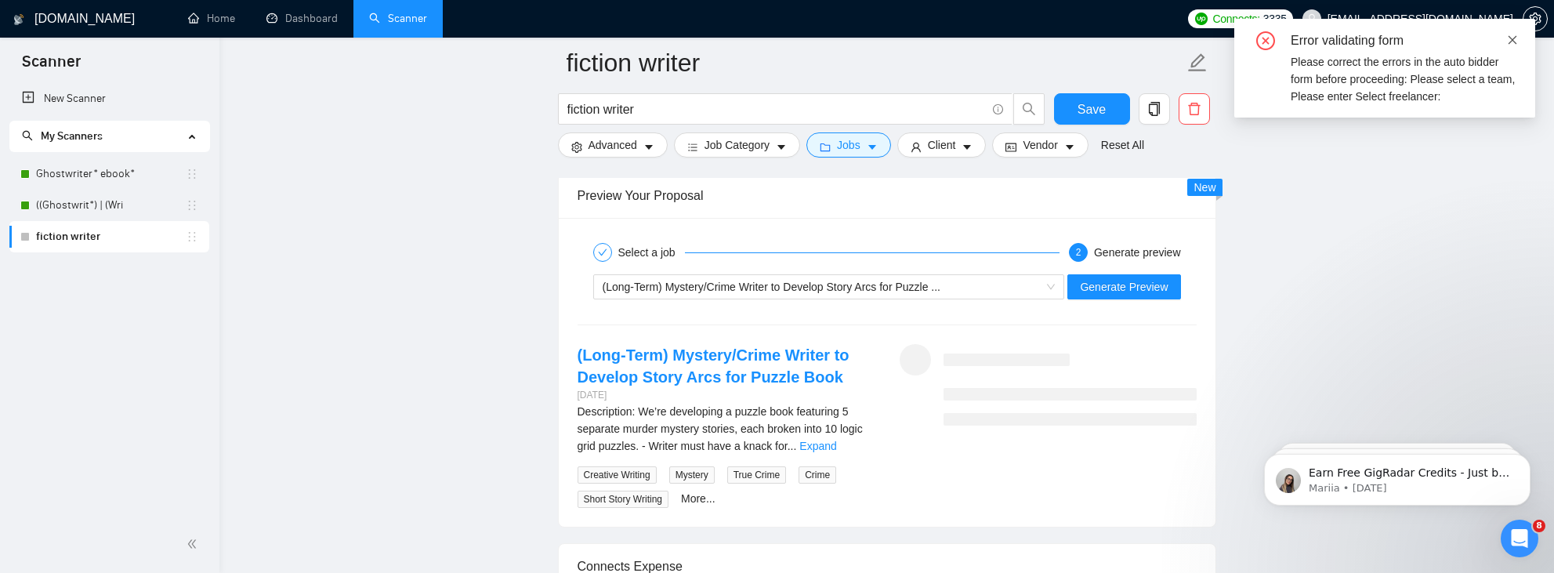
click at [1341, 41] on icon "close" at bounding box center [1512, 39] width 9 height 9
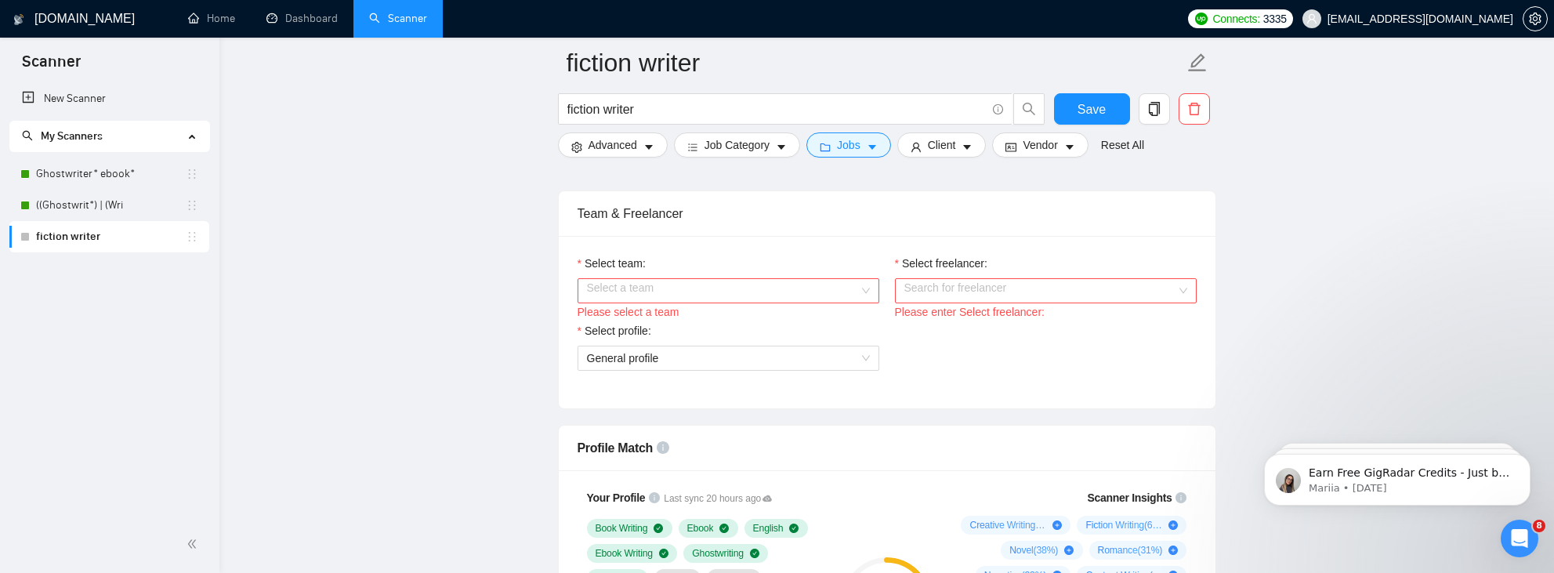
scroll to position [775, 0]
click at [670, 280] on input "Select team:" at bounding box center [723, 289] width 272 height 24
click at [647, 314] on div "UDC Media" at bounding box center [727, 319] width 283 height 17
click at [932, 277] on div "Search for freelancer" at bounding box center [1046, 289] width 302 height 25
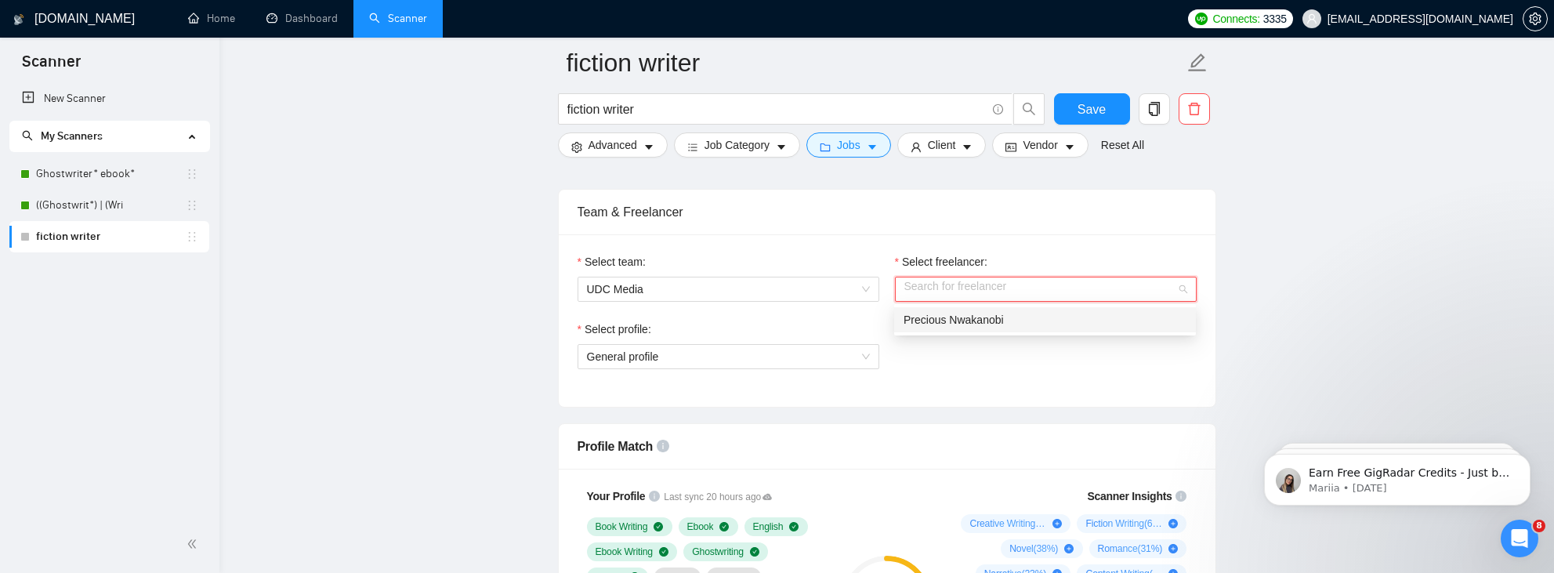
click at [937, 312] on div "Precious Nwakanobi" at bounding box center [1044, 319] width 283 height 17
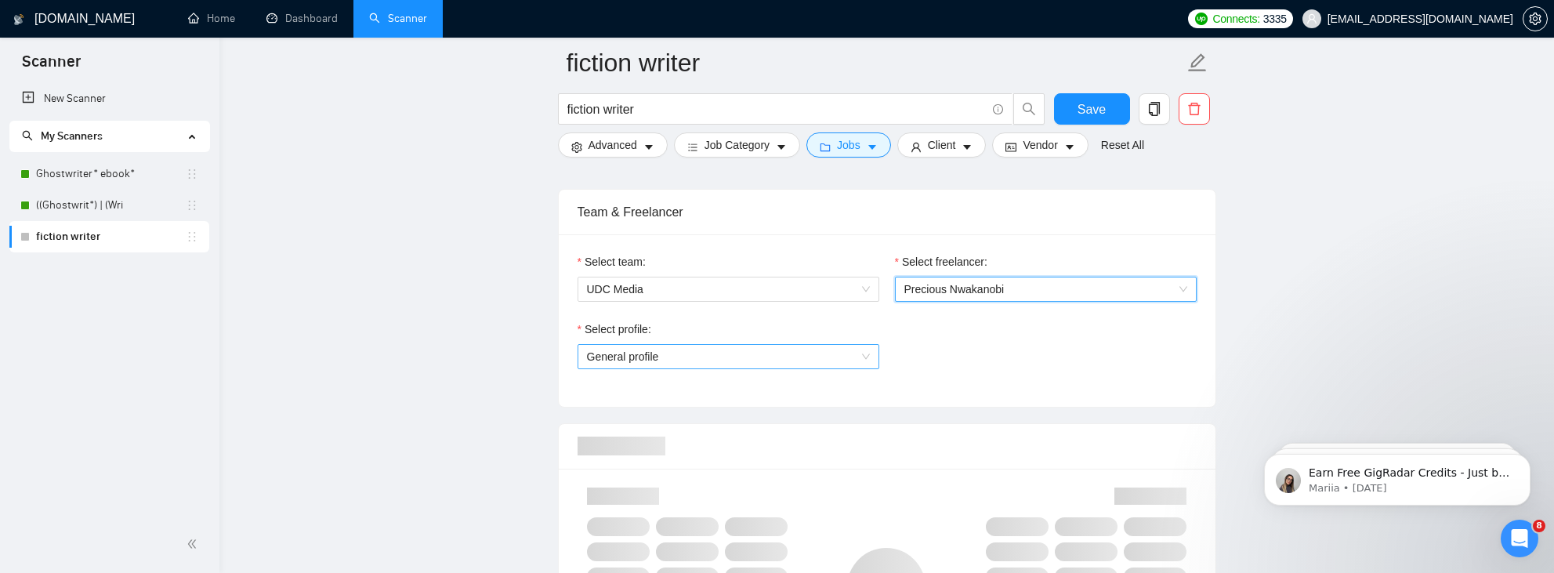
click at [789, 364] on span "General profile" at bounding box center [728, 357] width 283 height 24
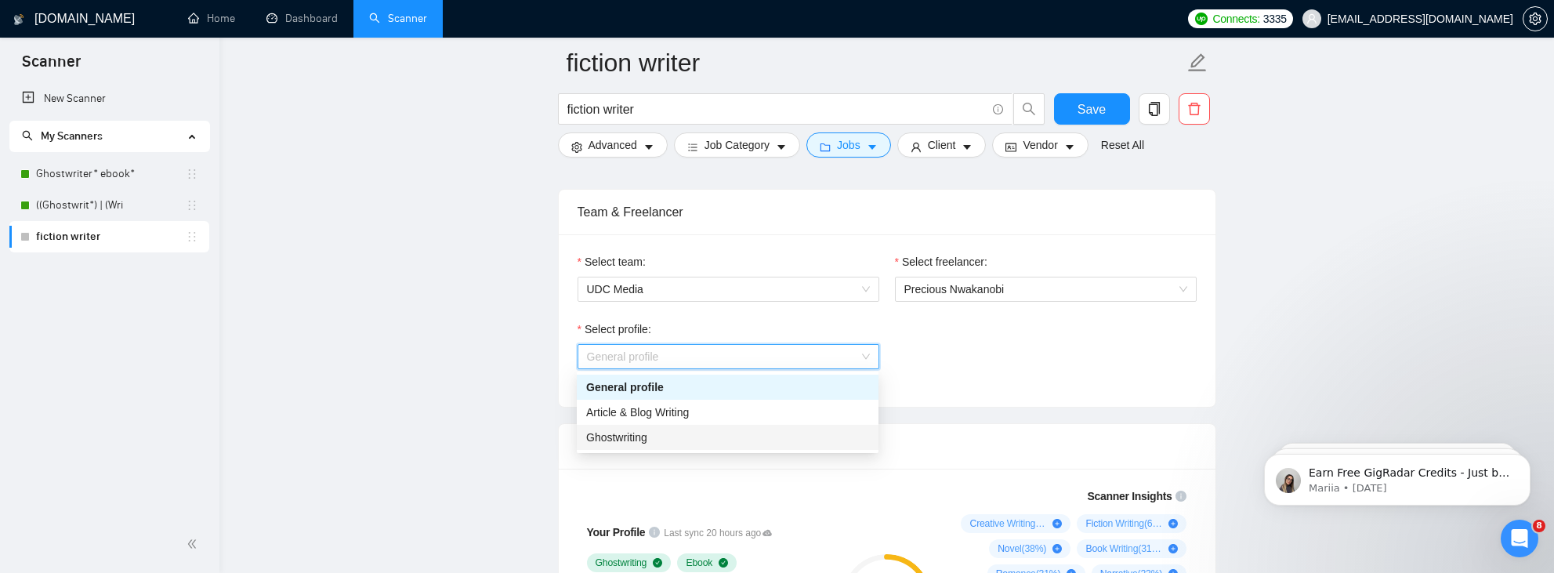
click at [727, 435] on div "Ghostwriting" at bounding box center [727, 437] width 283 height 17
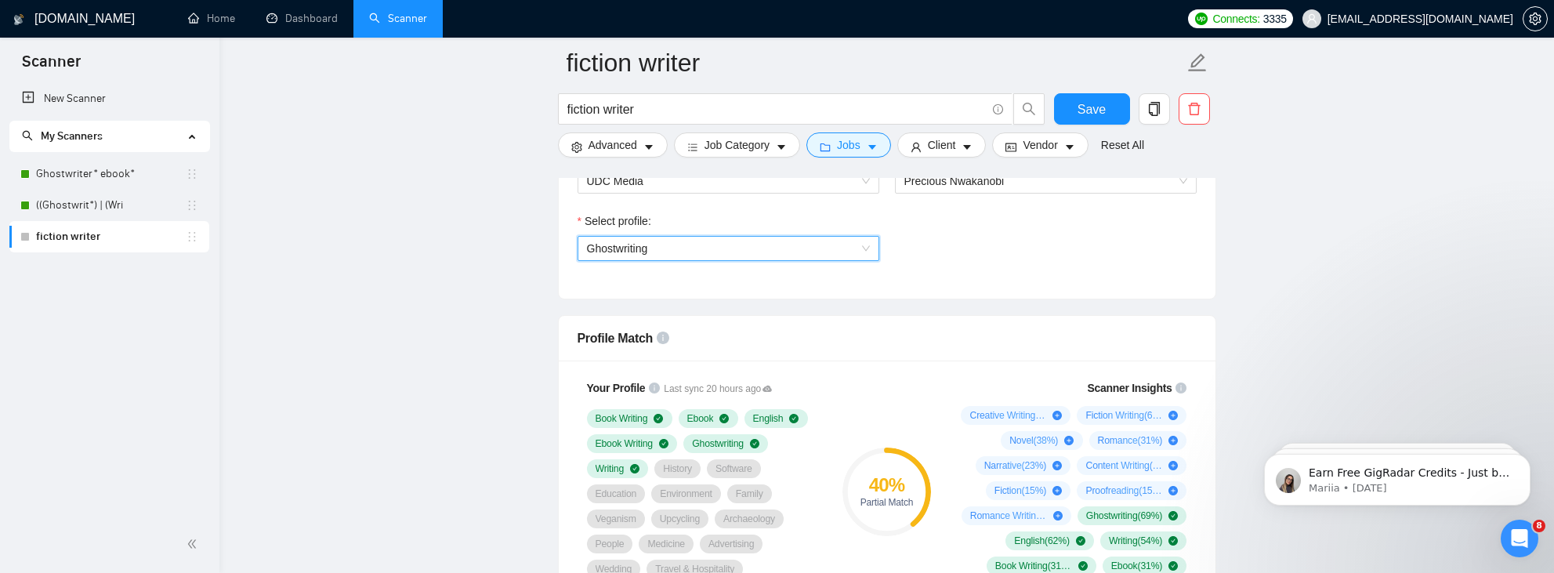
scroll to position [886, 0]
click at [798, 244] on span "Ghostwriting" at bounding box center [728, 245] width 283 height 24
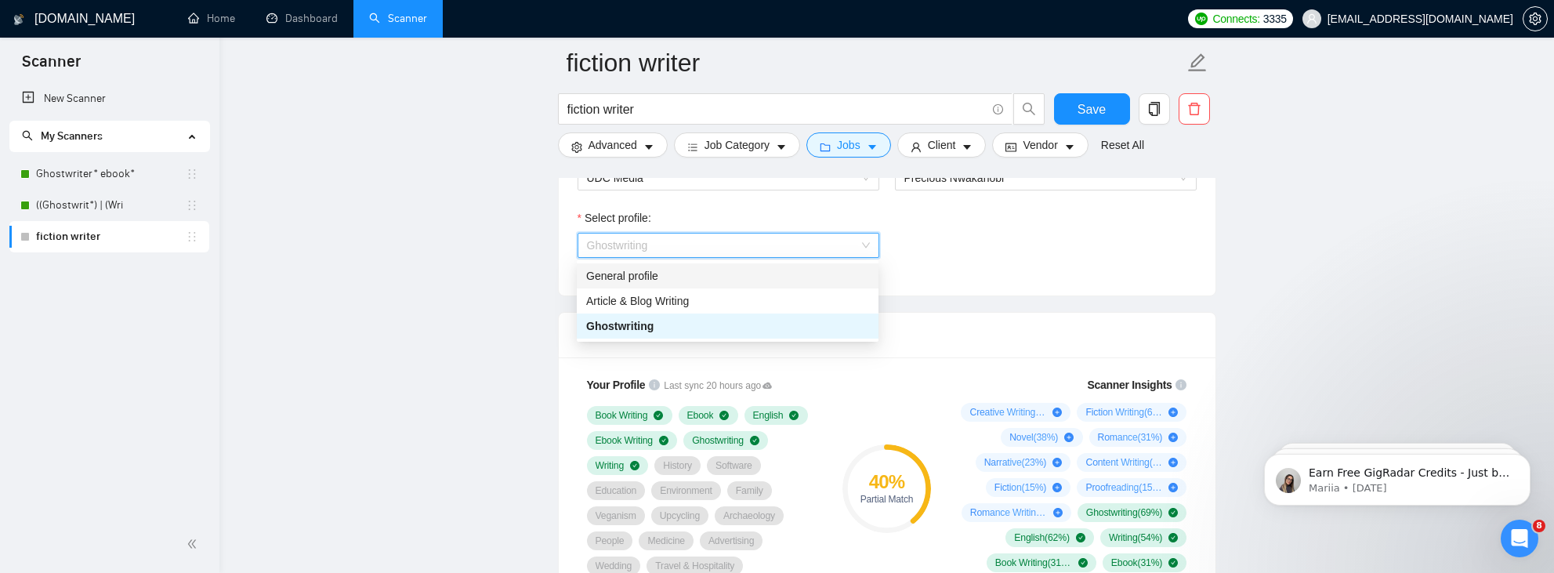
click at [699, 281] on div "General profile" at bounding box center [727, 275] width 283 height 17
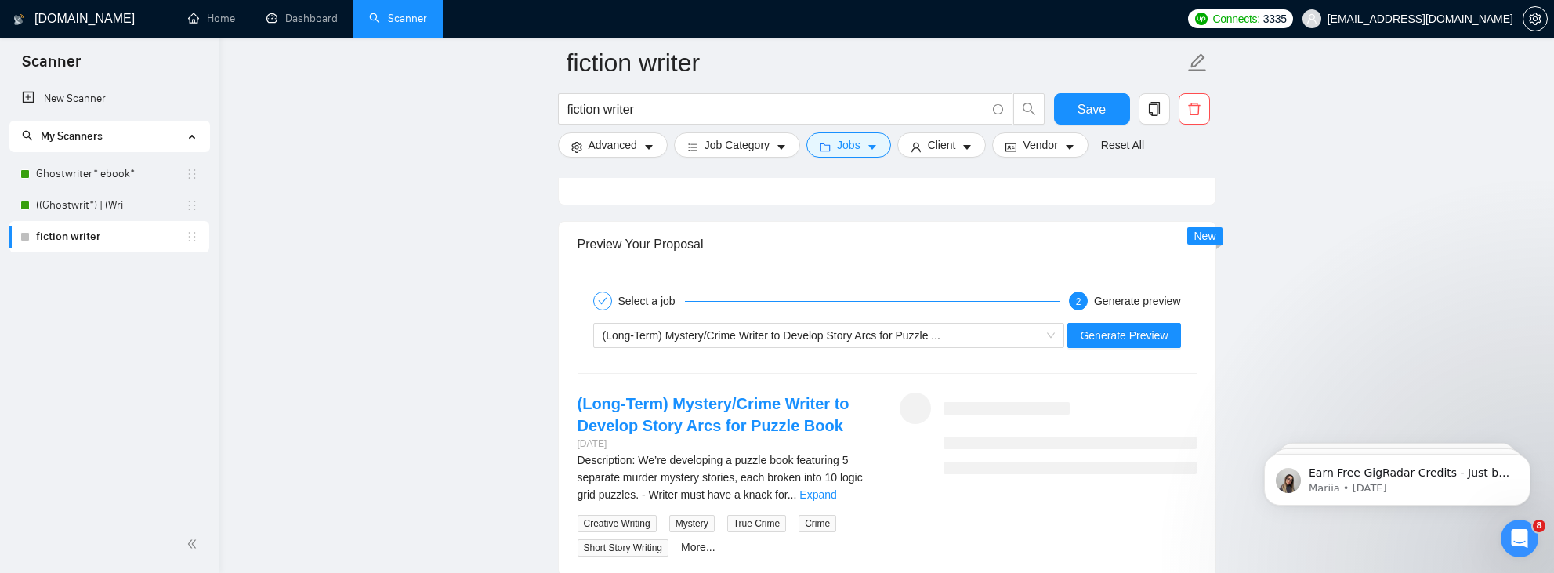
scroll to position [2864, 0]
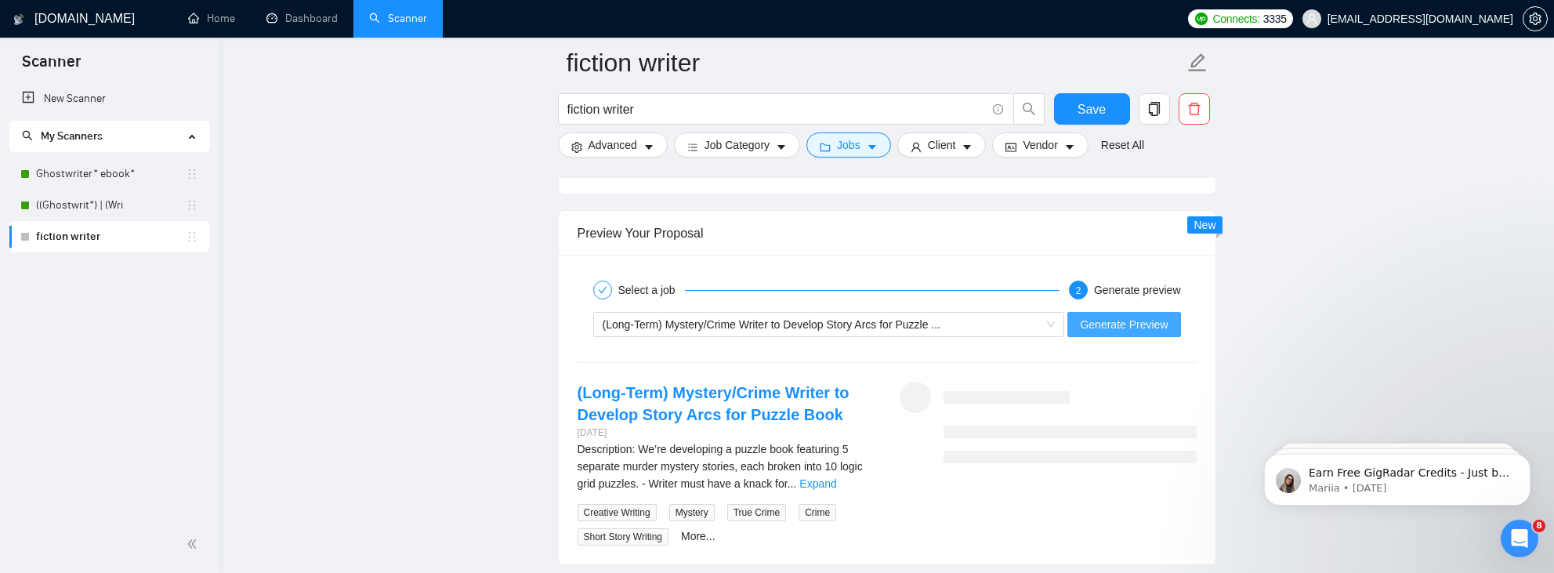
click at [1098, 327] on span "Generate Preview" at bounding box center [1124, 324] width 88 height 17
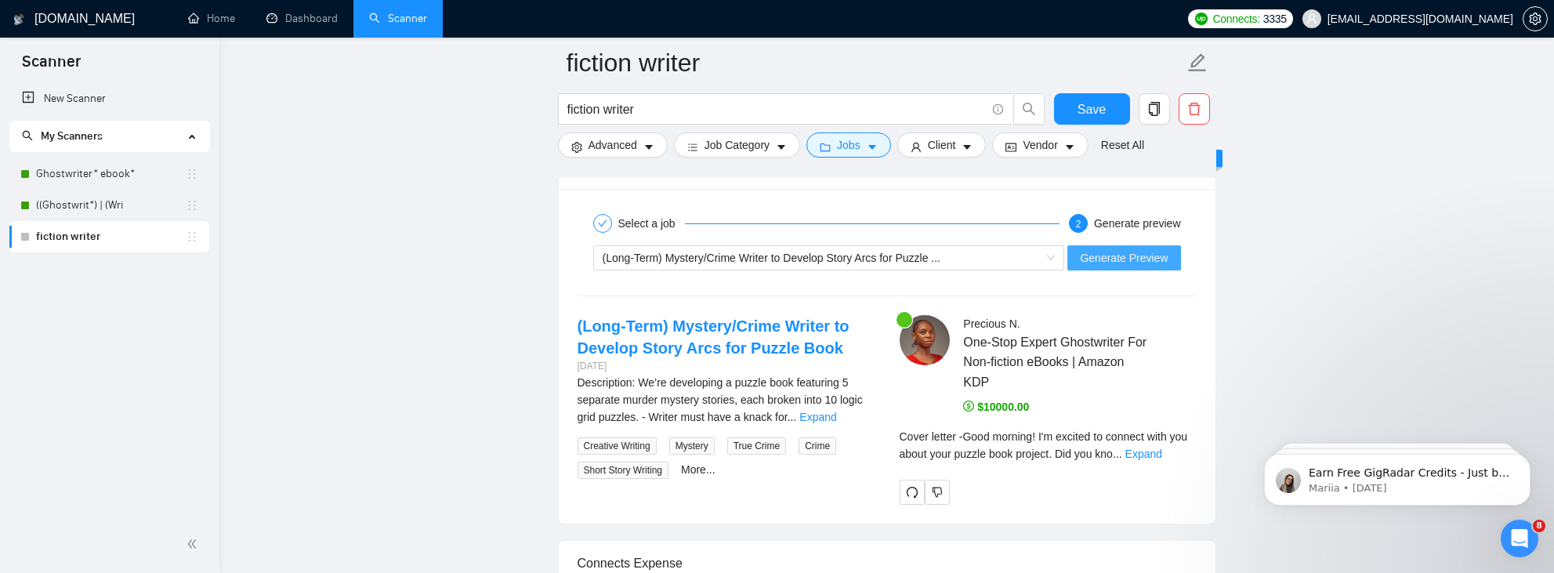
scroll to position [2939, 0]
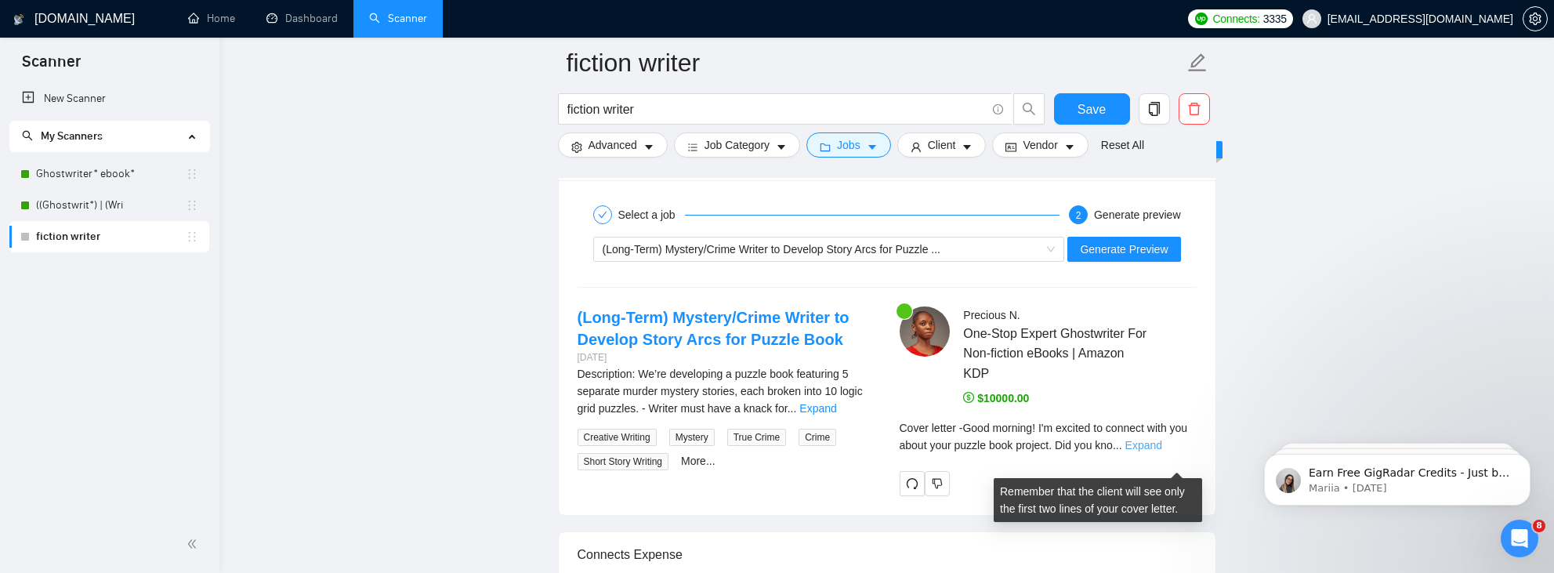
click at [1162, 451] on link "Expand" at bounding box center [1143, 445] width 37 height 13
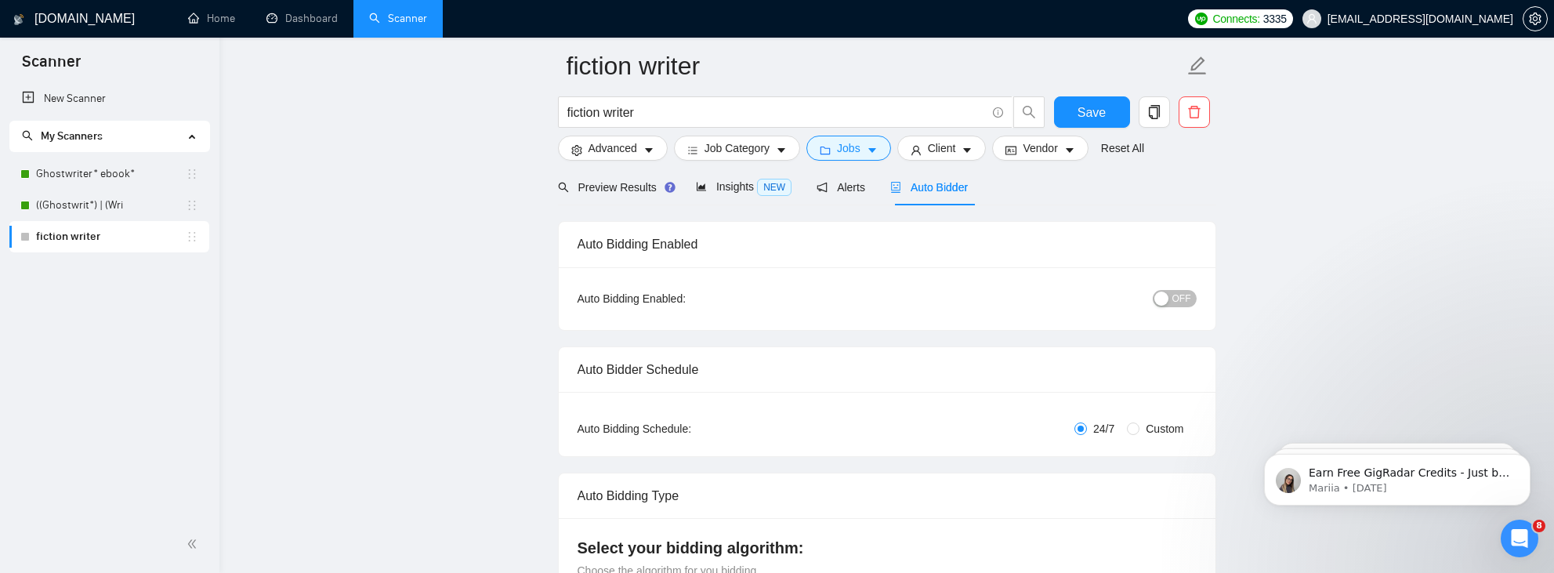
scroll to position [0, 0]
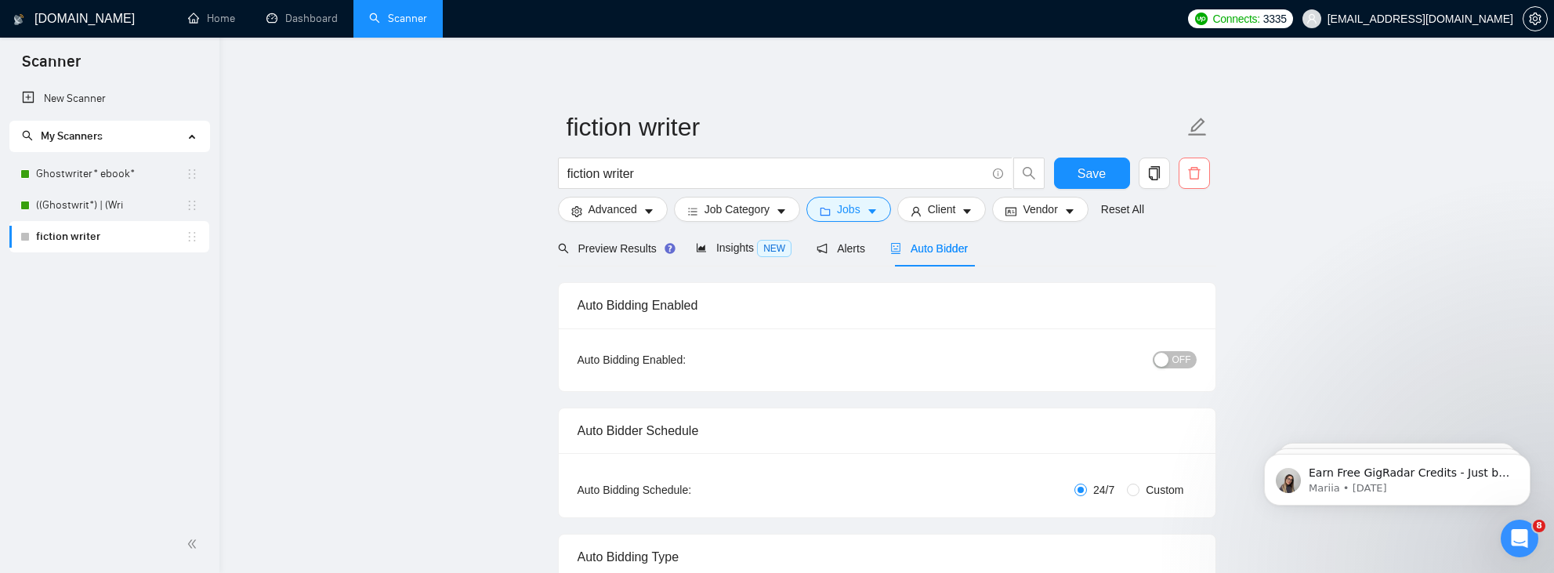
click at [1196, 178] on icon "delete" at bounding box center [1194, 173] width 14 height 14
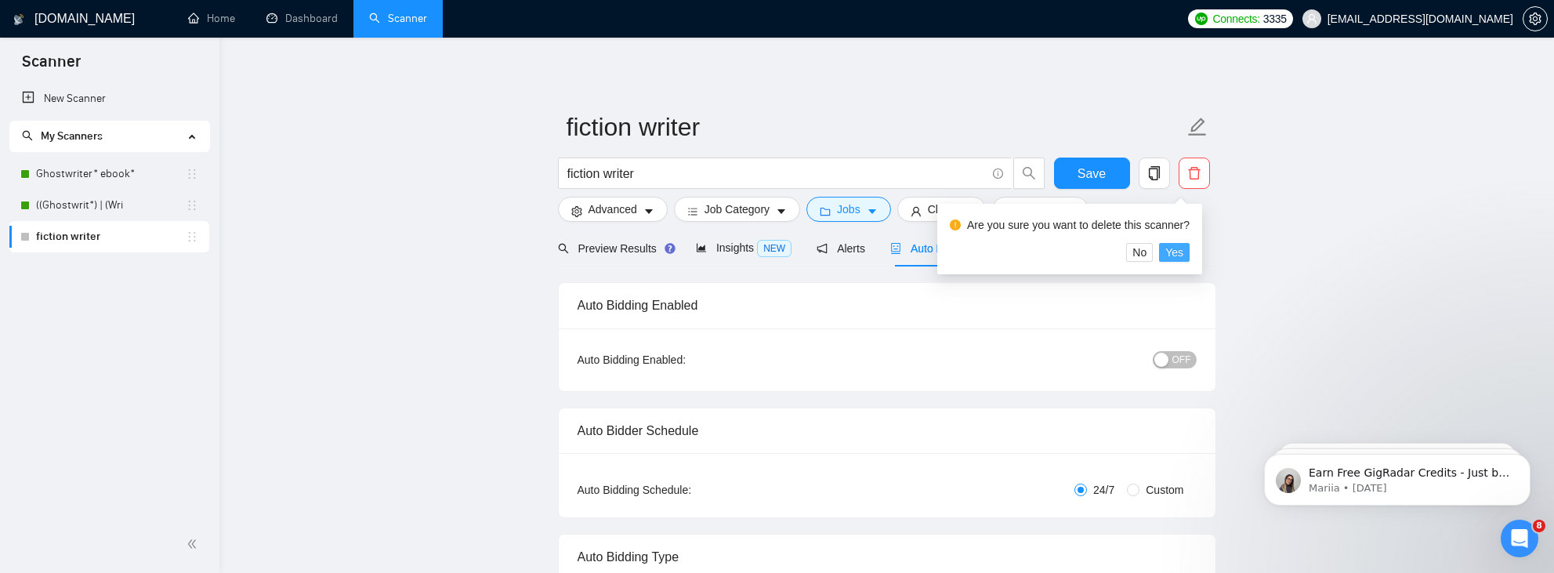
click at [1180, 256] on span "Yes" at bounding box center [1174, 252] width 18 height 17
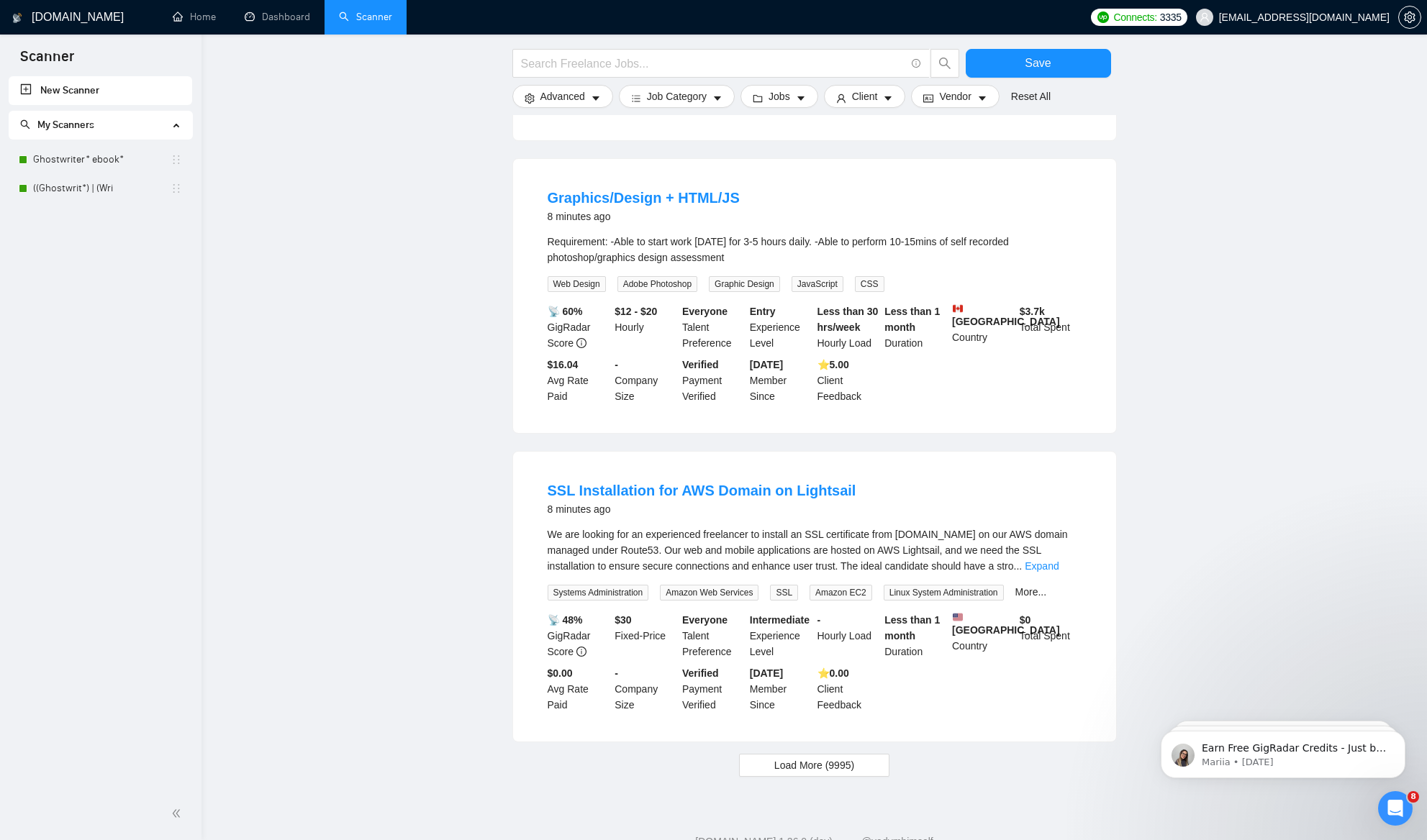
scroll to position [1099, 0]
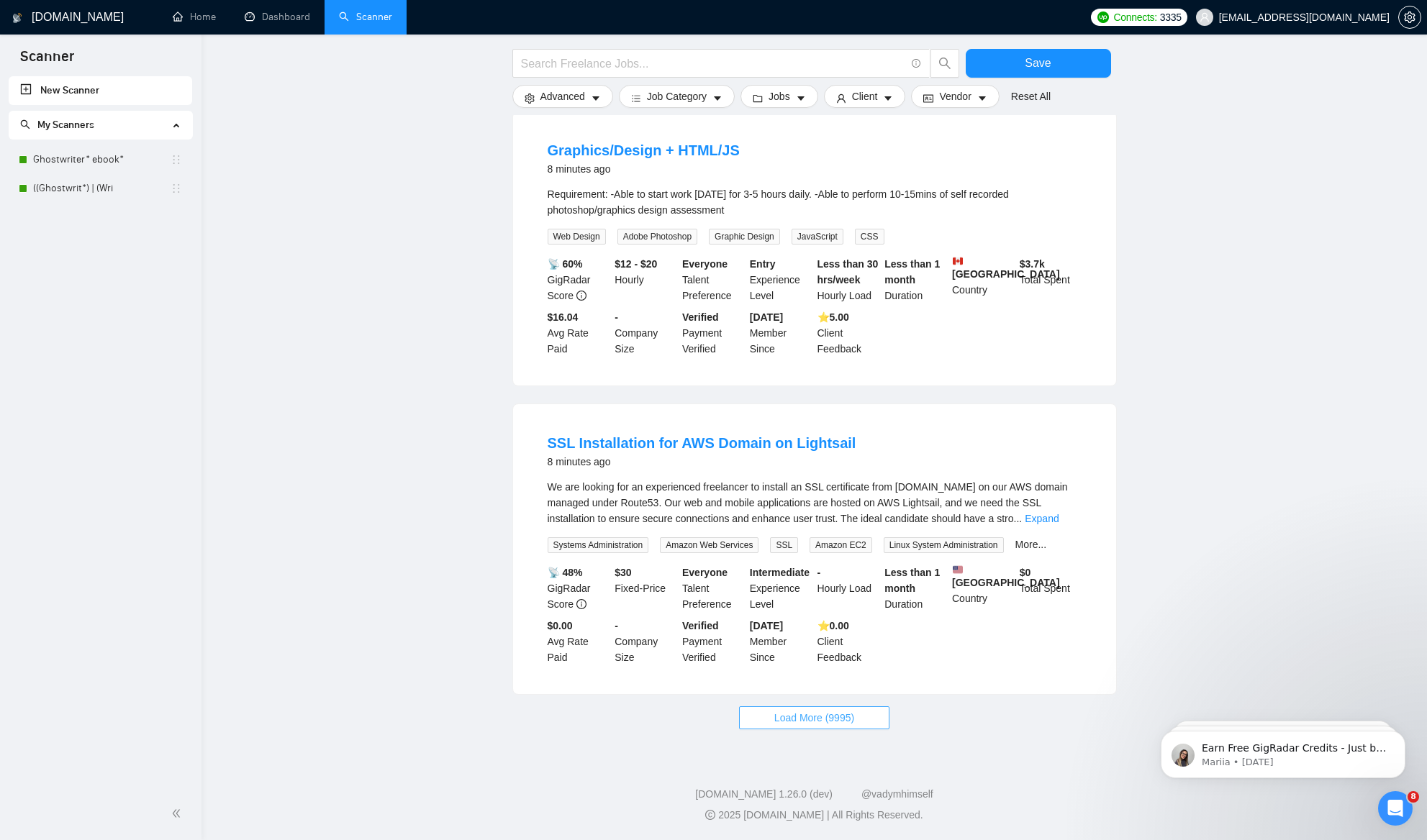
click at [852, 716] on span "Load More (9995)" at bounding box center [814, 717] width 80 height 16
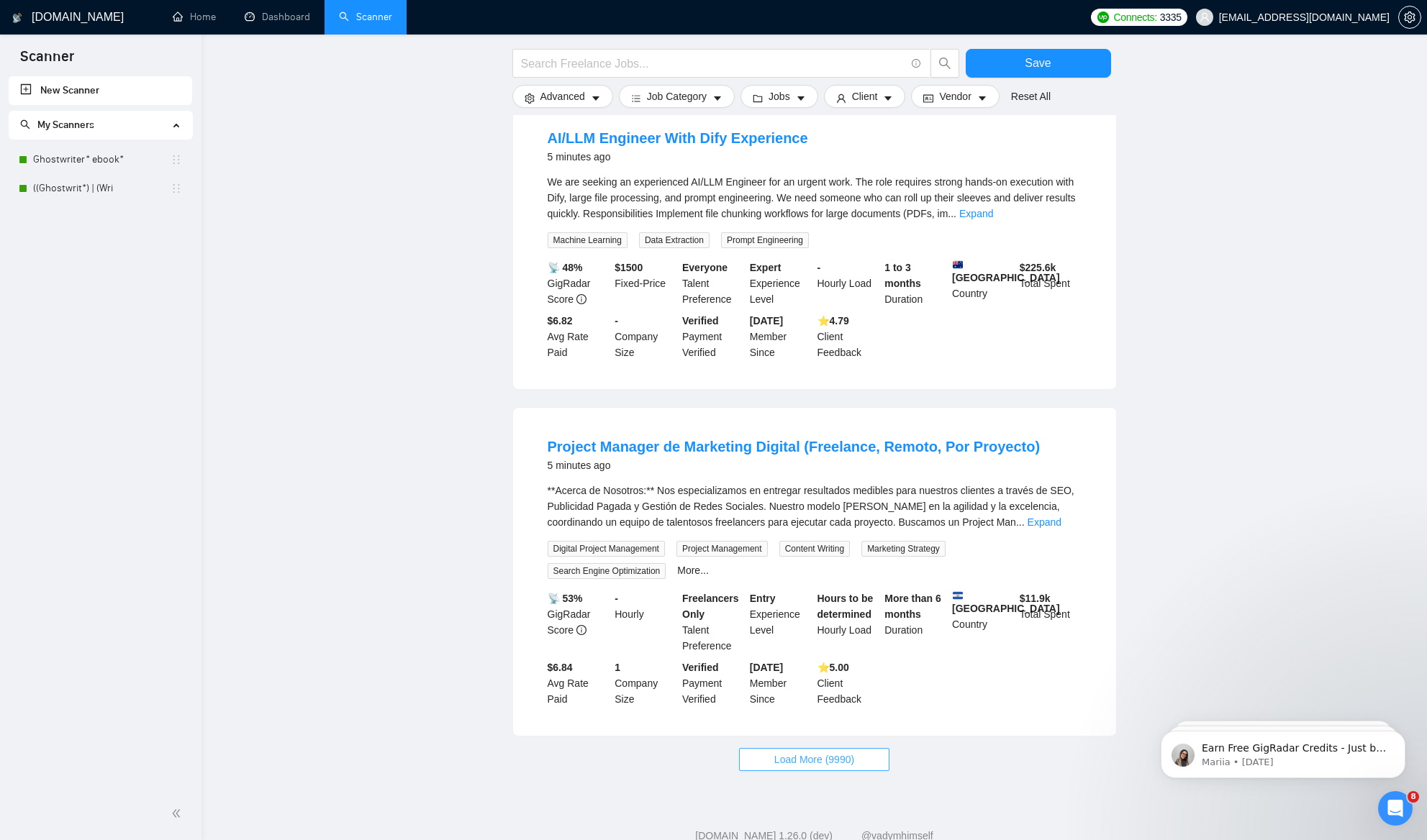
scroll to position [2678, 0]
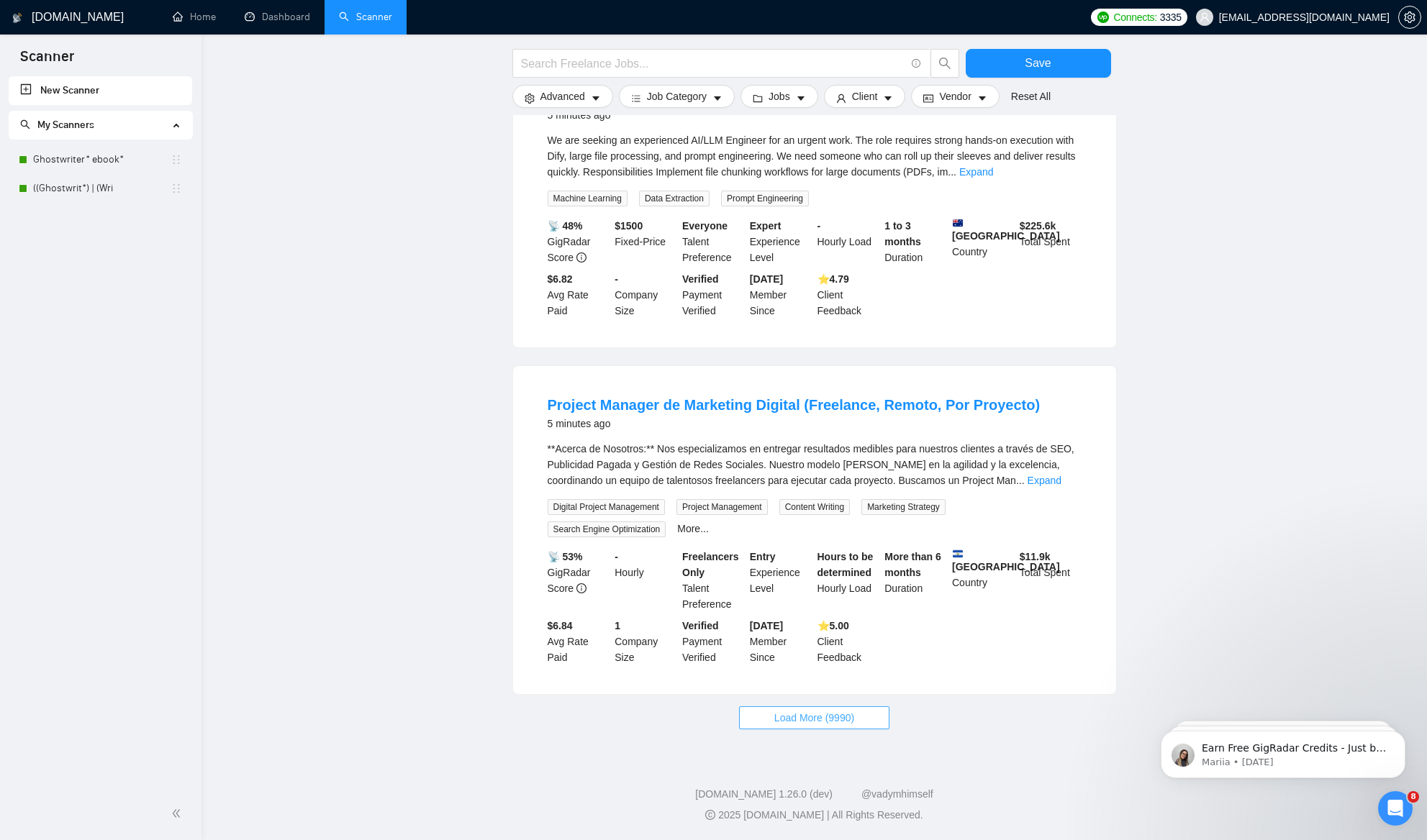
click at [776, 712] on span "Load More (9990)" at bounding box center [814, 717] width 80 height 16
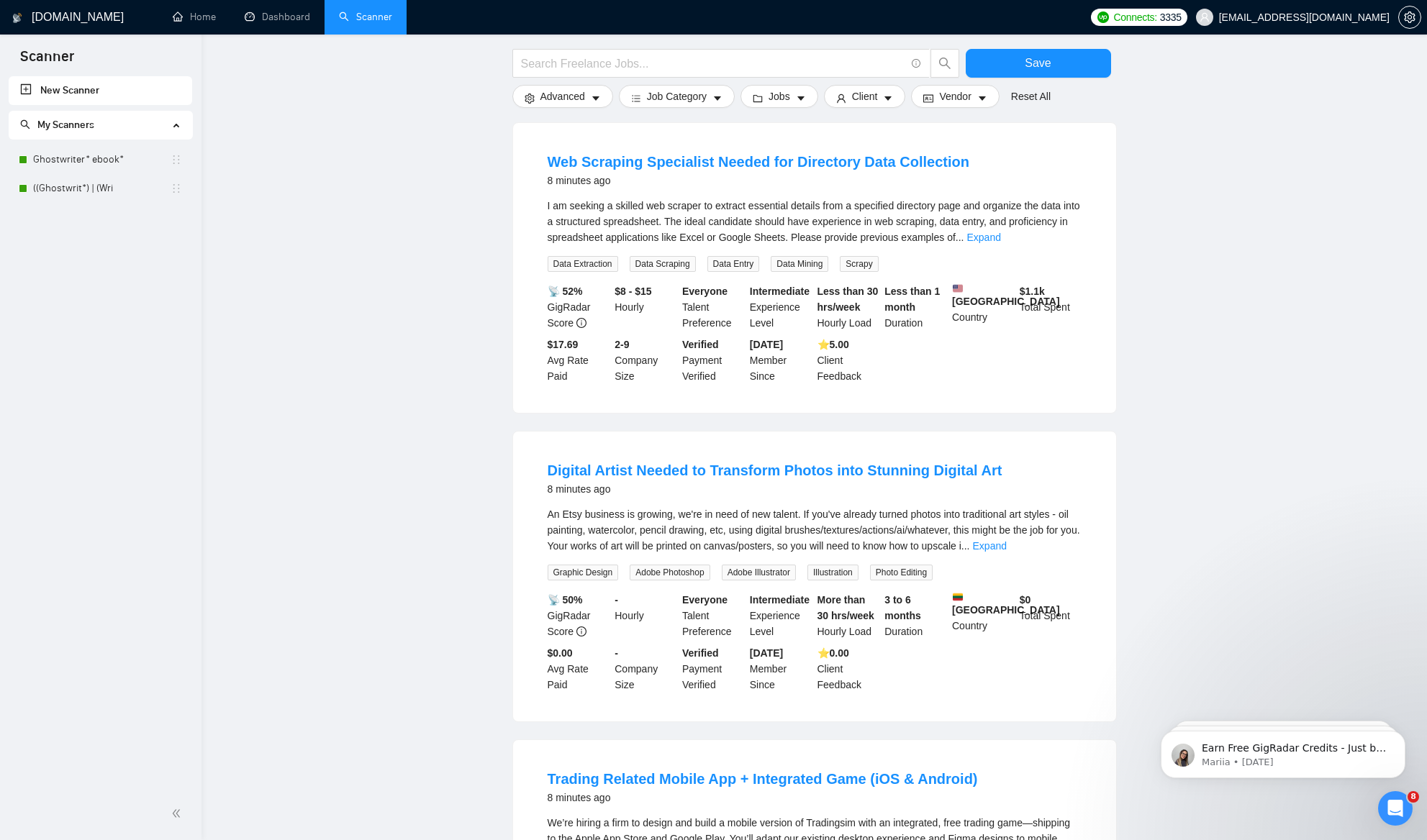
scroll to position [0, 0]
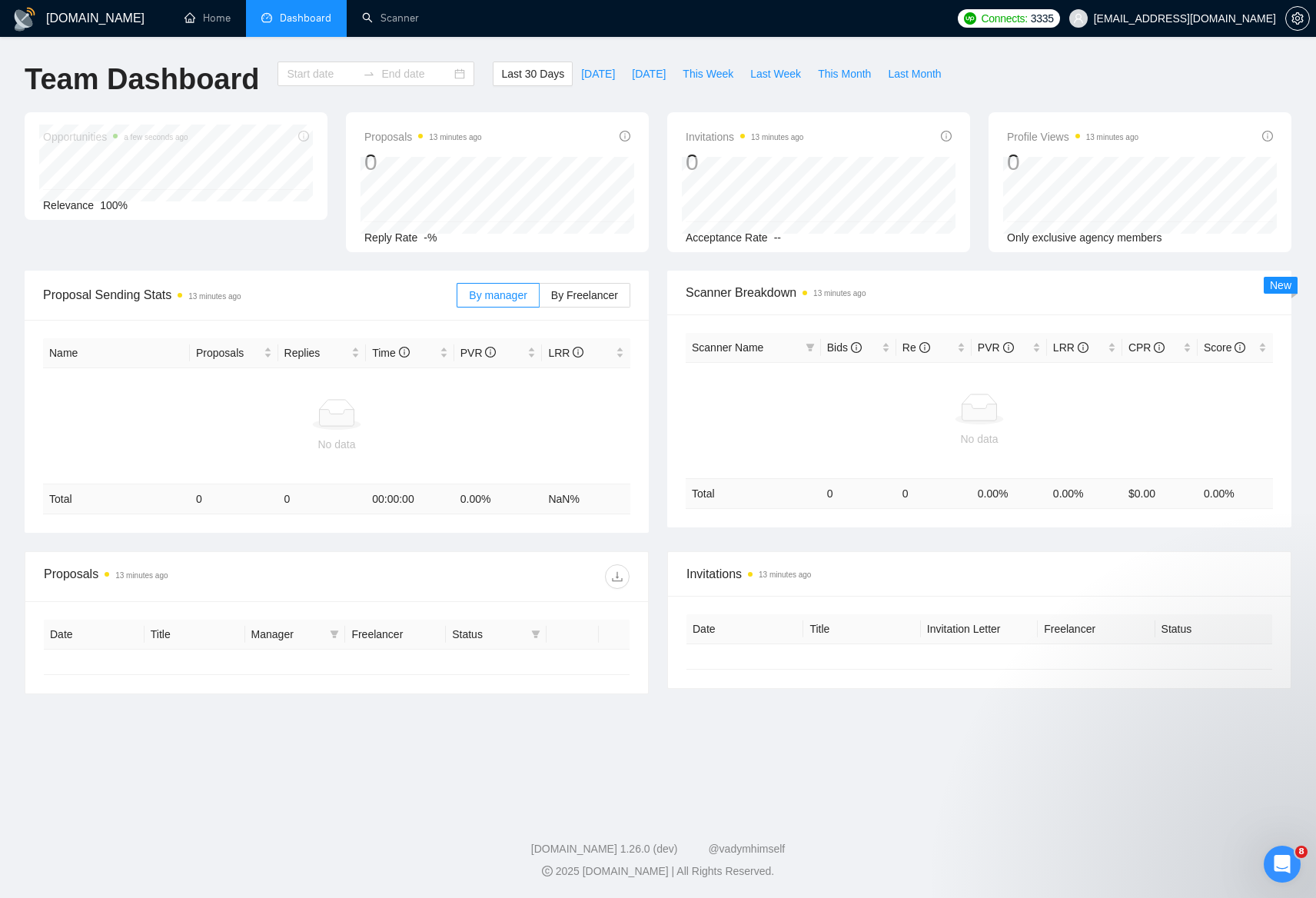
type input "2025-07-22"
type input "2025-08-21"
